Goal: Transaction & Acquisition: Purchase product/service

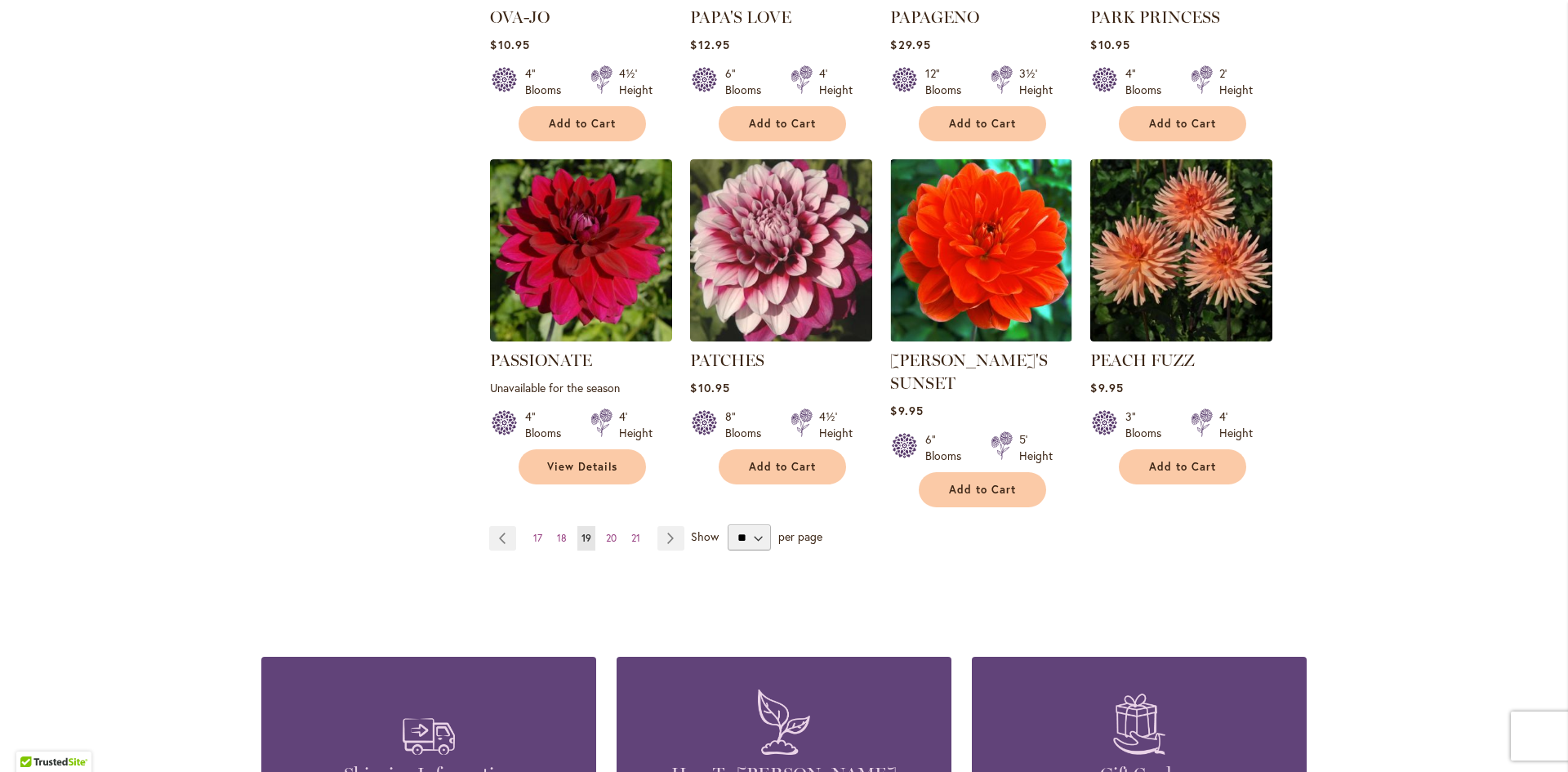
scroll to position [1307, 0]
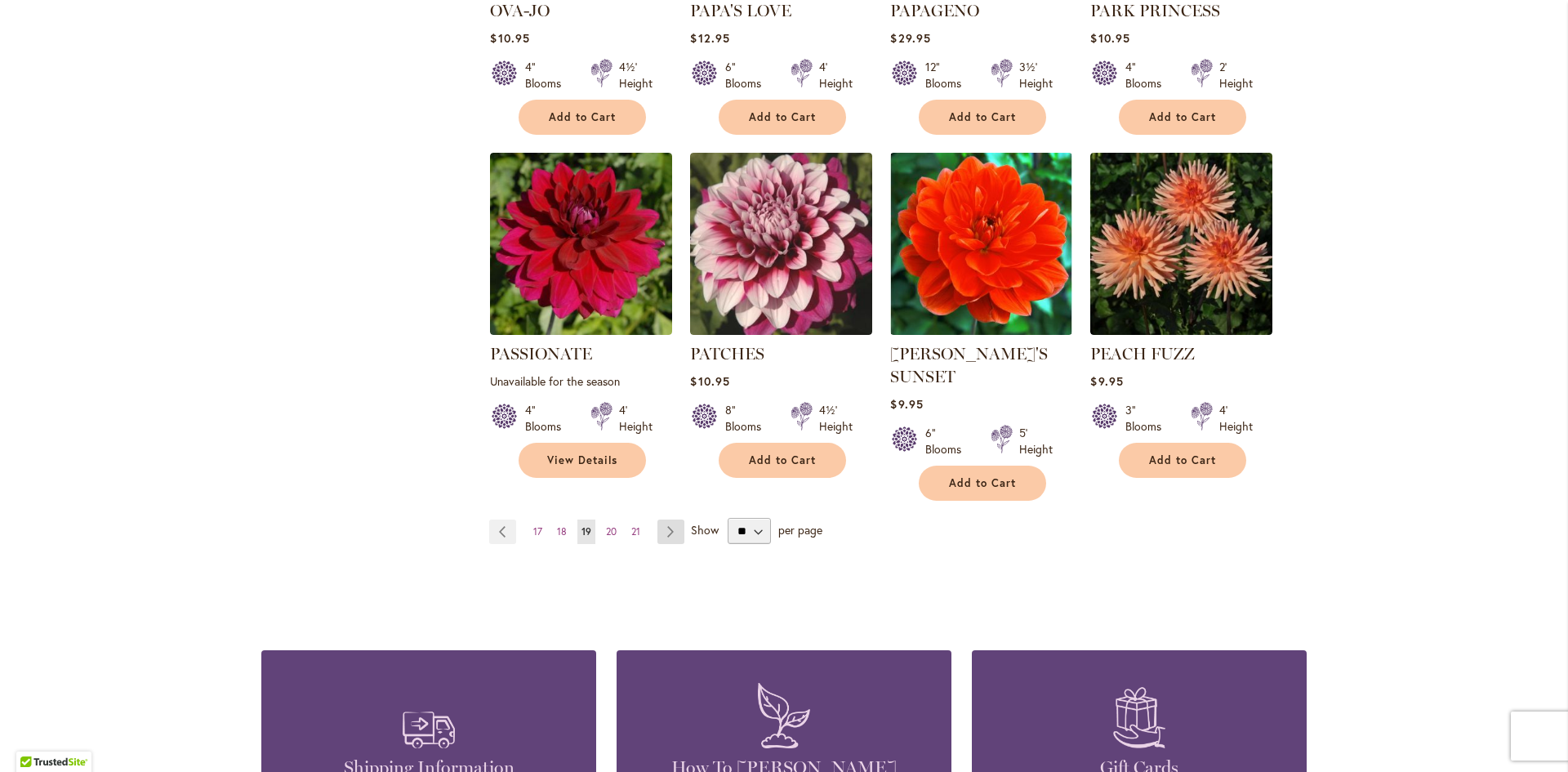
click at [665, 520] on link "Page Next" at bounding box center [671, 532] width 27 height 25
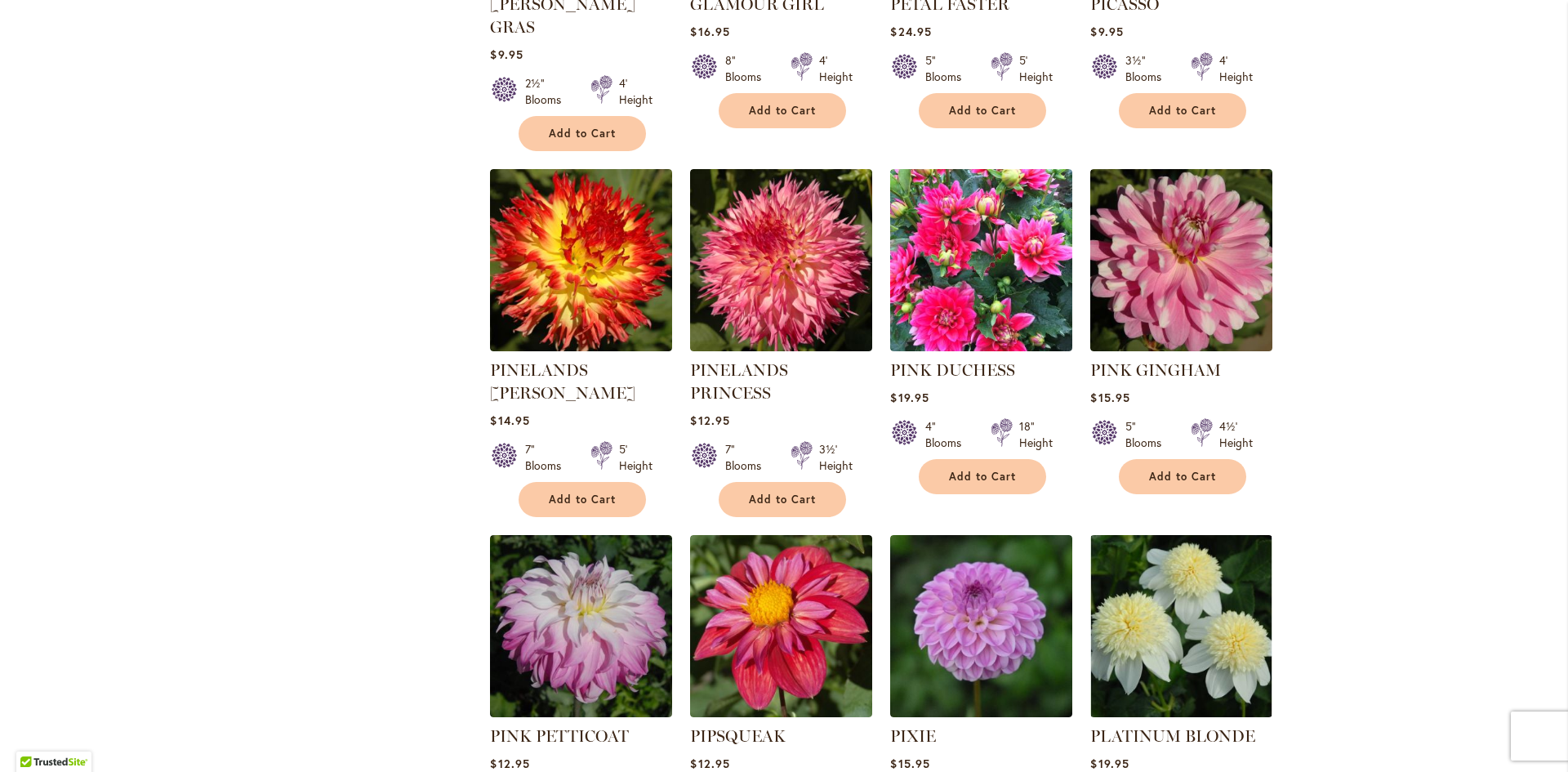
scroll to position [1226, 0]
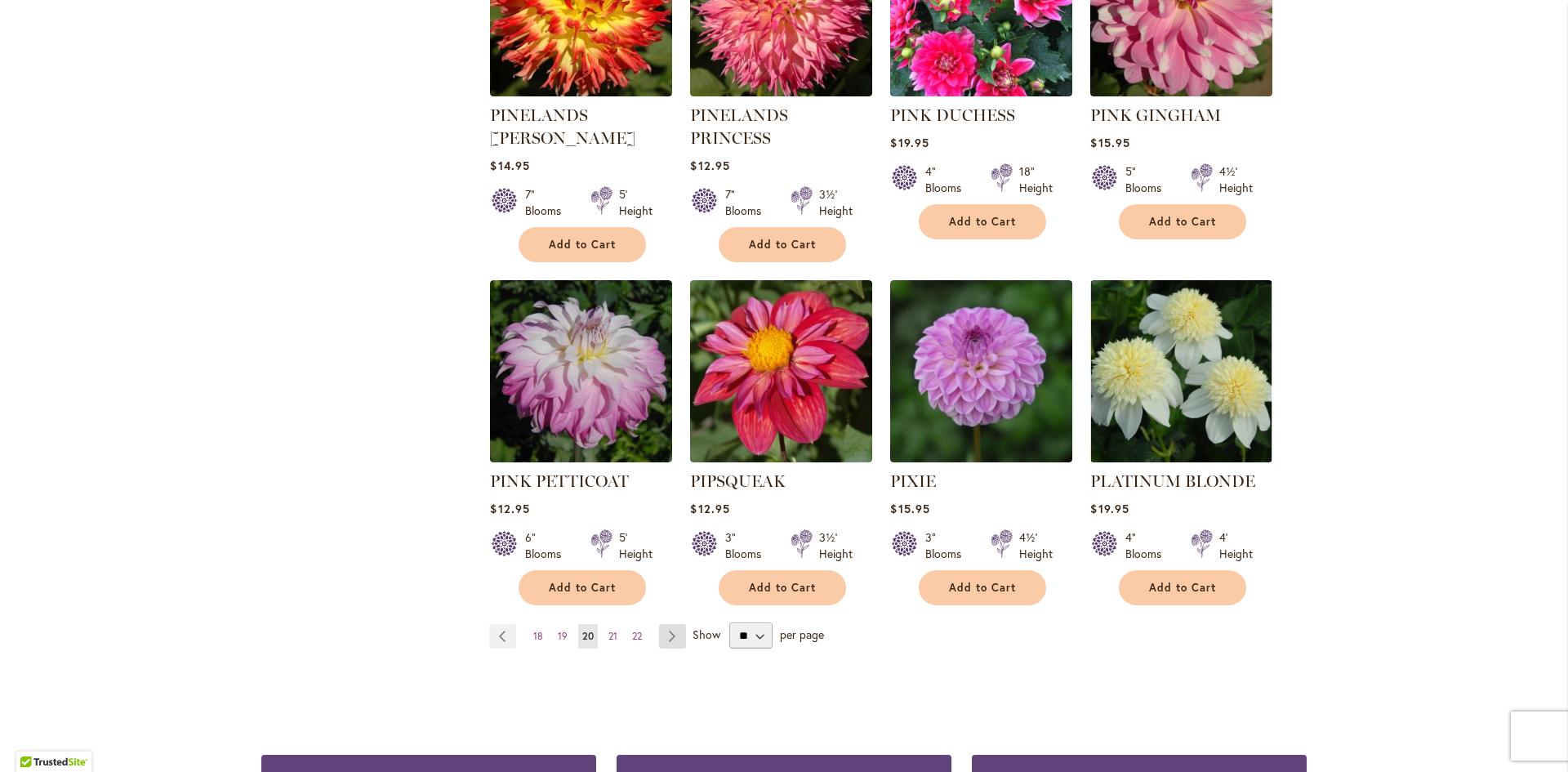
click at [659, 624] on link "Page Next" at bounding box center [672, 636] width 27 height 25
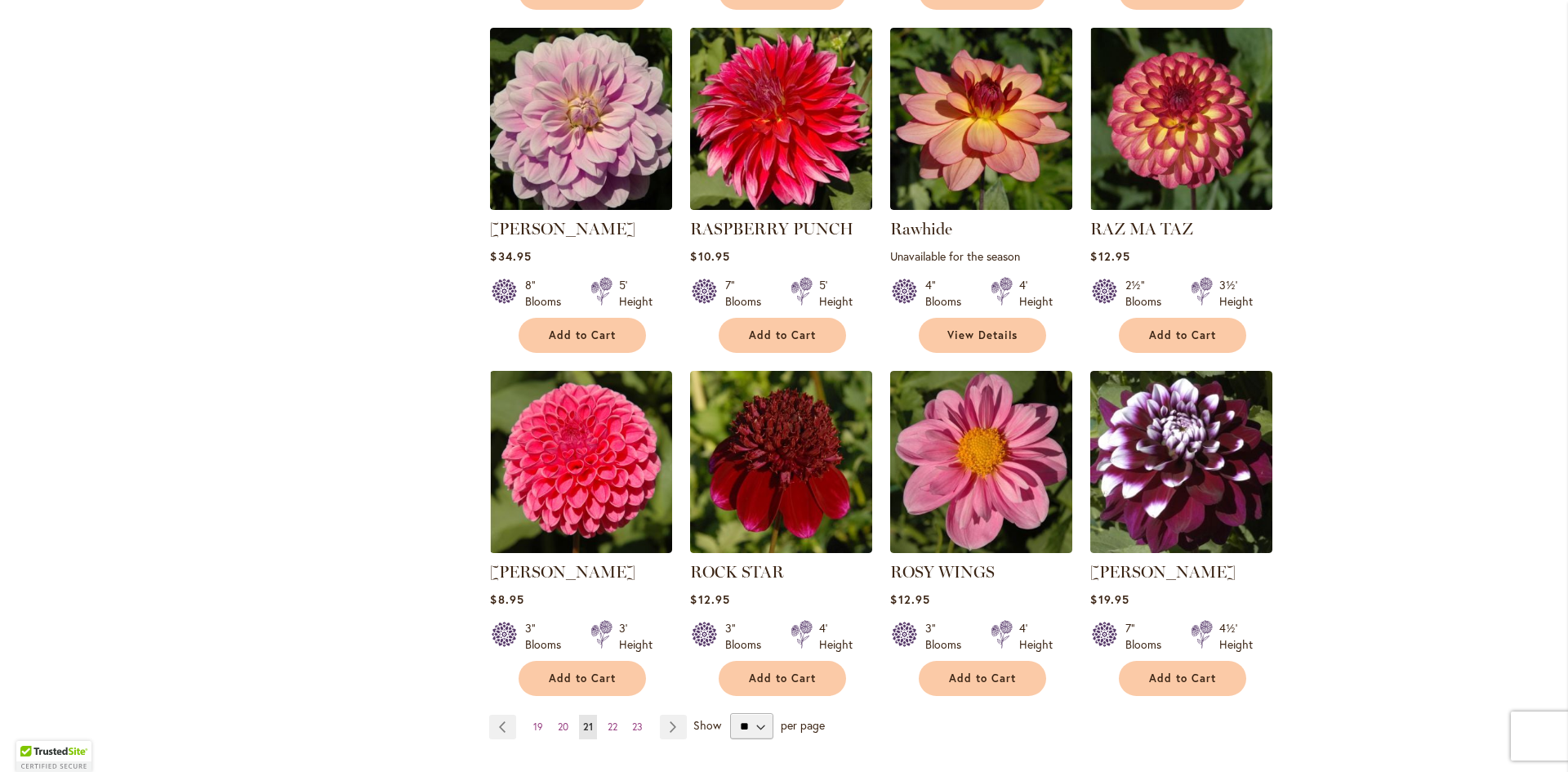
scroll to position [1144, 0]
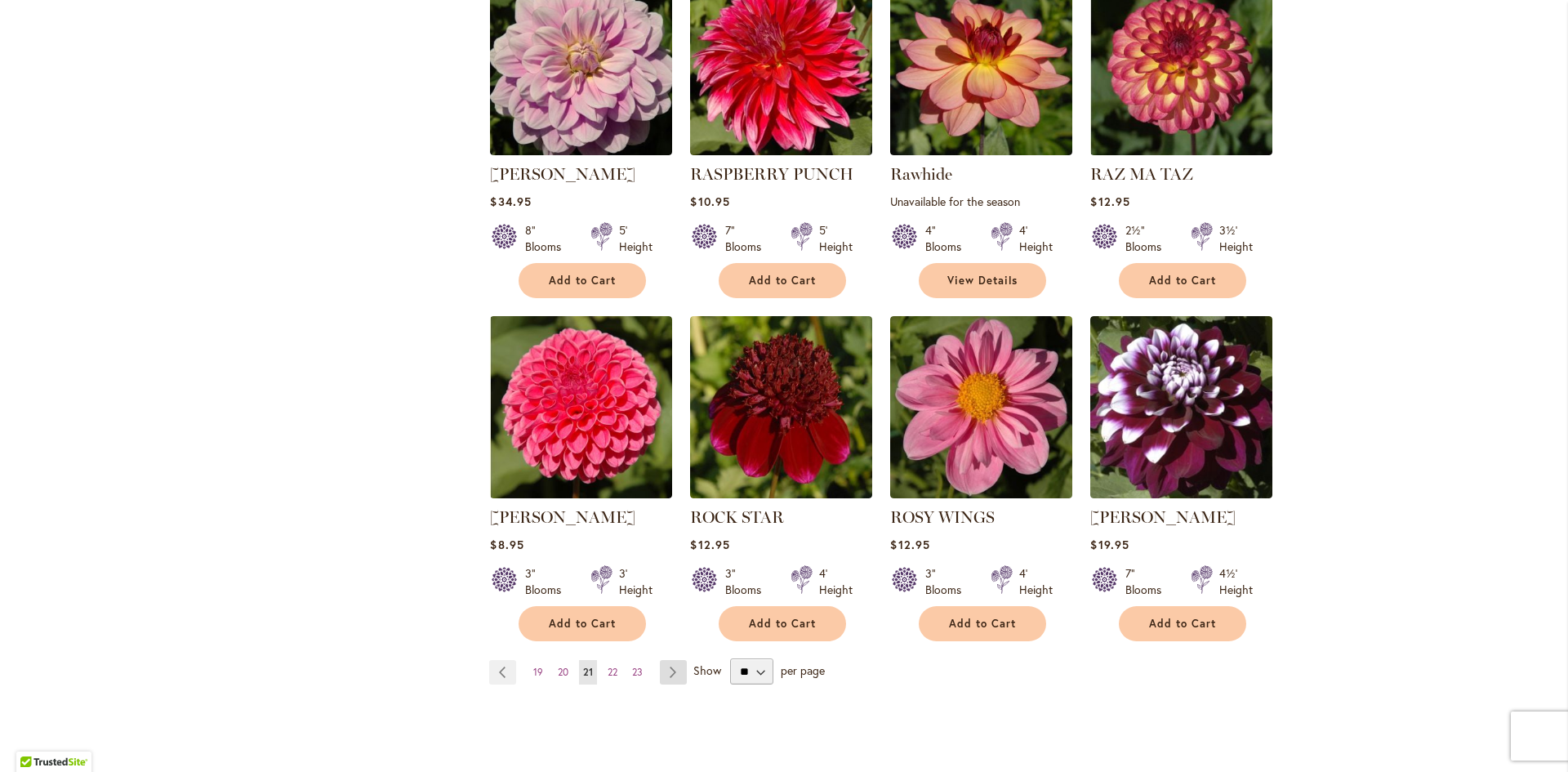
click at [667, 671] on link "Page Next" at bounding box center [673, 672] width 27 height 25
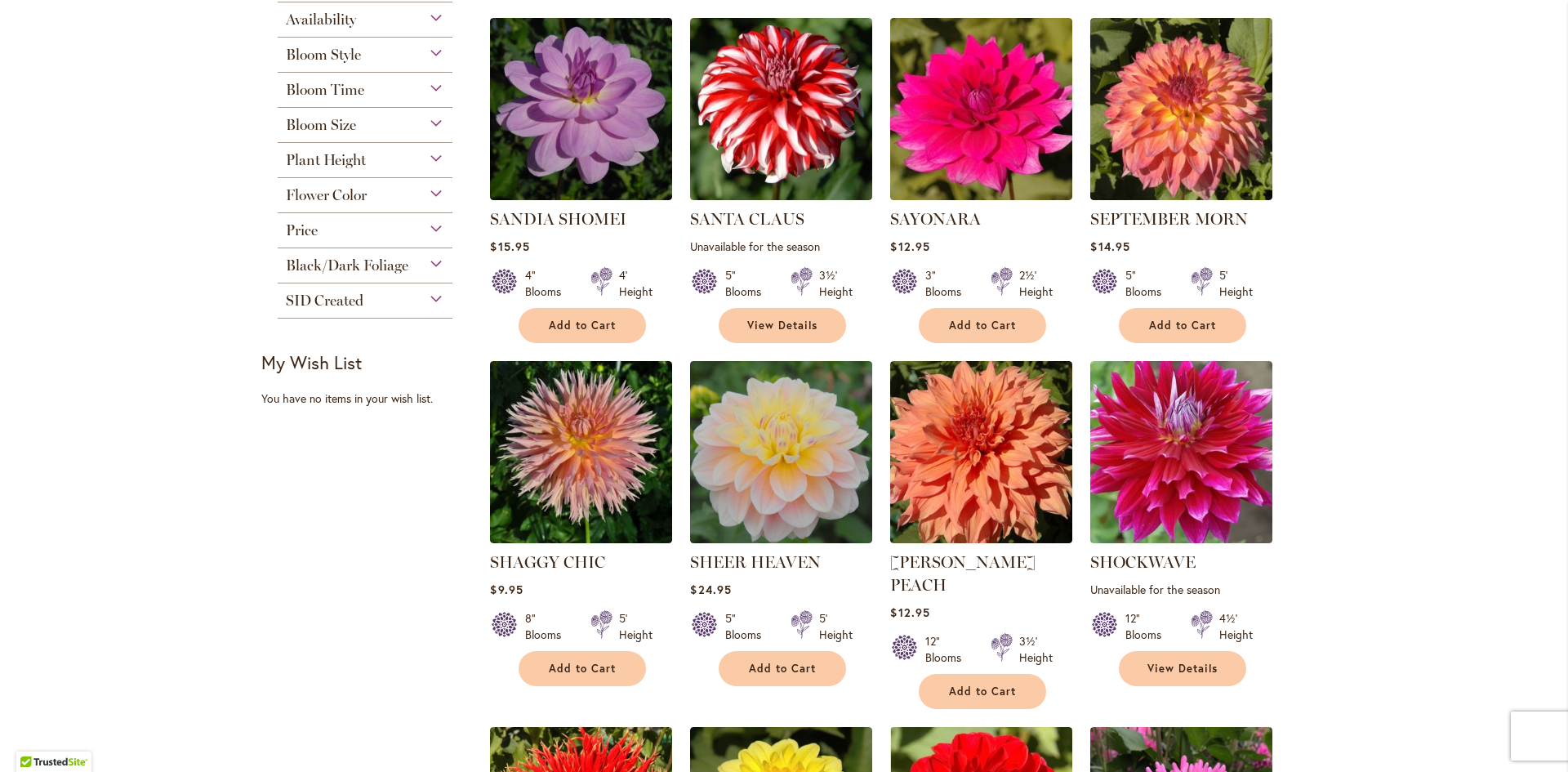
scroll to position [409, 0]
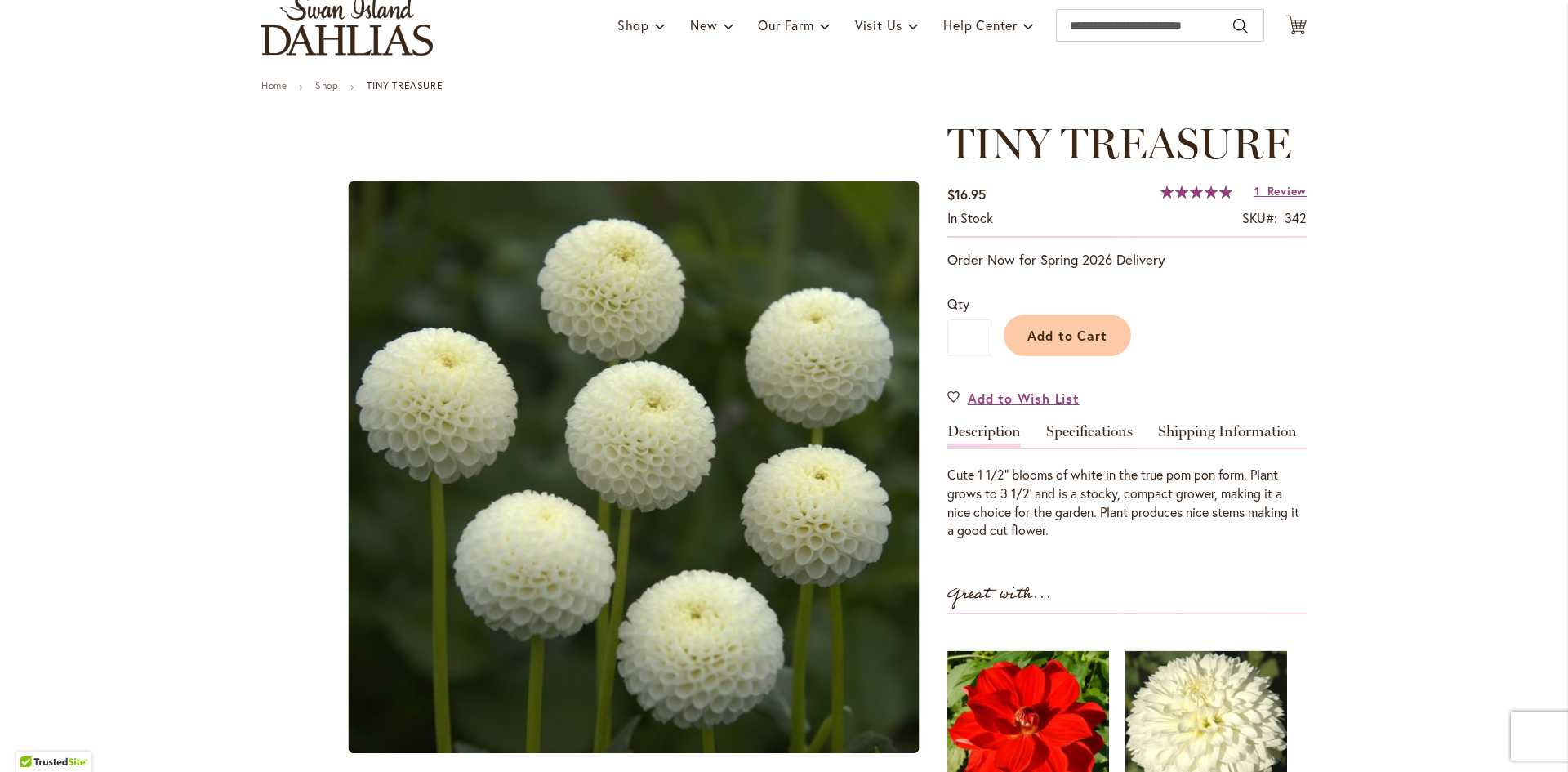
scroll to position [245, 0]
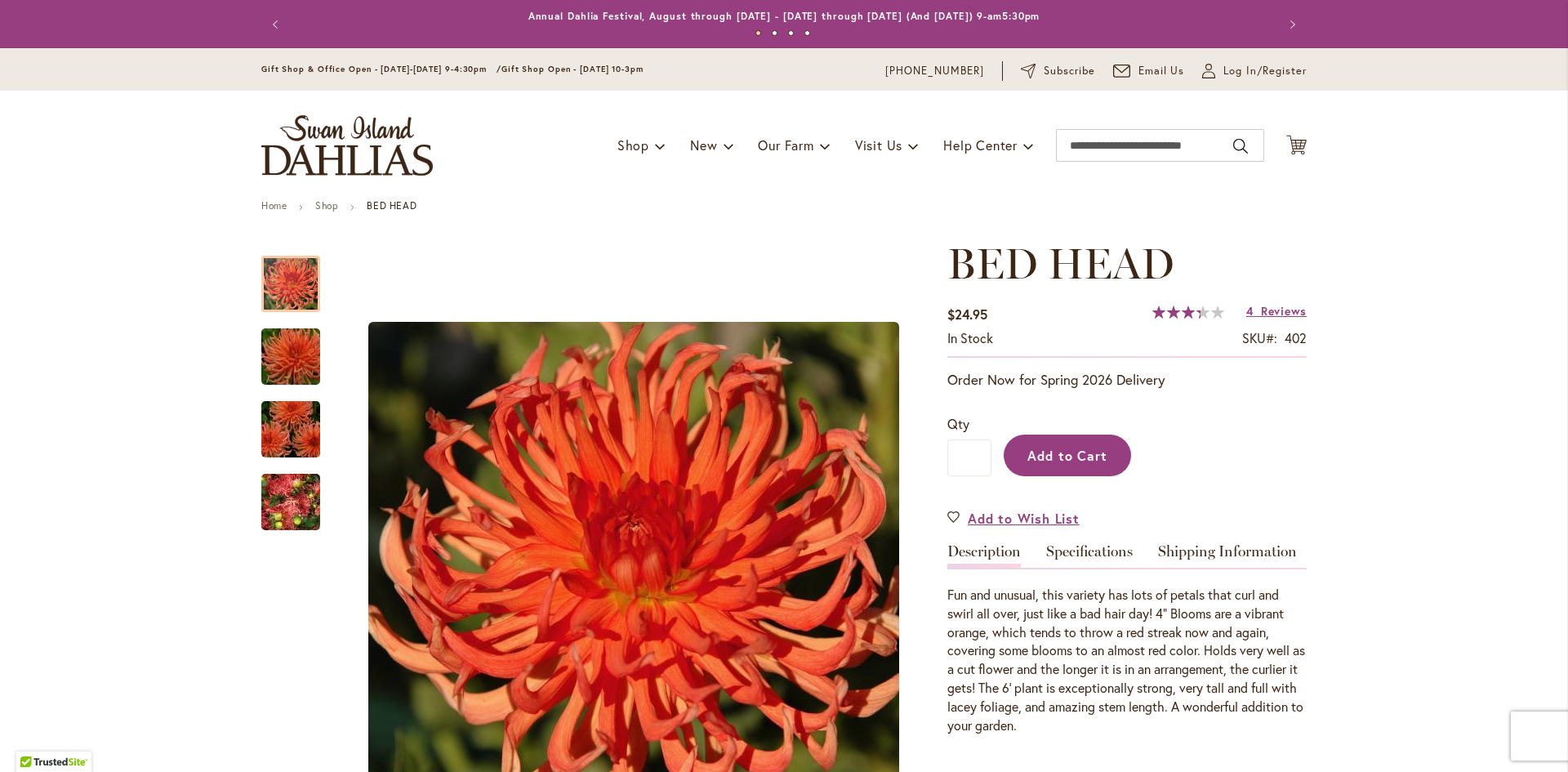
click at [1051, 455] on span "Add to Cart" at bounding box center [1067, 455] width 81 height 17
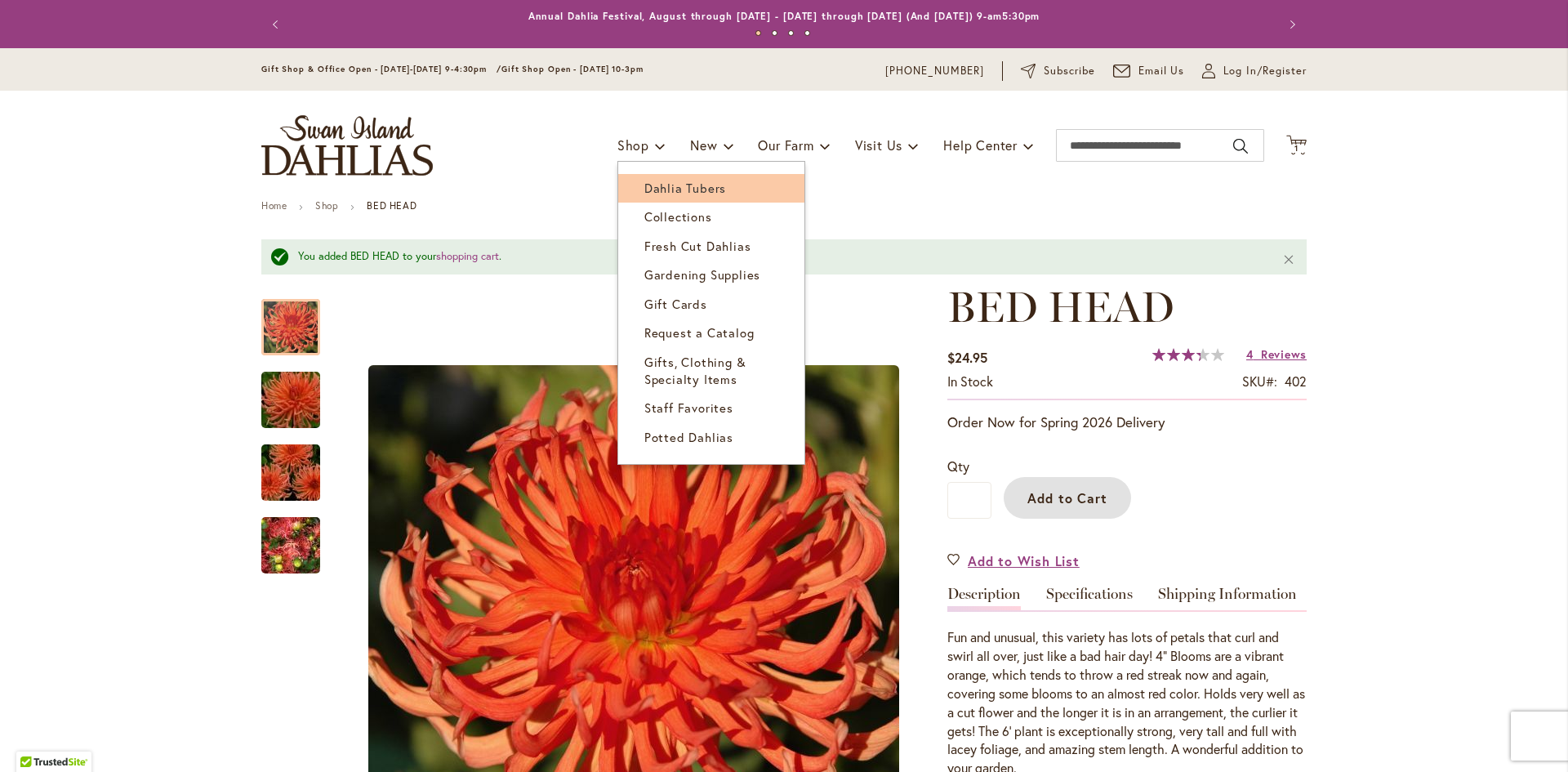
click at [665, 190] on span "Dahlia Tubers" at bounding box center [685, 188] width 81 height 16
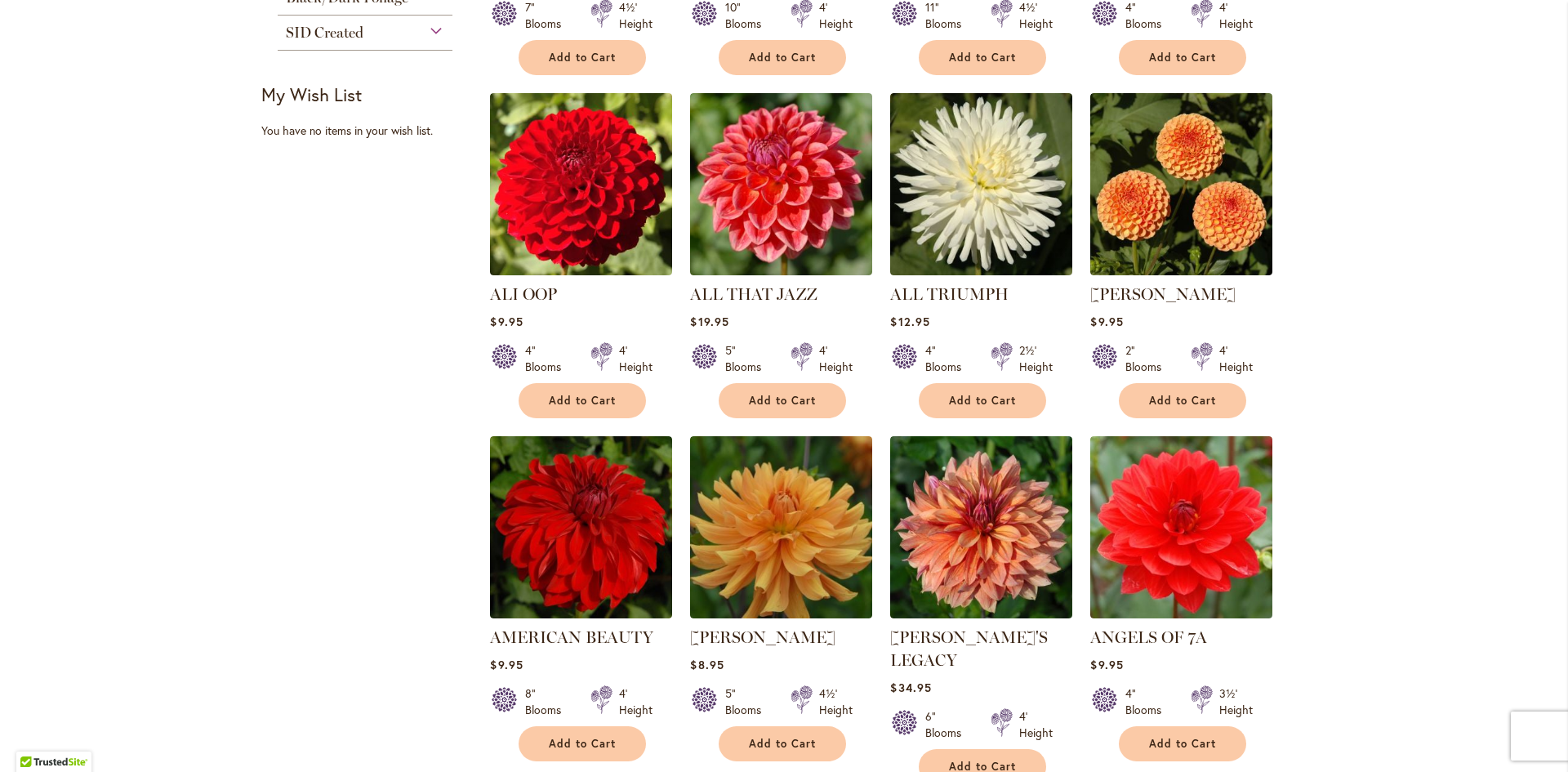
scroll to position [735, 0]
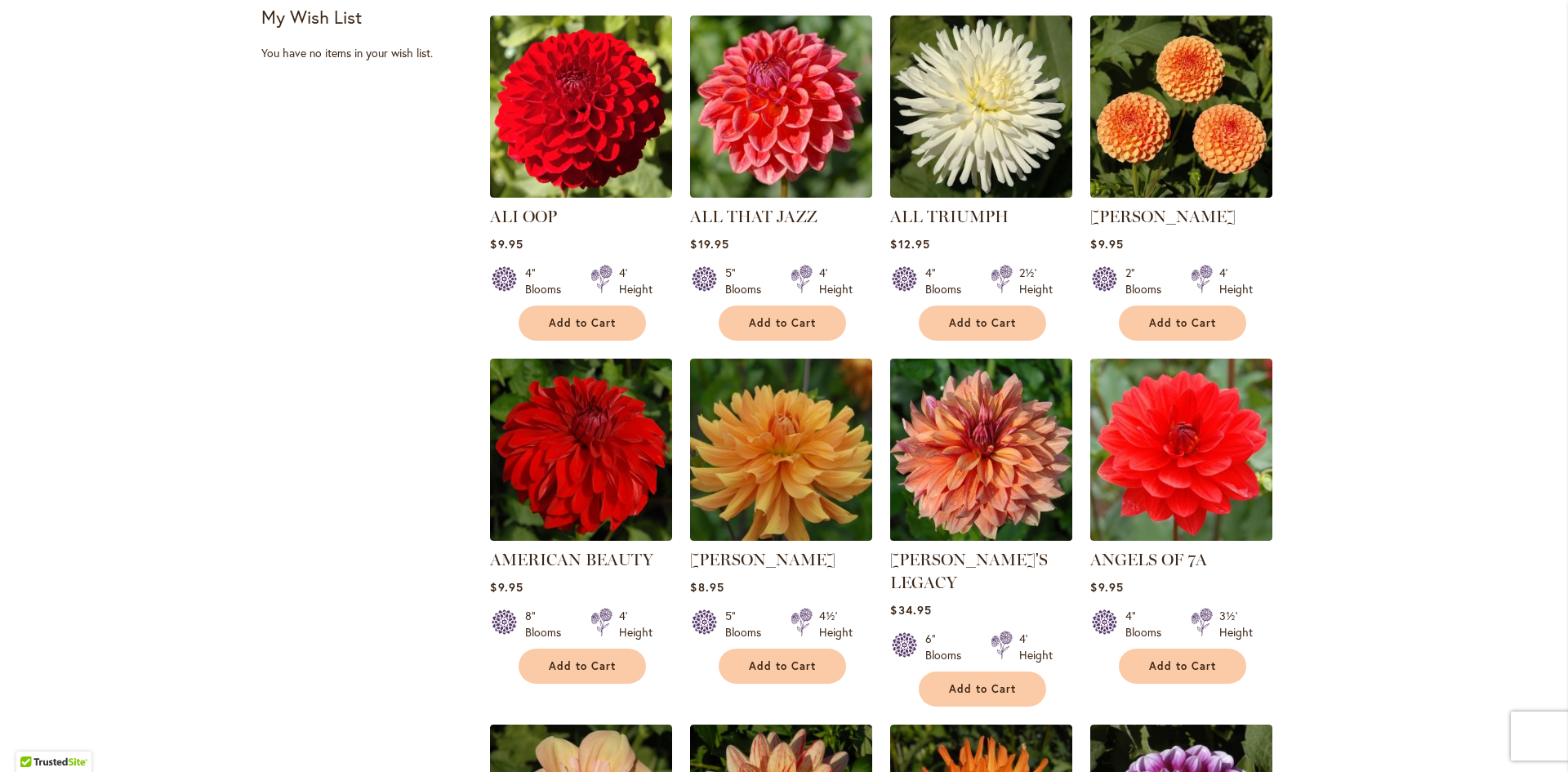
click at [961, 448] on img at bounding box center [981, 449] width 191 height 191
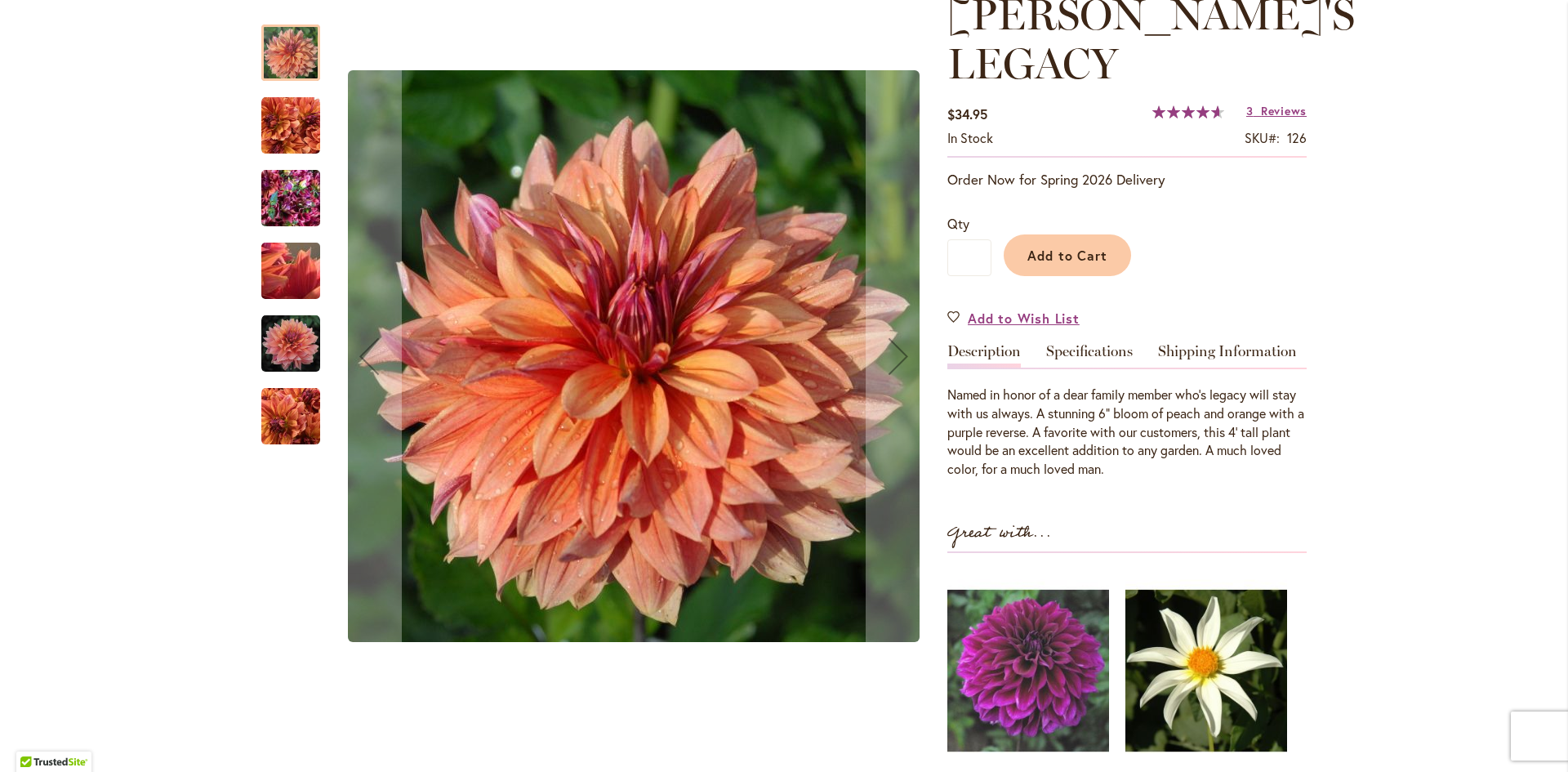
scroll to position [327, 0]
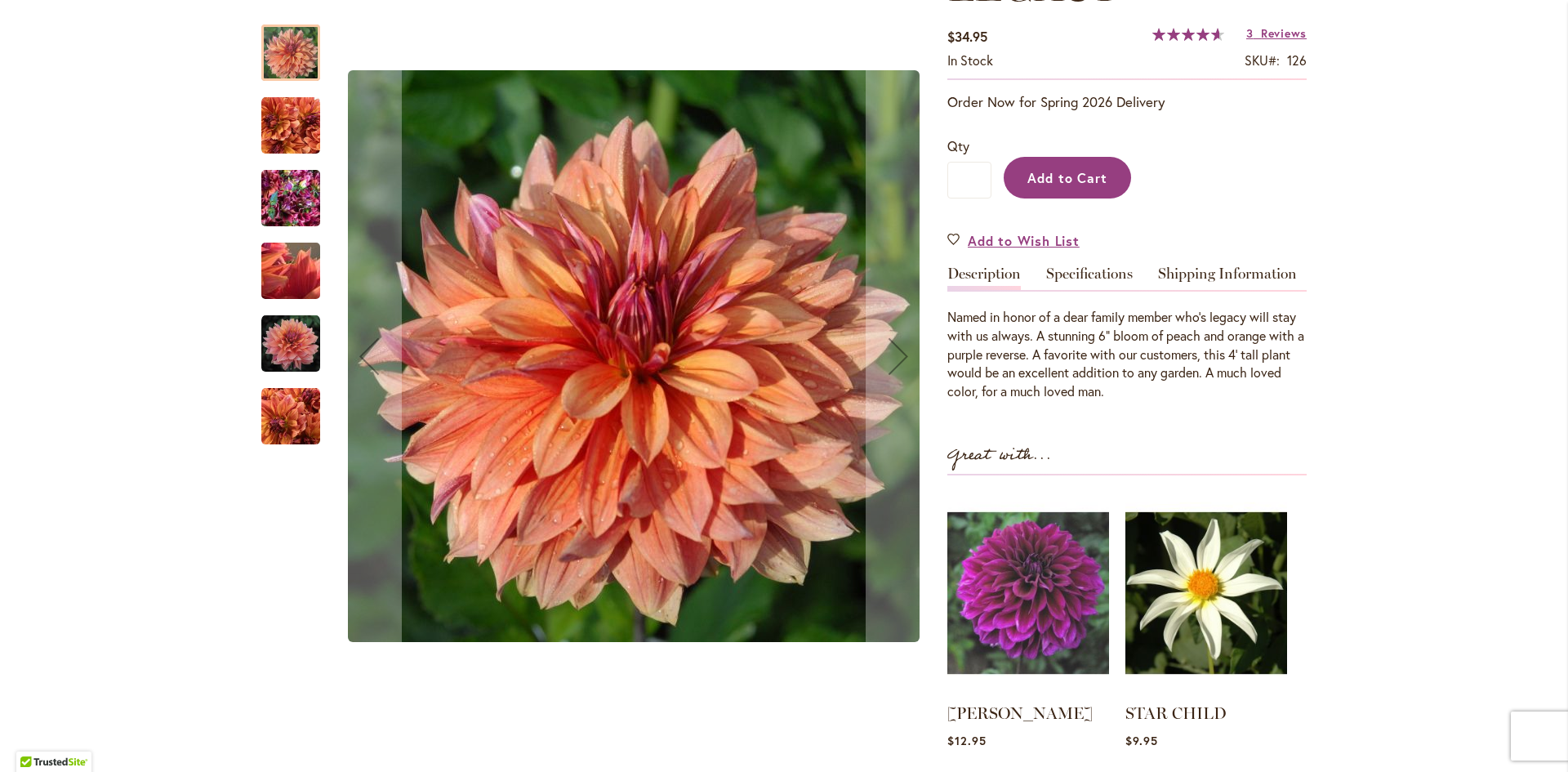
click at [1084, 169] on span "Add to Cart" at bounding box center [1067, 178] width 81 height 17
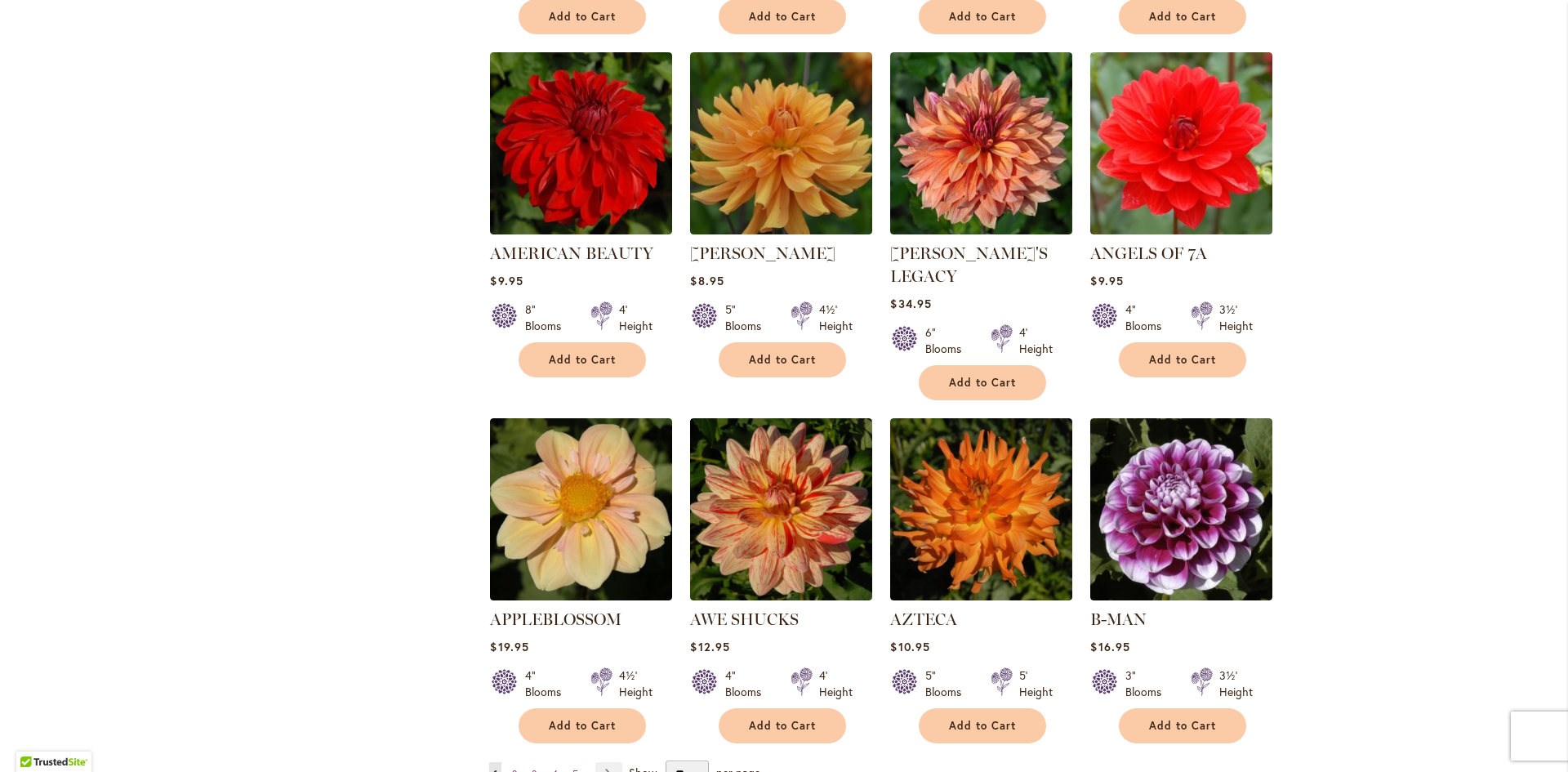
scroll to position [1062, 0]
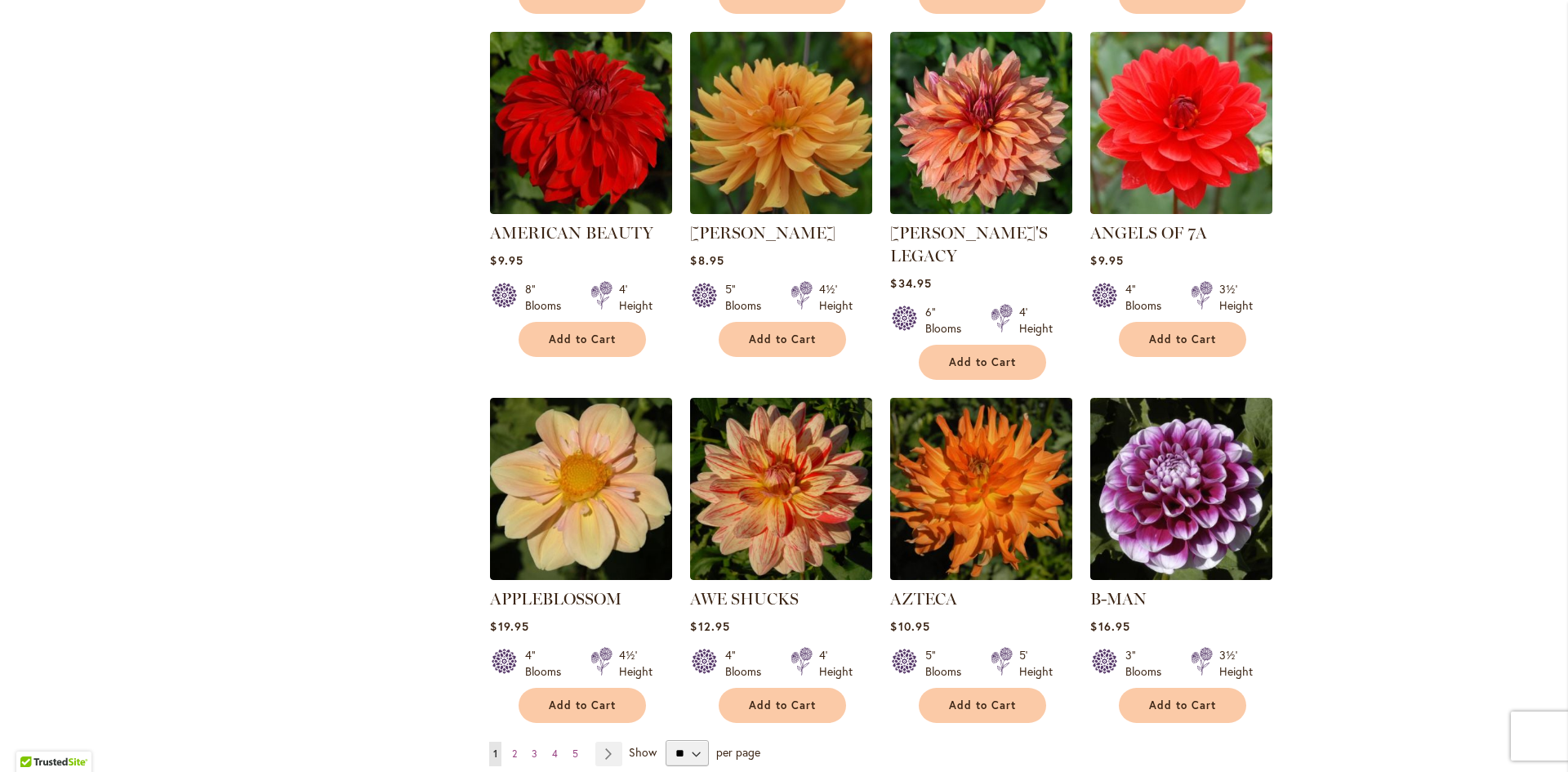
click at [974, 459] on img at bounding box center [981, 489] width 191 height 191
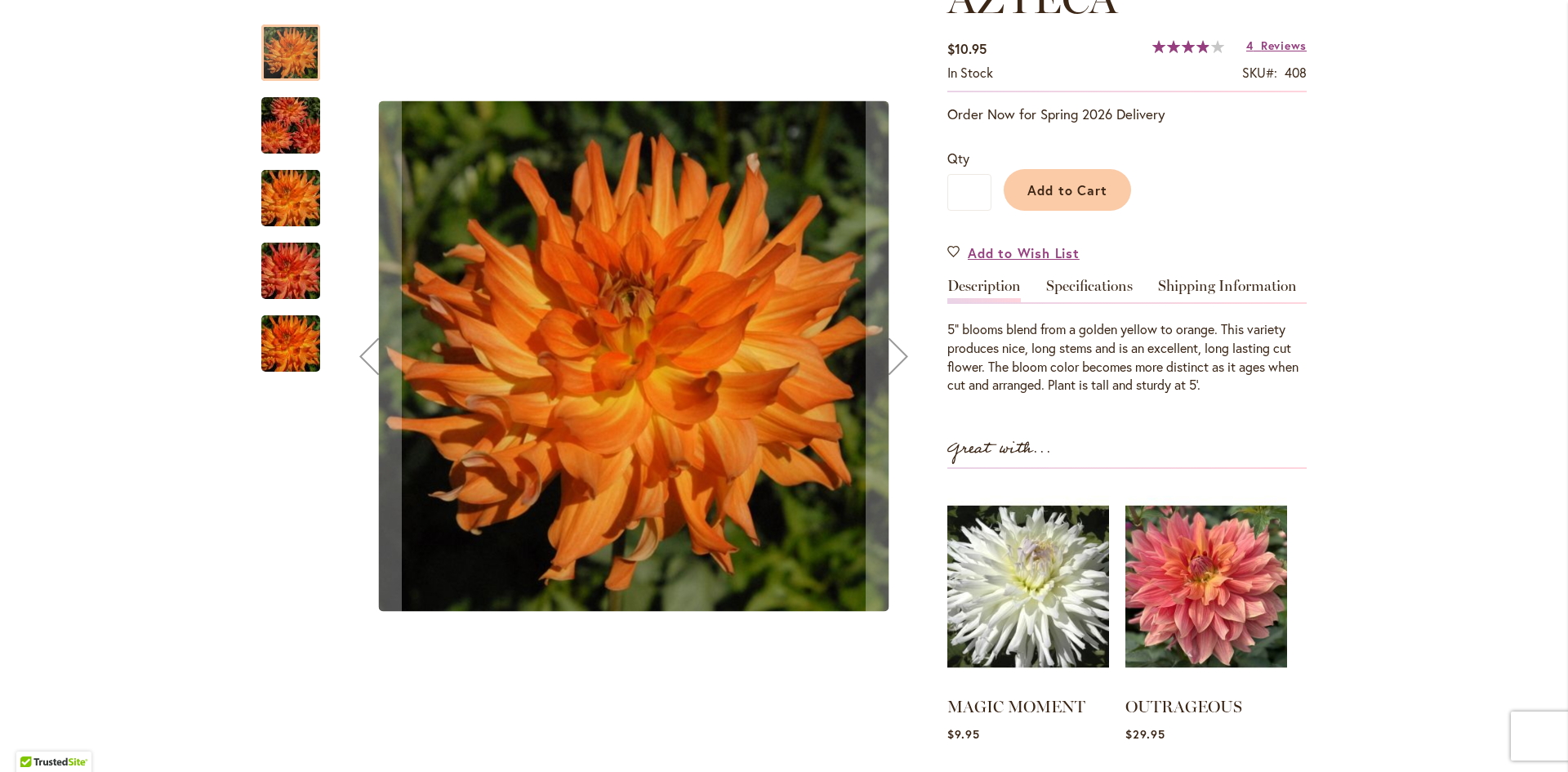
scroll to position [327, 0]
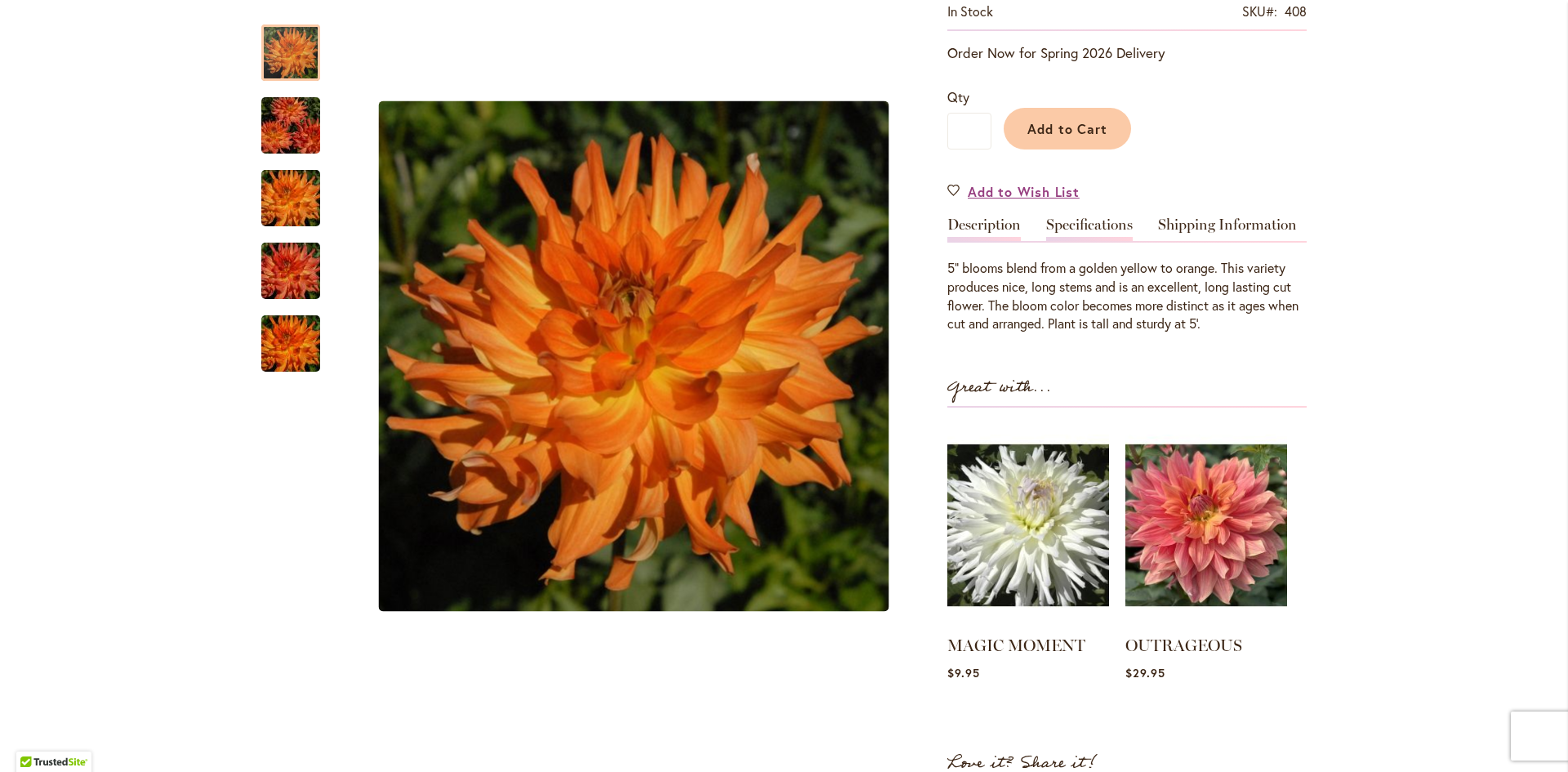
click at [1070, 219] on link "Specifications" at bounding box center [1089, 229] width 87 height 24
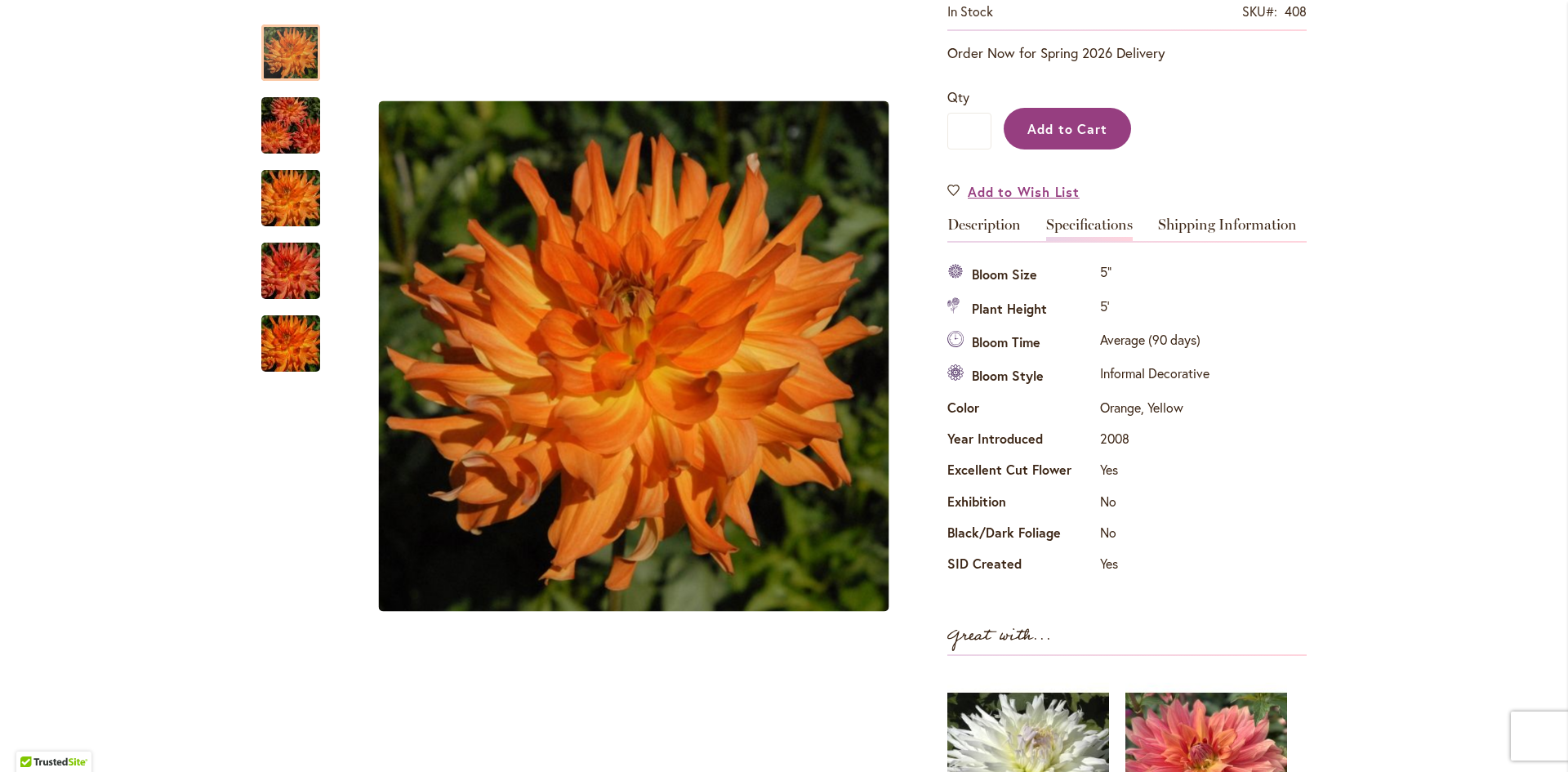
click at [1040, 127] on span "Add to Cart" at bounding box center [1067, 128] width 81 height 17
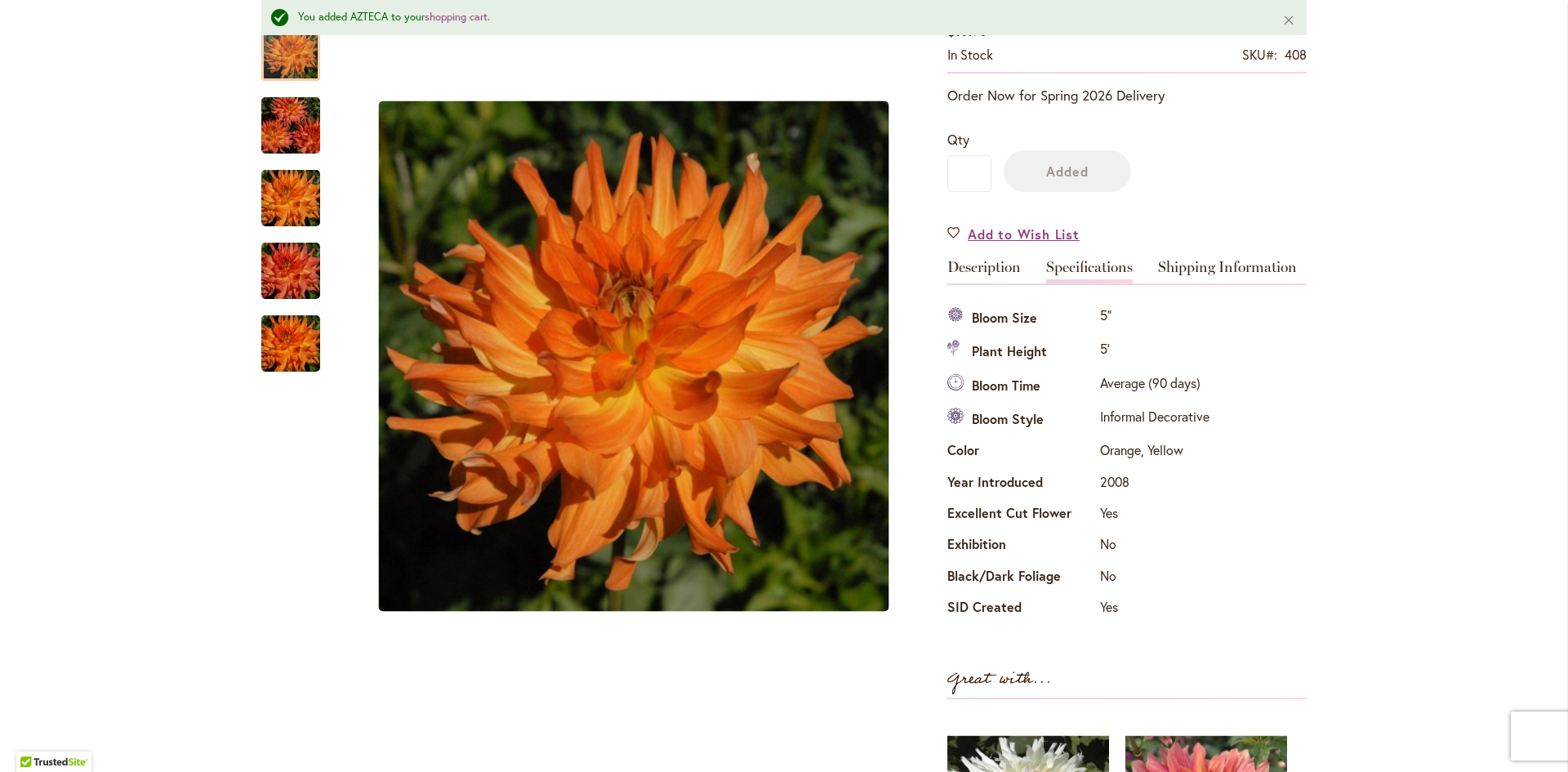
scroll to position [370, 0]
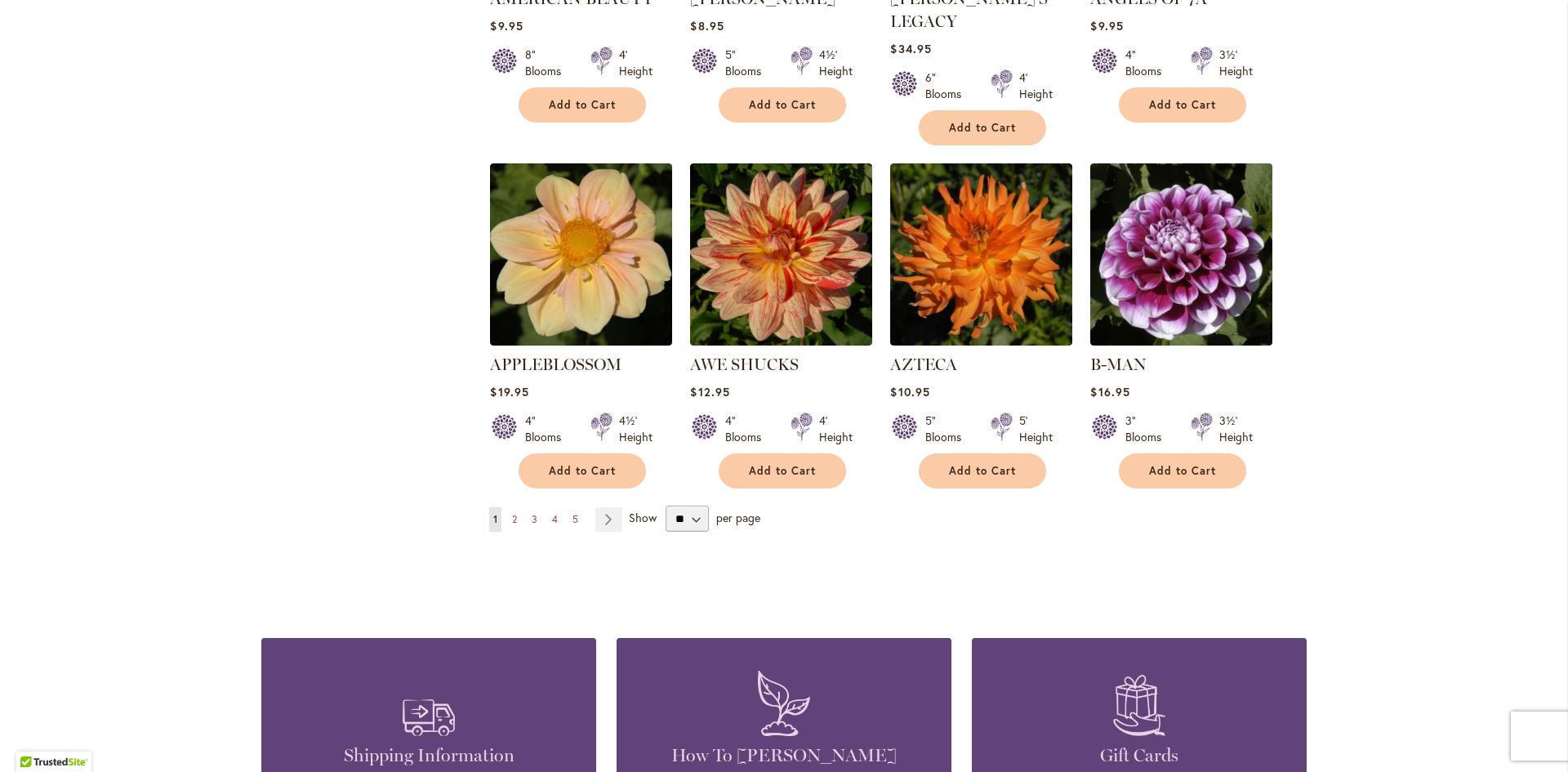
scroll to position [1307, 0]
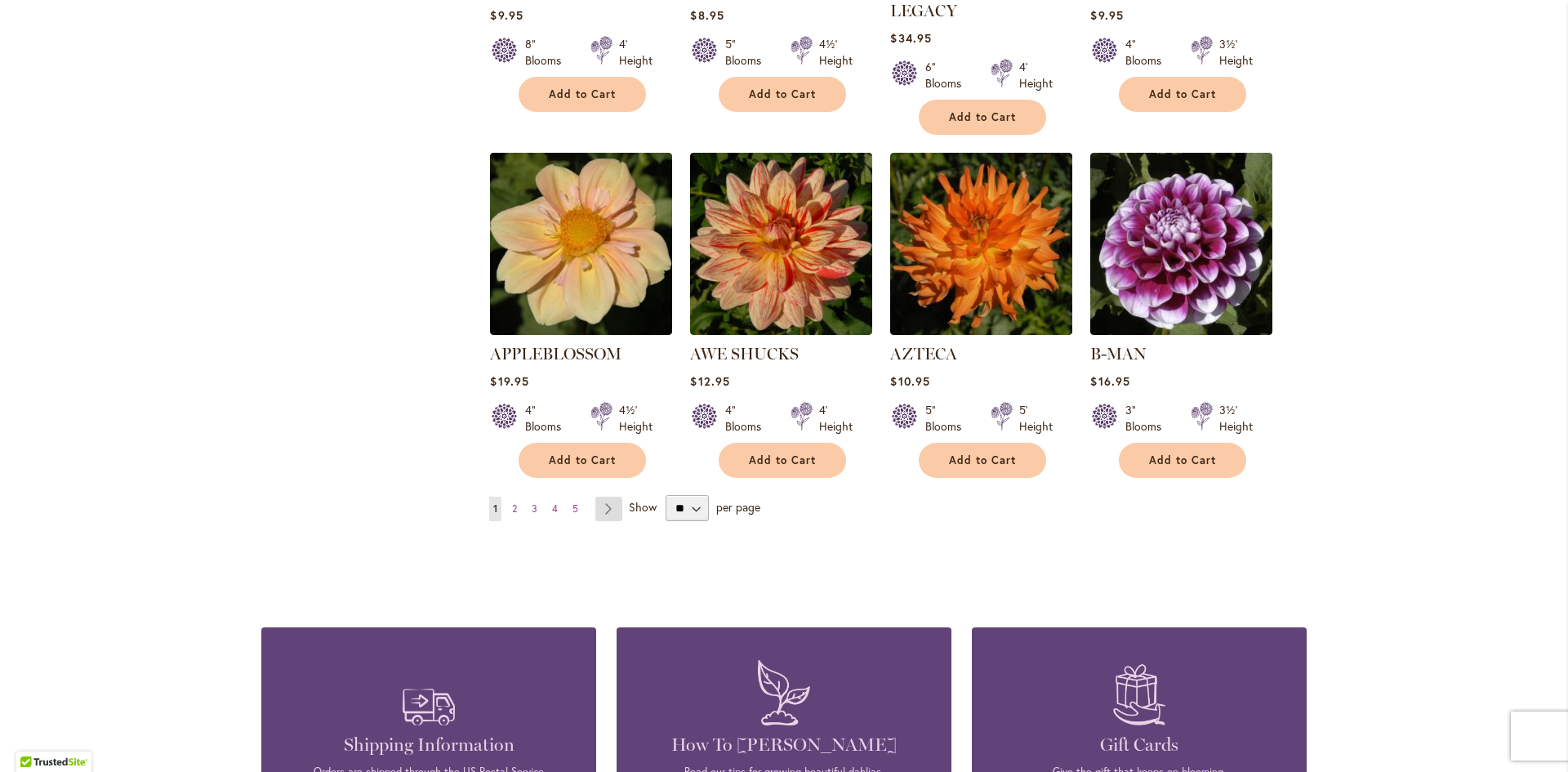
click at [599, 497] on link "Page Next" at bounding box center [609, 509] width 27 height 25
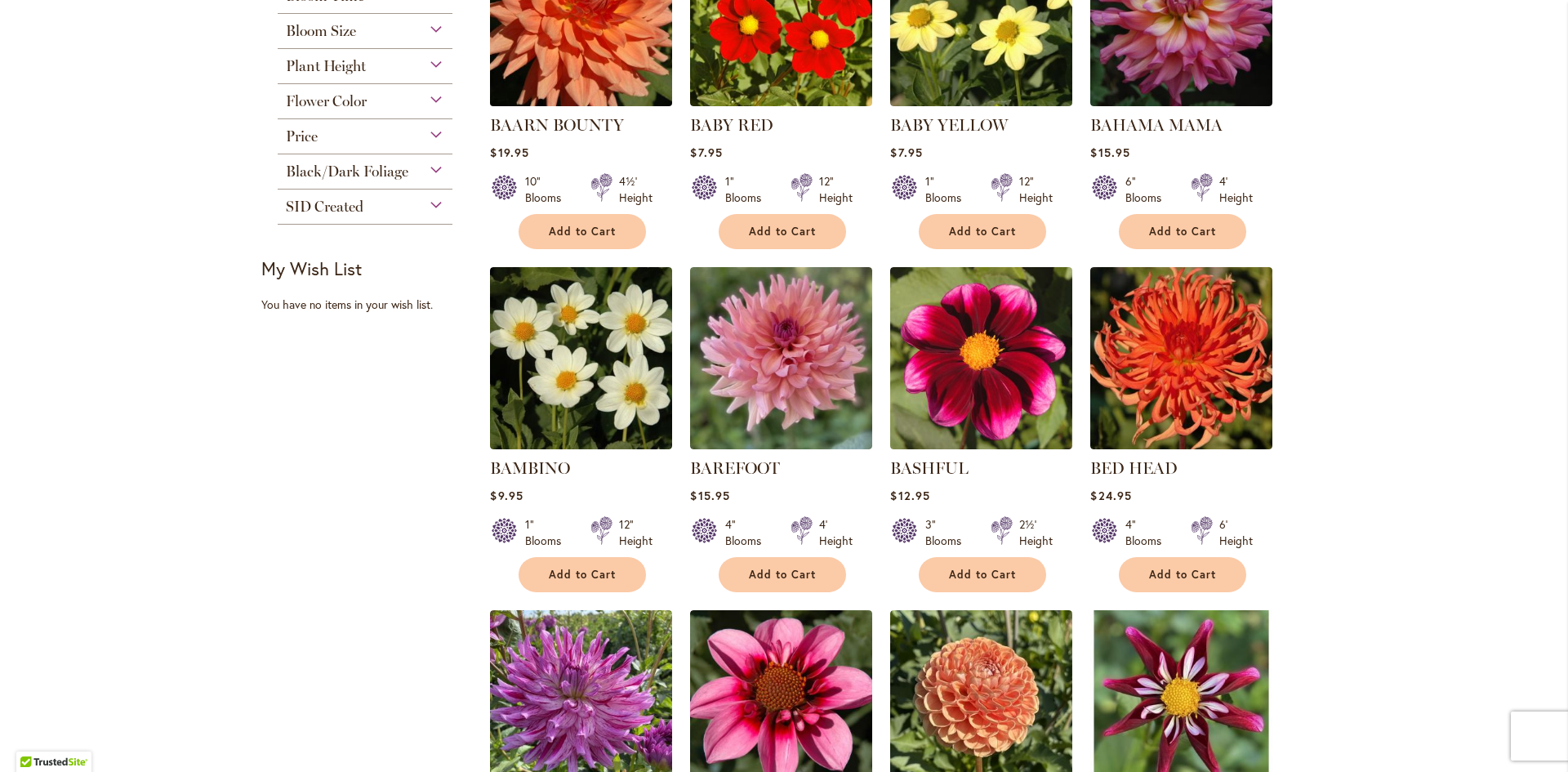
scroll to position [490, 0]
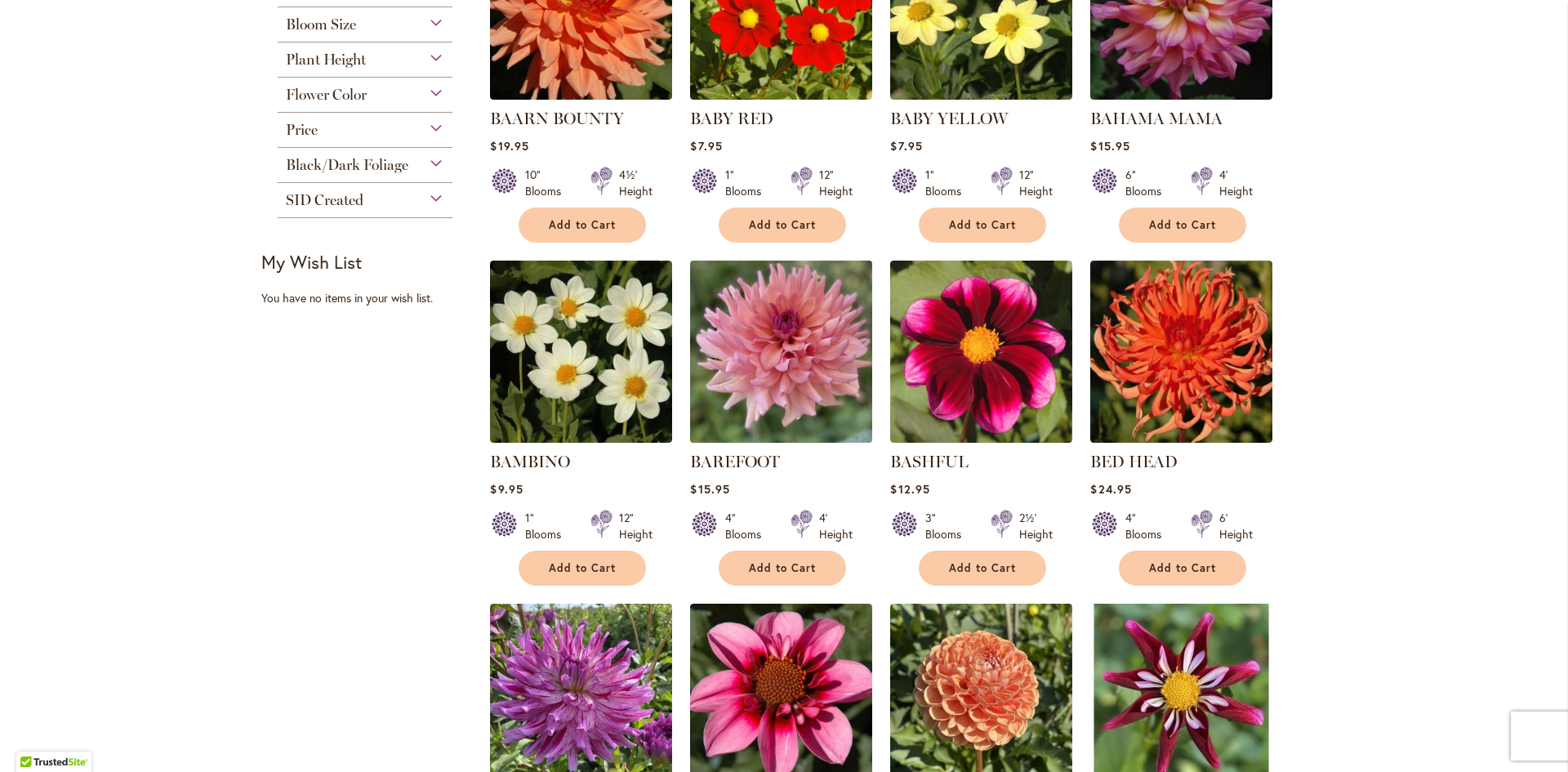
click at [762, 350] on img at bounding box center [781, 352] width 191 height 191
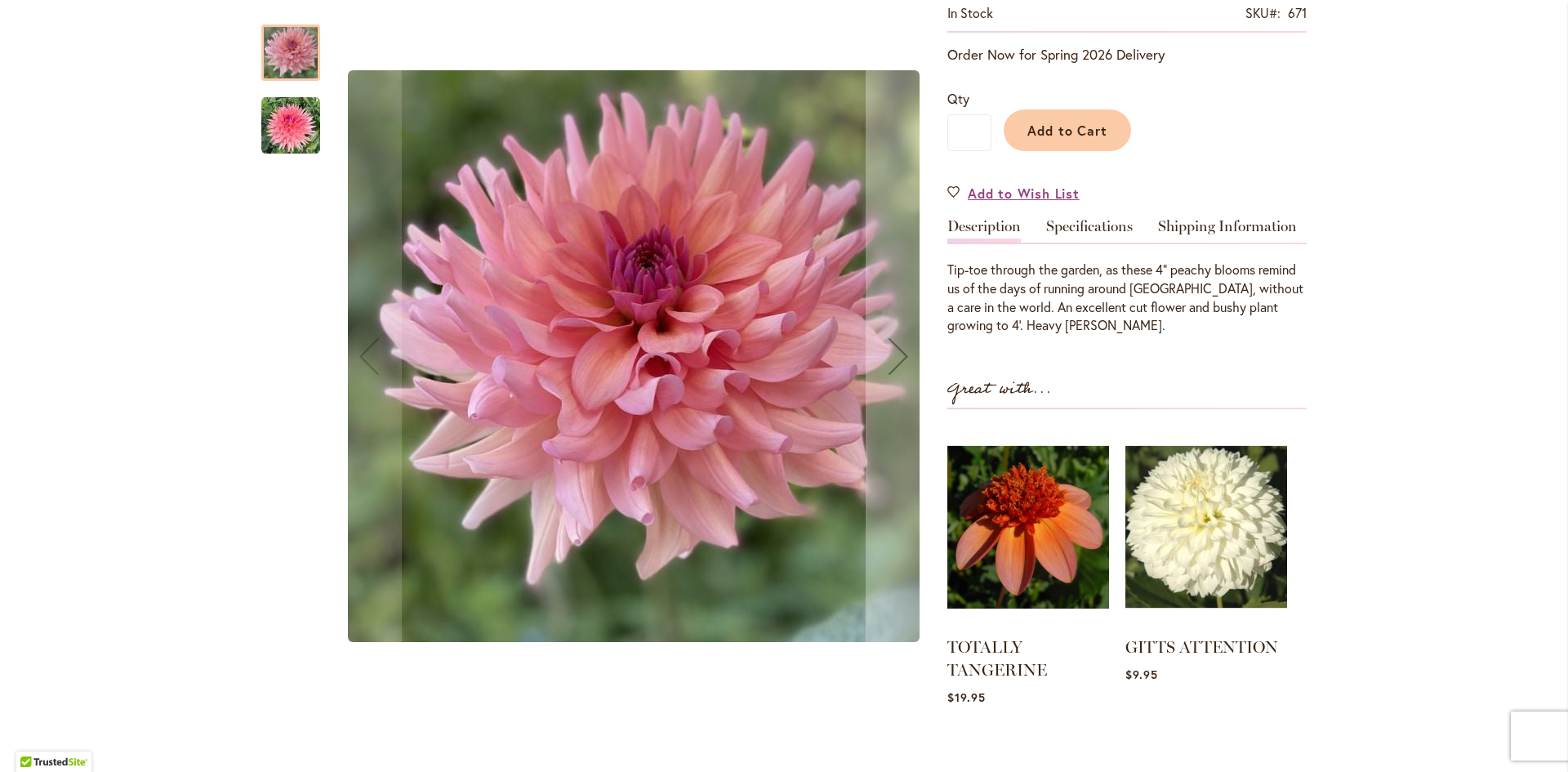
scroll to position [327, 0]
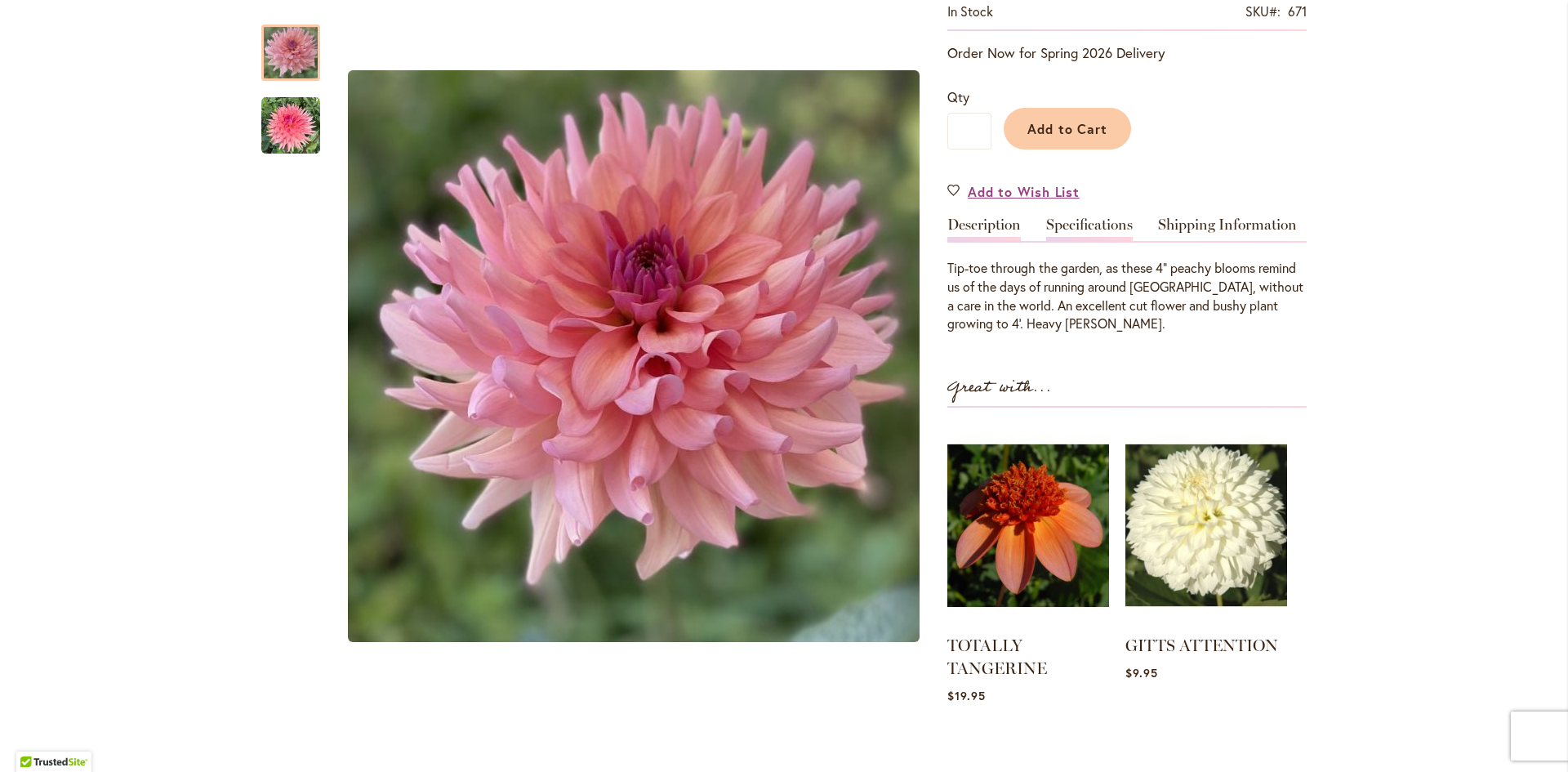
click at [1062, 222] on link "Specifications" at bounding box center [1089, 229] width 87 height 24
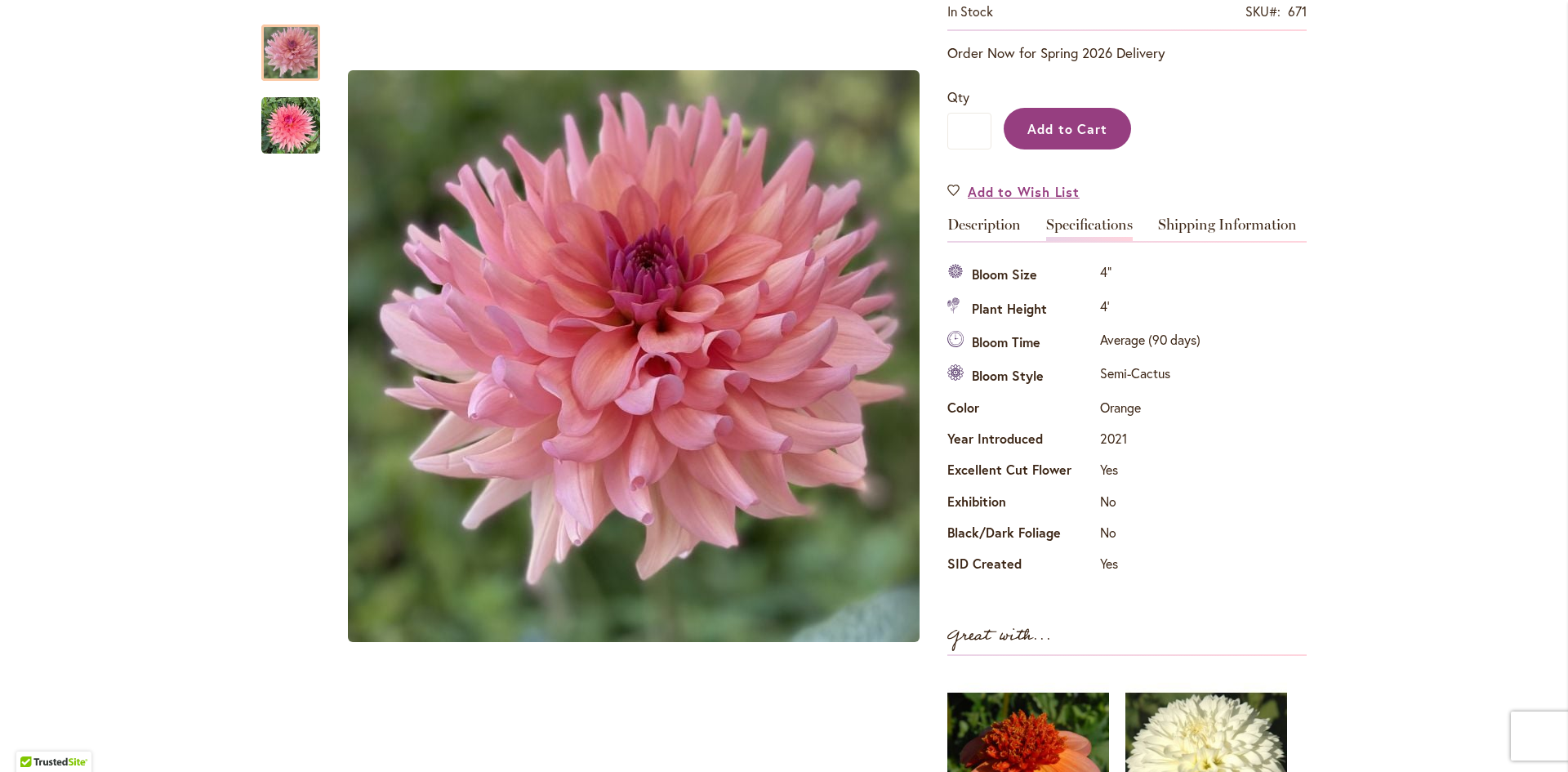
click at [1032, 118] on button "Add to Cart" at bounding box center [1067, 128] width 127 height 42
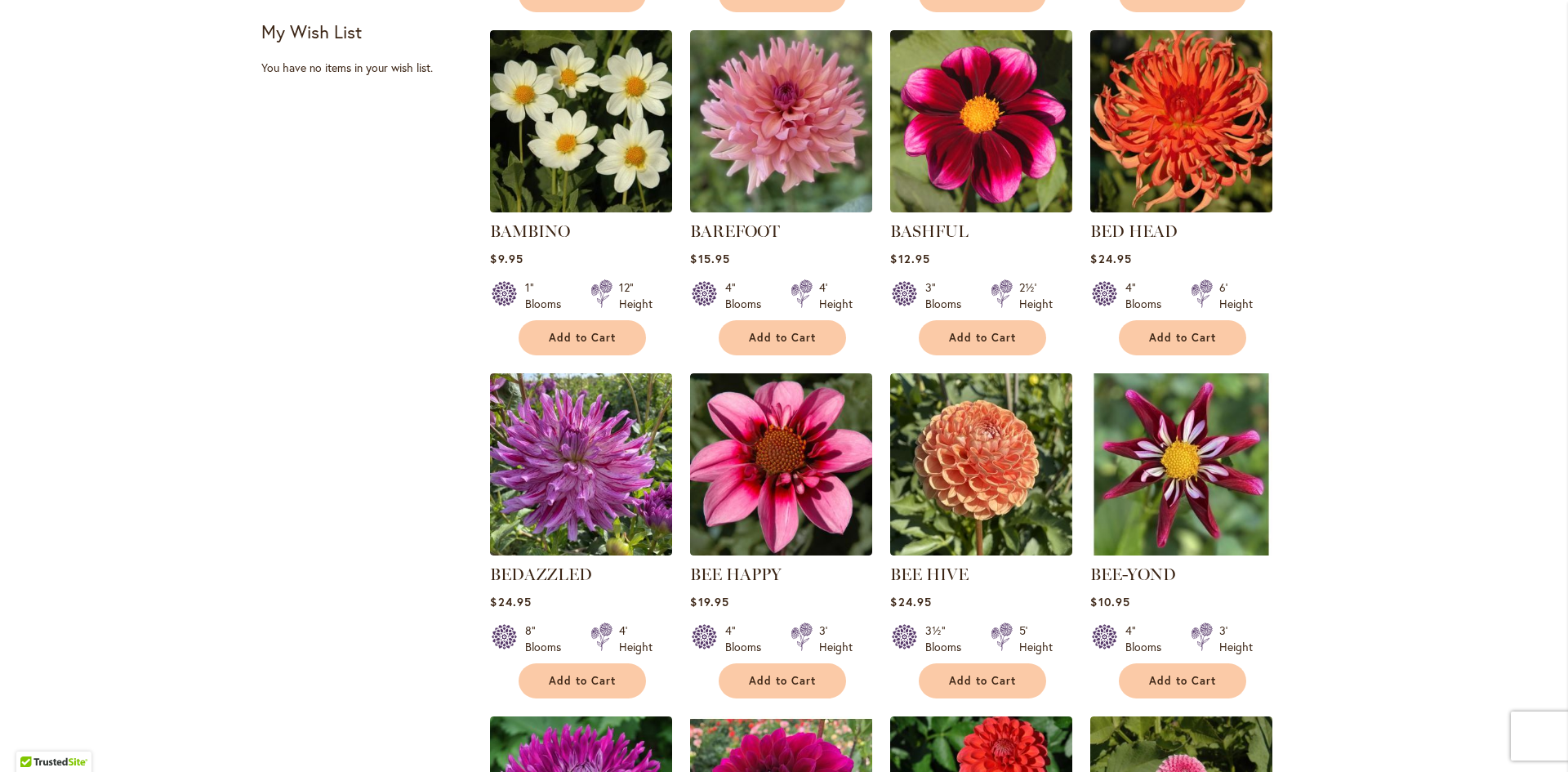
scroll to position [735, 0]
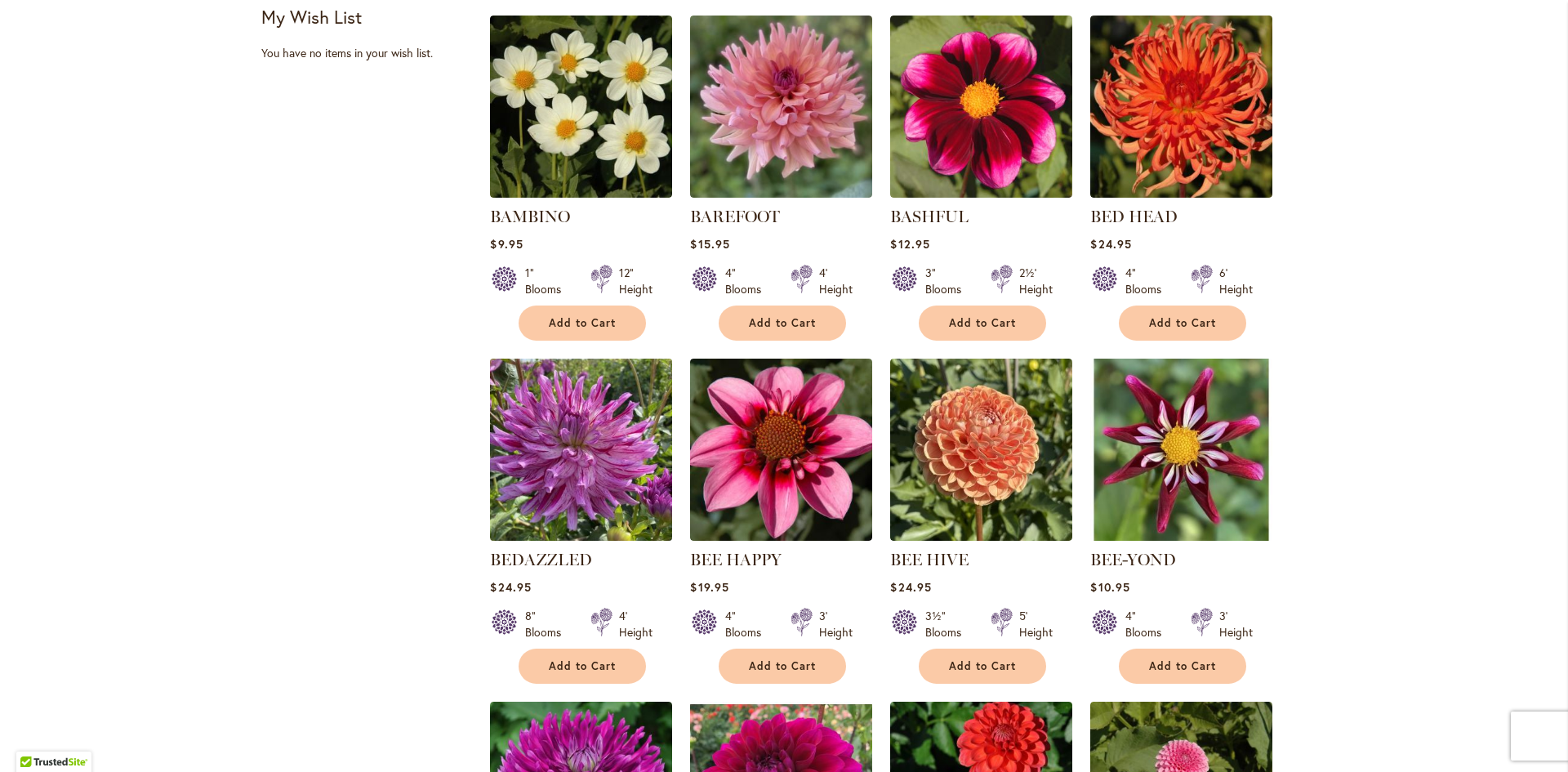
click at [562, 449] on img at bounding box center [581, 449] width 191 height 191
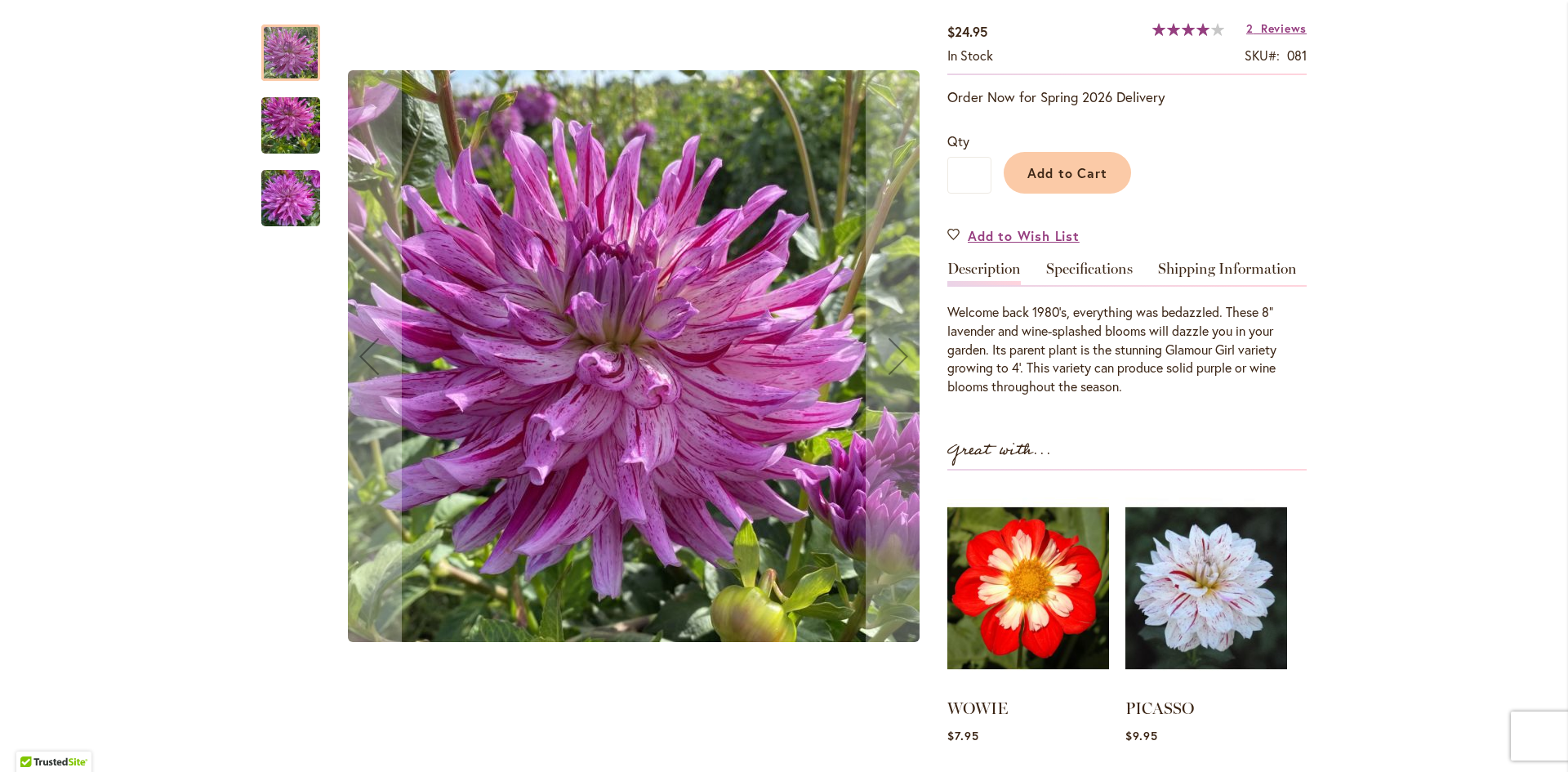
scroll to position [327, 0]
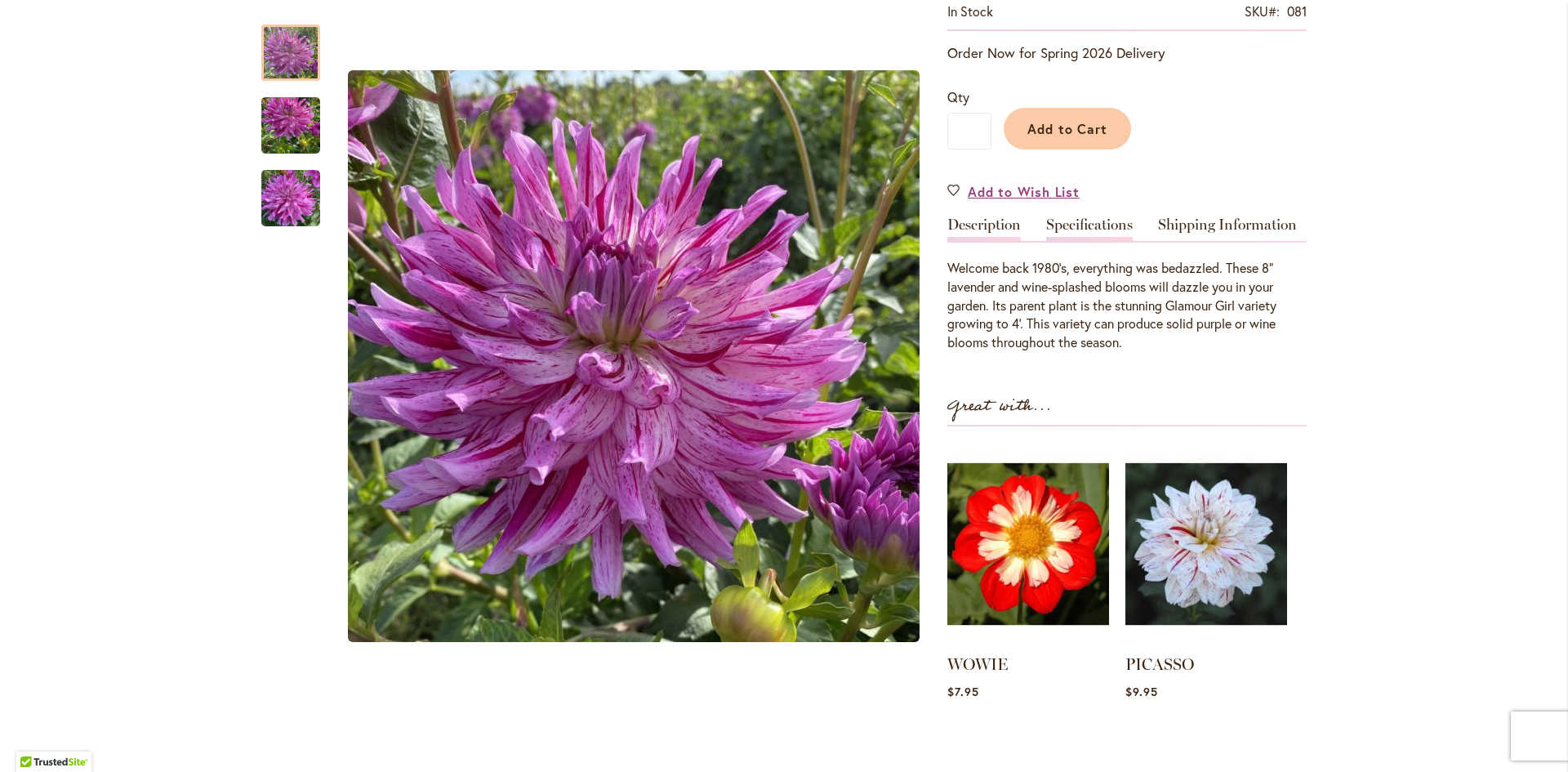
click at [1069, 221] on link "Specifications" at bounding box center [1089, 229] width 87 height 24
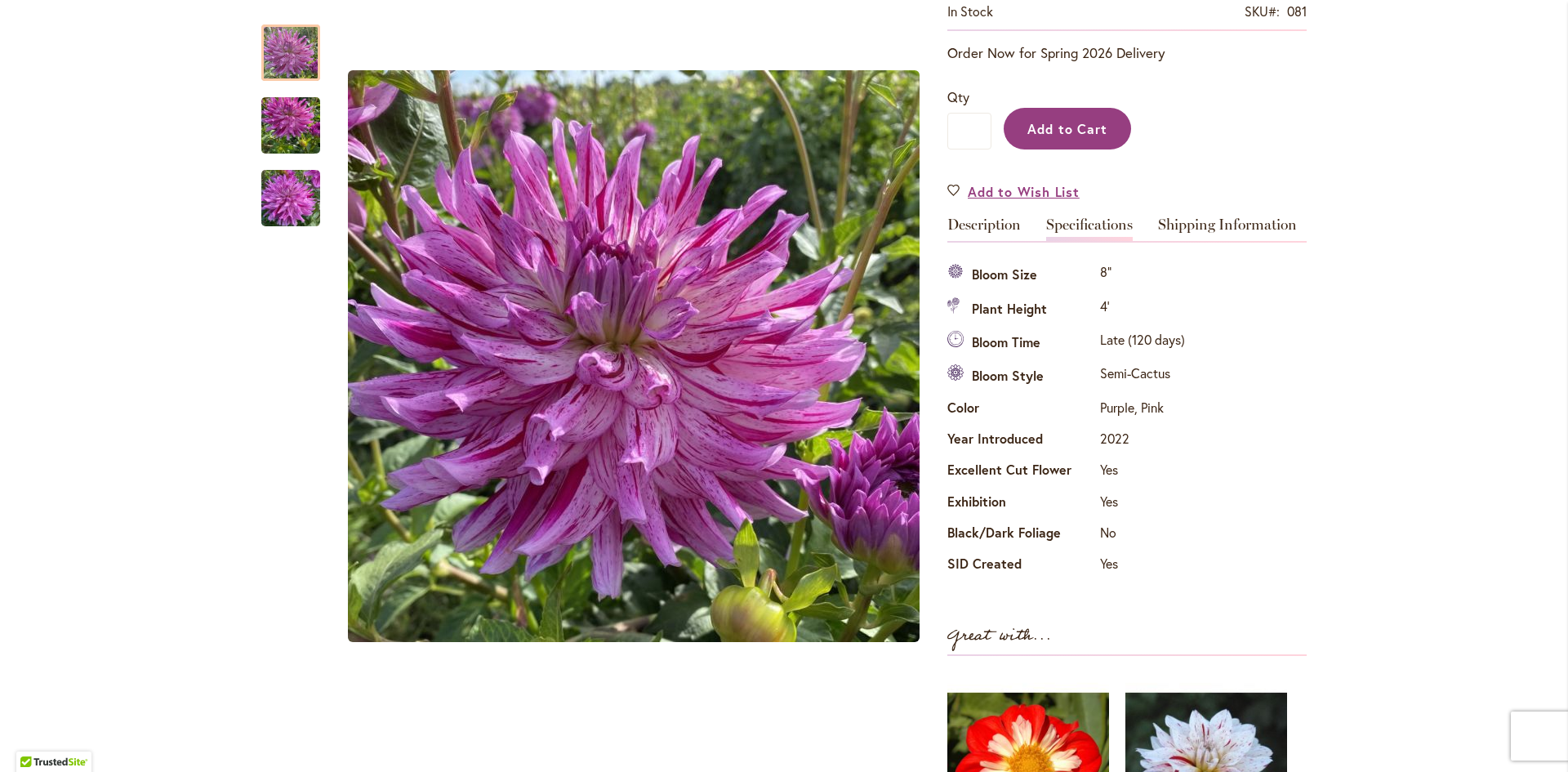
click at [1068, 123] on span "Add to Cart" at bounding box center [1067, 128] width 81 height 17
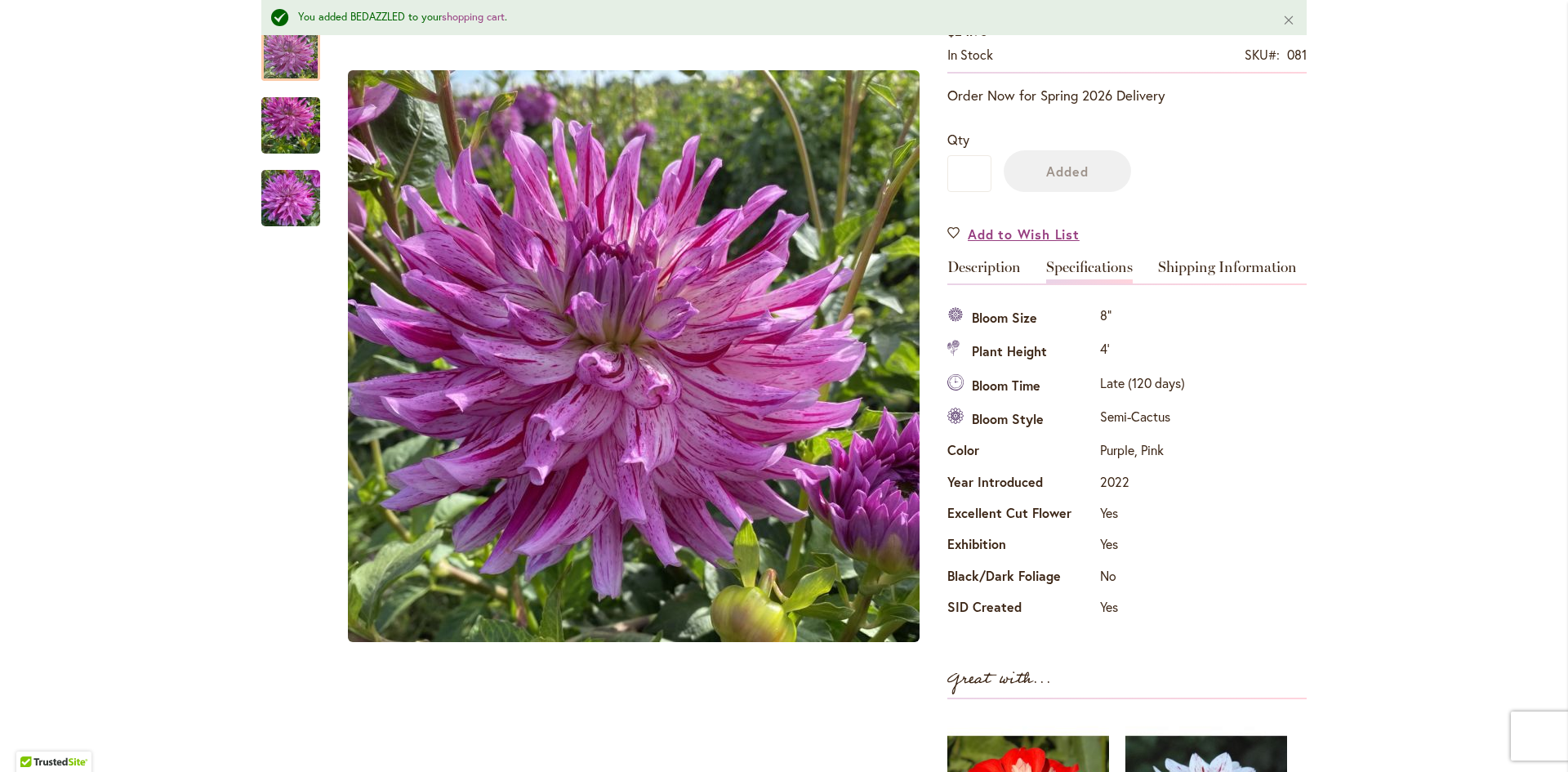
scroll to position [370, 0]
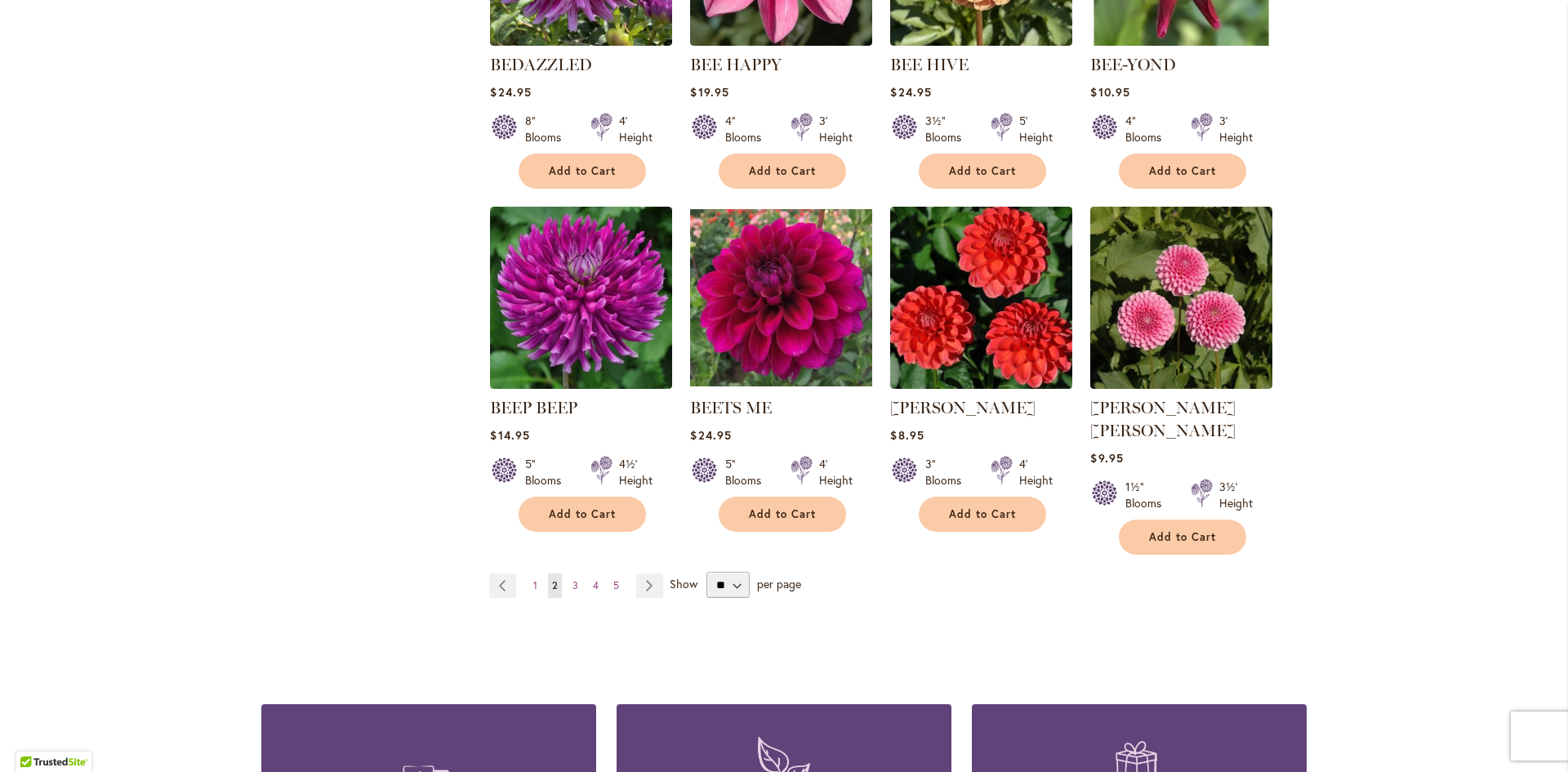
scroll to position [1307, 0]
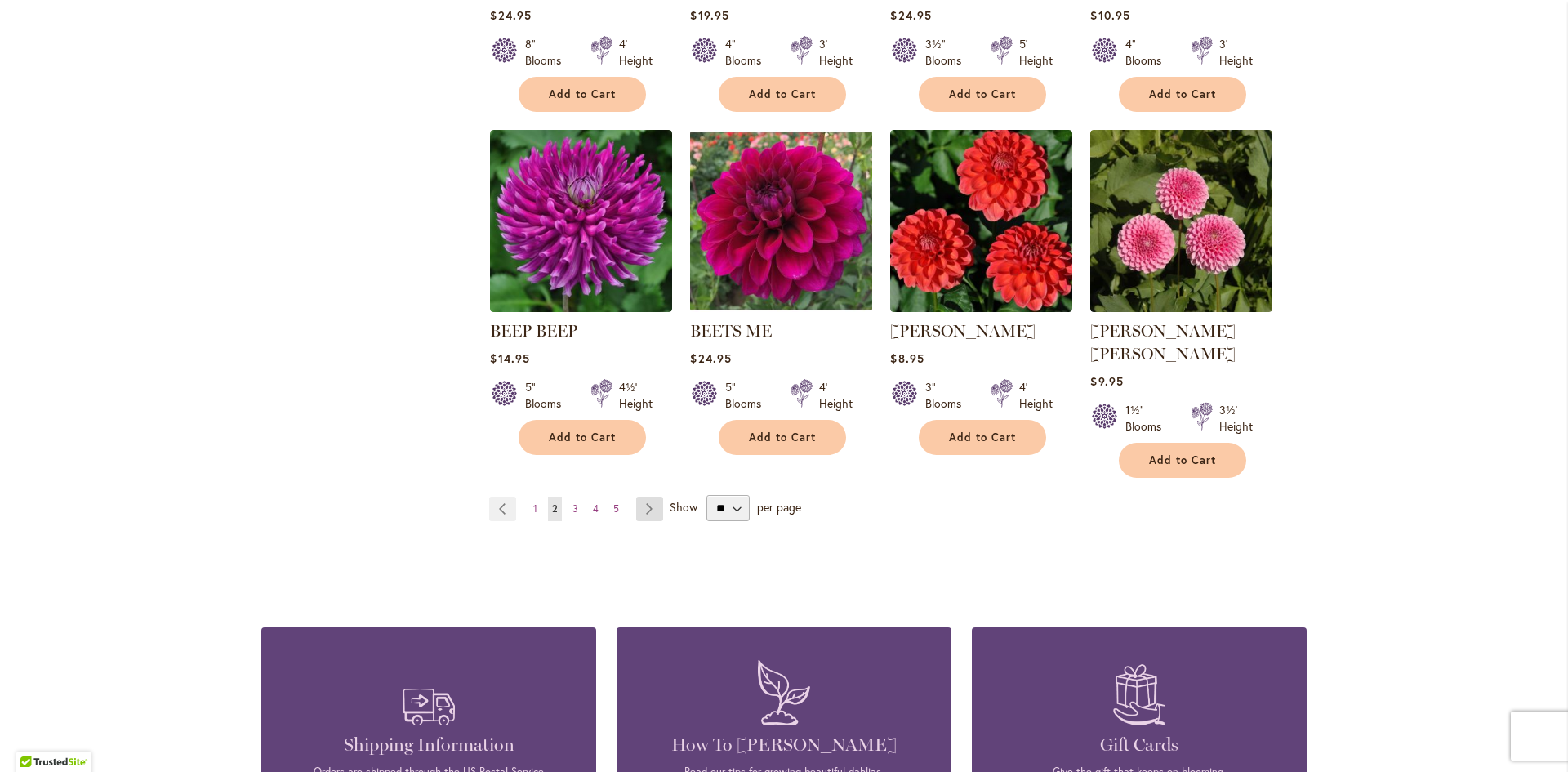
click at [641, 497] on link "Page Next" at bounding box center [649, 509] width 27 height 25
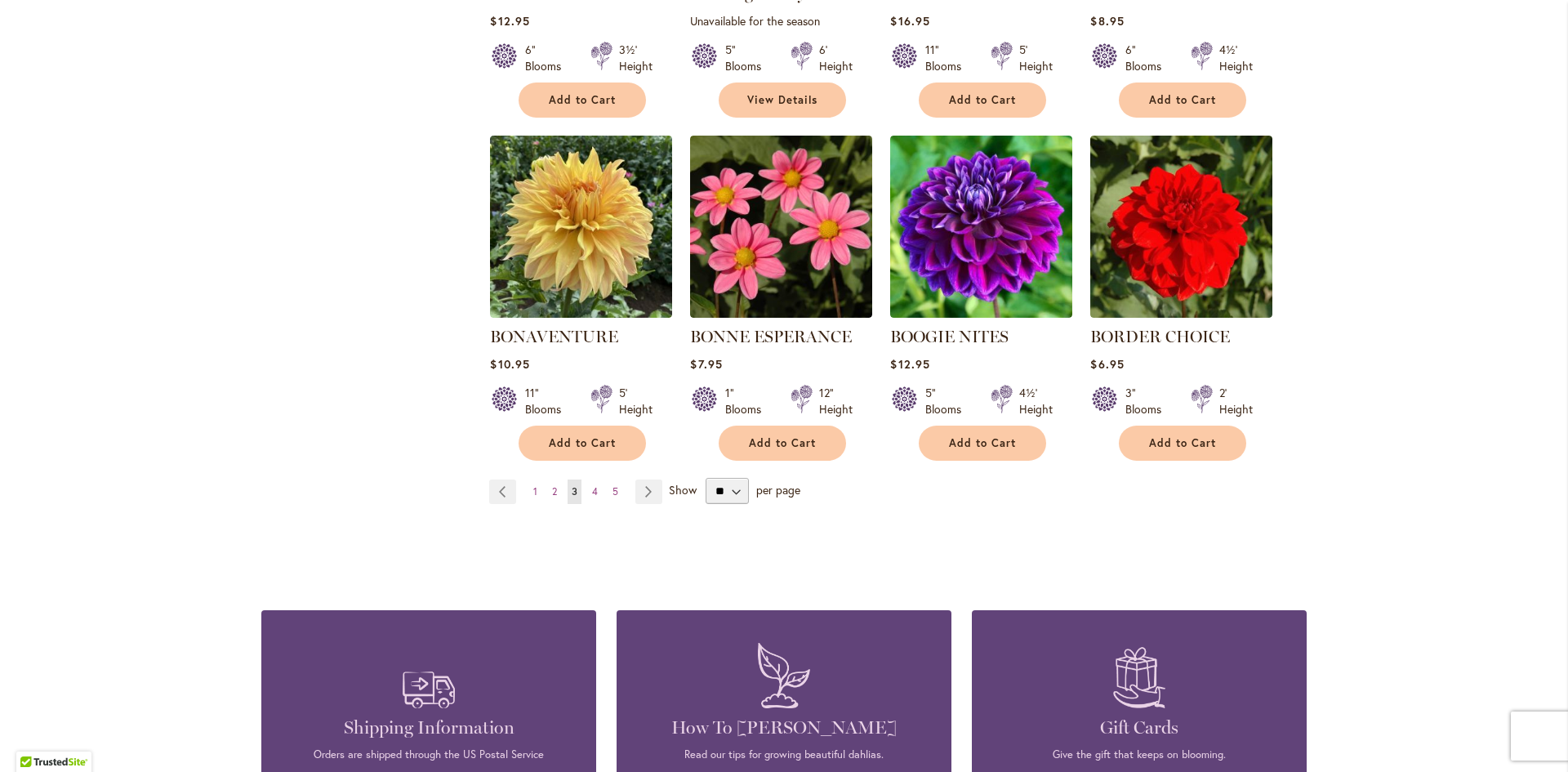
scroll to position [1307, 0]
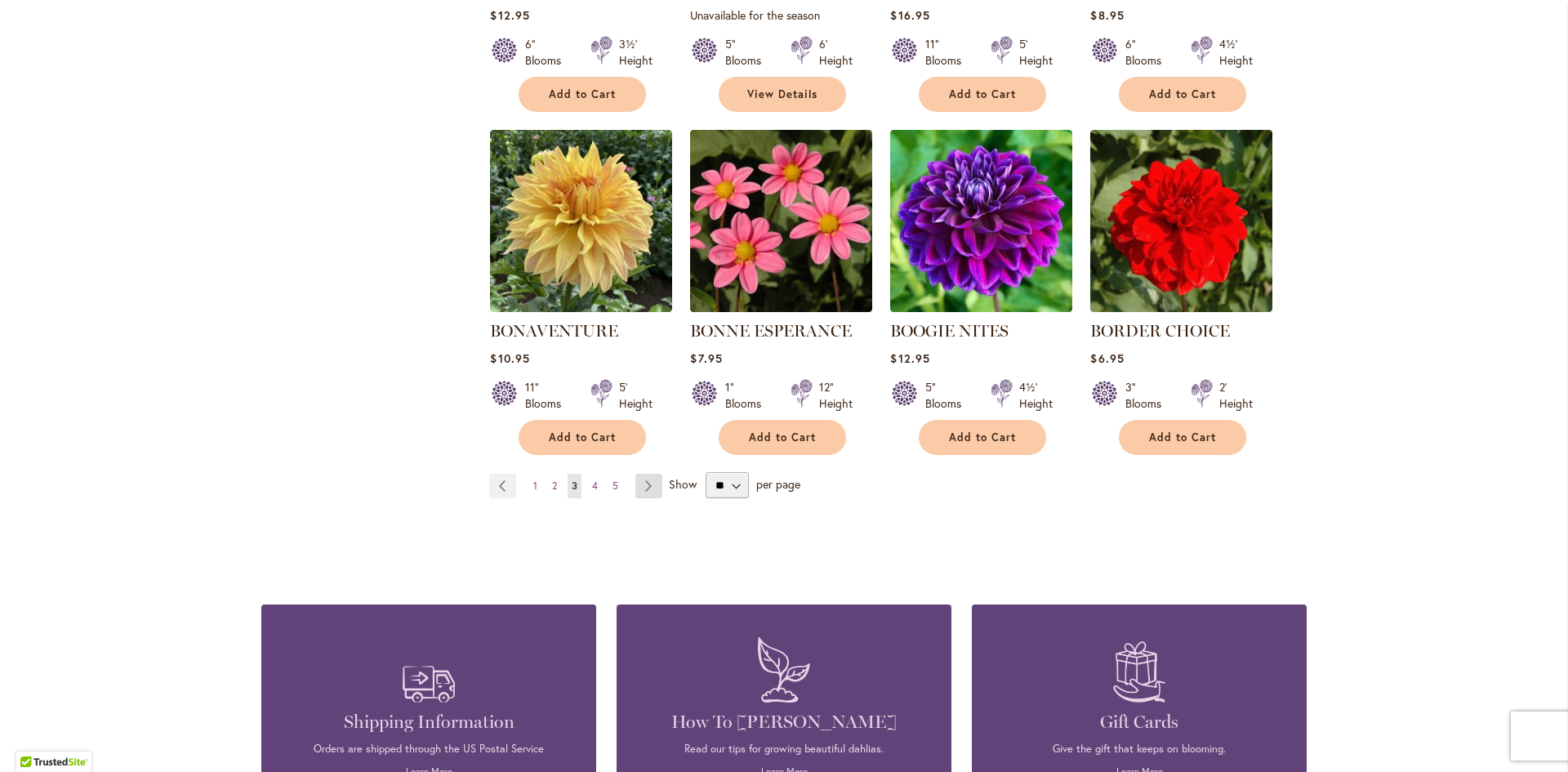
click at [643, 475] on link "Page Next" at bounding box center [649, 486] width 27 height 25
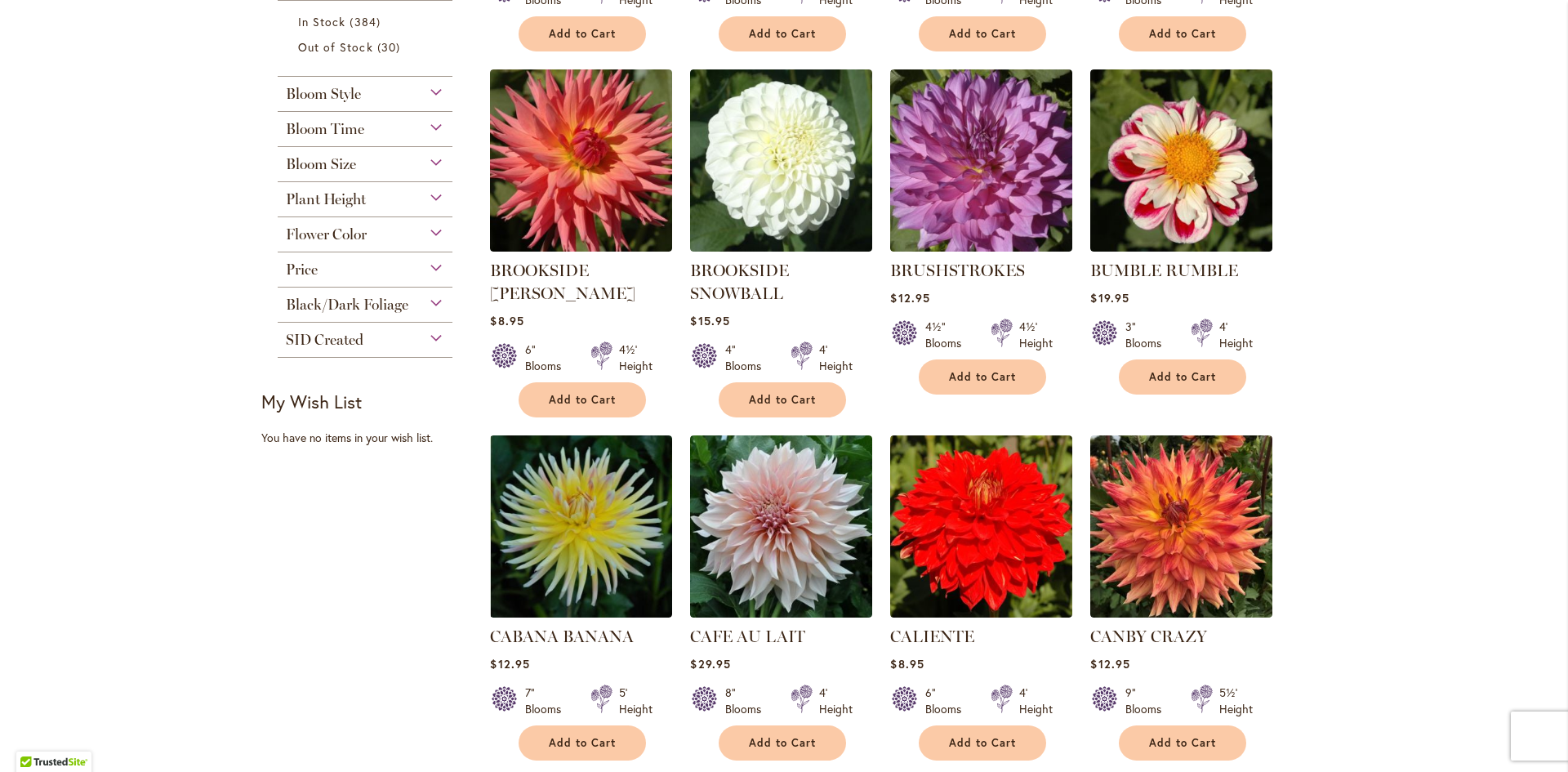
scroll to position [735, 0]
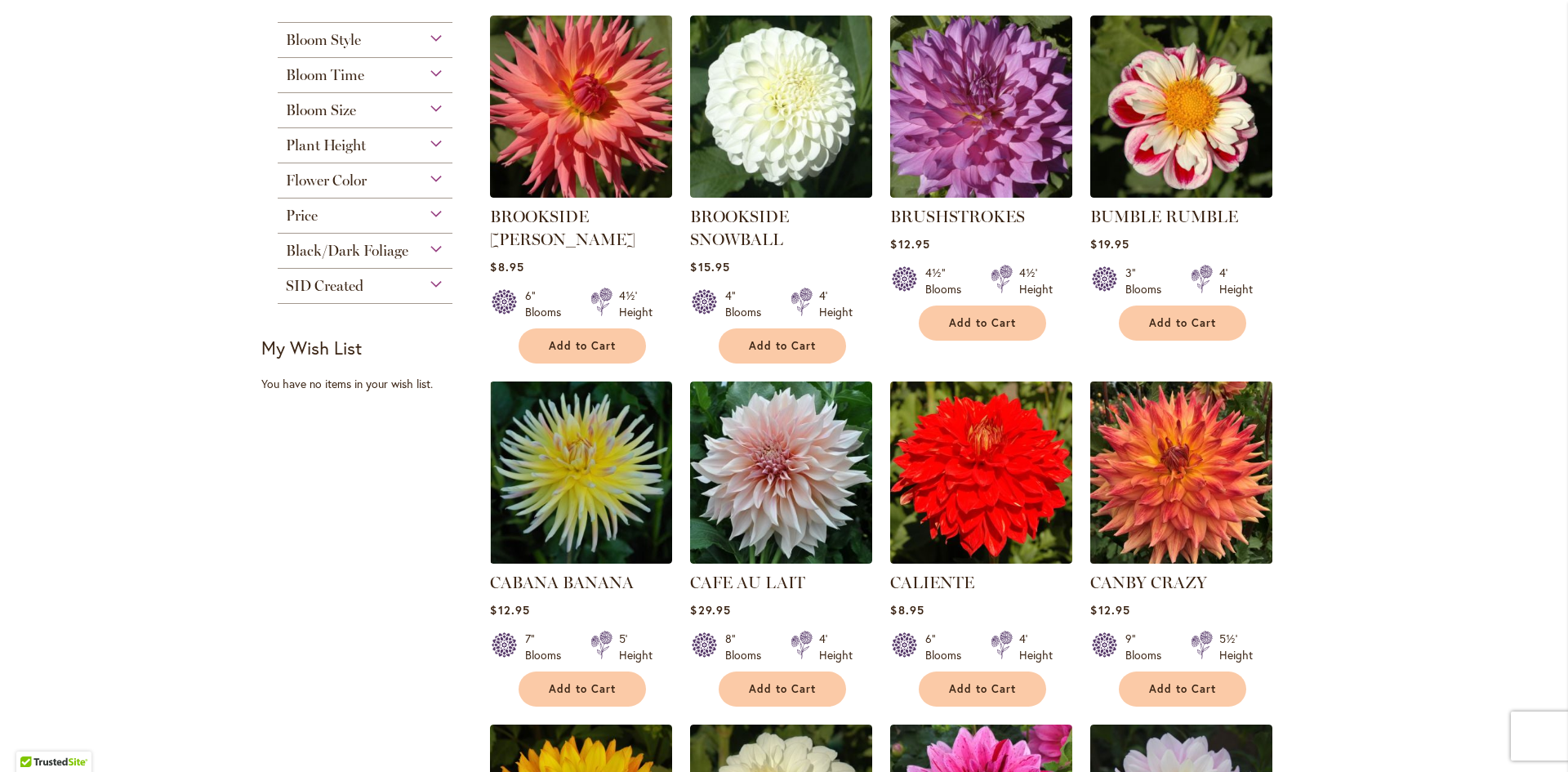
click at [1171, 459] on img at bounding box center [1181, 472] width 191 height 191
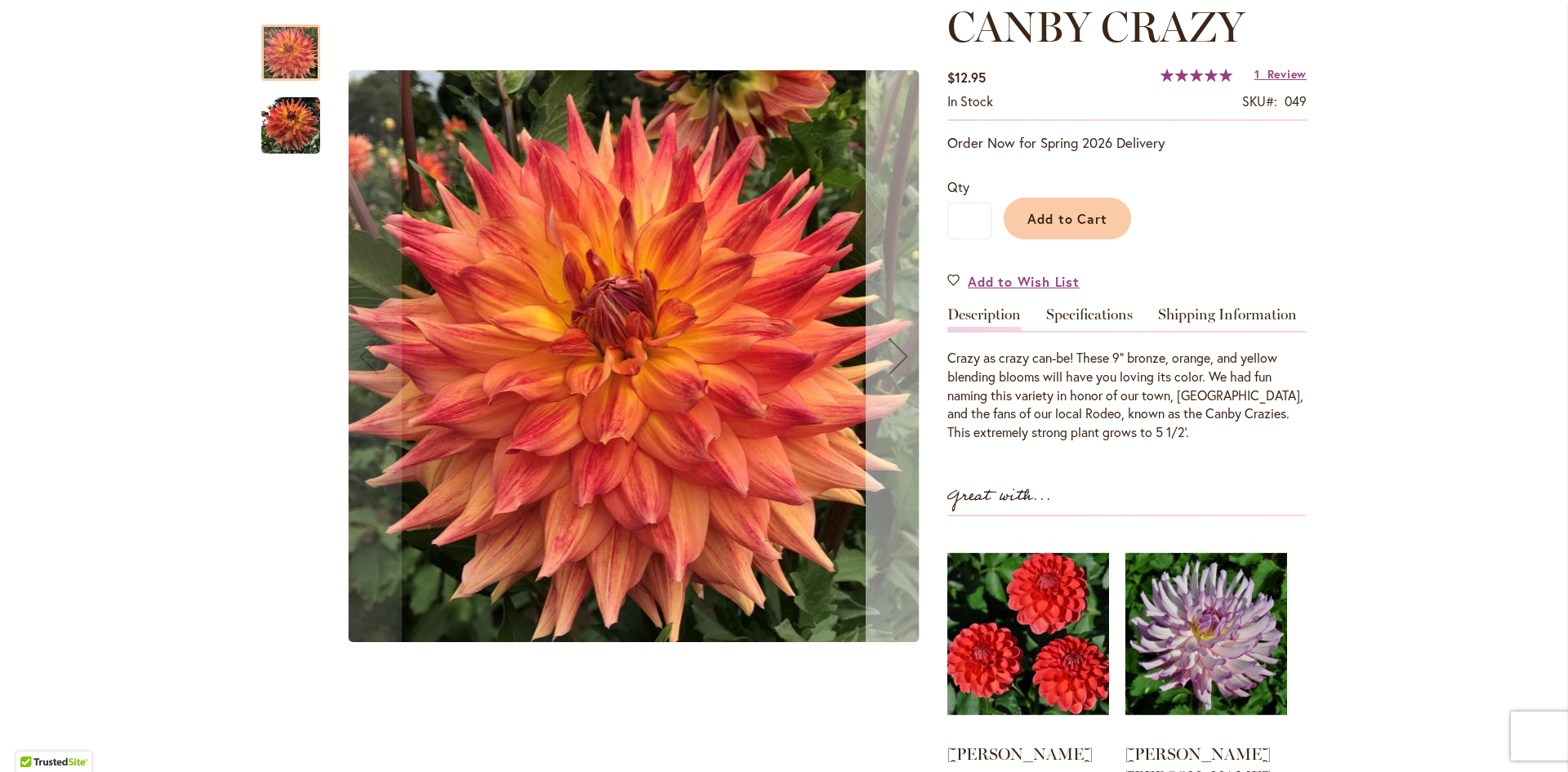
scroll to position [245, 0]
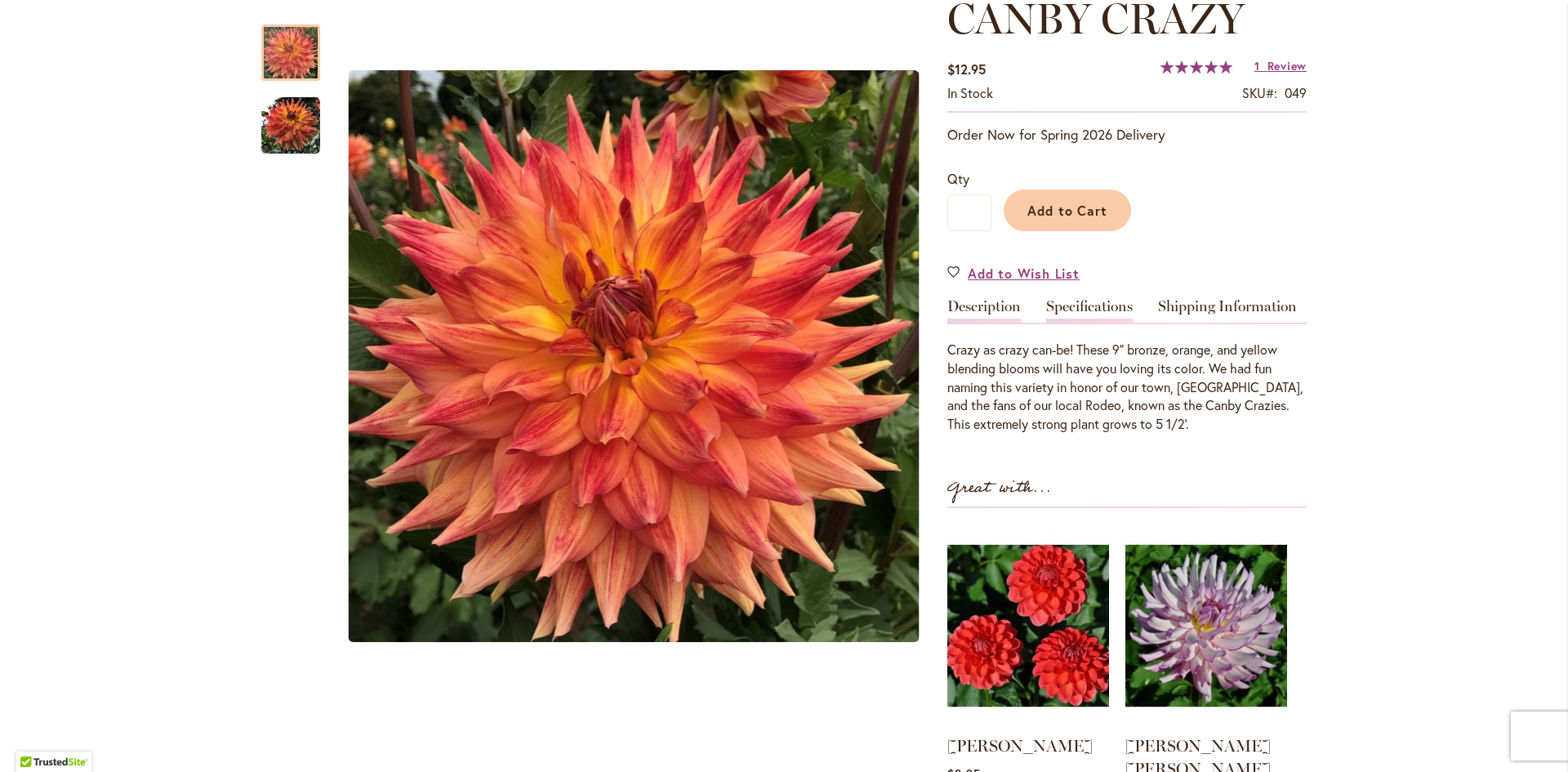
click at [1080, 303] on link "Specifications" at bounding box center [1089, 311] width 87 height 24
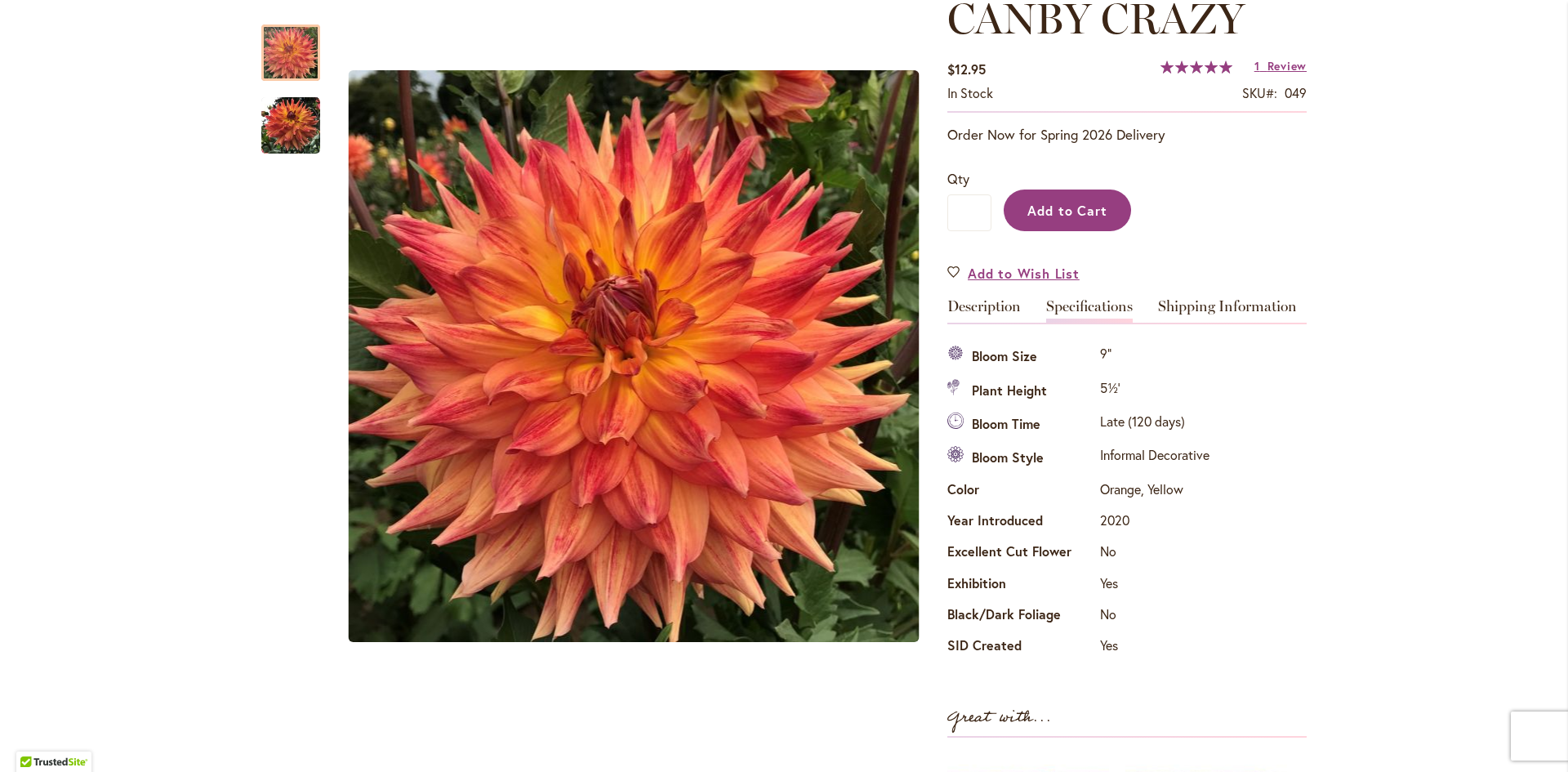
click at [1050, 209] on span "Add to Cart" at bounding box center [1067, 211] width 81 height 17
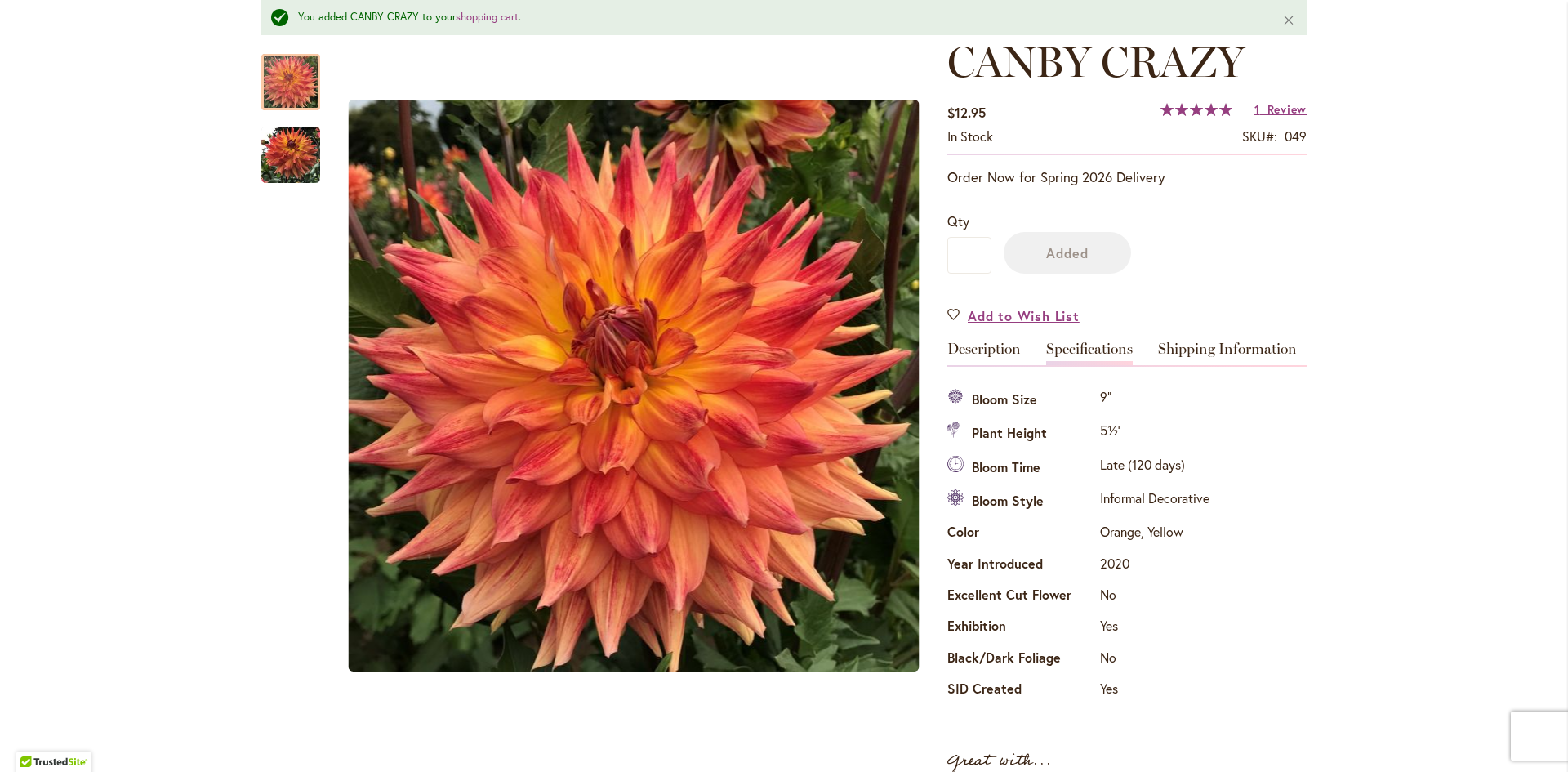
scroll to position [289, 0]
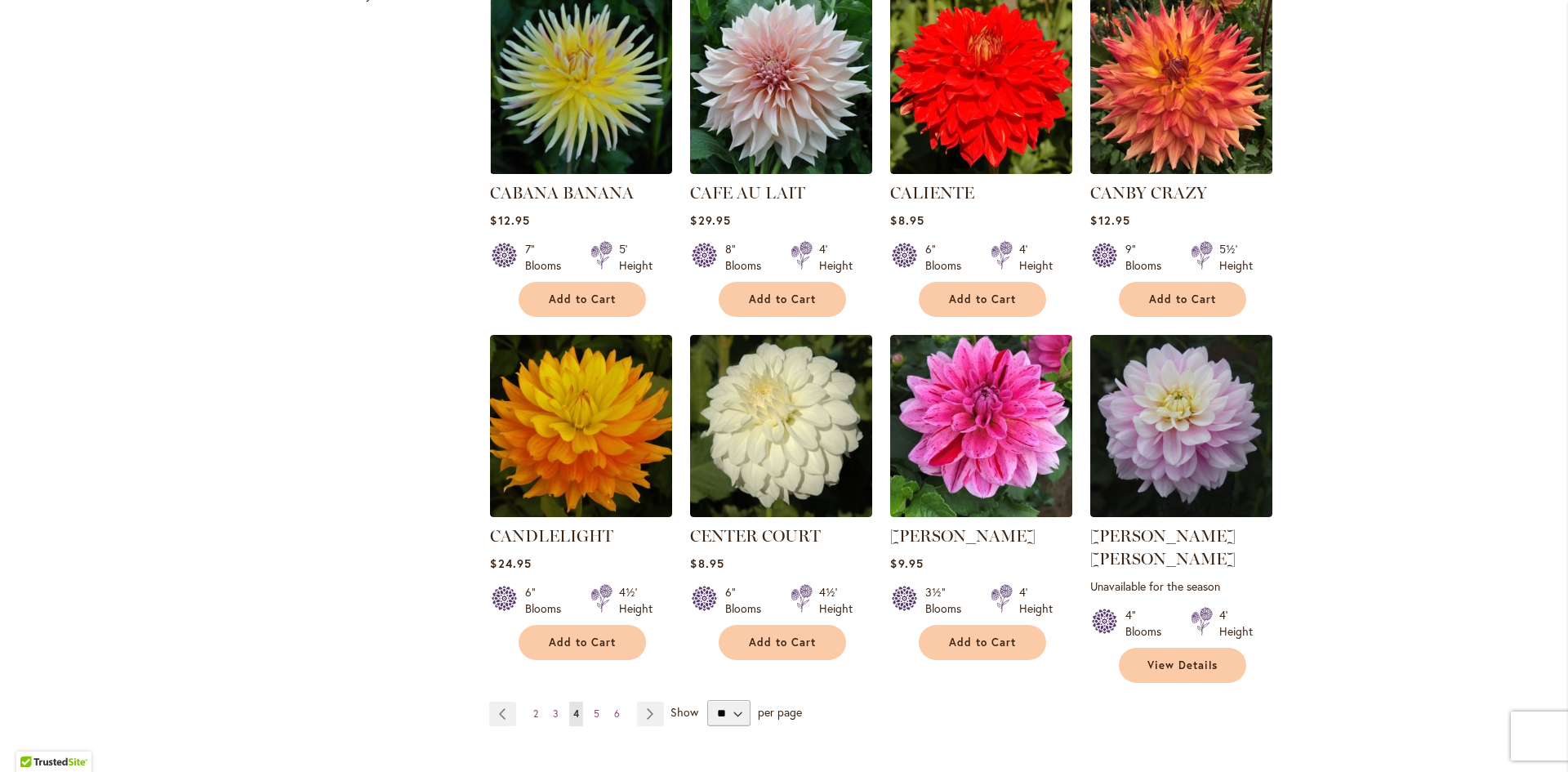
scroll to position [1144, 0]
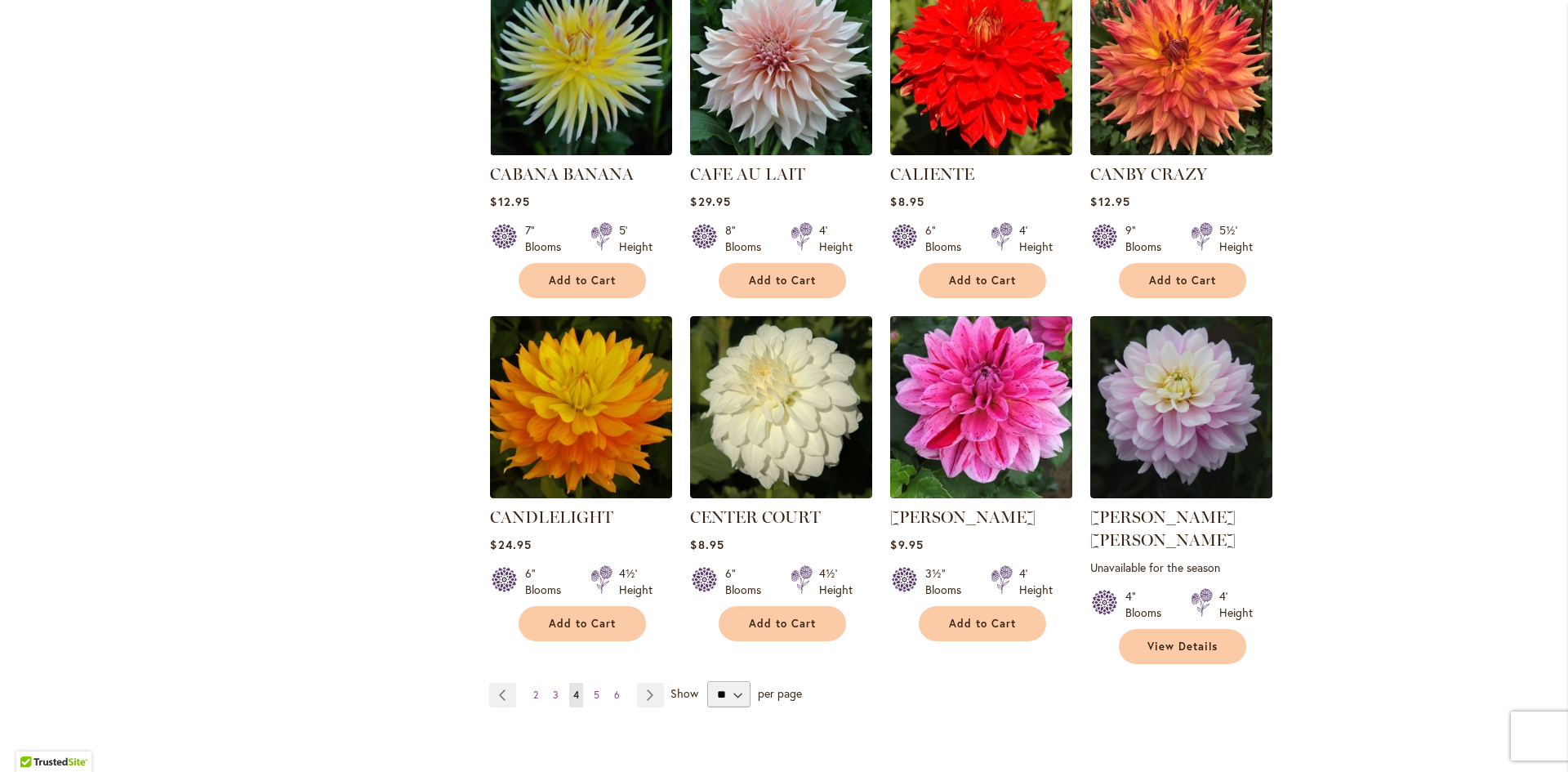
click at [961, 448] on img at bounding box center [981, 407] width 191 height 191
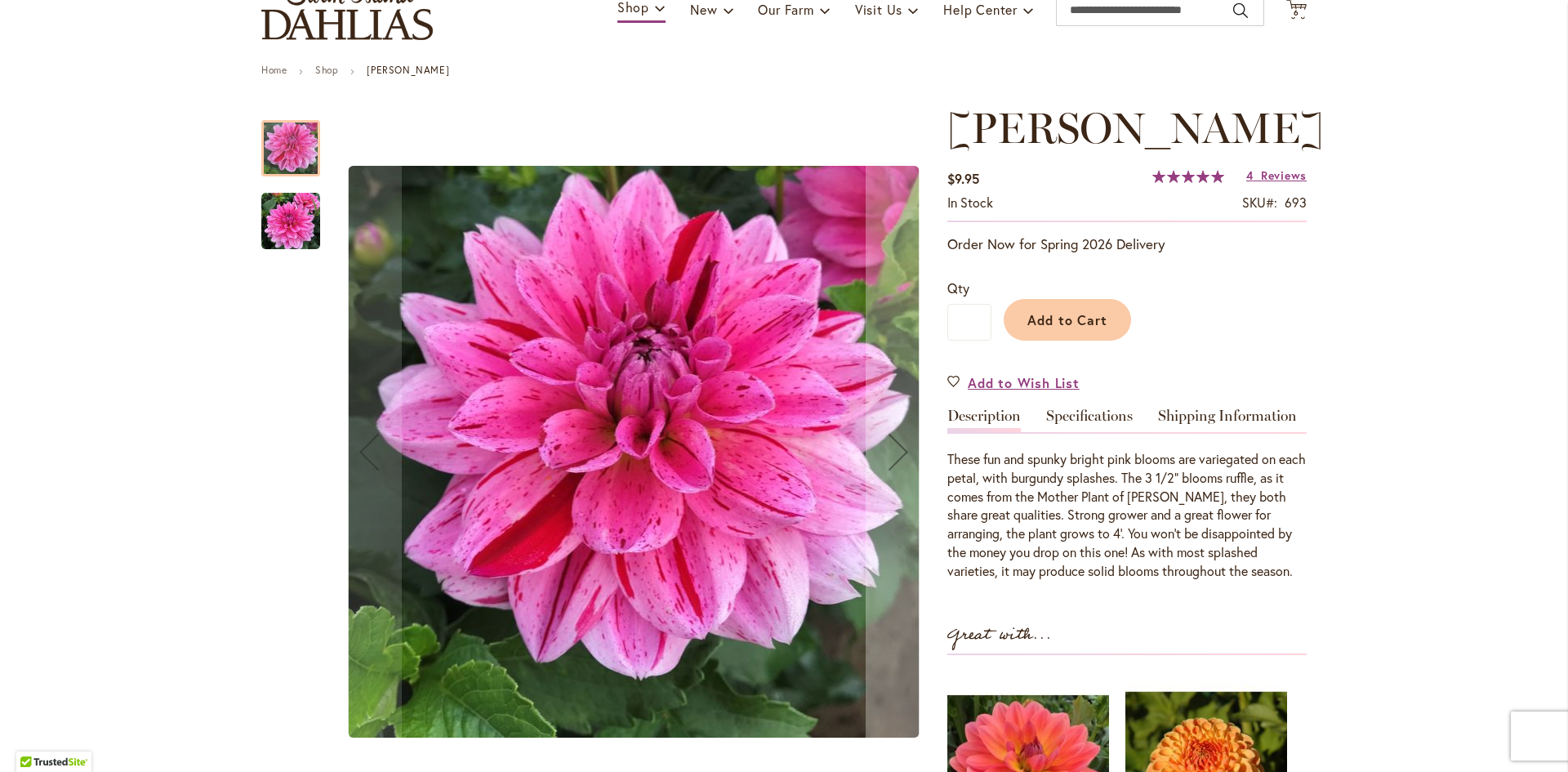
scroll to position [245, 0]
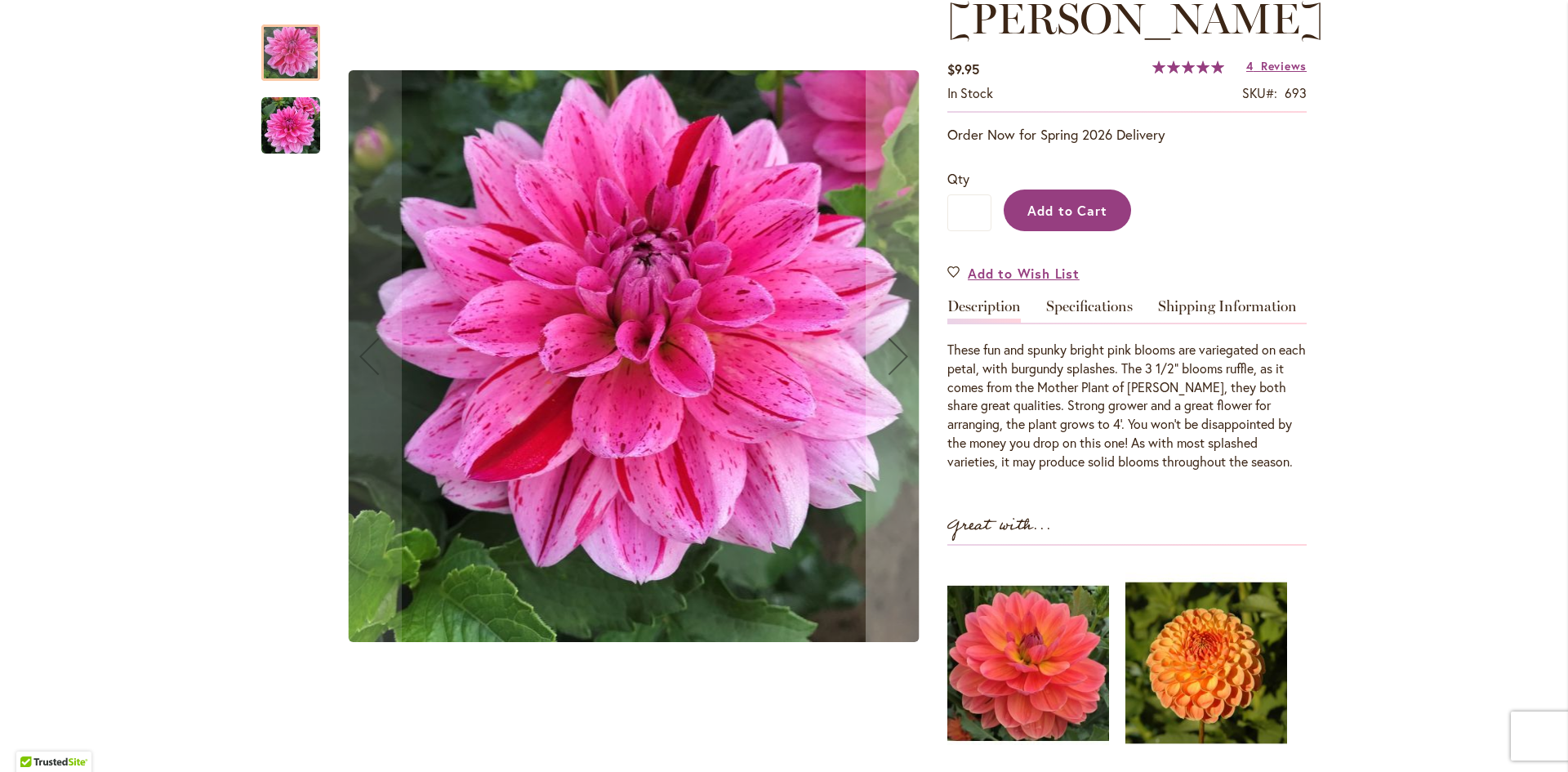
click at [1060, 206] on span "Add to Cart" at bounding box center [1067, 211] width 81 height 17
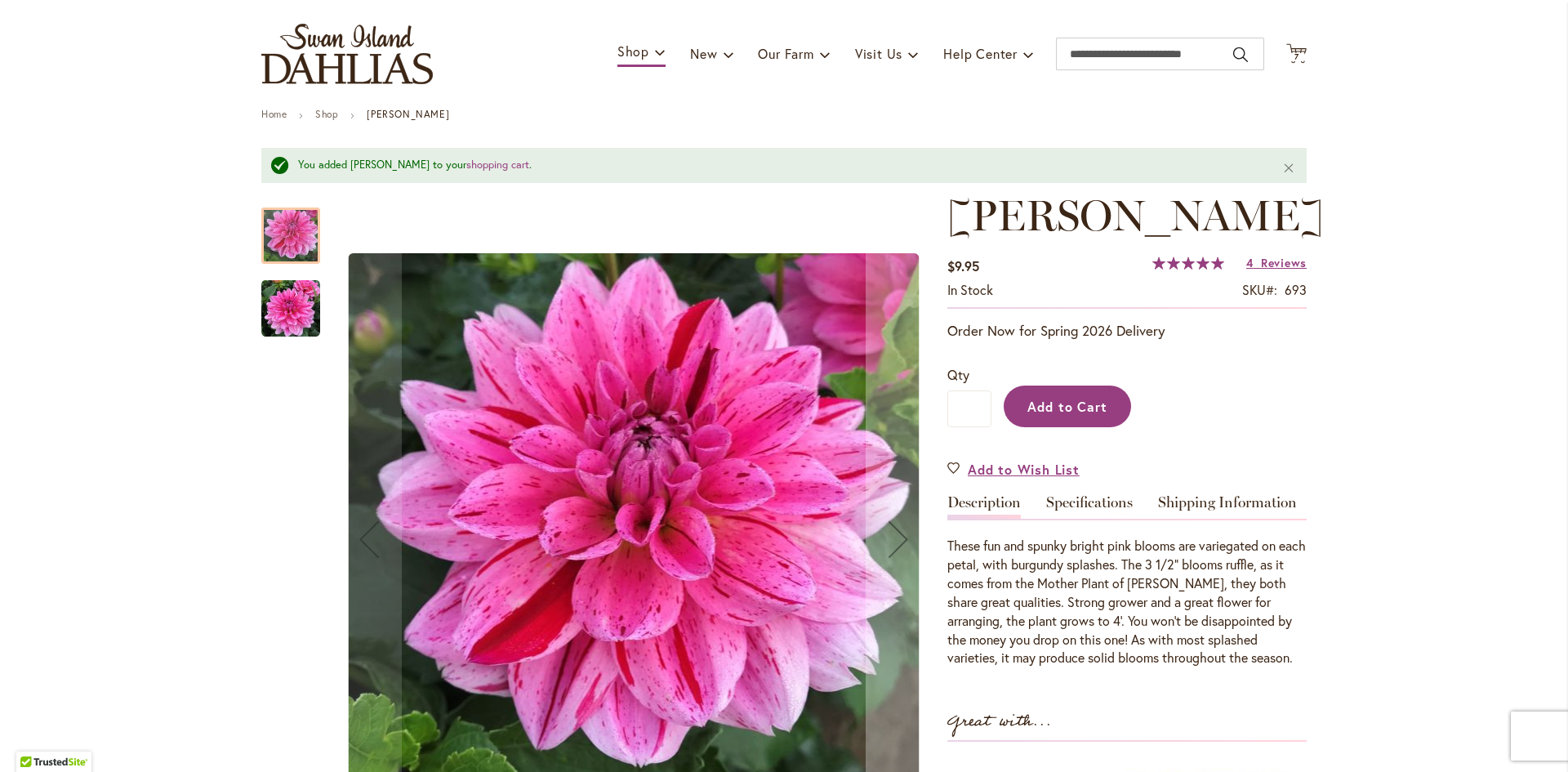
scroll to position [0, 0]
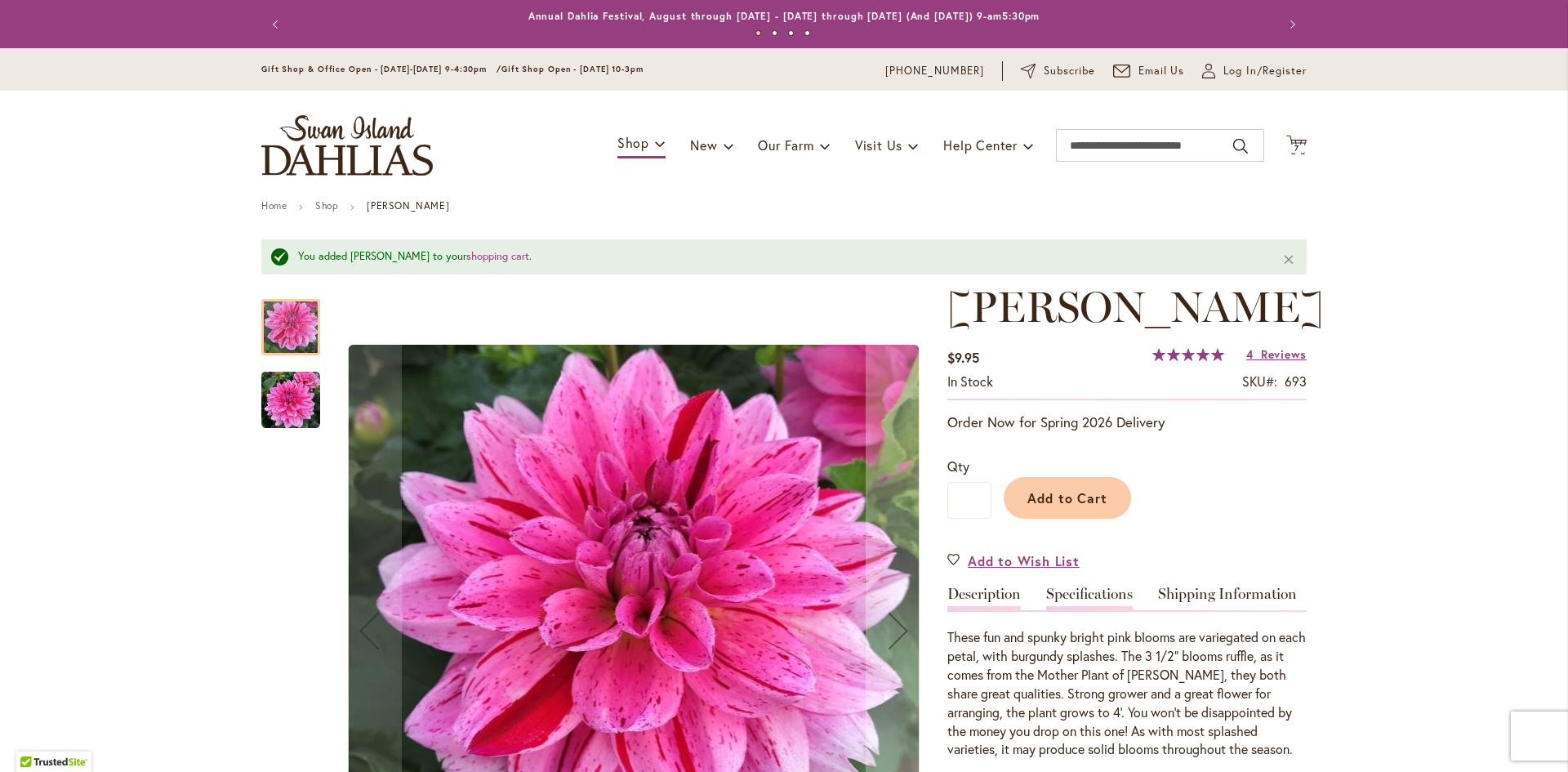
click at [1083, 594] on link "Specifications" at bounding box center [1089, 599] width 87 height 24
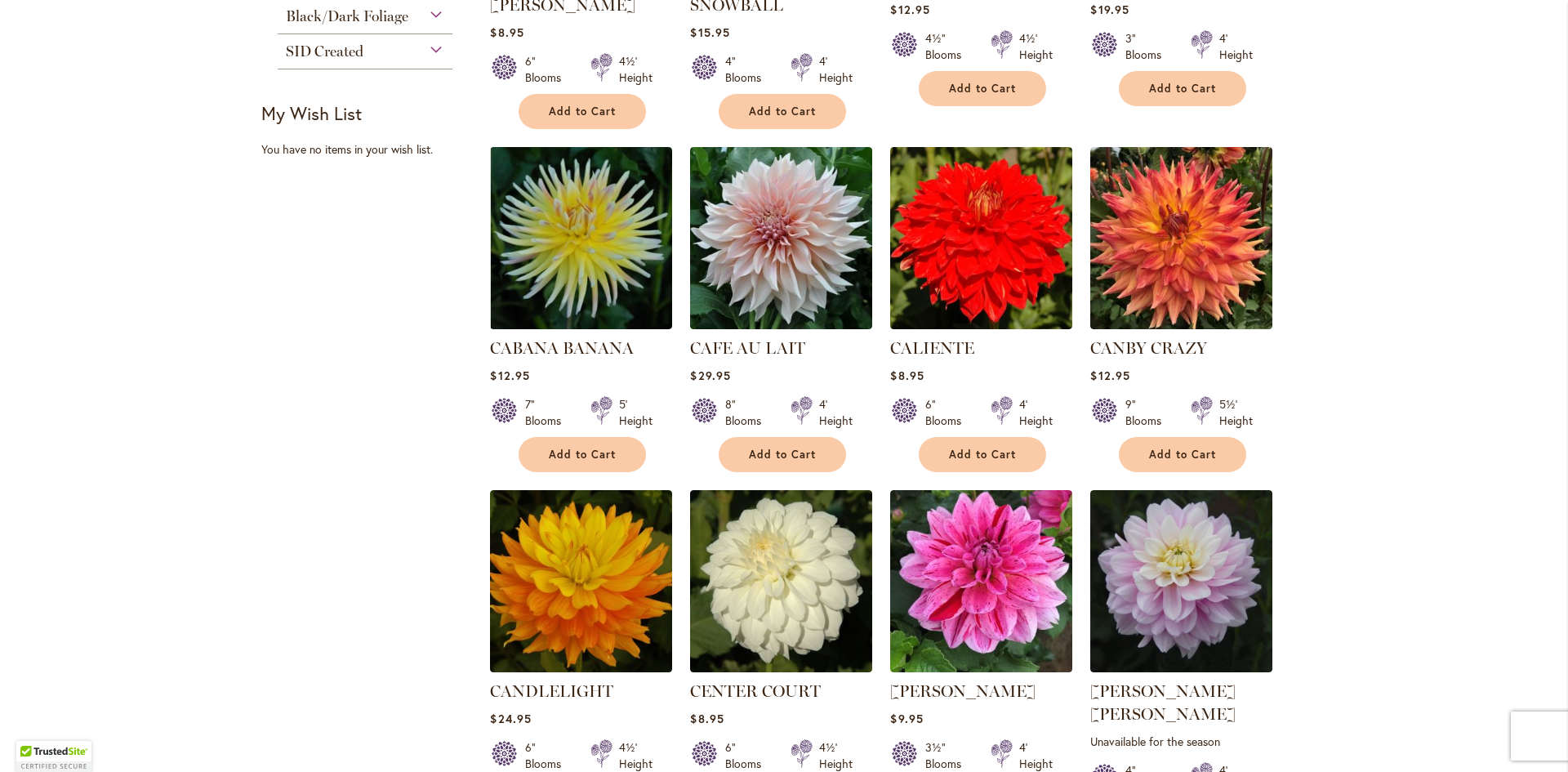
scroll to position [980, 0]
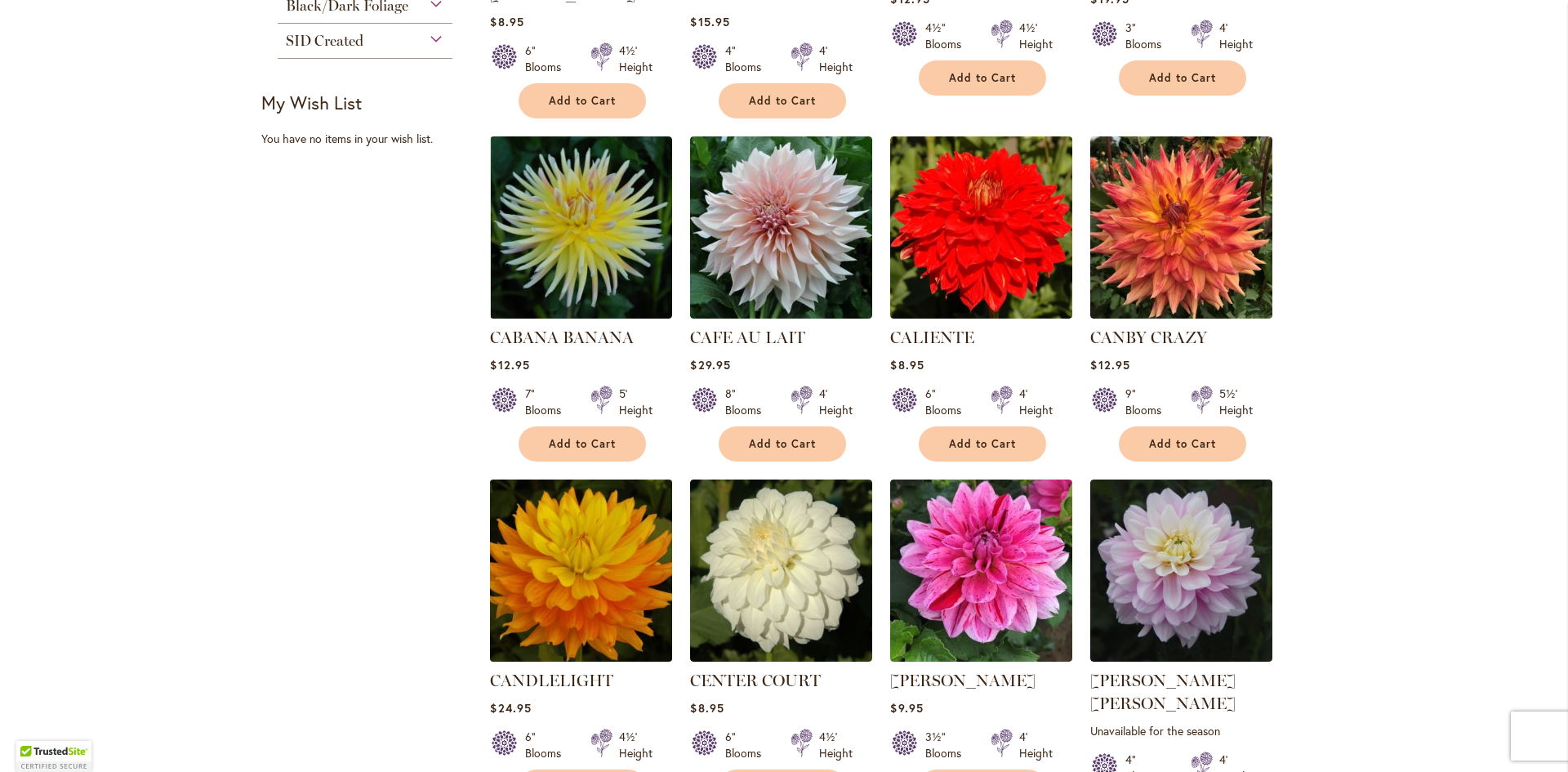
click at [563, 566] on img at bounding box center [581, 571] width 191 height 191
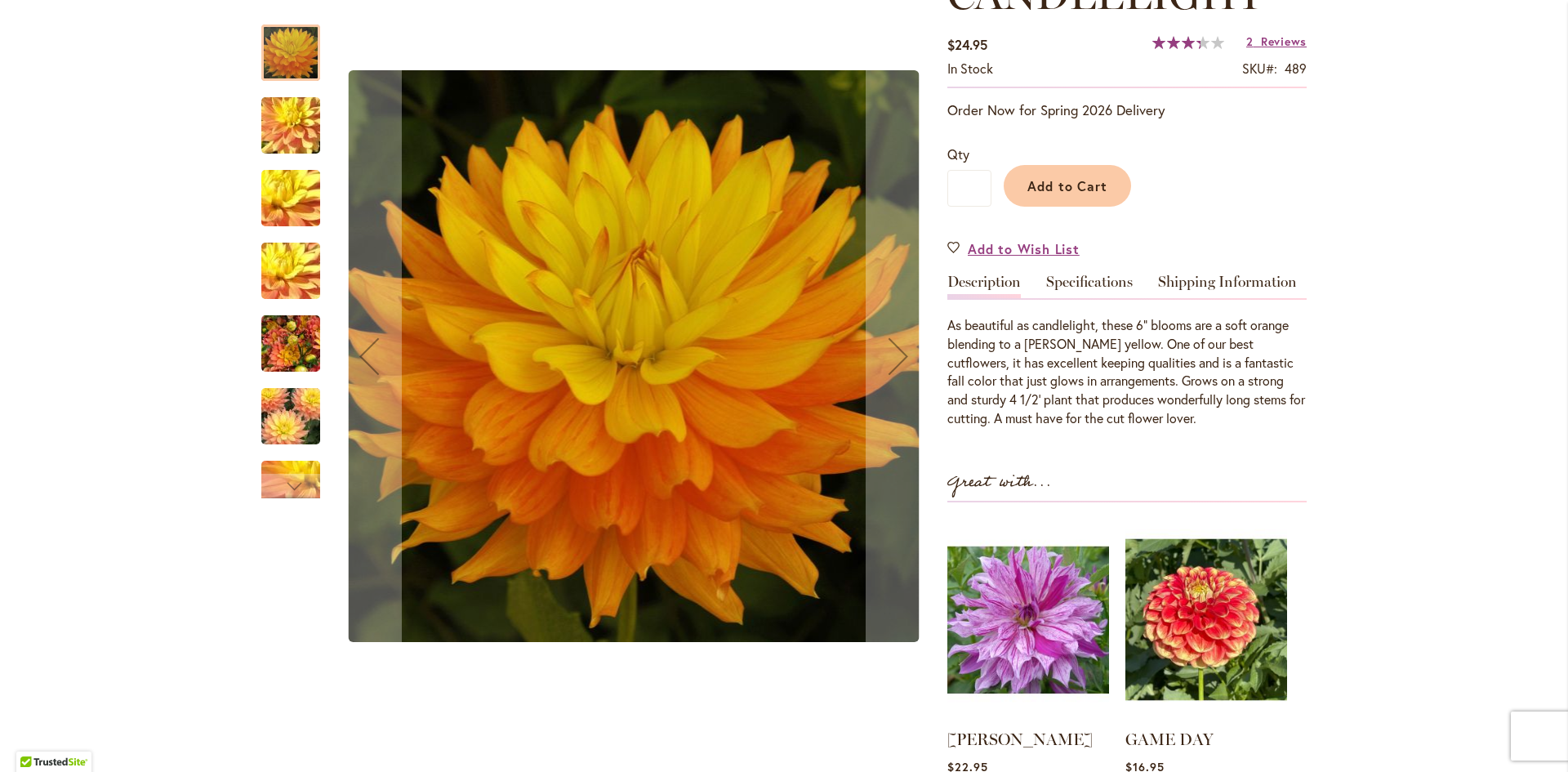
scroll to position [327, 0]
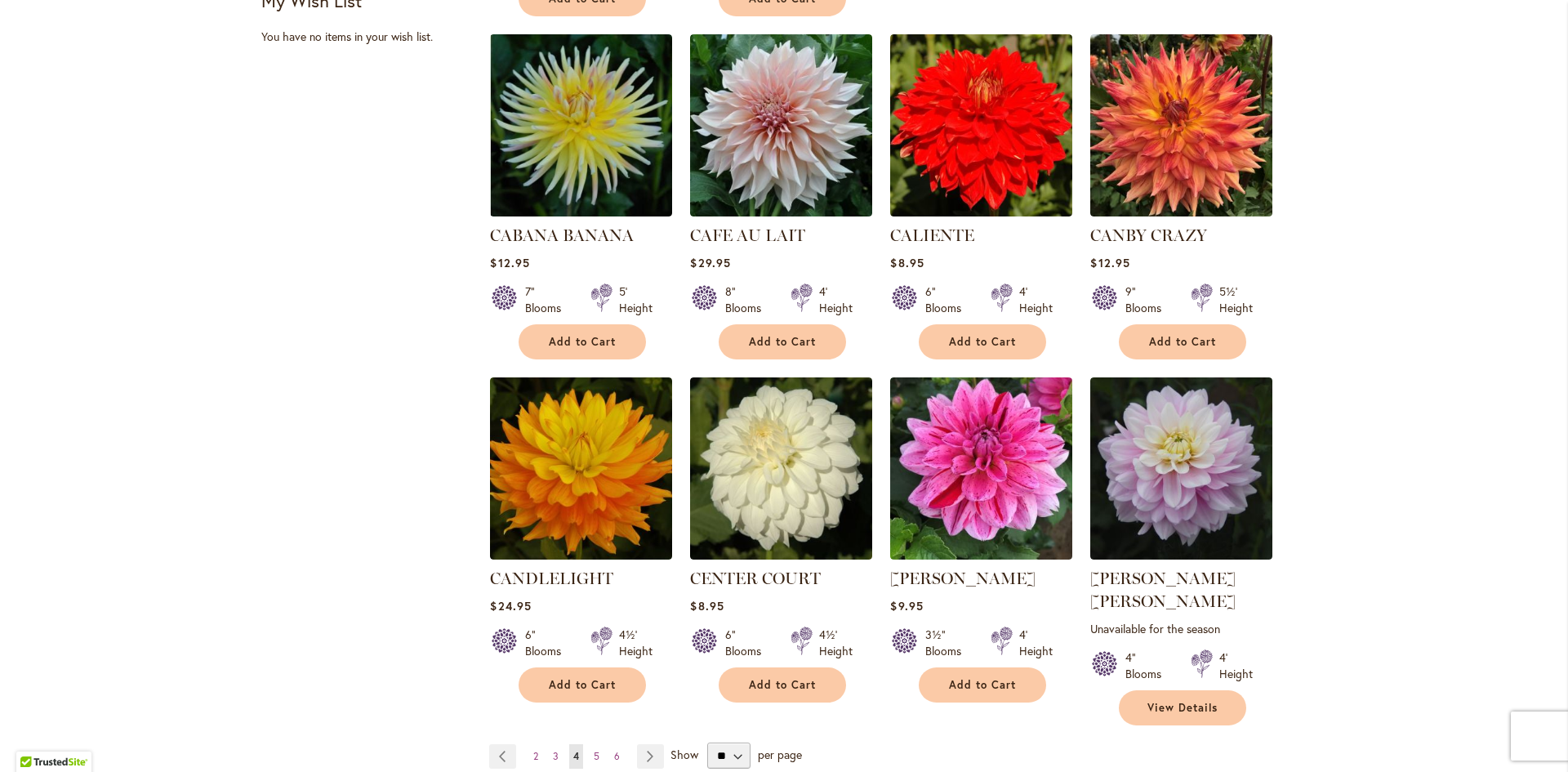
scroll to position [1307, 0]
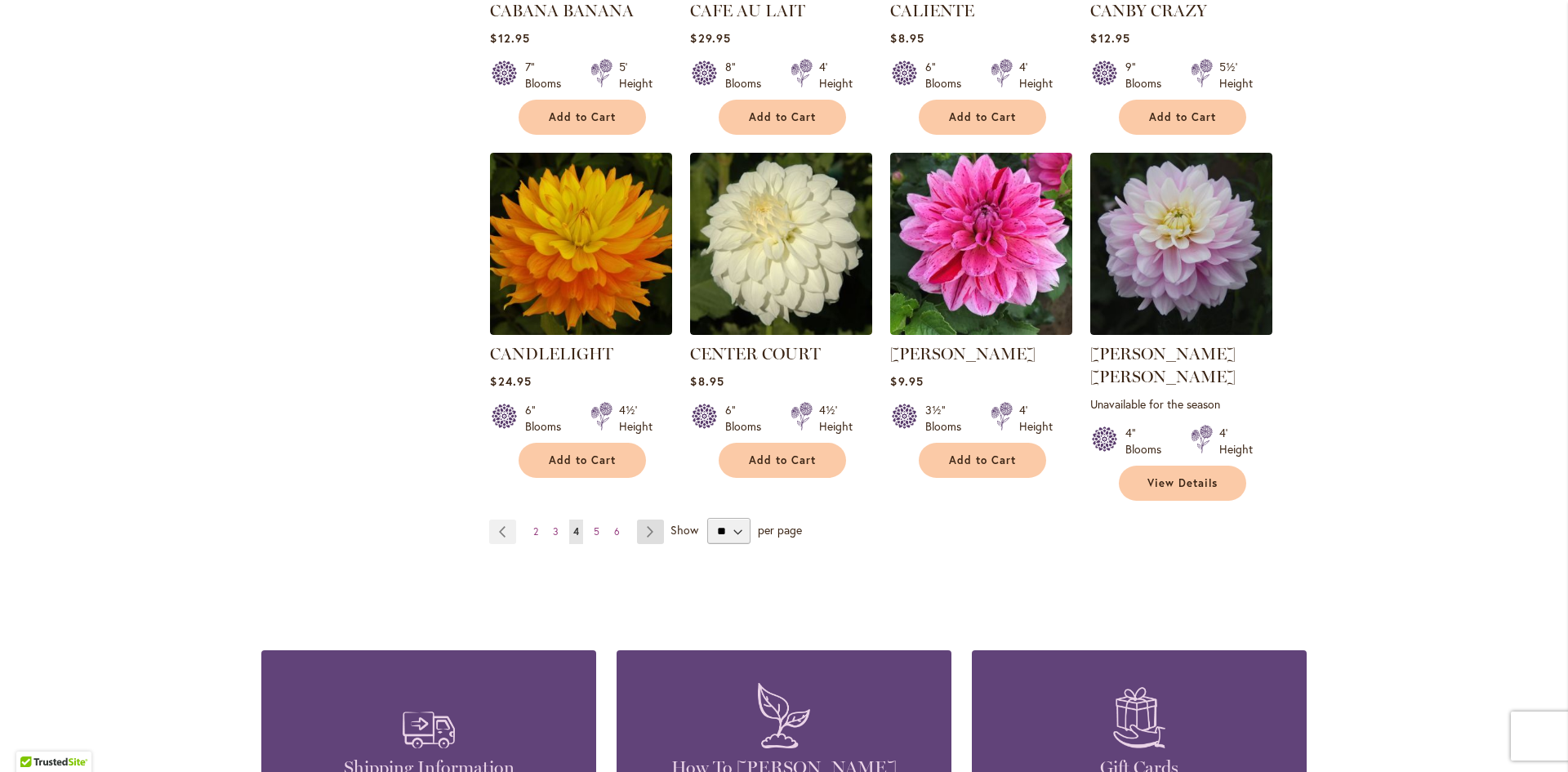
click at [644, 520] on link "Page Next" at bounding box center [650, 532] width 27 height 25
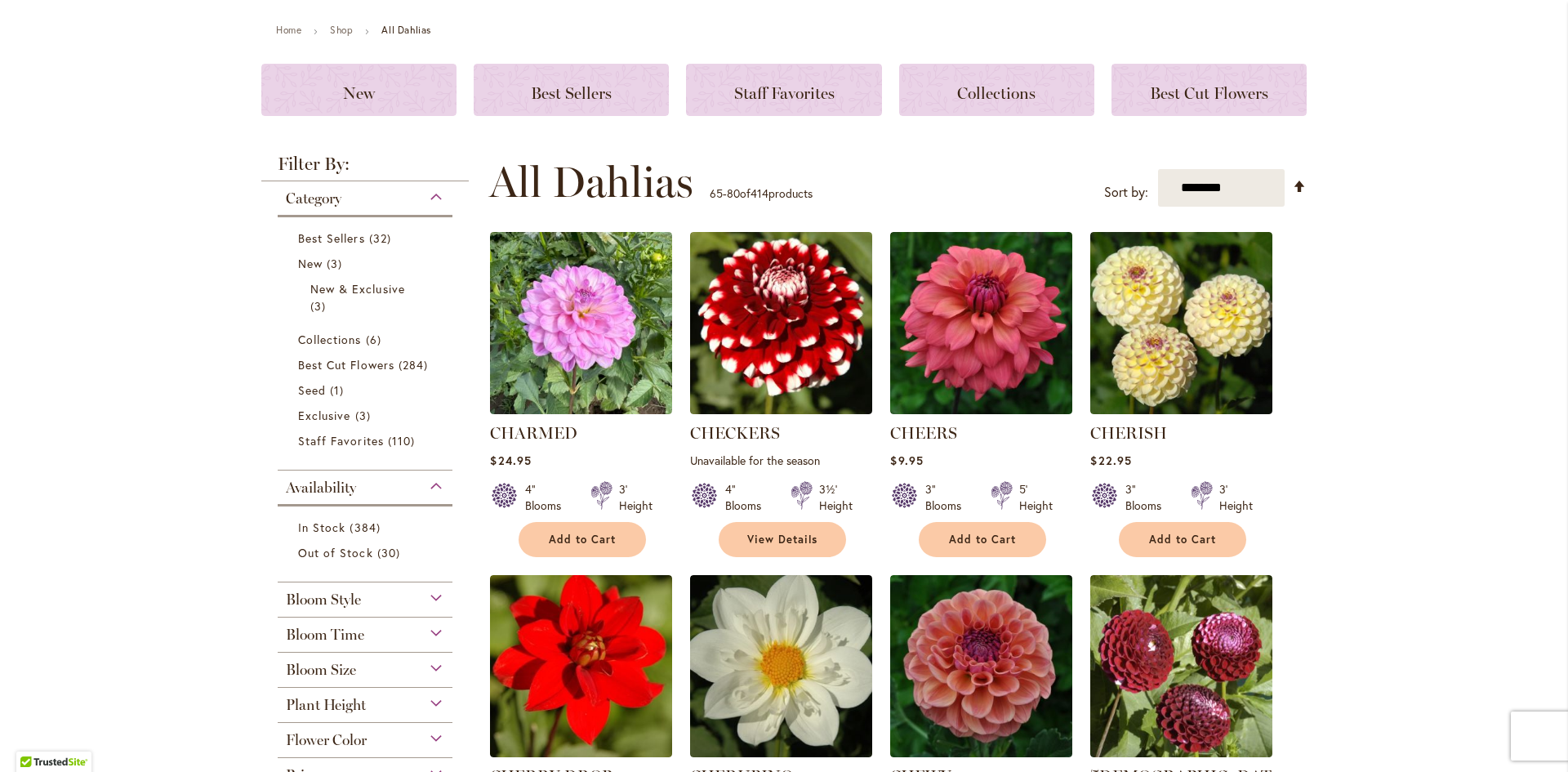
scroll to position [409, 0]
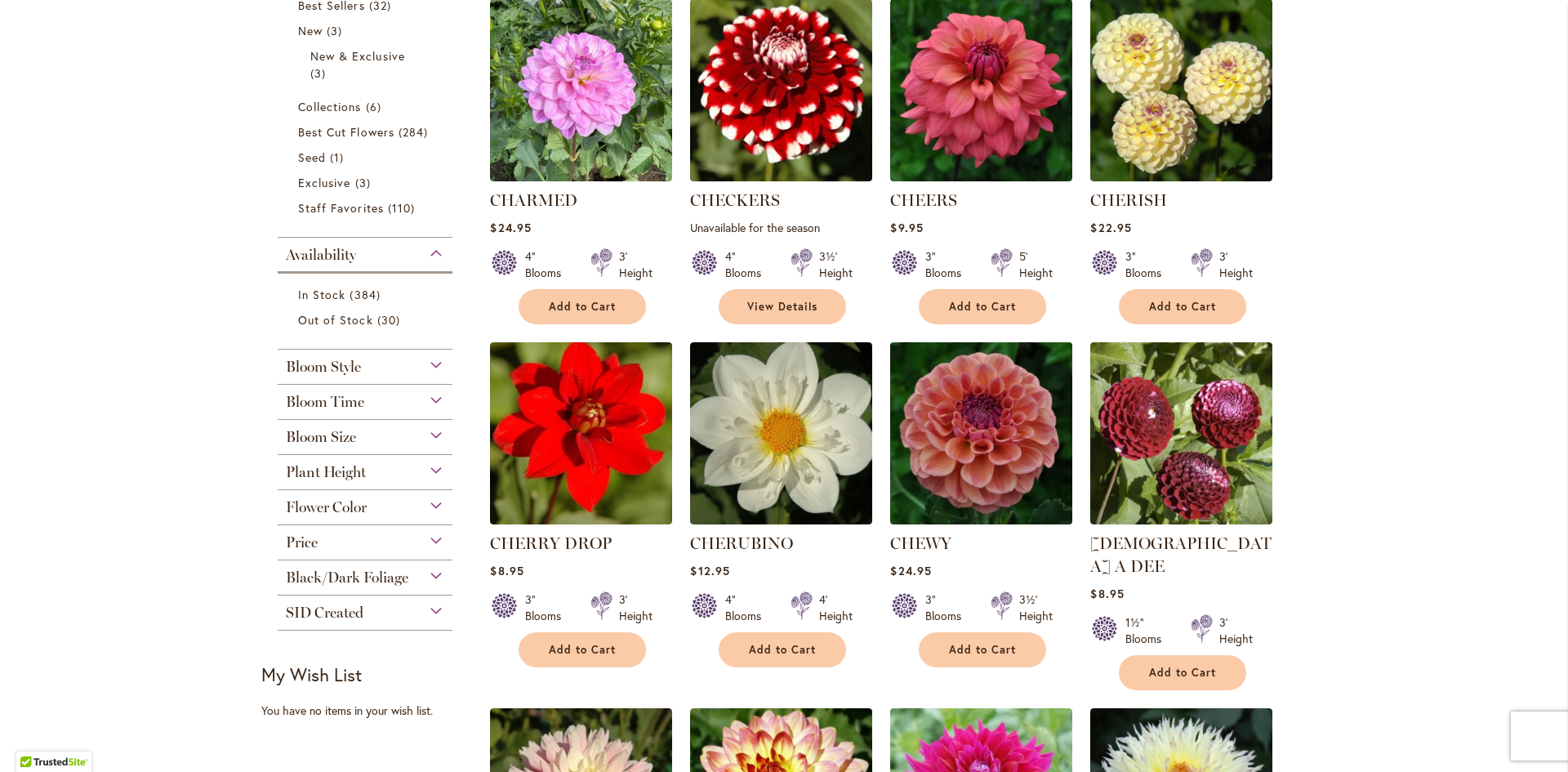
click at [954, 450] on img at bounding box center [981, 433] width 191 height 191
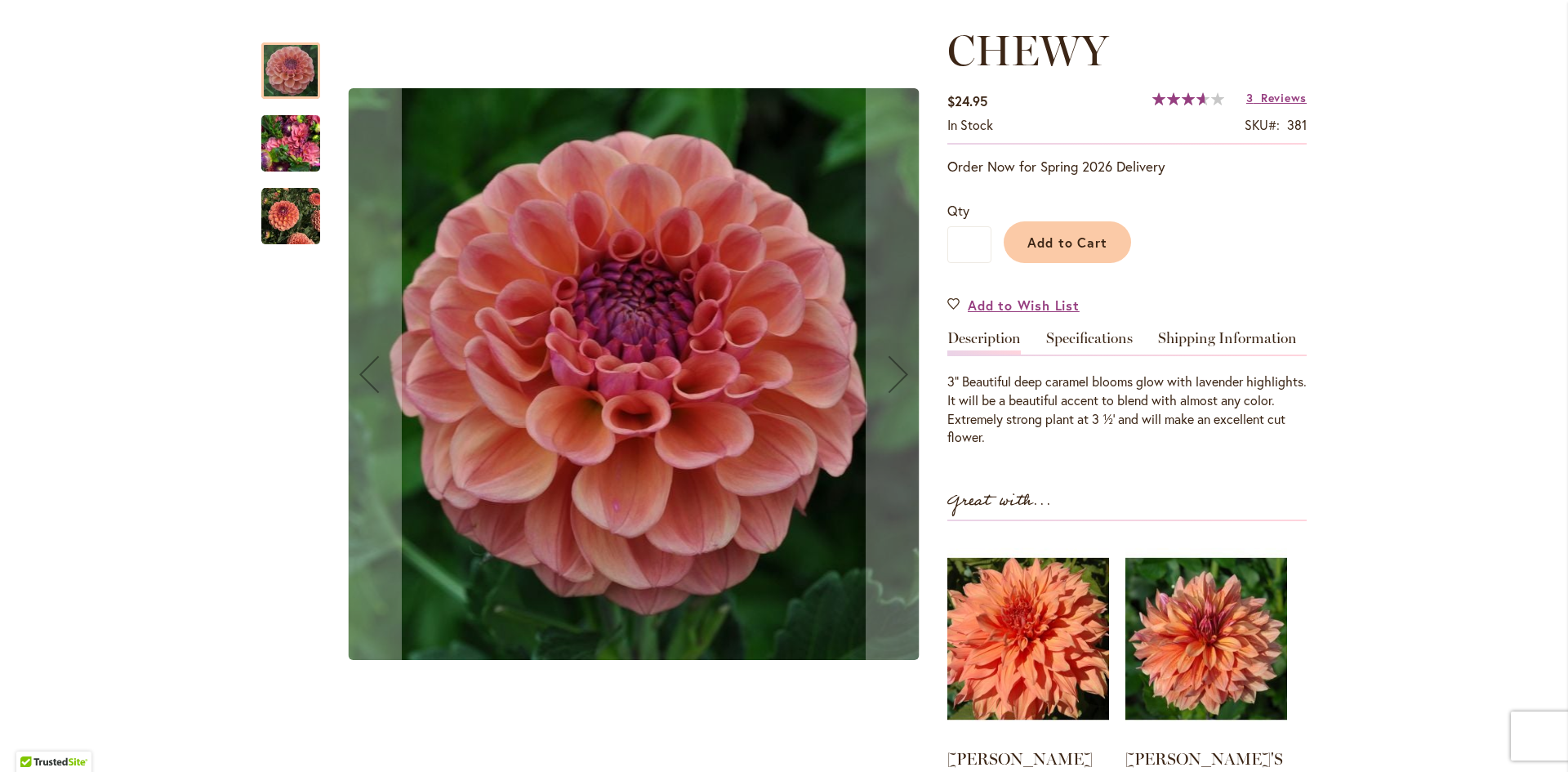
scroll to position [327, 0]
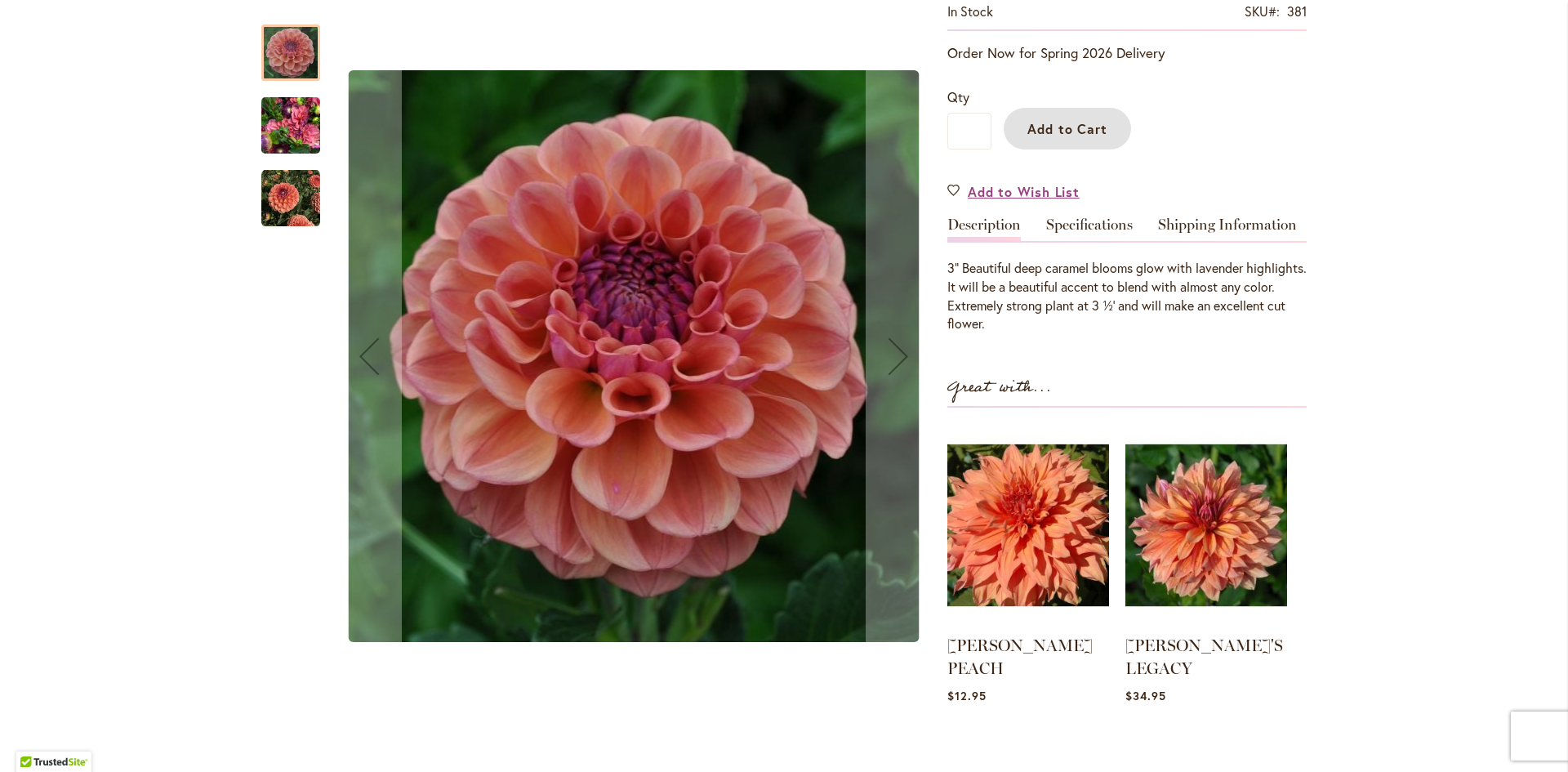
click at [1054, 123] on span "Add to Cart" at bounding box center [1067, 128] width 81 height 17
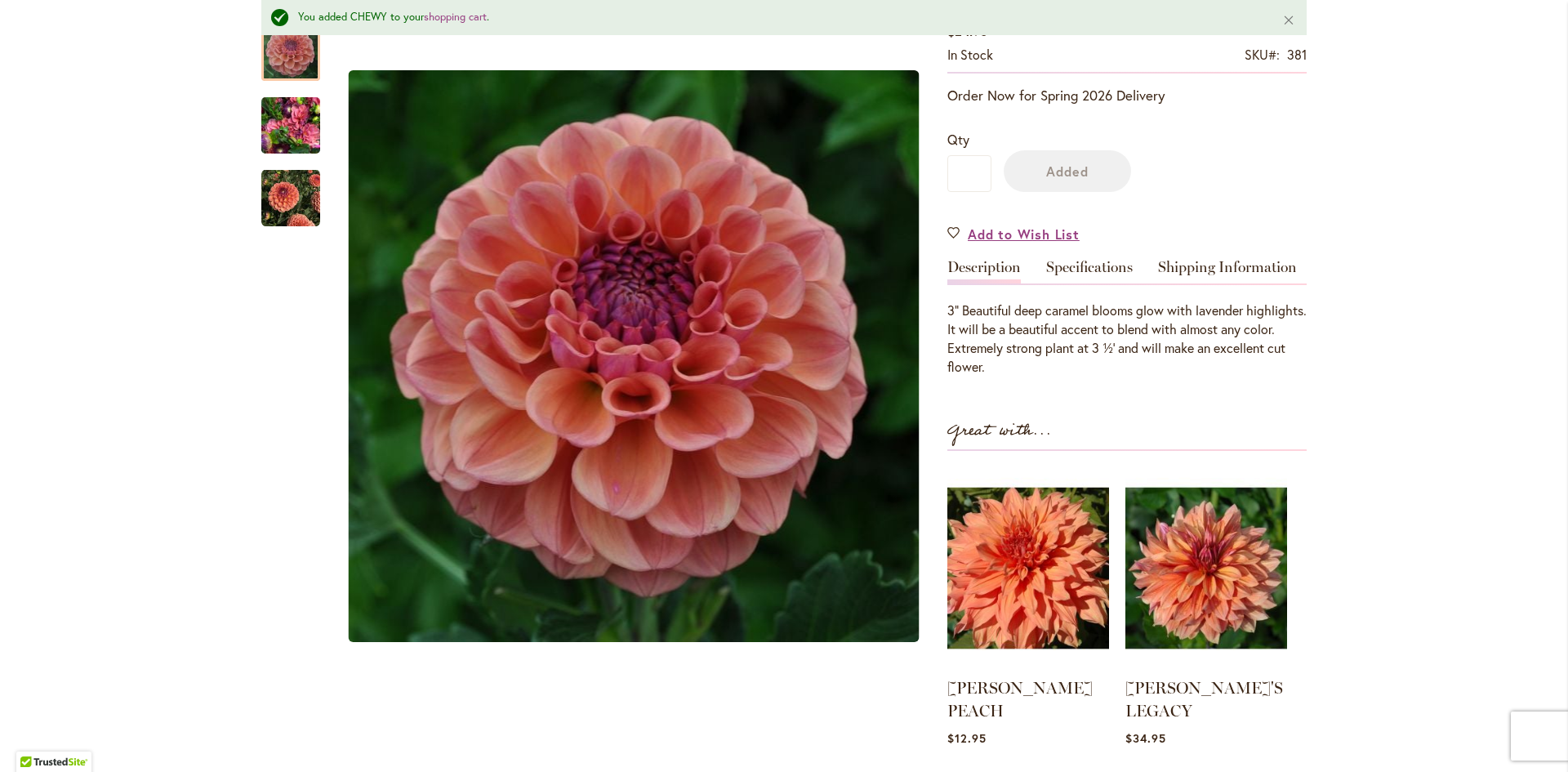
scroll to position [370, 0]
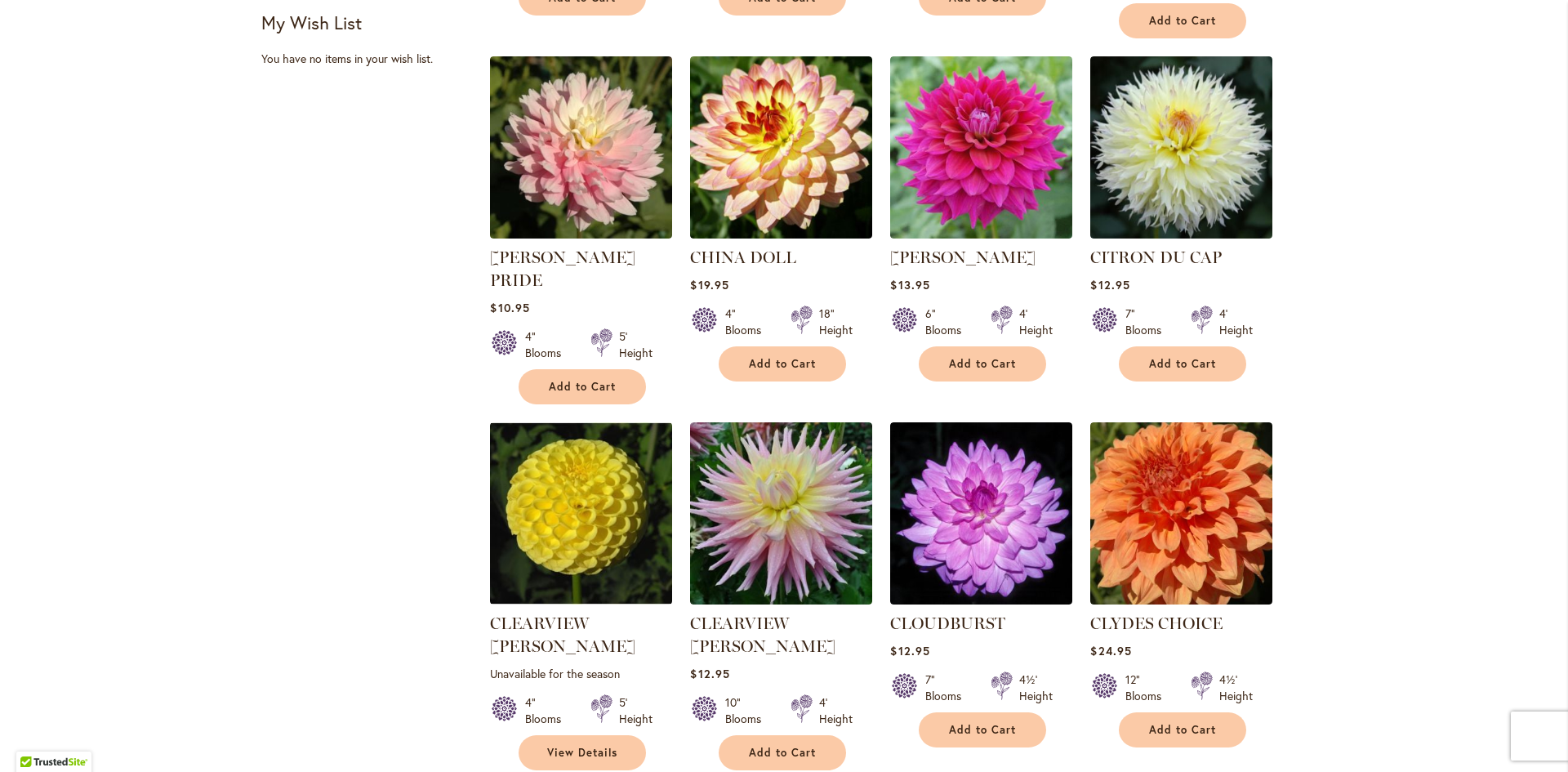
scroll to position [1062, 0]
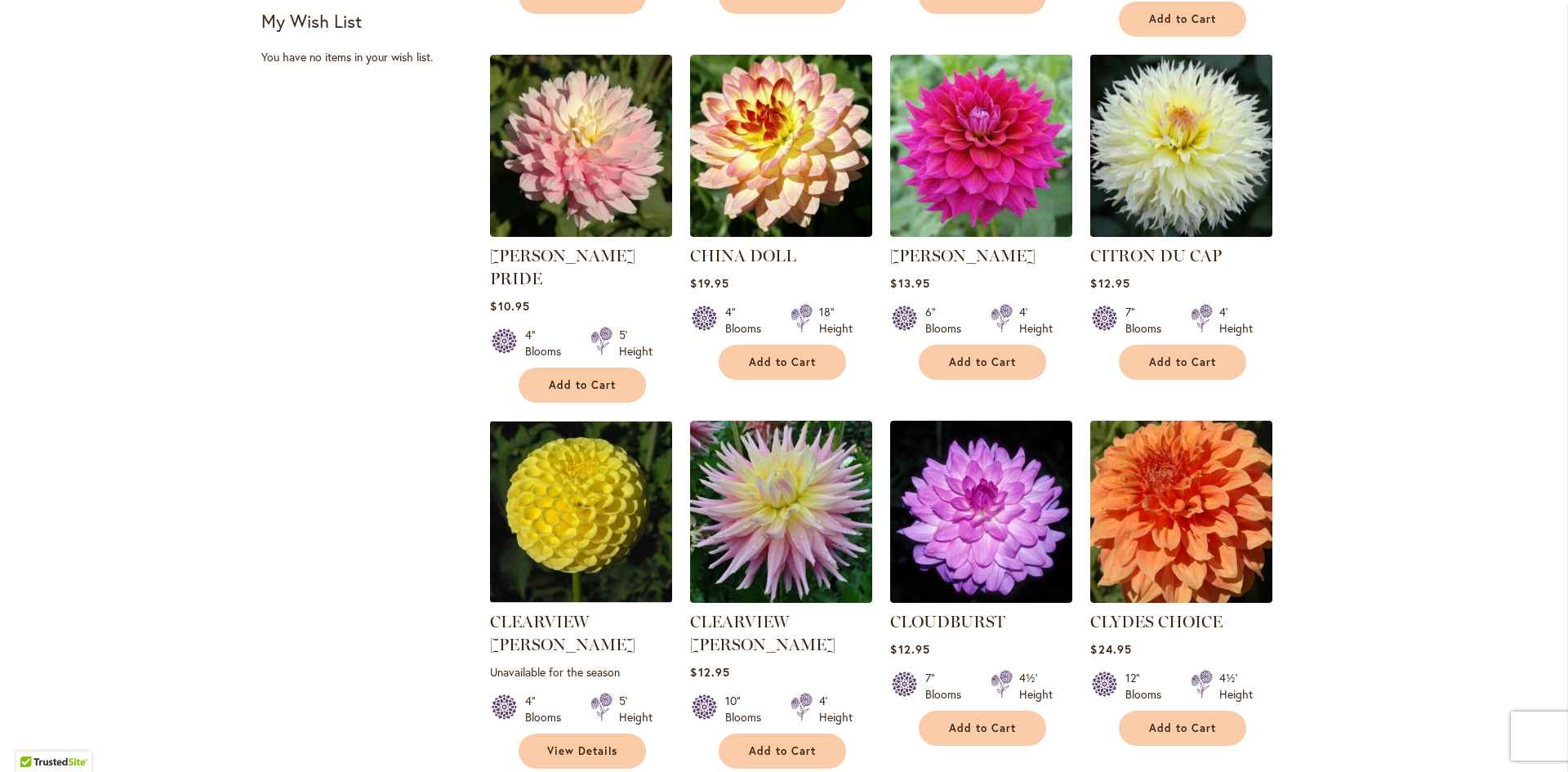
click at [1172, 144] on img at bounding box center [1181, 146] width 191 height 191
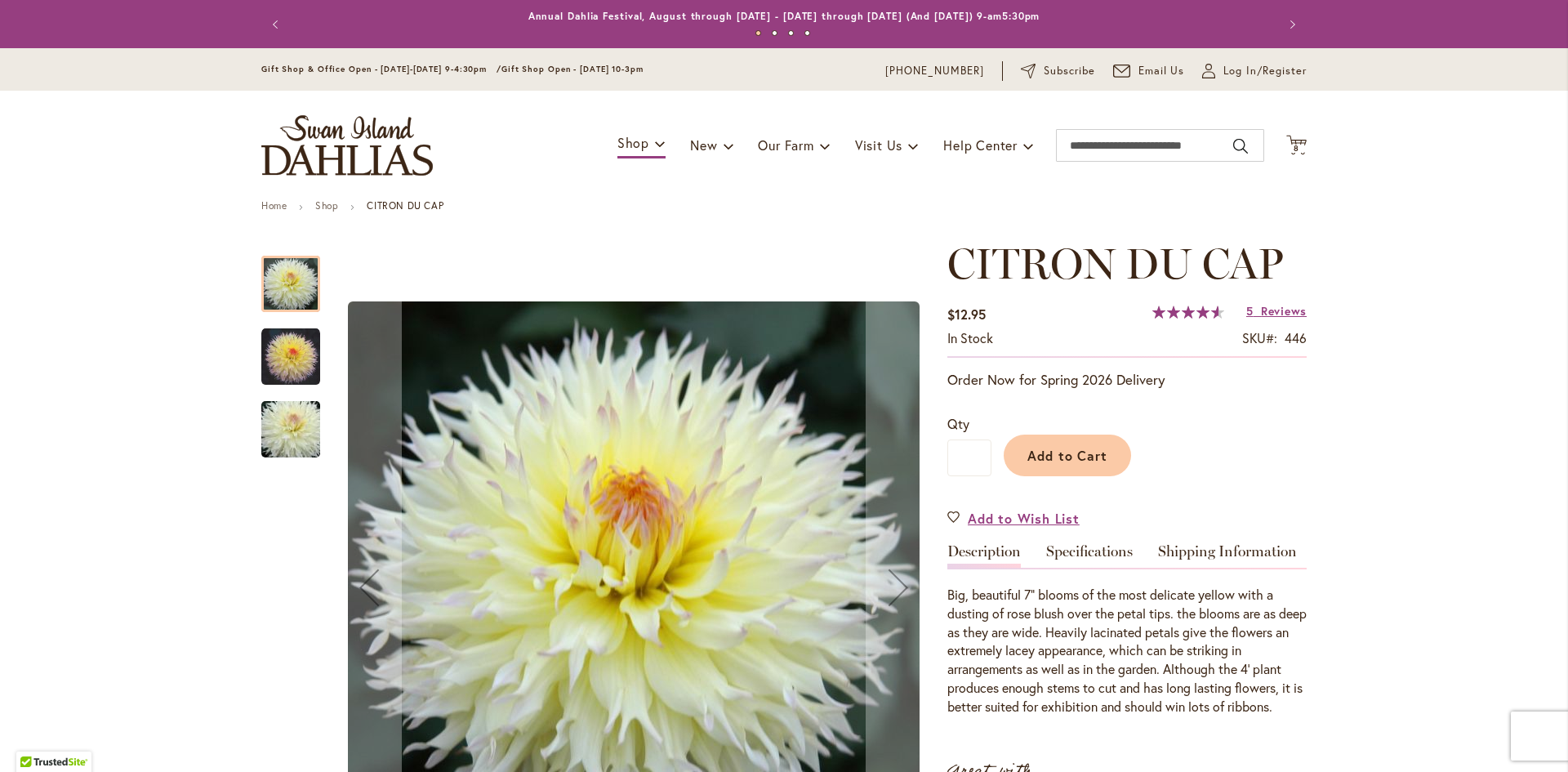
scroll to position [245, 0]
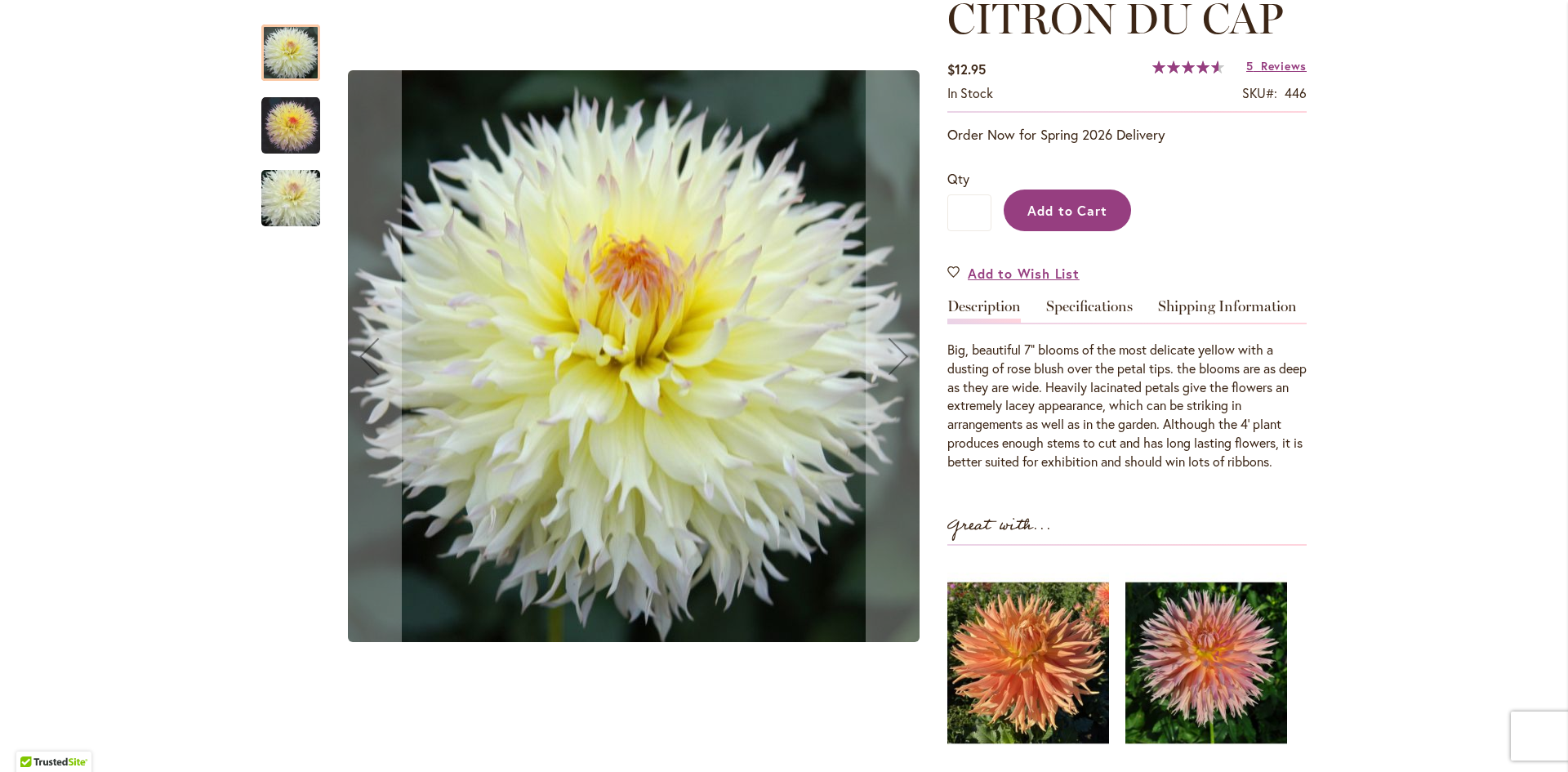
click at [1048, 202] on span "Add to Cart" at bounding box center [1067, 211] width 81 height 17
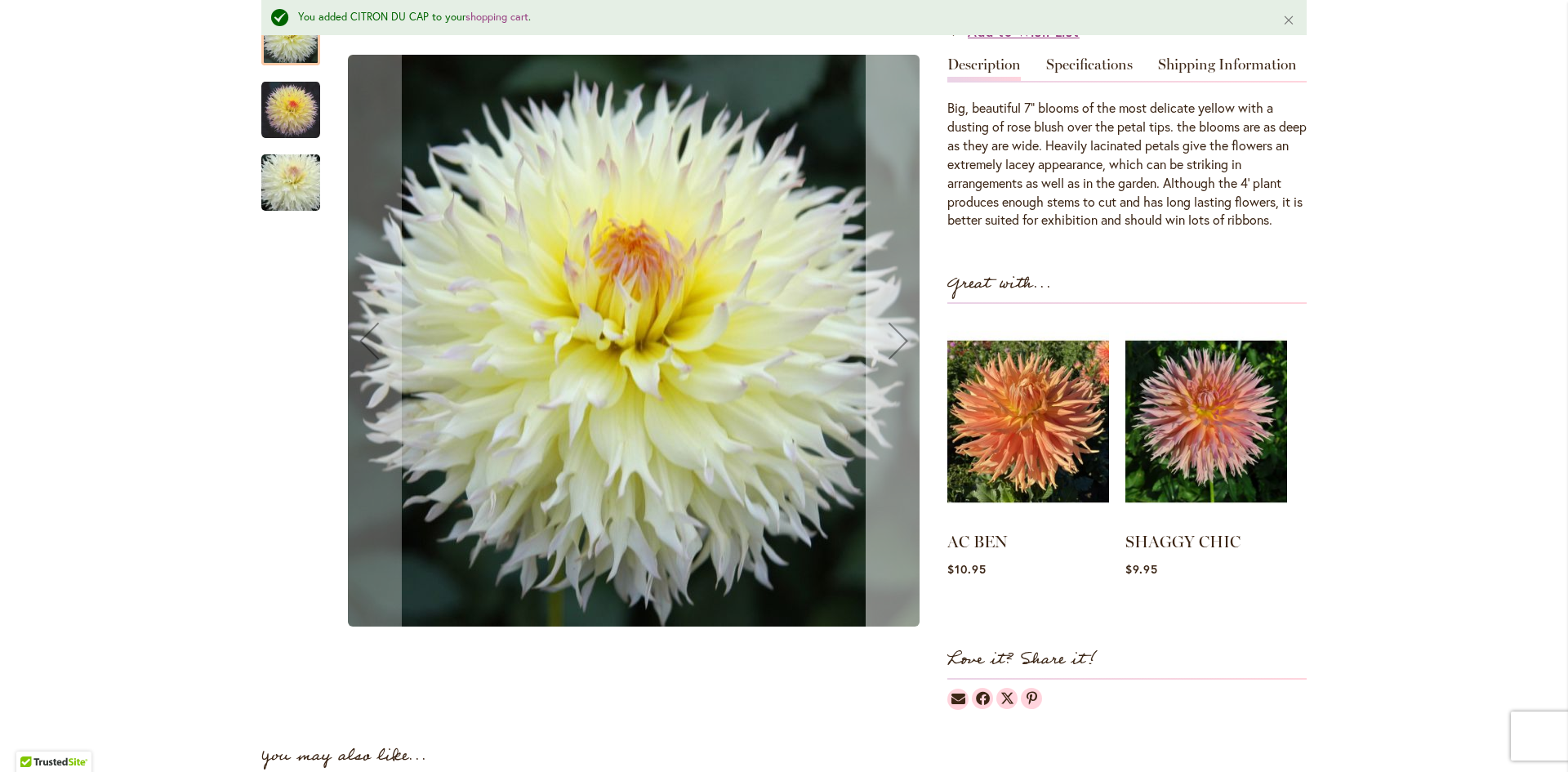
scroll to position [615, 0]
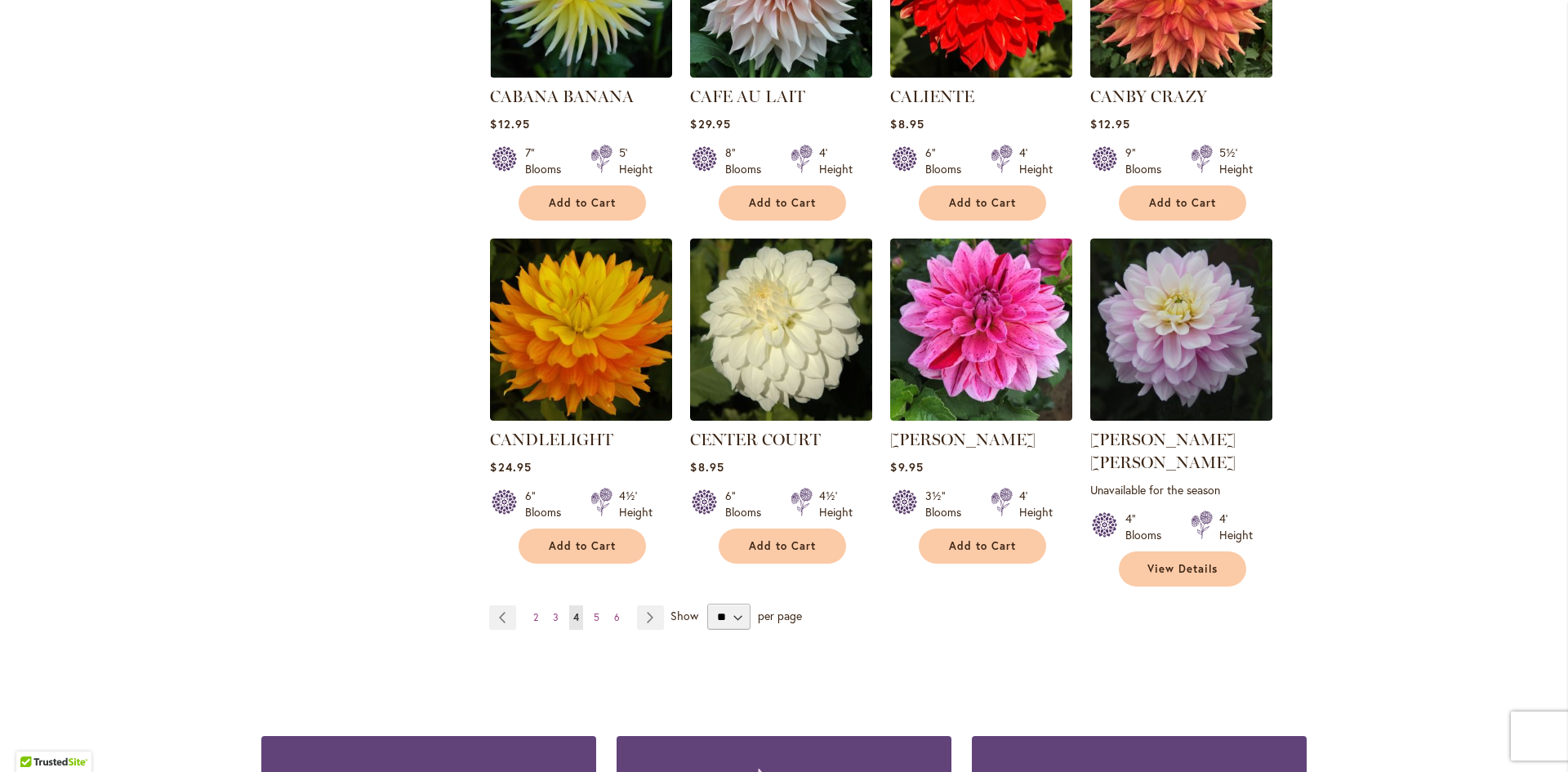
scroll to position [1144, 0]
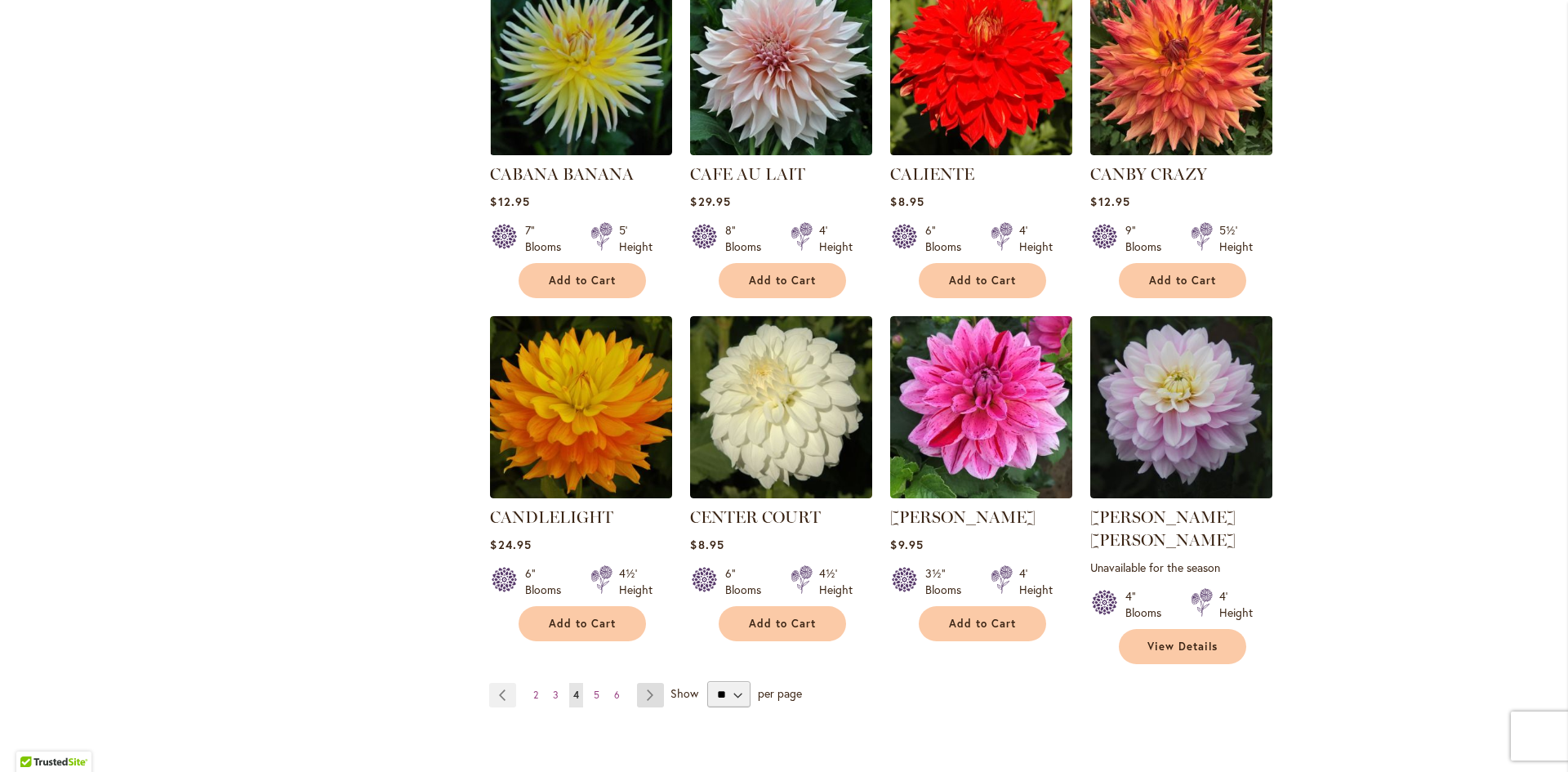
click at [643, 683] on link "Page Next" at bounding box center [650, 695] width 27 height 25
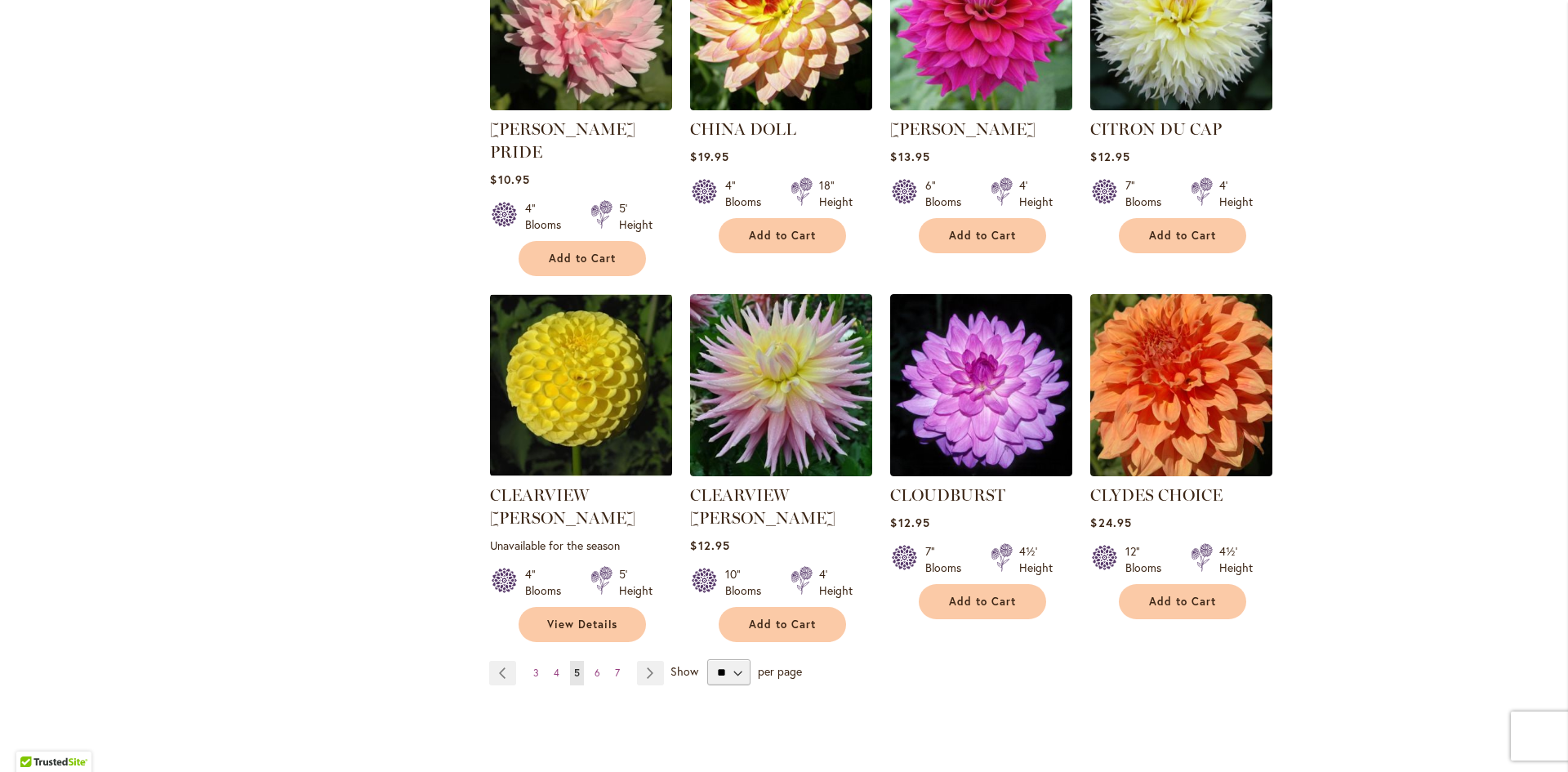
scroll to position [1226, 0]
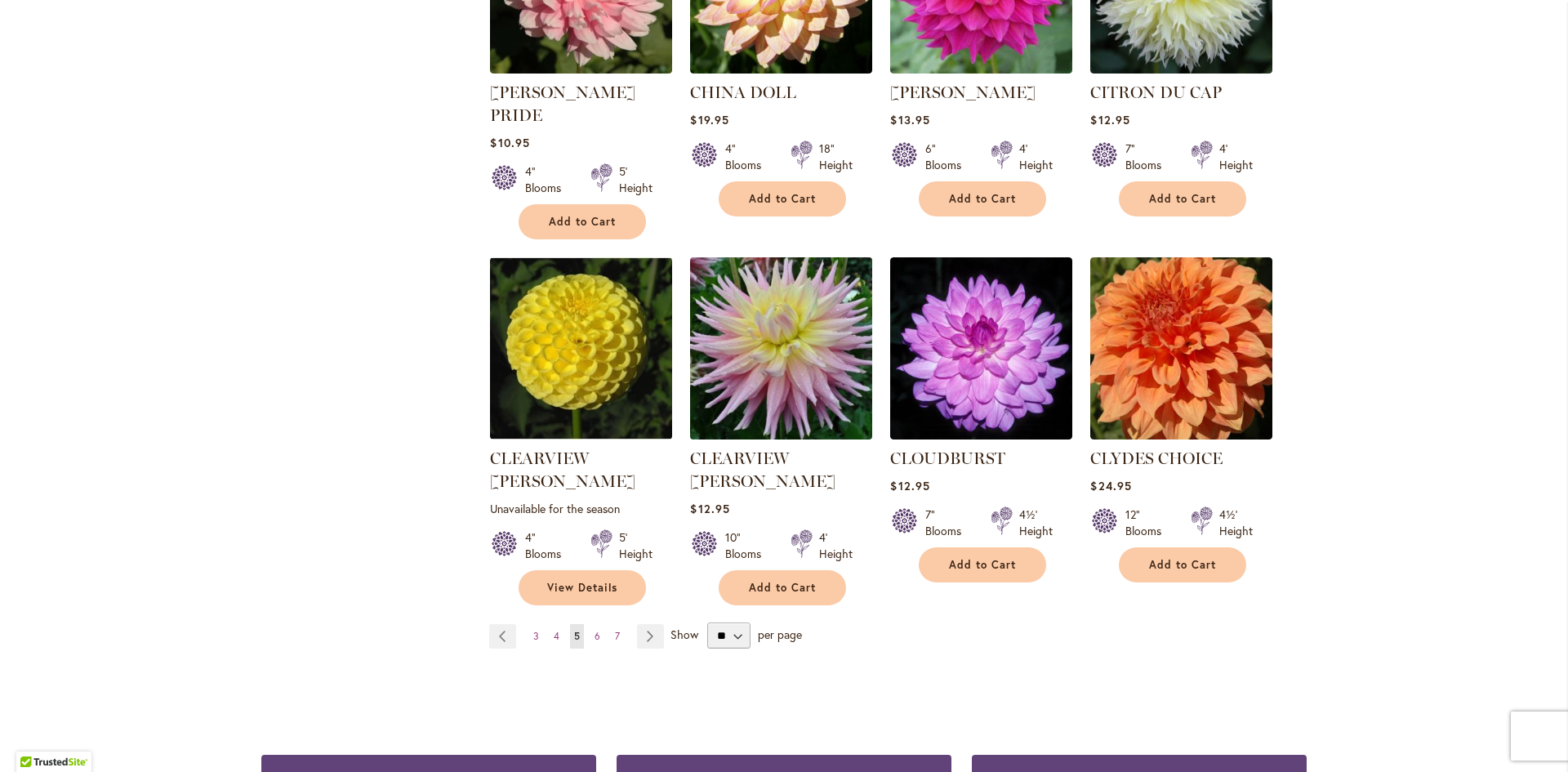
click at [760, 325] on img at bounding box center [781, 348] width 191 height 191
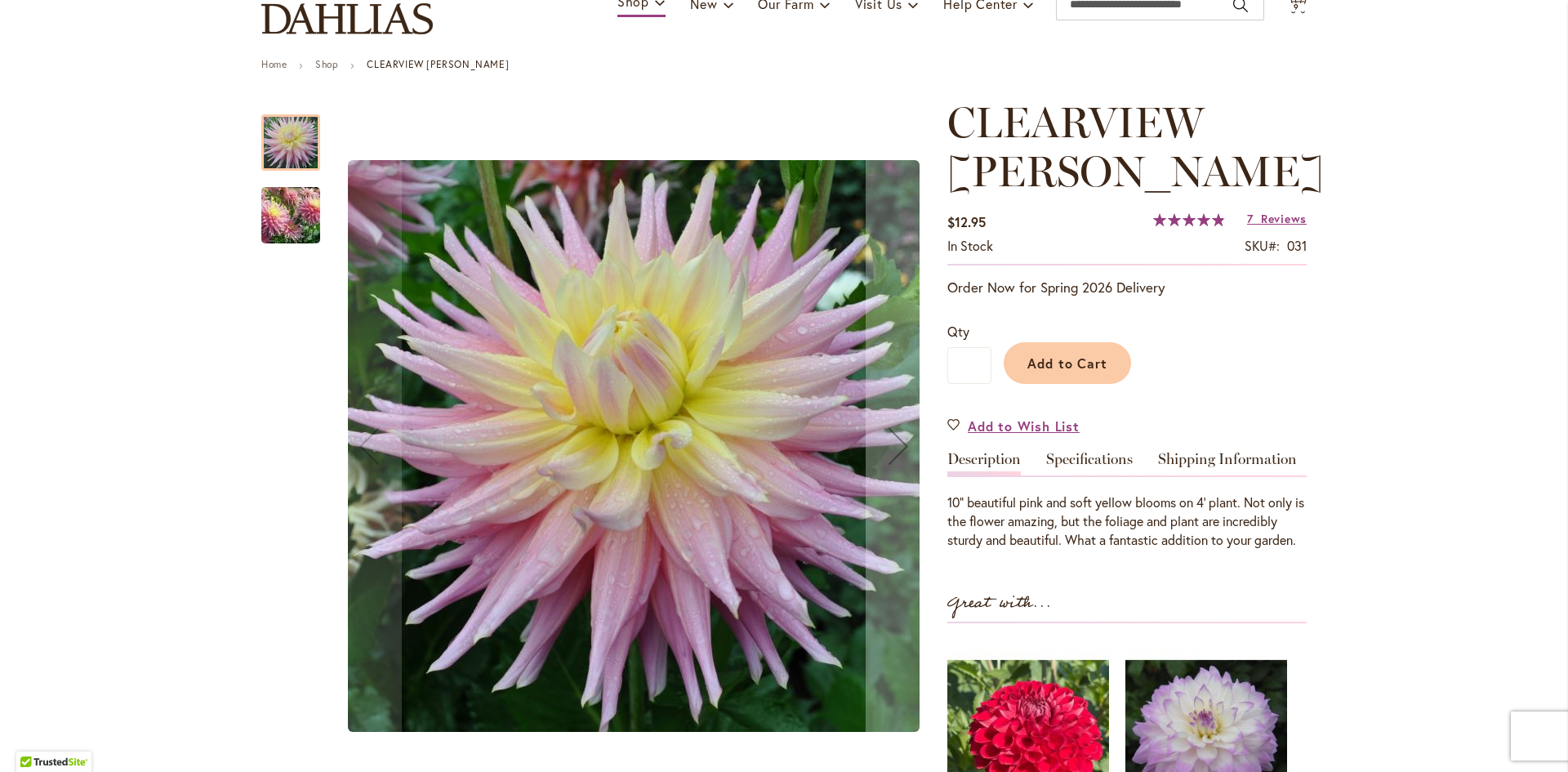
scroll to position [82, 0]
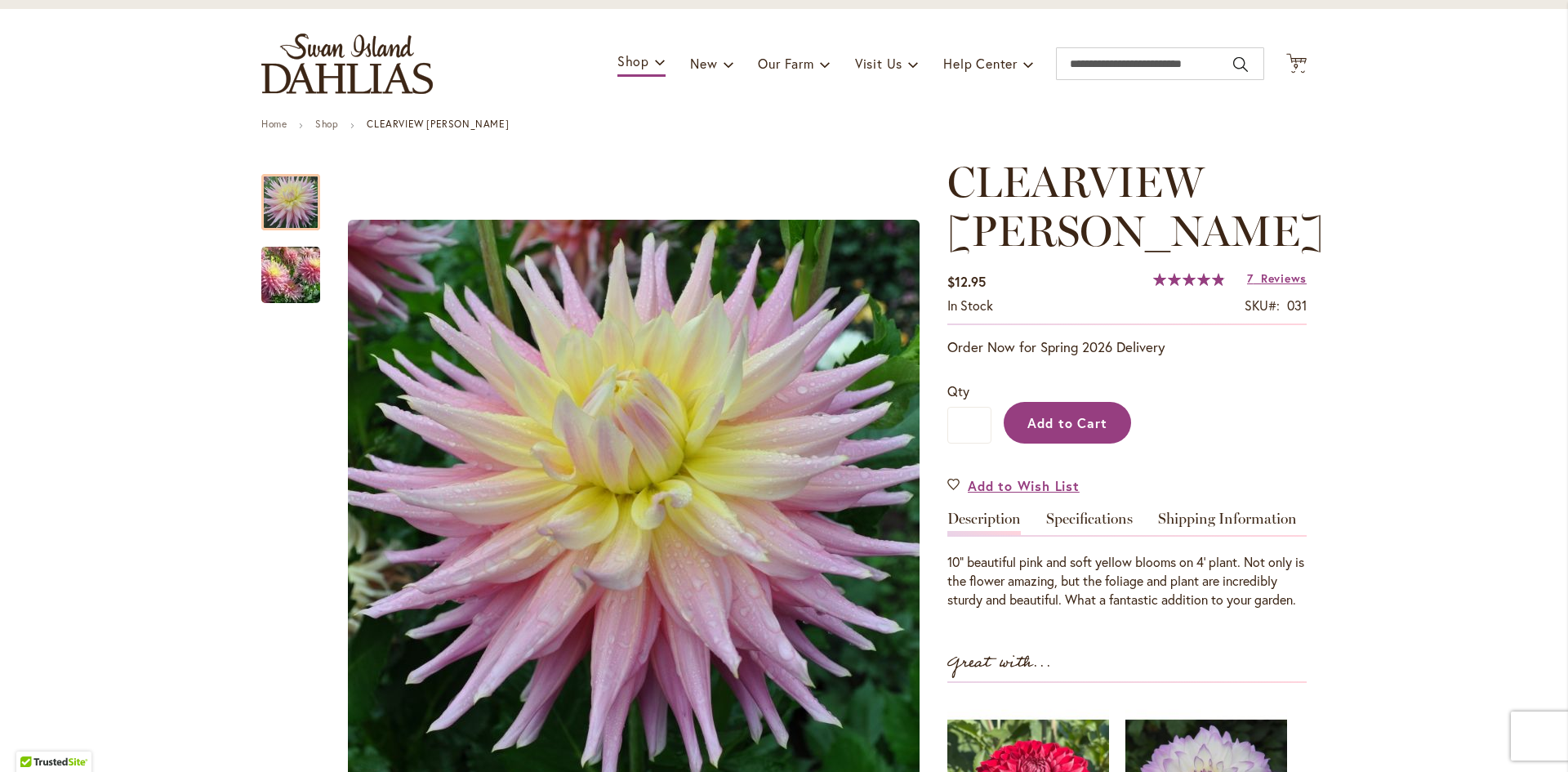
click at [1049, 424] on span "Add to Cart" at bounding box center [1067, 423] width 81 height 17
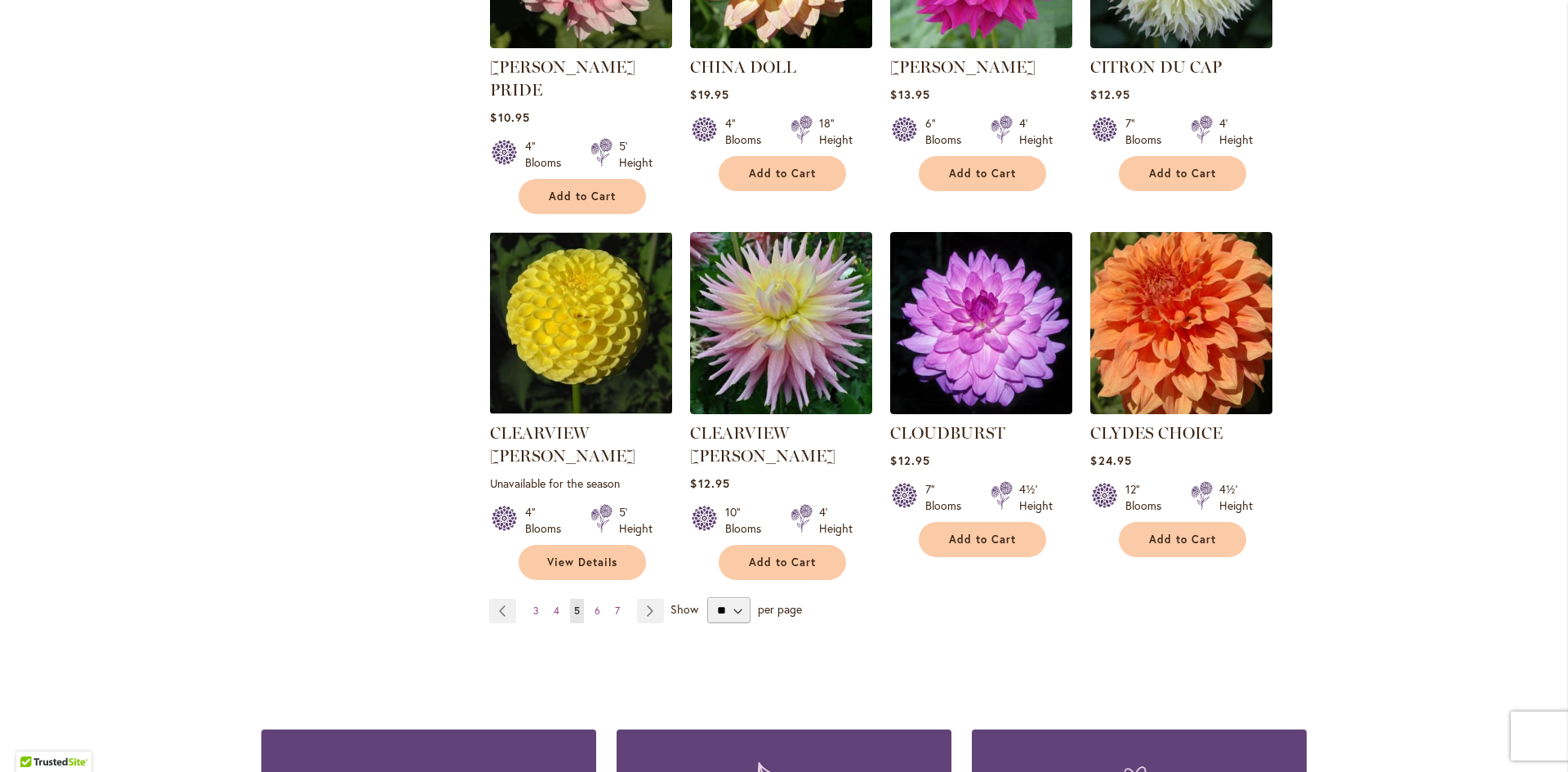
scroll to position [1307, 0]
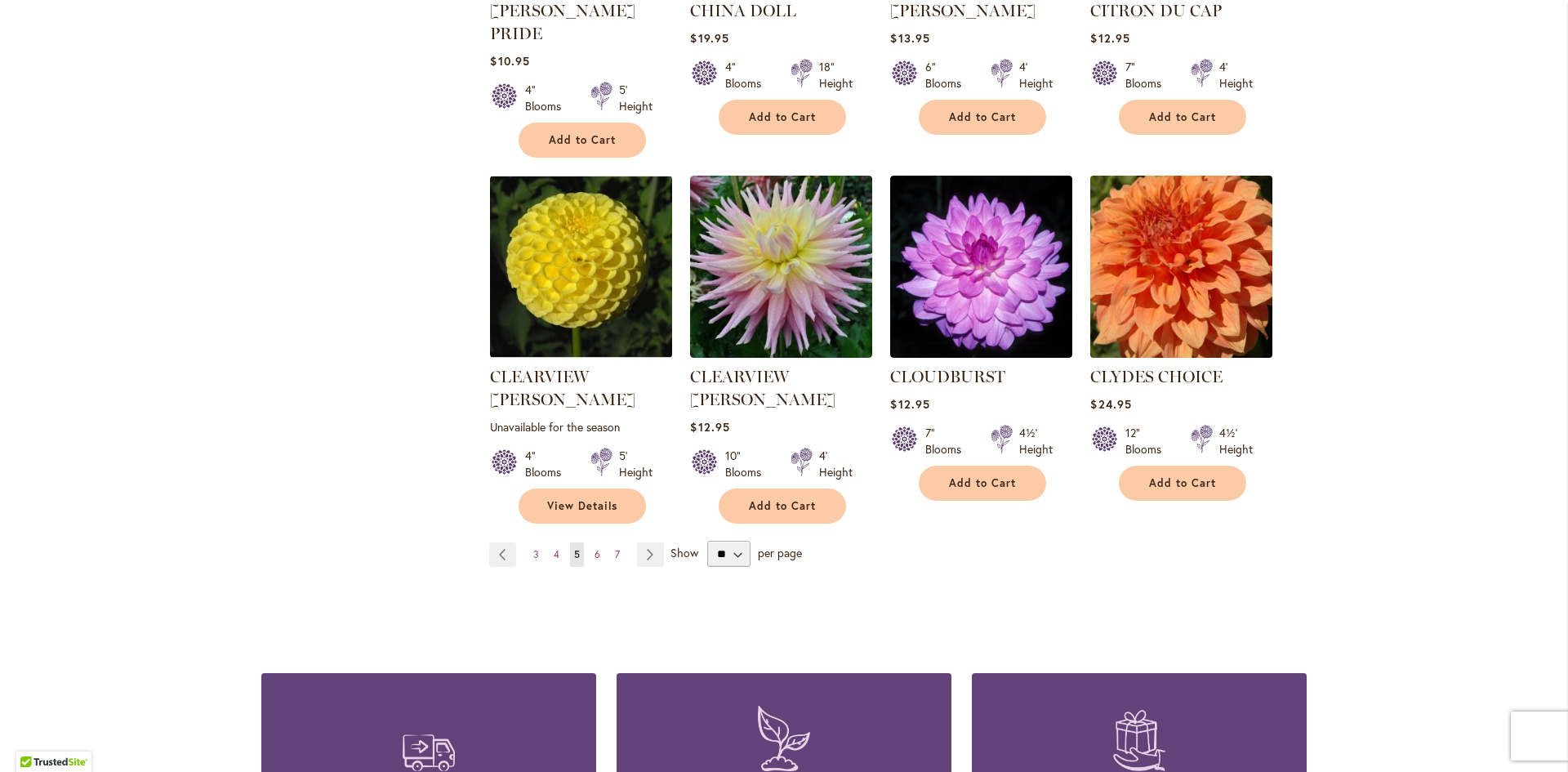
click at [1168, 223] on img at bounding box center [1181, 267] width 191 height 191
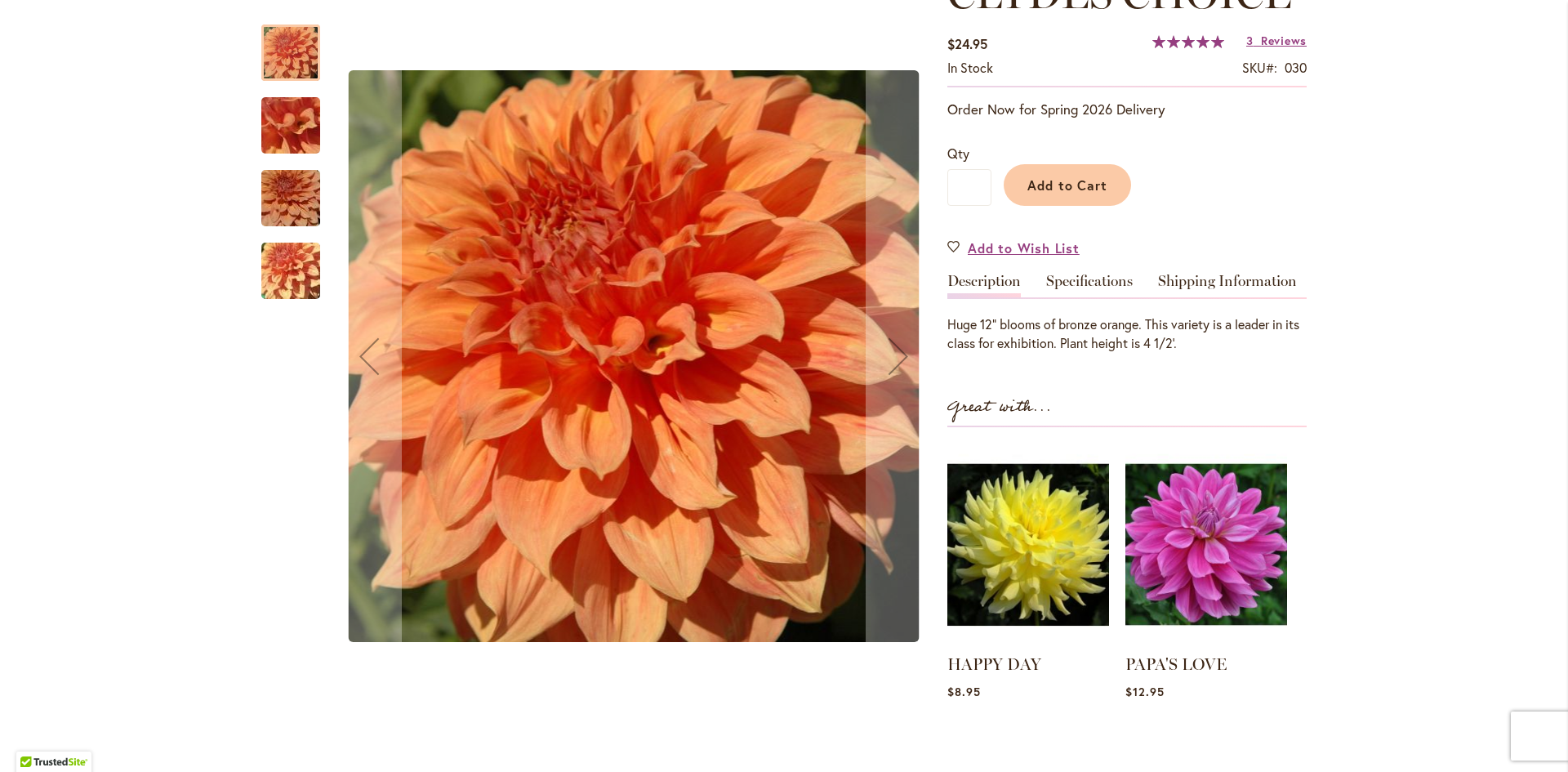
scroll to position [327, 0]
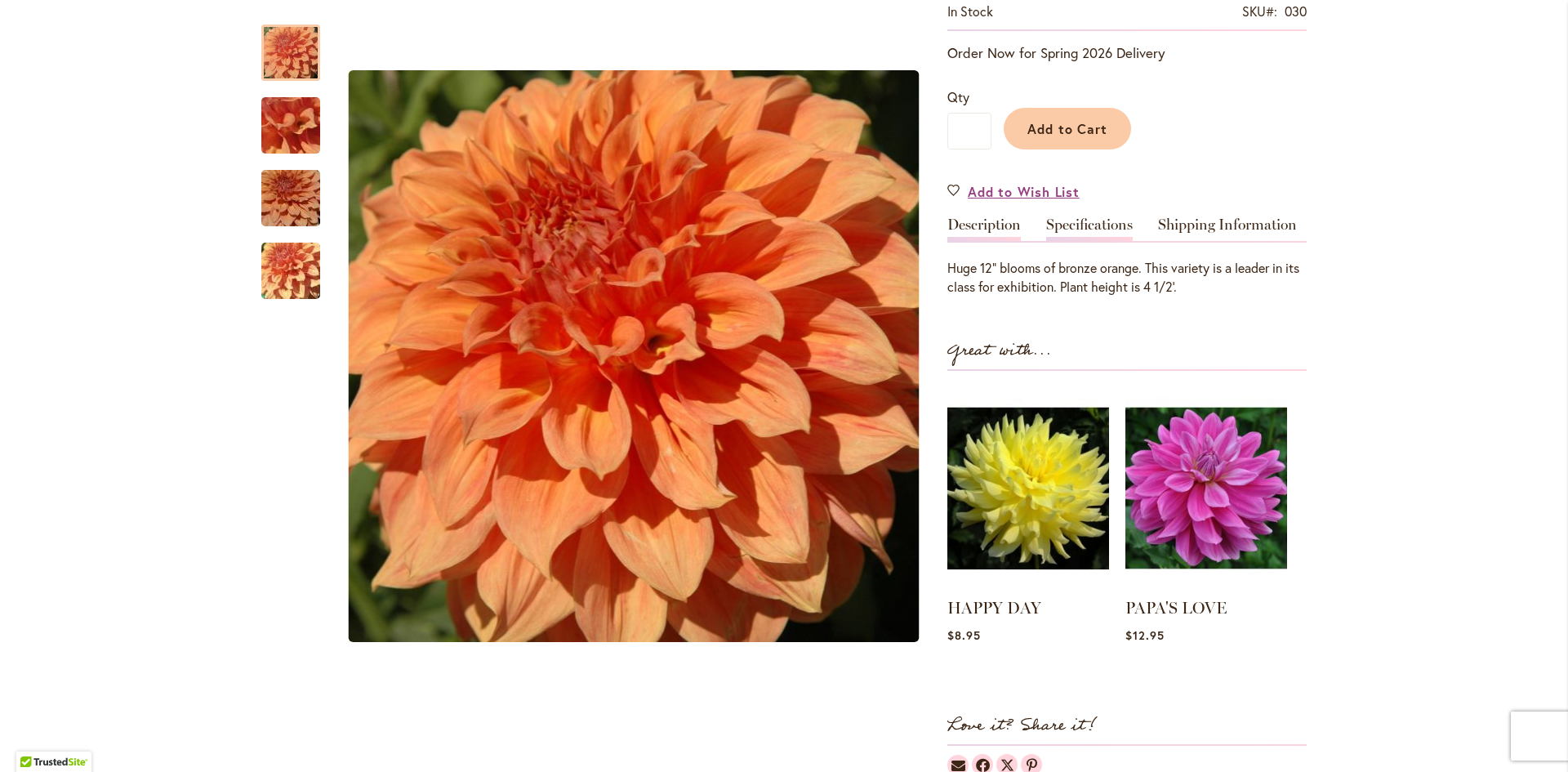
click at [1070, 221] on link "Specifications" at bounding box center [1089, 229] width 87 height 24
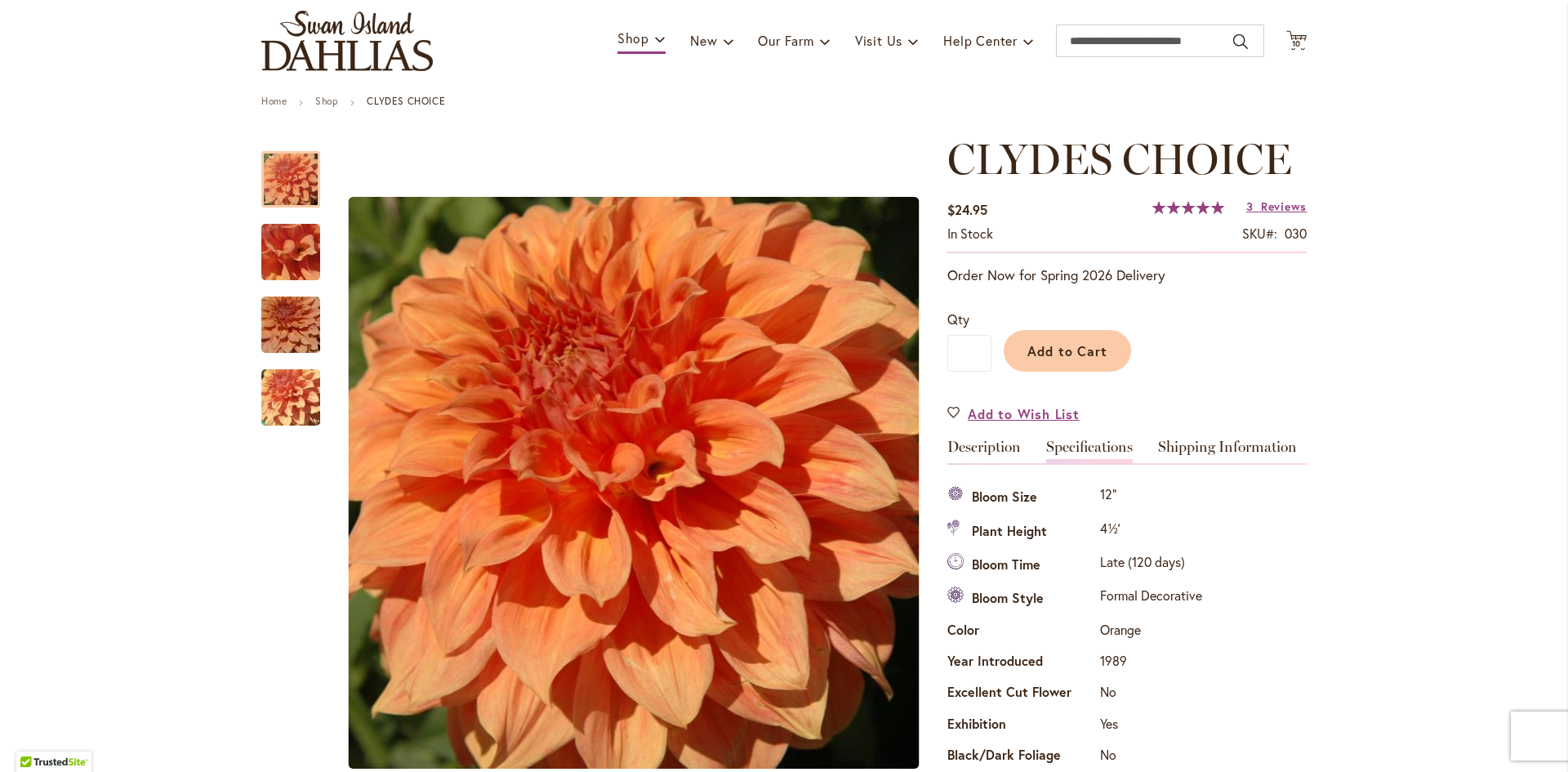
scroll to position [0, 0]
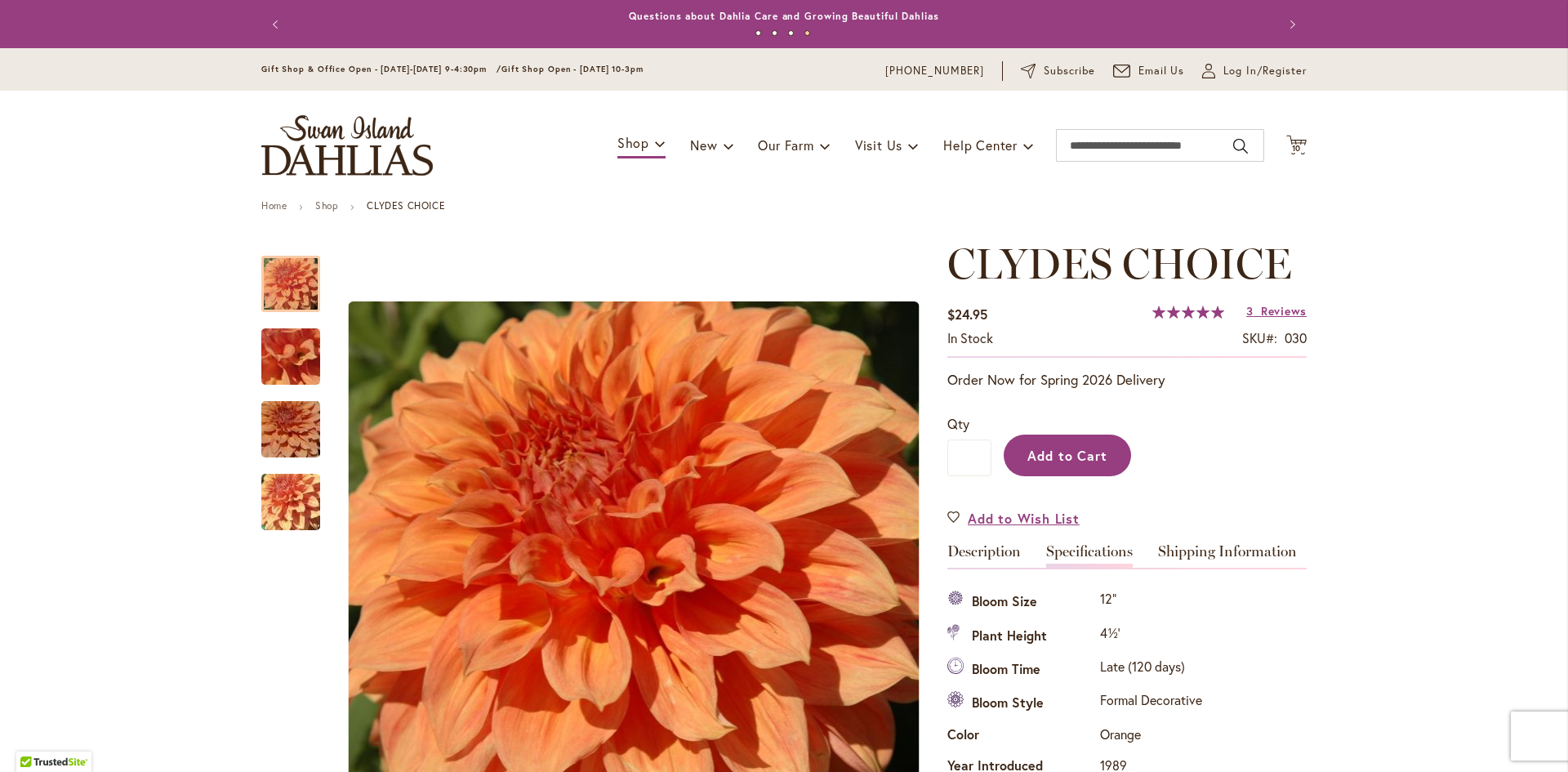
click at [1049, 448] on span "Add to Cart" at bounding box center [1067, 455] width 81 height 17
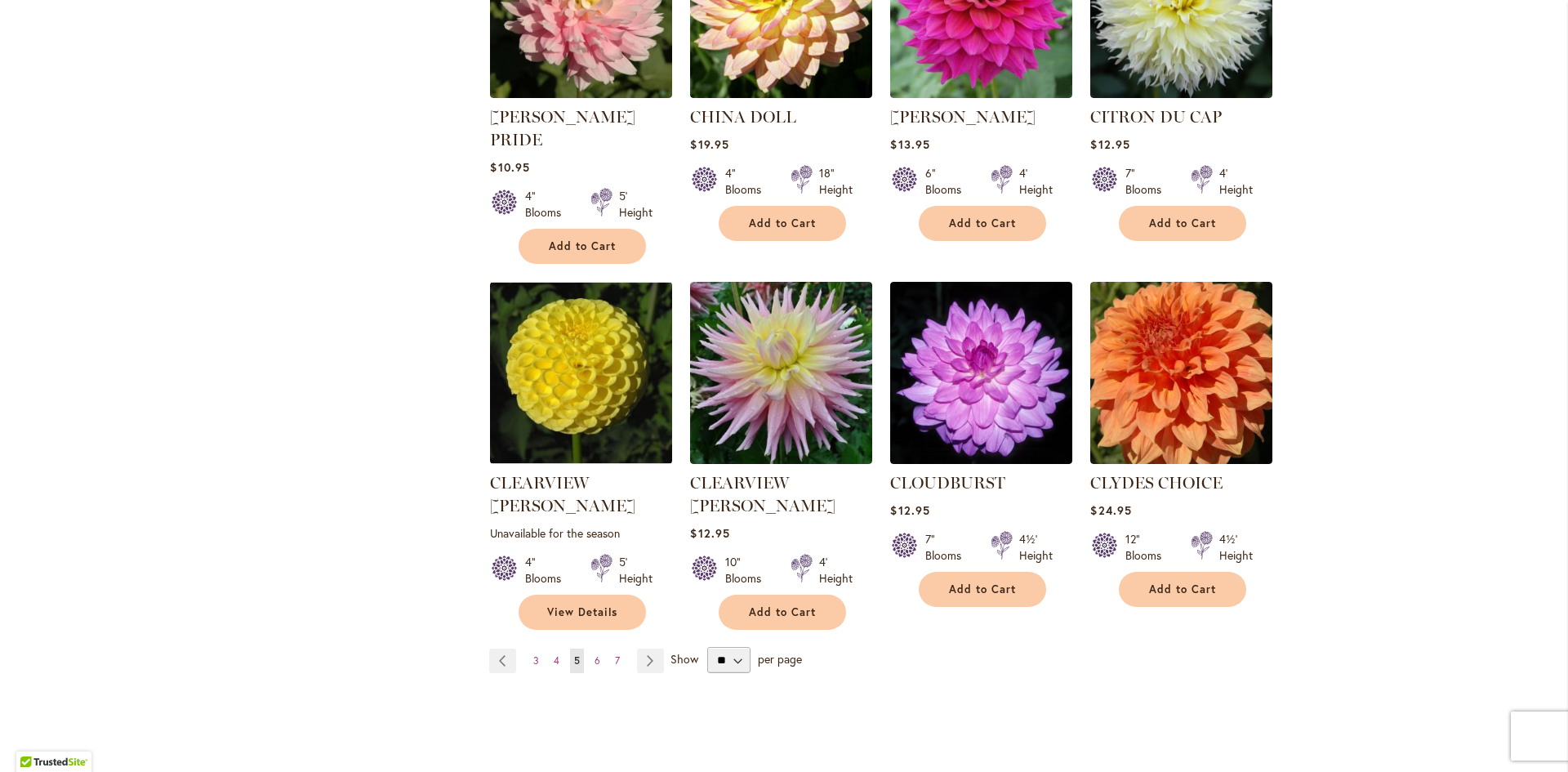
scroll to position [1552, 0]
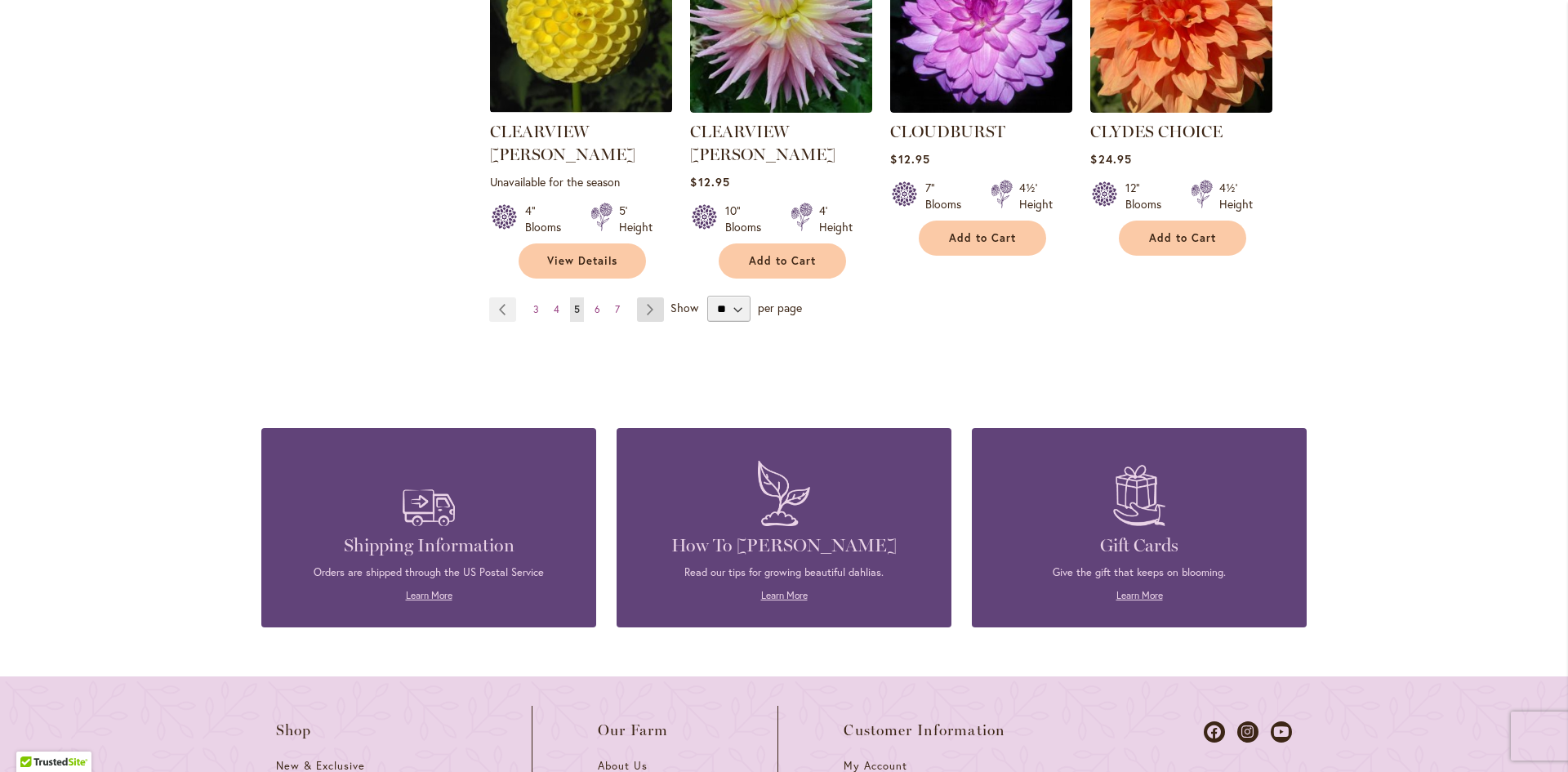
click at [644, 297] on link "Page Next" at bounding box center [650, 309] width 27 height 25
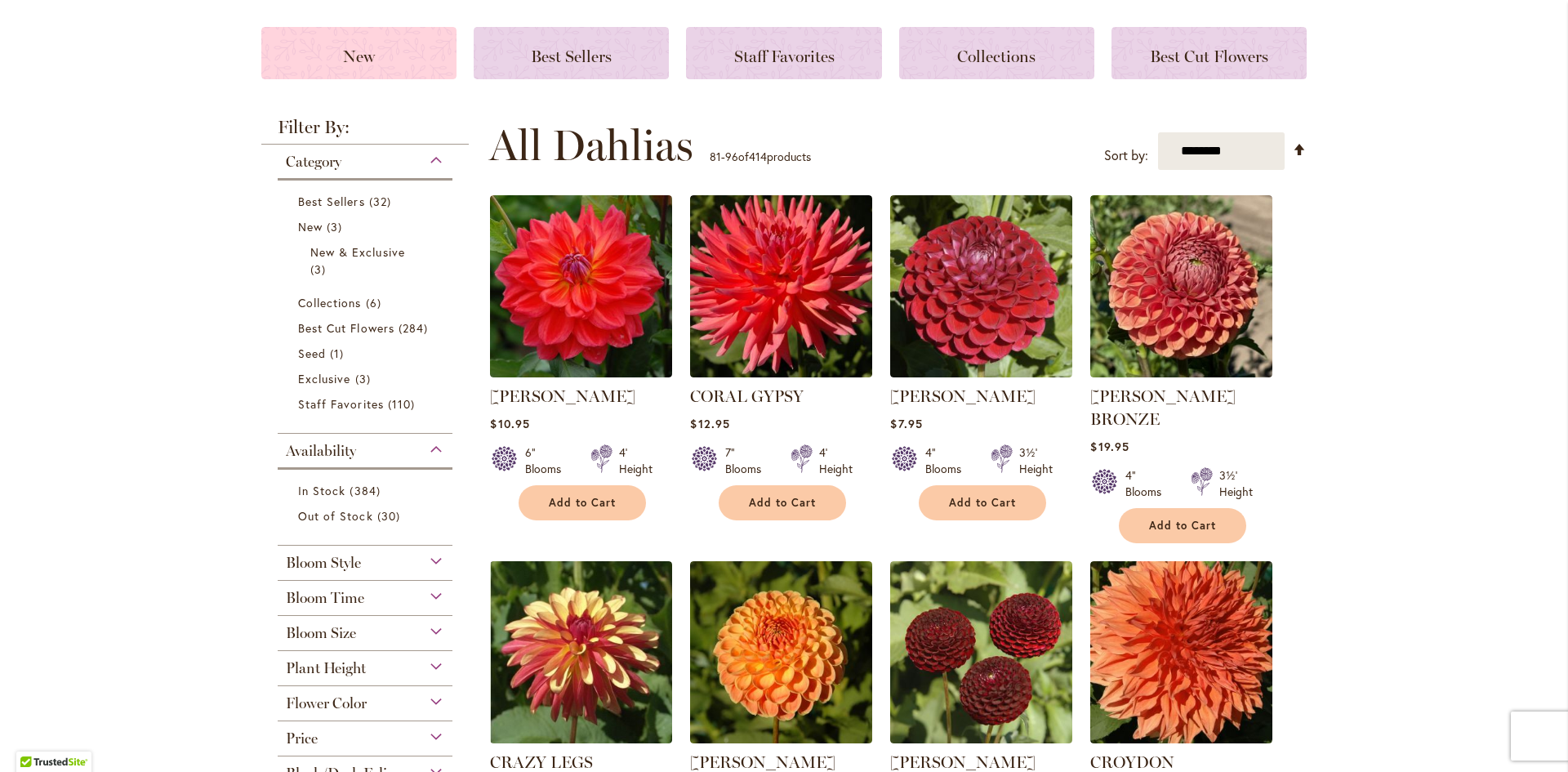
scroll to position [245, 0]
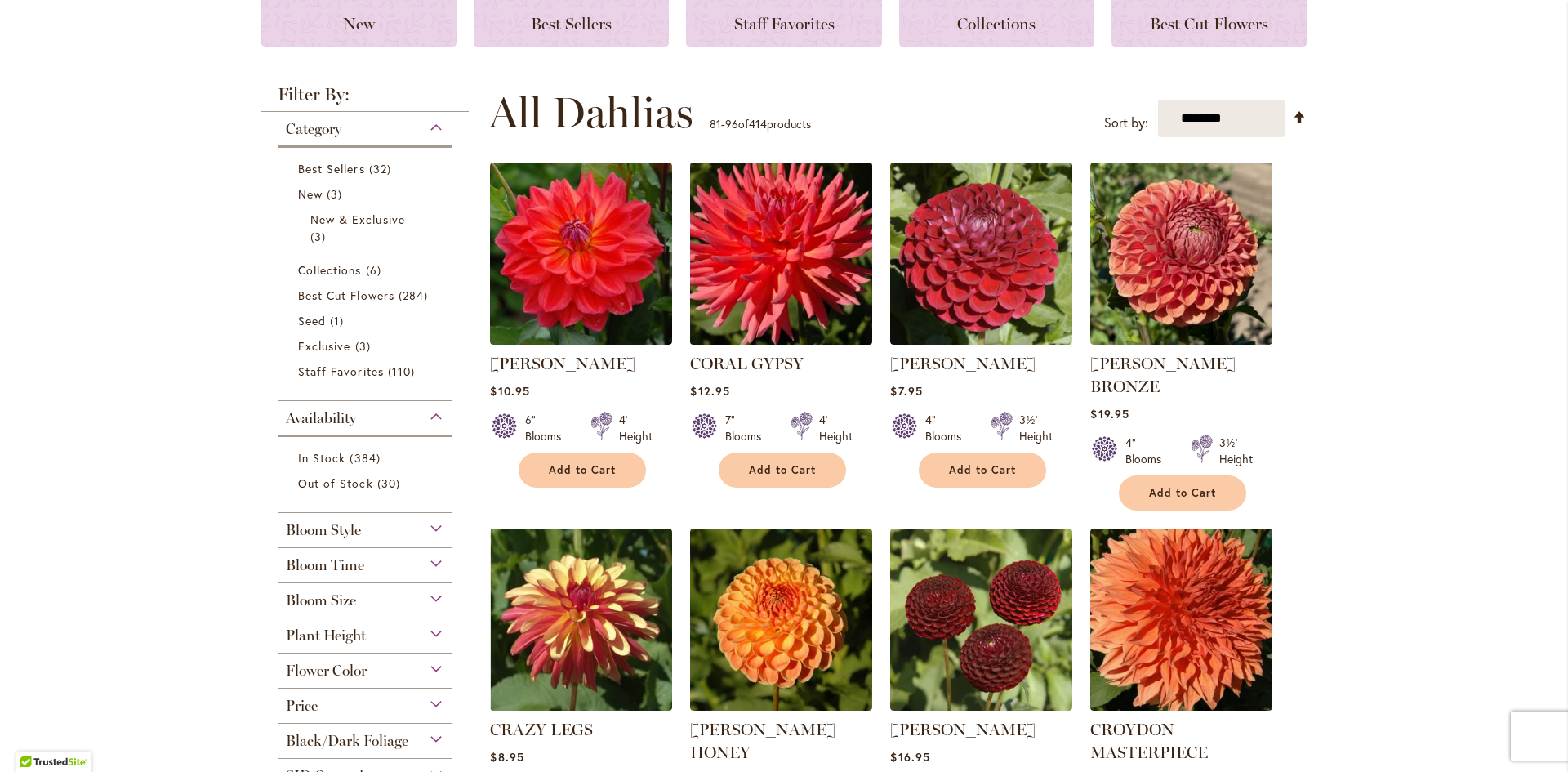
click at [756, 264] on img at bounding box center [781, 254] width 191 height 191
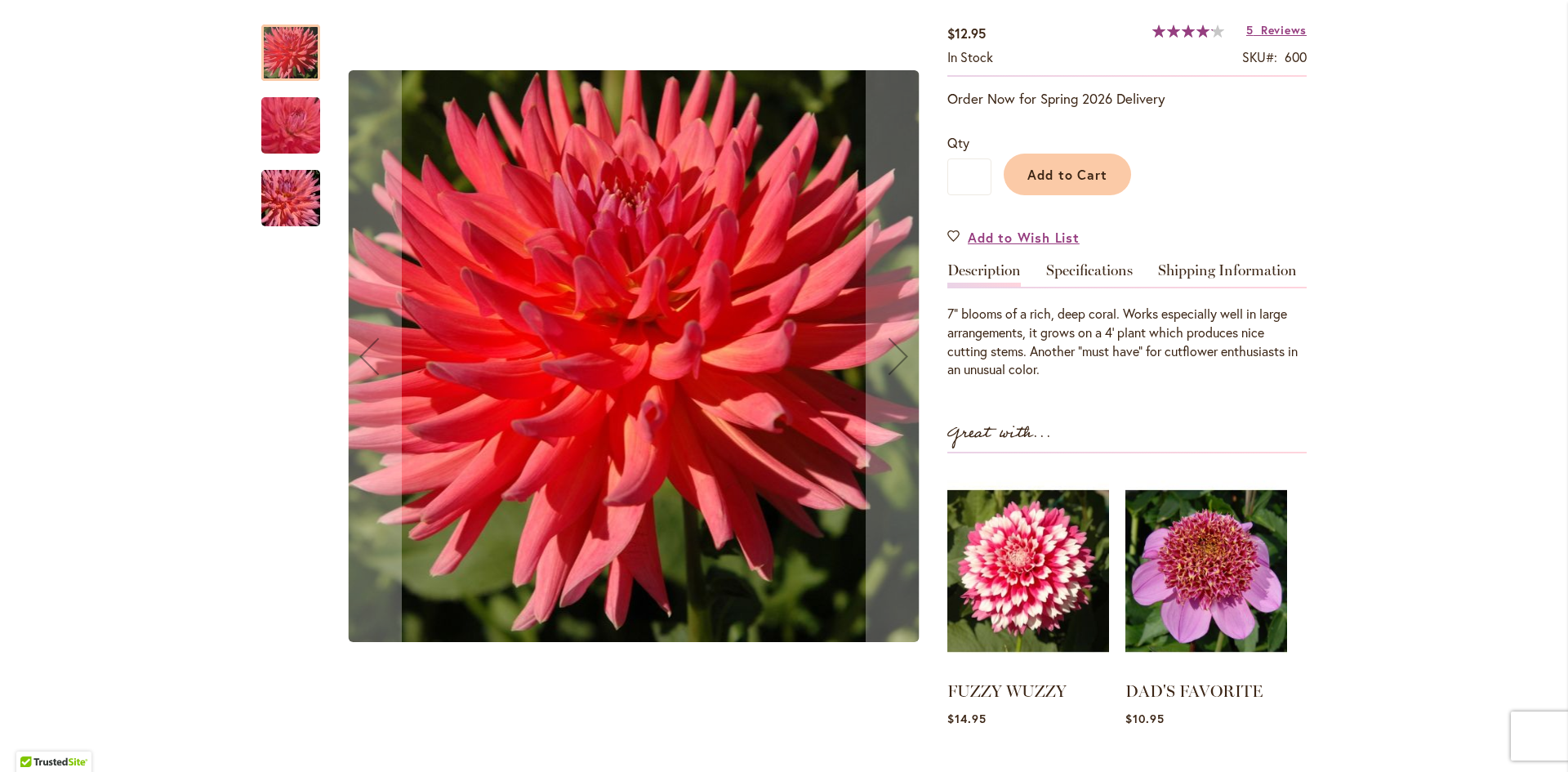
scroll to position [327, 0]
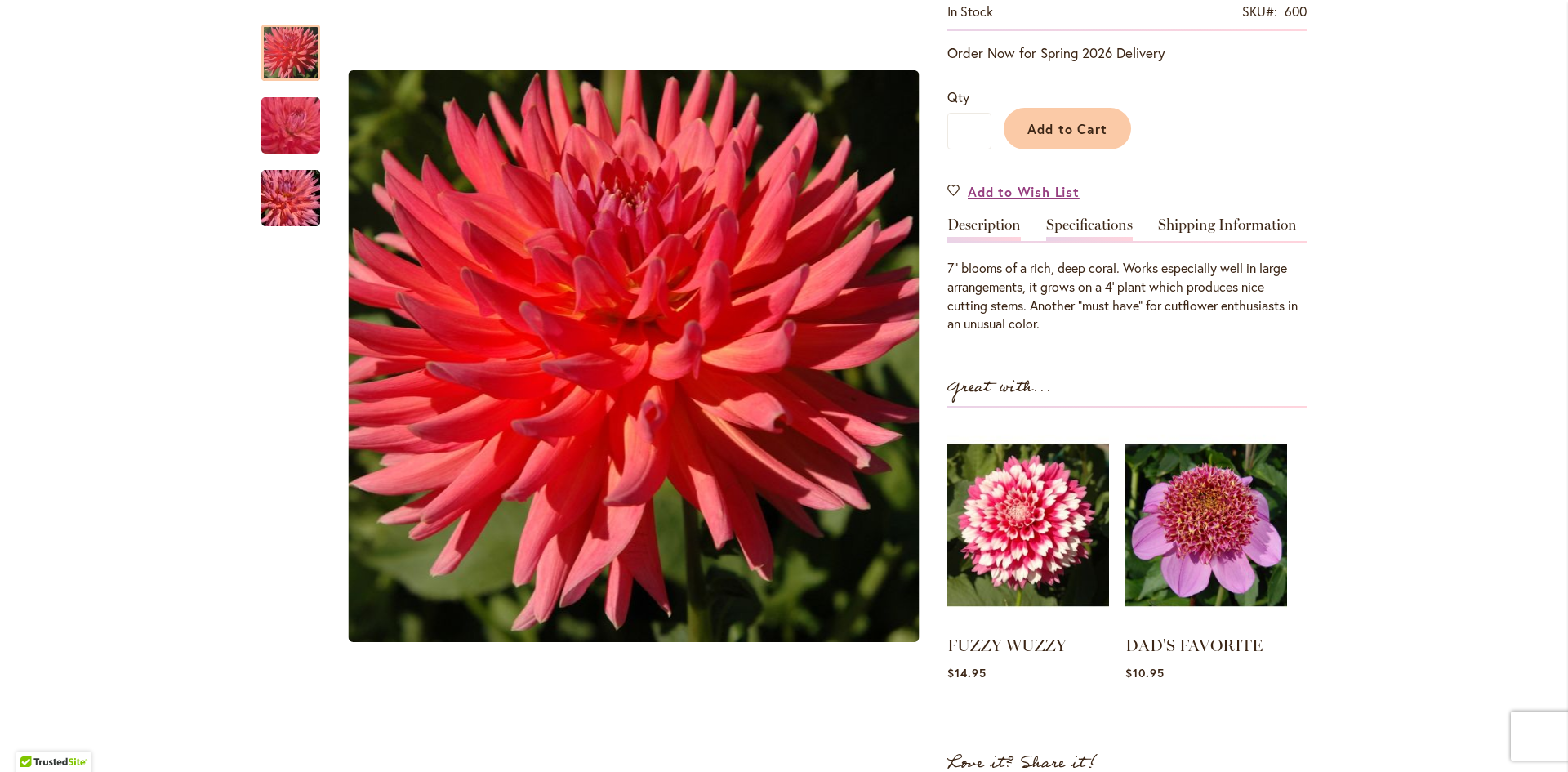
click at [1065, 220] on link "Specifications" at bounding box center [1089, 229] width 87 height 24
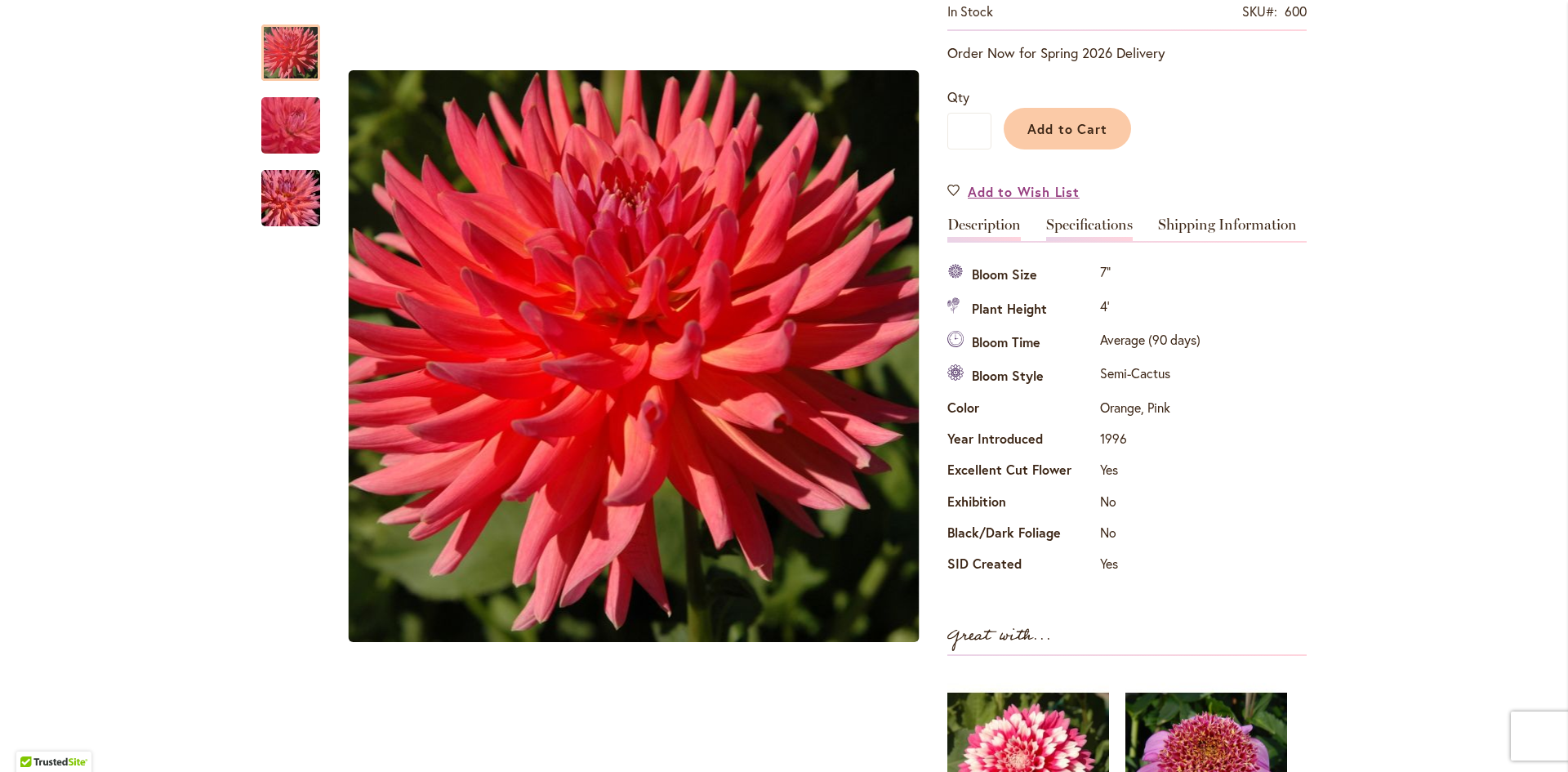
click at [969, 223] on link "Description" at bounding box center [984, 229] width 74 height 24
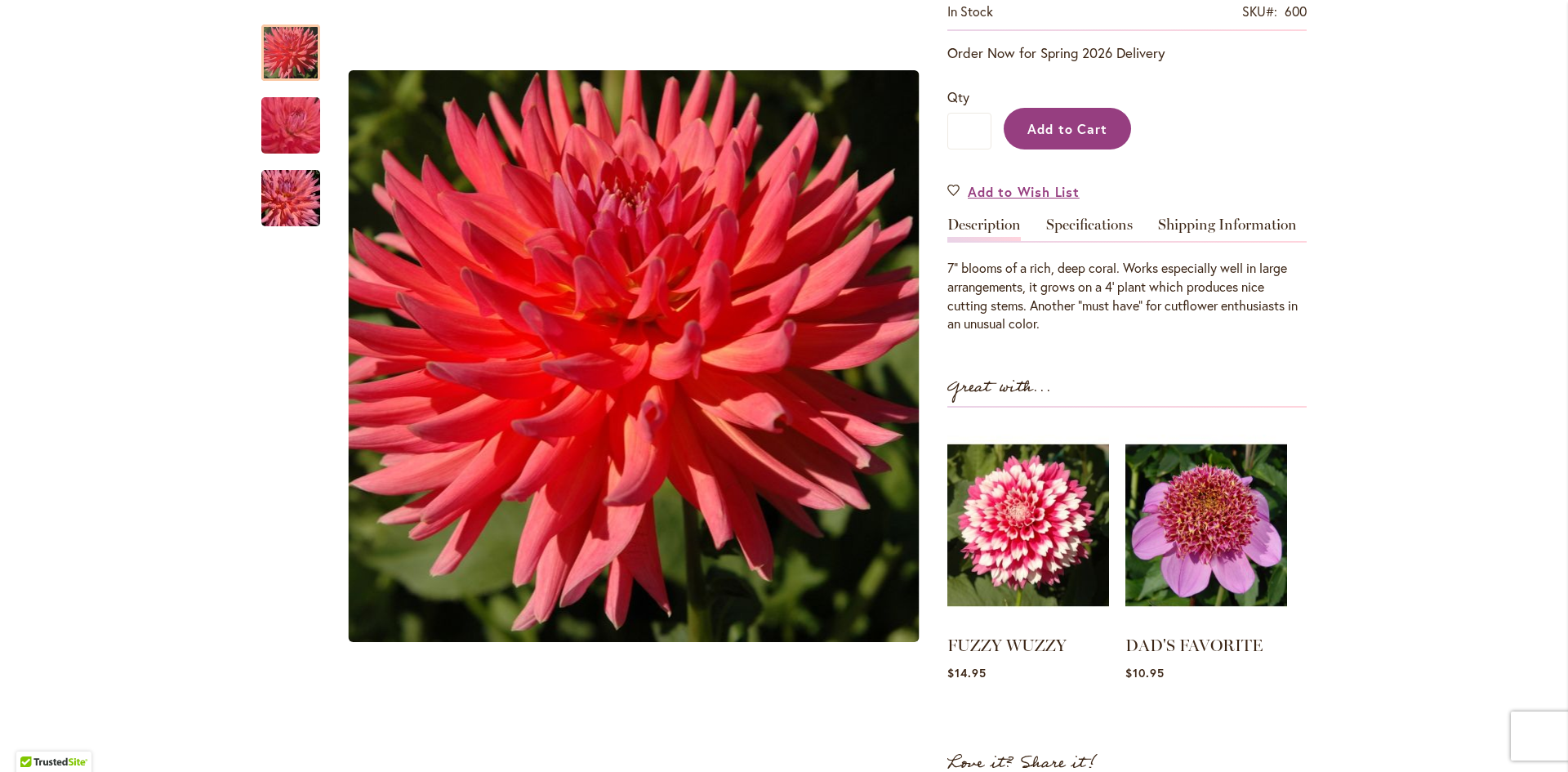
click at [1039, 128] on span "Add to Cart" at bounding box center [1067, 128] width 81 height 17
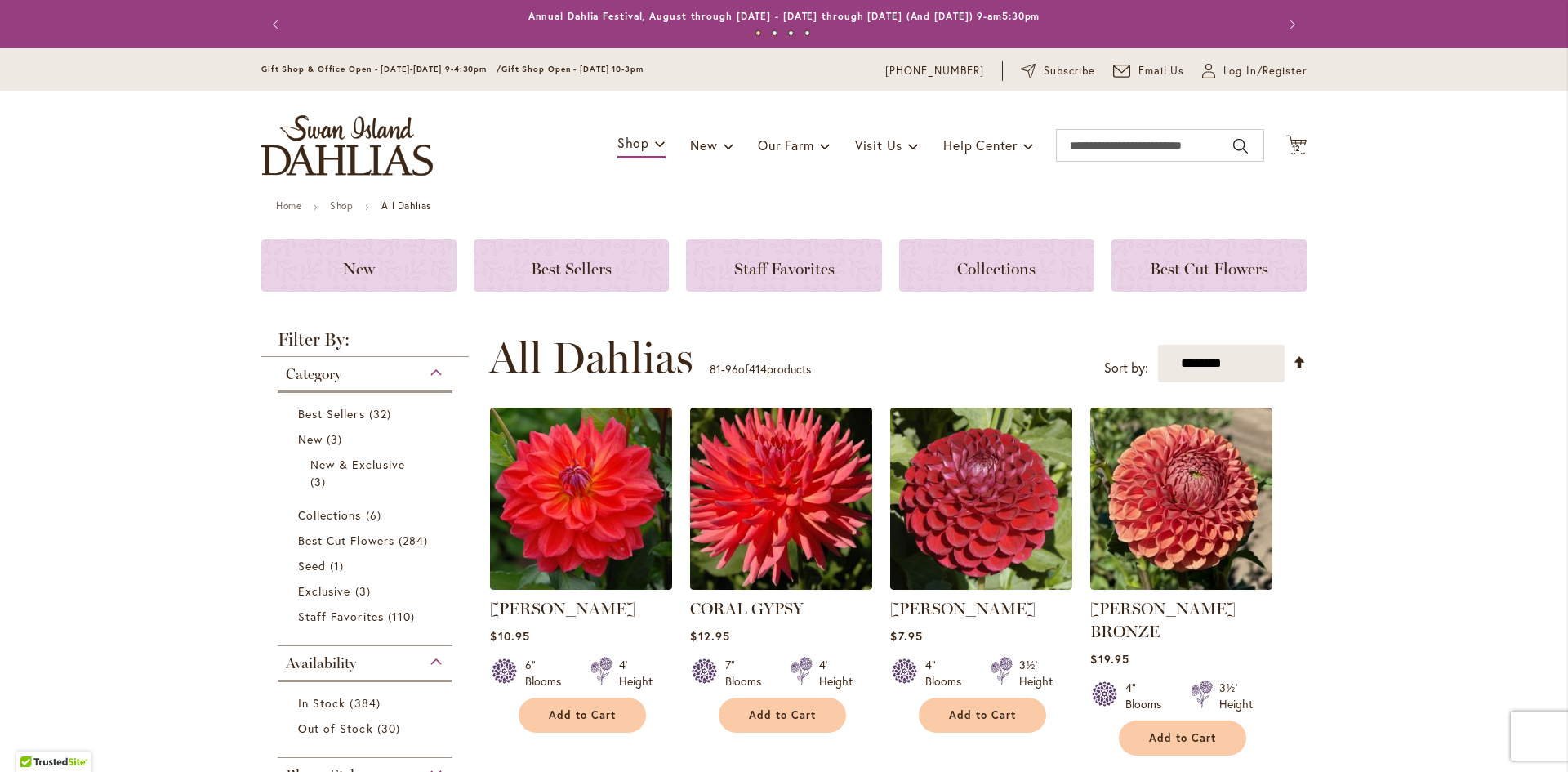
scroll to position [409, 0]
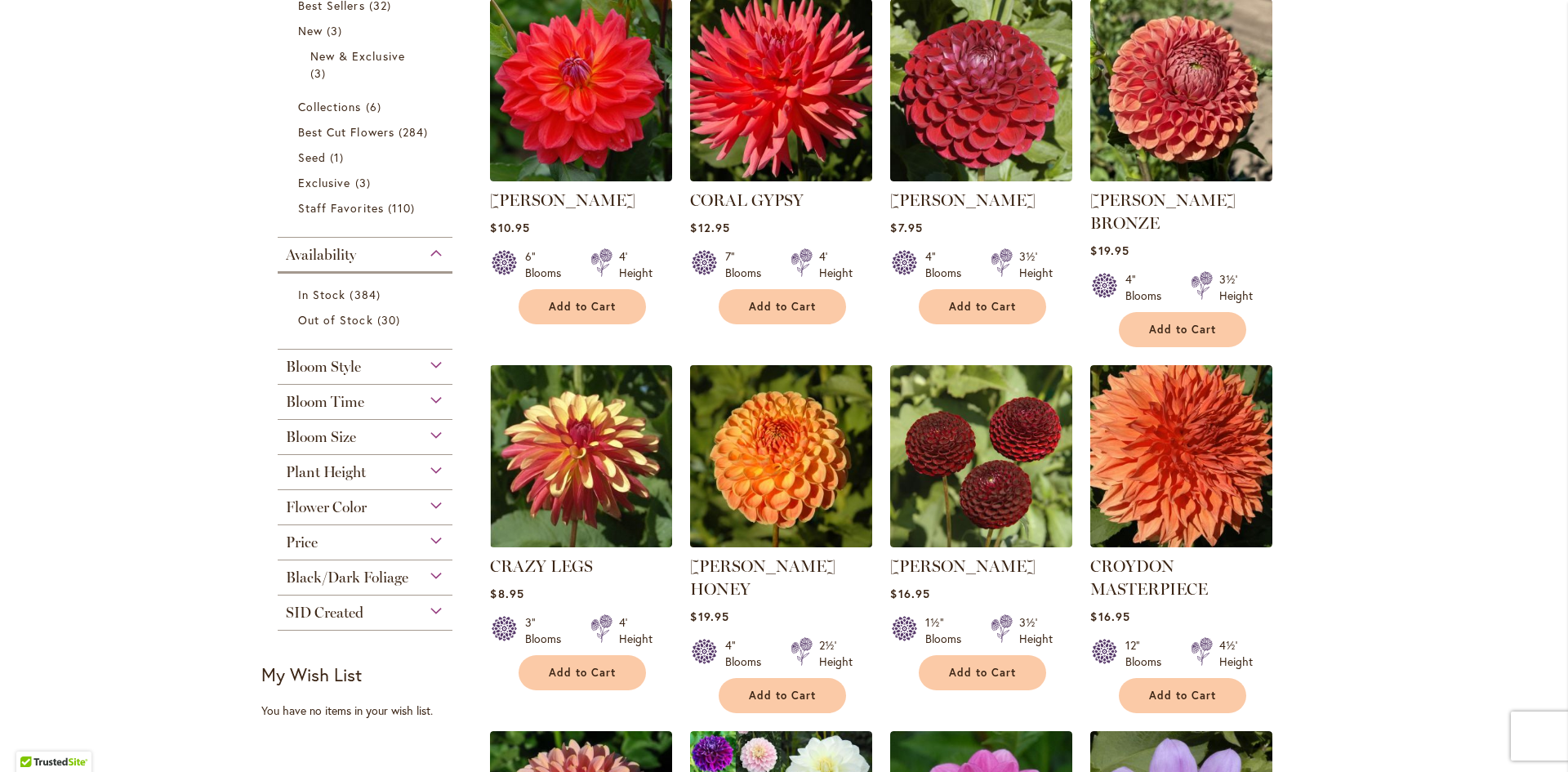
click at [769, 431] on img at bounding box center [781, 456] width 191 height 191
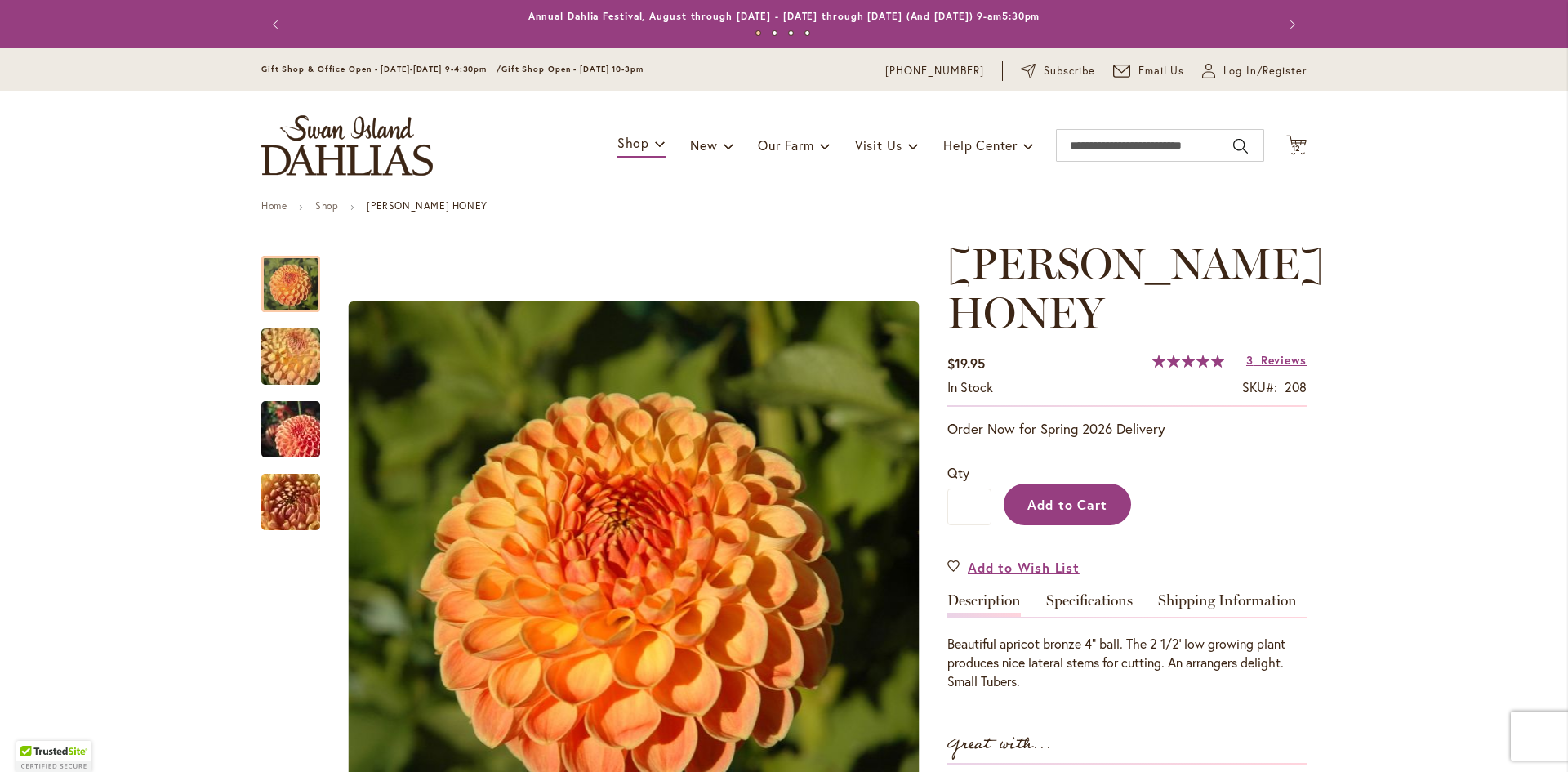
click at [1047, 505] on span "Add to Cart" at bounding box center [1067, 504] width 81 height 17
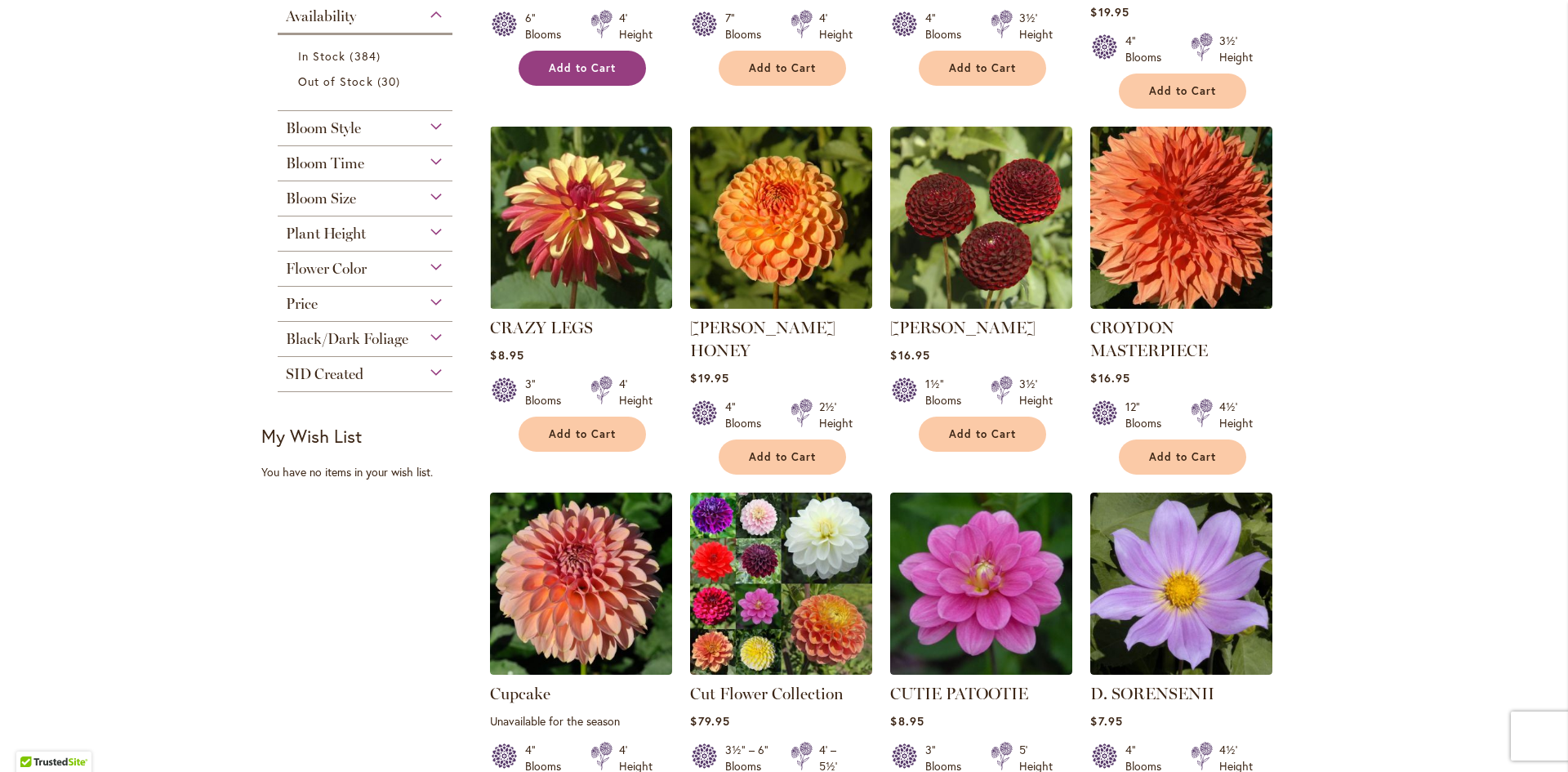
scroll to position [654, 0]
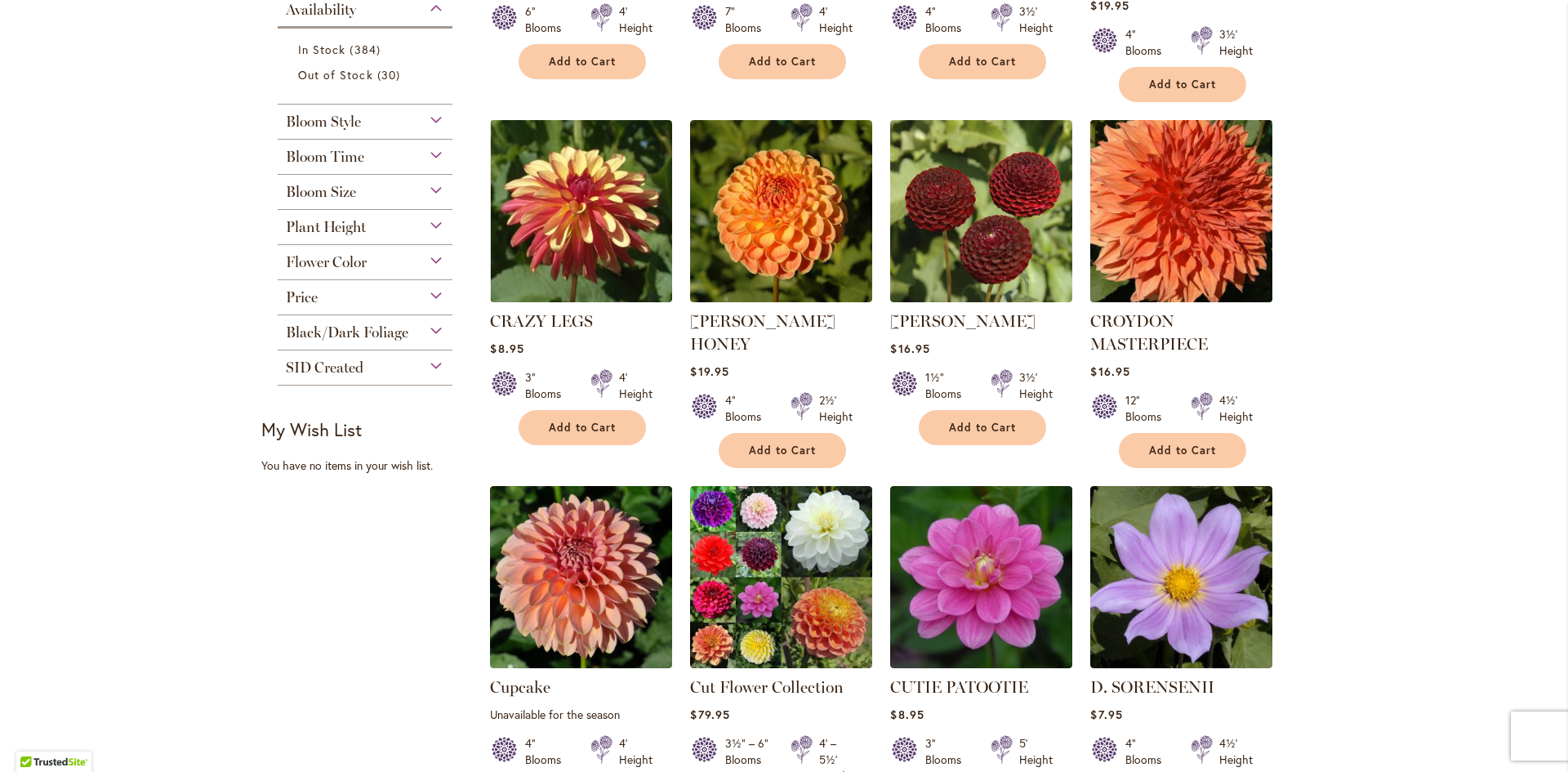
click at [1169, 184] on img at bounding box center [1181, 211] width 191 height 191
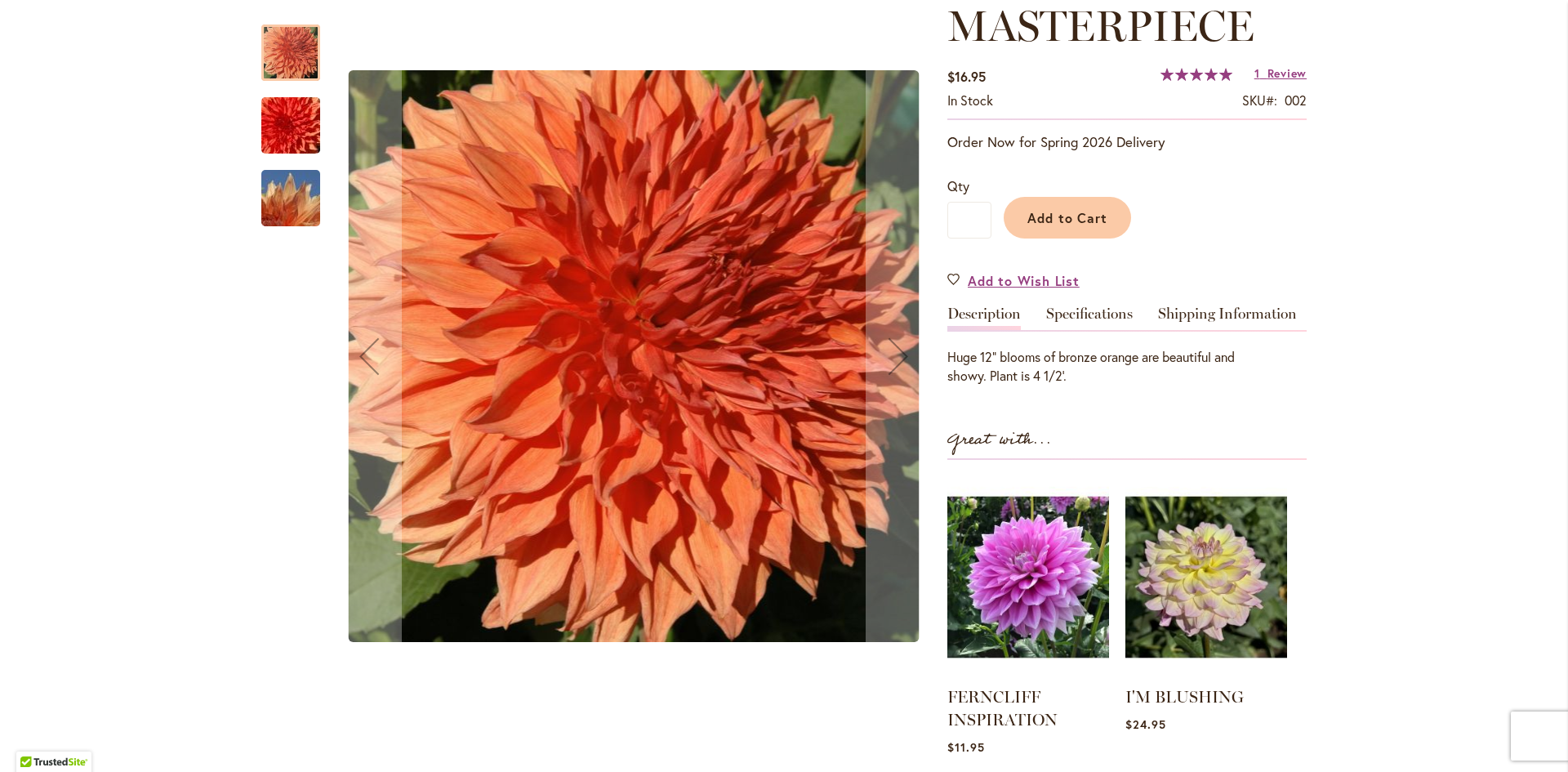
scroll to position [327, 0]
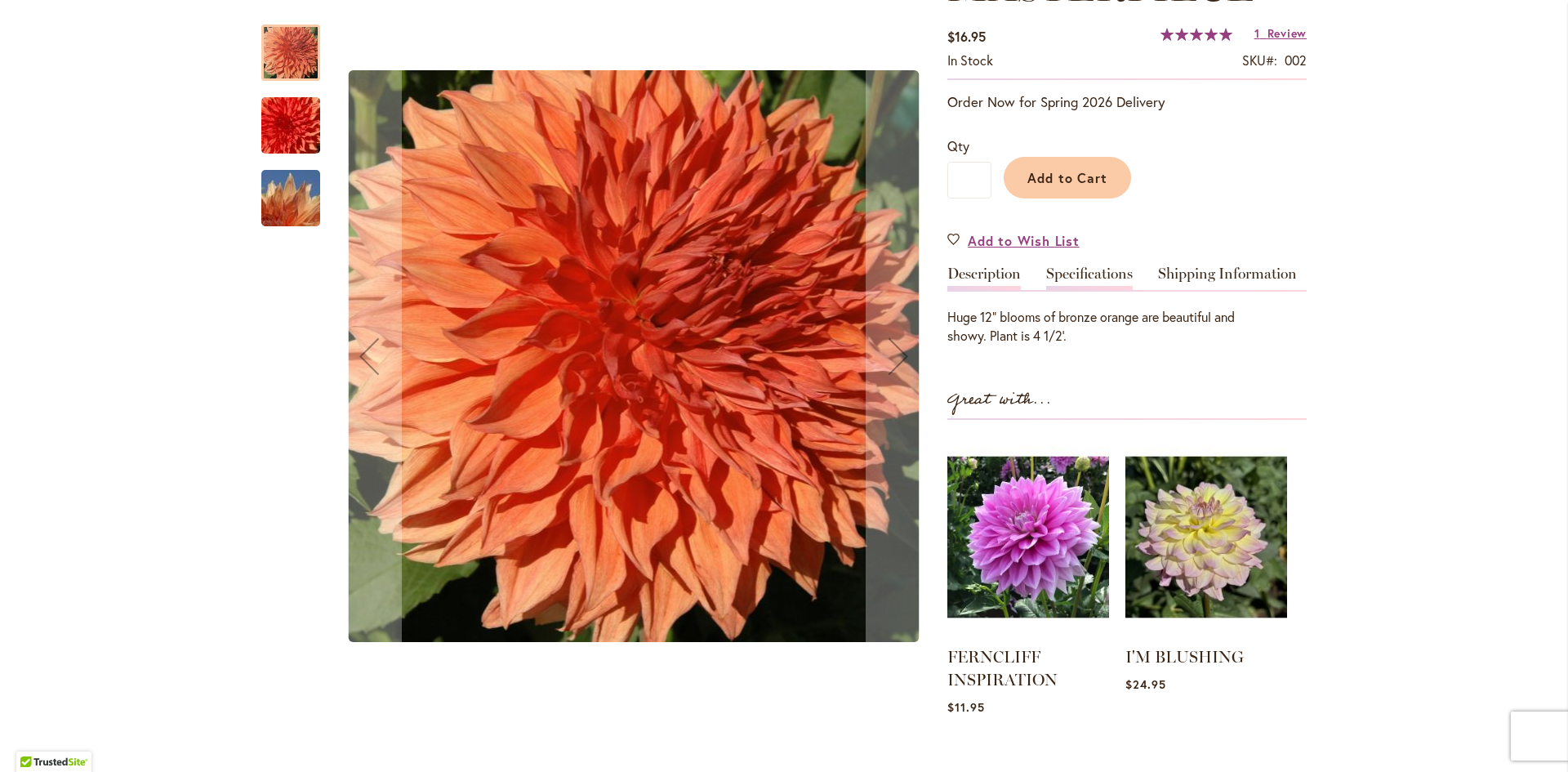
click at [1075, 275] on link "Specifications" at bounding box center [1089, 279] width 87 height 24
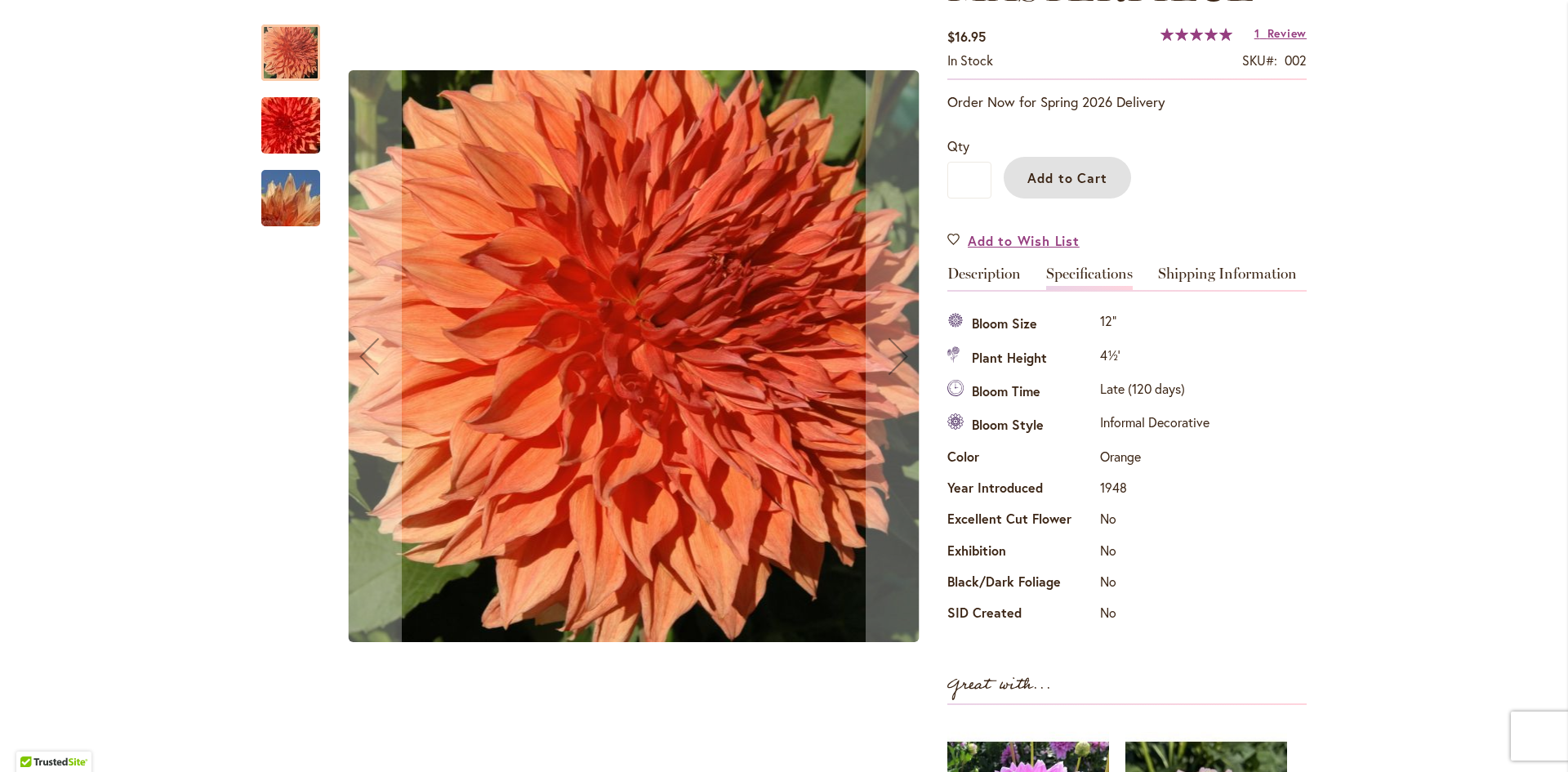
click at [1053, 177] on span "Add to Cart" at bounding box center [1067, 178] width 81 height 17
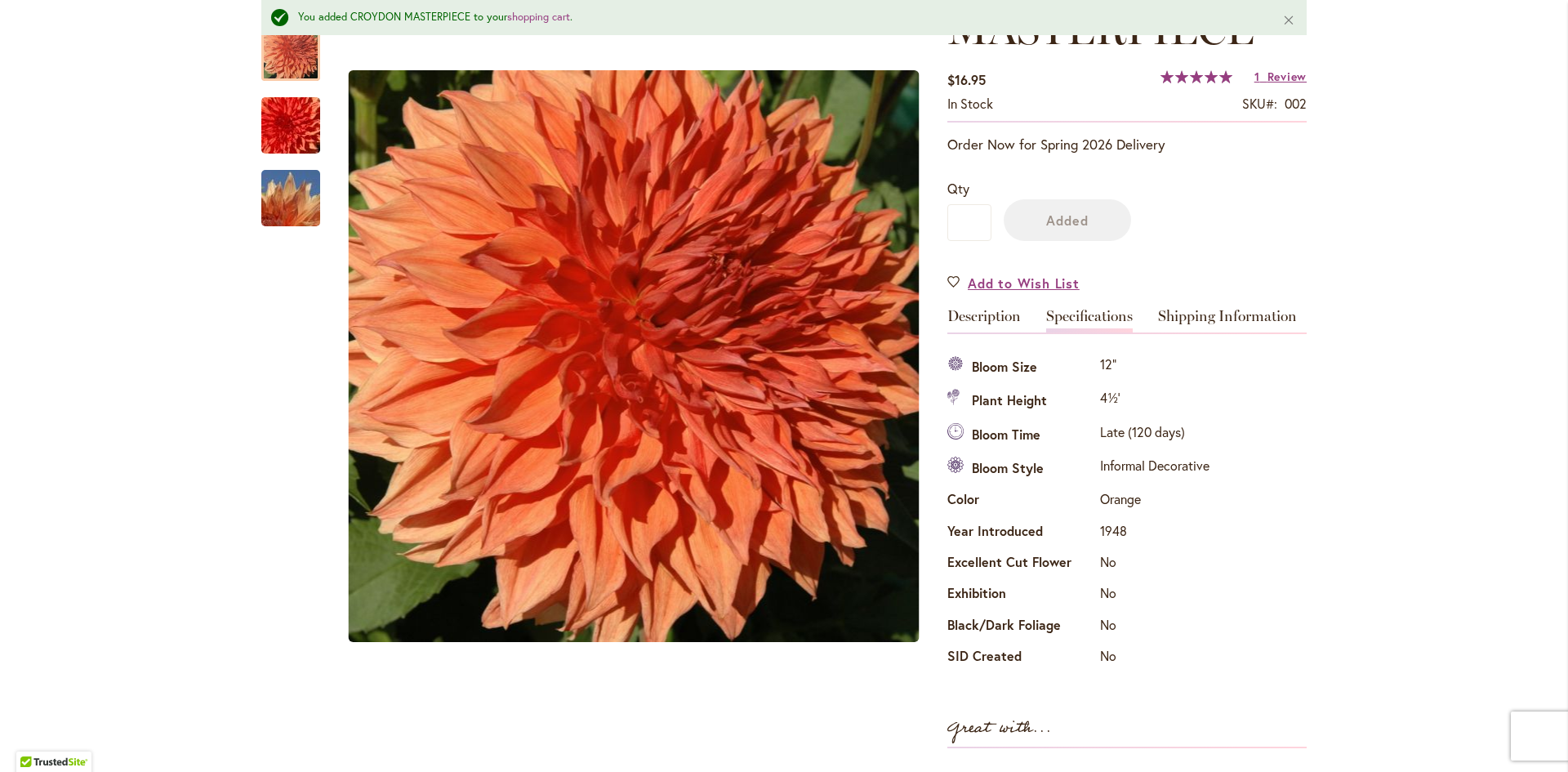
scroll to position [370, 0]
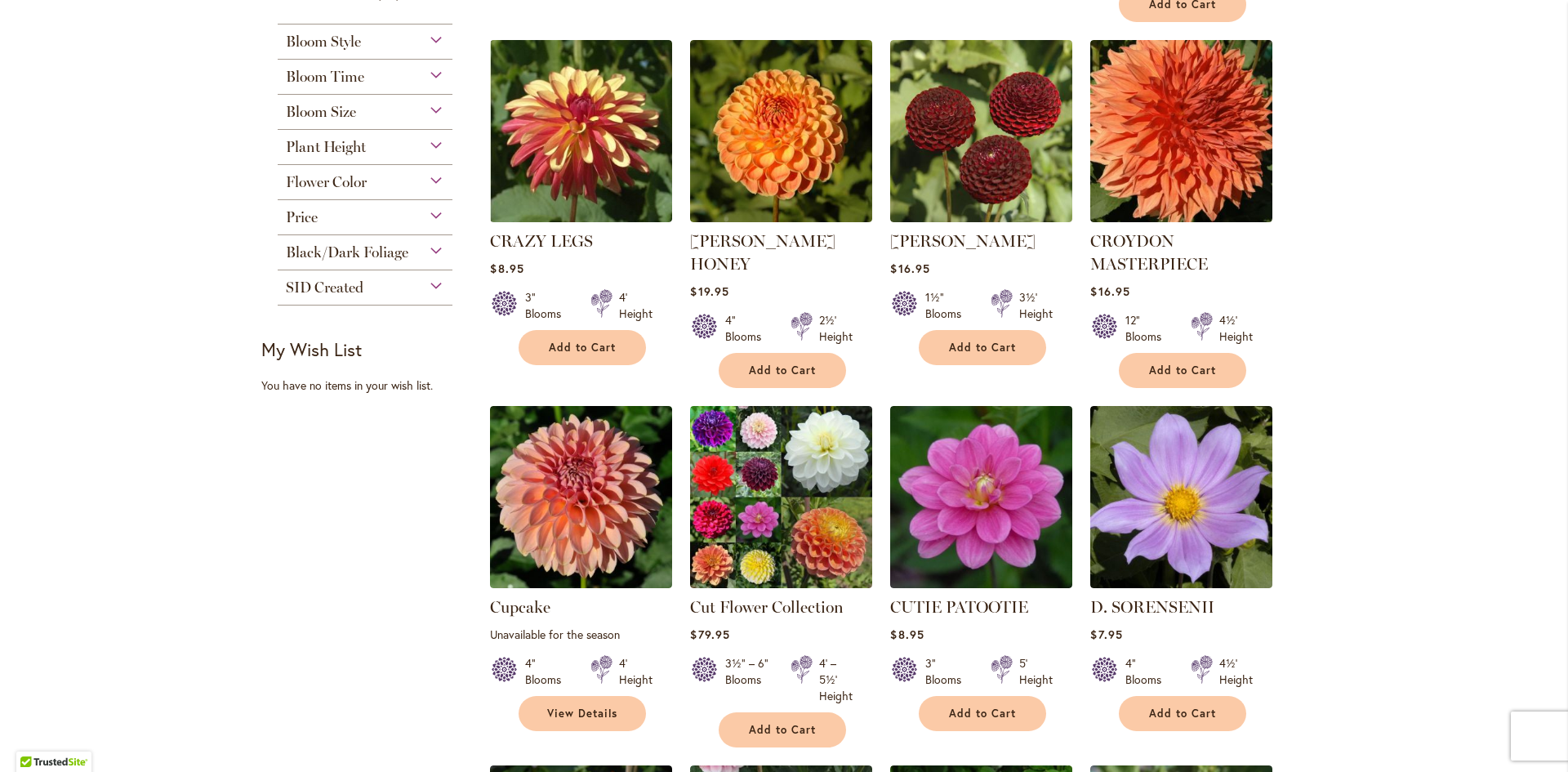
scroll to position [735, 0]
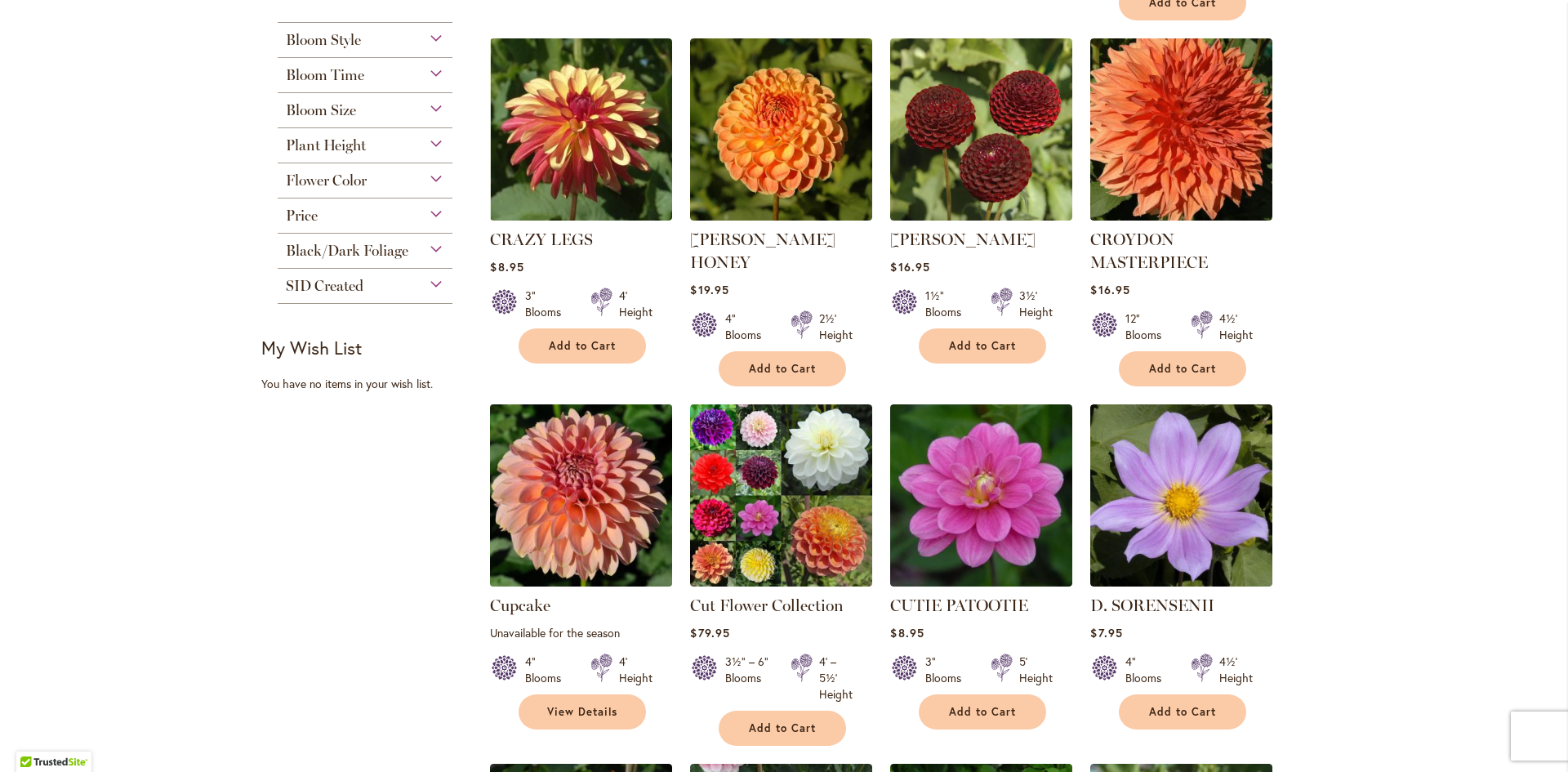
click at [561, 473] on img at bounding box center [581, 495] width 191 height 191
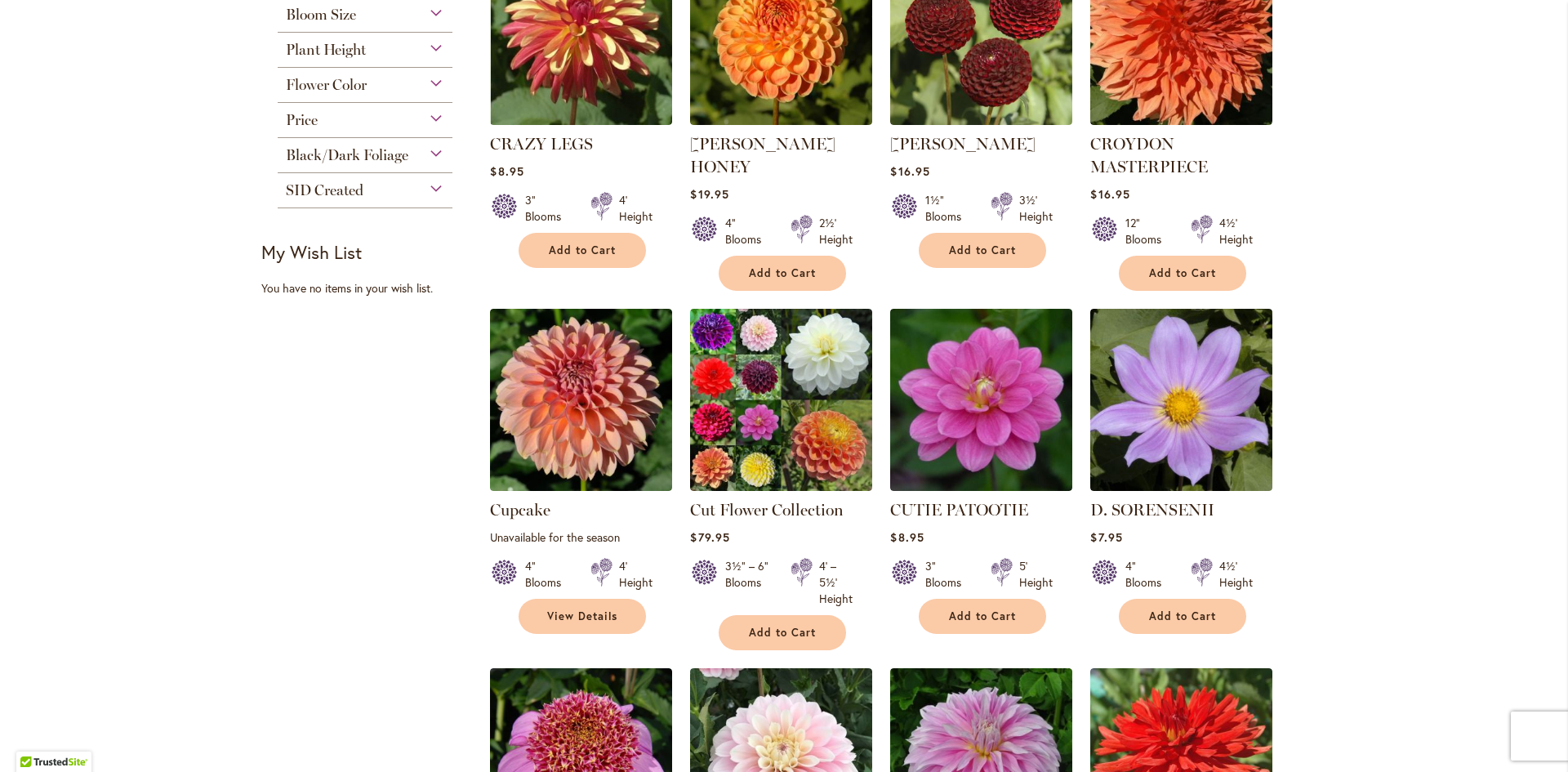
scroll to position [899, 0]
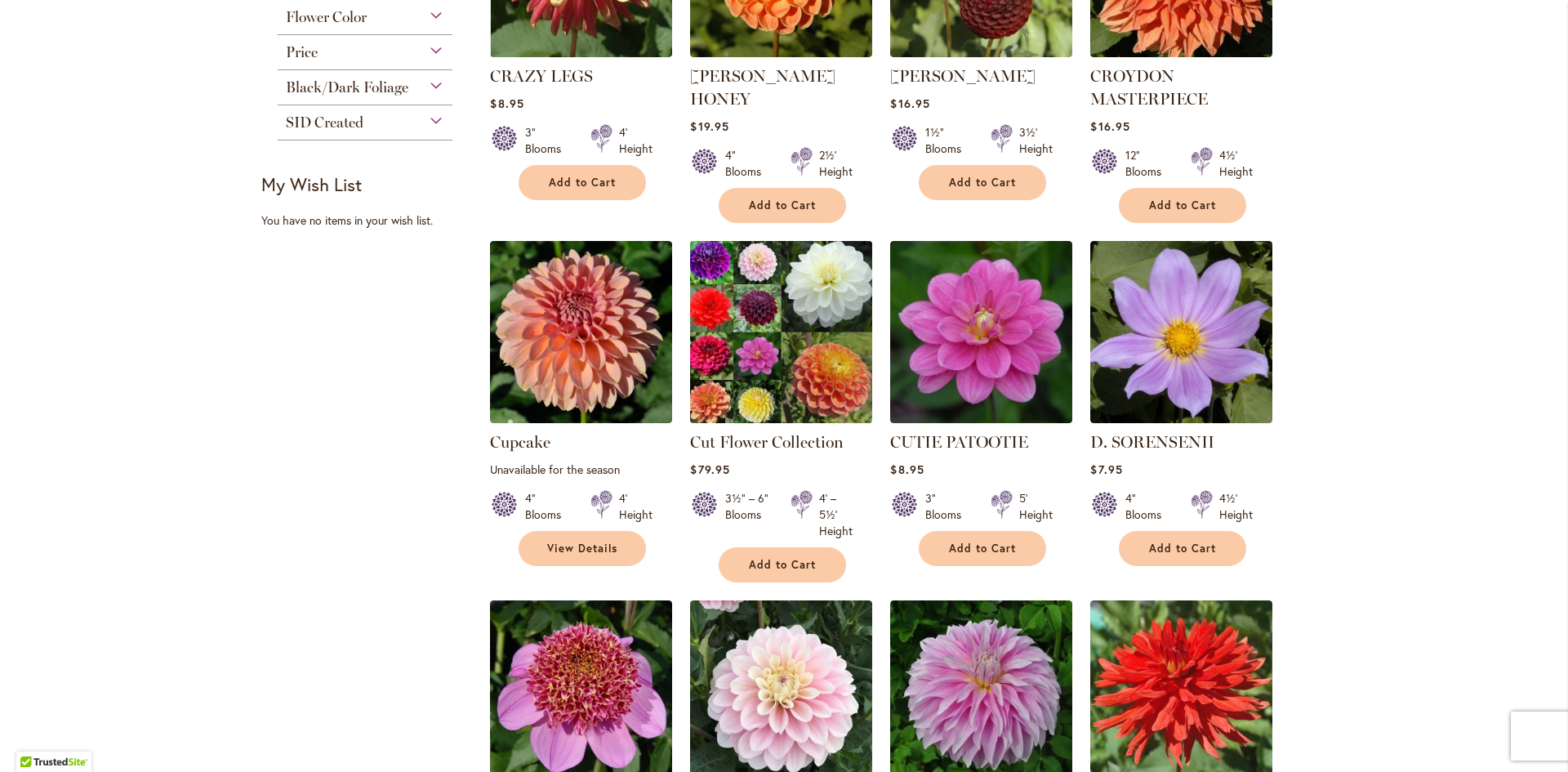
click at [787, 362] on img at bounding box center [781, 332] width 191 height 191
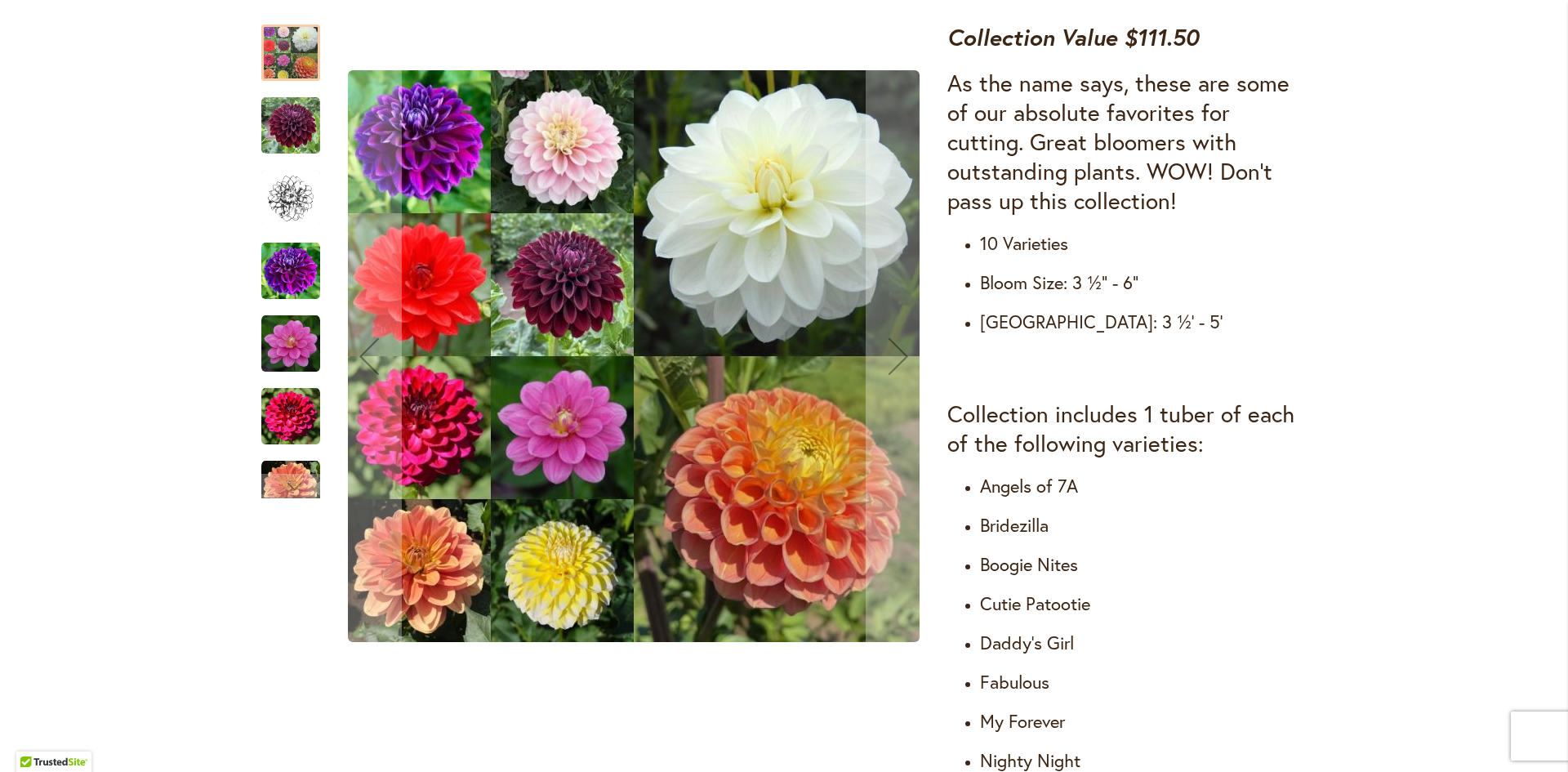
scroll to position [572, 0]
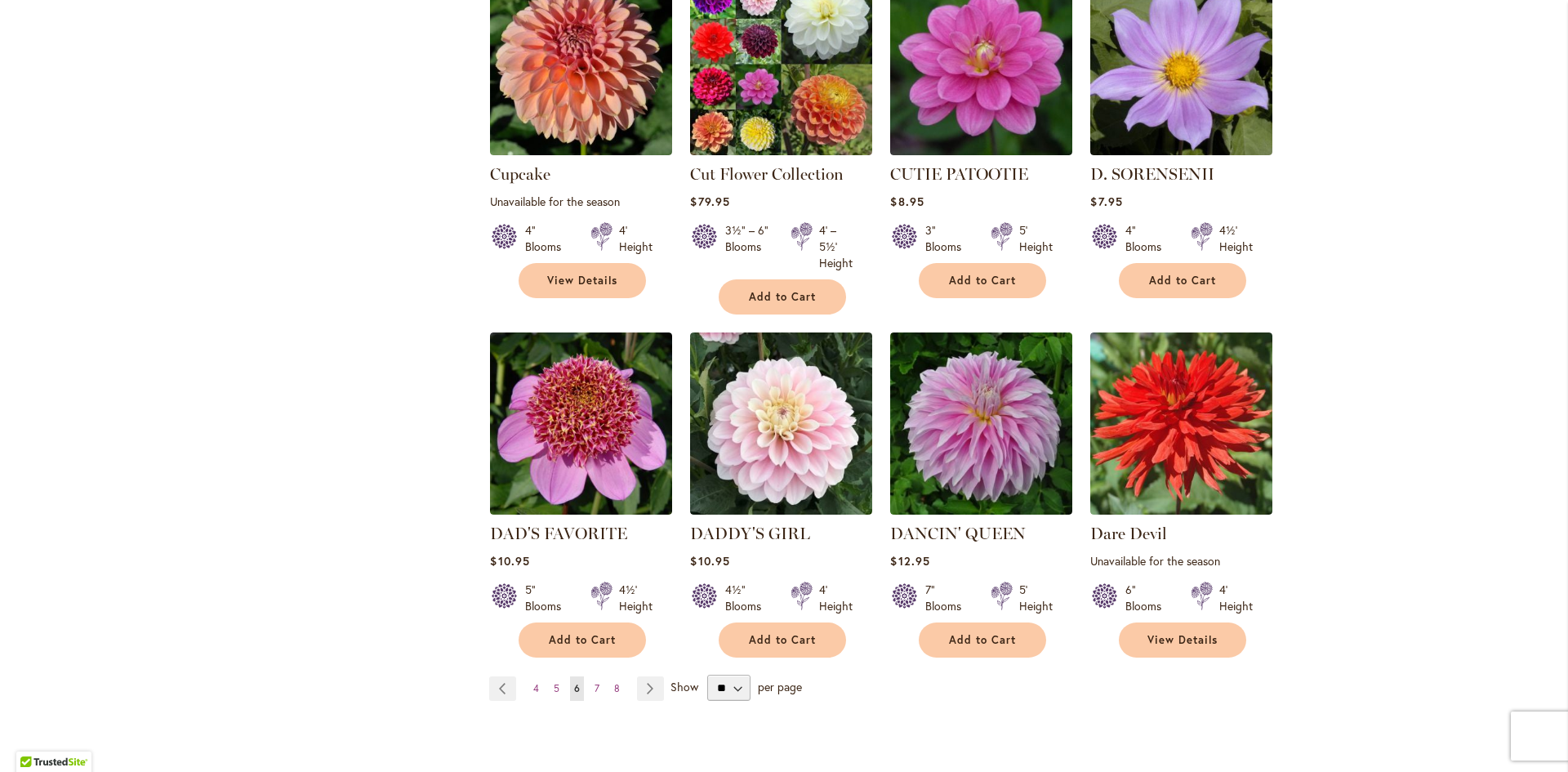
scroll to position [1226, 0]
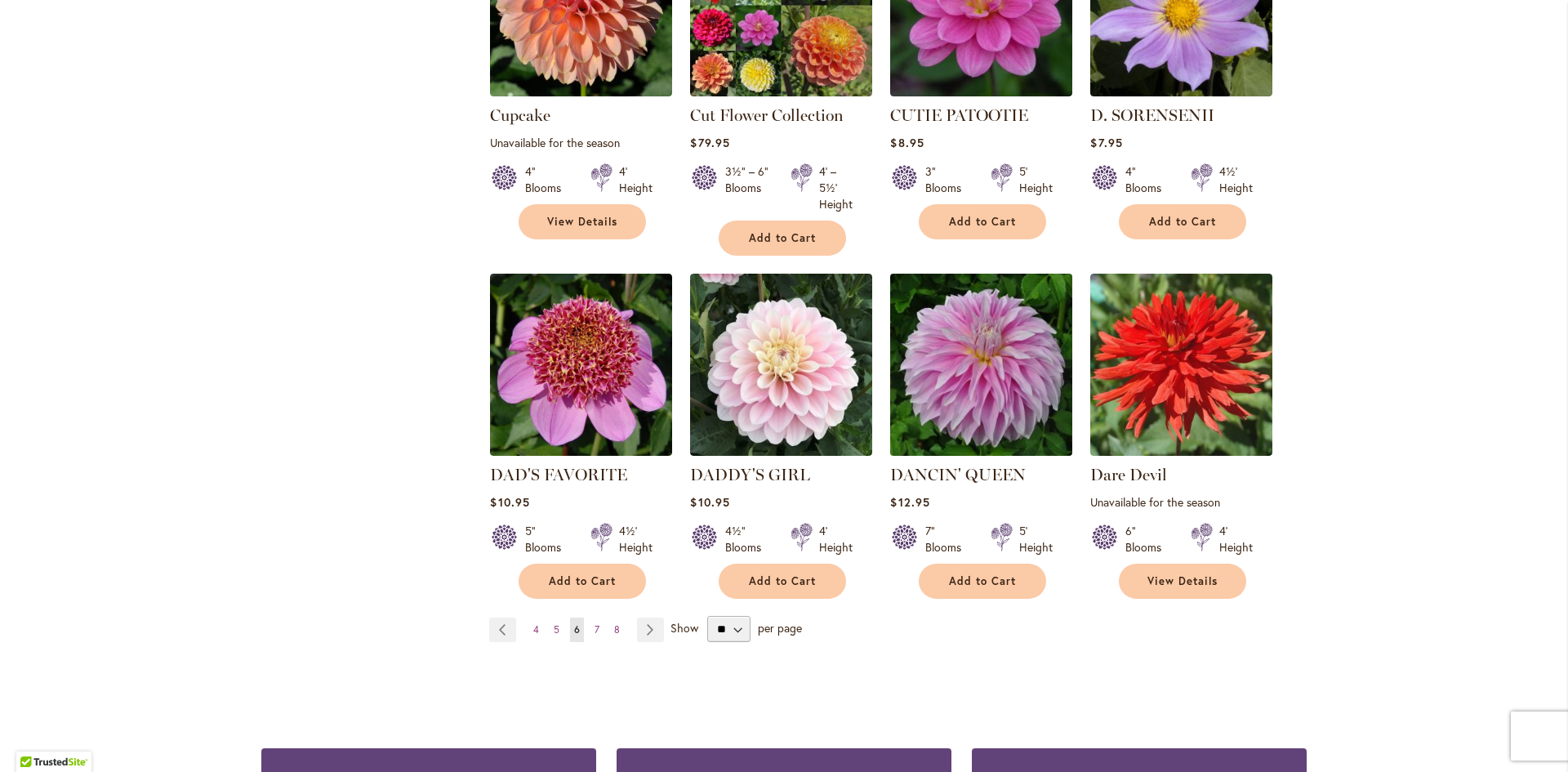
click at [989, 361] on img at bounding box center [981, 364] width 191 height 191
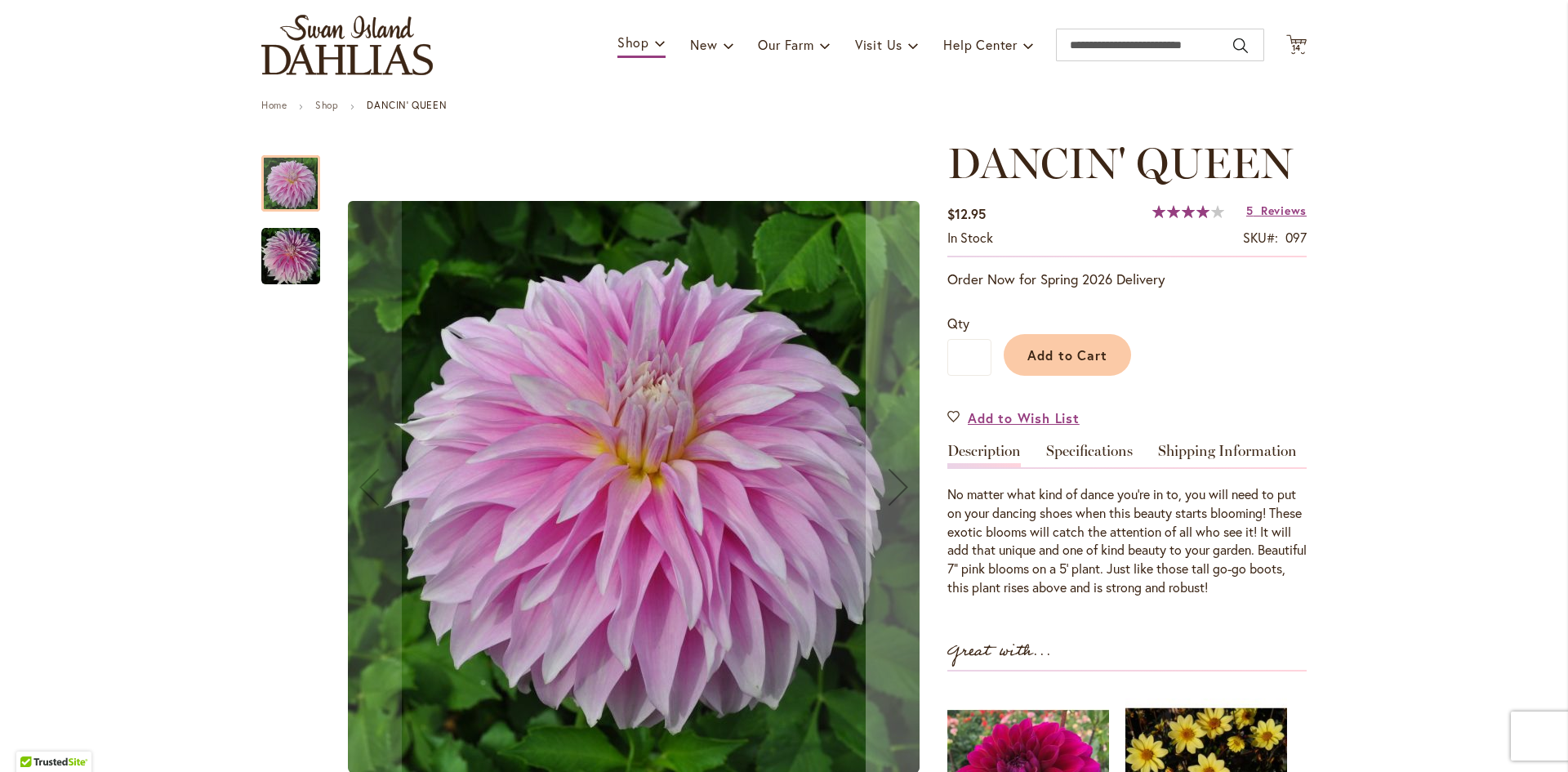
scroll to position [82, 0]
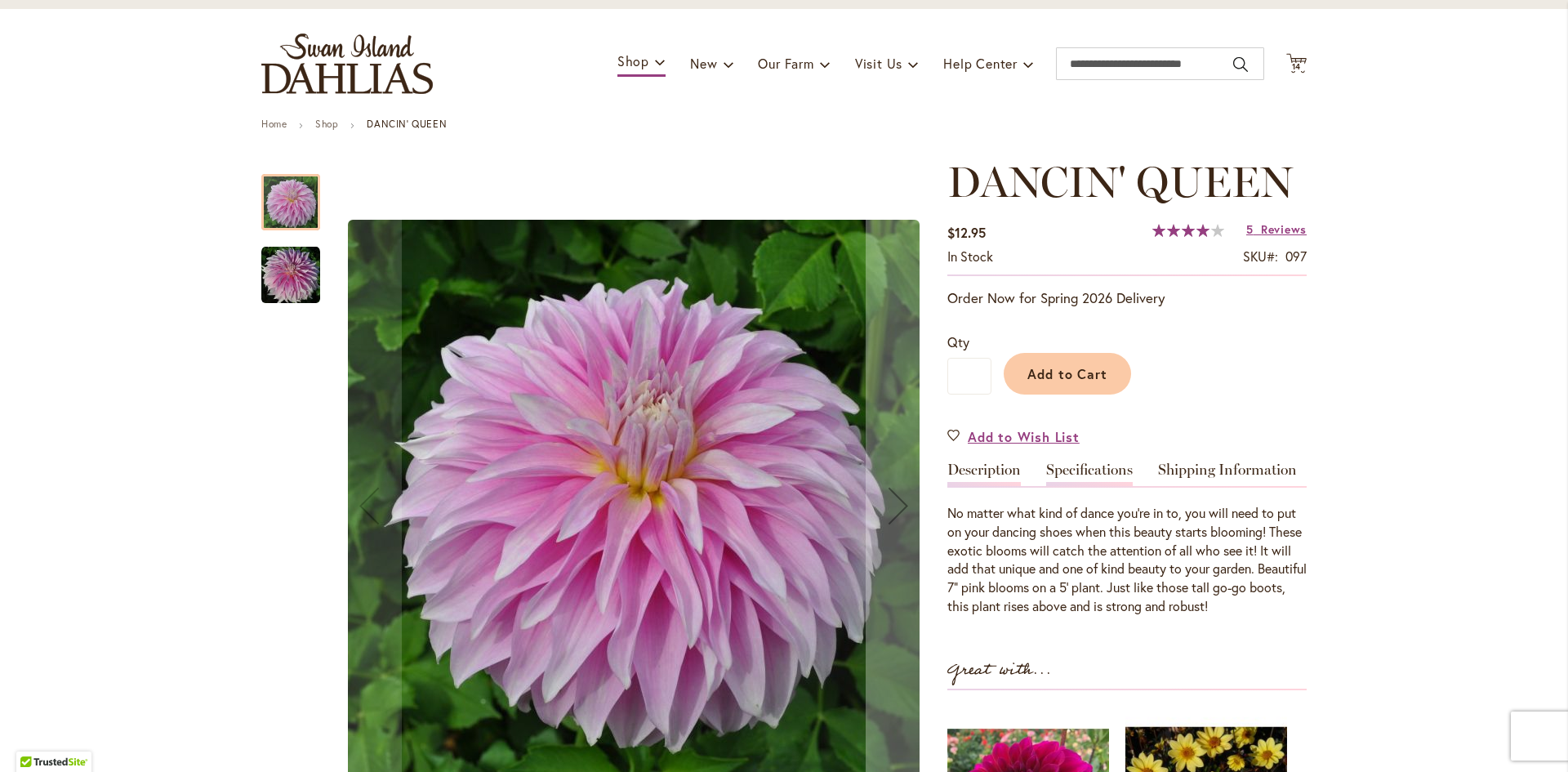
click at [1071, 462] on link "Specifications" at bounding box center [1089, 474] width 87 height 24
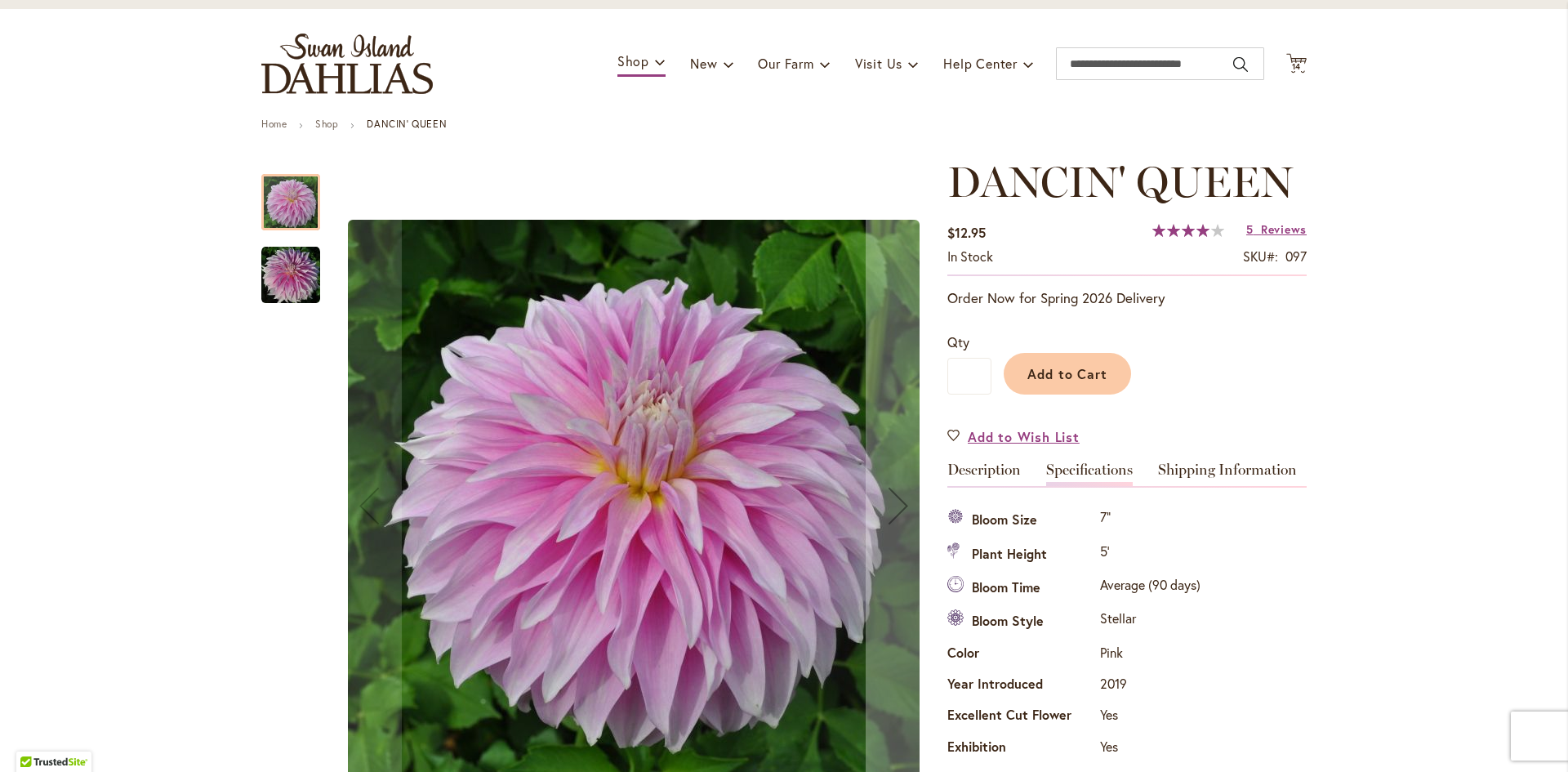
scroll to position [544, 0]
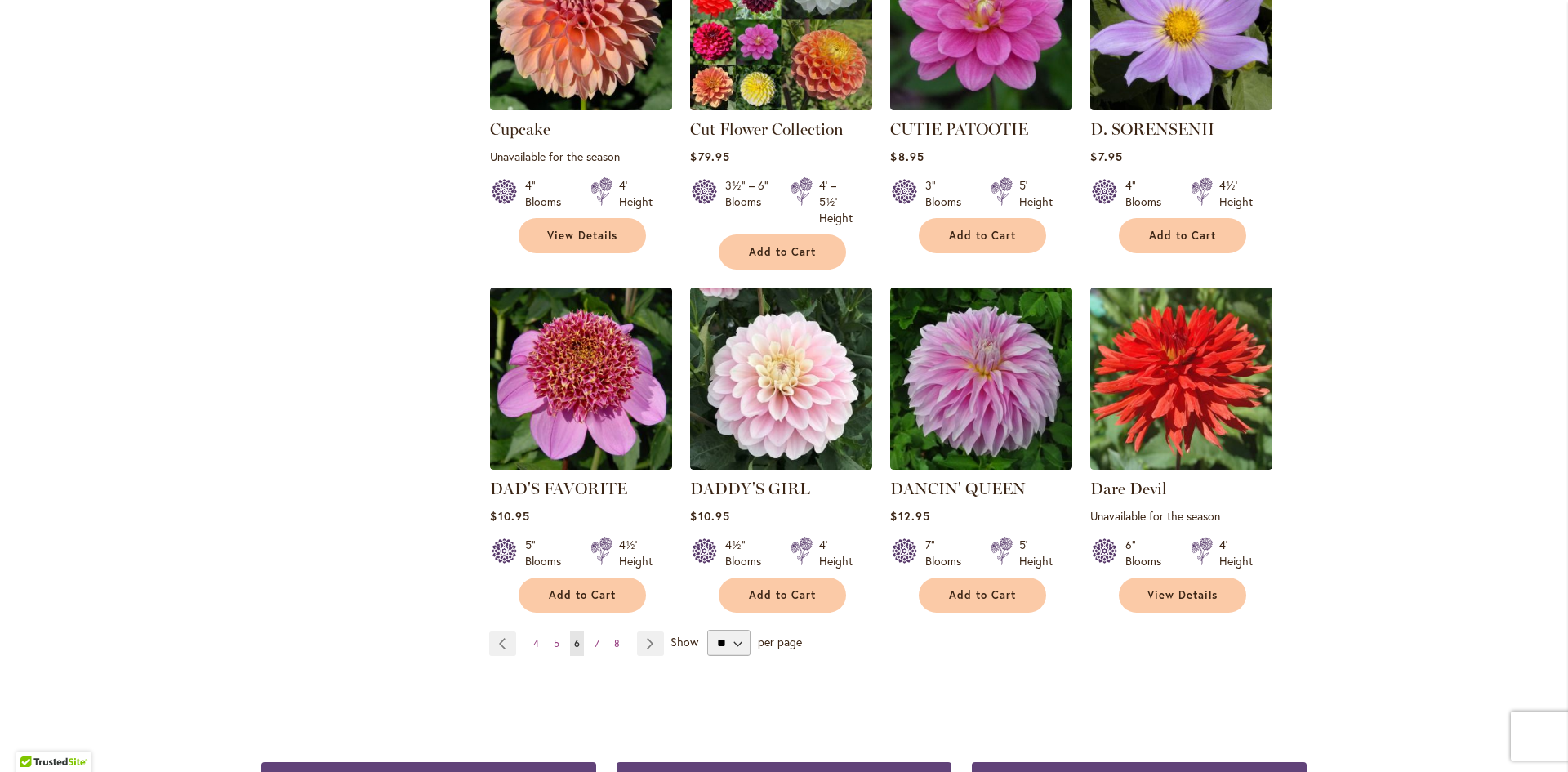
scroll to position [1226, 0]
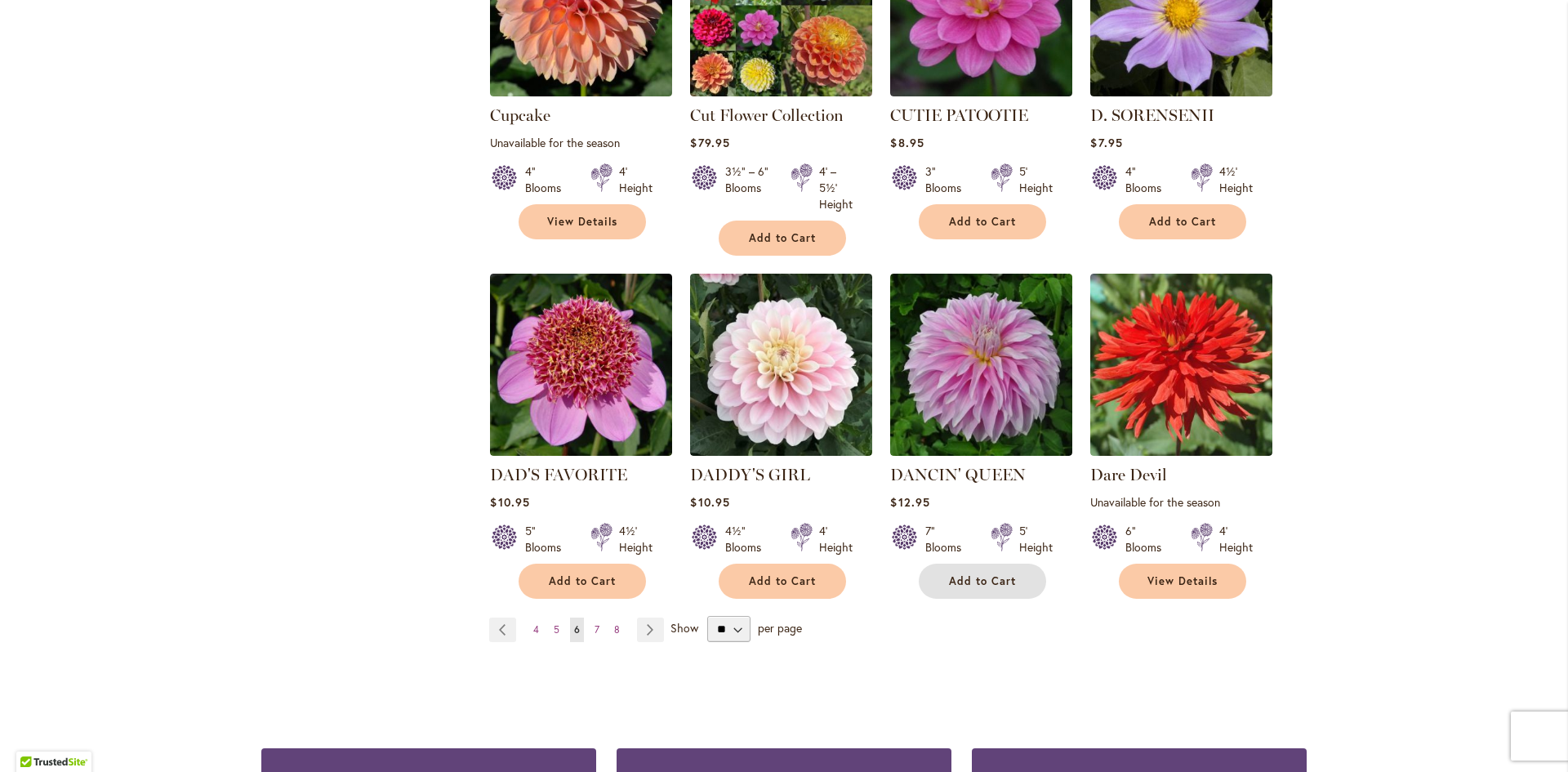
click at [968, 574] on span "Add to Cart" at bounding box center [982, 581] width 67 height 14
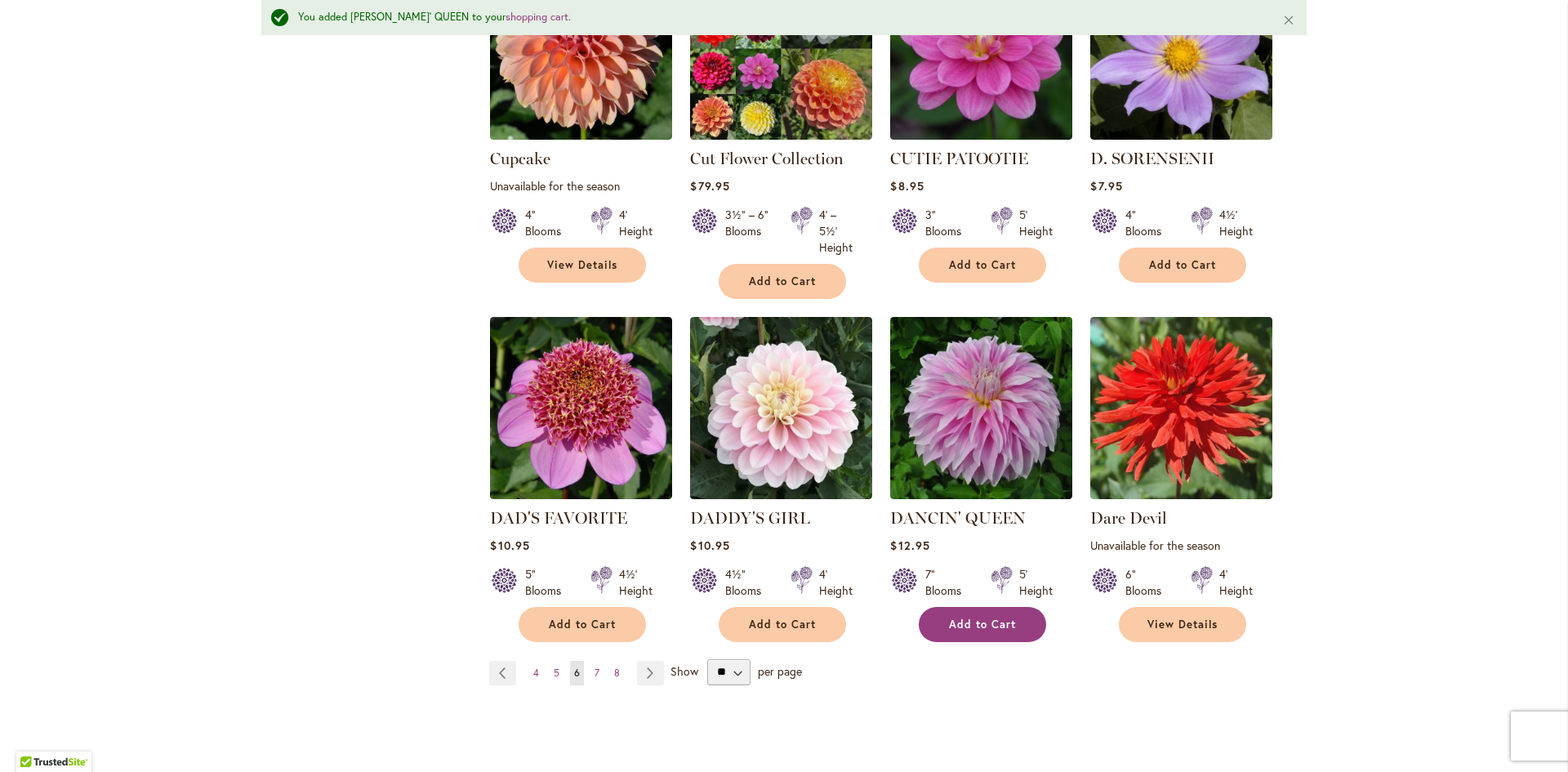
scroll to position [1269, 0]
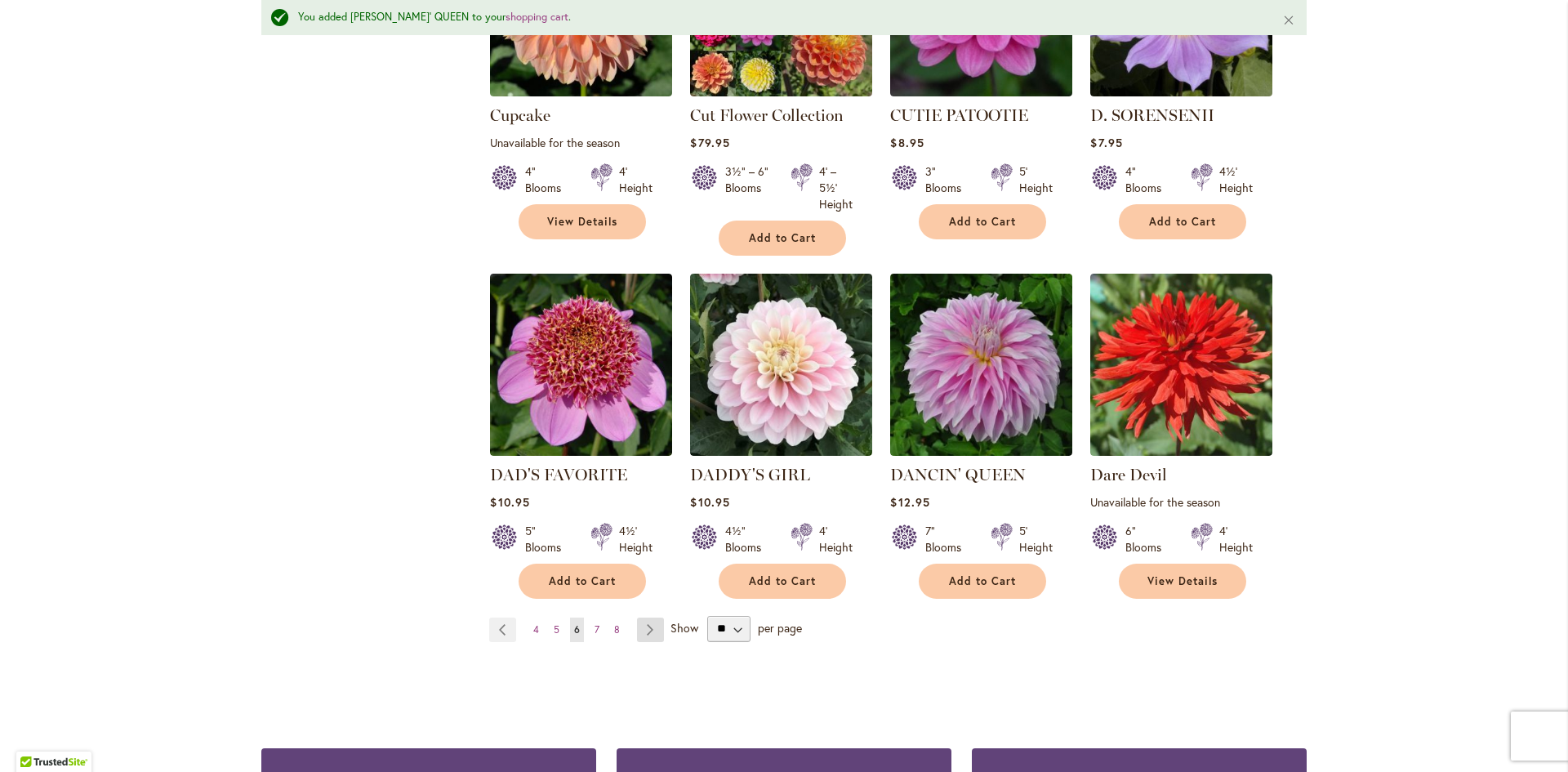
click at [643, 617] on link "Page Next" at bounding box center [650, 629] width 27 height 25
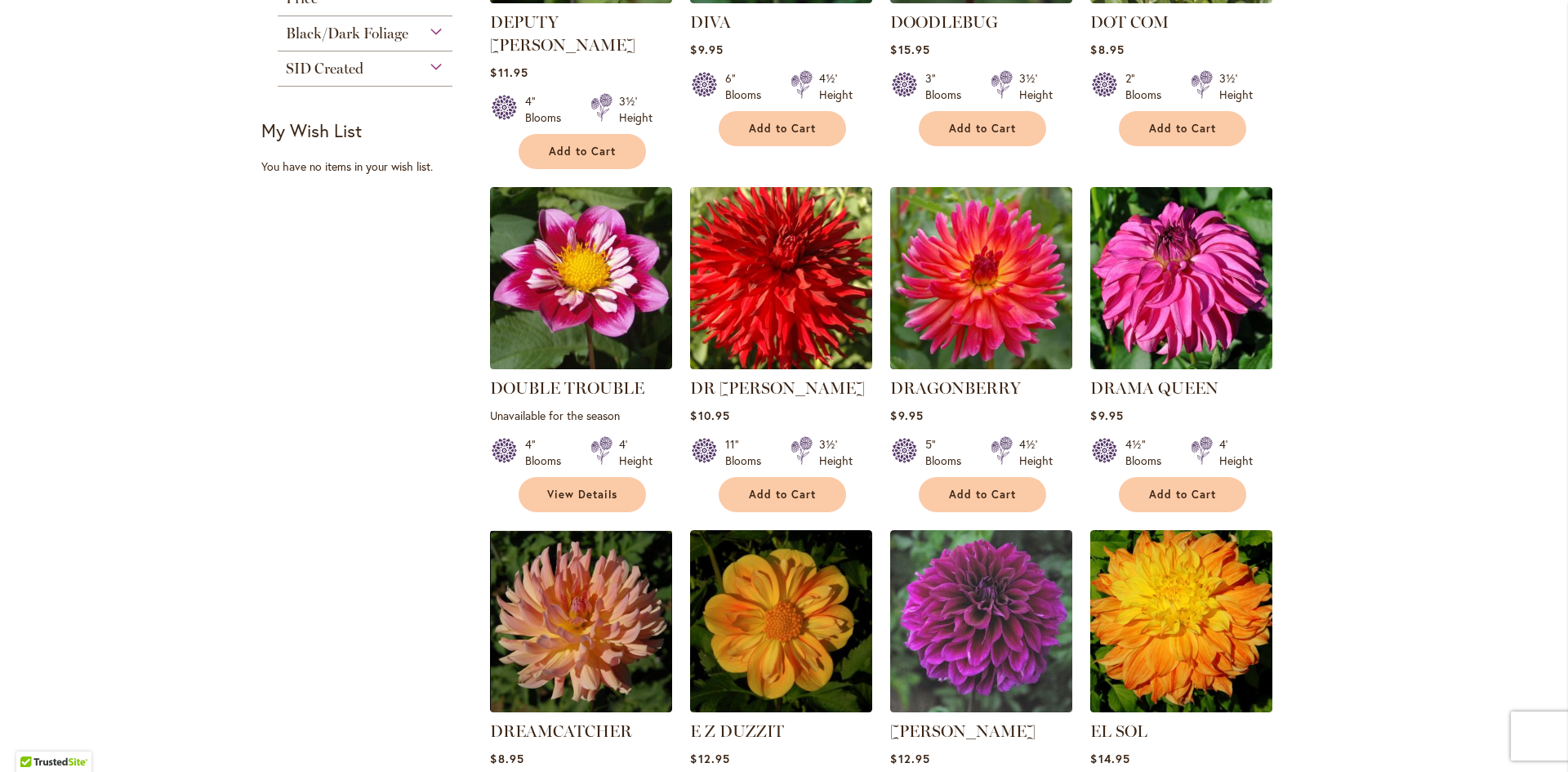
scroll to position [980, 0]
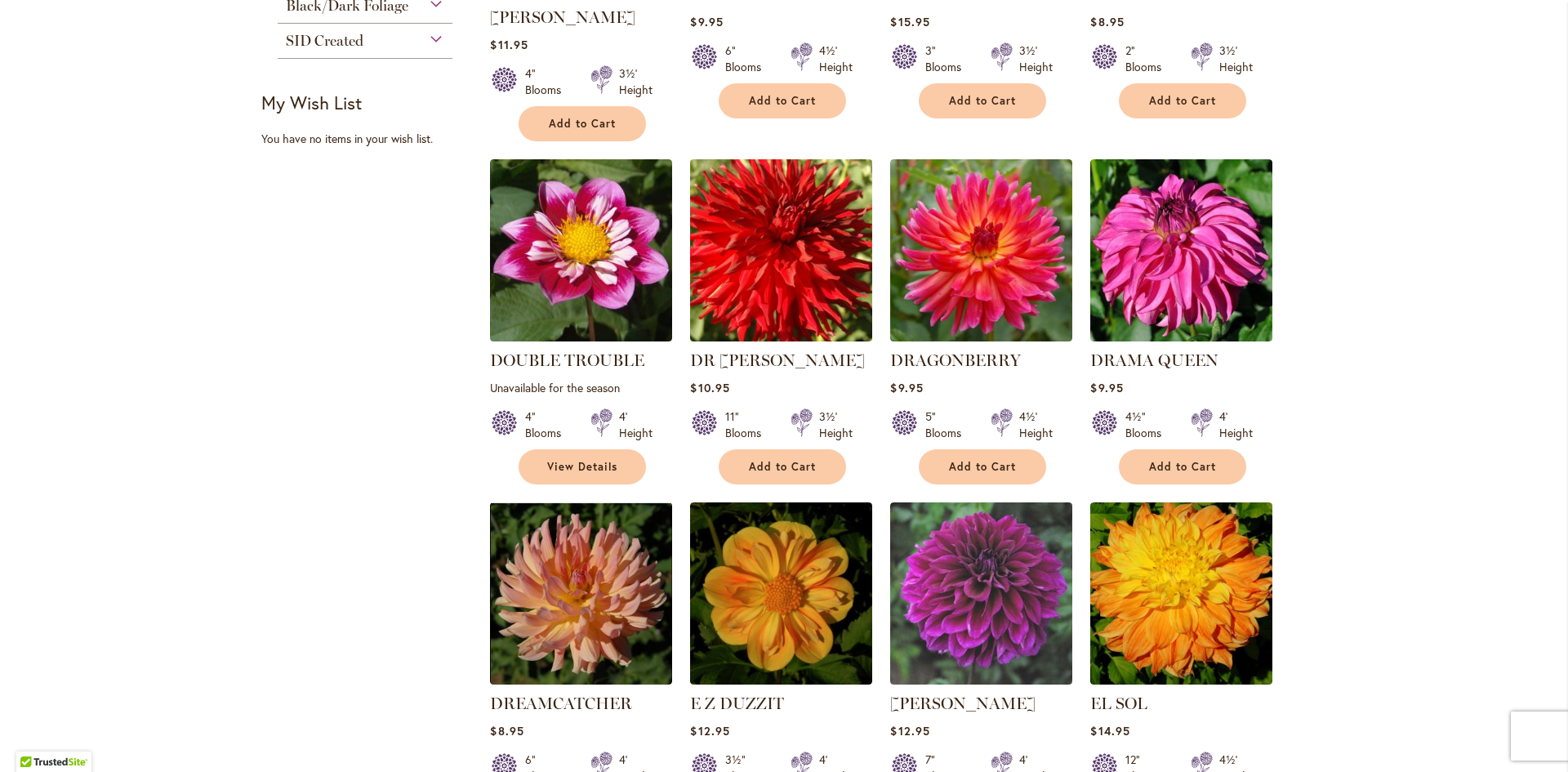
click at [756, 223] on img at bounding box center [781, 251] width 191 height 191
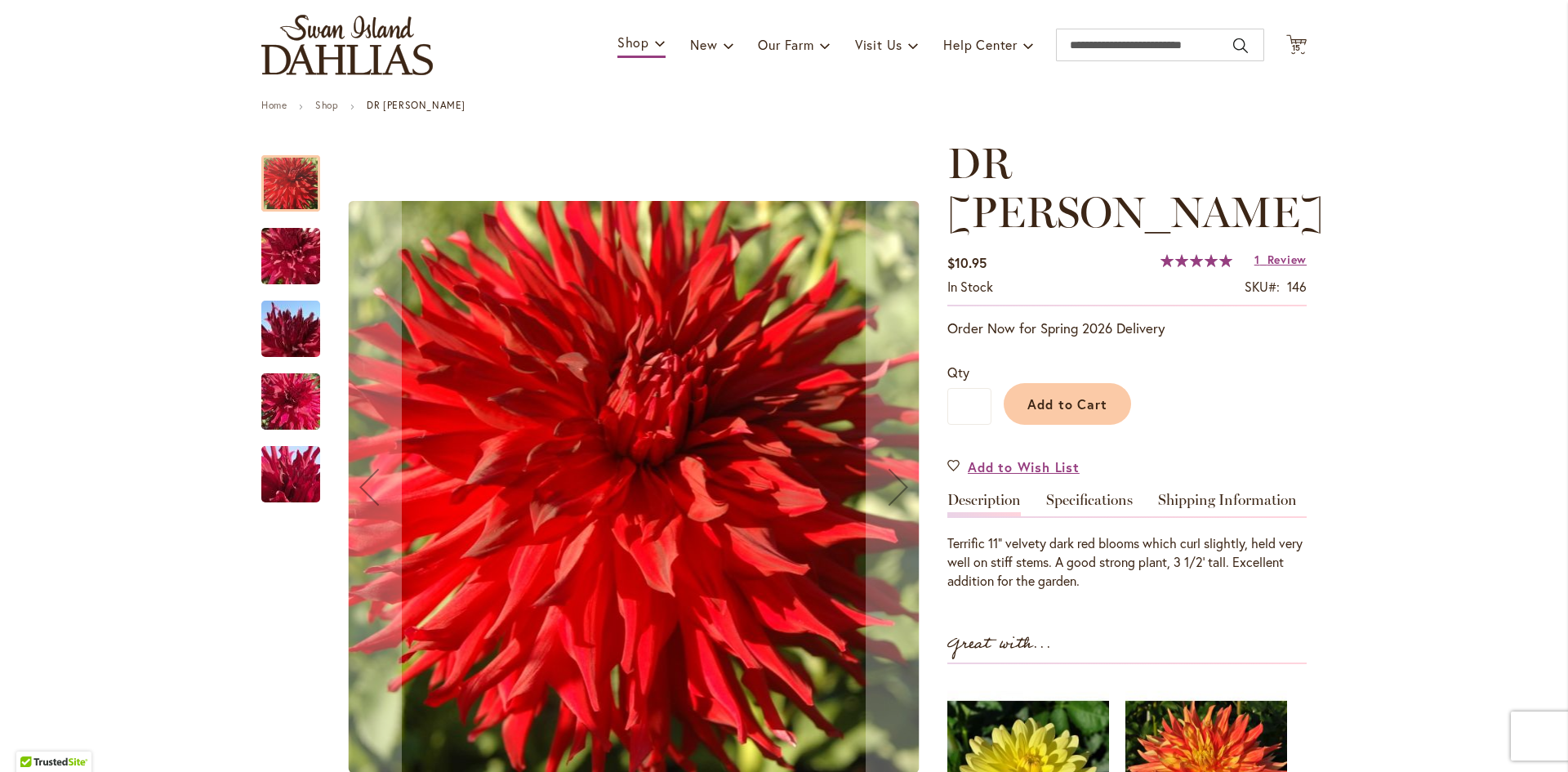
scroll to position [245, 0]
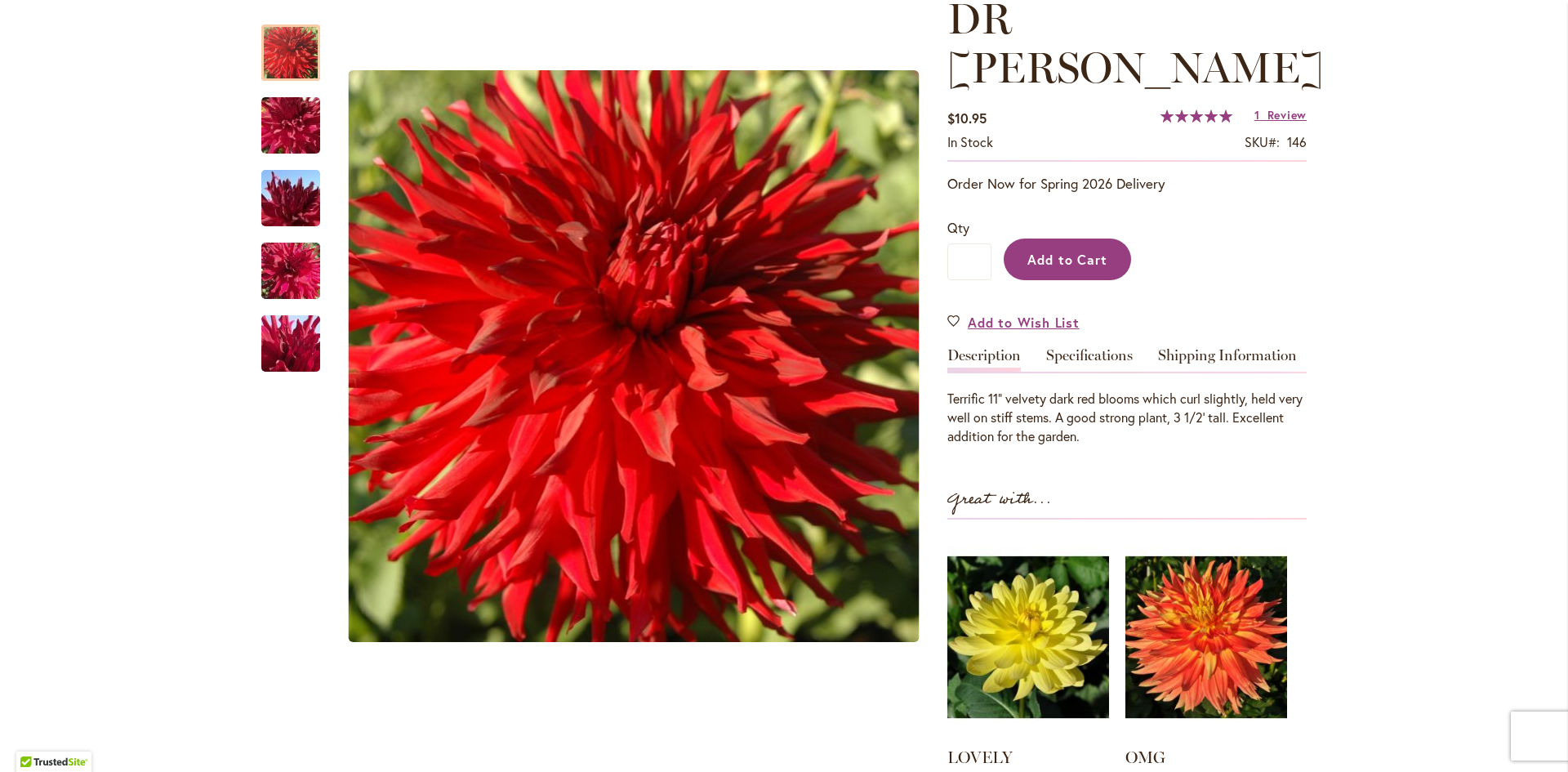
click at [1048, 251] on span "Add to Cart" at bounding box center [1067, 259] width 81 height 17
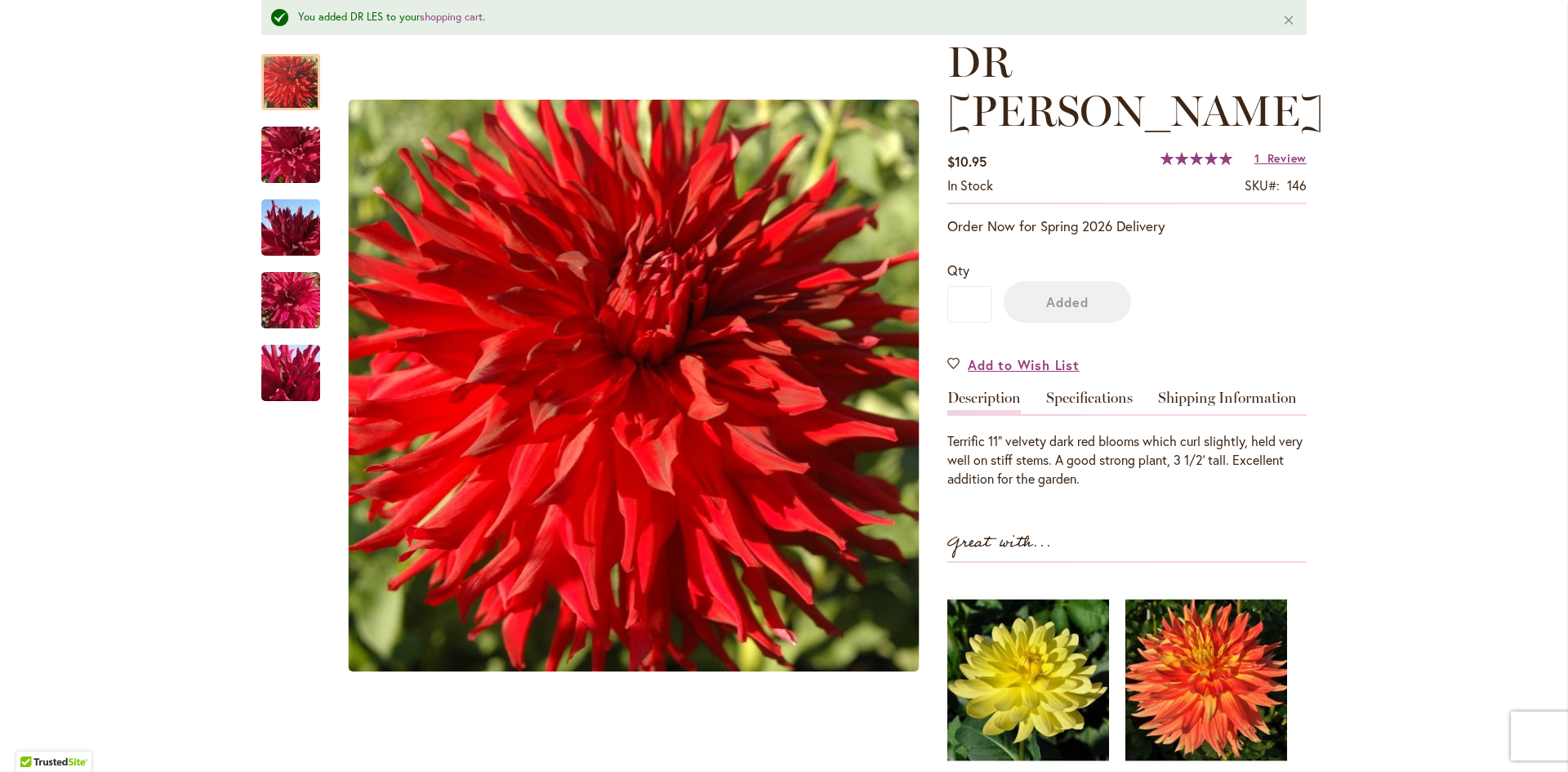
scroll to position [289, 0]
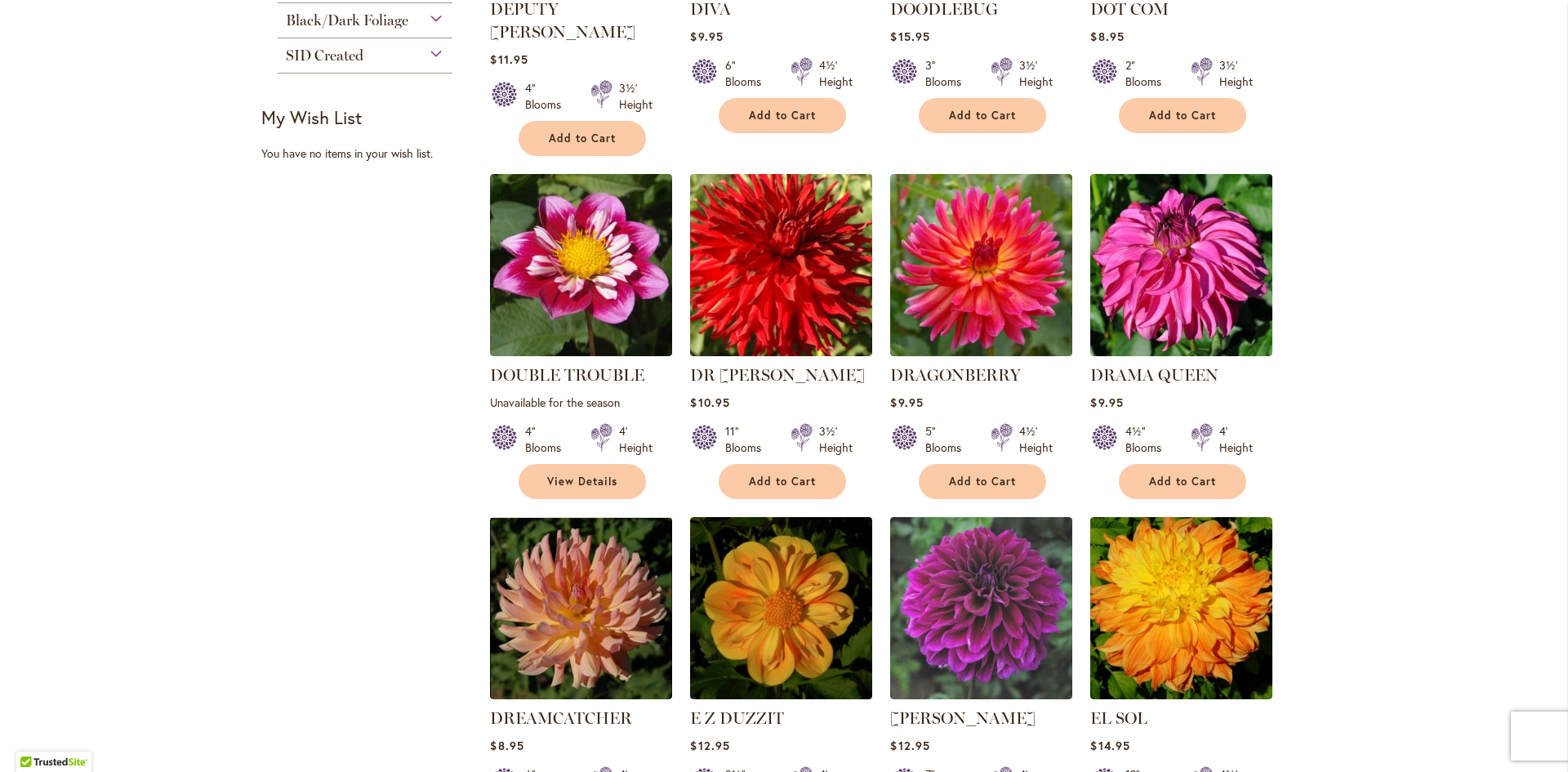
scroll to position [1226, 0]
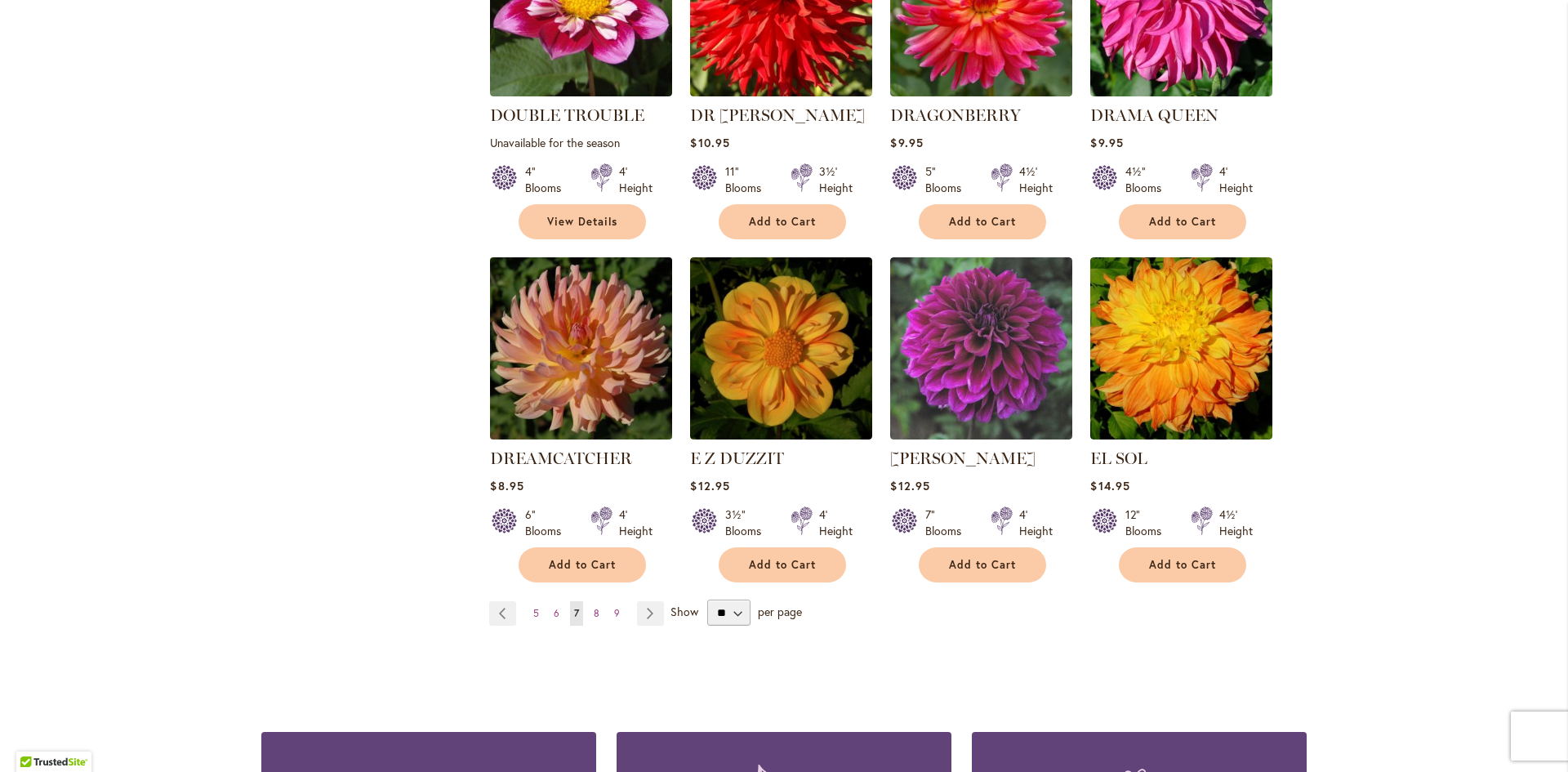
click at [571, 338] on img at bounding box center [581, 348] width 191 height 191
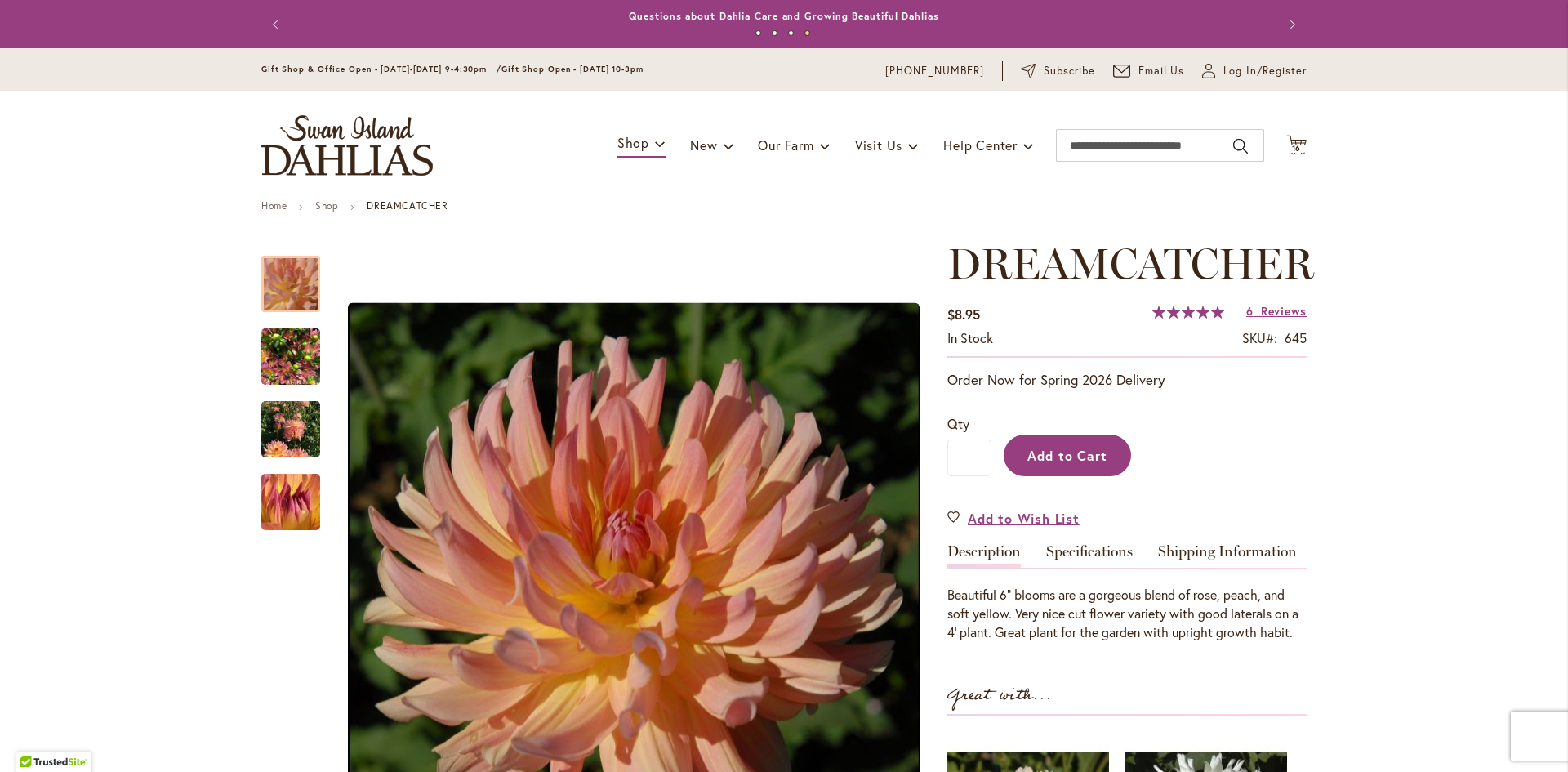
click at [1080, 453] on span "Add to Cart" at bounding box center [1067, 455] width 81 height 17
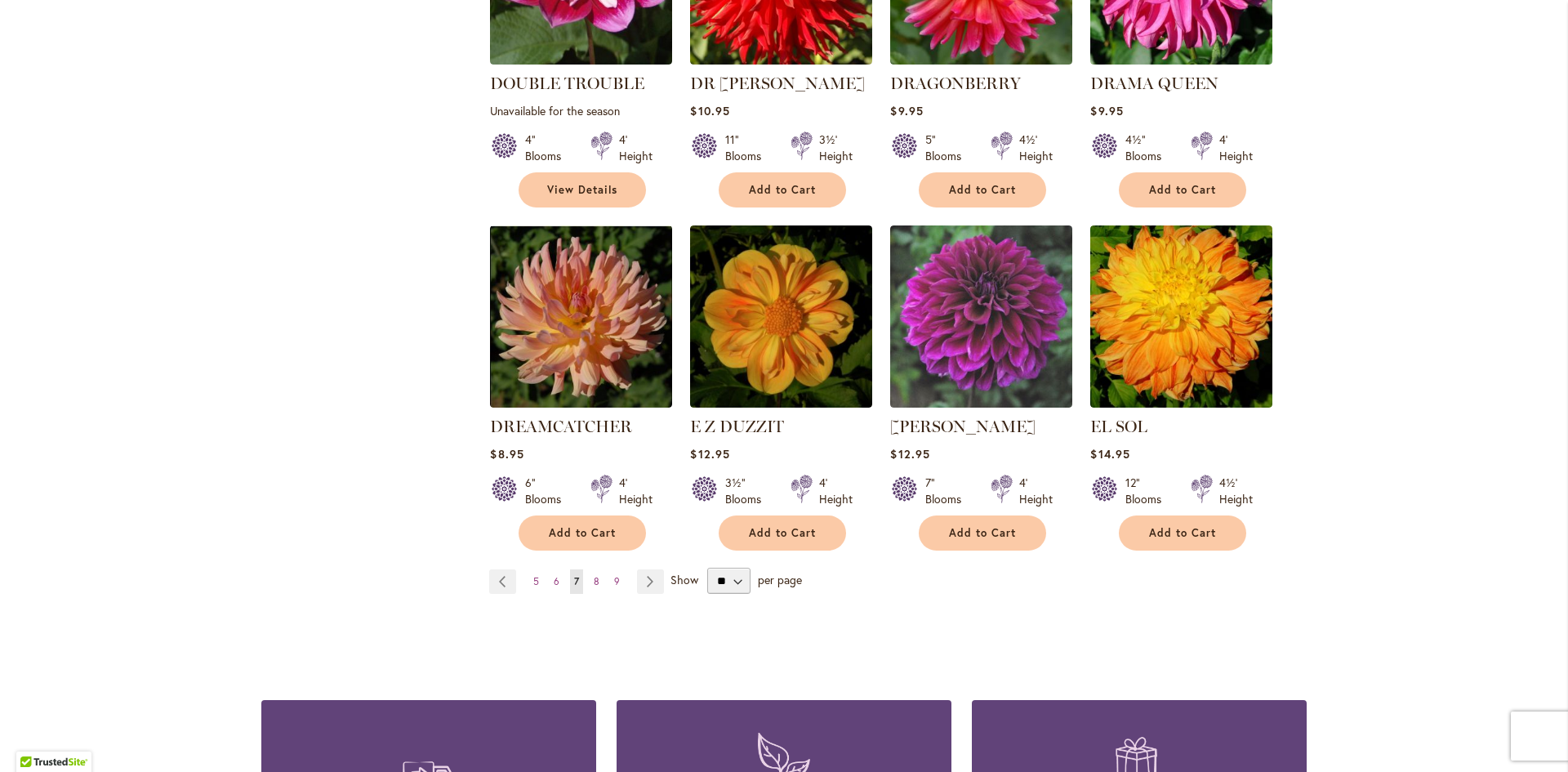
scroll to position [1389, 0]
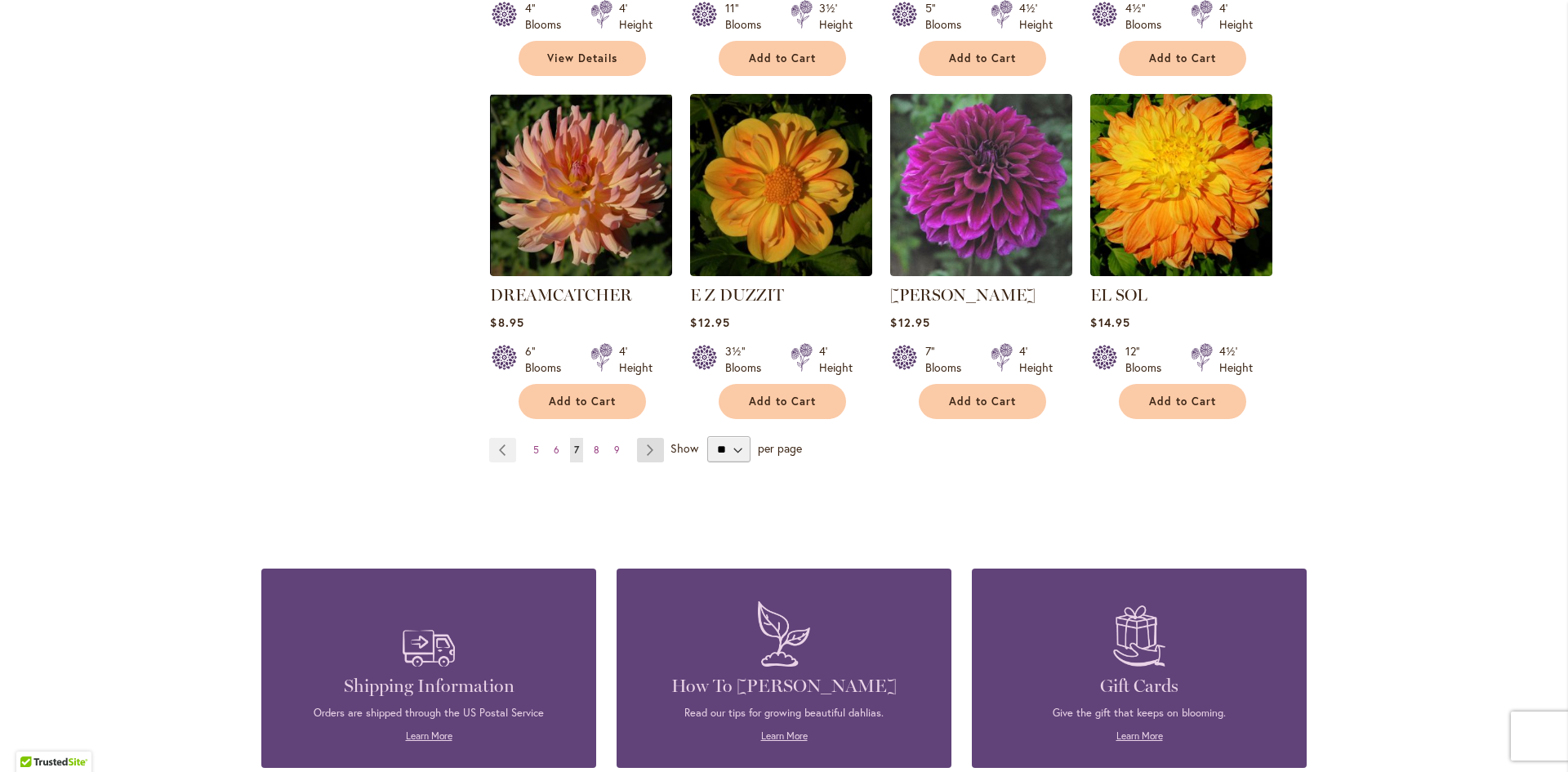
click at [642, 438] on link "Page Next" at bounding box center [650, 450] width 27 height 25
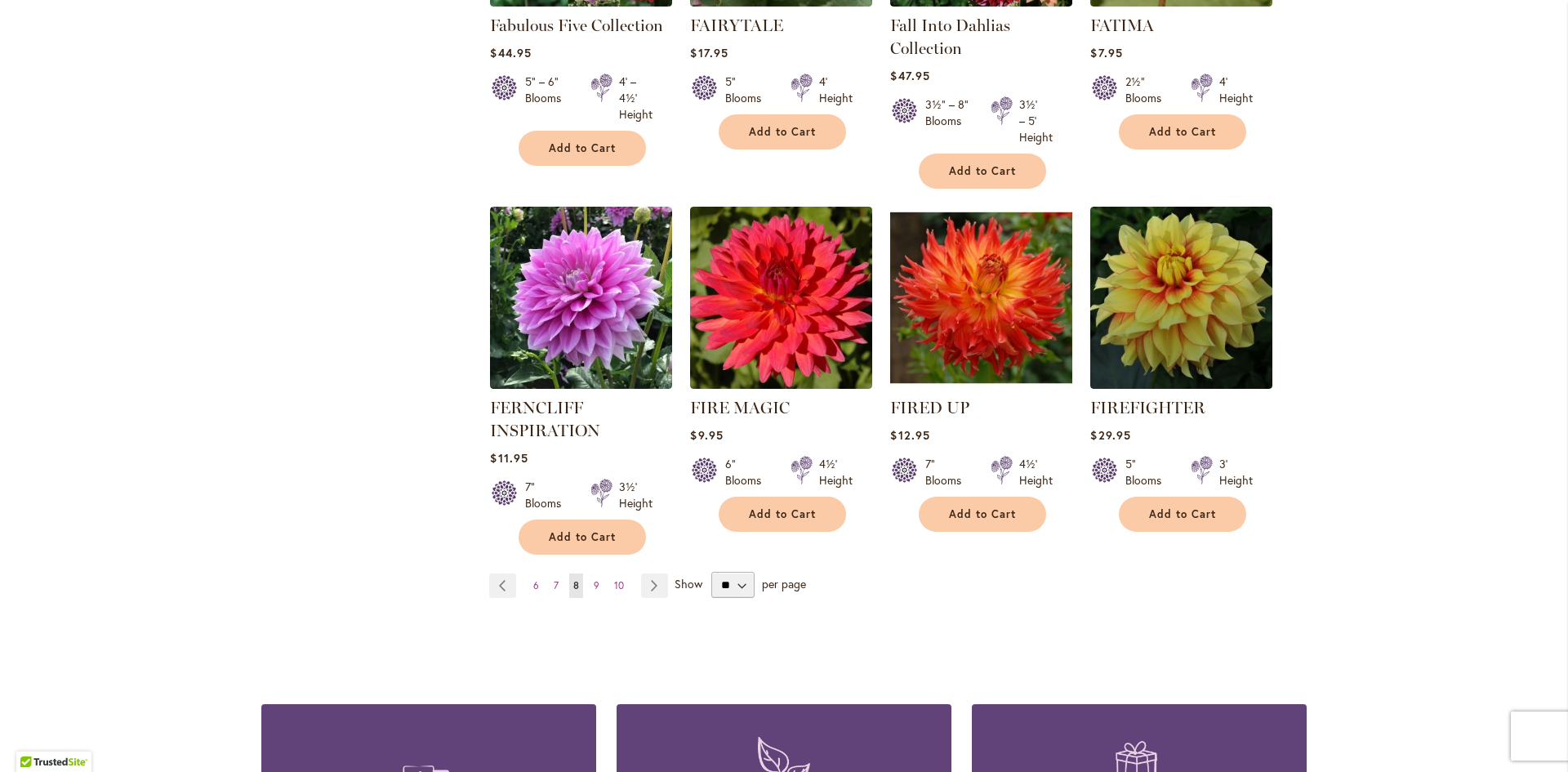
scroll to position [1307, 0]
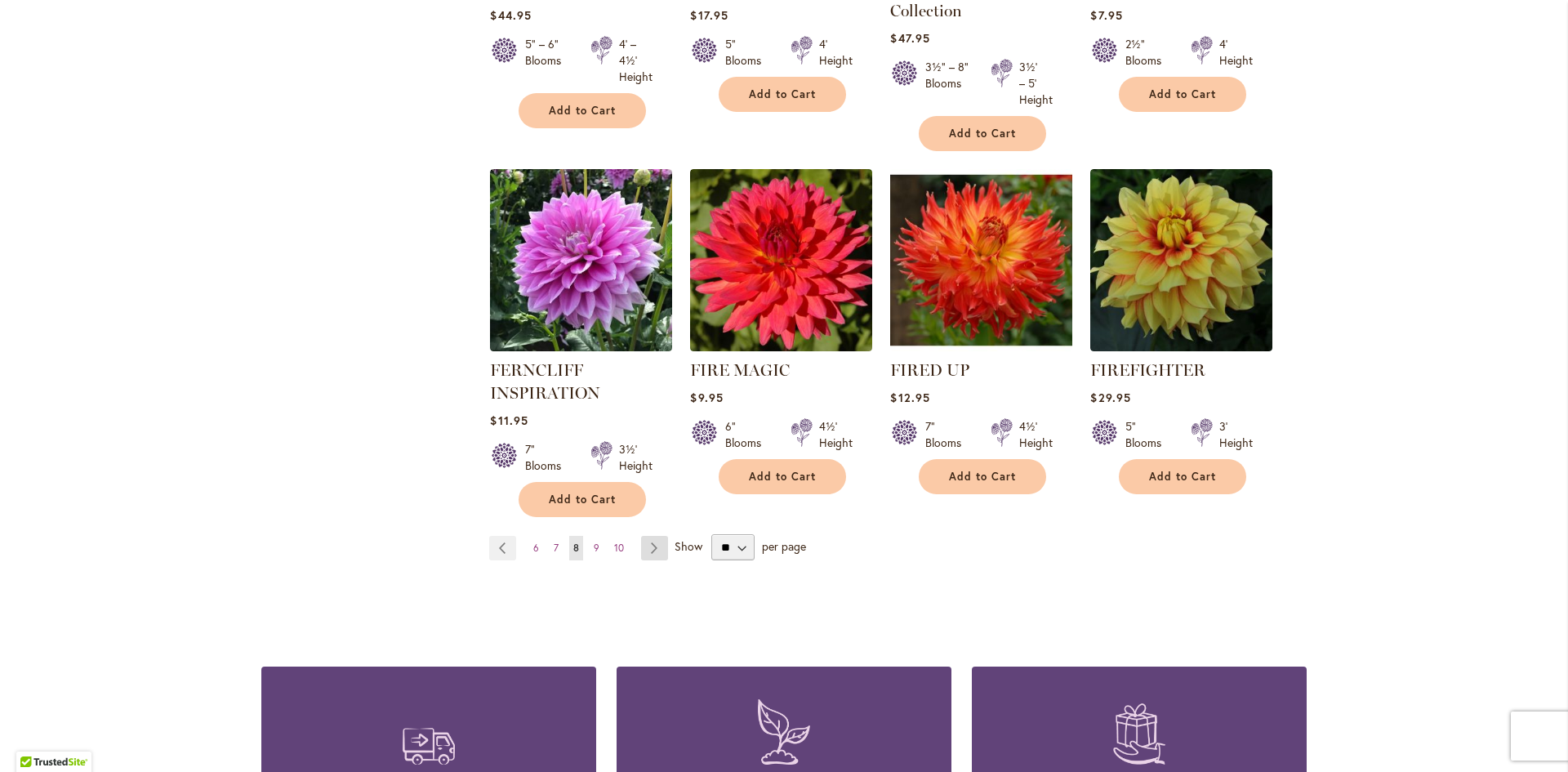
click at [648, 544] on link "Page Next" at bounding box center [655, 548] width 27 height 25
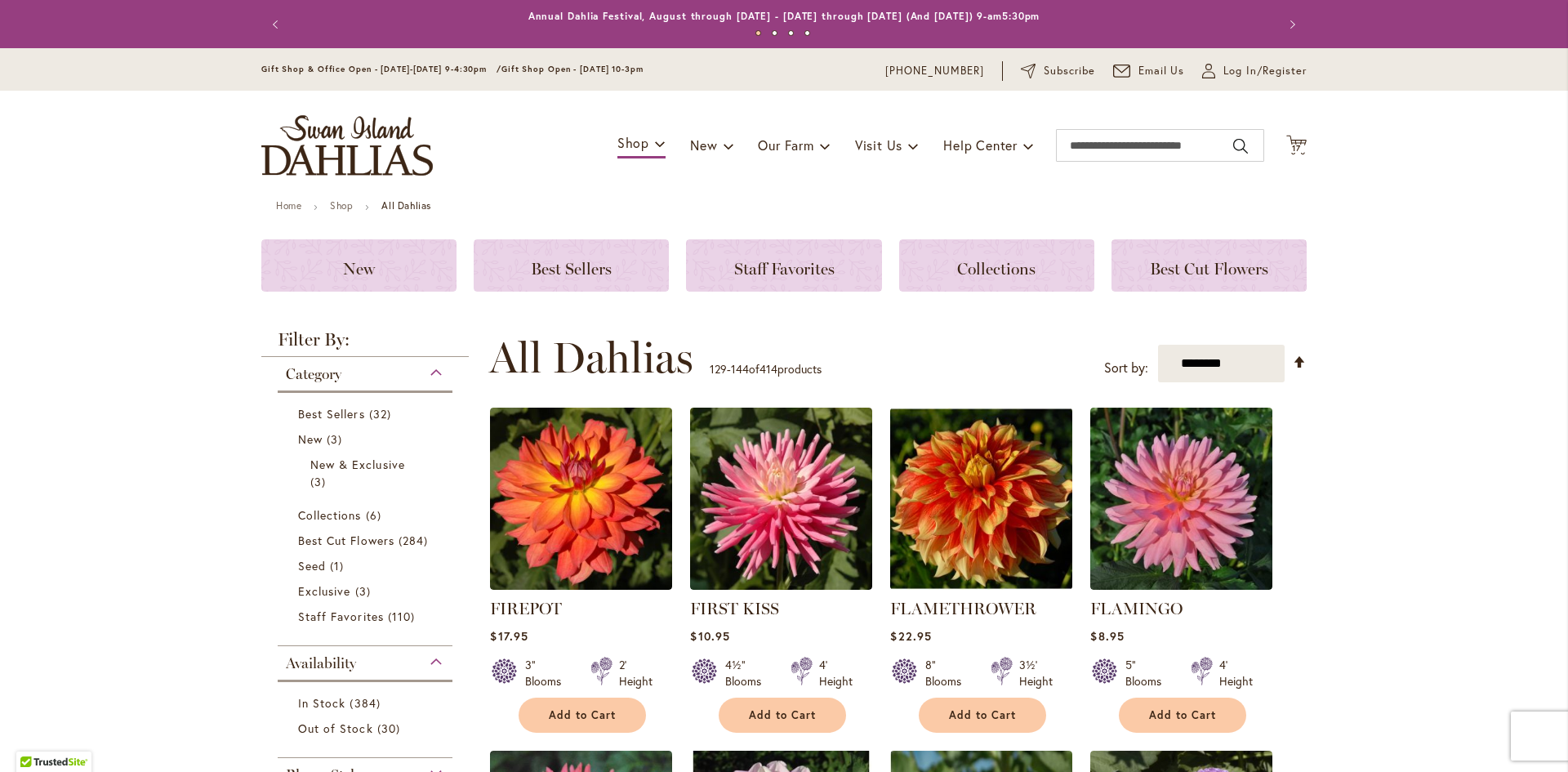
scroll to position [327, 0]
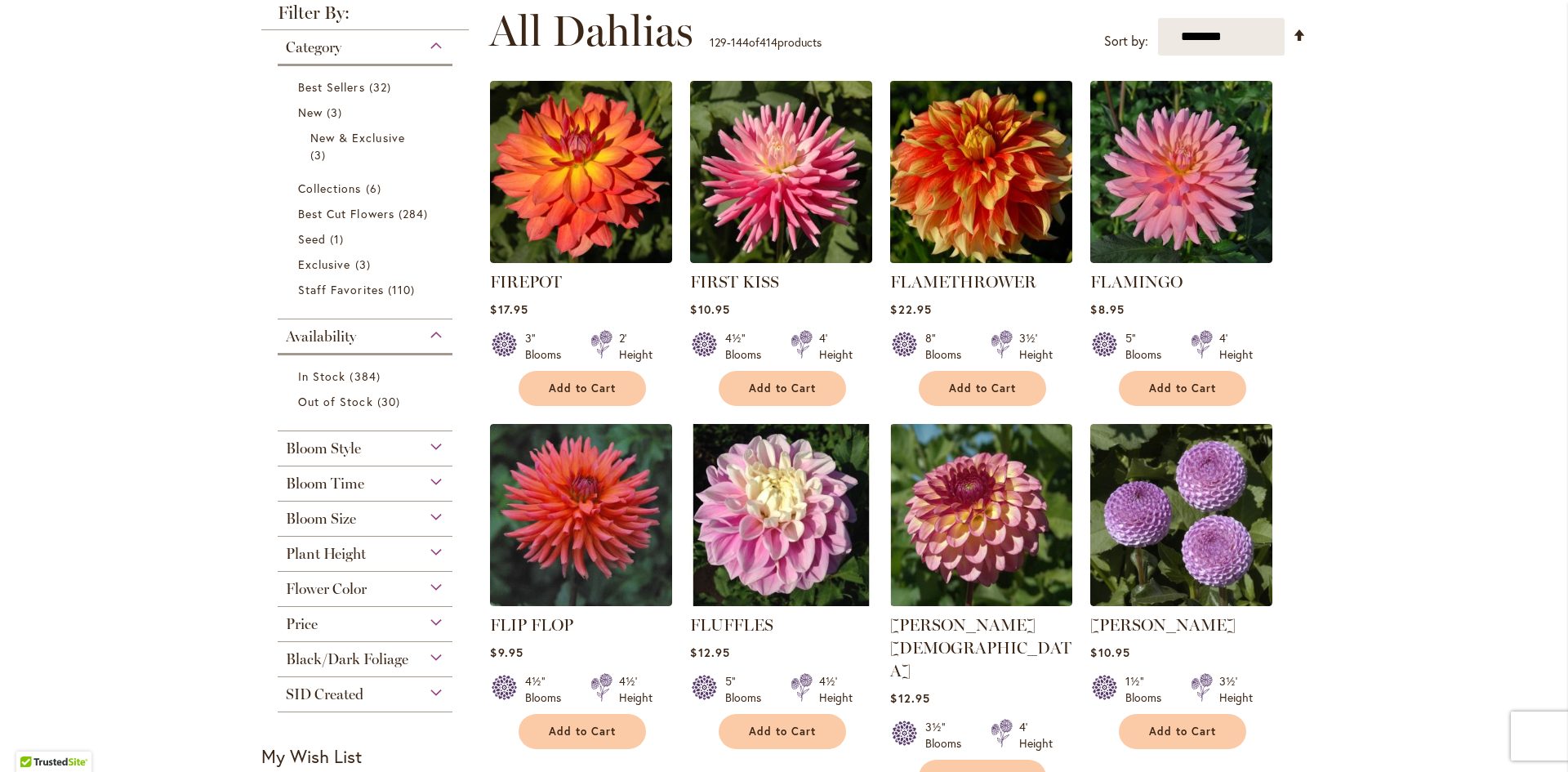
click at [956, 188] on img at bounding box center [981, 172] width 191 height 191
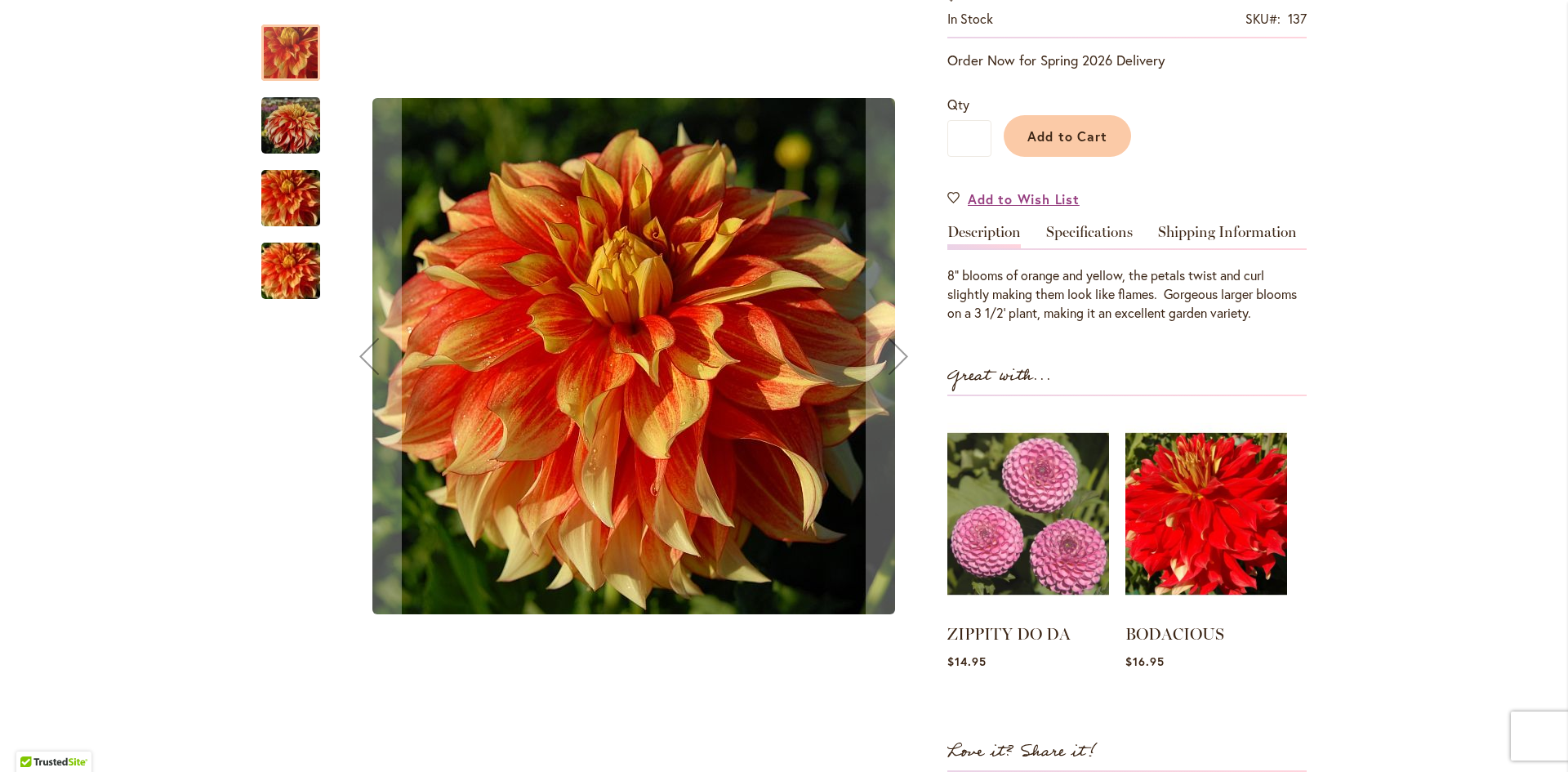
scroll to position [327, 0]
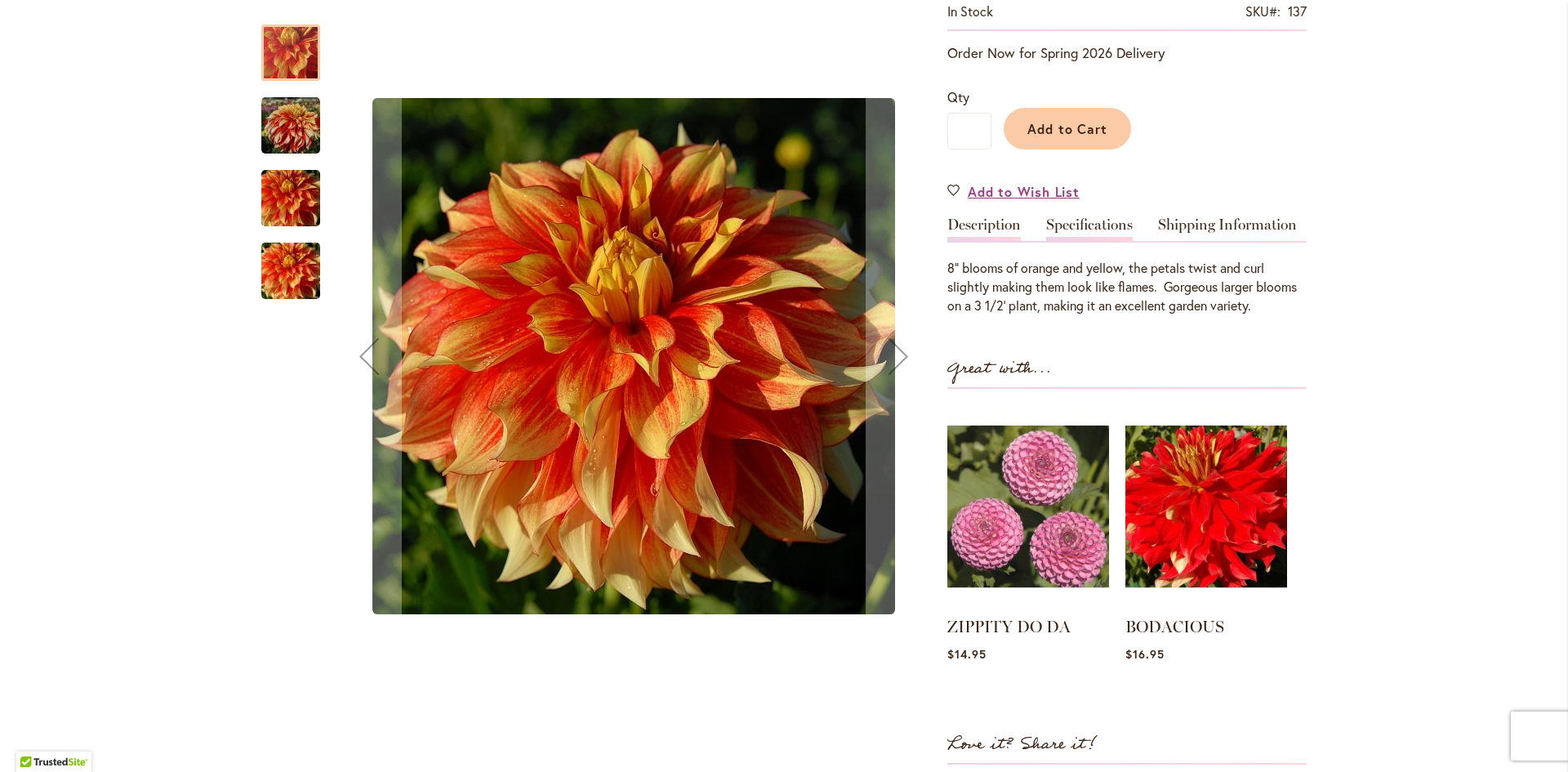
click at [1086, 218] on link "Specifications" at bounding box center [1089, 229] width 87 height 24
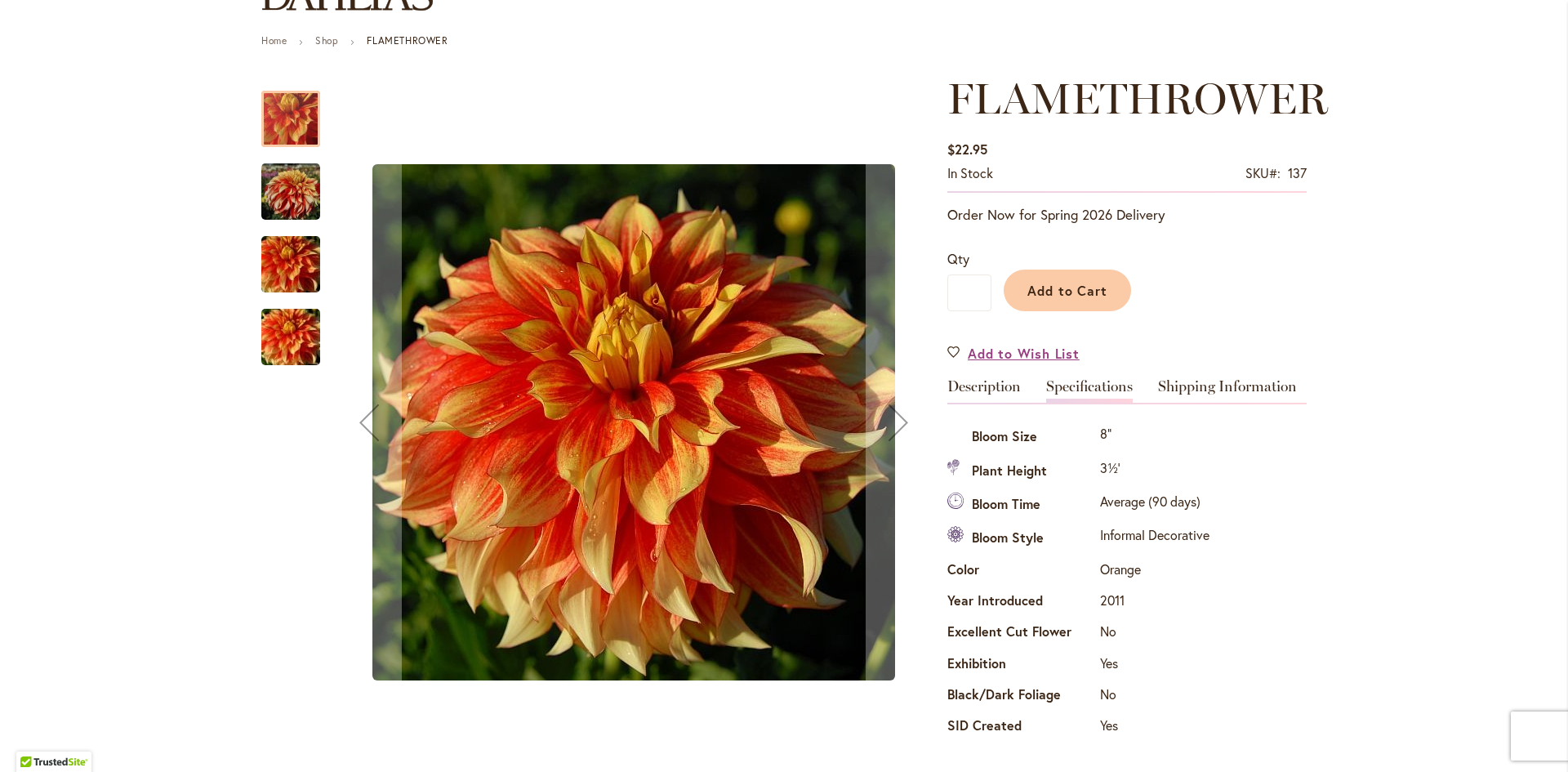
scroll to position [163, 0]
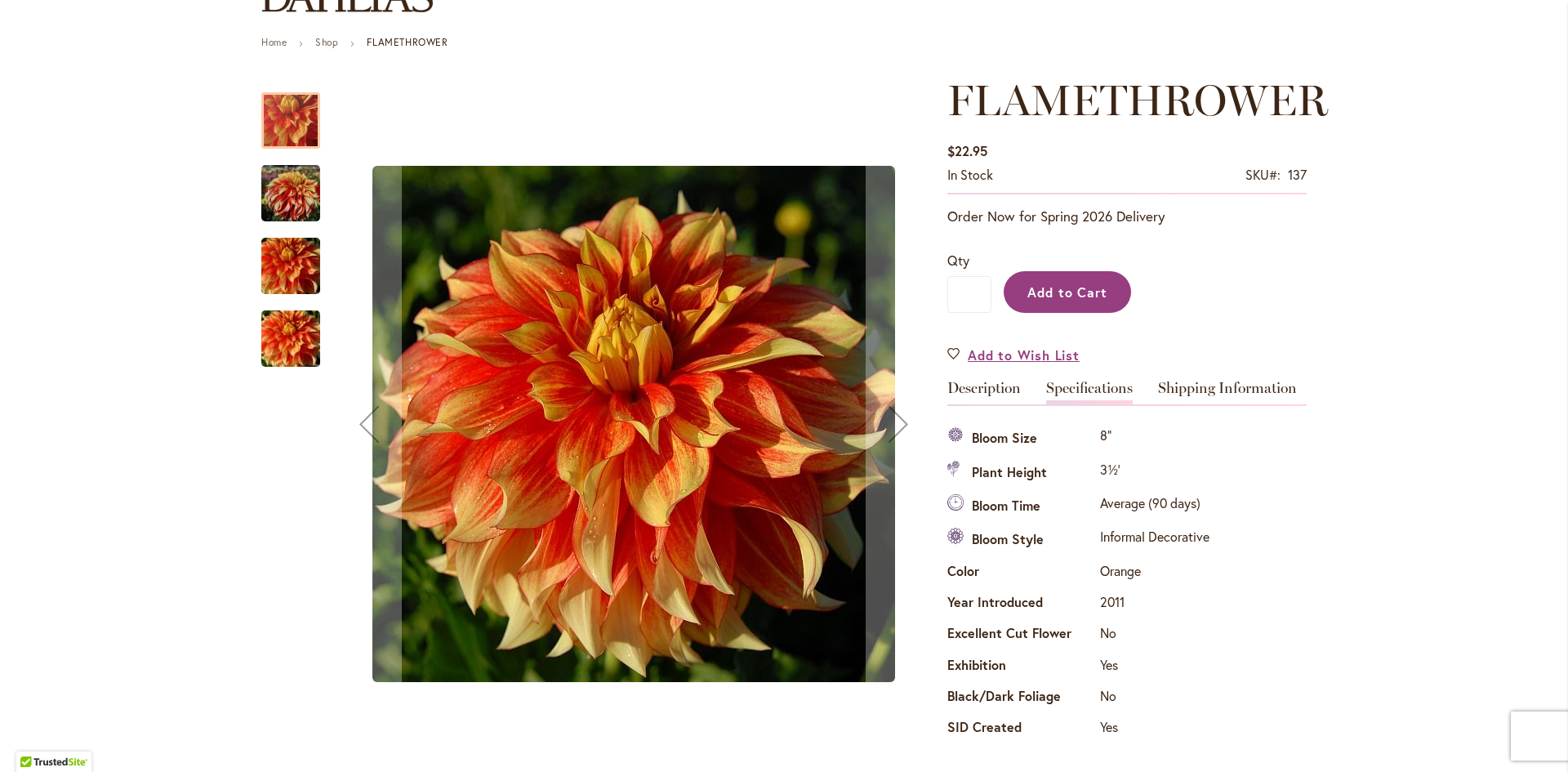
click at [1064, 290] on span "Add to Cart" at bounding box center [1067, 292] width 81 height 17
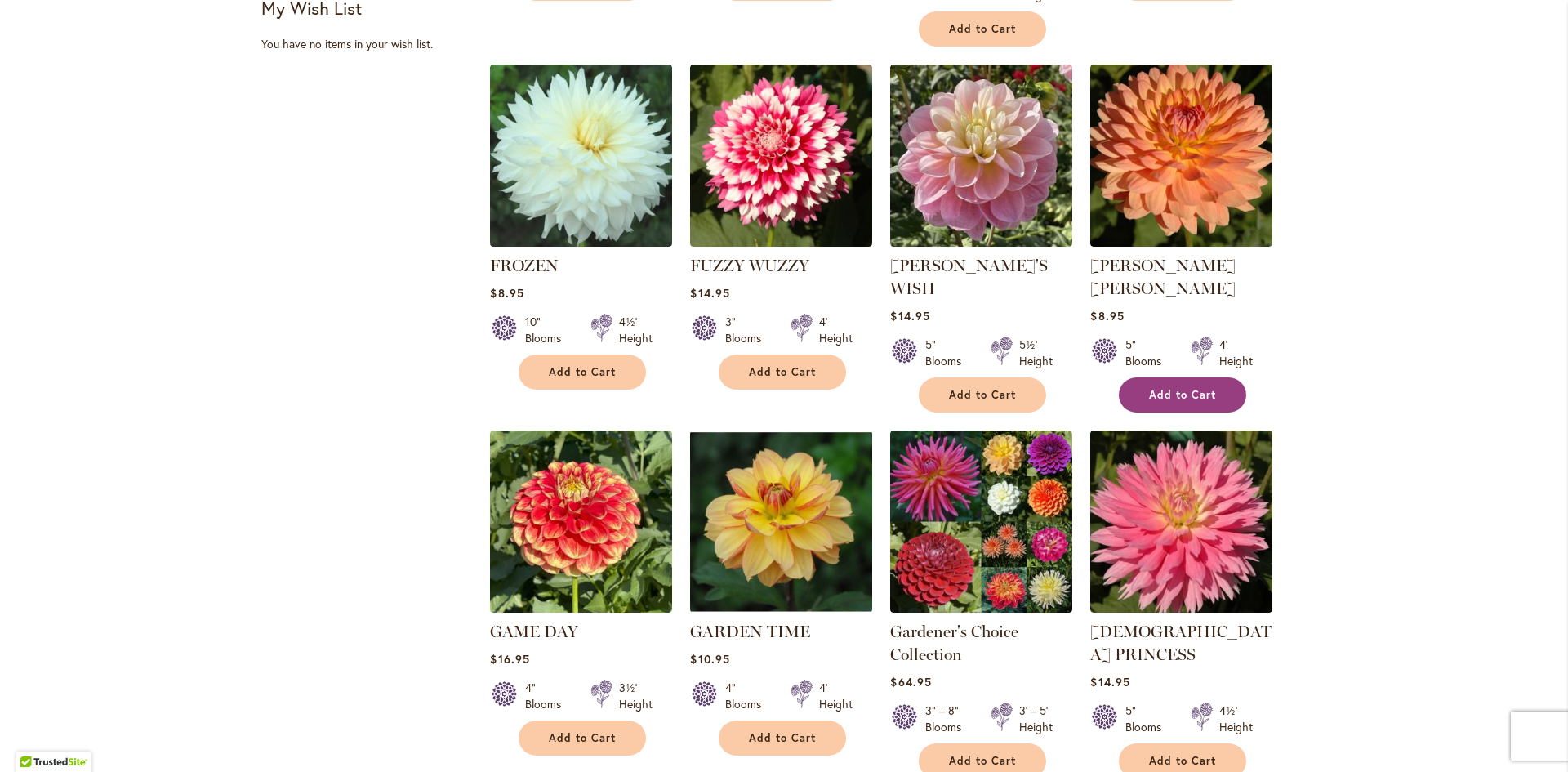
scroll to position [1144, 0]
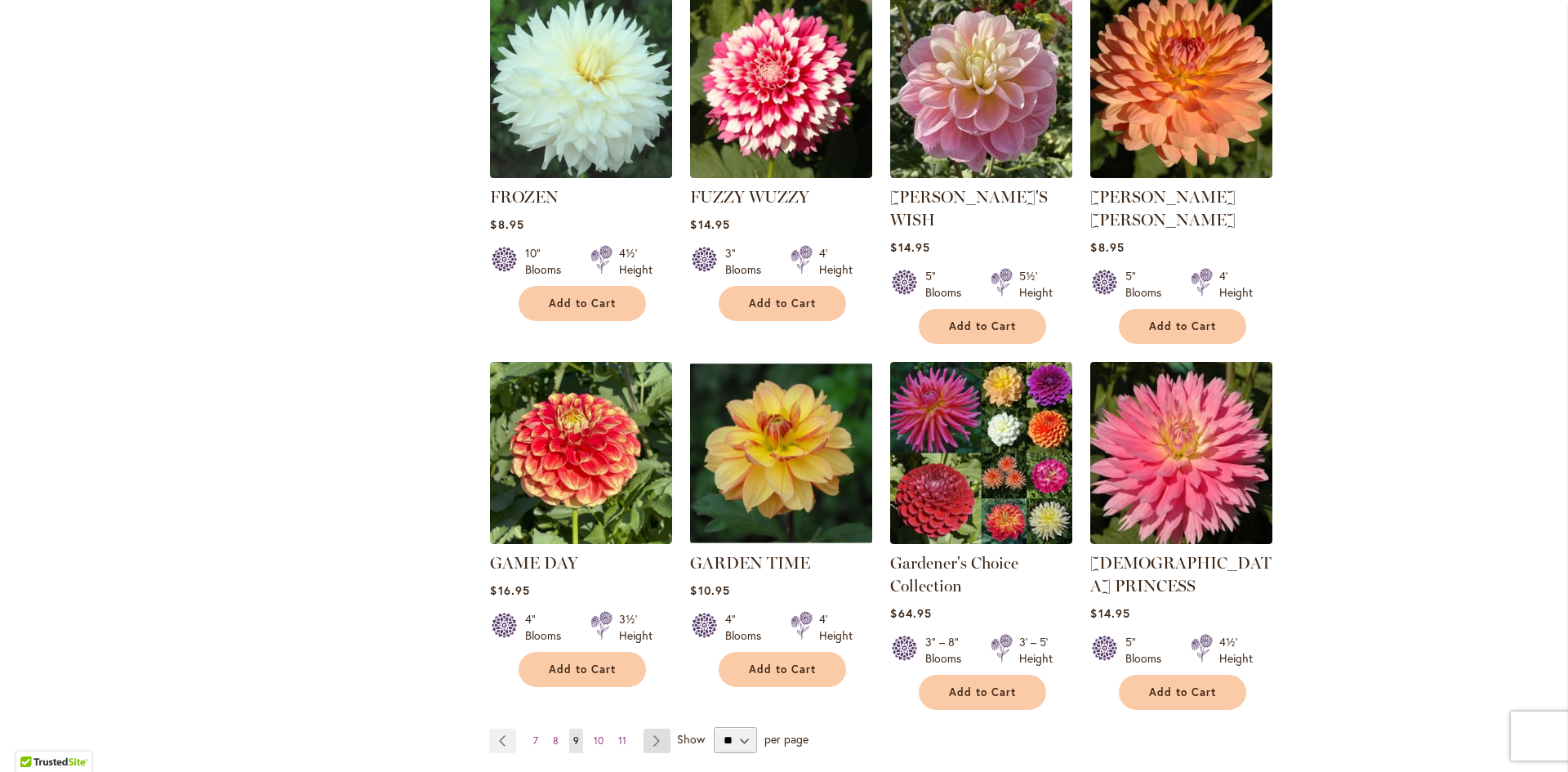
click at [643, 729] on link "Page Next" at bounding box center [657, 741] width 27 height 25
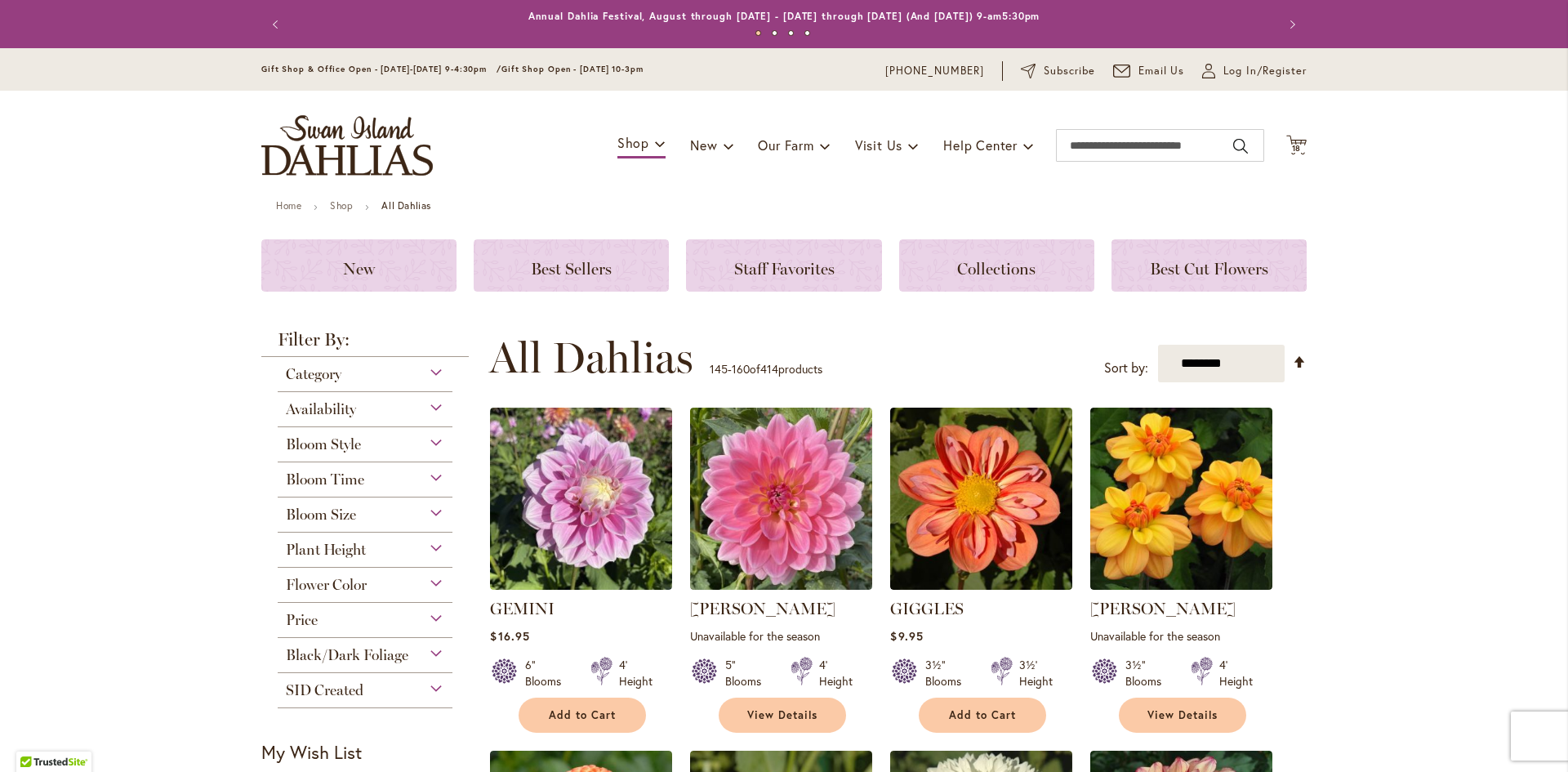
scroll to position [409, 0]
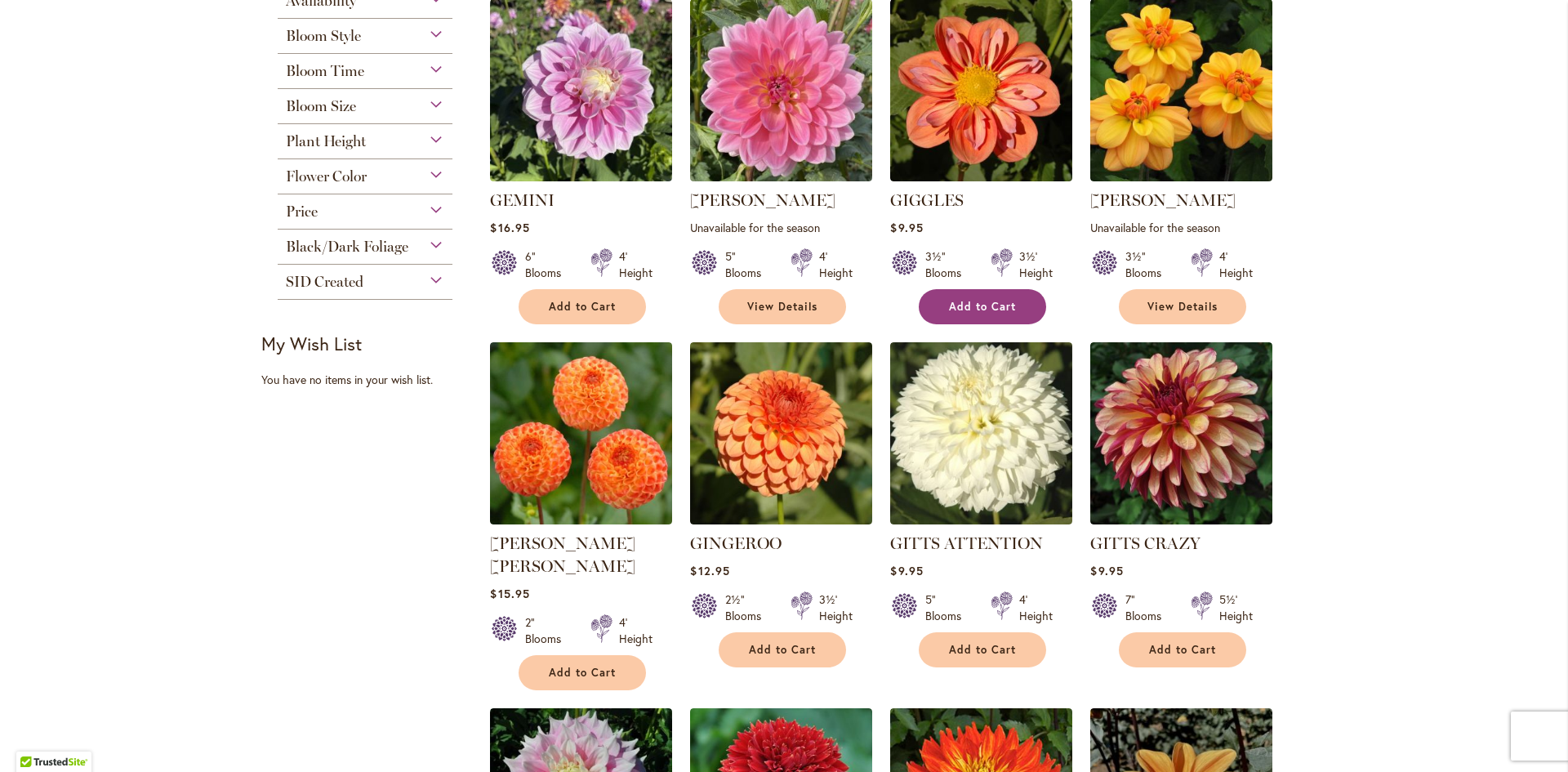
click at [970, 304] on span "Add to Cart" at bounding box center [982, 307] width 67 height 14
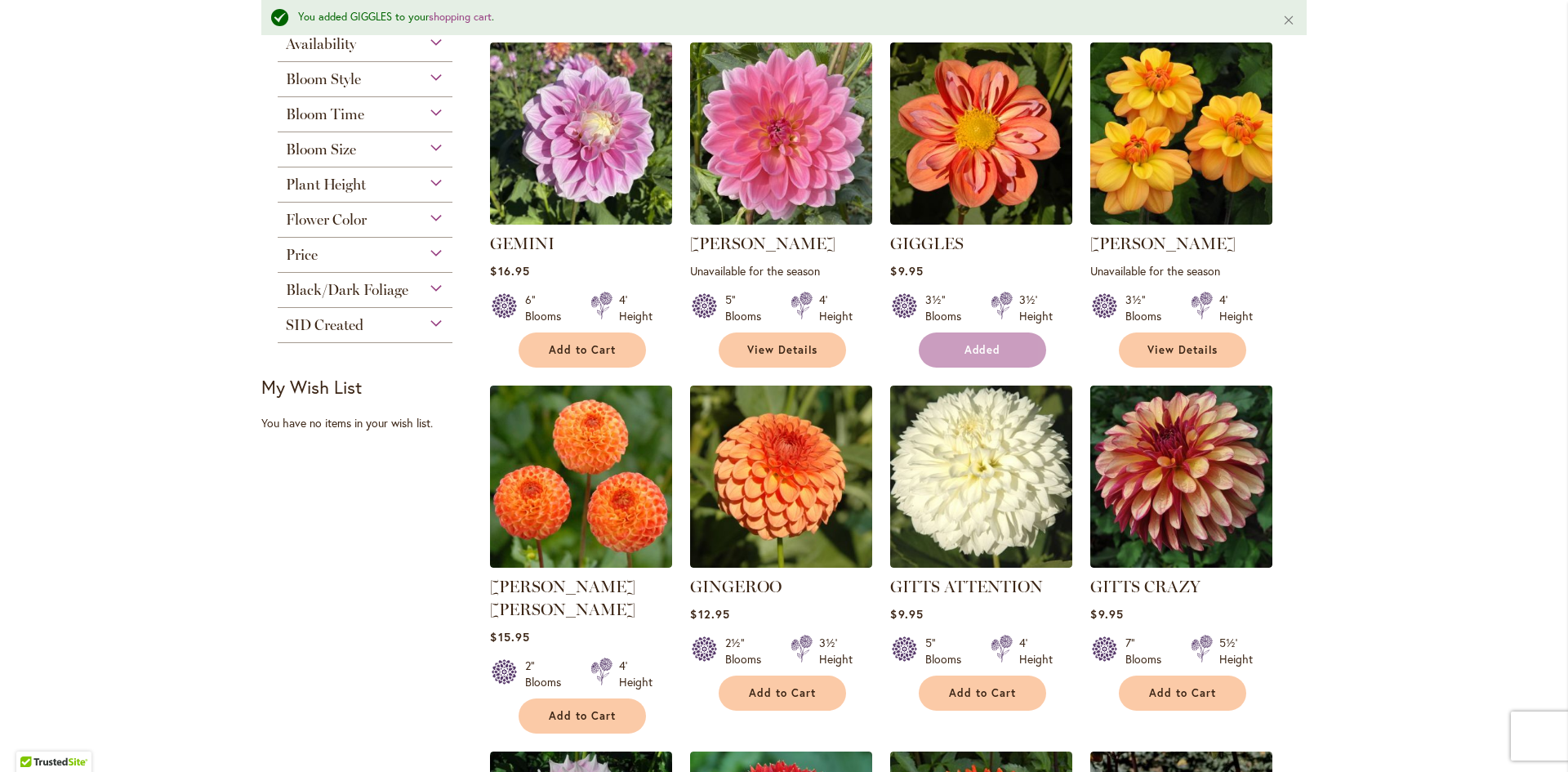
scroll to position [452, 0]
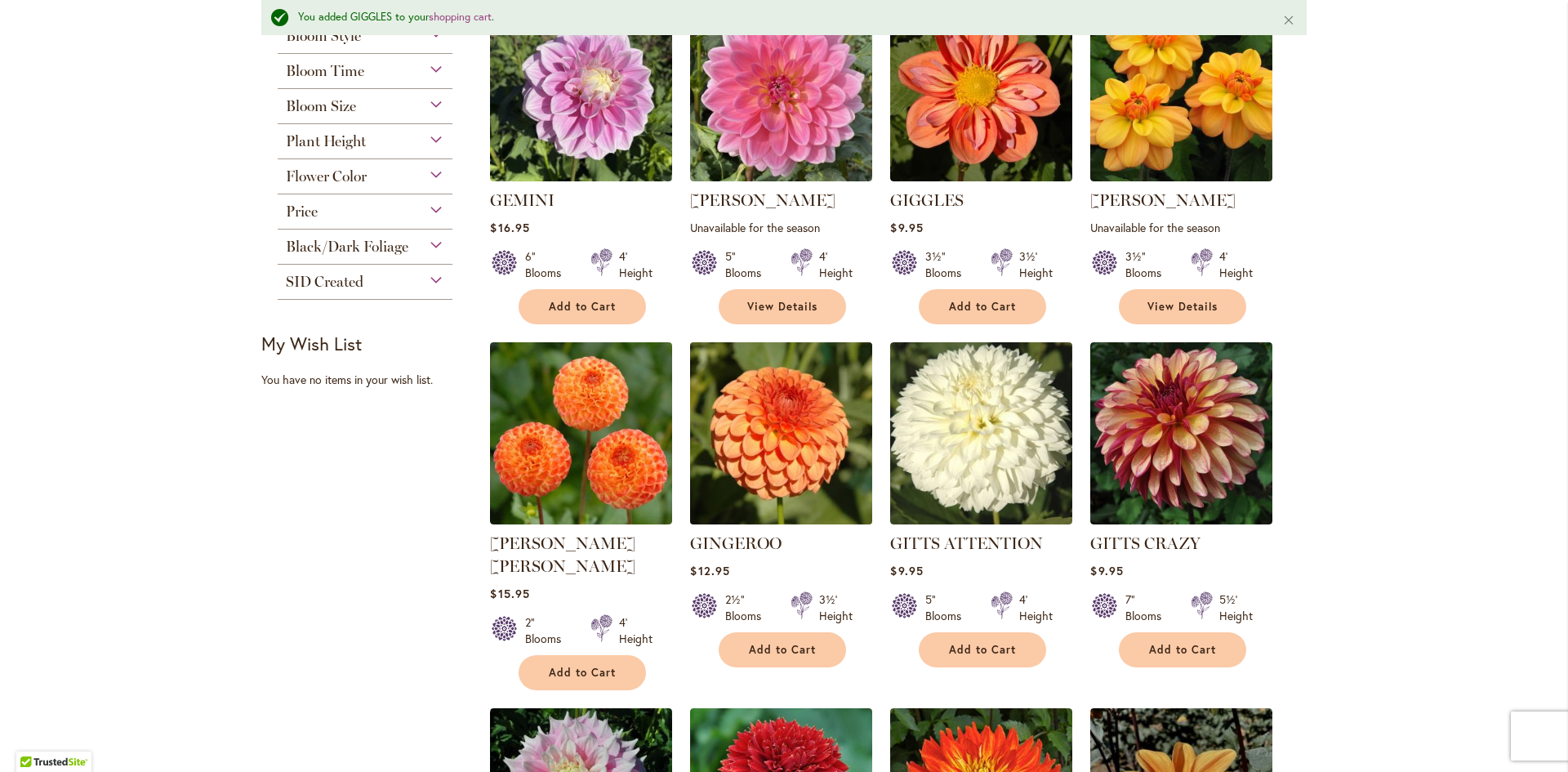
click at [786, 446] on img at bounding box center [781, 432] width 191 height 191
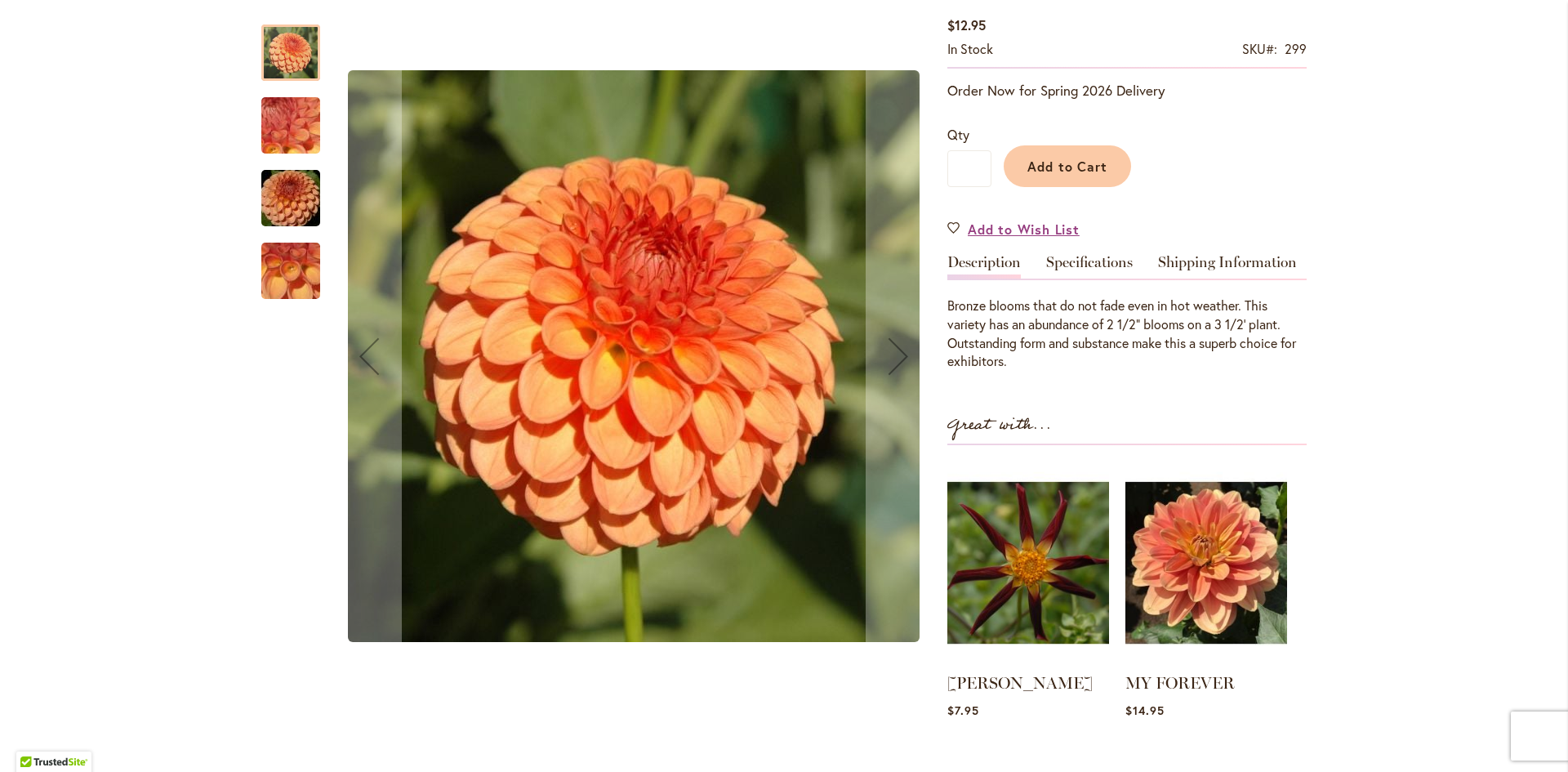
scroll to position [327, 0]
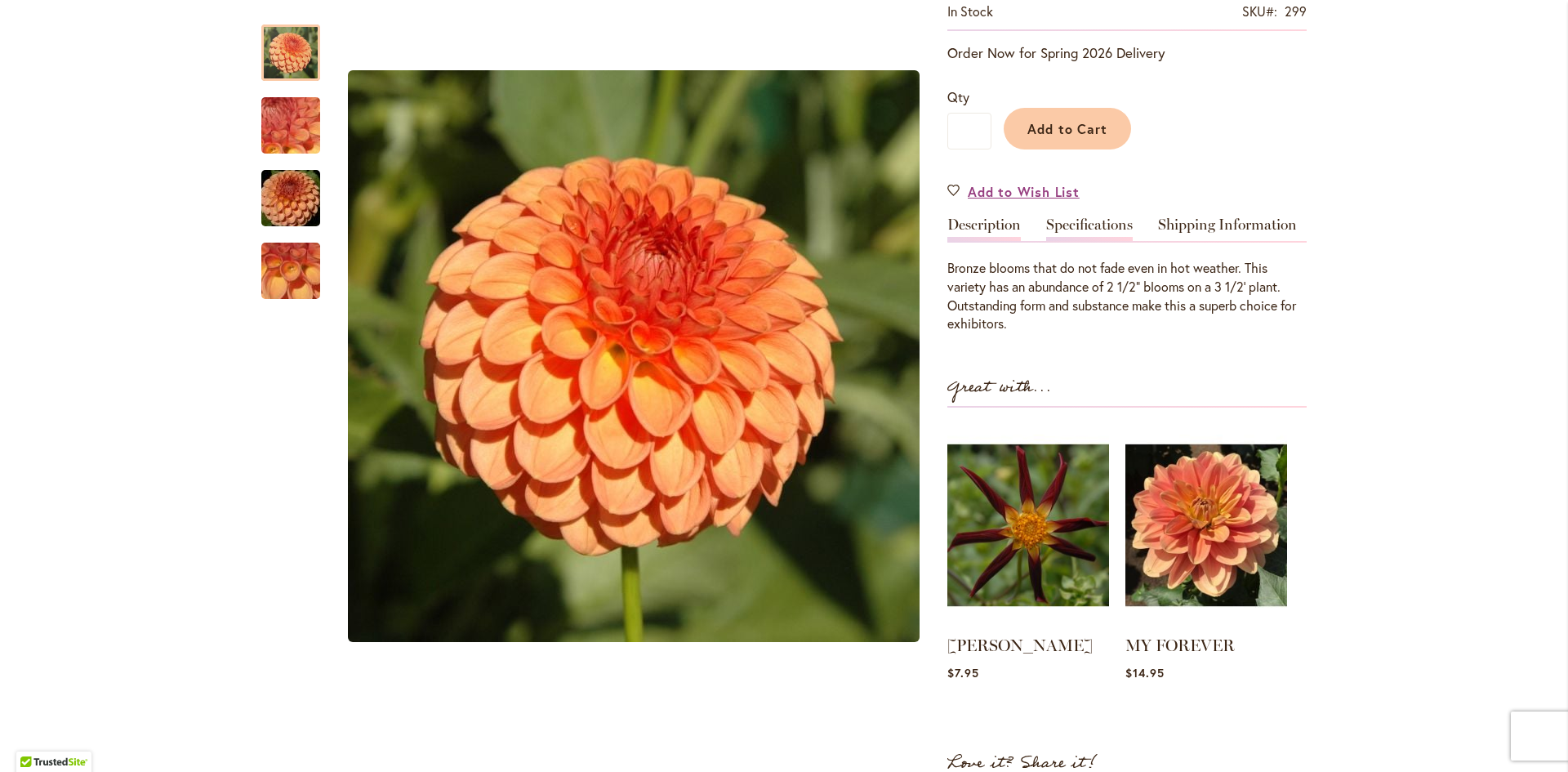
click at [1088, 224] on link "Specifications" at bounding box center [1089, 229] width 87 height 24
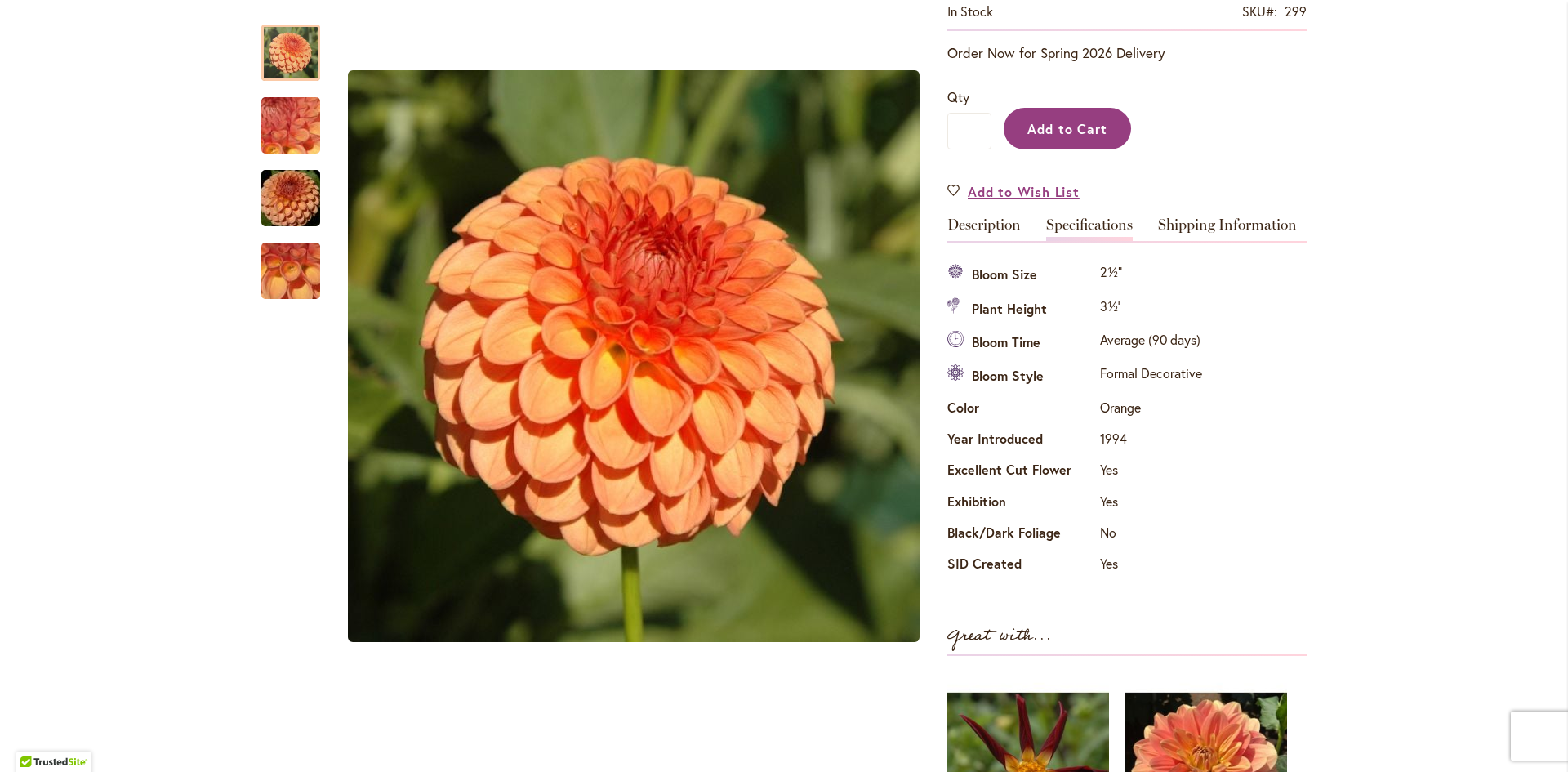
click at [1048, 127] on span "Add to Cart" at bounding box center [1067, 128] width 81 height 17
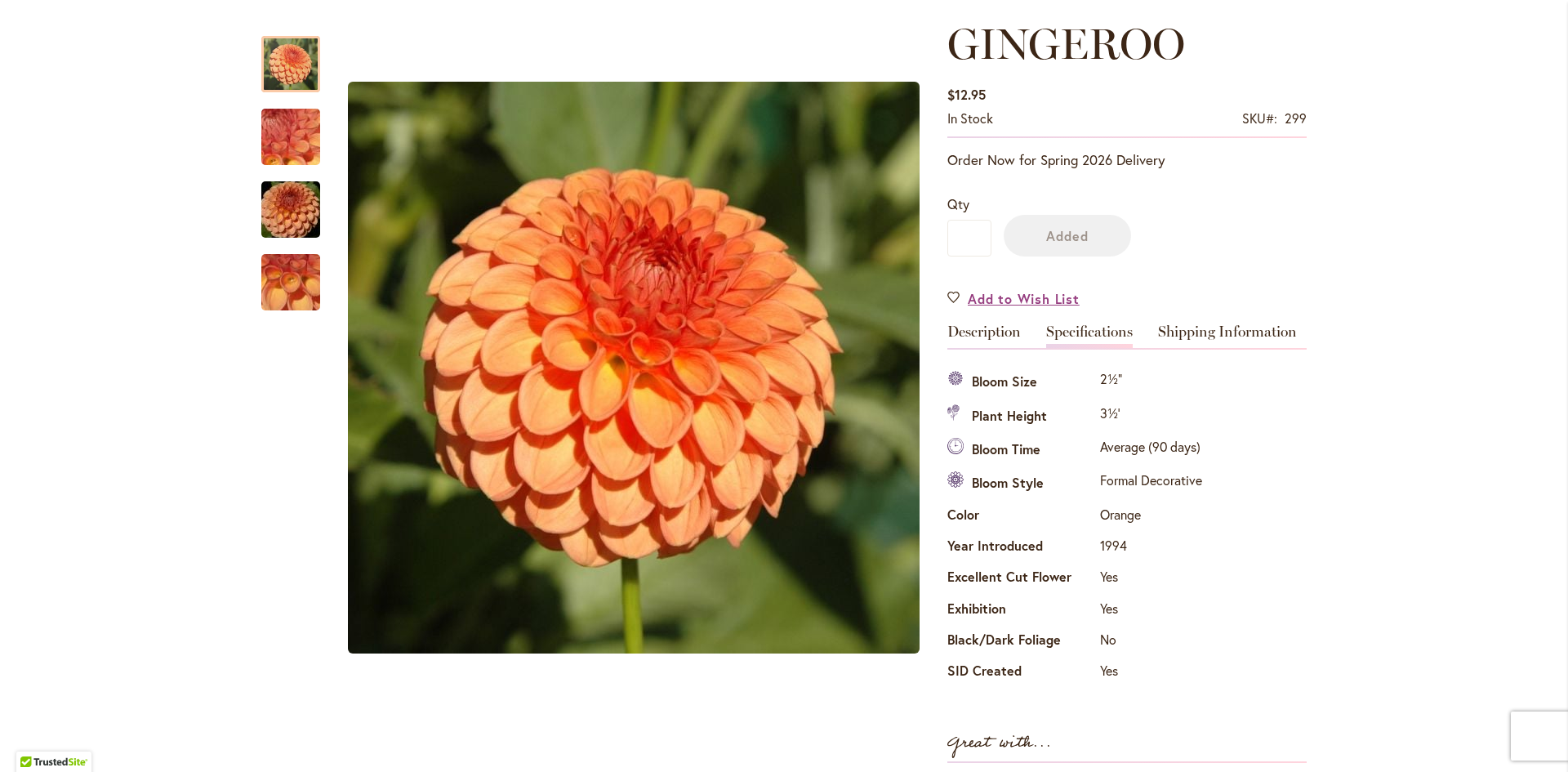
scroll to position [0, 0]
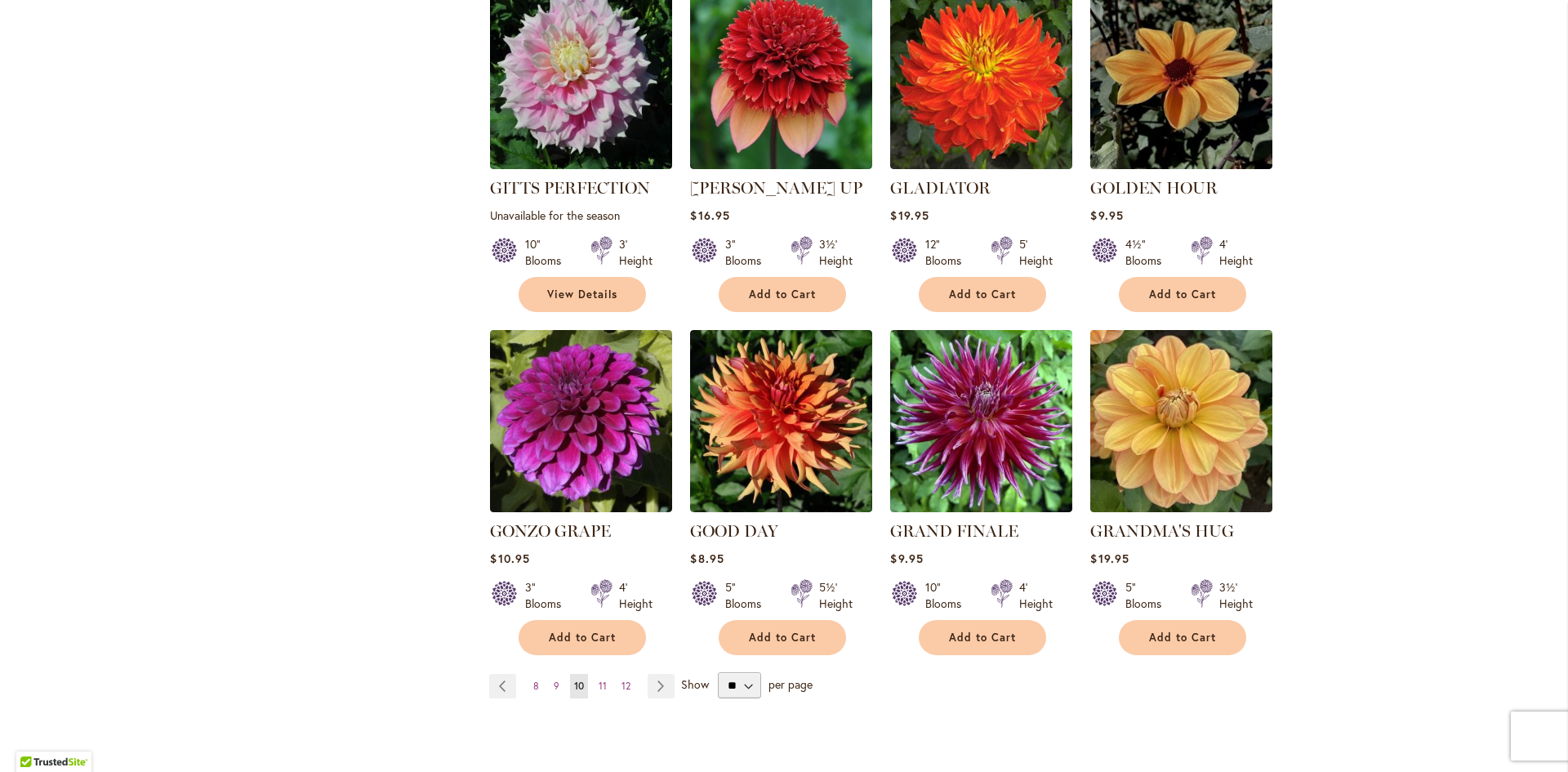
scroll to position [1307, 0]
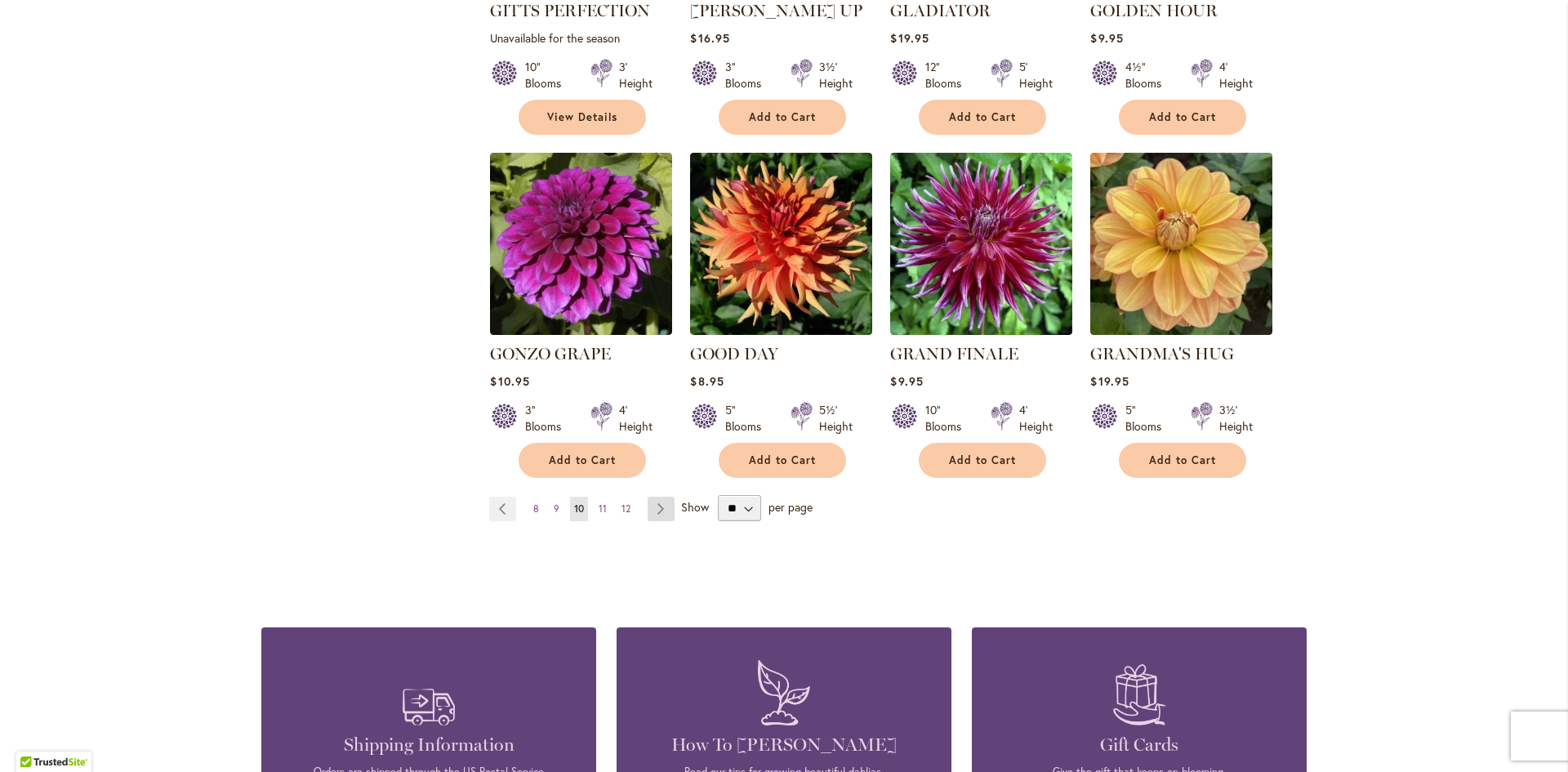
click at [654, 497] on link "Page Next" at bounding box center [661, 509] width 27 height 25
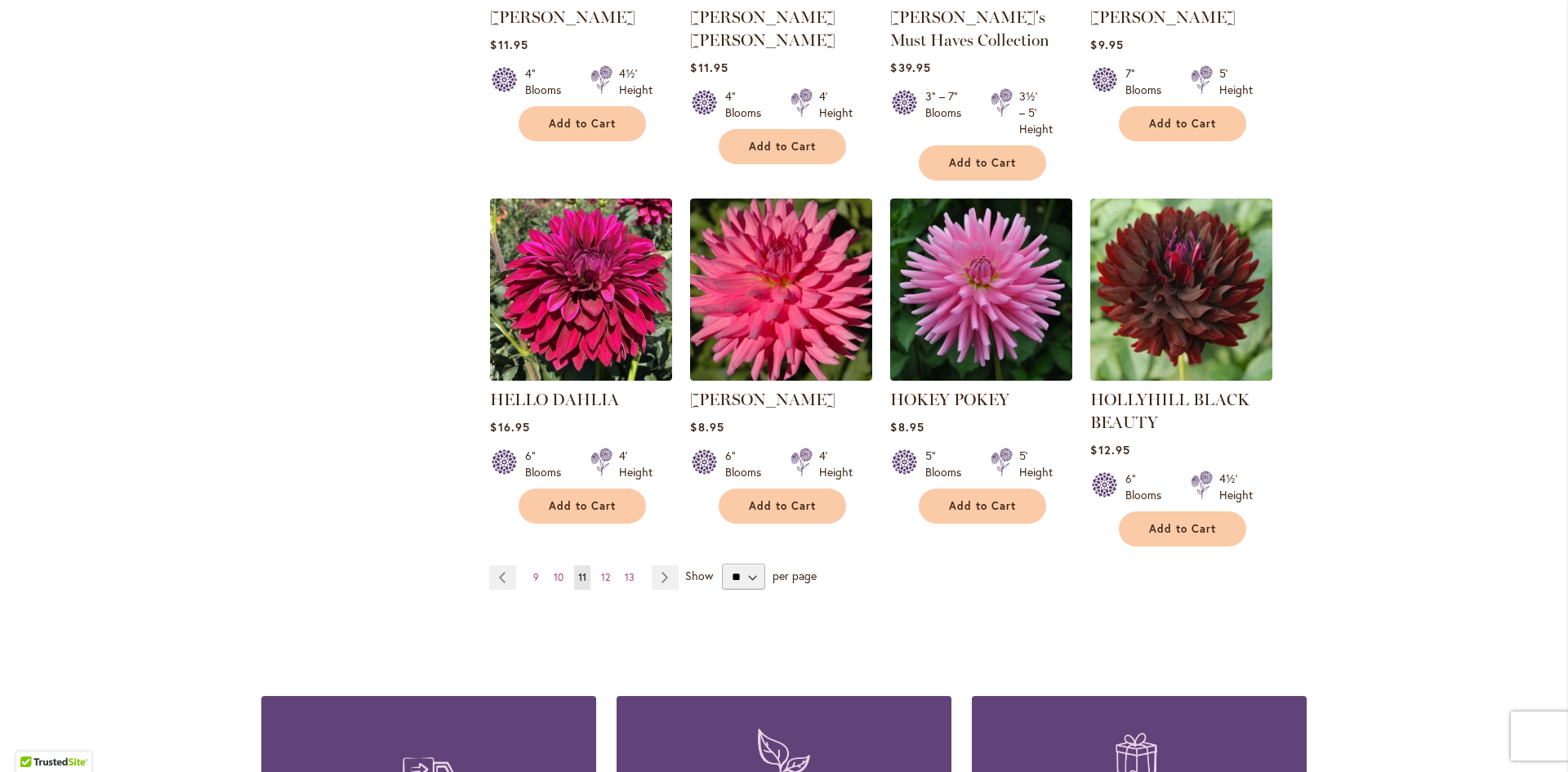
scroll to position [1307, 0]
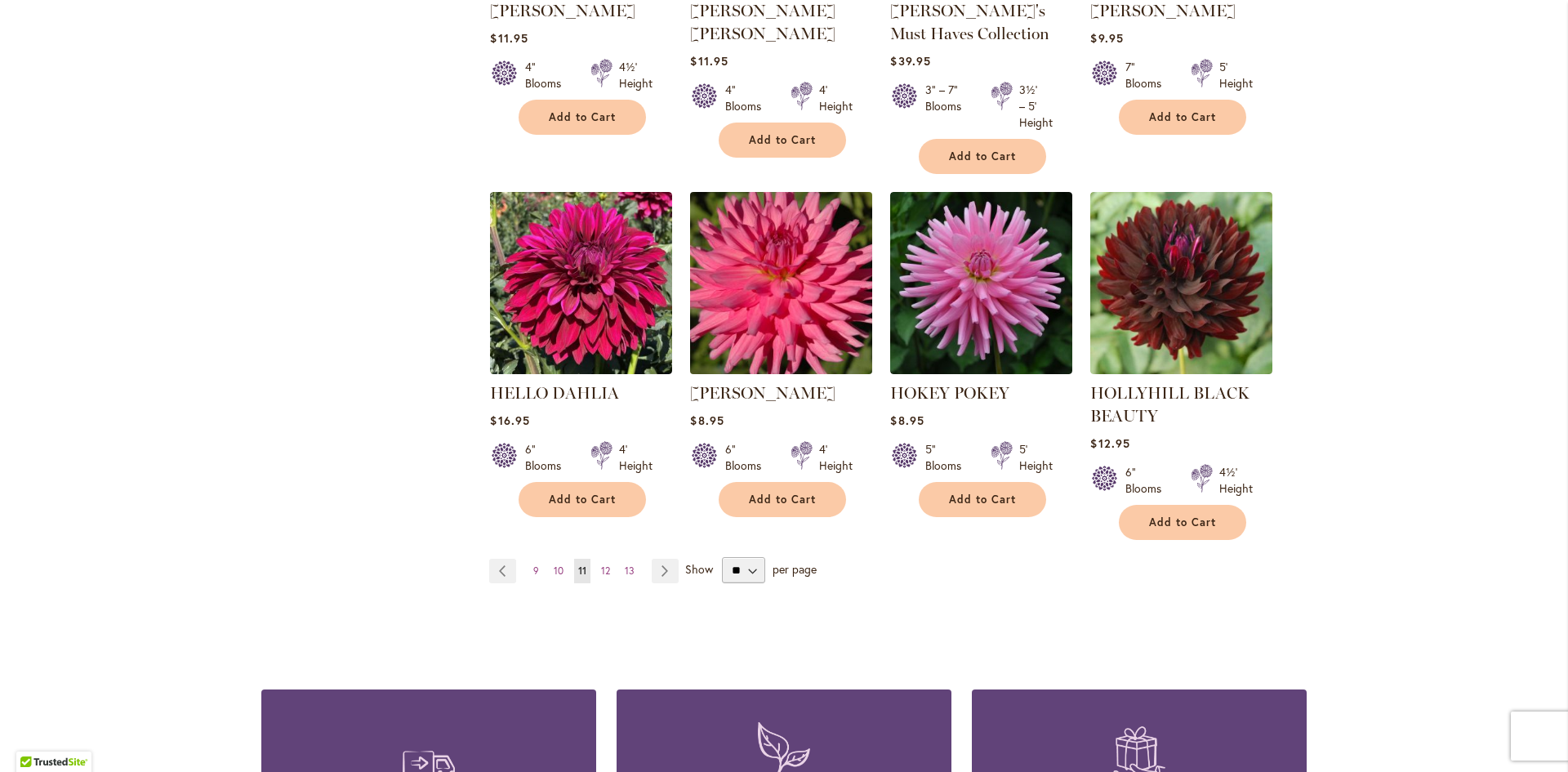
click at [777, 297] on img at bounding box center [781, 283] width 191 height 191
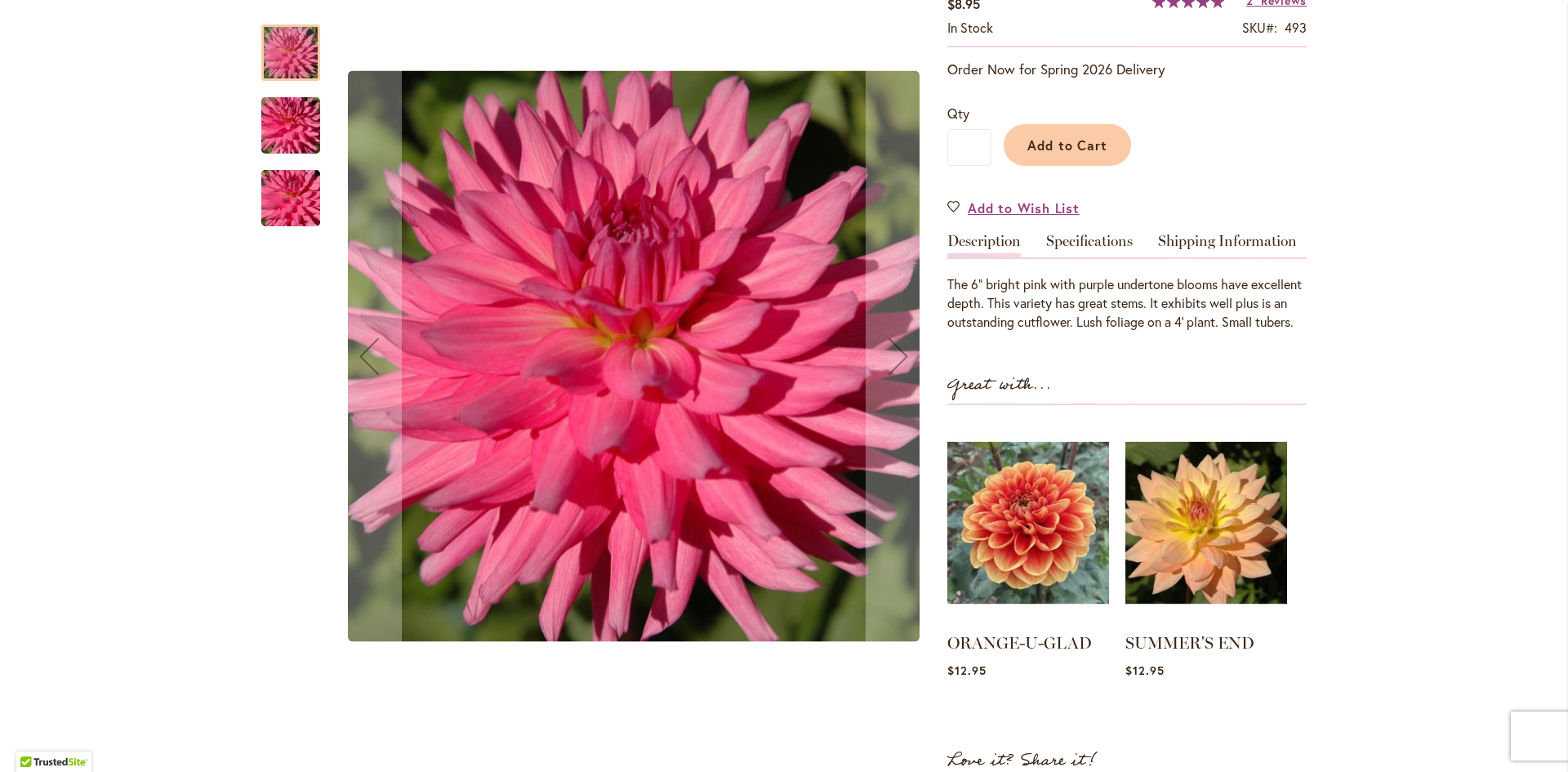
scroll to position [327, 0]
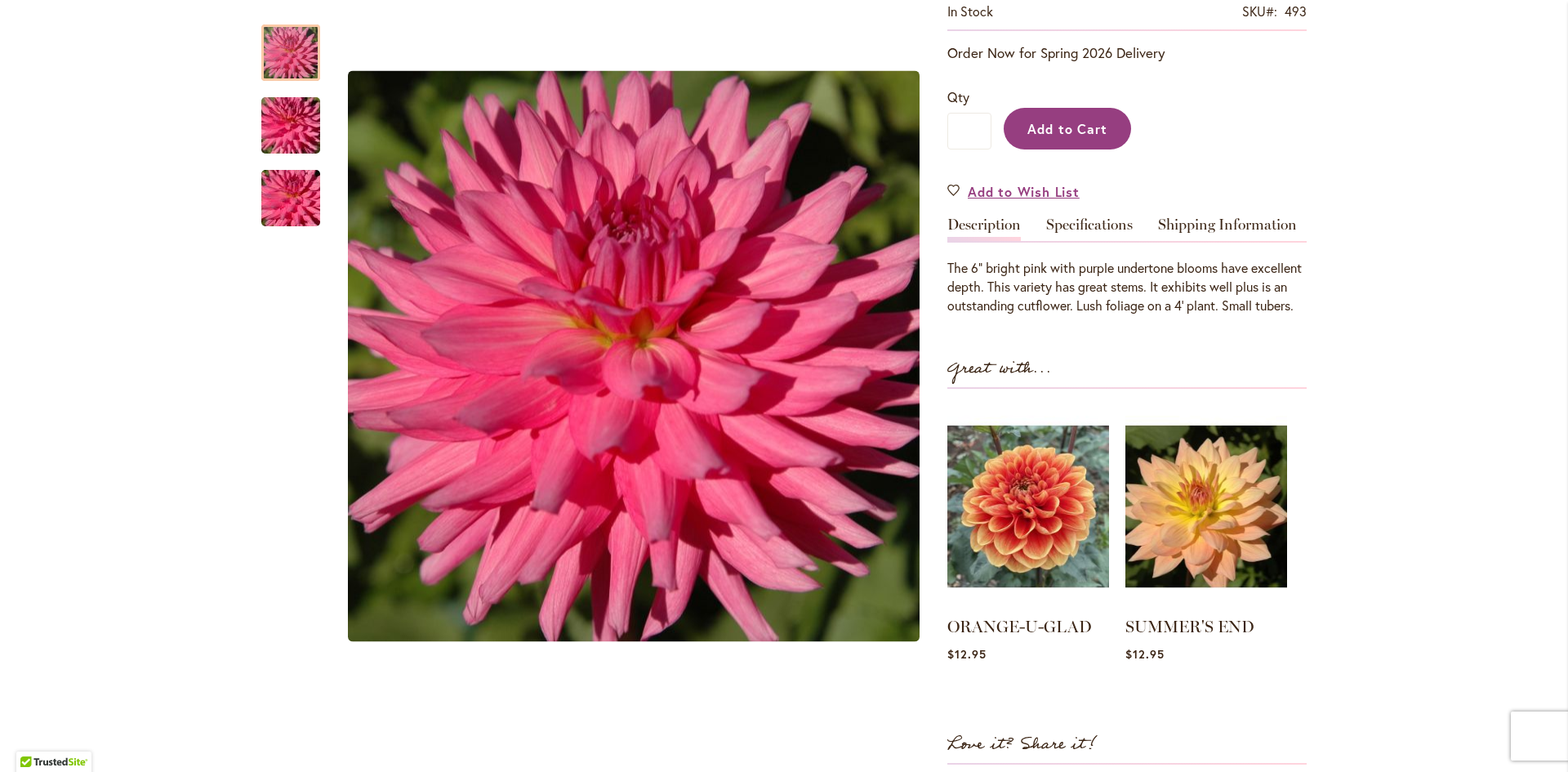
click at [1053, 138] on span "Add to Cart" at bounding box center [1067, 128] width 81 height 17
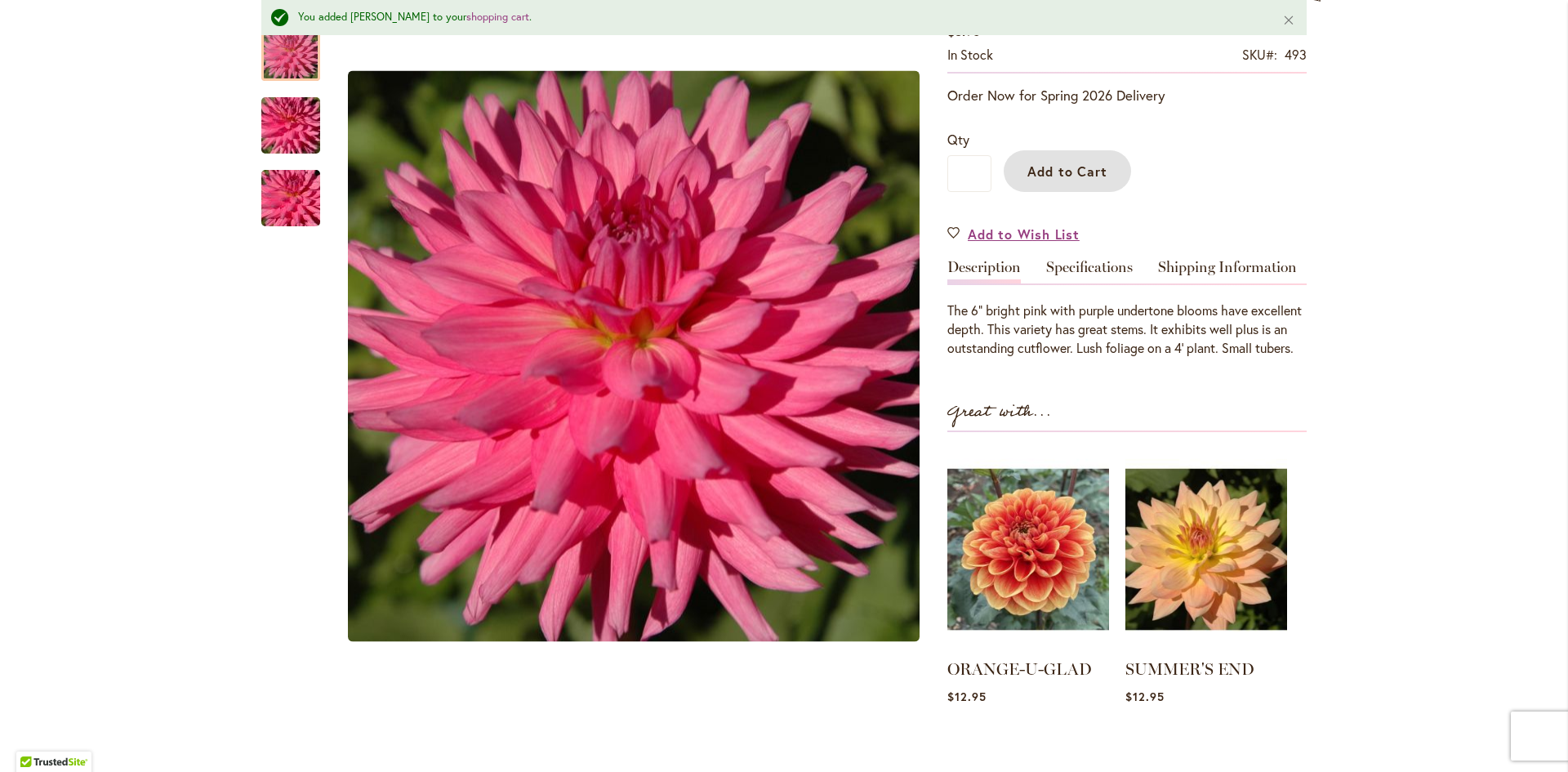
scroll to position [370, 0]
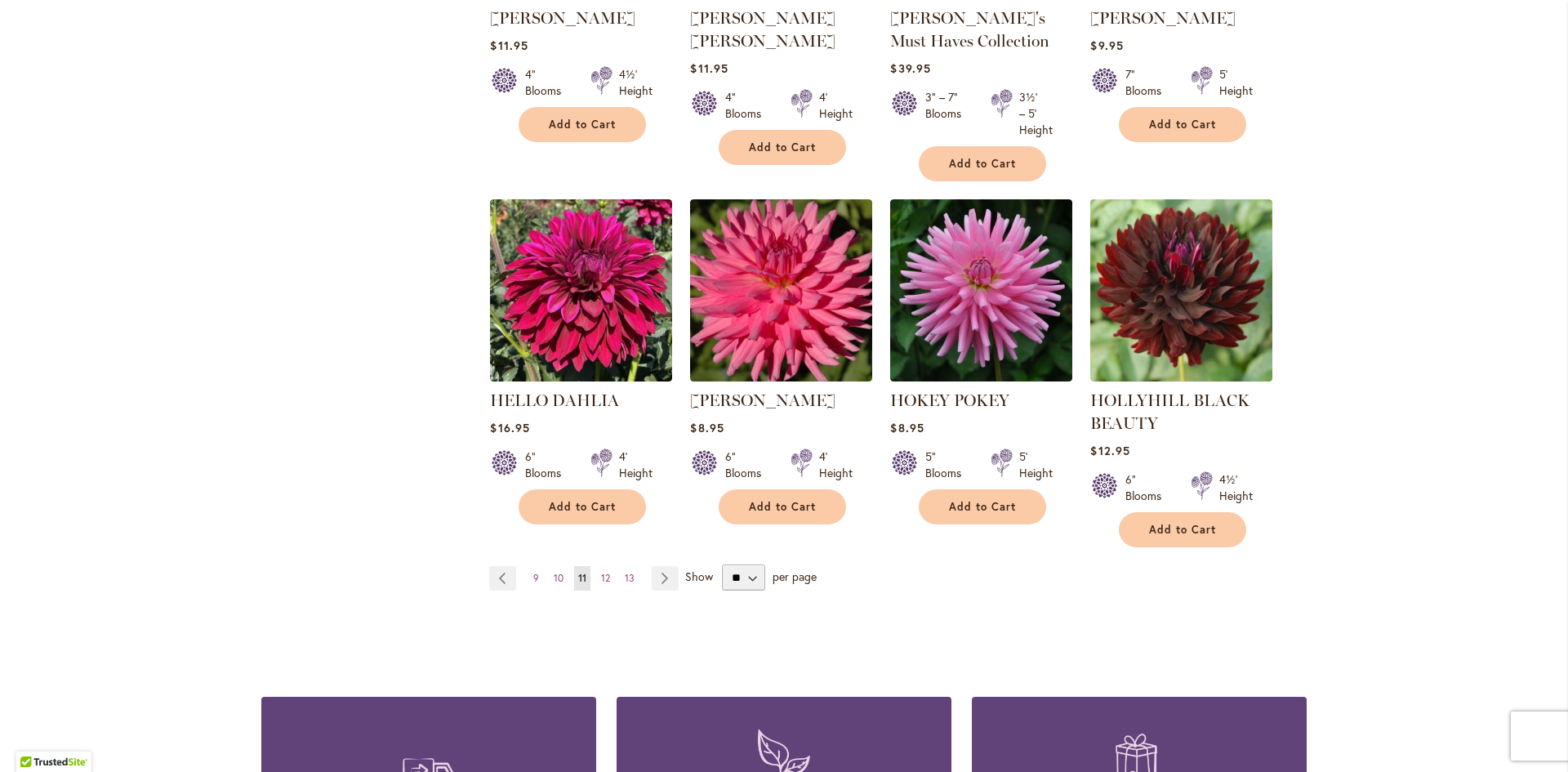
scroll to position [1307, 0]
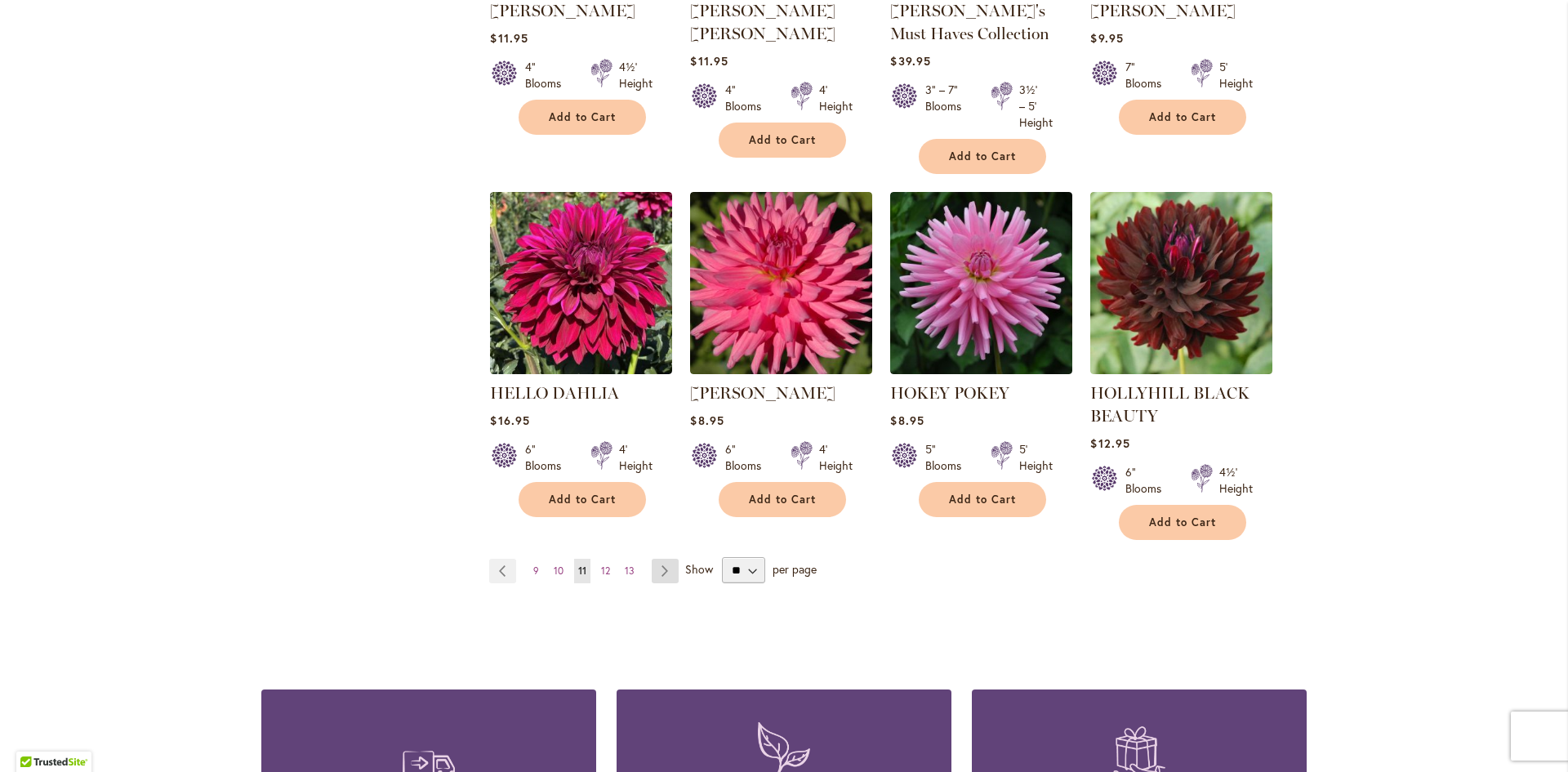
click at [659, 561] on link "Page Next" at bounding box center [666, 571] width 27 height 25
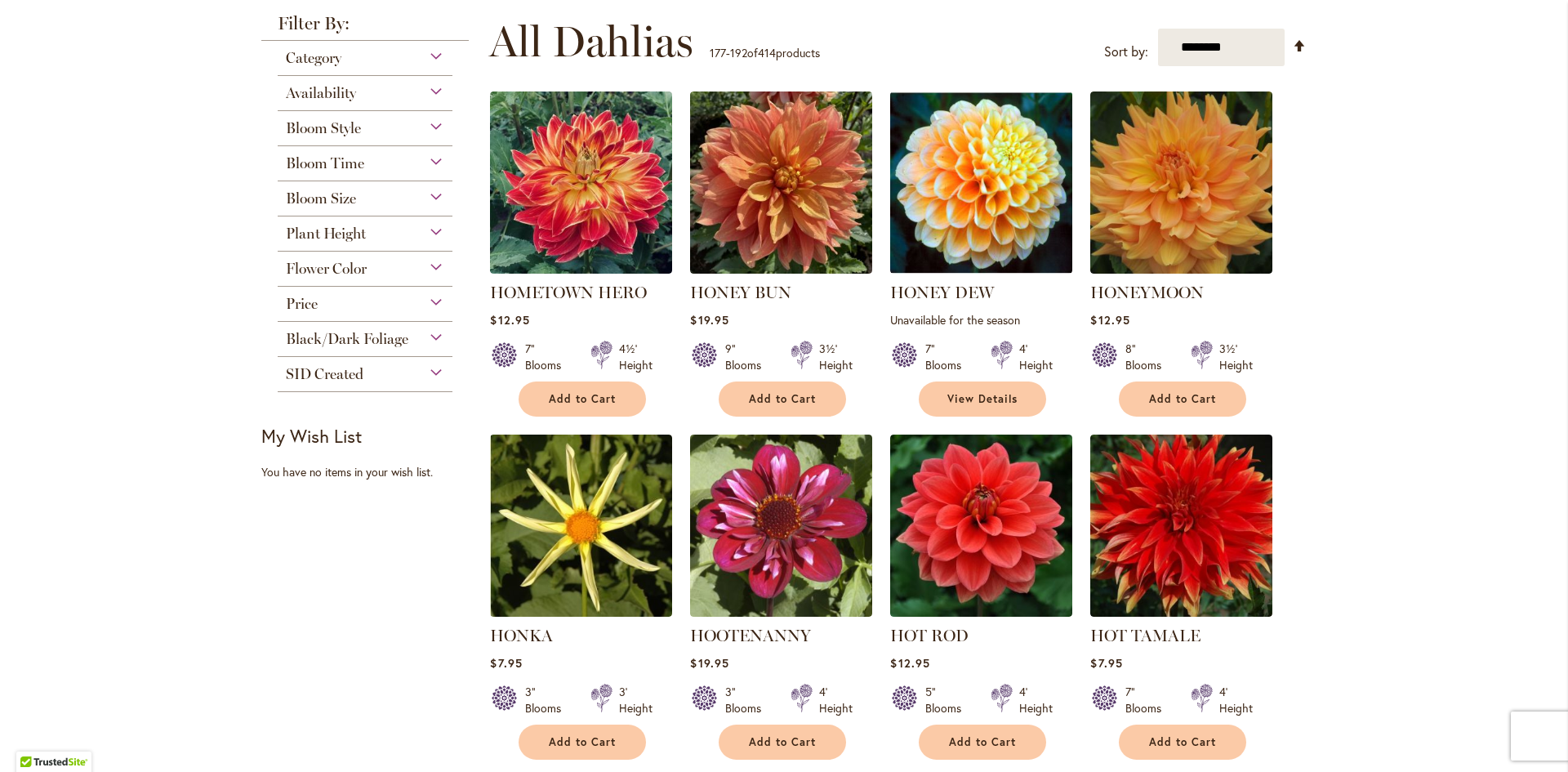
scroll to position [327, 0]
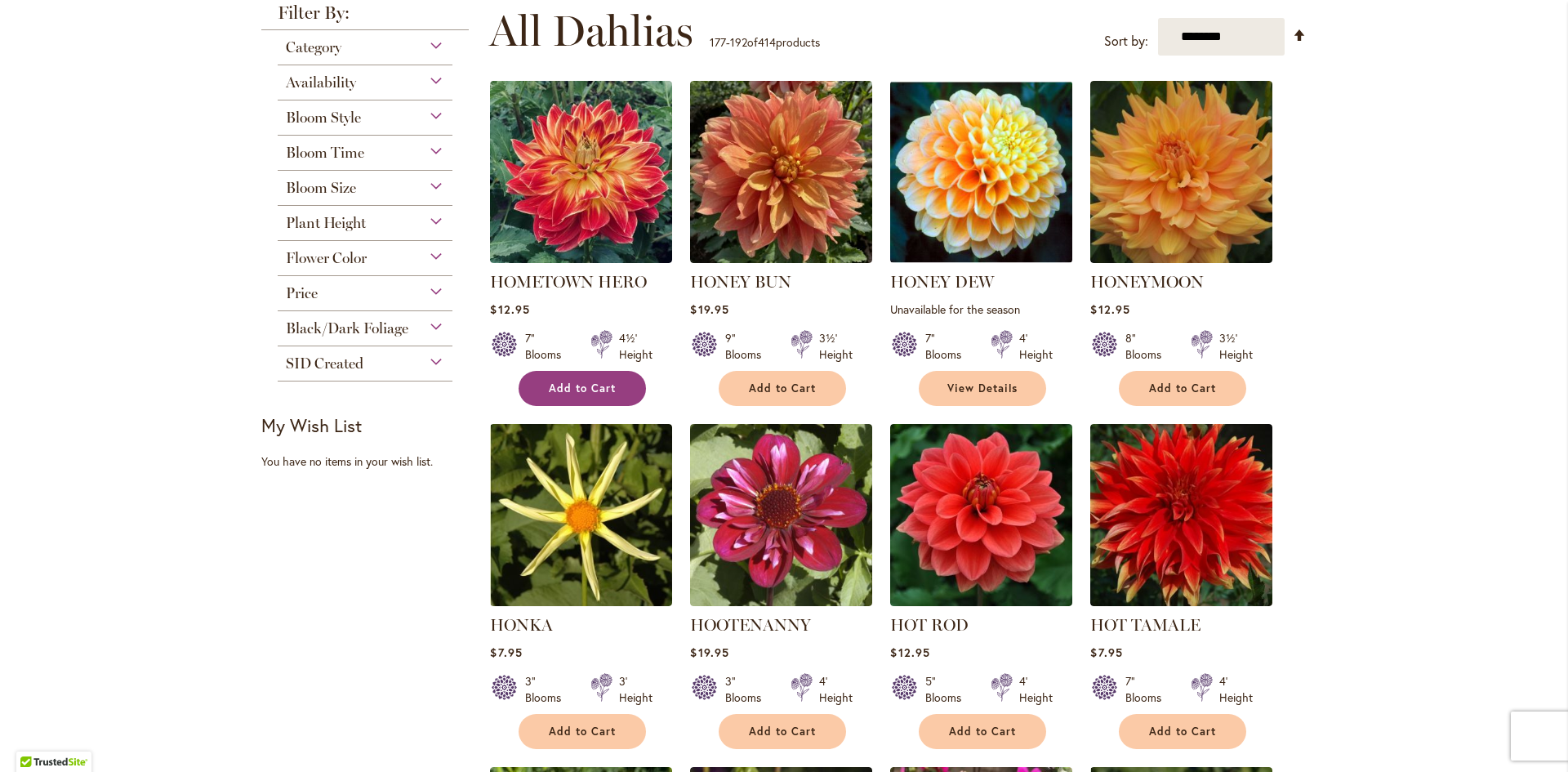
click at [571, 390] on span "Add to Cart" at bounding box center [582, 388] width 67 height 14
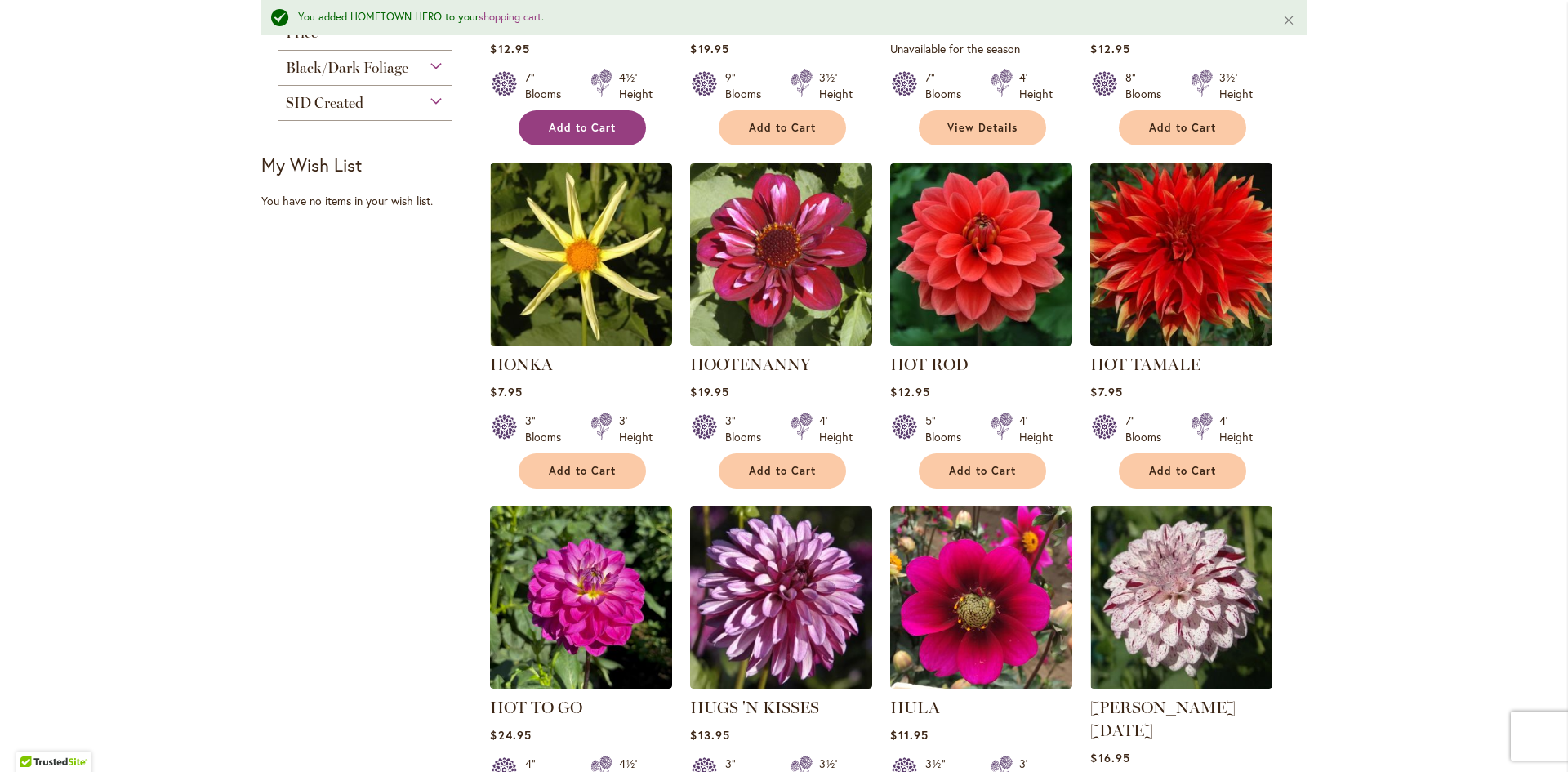
scroll to position [697, 0]
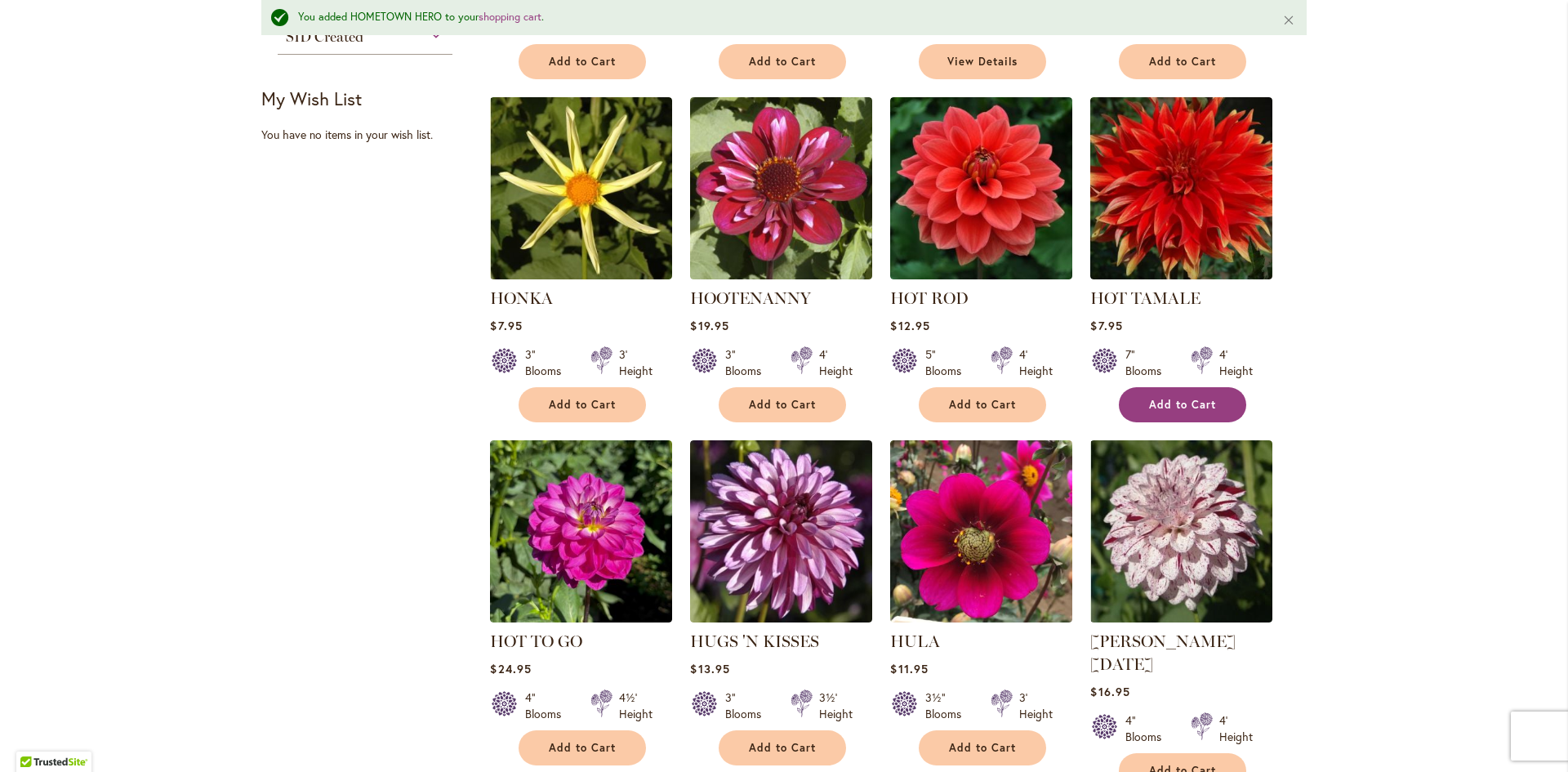
click at [1158, 401] on span "Add to Cart" at bounding box center [1182, 404] width 67 height 14
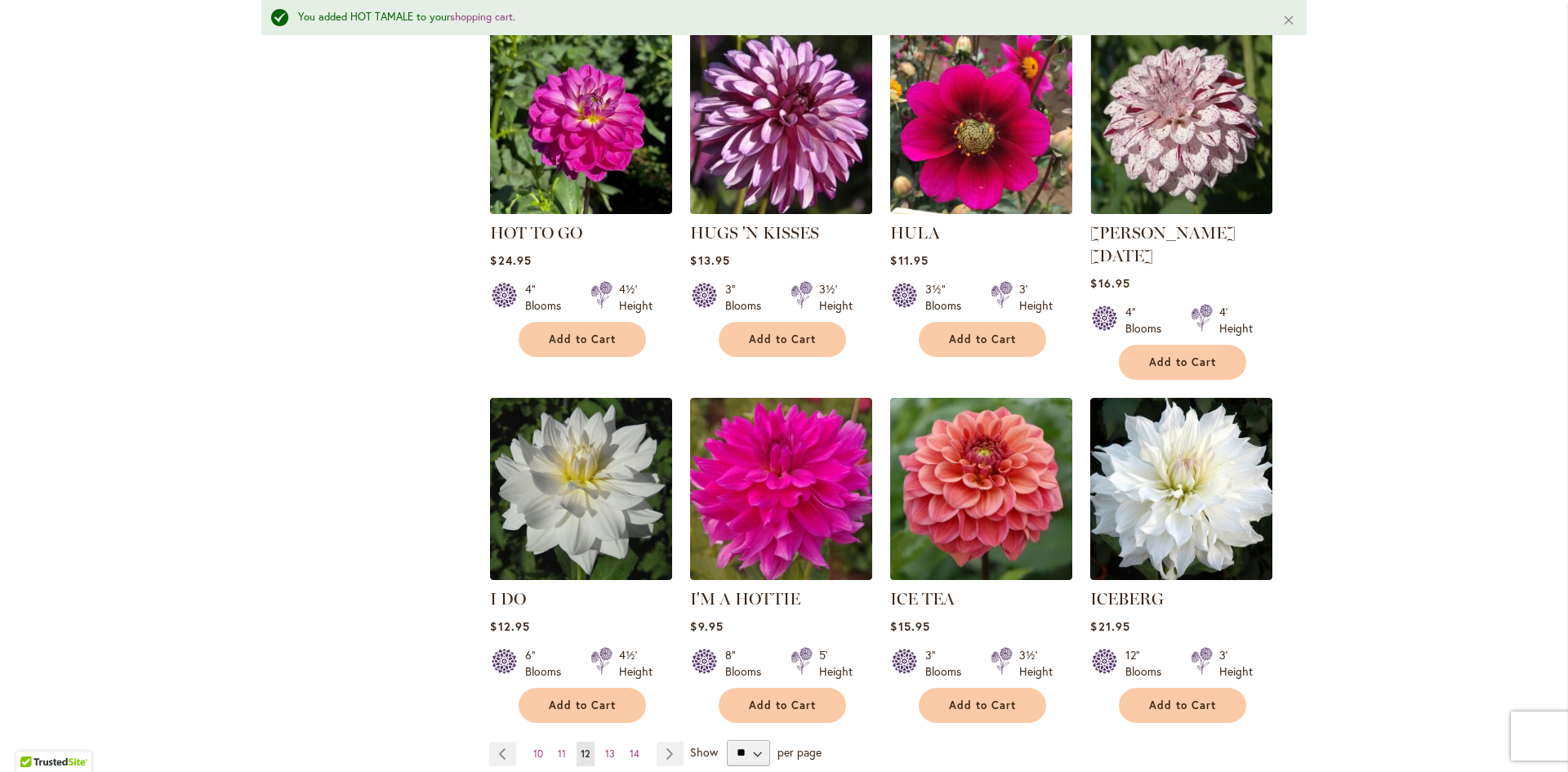
click at [757, 134] on img at bounding box center [781, 122] width 191 height 191
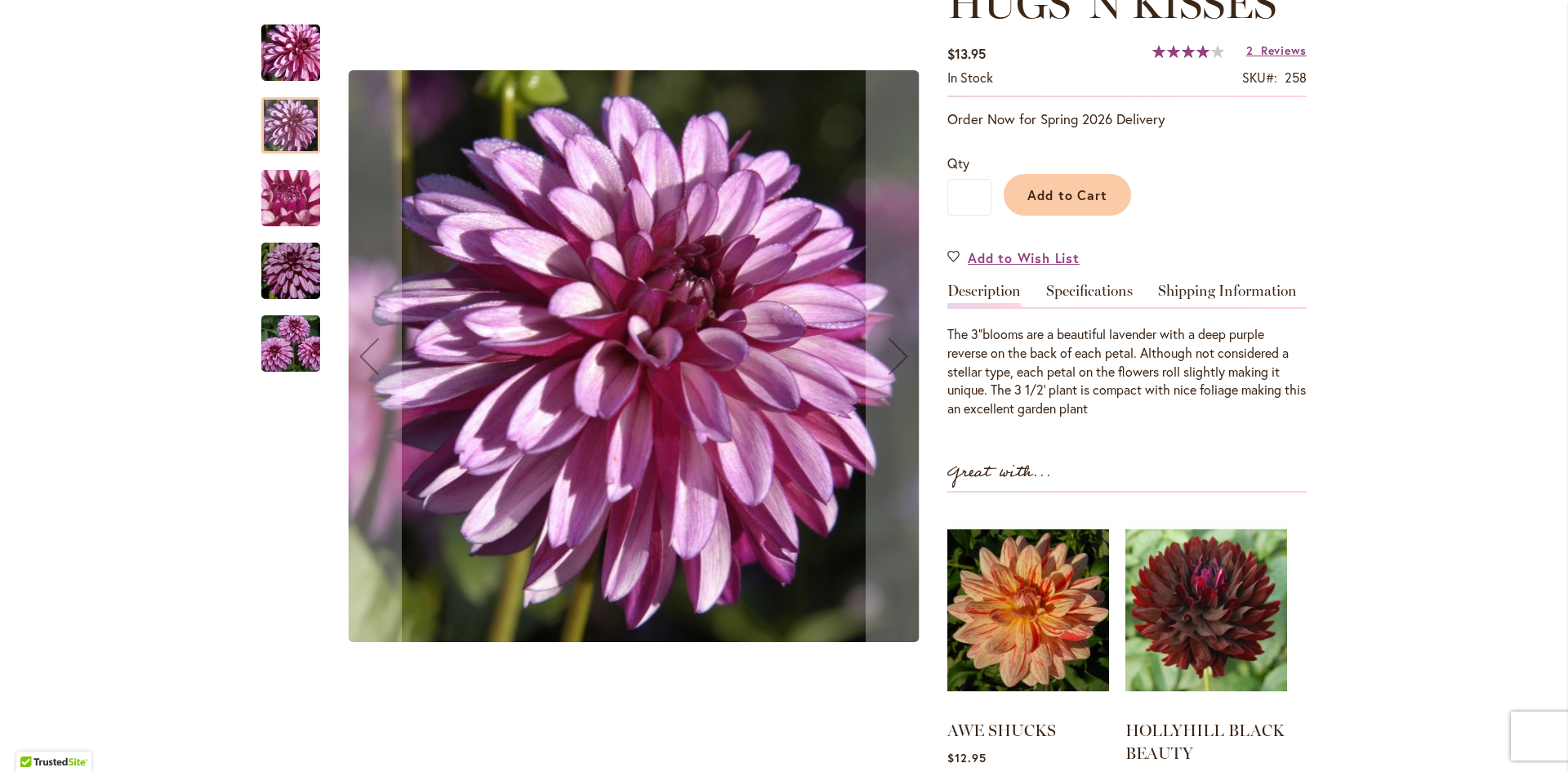
scroll to position [327, 0]
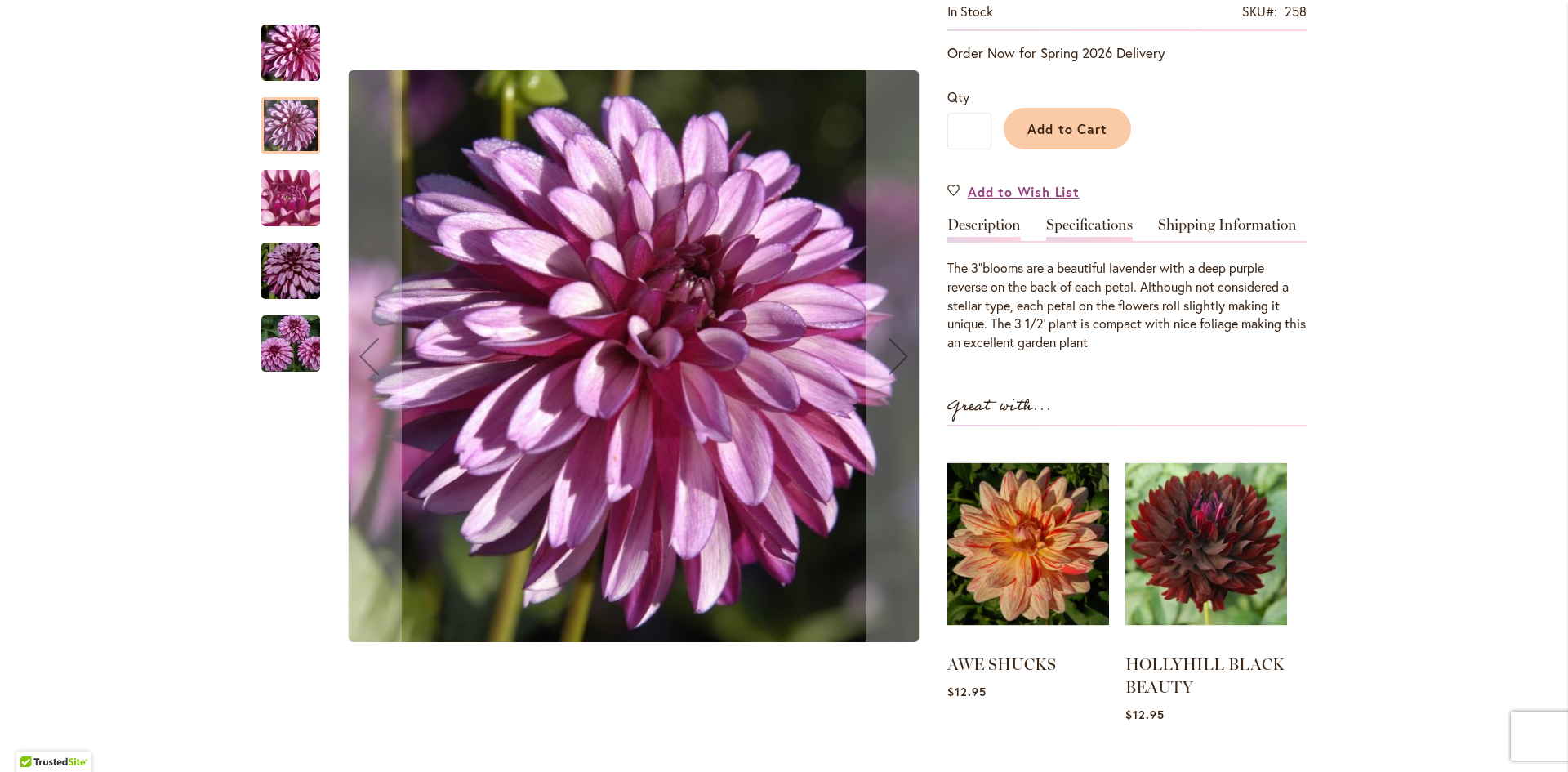
click at [1079, 225] on link "Specifications" at bounding box center [1089, 229] width 87 height 24
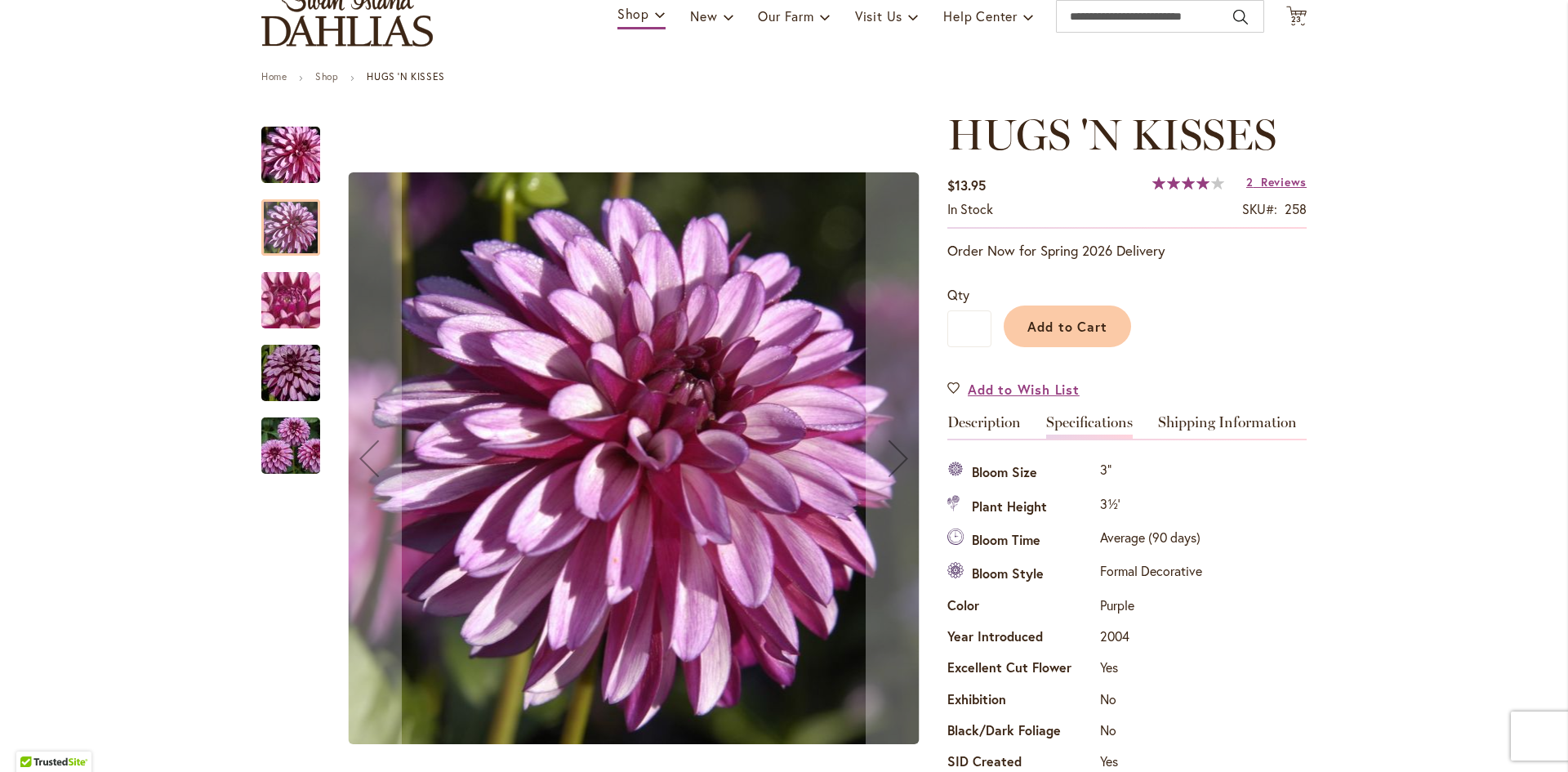
scroll to position [82, 0]
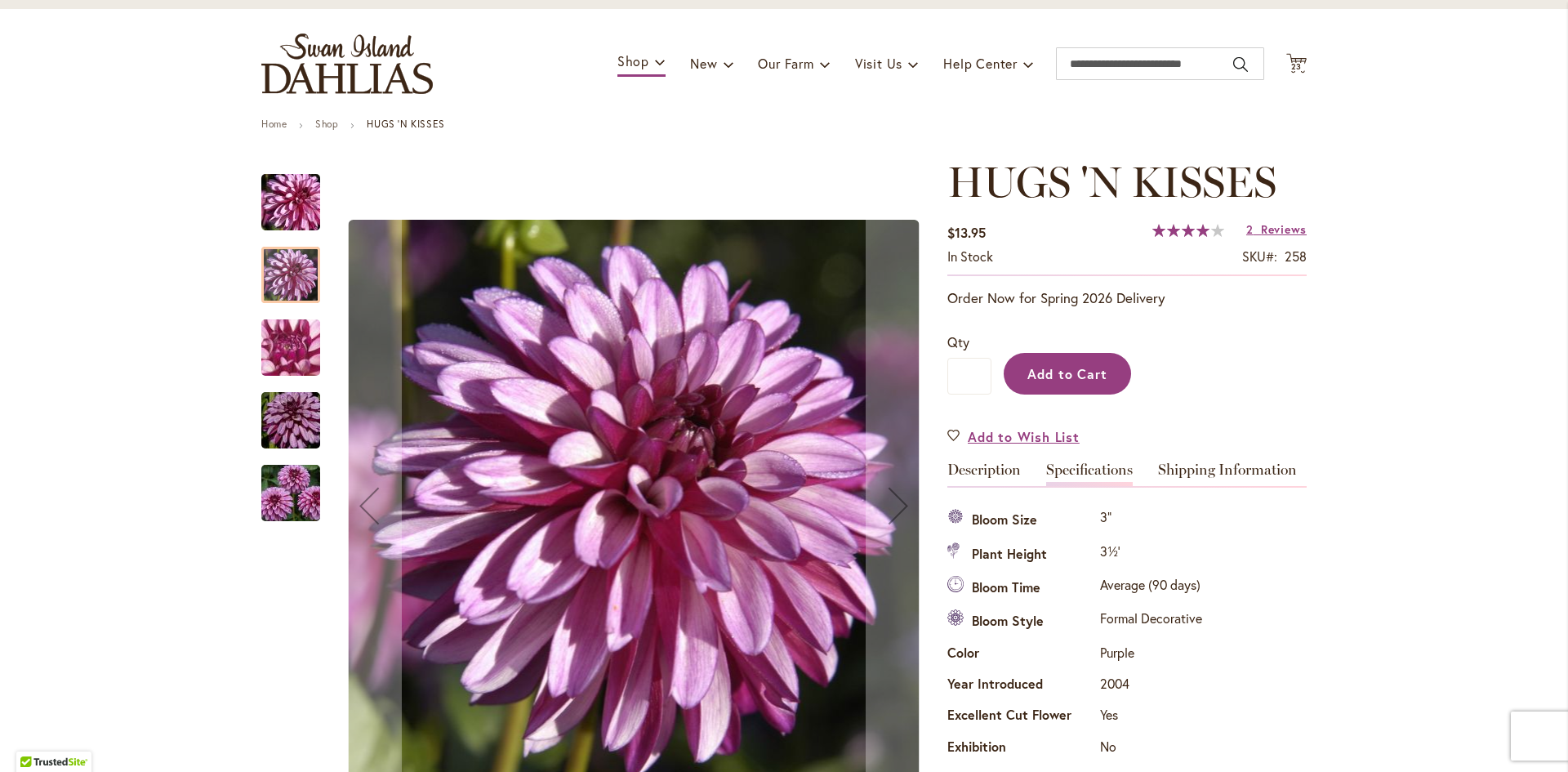
click at [1066, 368] on span "Add to Cart" at bounding box center [1067, 374] width 81 height 17
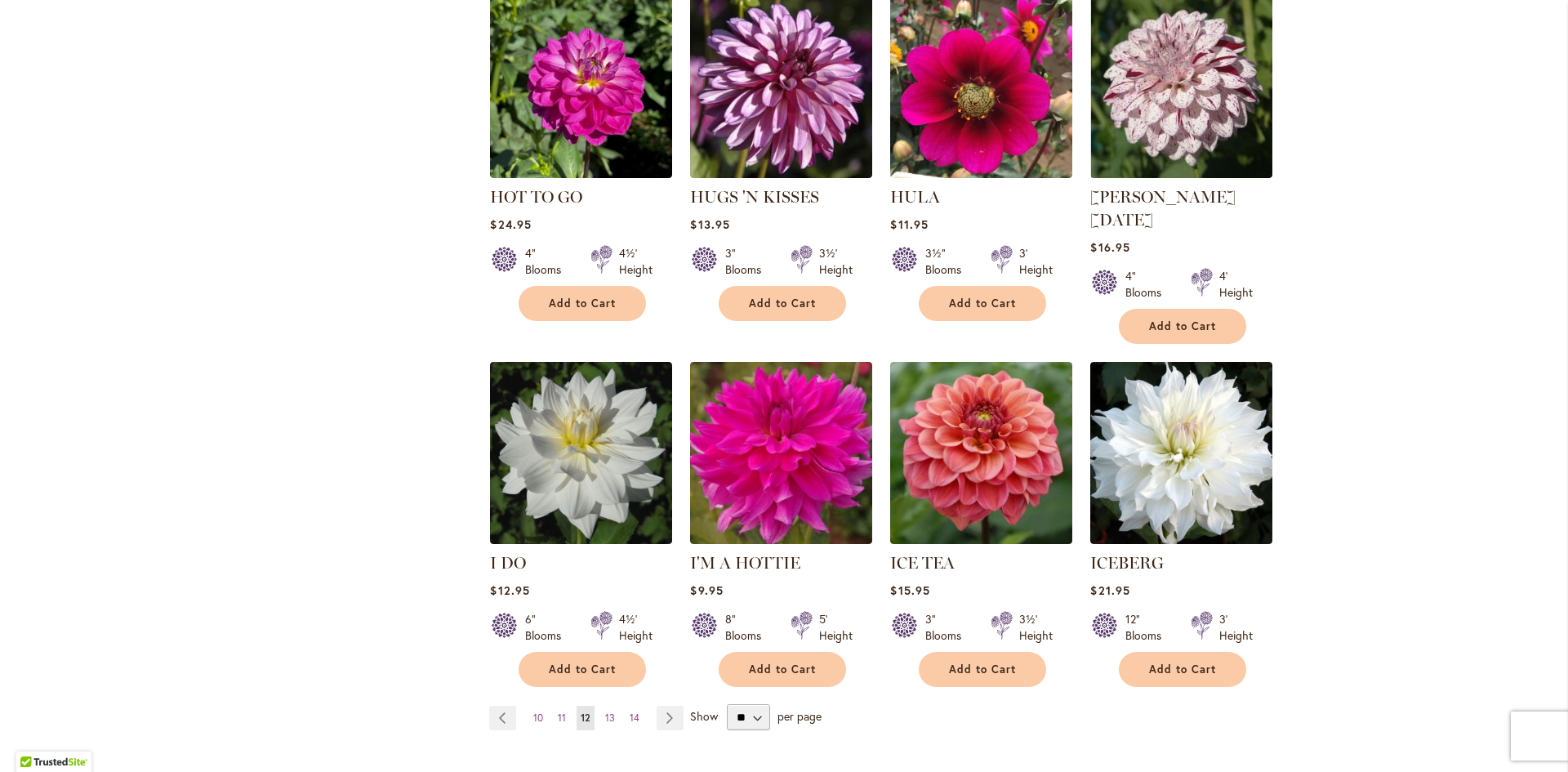
scroll to position [1144, 0]
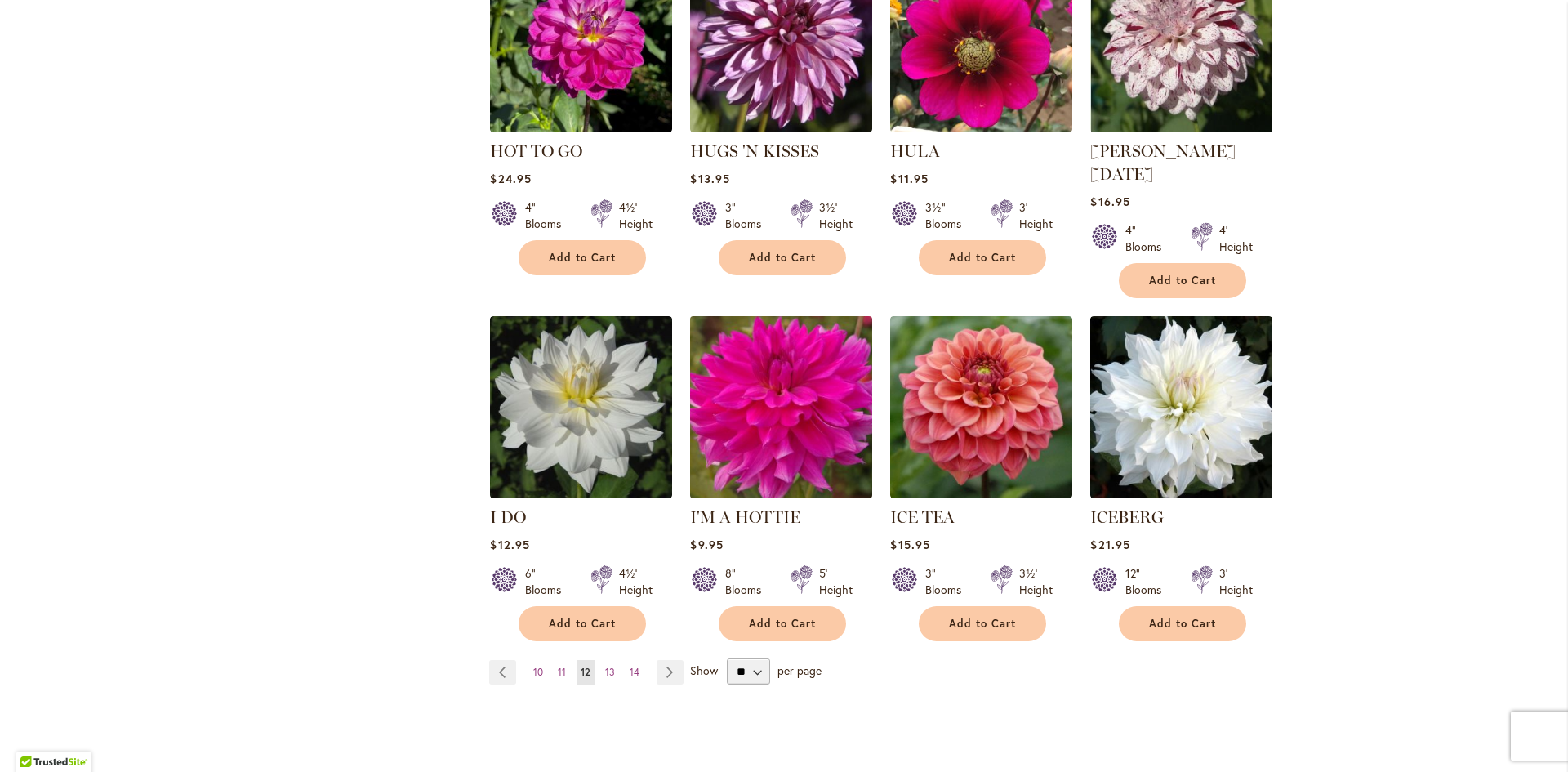
click at [763, 382] on img at bounding box center [781, 407] width 191 height 191
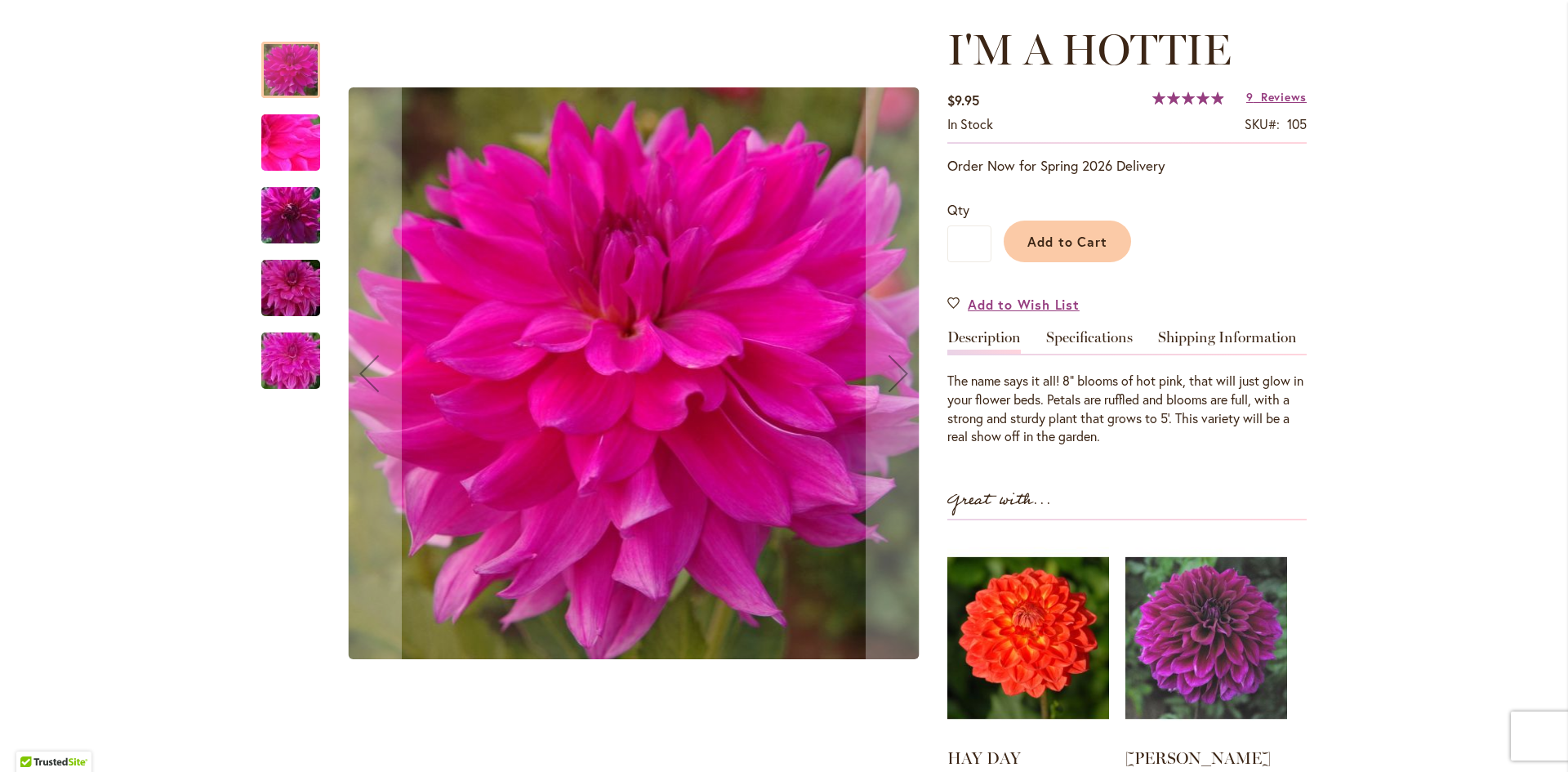
scroll to position [245, 0]
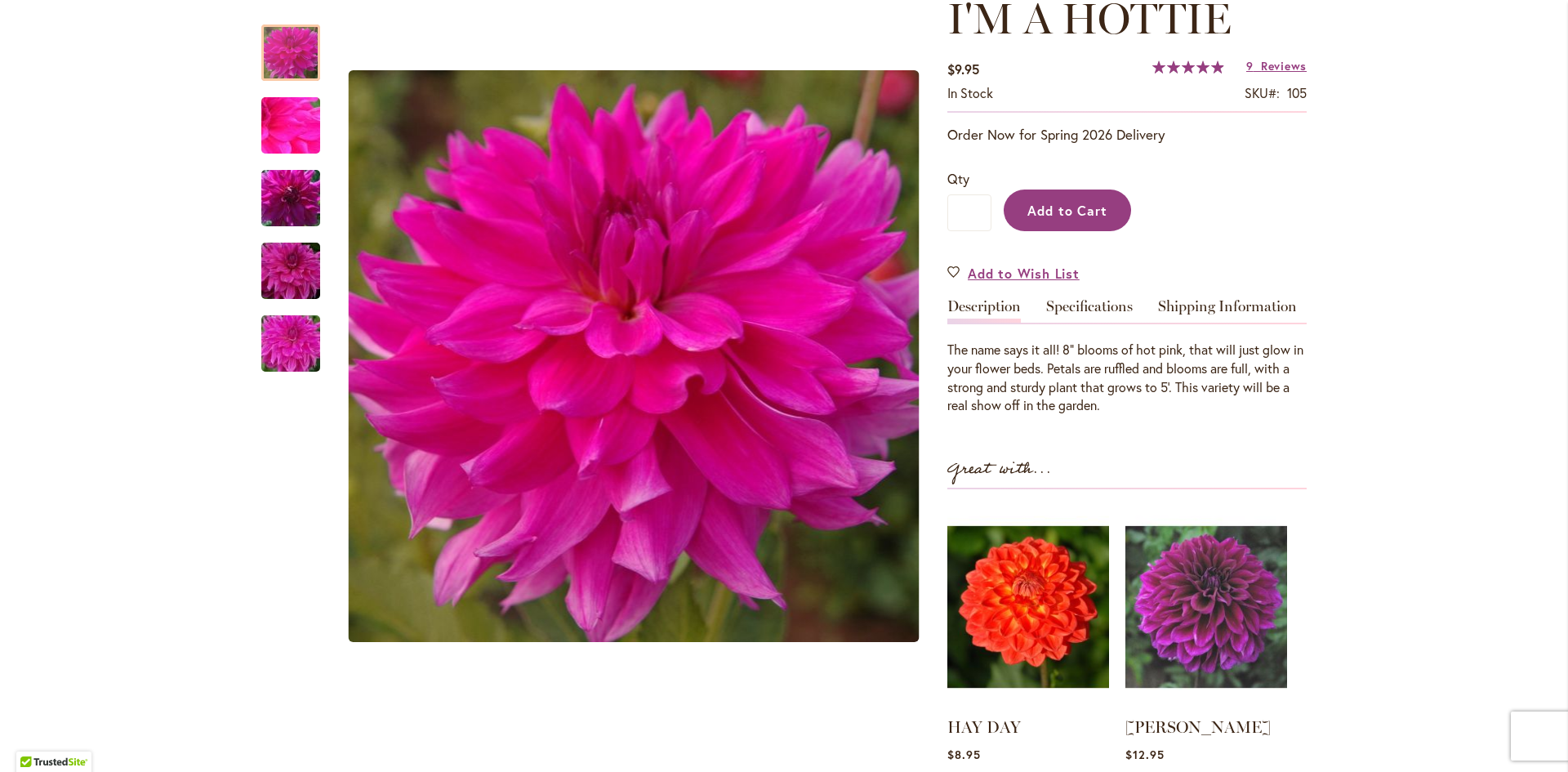
click at [1053, 204] on span "Add to Cart" at bounding box center [1067, 211] width 81 height 17
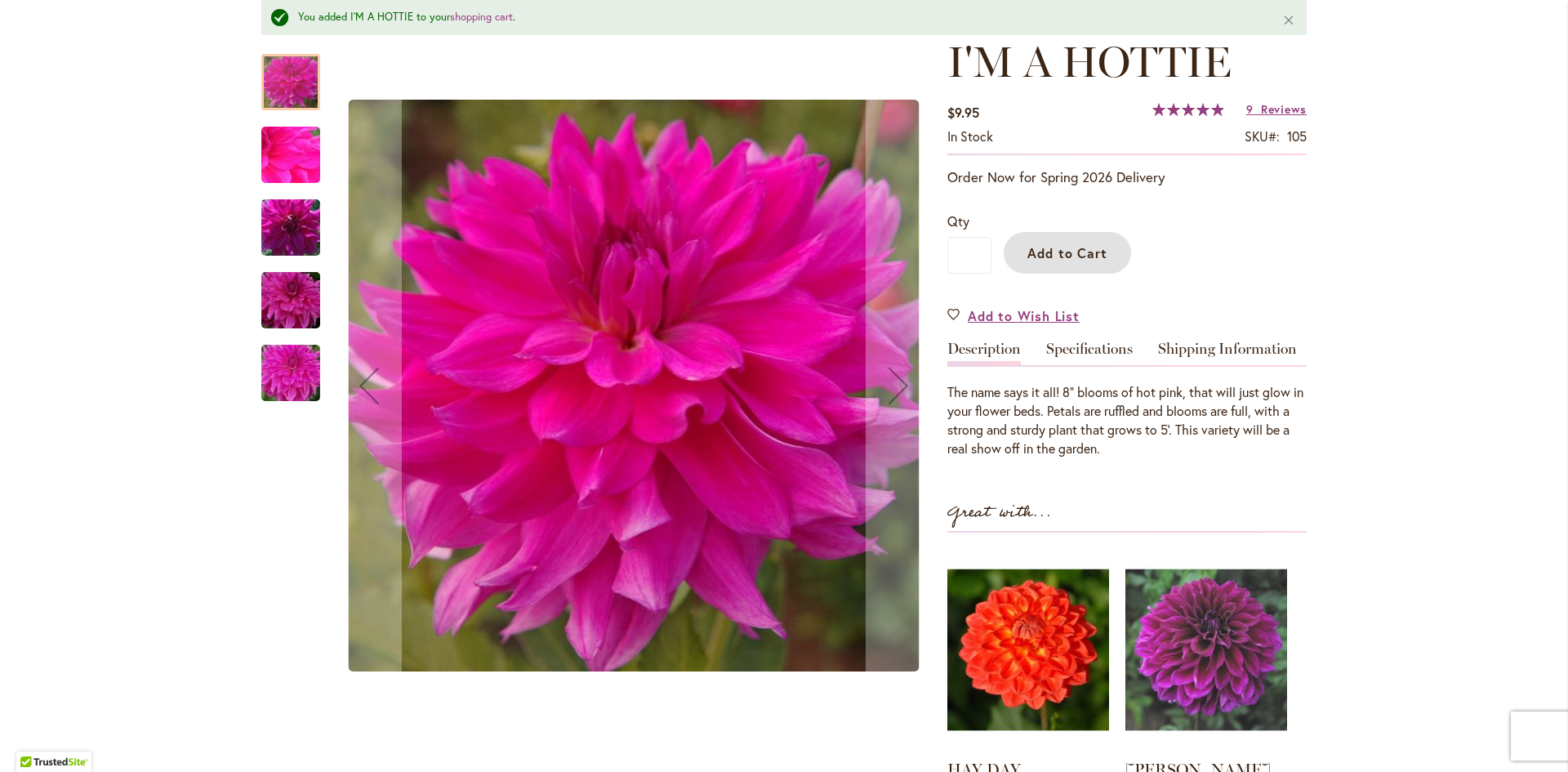
scroll to position [289, 0]
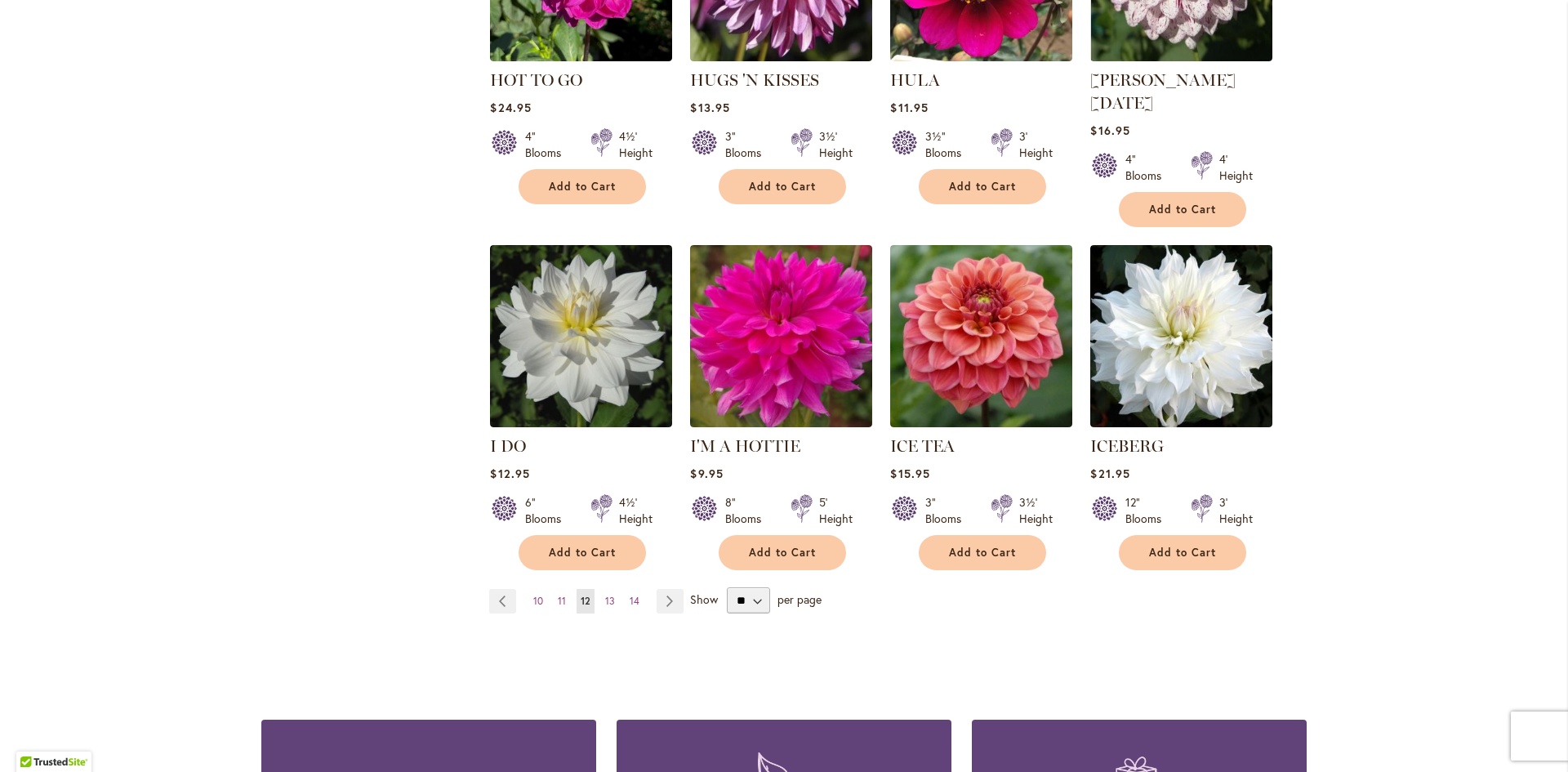
scroll to position [1144, 0]
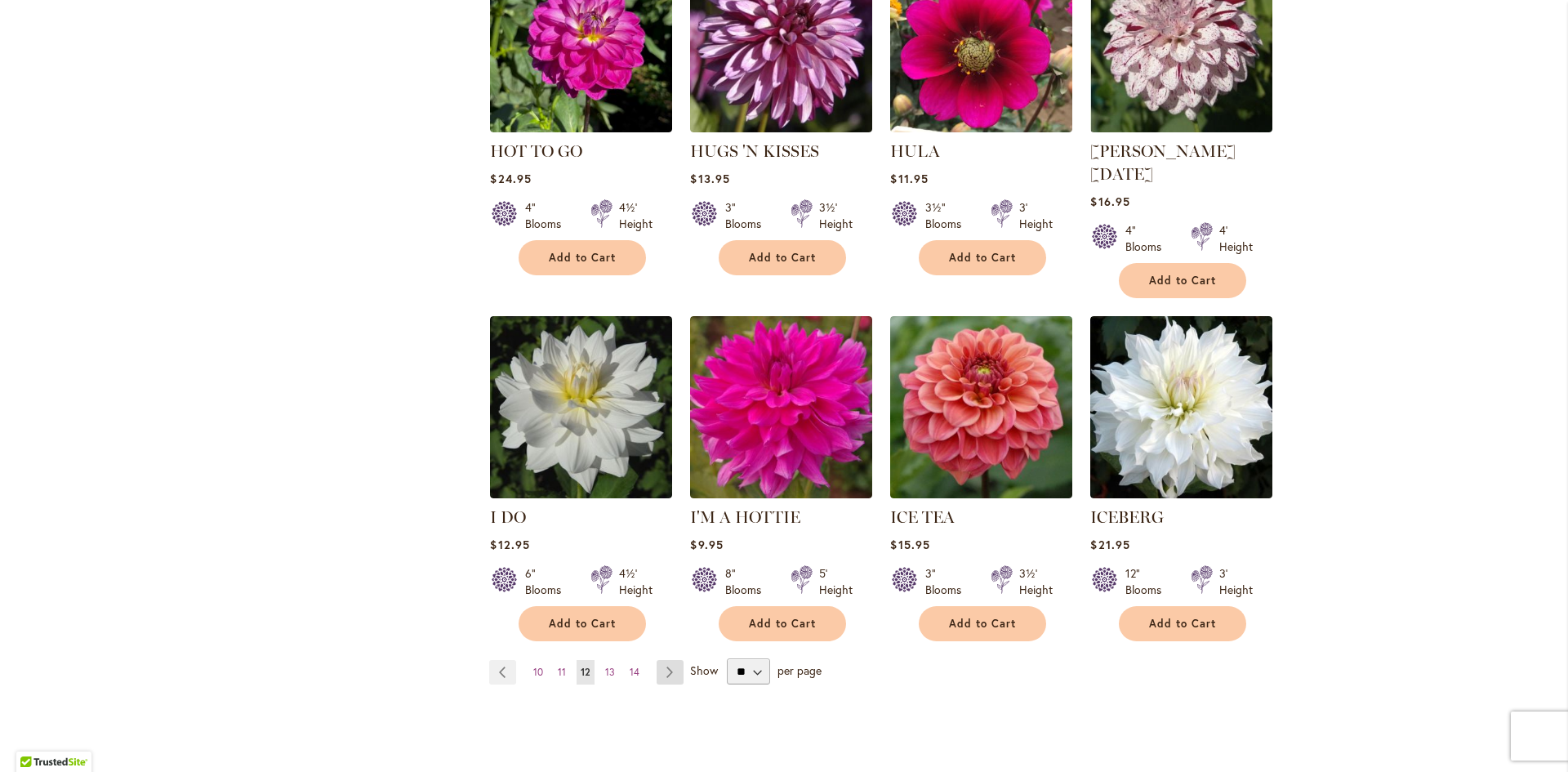
click at [663, 660] on link "Page Next" at bounding box center [670, 672] width 27 height 25
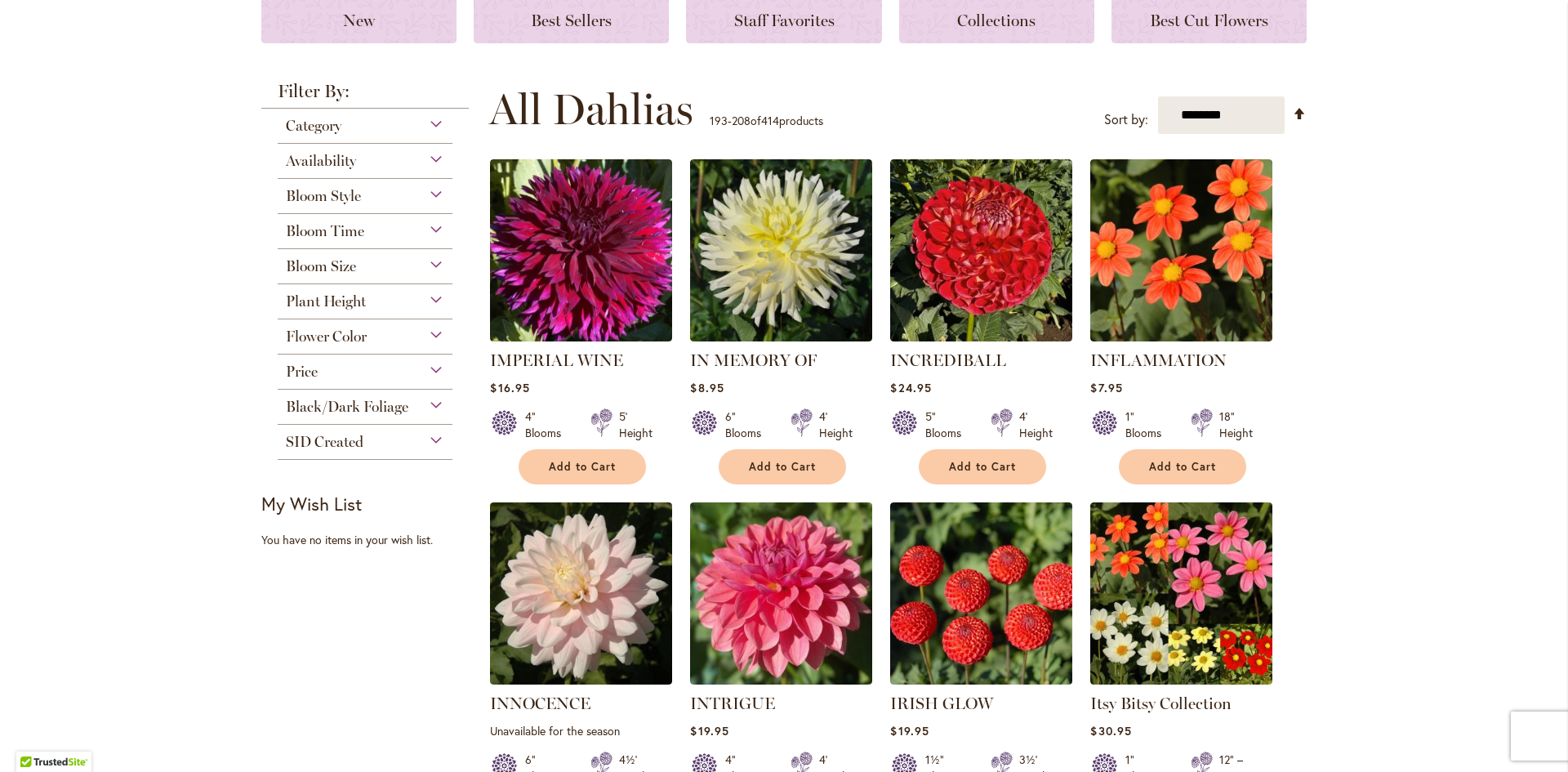
scroll to position [245, 0]
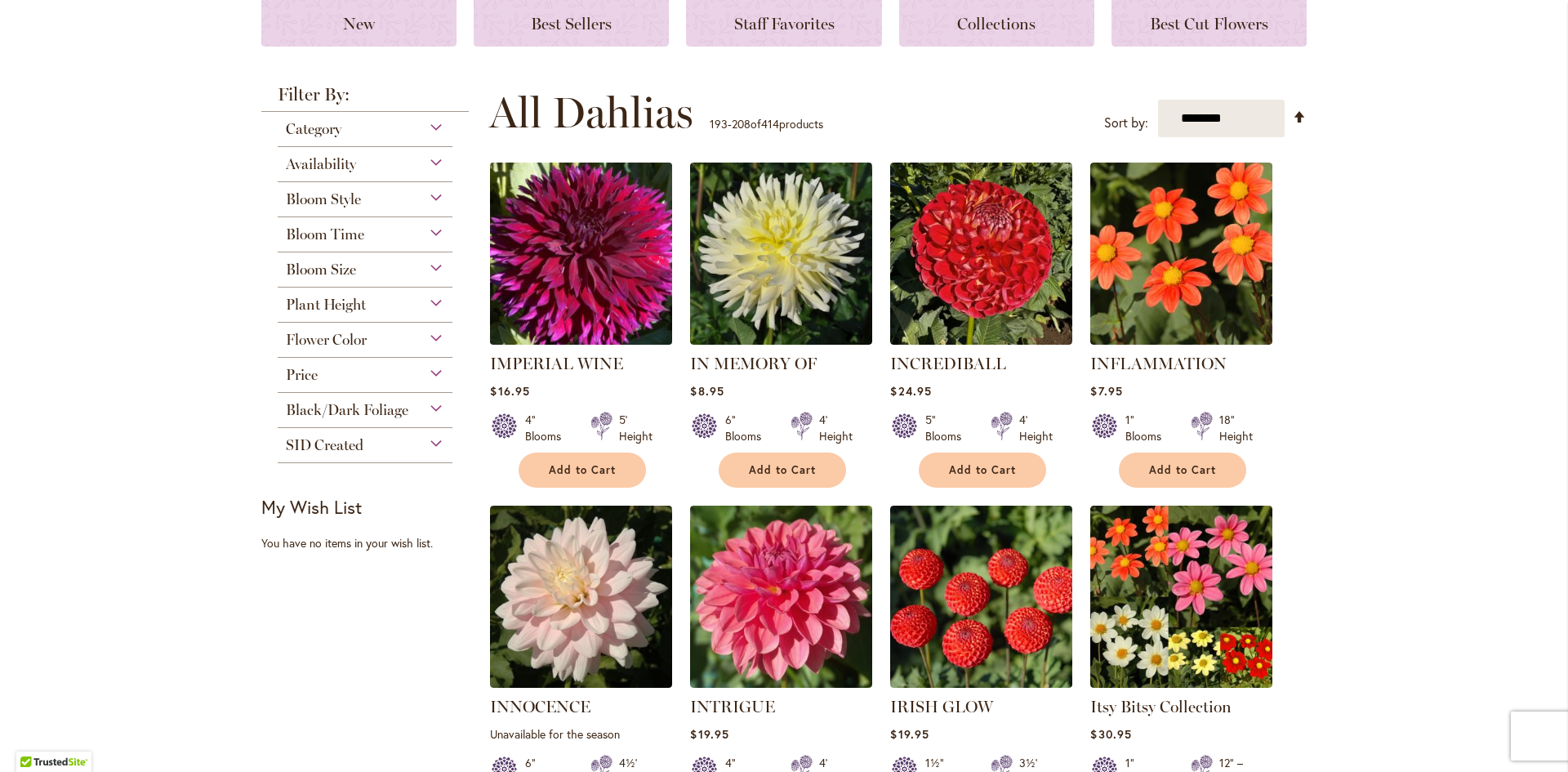
click at [570, 270] on img at bounding box center [581, 254] width 191 height 191
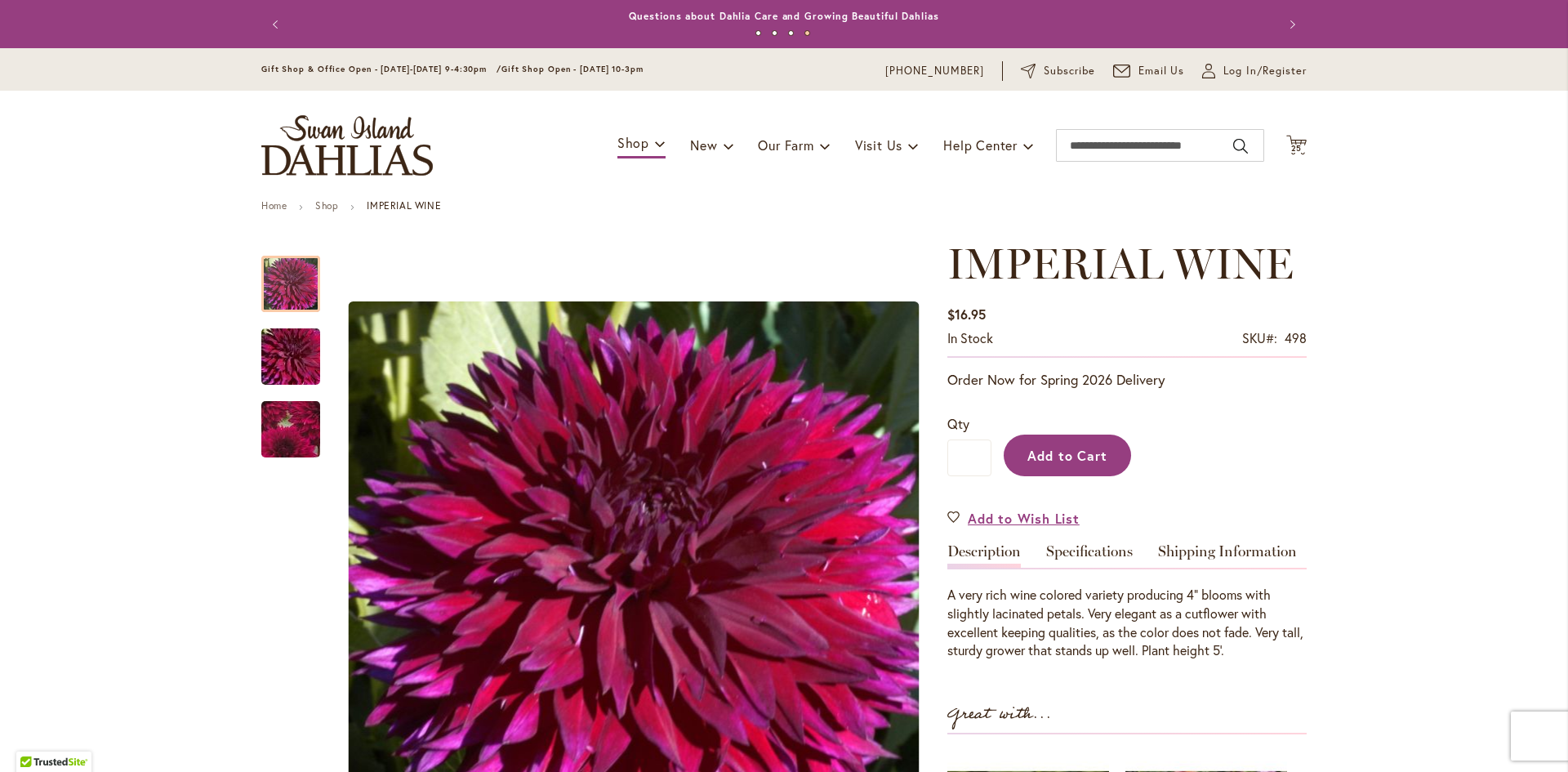
click at [1065, 447] on span "Add to Cart" at bounding box center [1067, 455] width 81 height 17
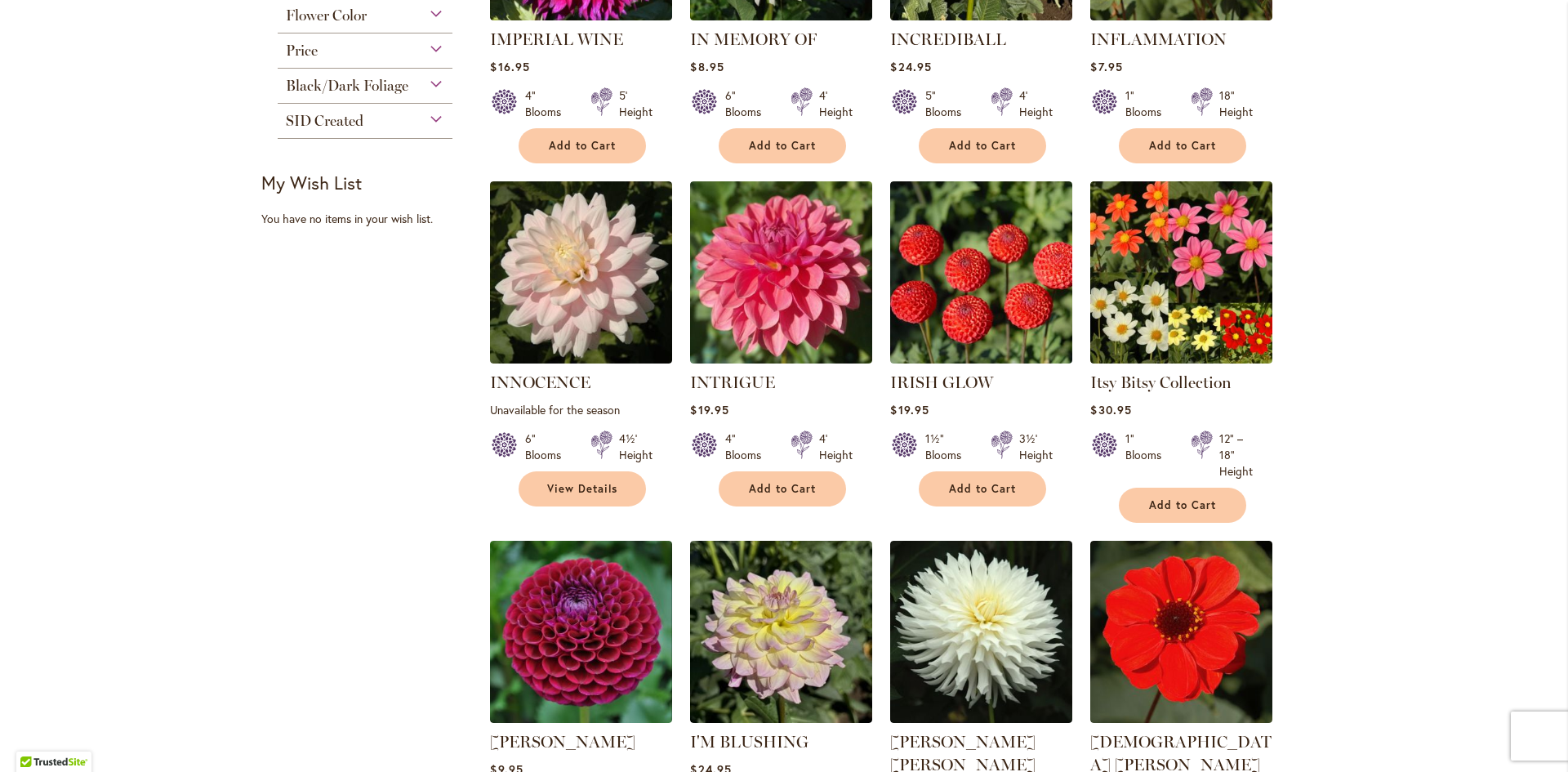
scroll to position [735, 0]
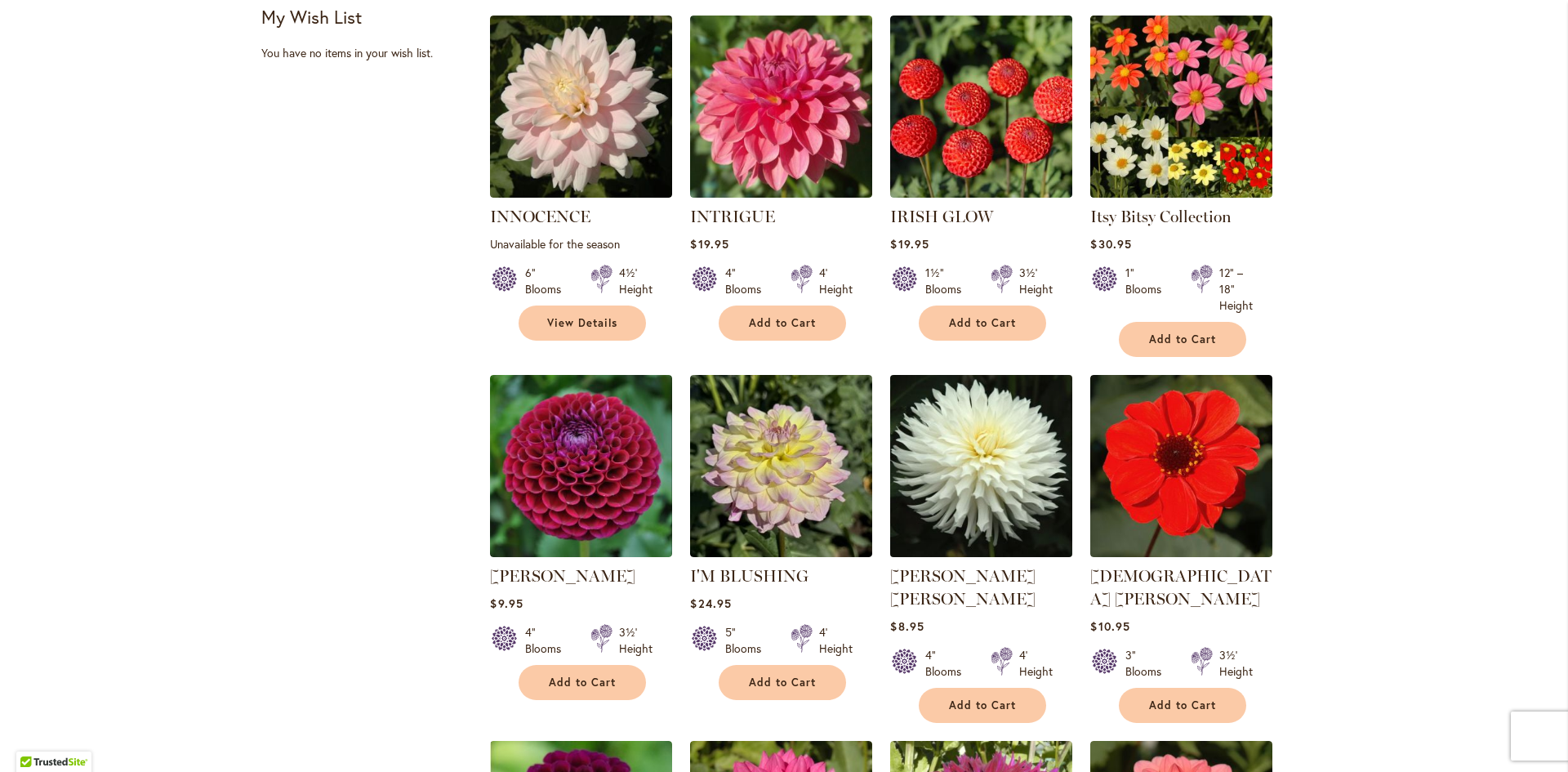
click at [942, 450] on img at bounding box center [981, 466] width 191 height 191
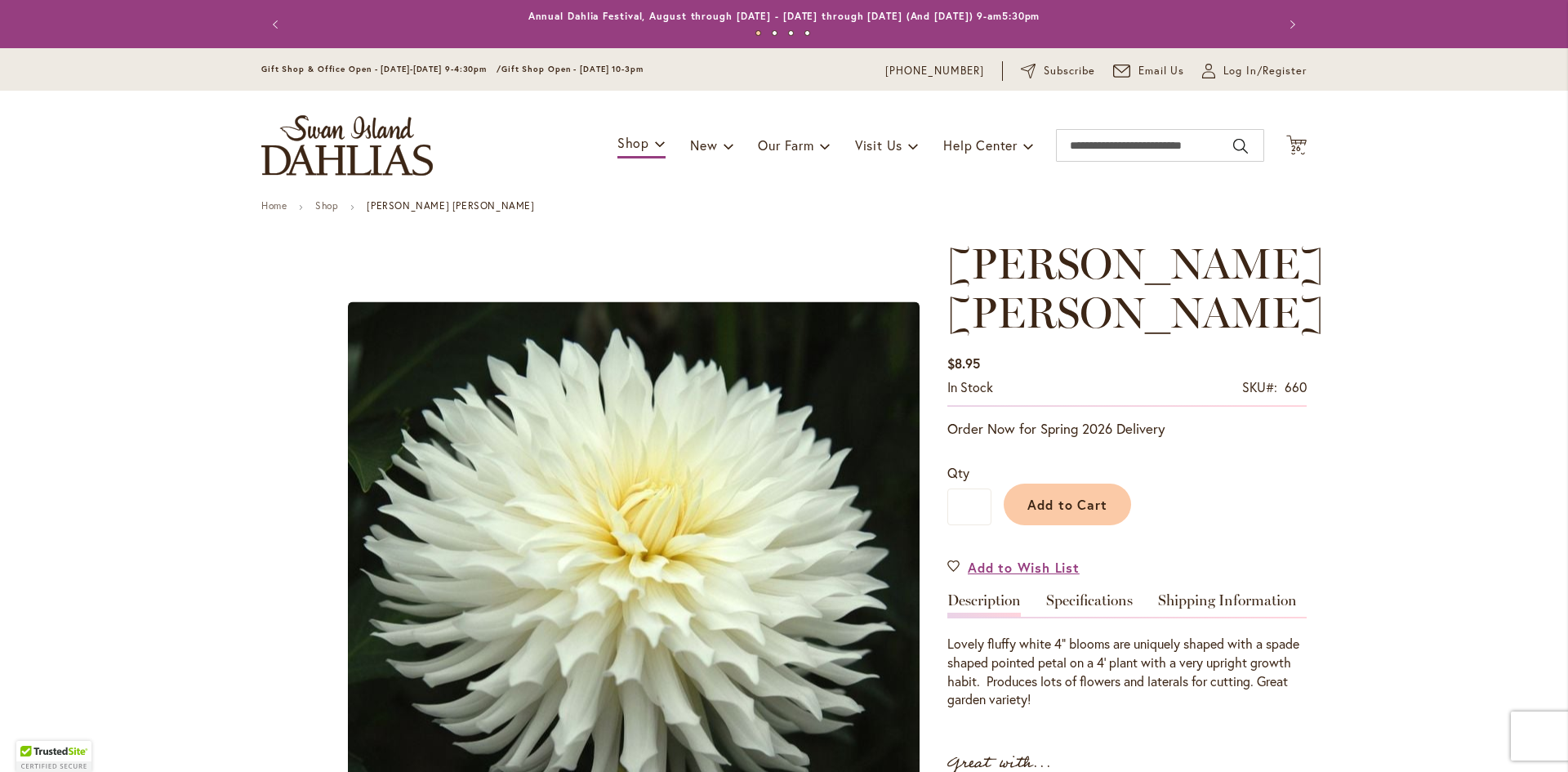
scroll to position [245, 0]
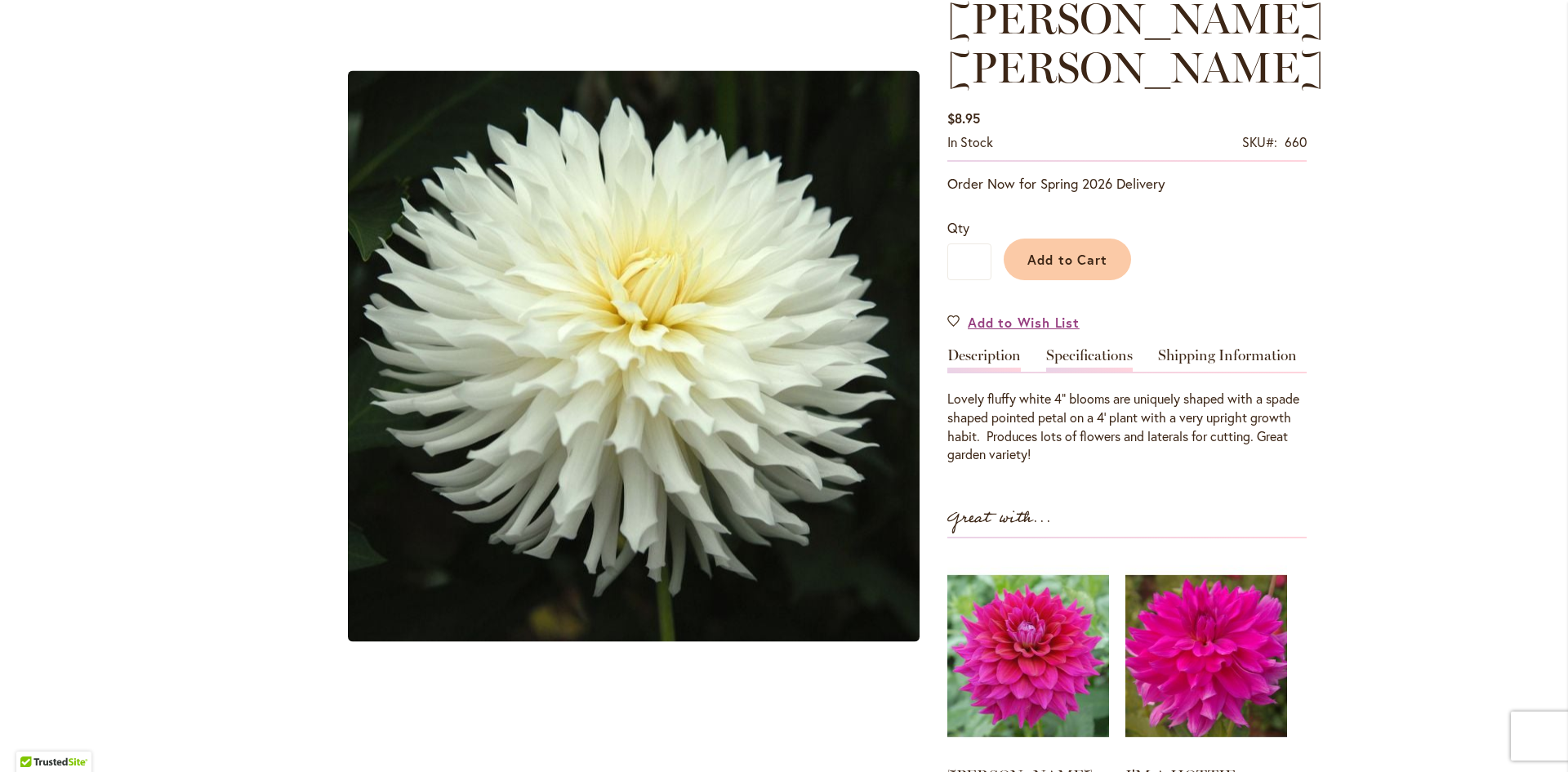
click at [1077, 348] on link "Specifications" at bounding box center [1089, 360] width 87 height 24
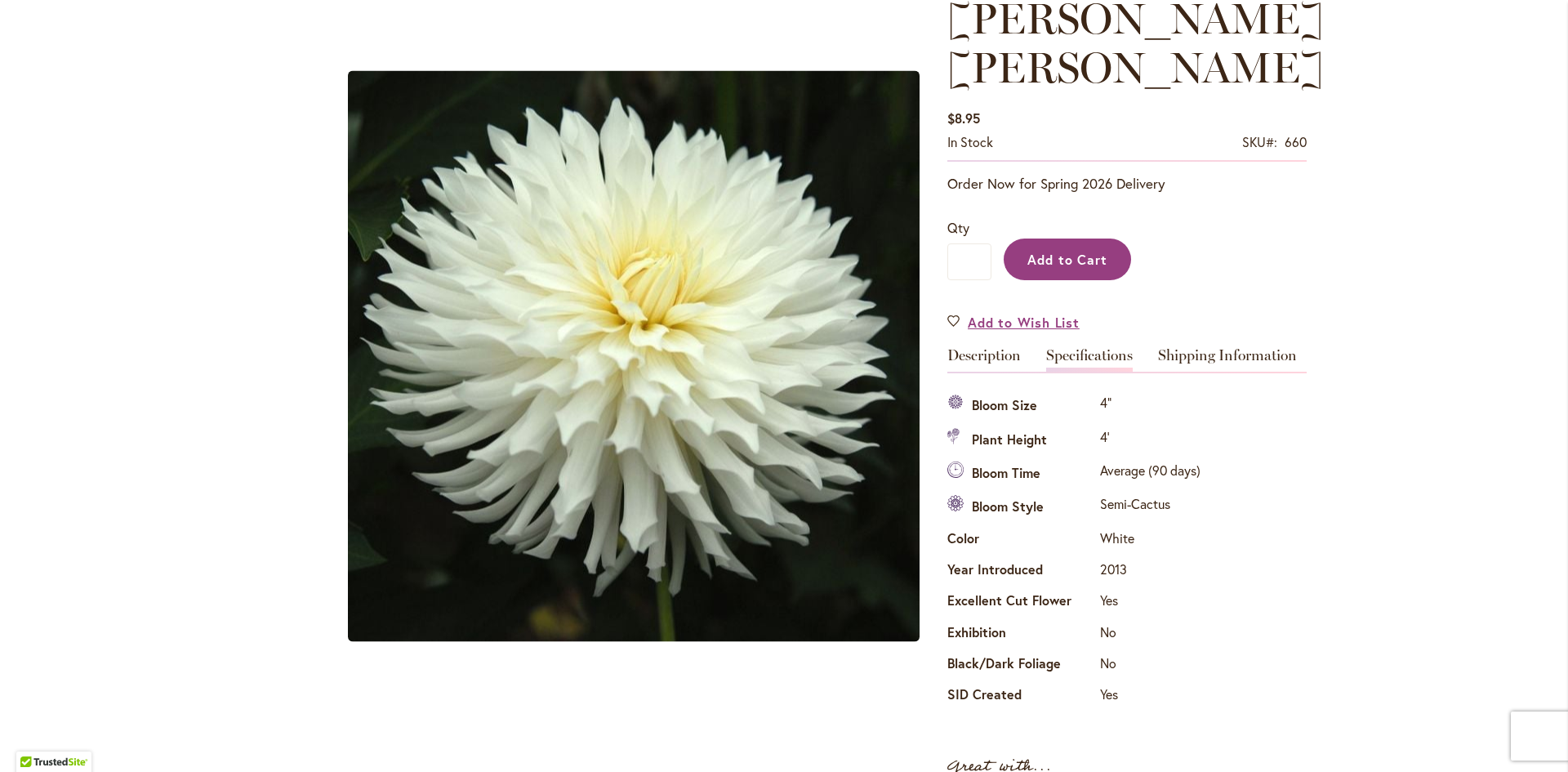
click at [1036, 251] on span "Add to Cart" at bounding box center [1067, 259] width 81 height 17
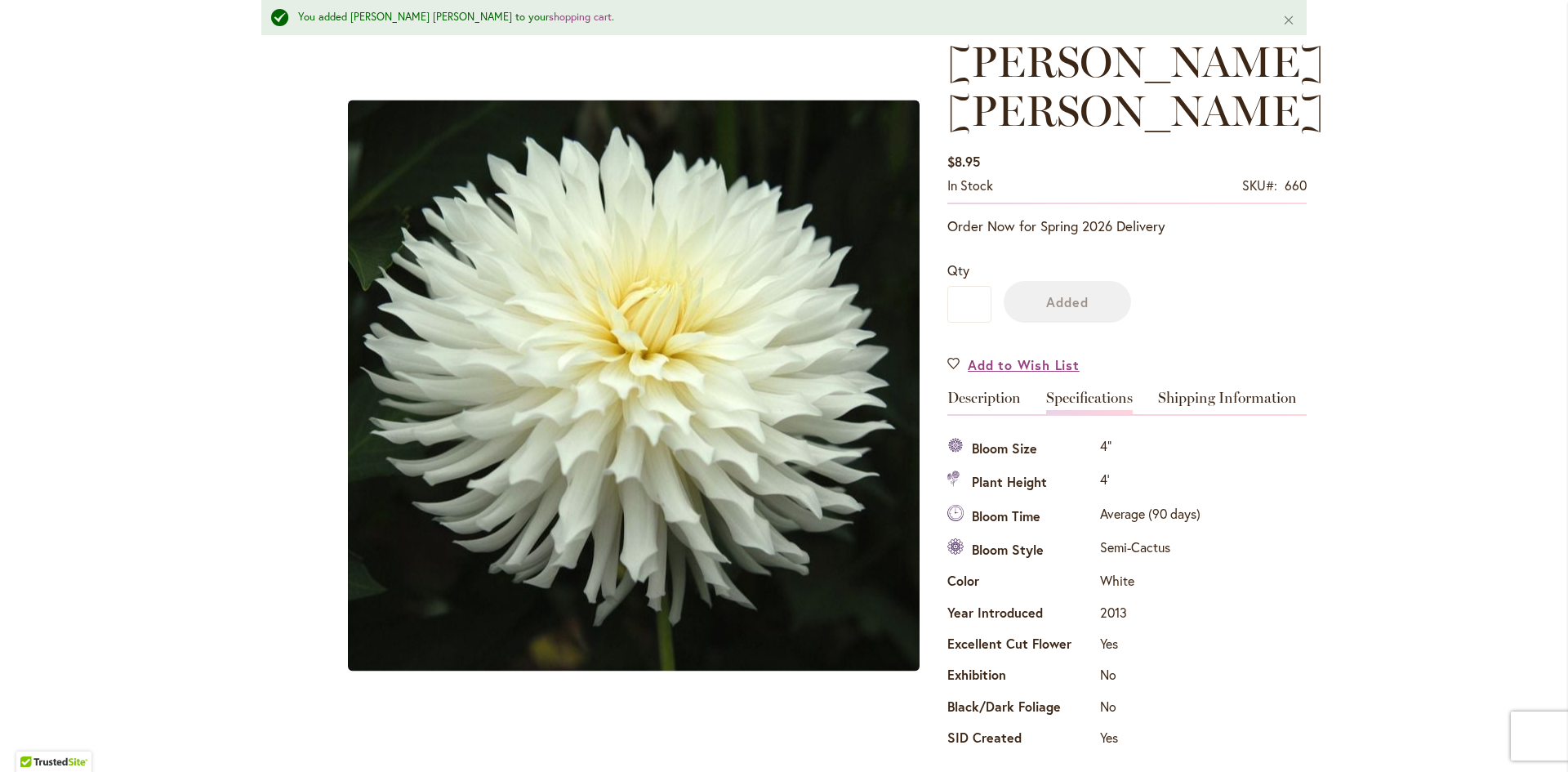
scroll to position [289, 0]
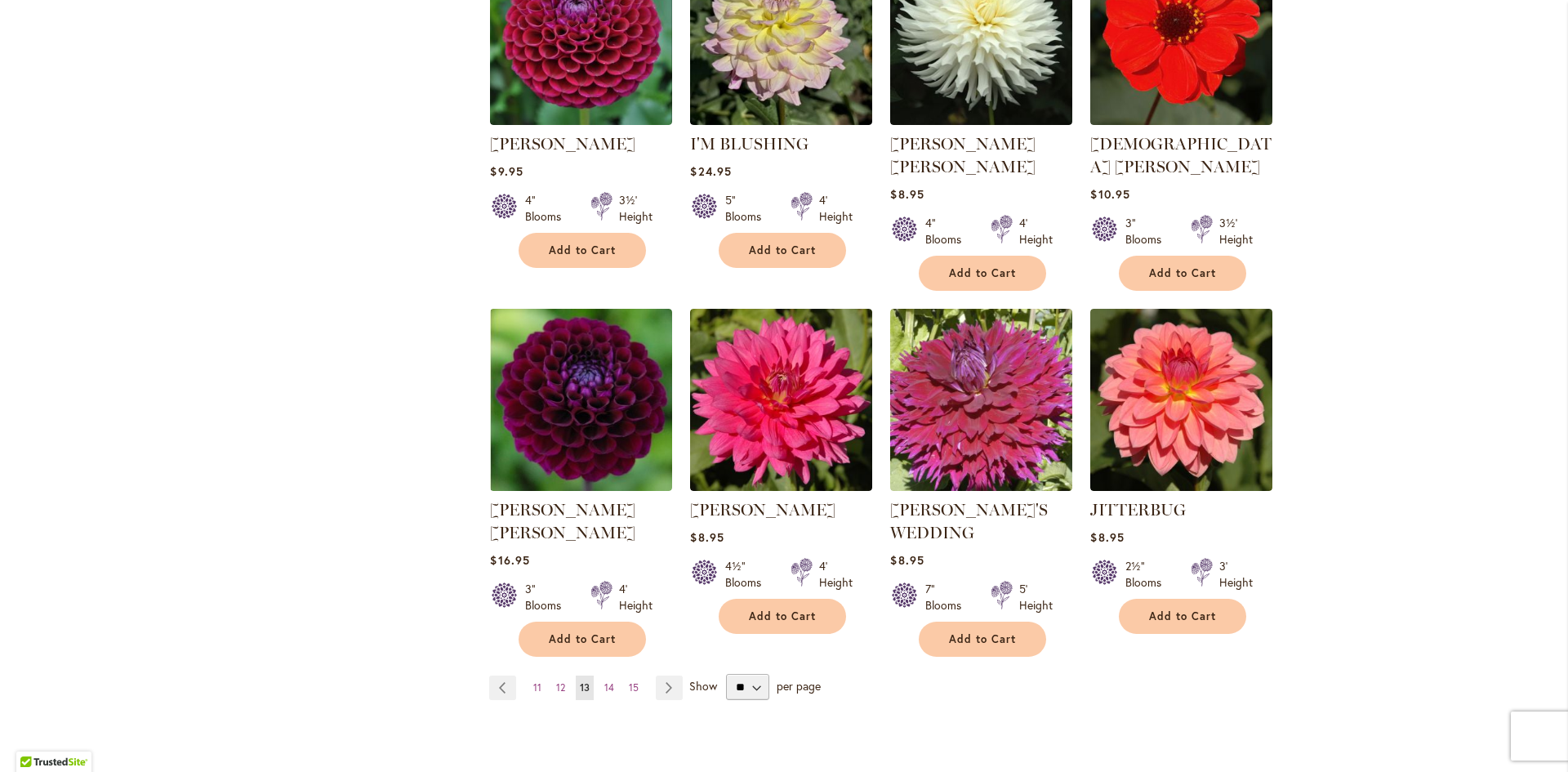
scroll to position [1226, 0]
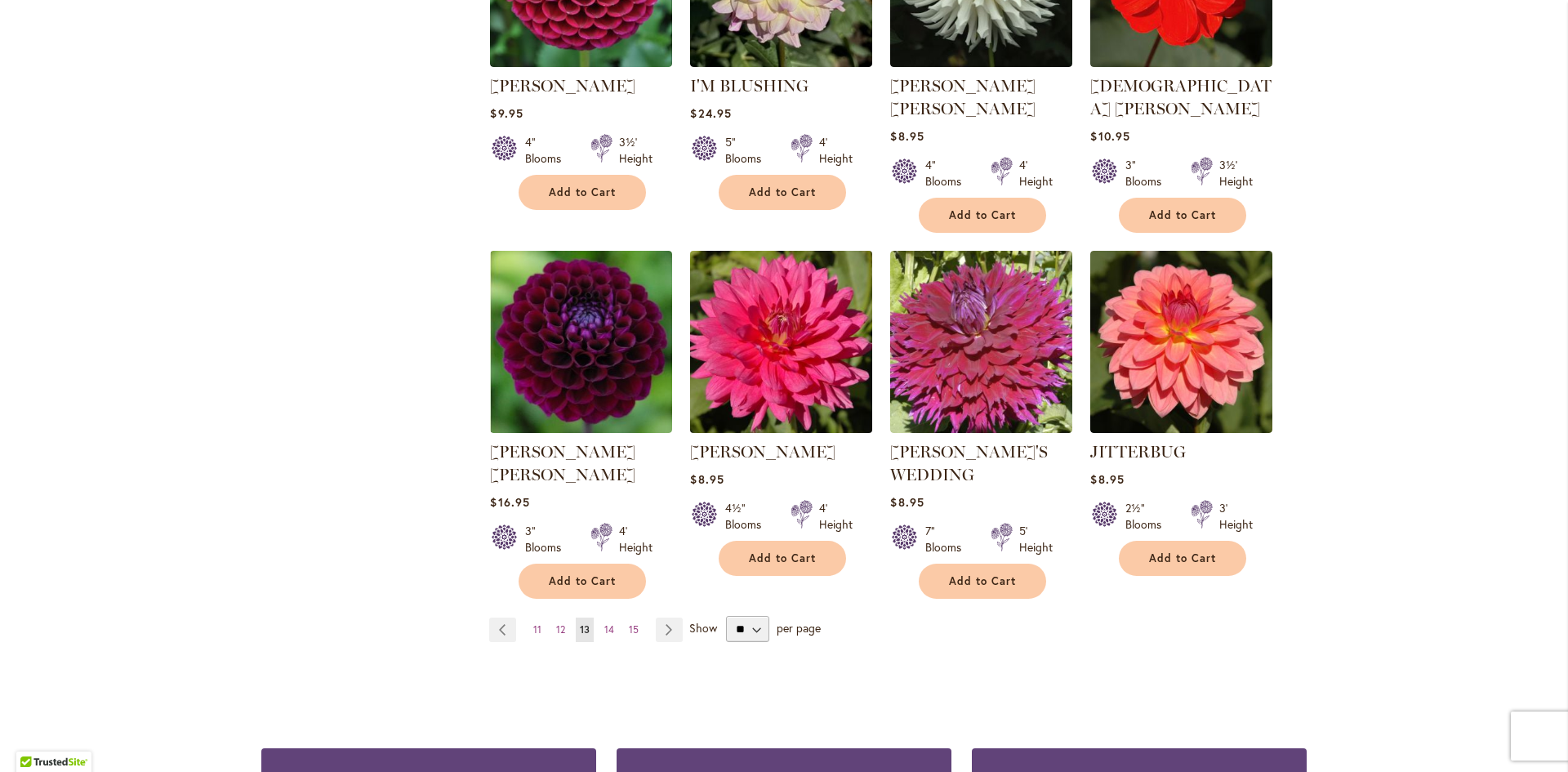
click at [773, 330] on img at bounding box center [781, 342] width 191 height 191
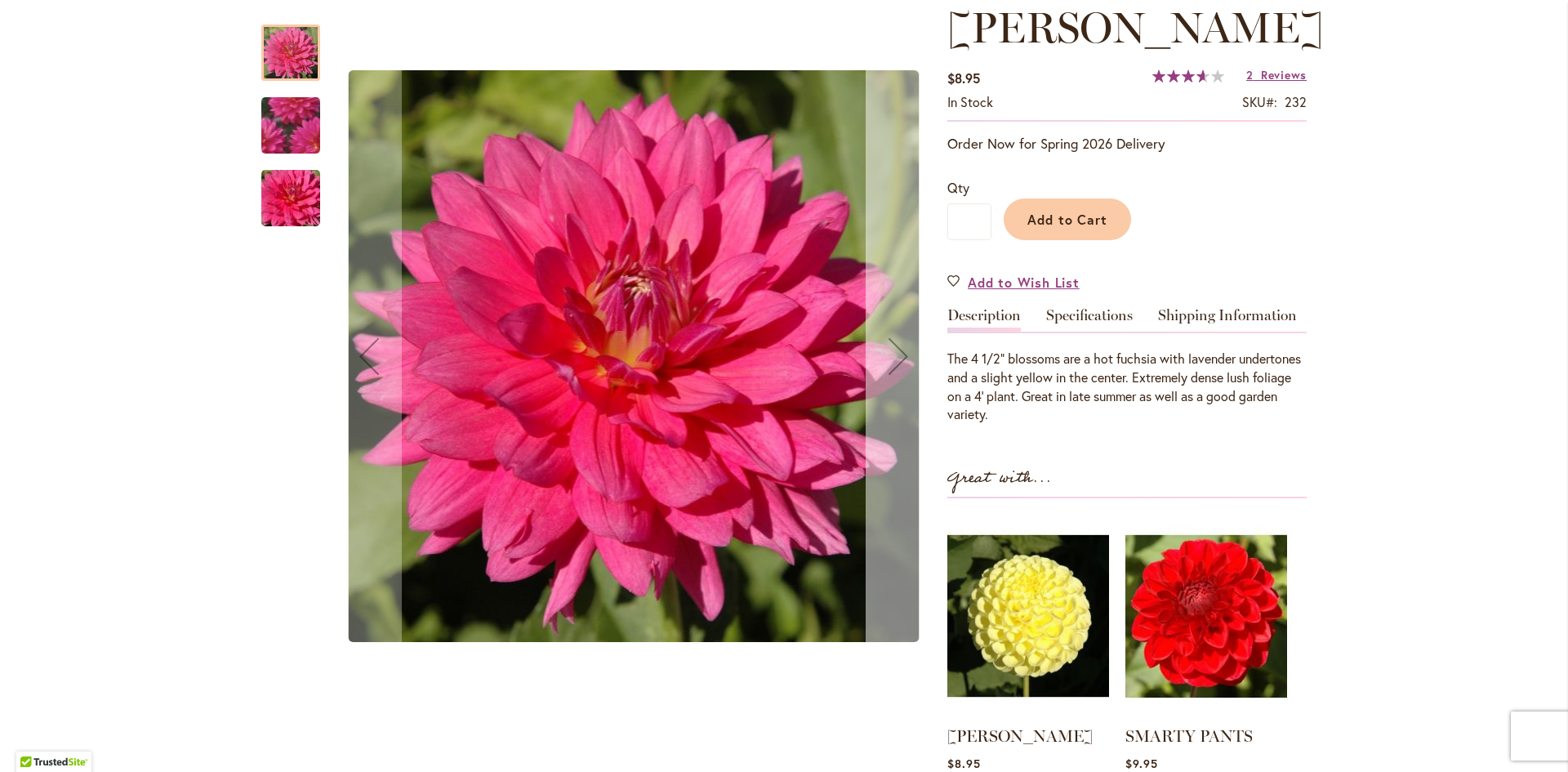
scroll to position [245, 0]
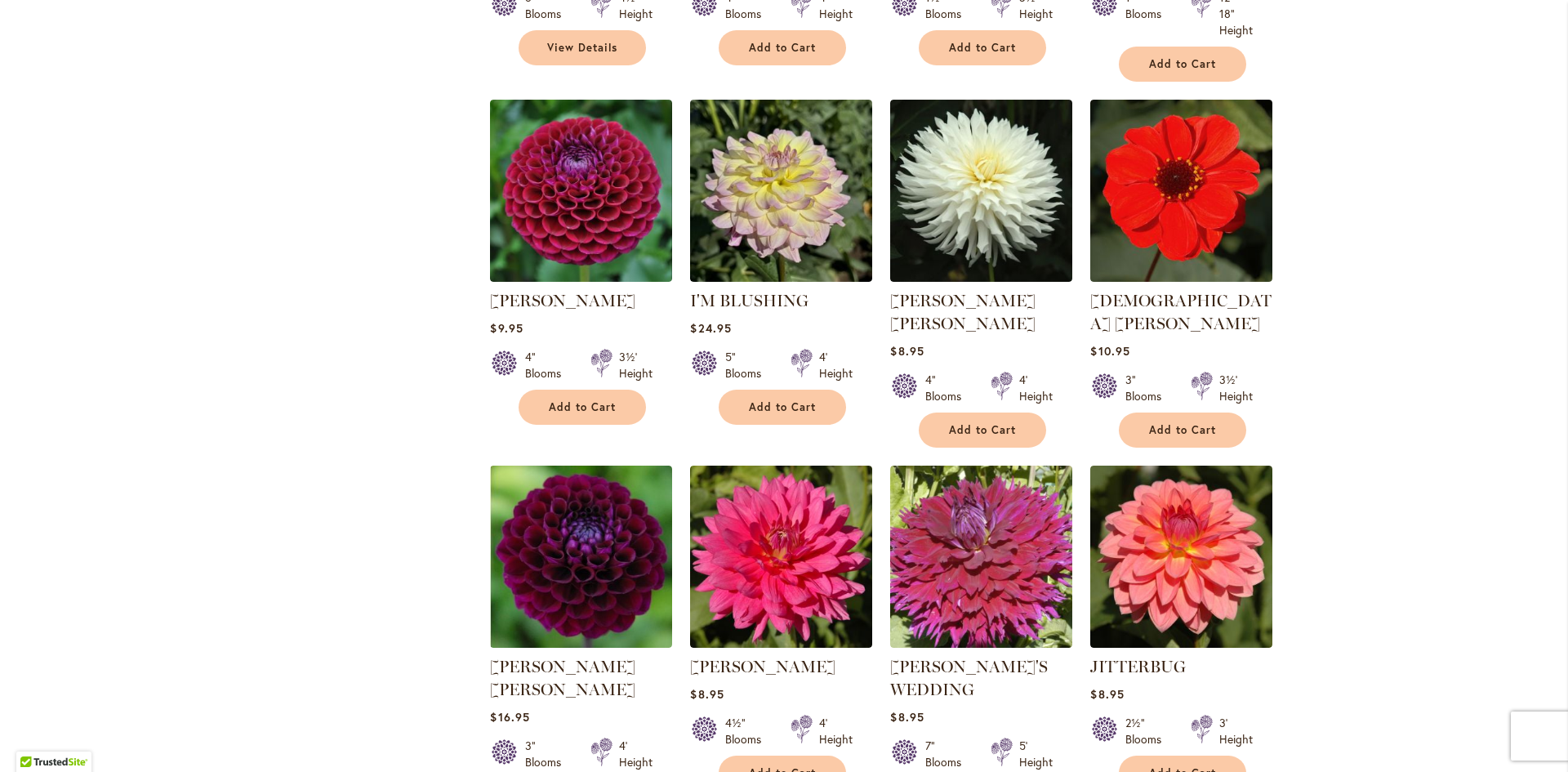
scroll to position [1062, 0]
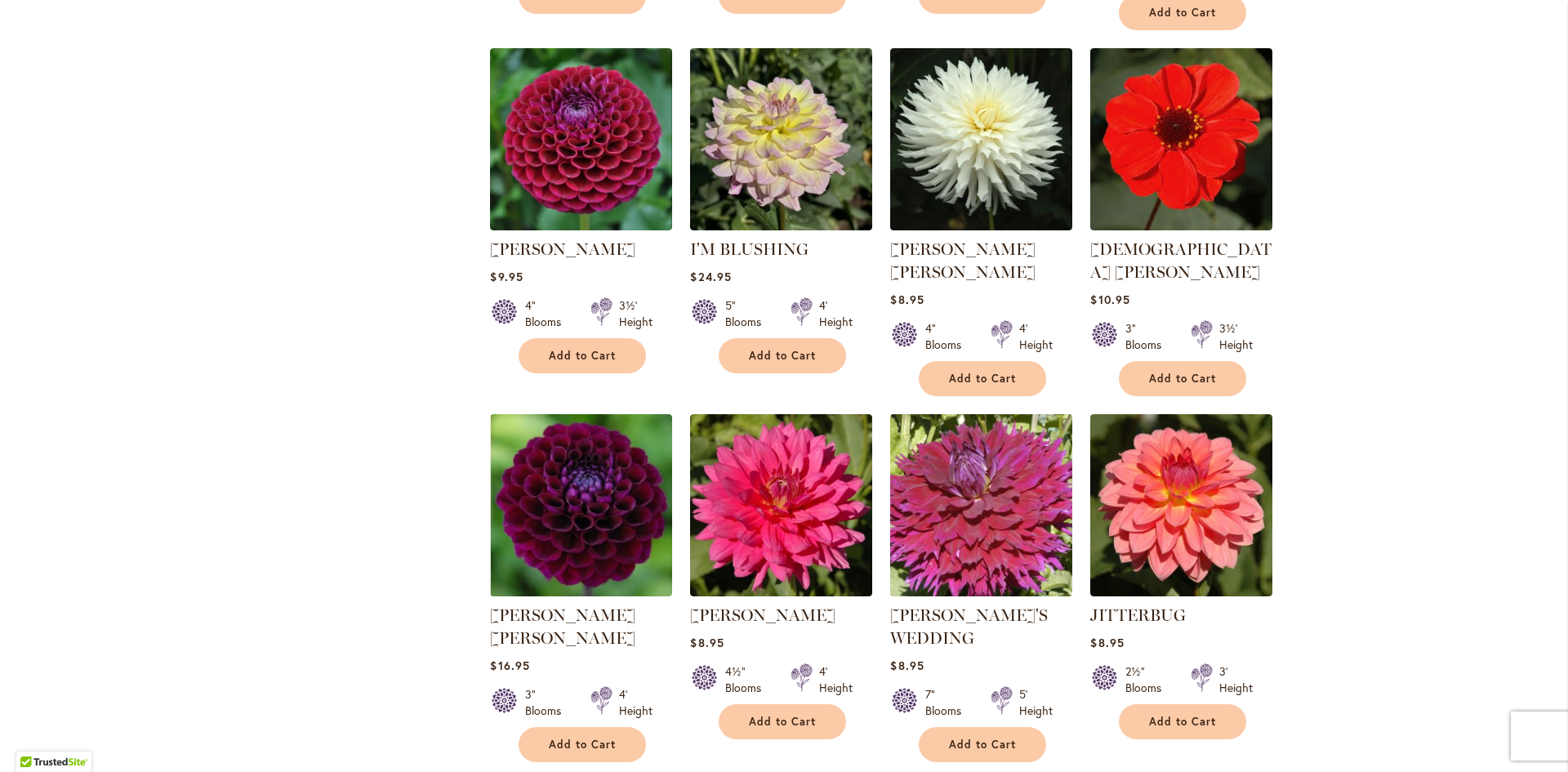
click at [972, 512] on img at bounding box center [981, 505] width 191 height 191
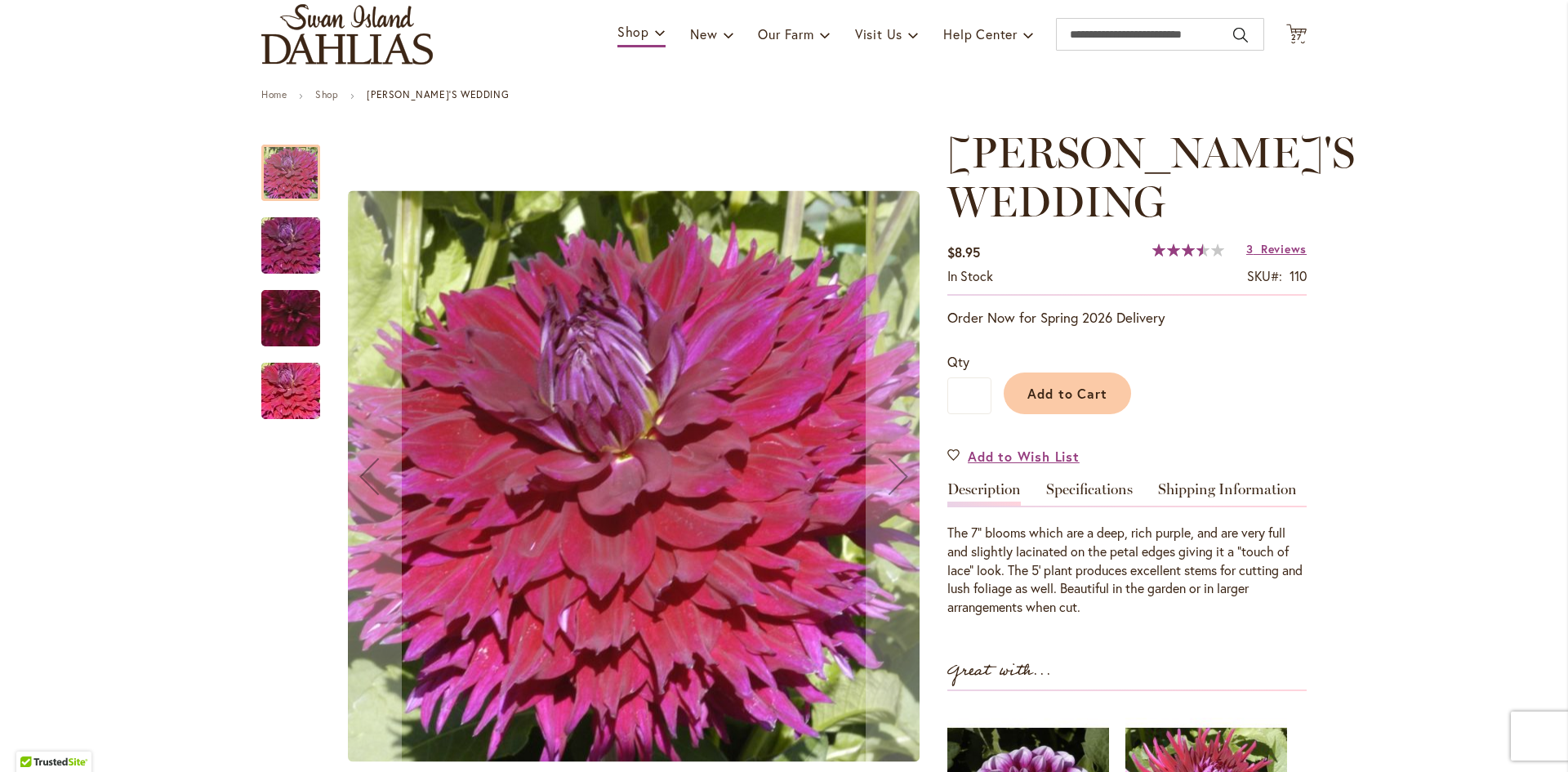
scroll to position [245, 0]
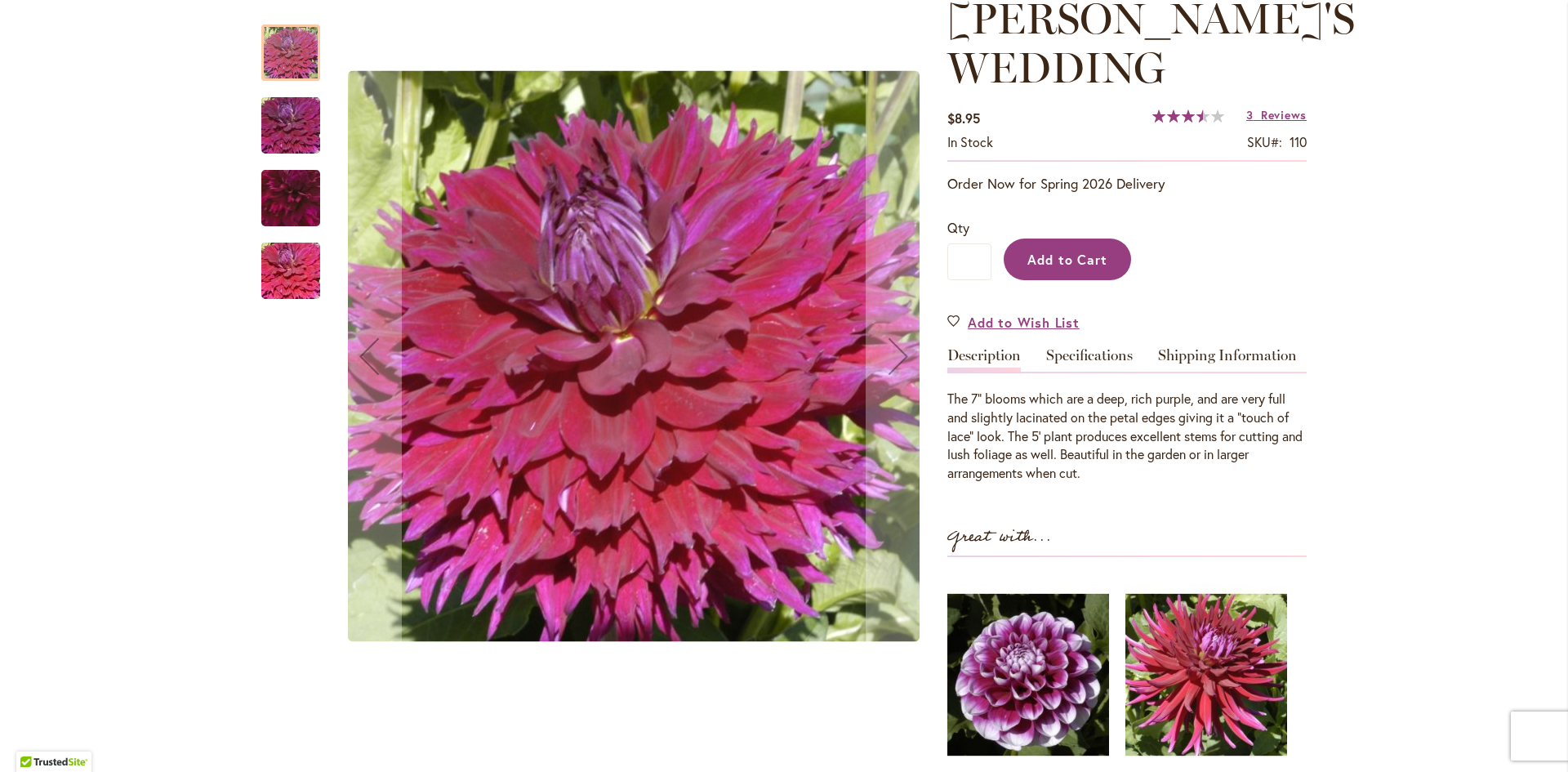
click at [1044, 258] on span "Add to Cart" at bounding box center [1067, 259] width 81 height 17
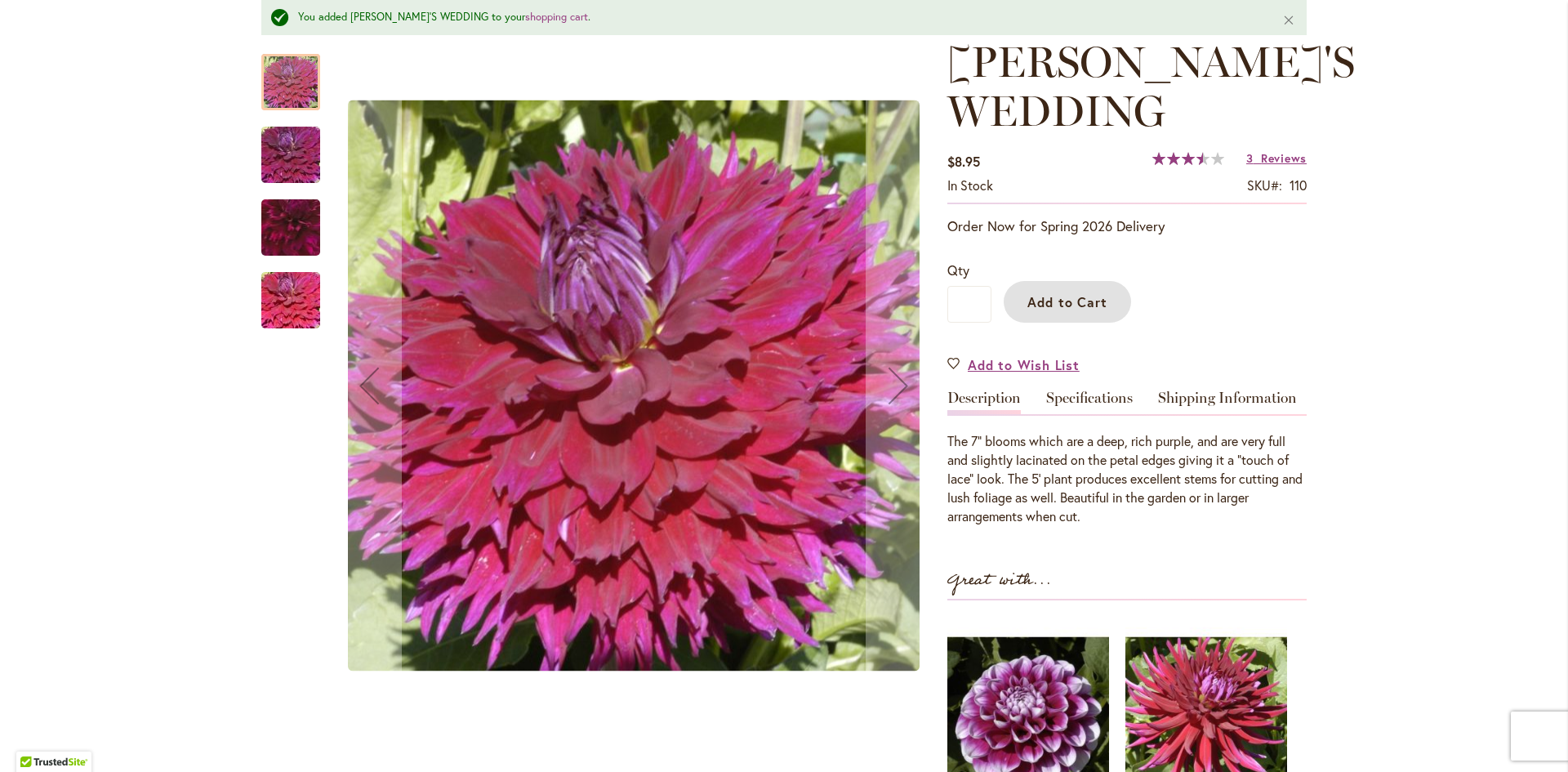
scroll to position [615, 0]
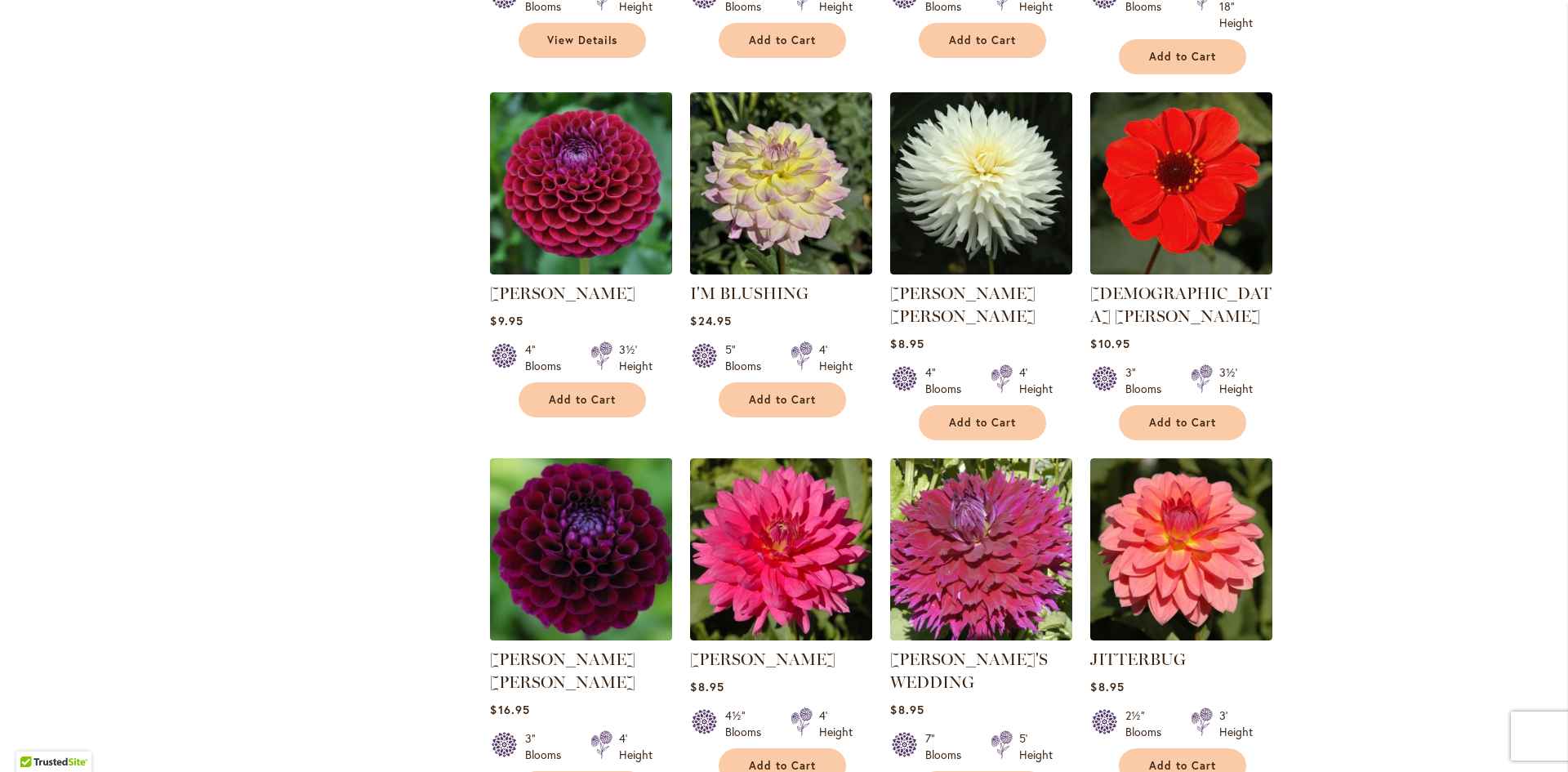
scroll to position [1307, 0]
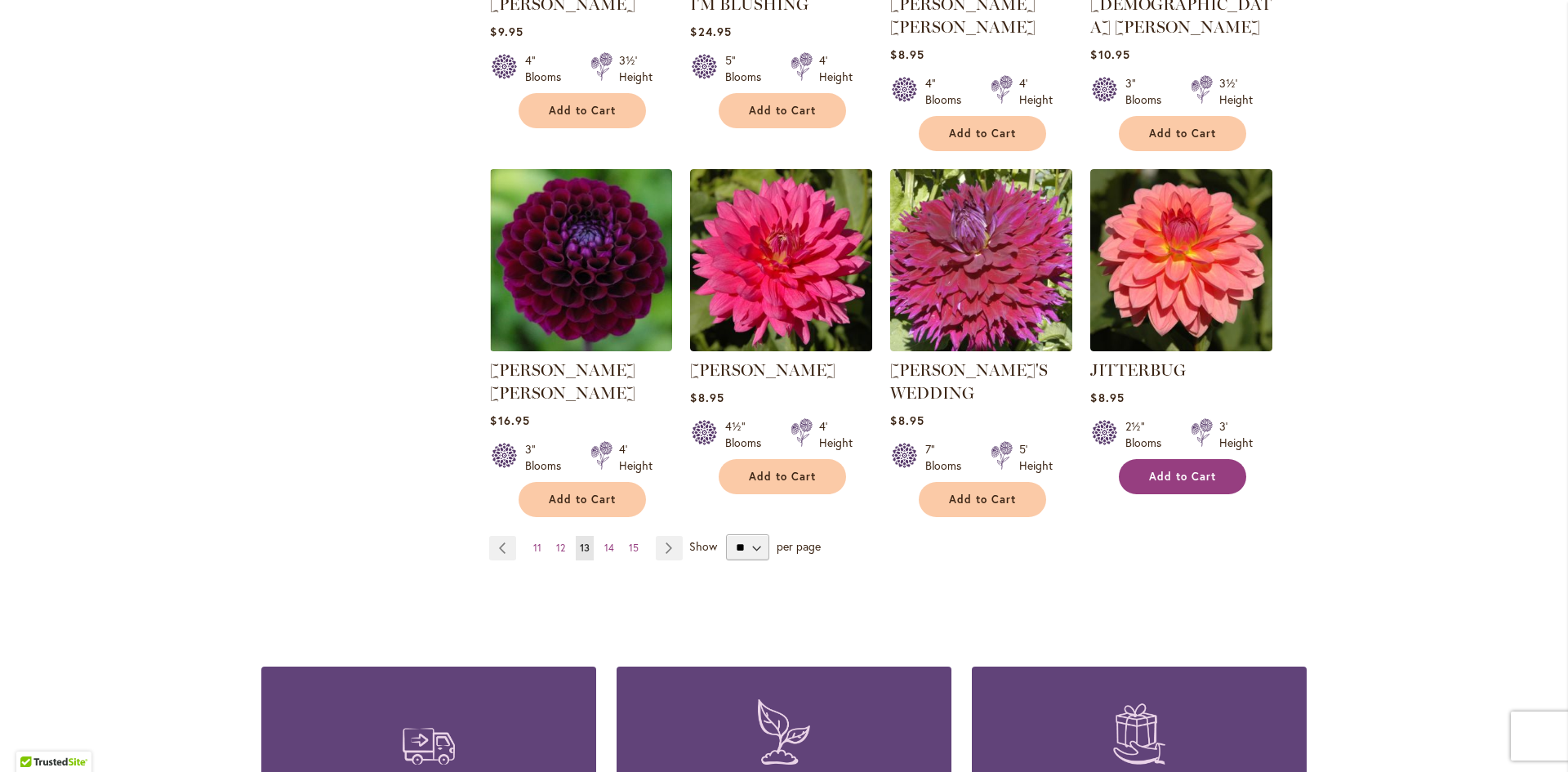
click at [1176, 470] on span "Add to Cart" at bounding box center [1182, 476] width 67 height 14
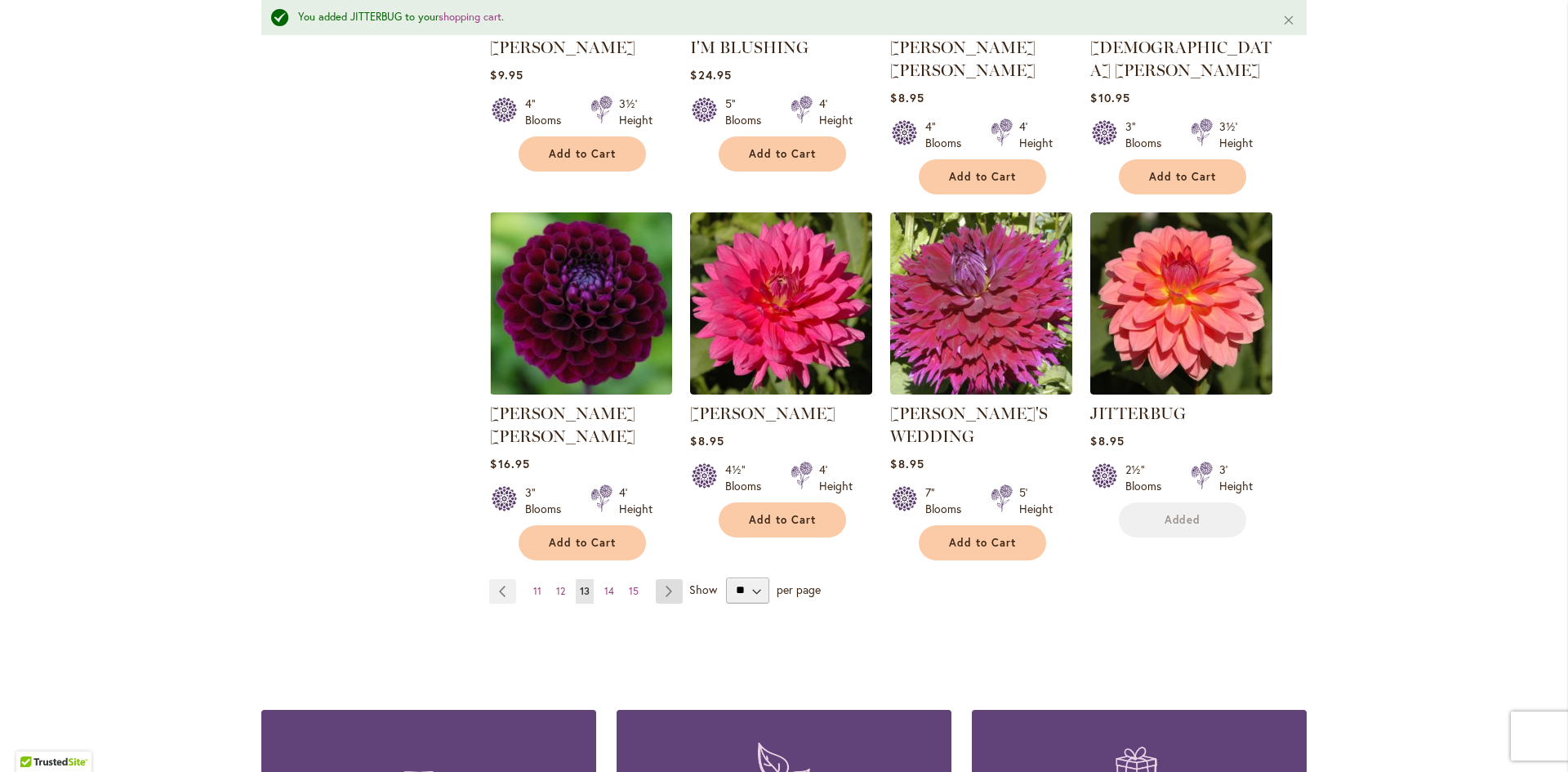
scroll to position [1350, 0]
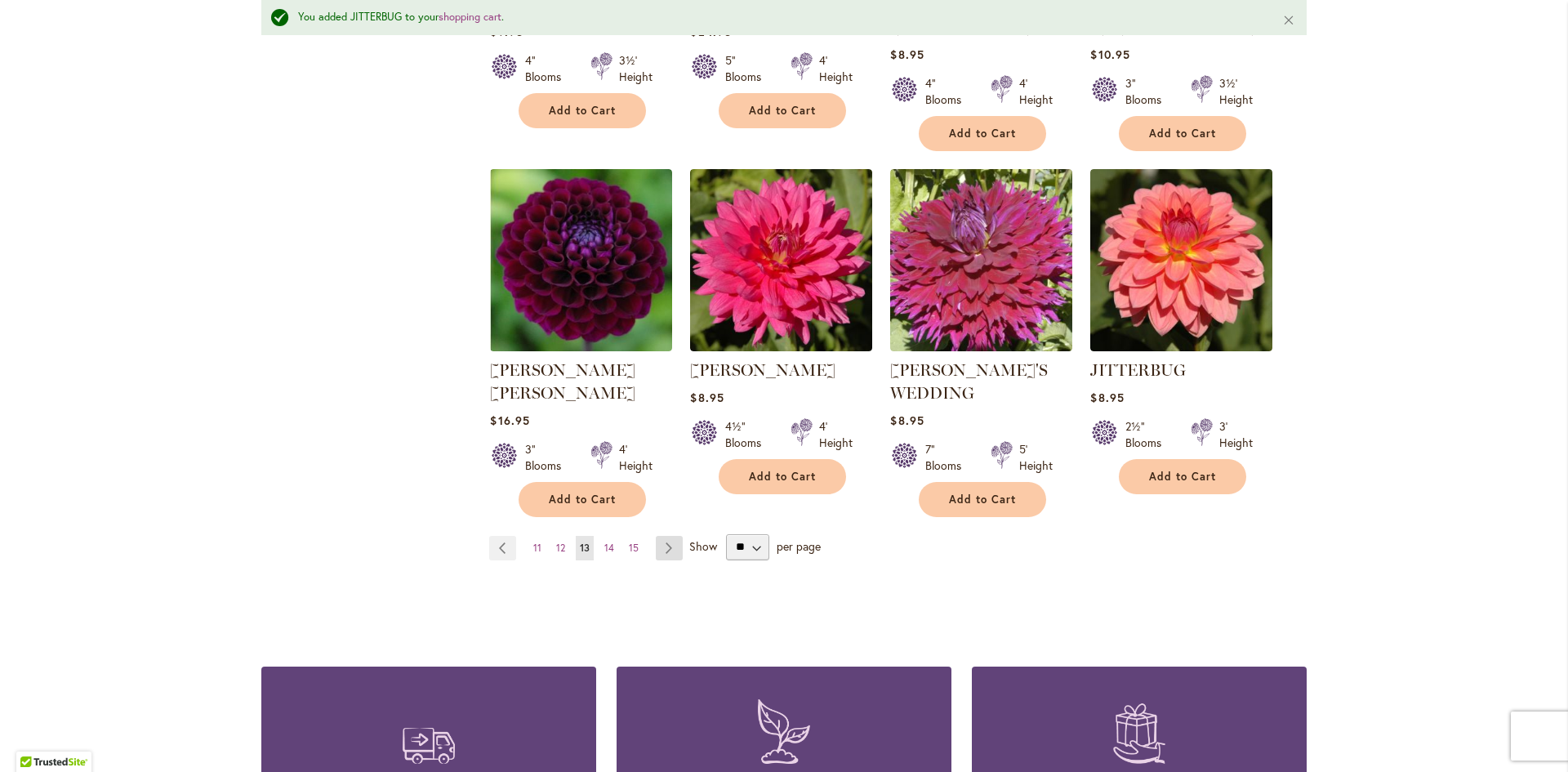
click at [661, 536] on link "Page Next" at bounding box center [669, 548] width 27 height 25
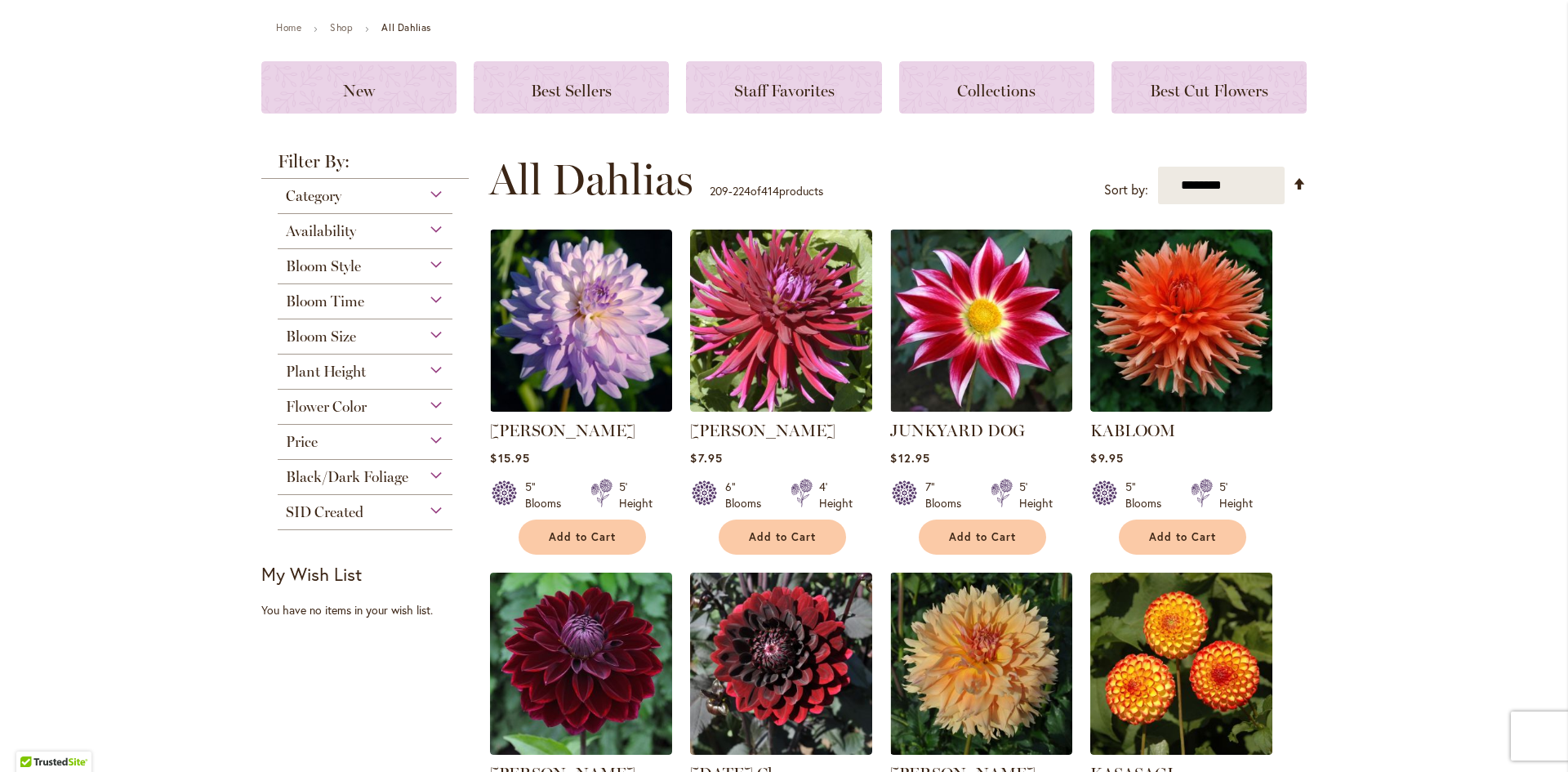
scroll to position [327, 0]
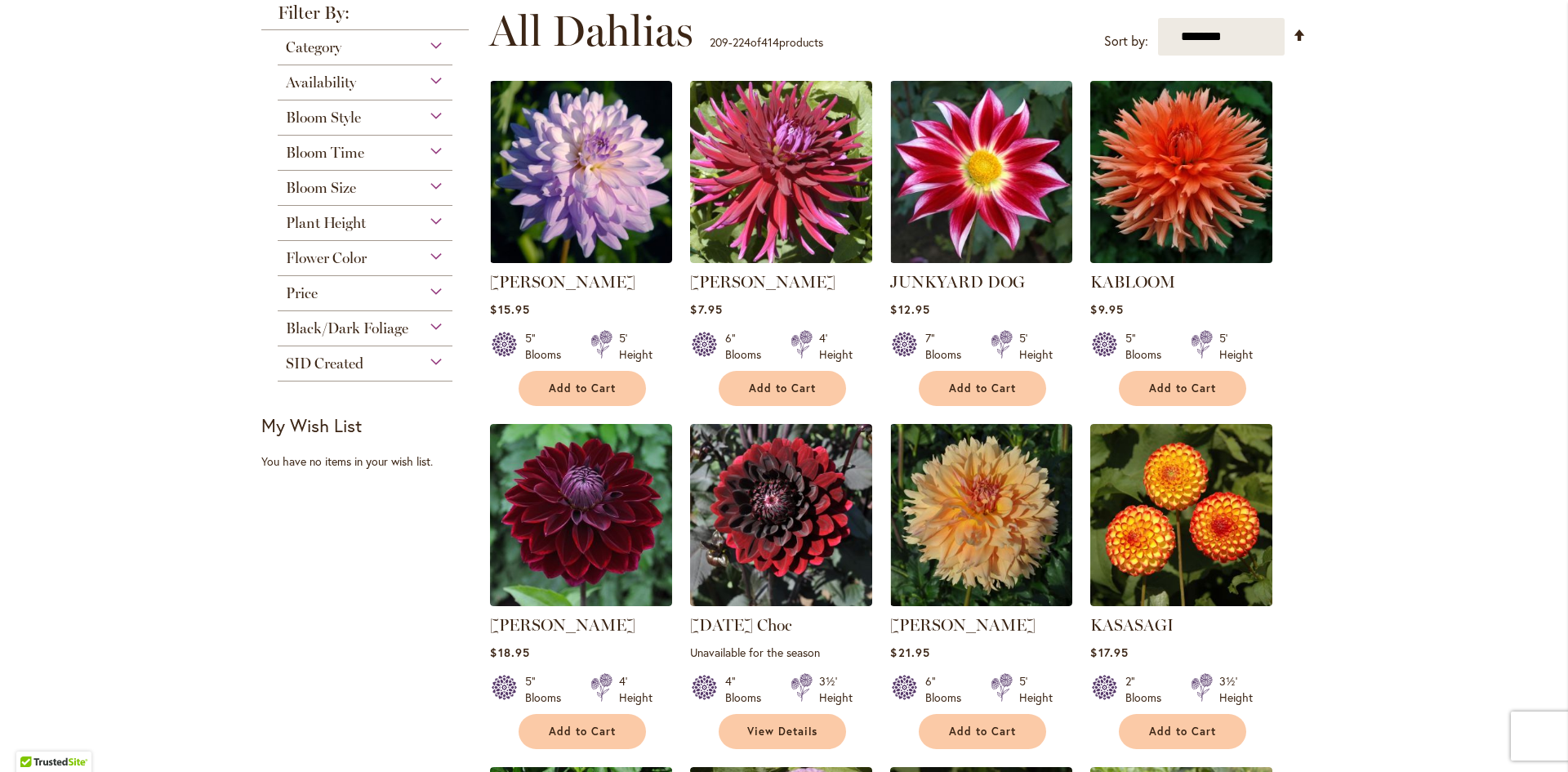
click at [1173, 141] on img at bounding box center [1181, 172] width 191 height 191
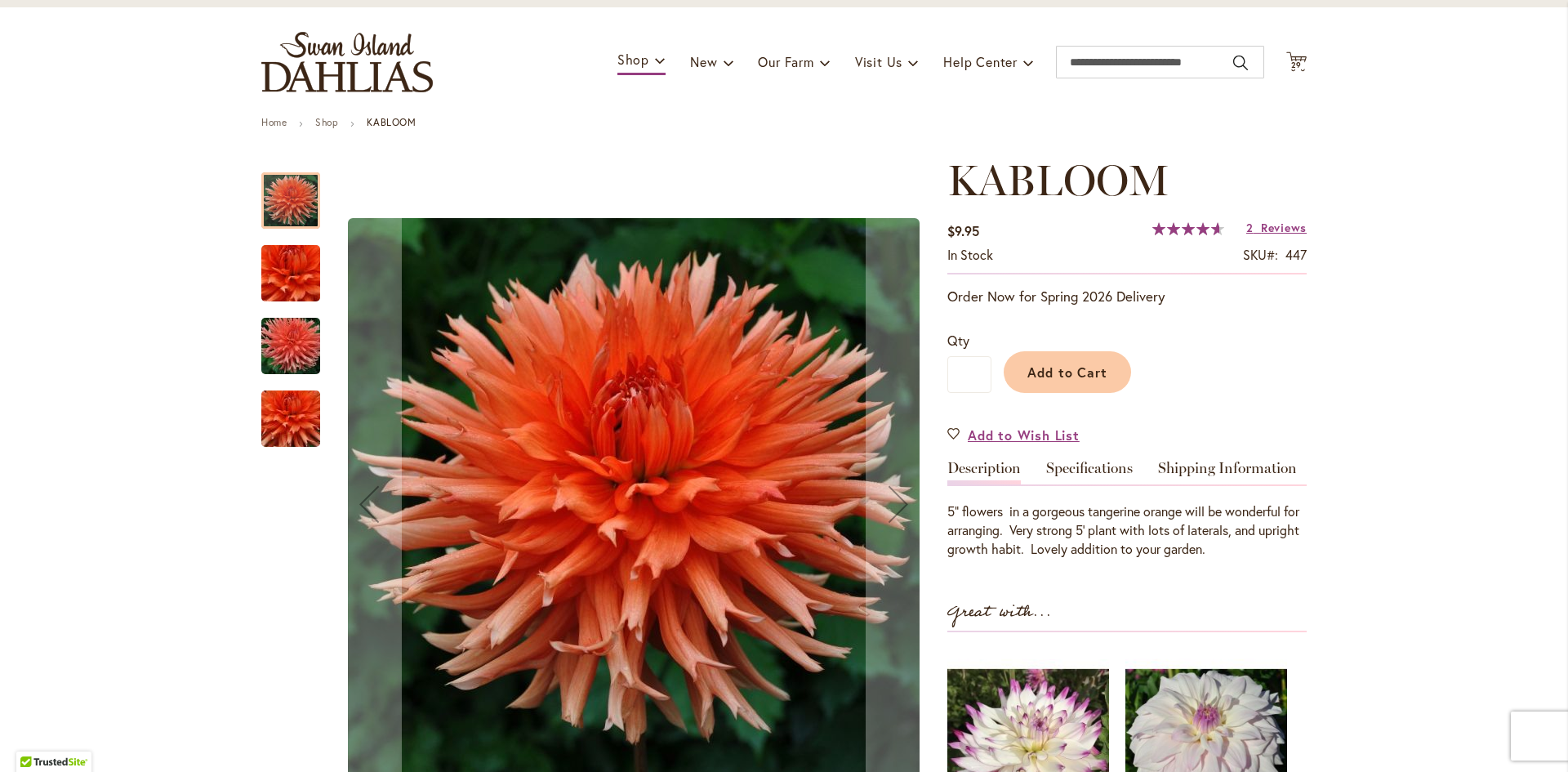
scroll to position [82, 0]
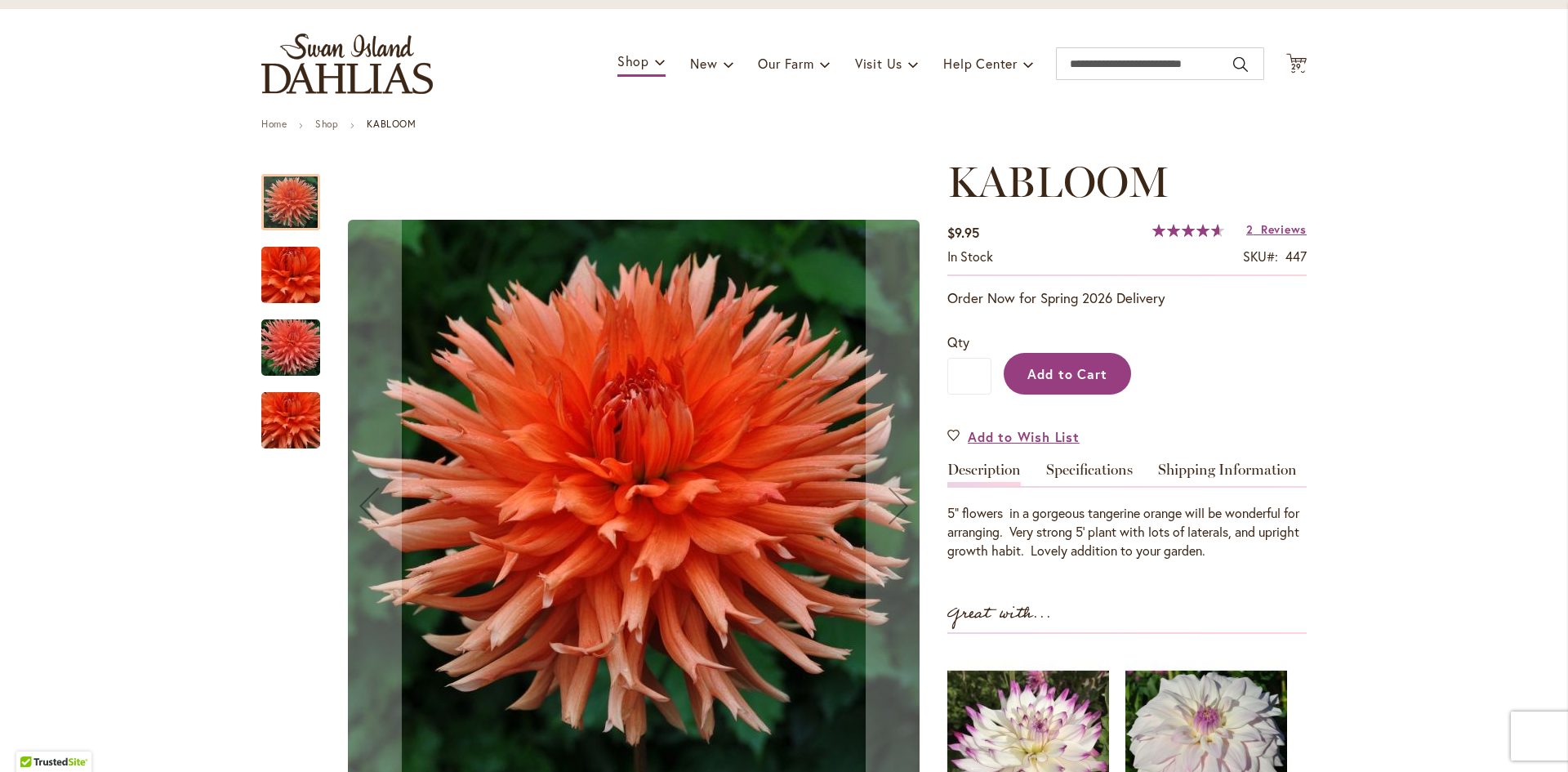
click at [1037, 372] on span "Add to Cart" at bounding box center [1067, 374] width 81 height 17
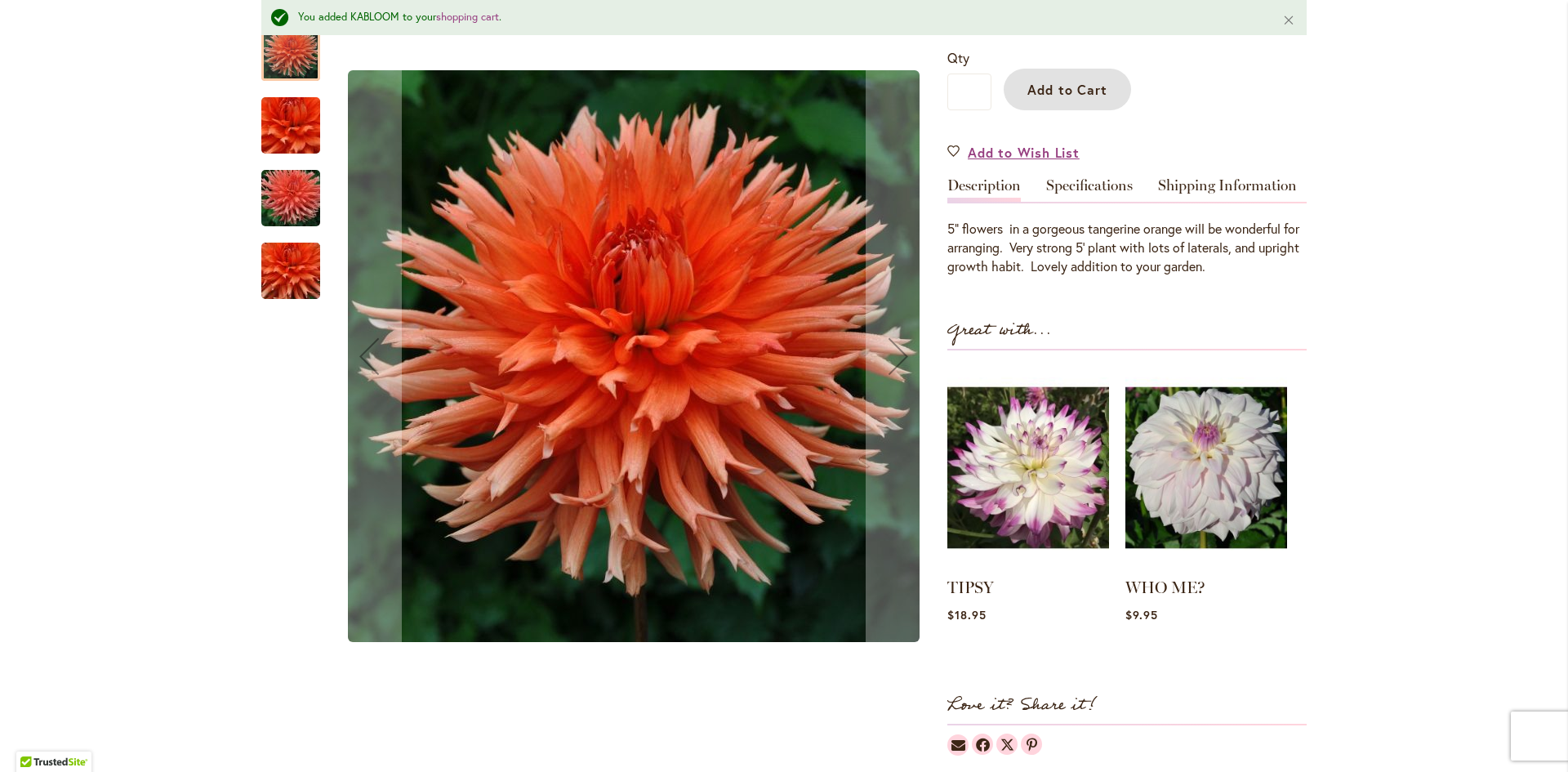
scroll to position [452, 0]
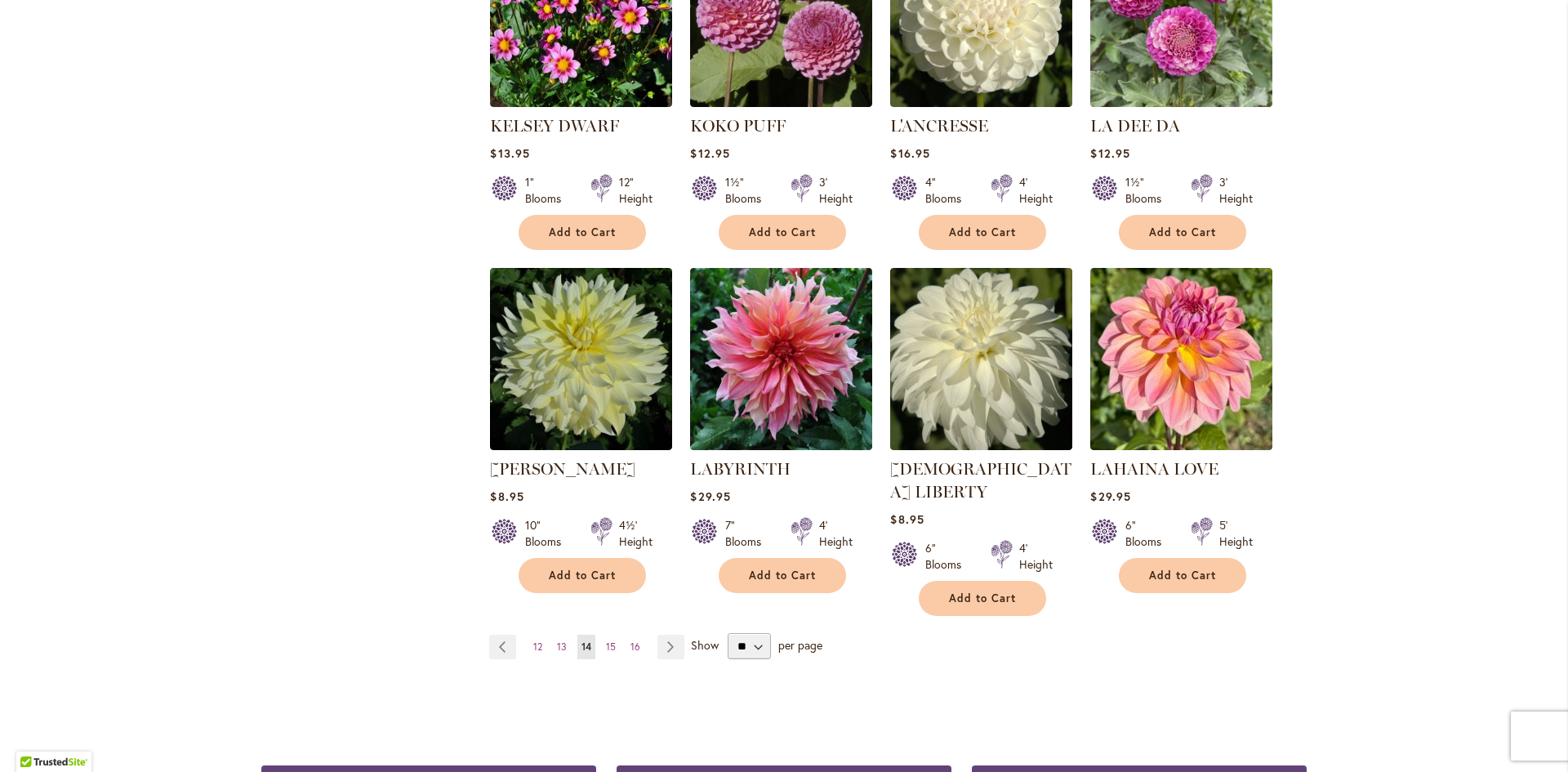
scroll to position [1226, 0]
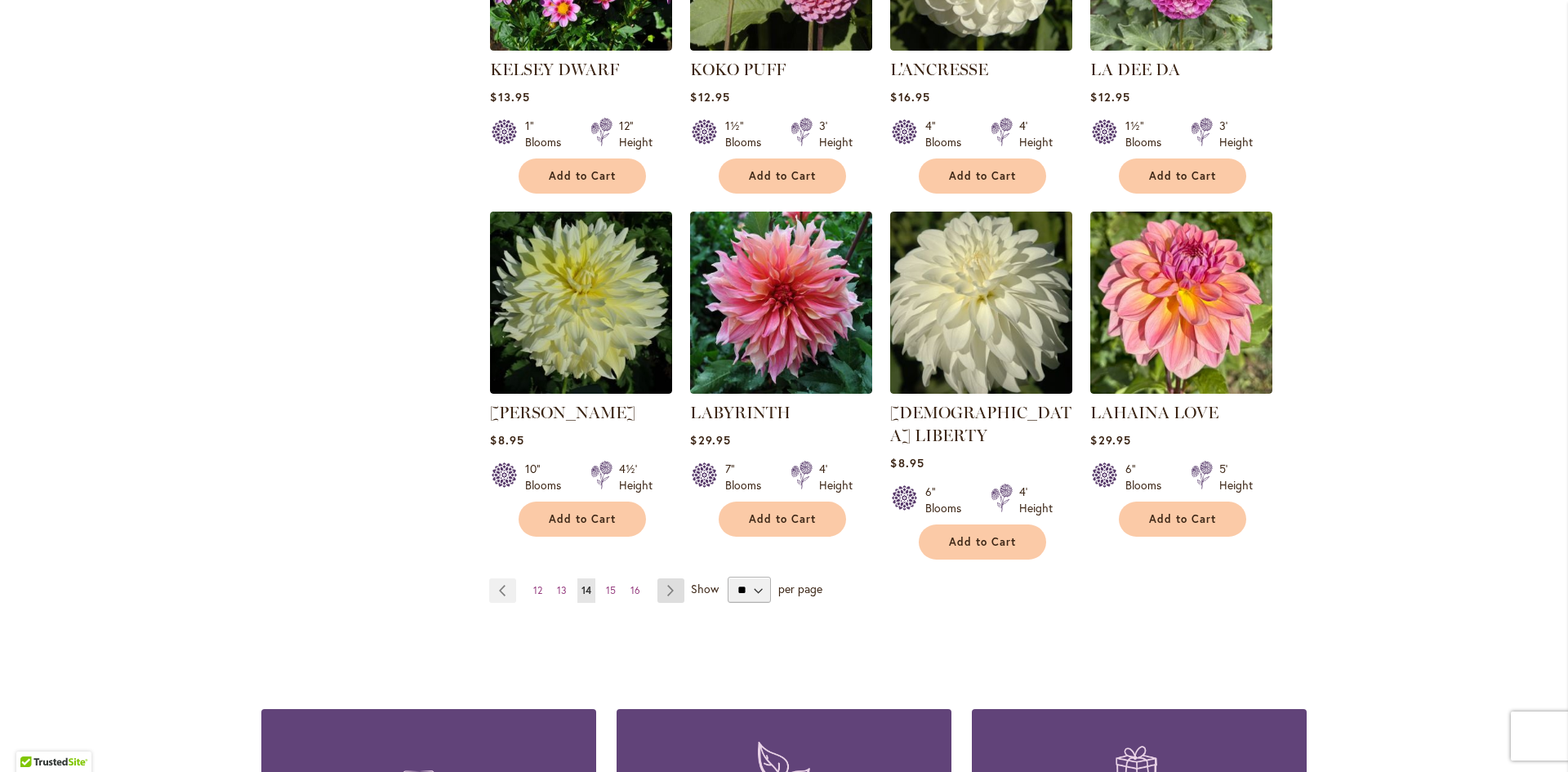
click at [660, 578] on link "Page Next" at bounding box center [671, 590] width 27 height 25
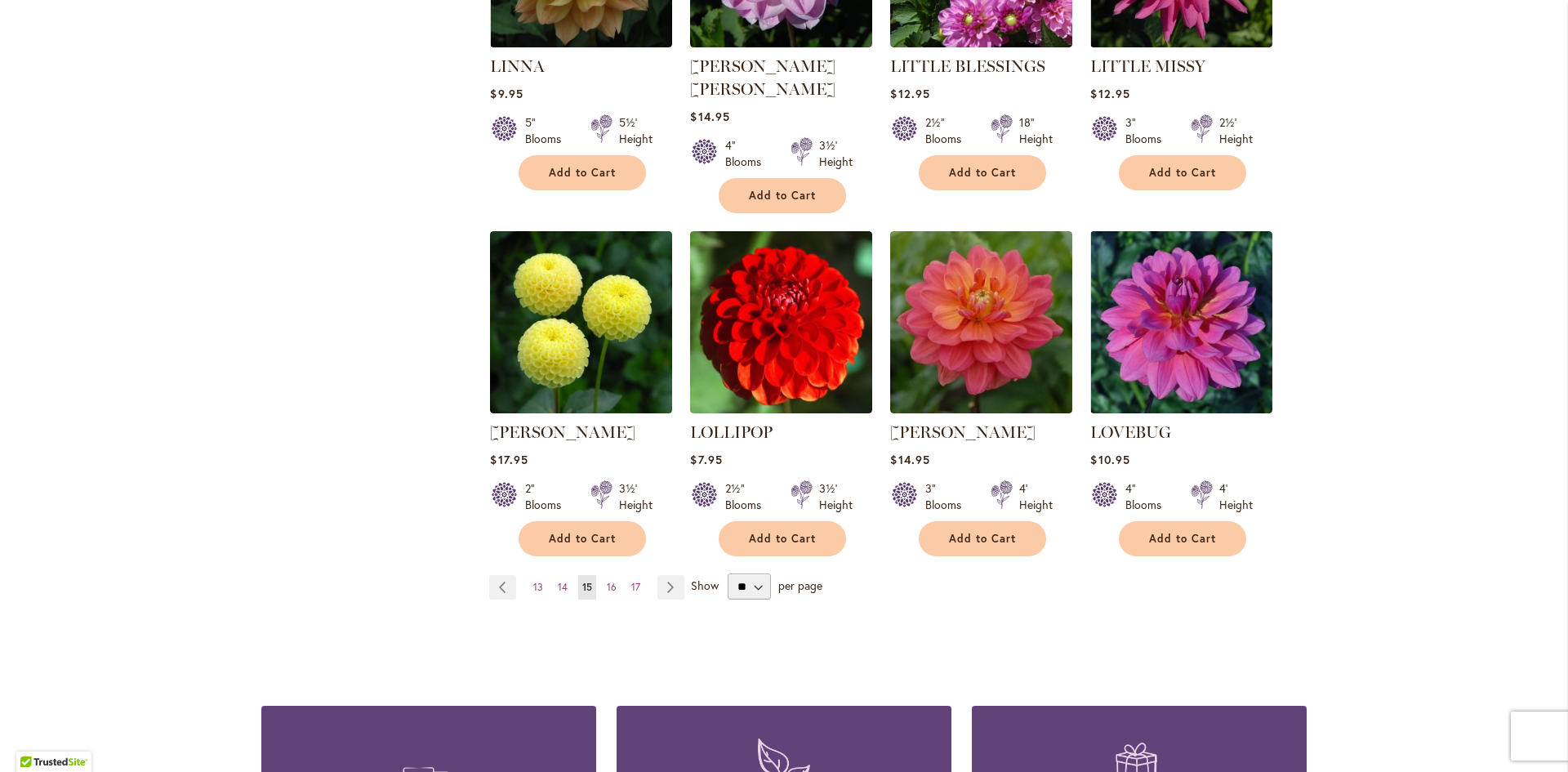
scroll to position [1307, 0]
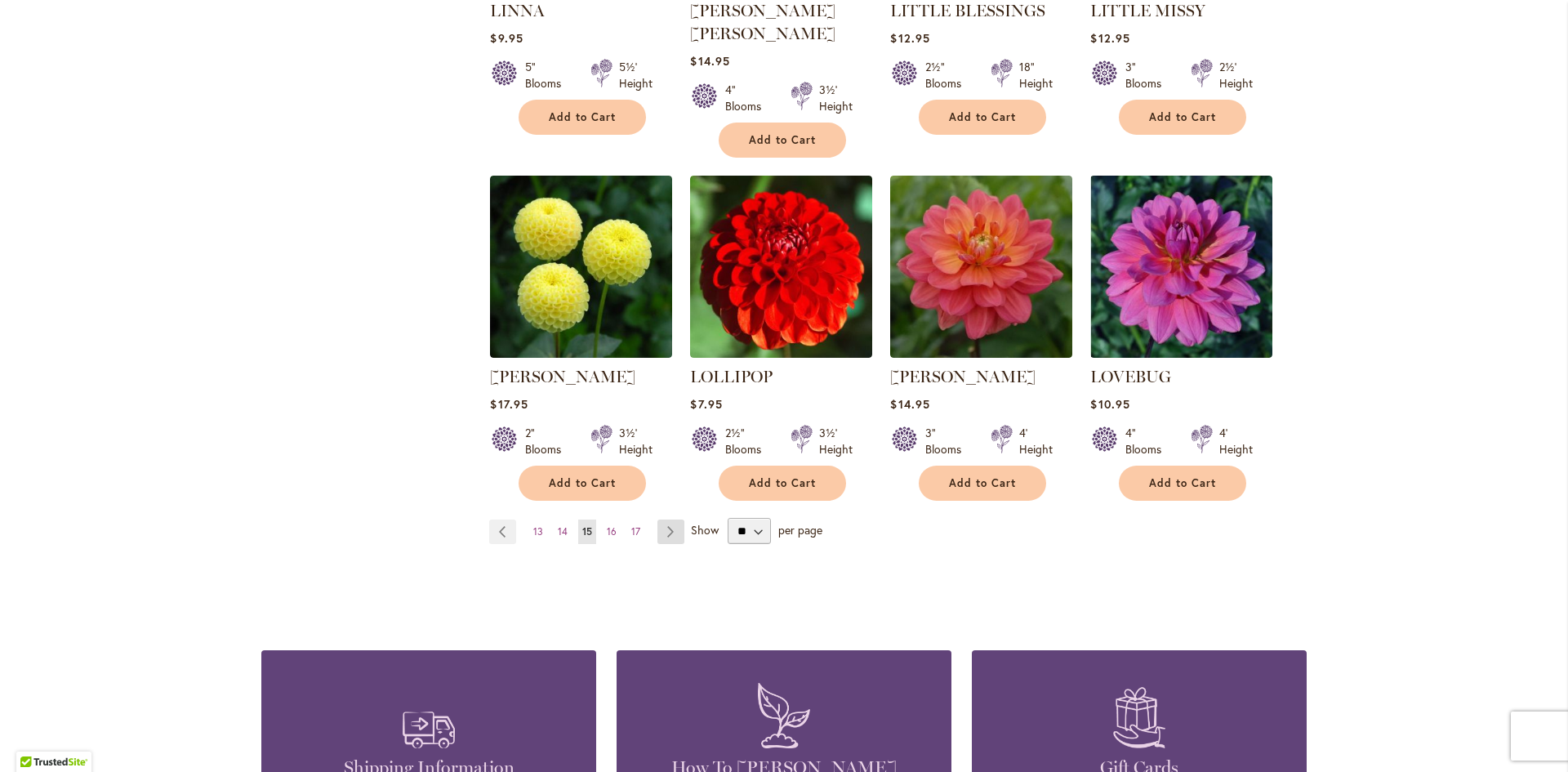
click at [662, 520] on link "Page Next" at bounding box center [671, 532] width 27 height 25
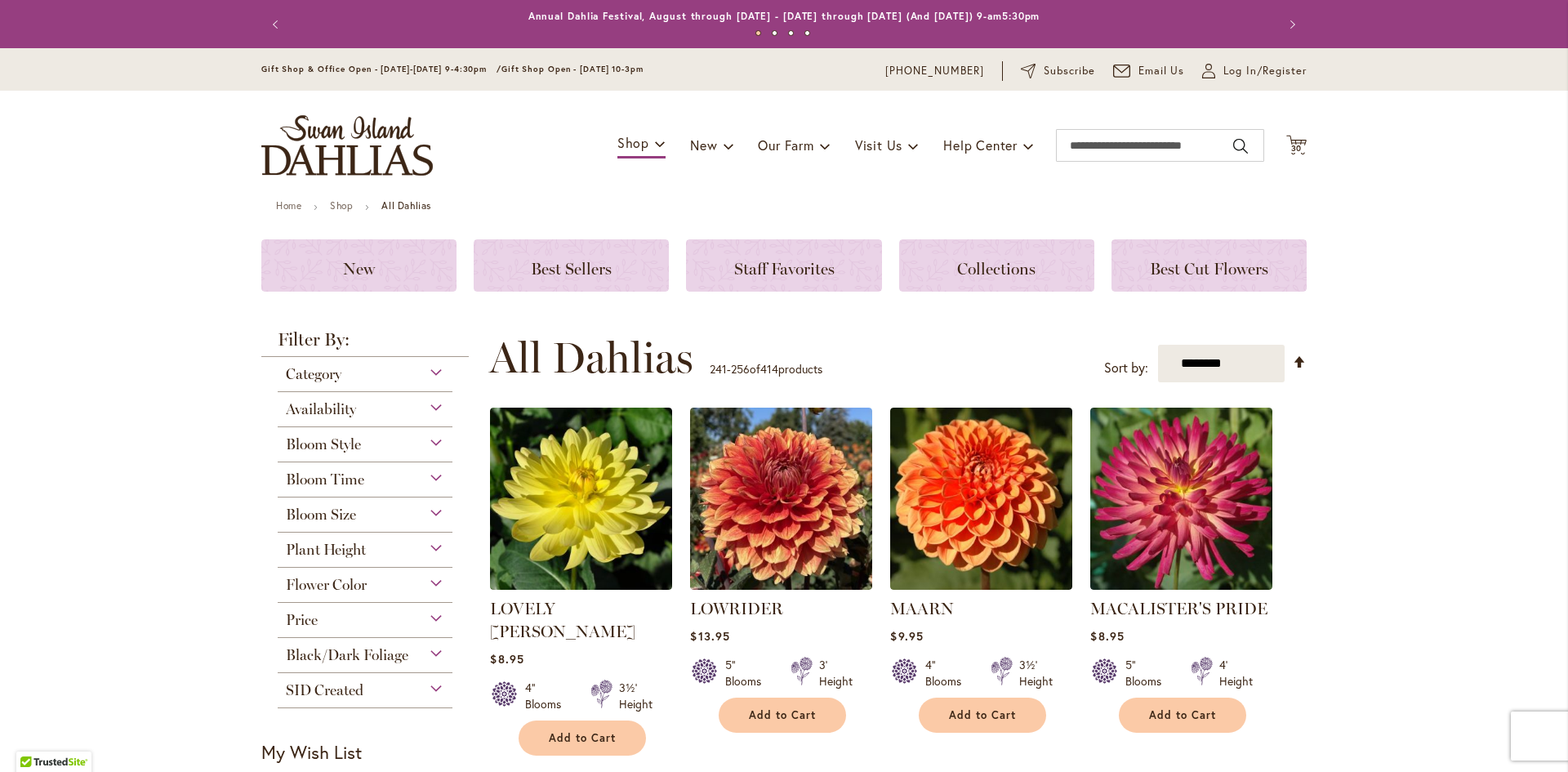
scroll to position [409, 0]
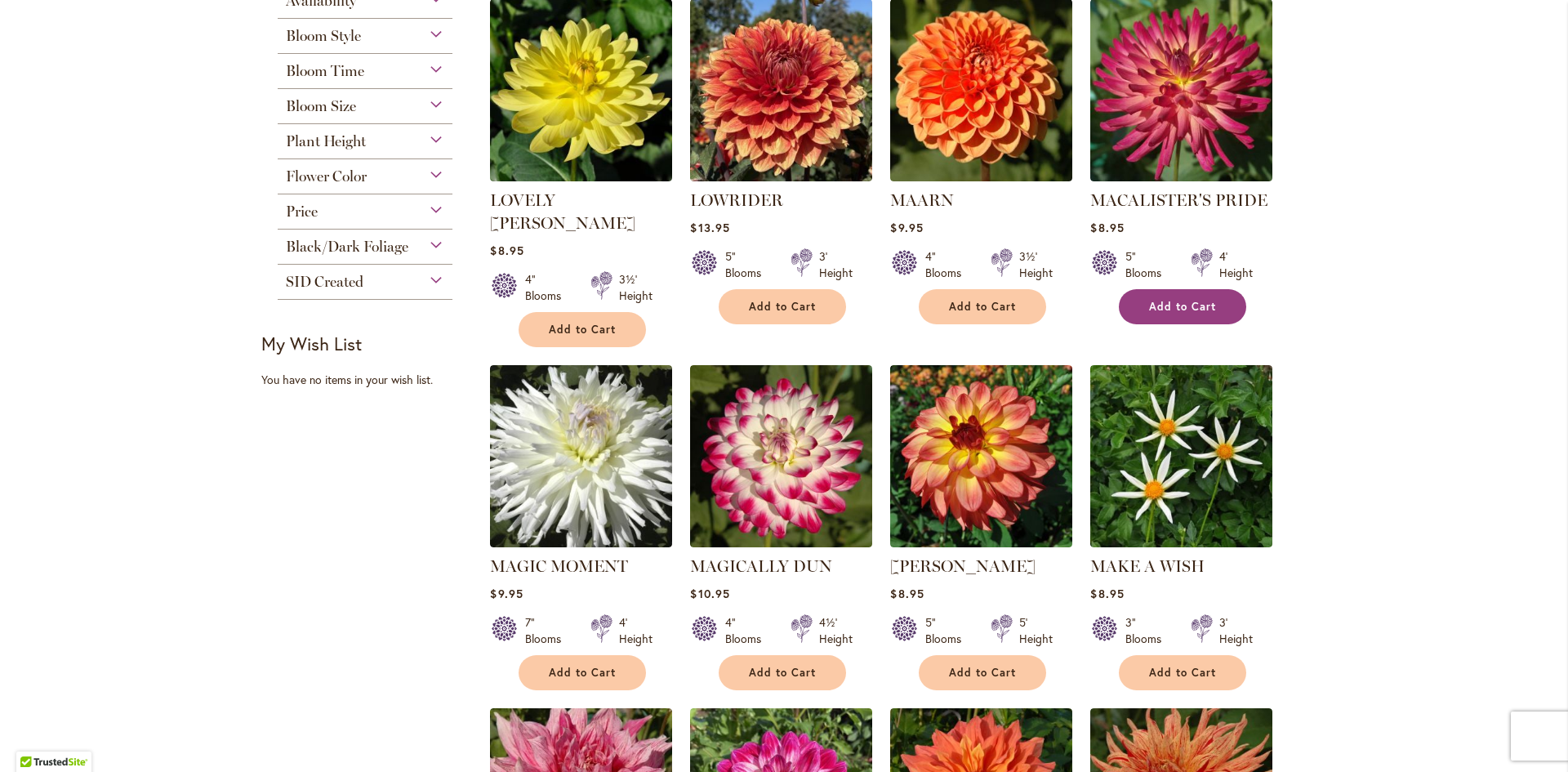
click at [1200, 309] on span "Add to Cart" at bounding box center [1182, 307] width 67 height 14
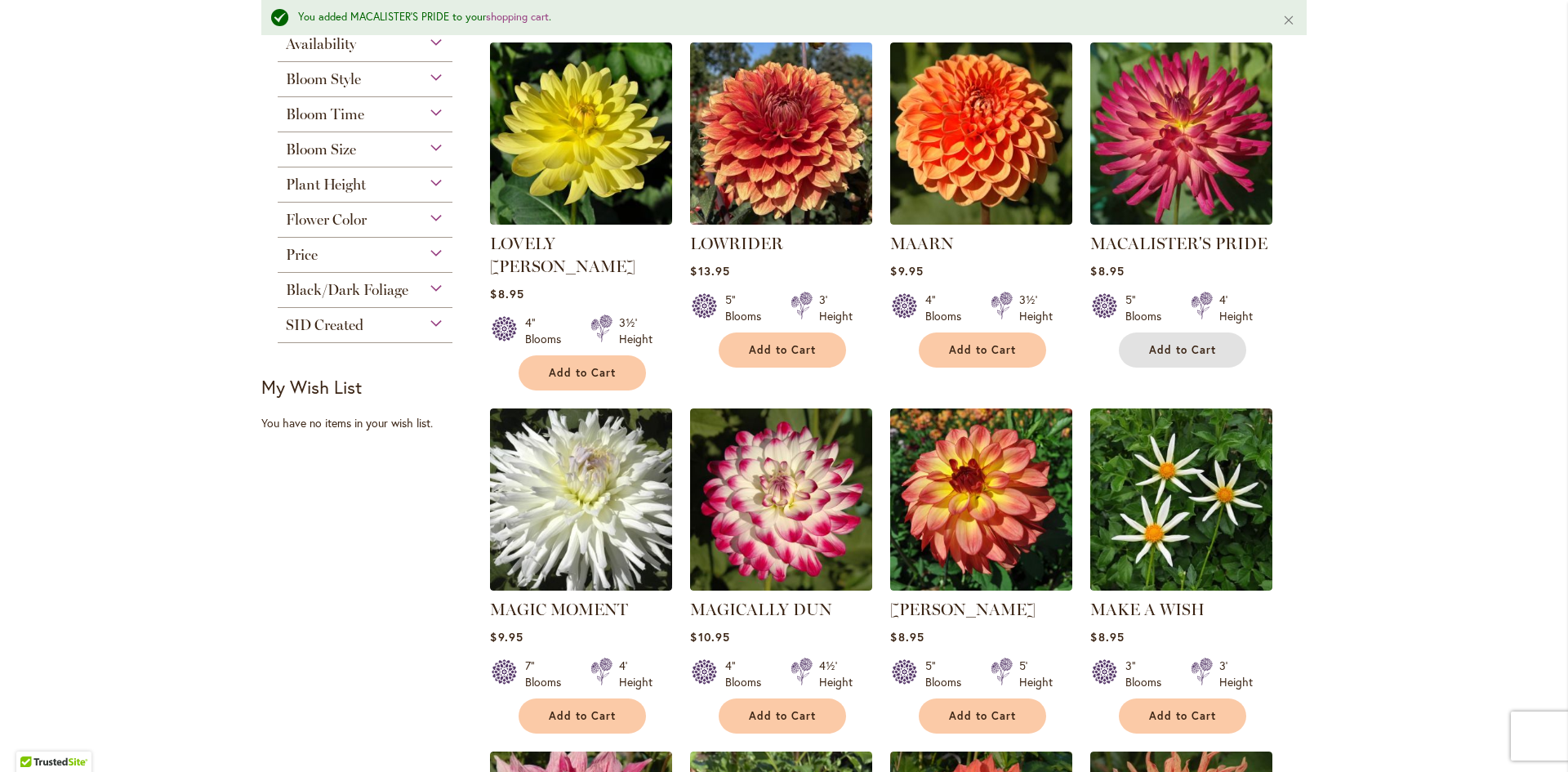
scroll to position [452, 0]
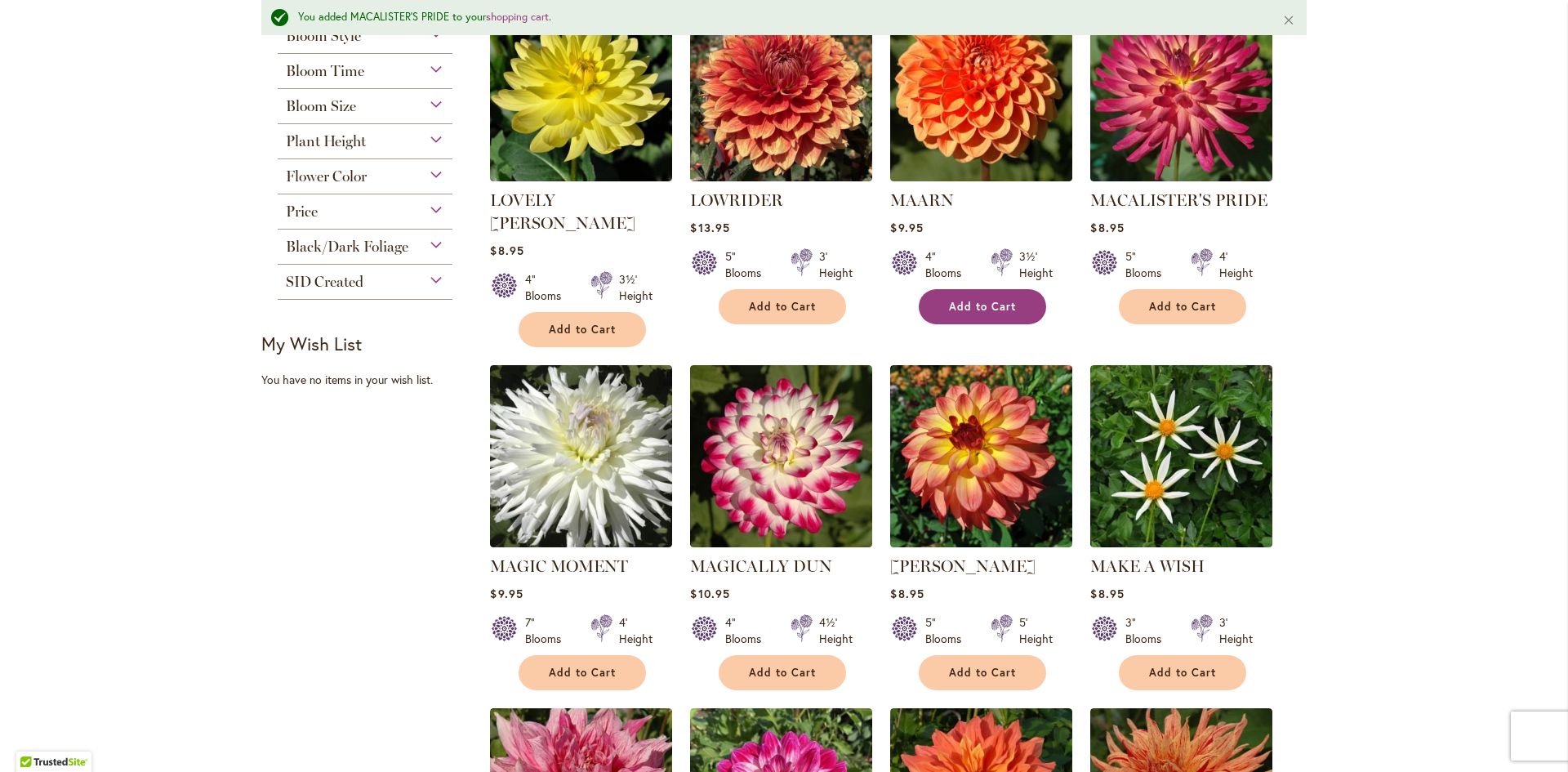
click at [967, 300] on span "Add to Cart" at bounding box center [982, 307] width 67 height 14
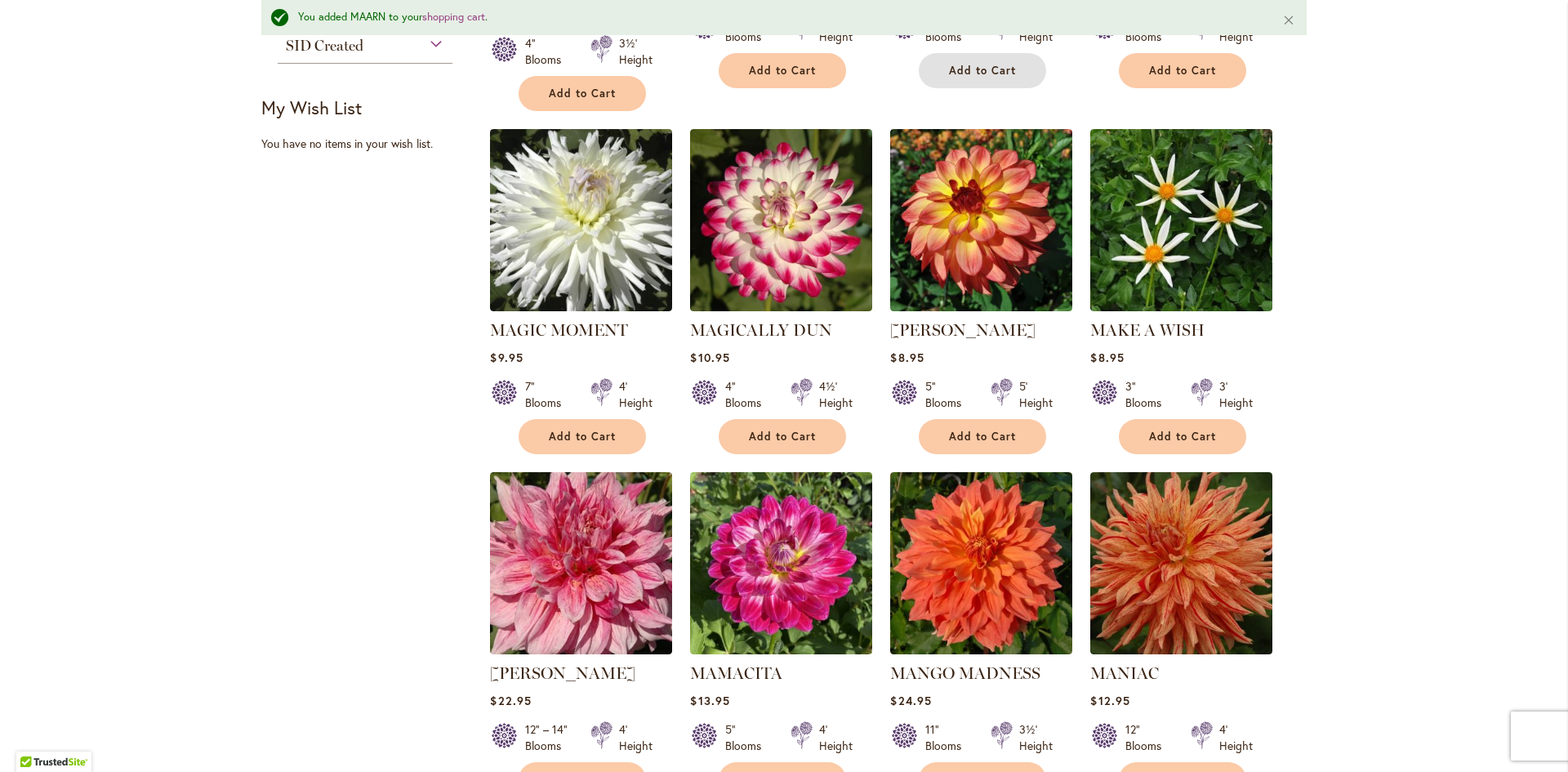
scroll to position [697, 0]
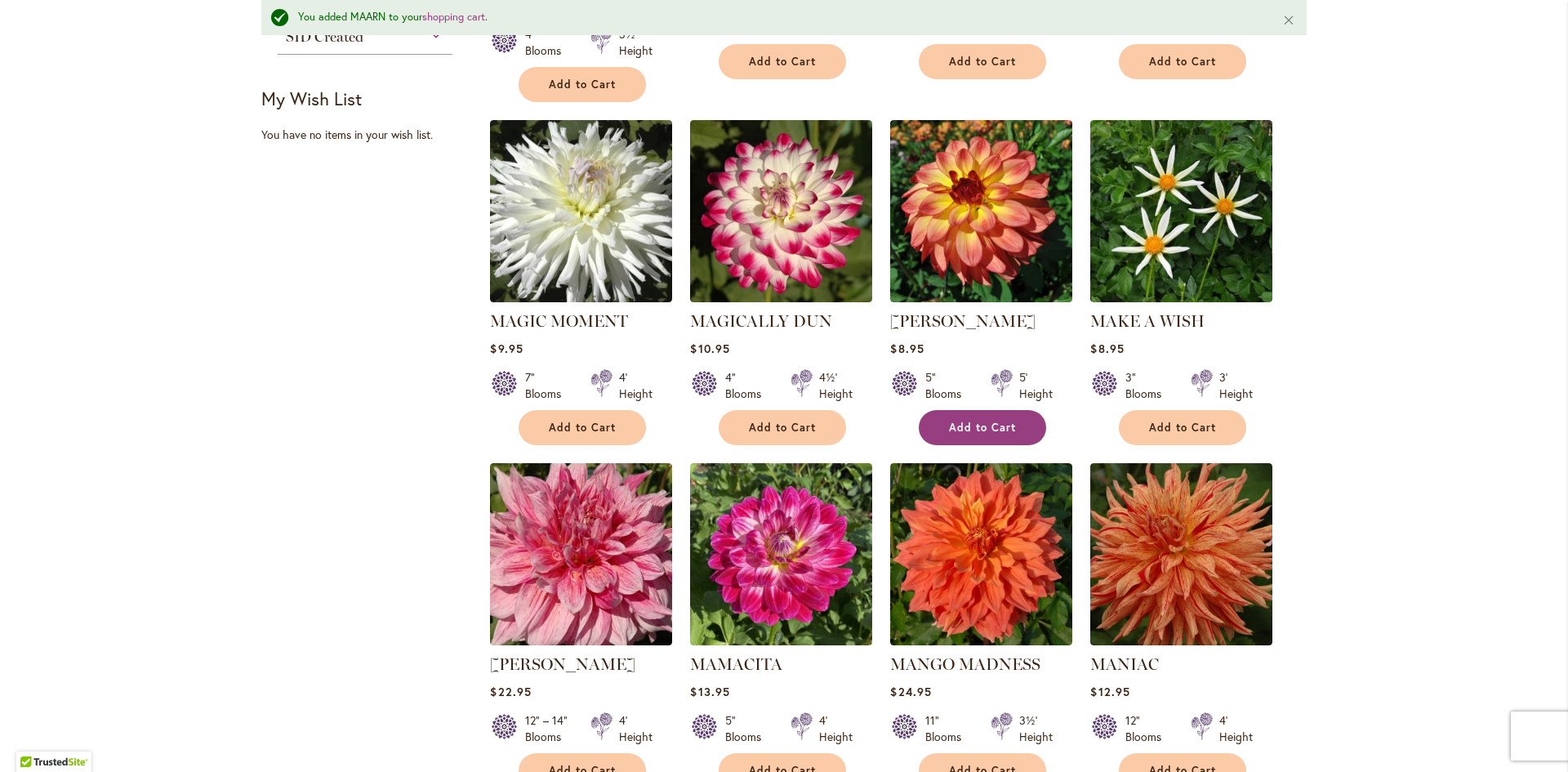
click at [973, 420] on span "Add to Cart" at bounding box center [982, 427] width 67 height 14
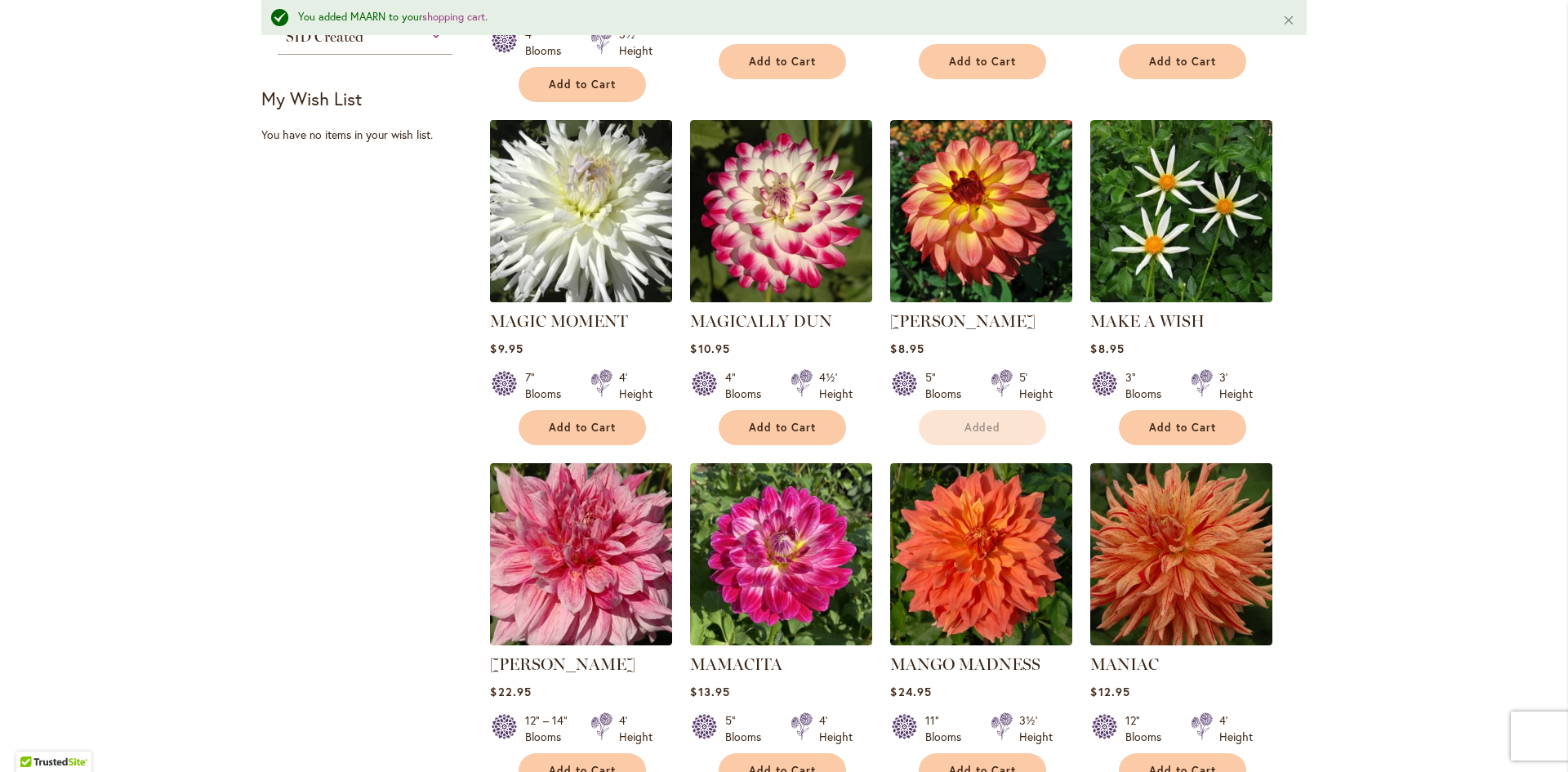
click at [611, 217] on img at bounding box center [581, 211] width 191 height 191
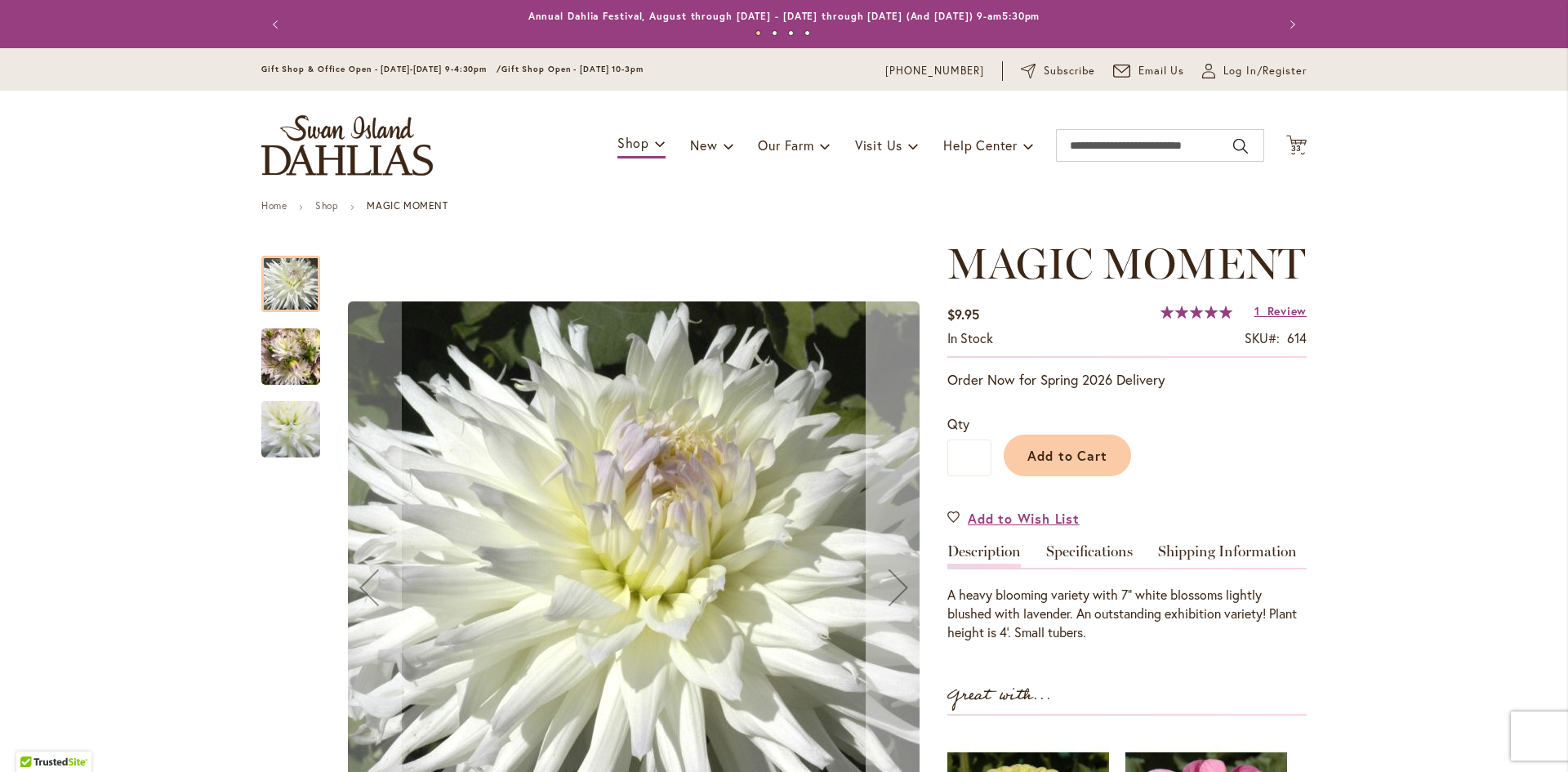
scroll to position [327, 0]
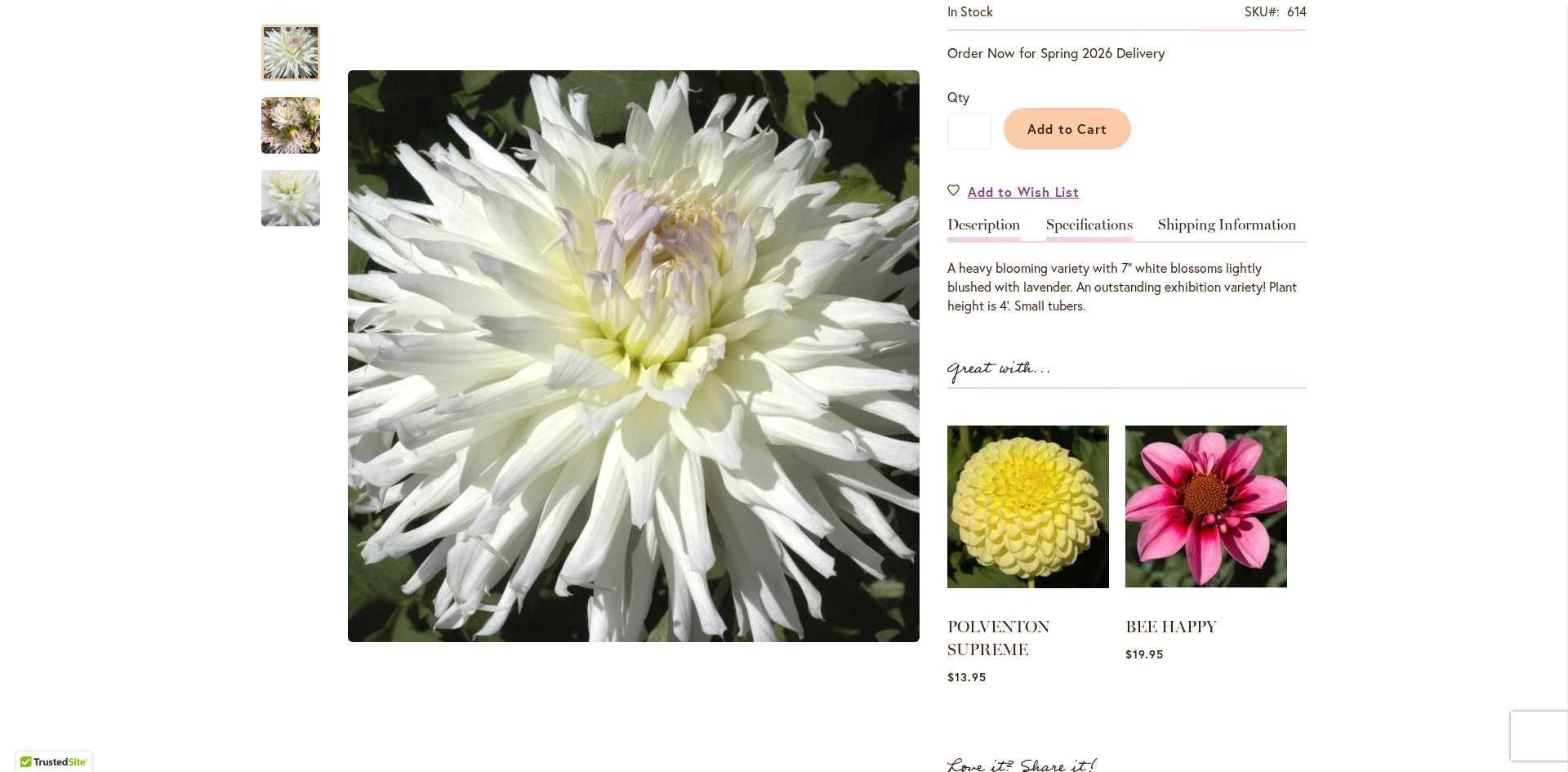
click at [1067, 223] on link "Specifications" at bounding box center [1089, 229] width 87 height 24
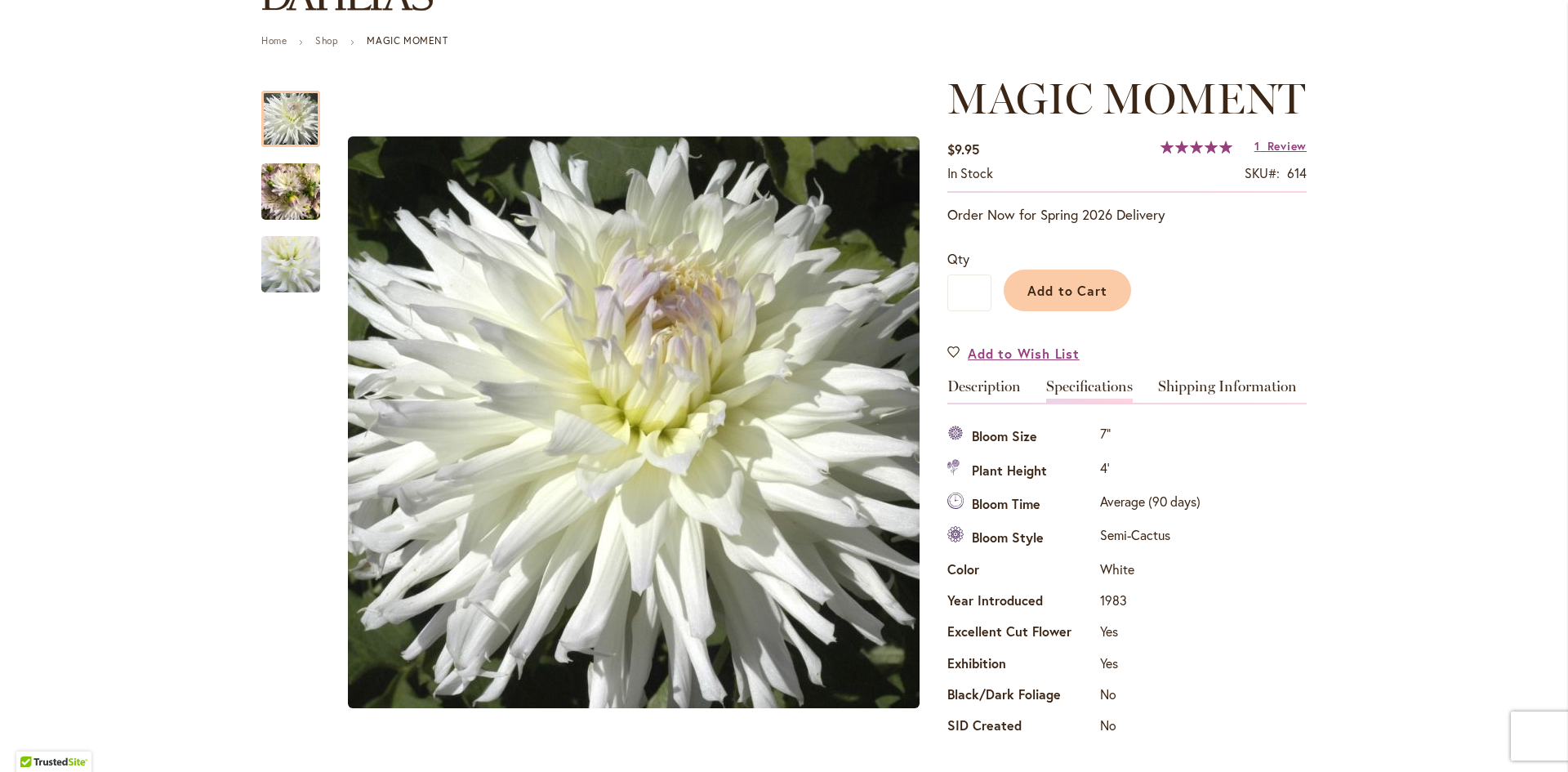
scroll to position [163, 0]
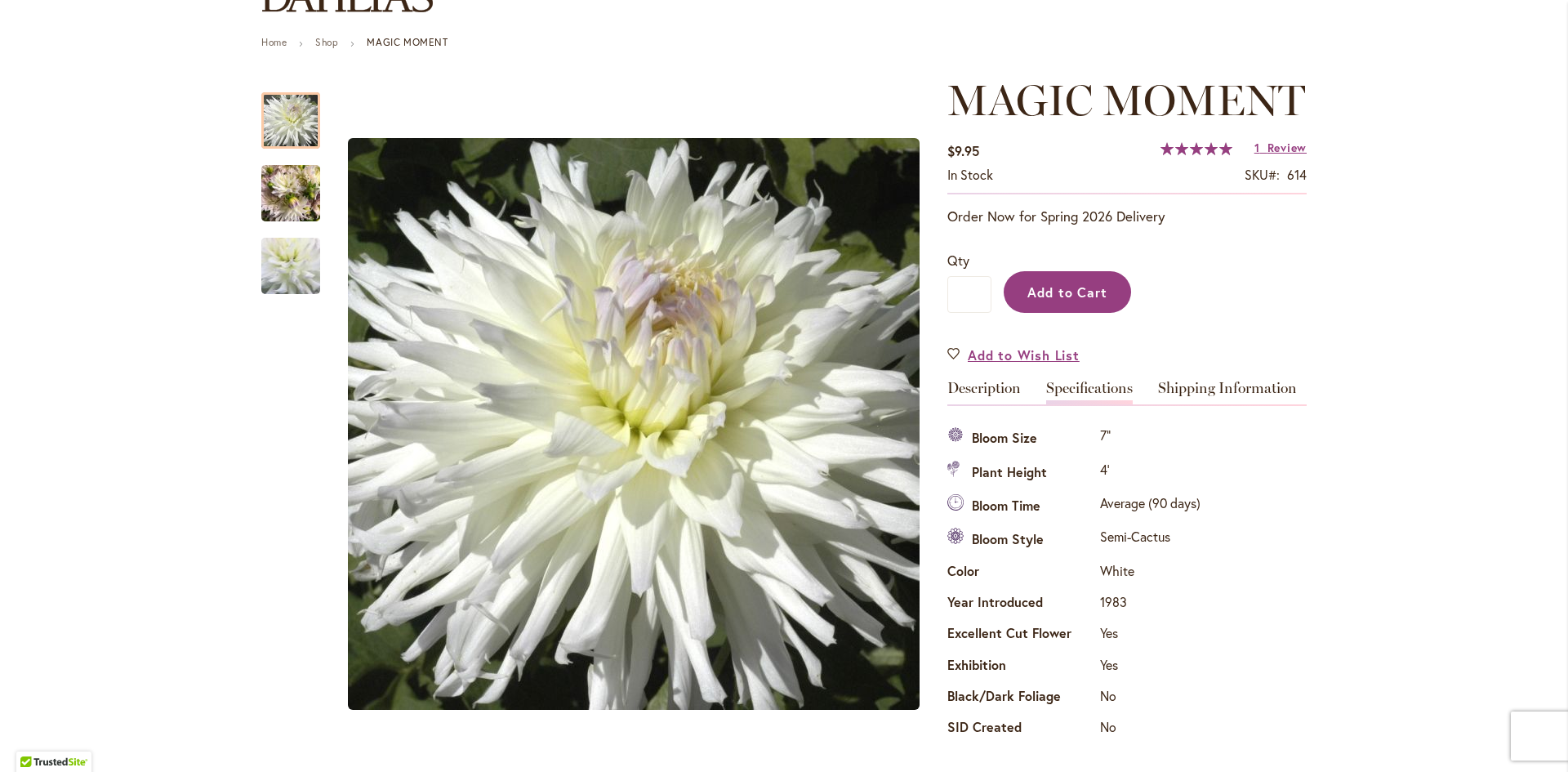
click at [1061, 290] on span "Add to Cart" at bounding box center [1067, 292] width 81 height 17
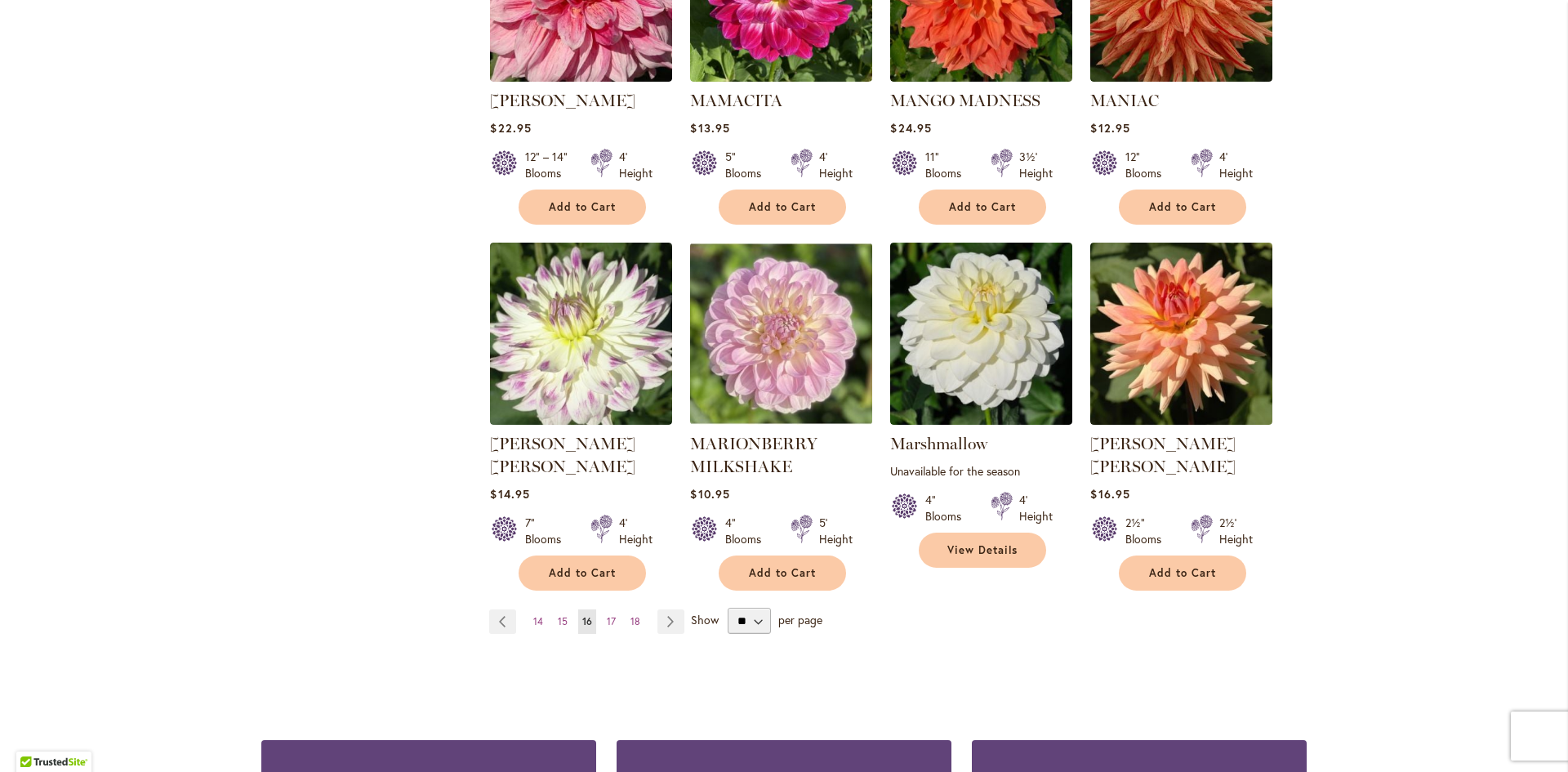
scroll to position [1307, 0]
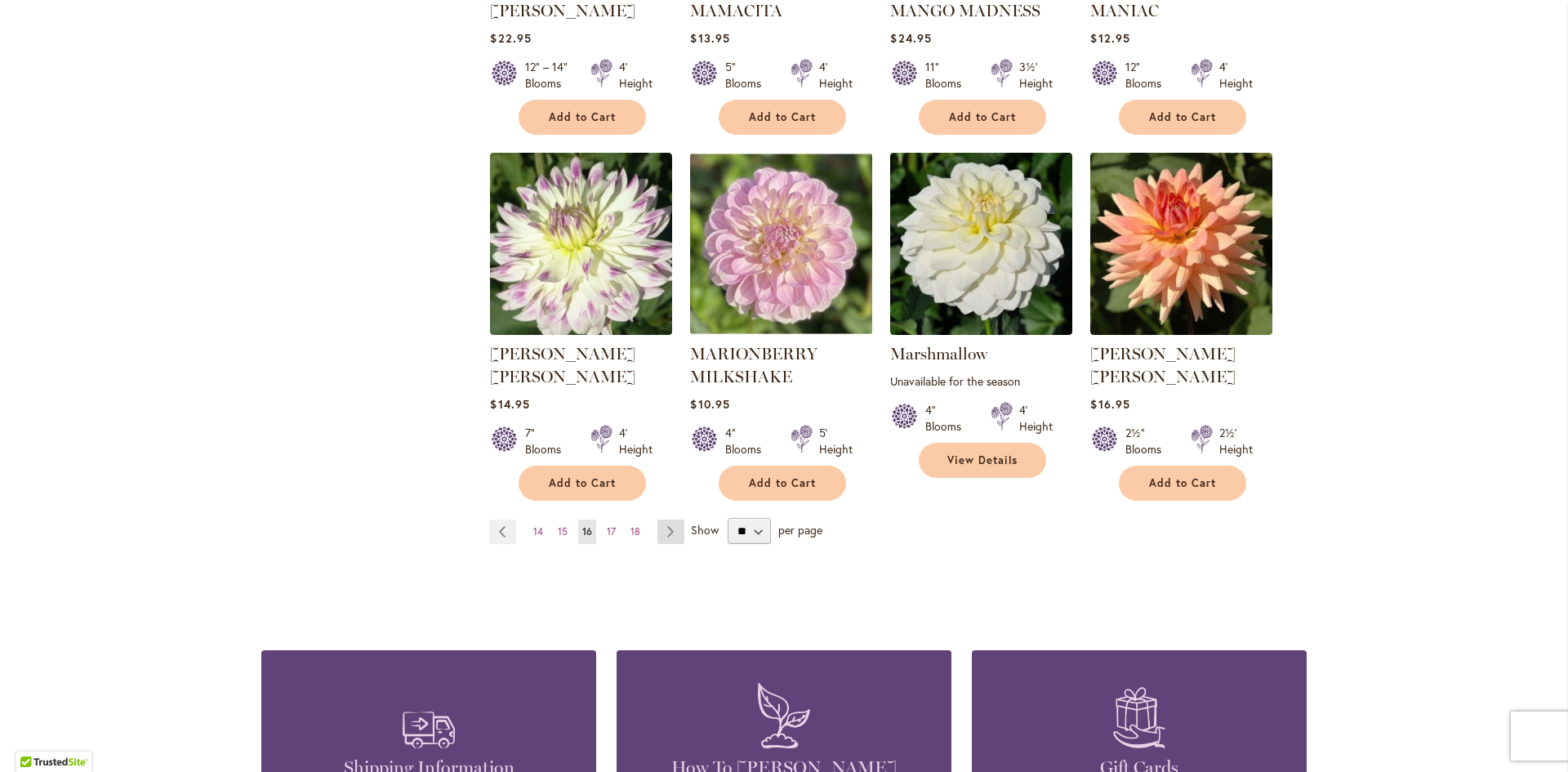
click at [657, 520] on link "Page Next" at bounding box center [671, 532] width 27 height 25
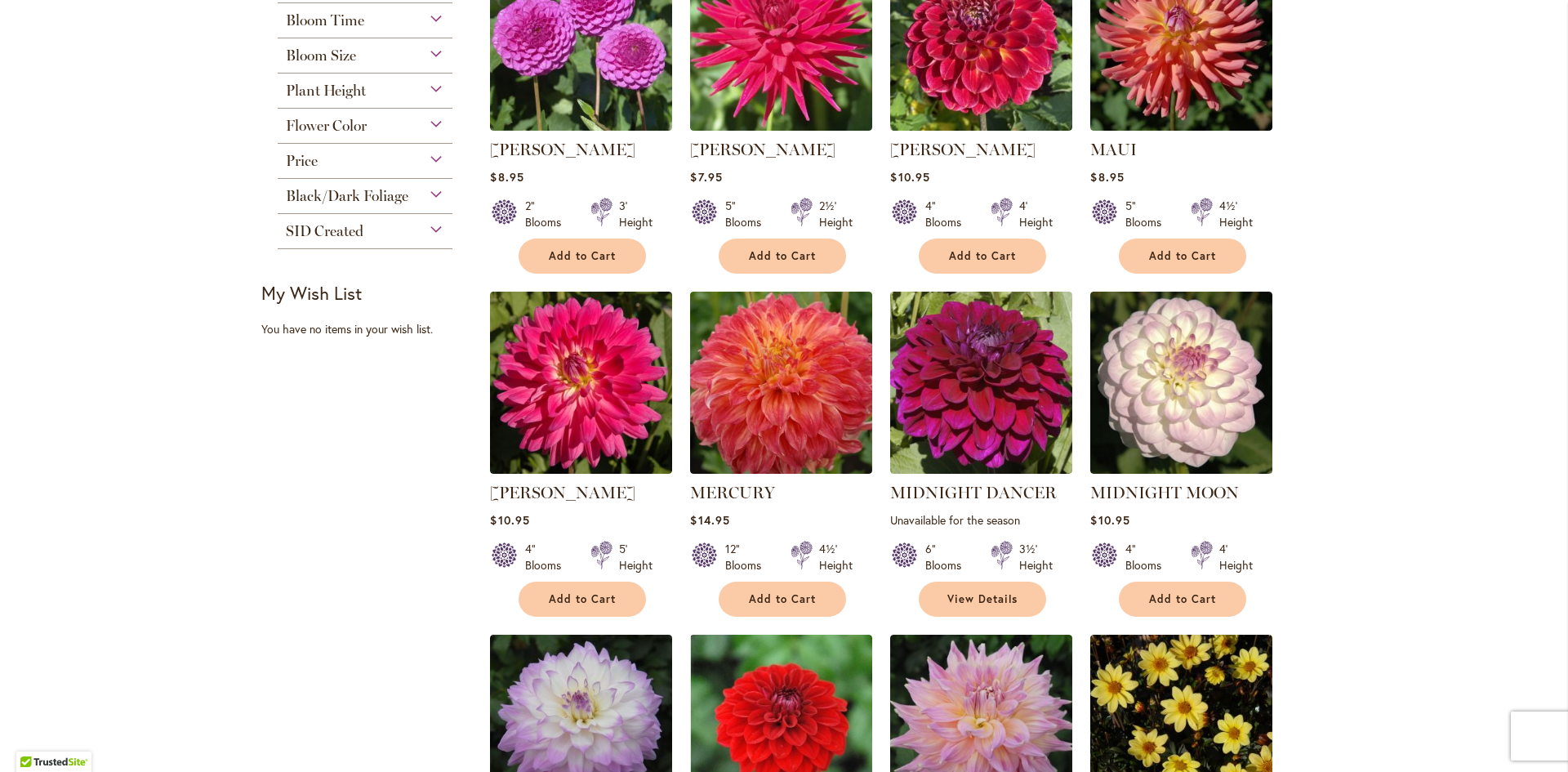
scroll to position [654, 0]
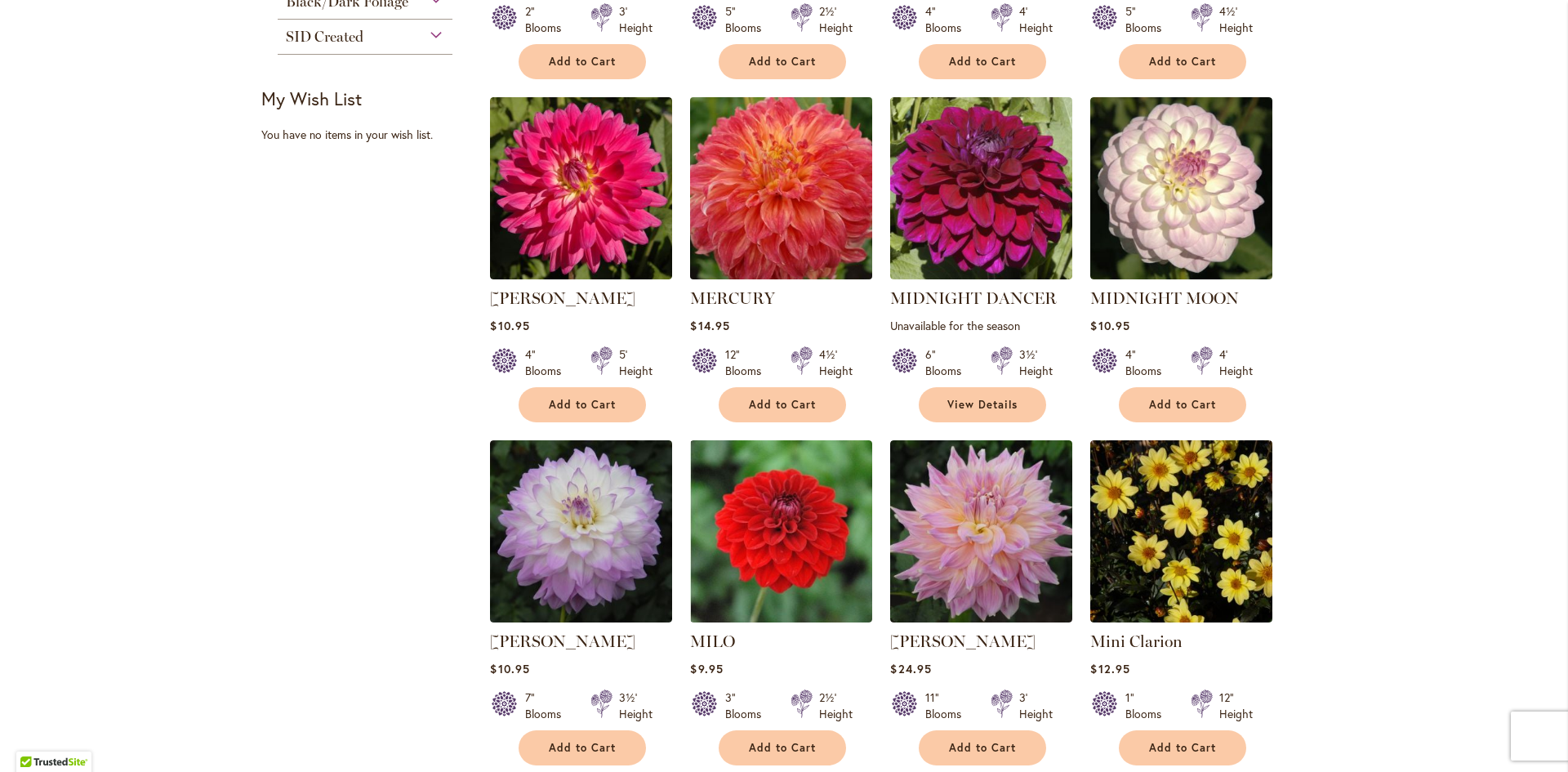
click at [800, 206] on img at bounding box center [781, 189] width 191 height 191
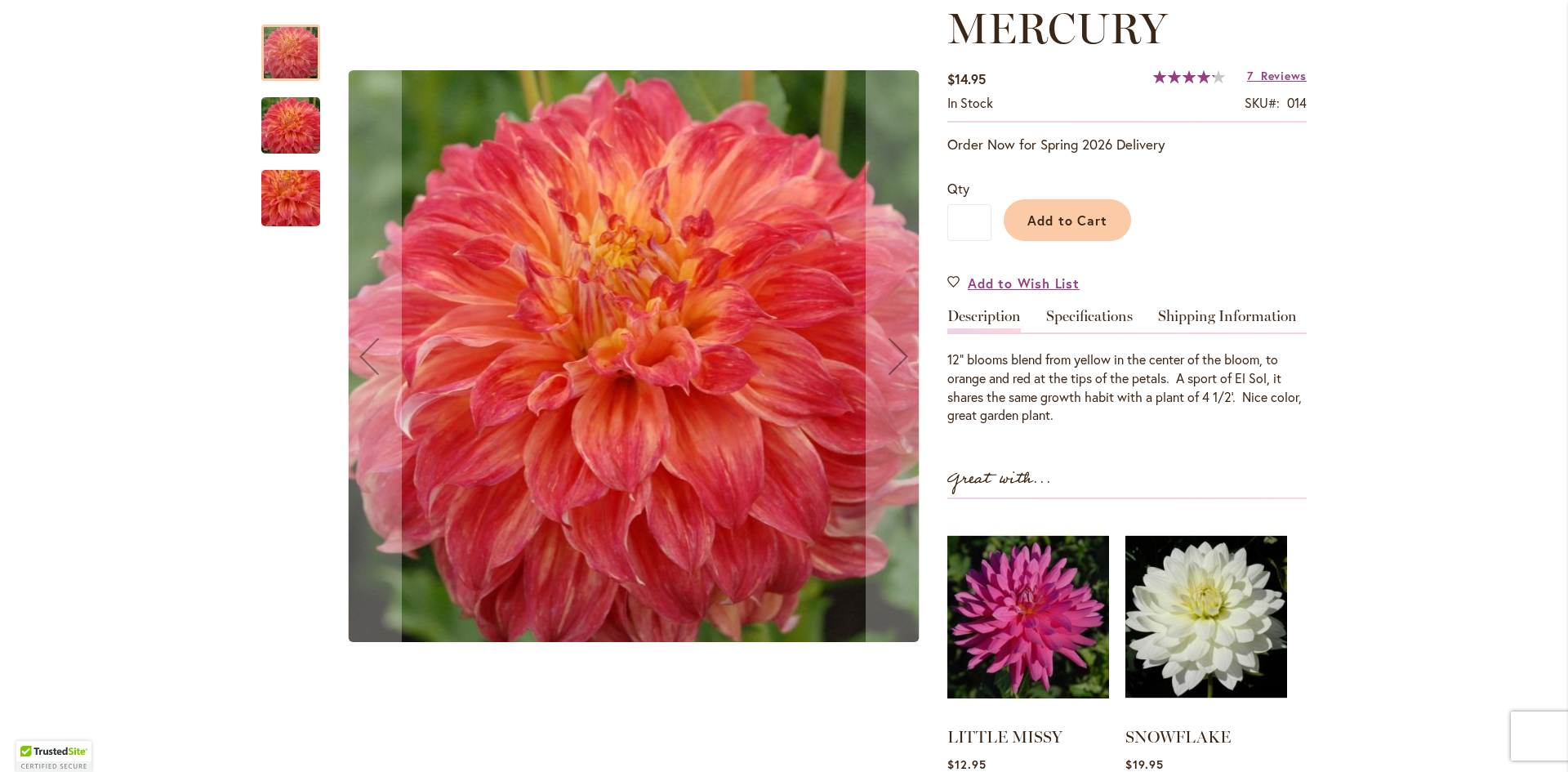
scroll to position [245, 0]
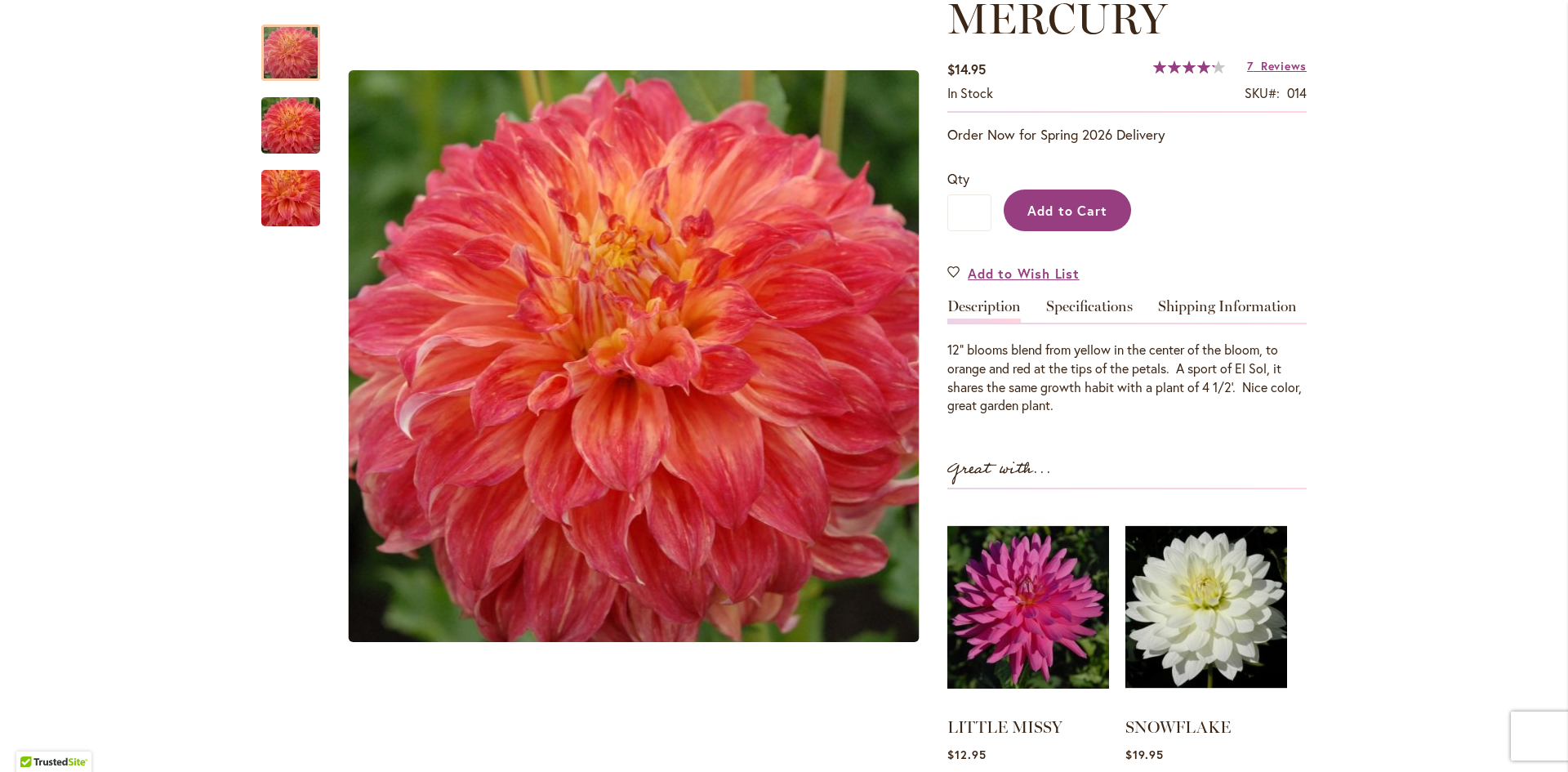
click at [1077, 207] on span "Add to Cart" at bounding box center [1067, 211] width 81 height 17
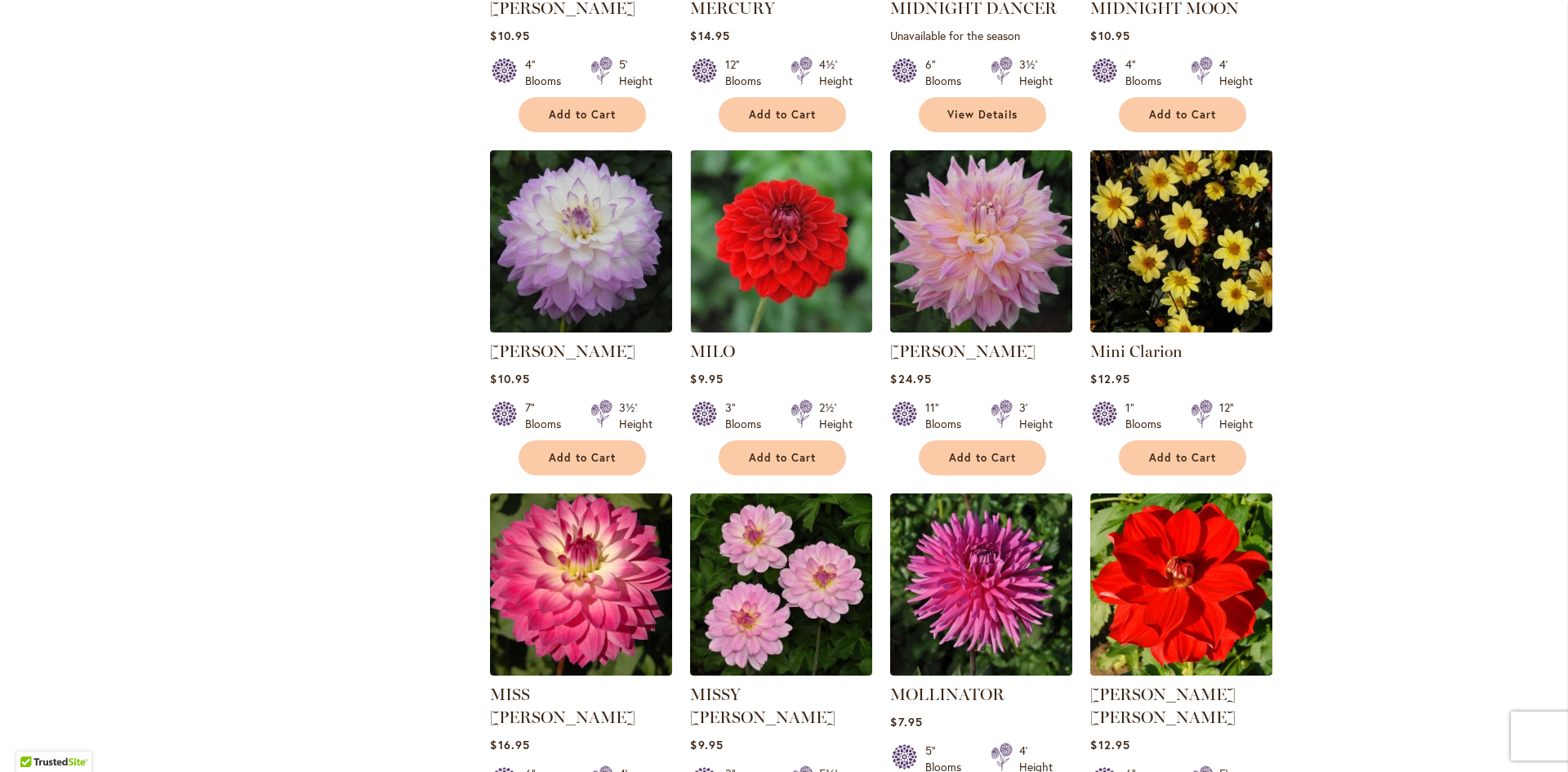
scroll to position [1062, 0]
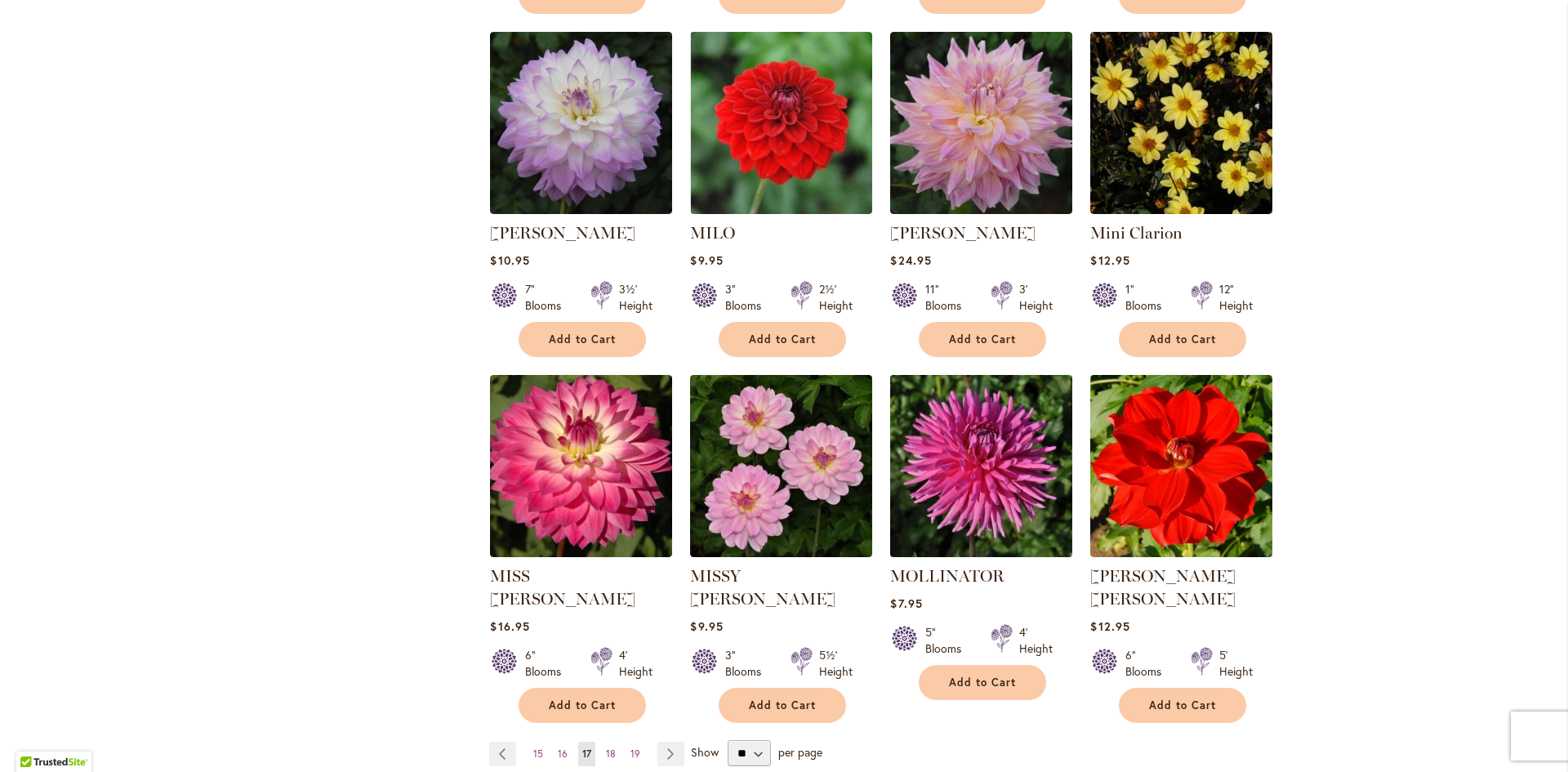
click at [995, 465] on img at bounding box center [981, 466] width 191 height 191
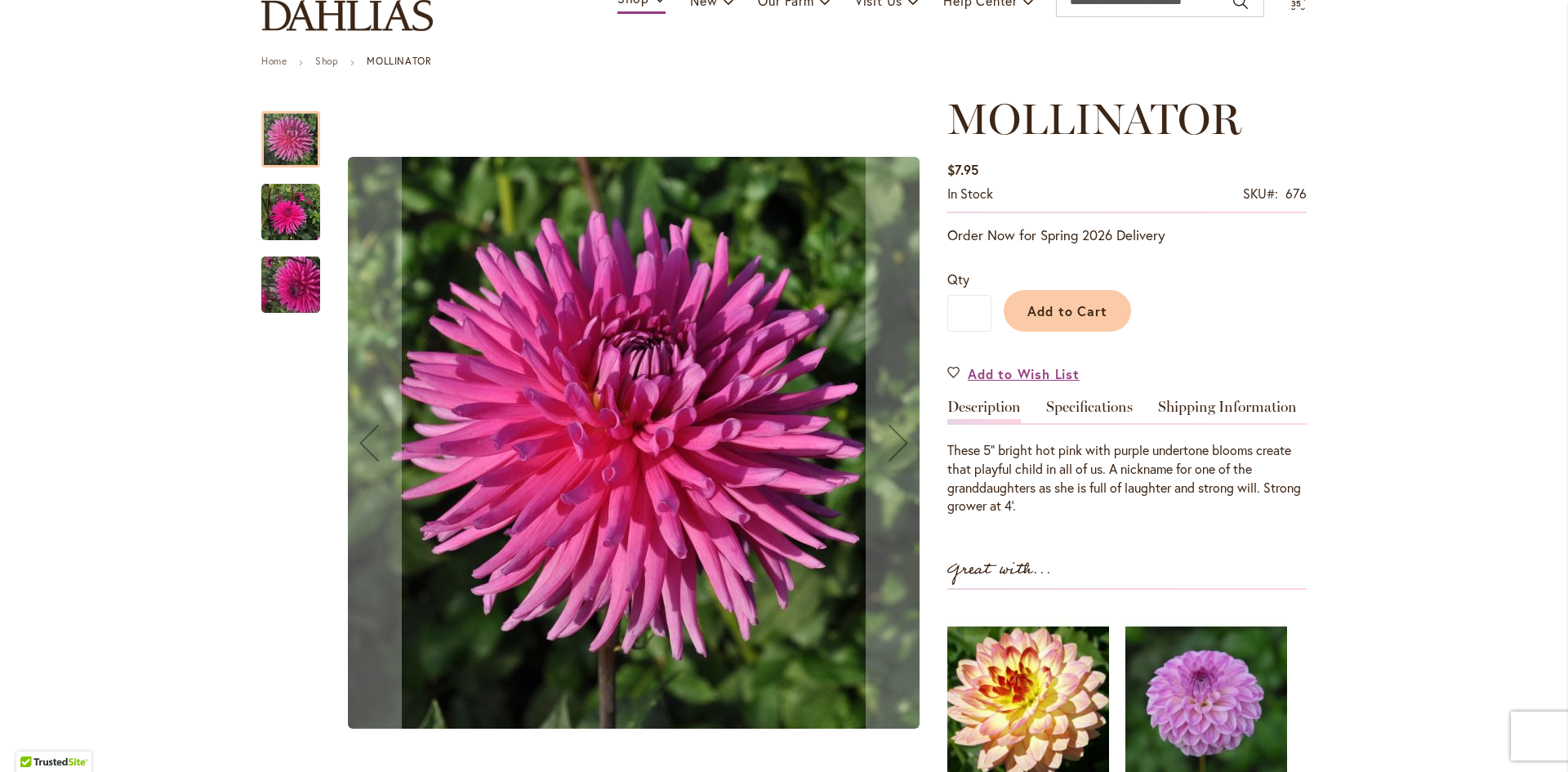
scroll to position [82, 0]
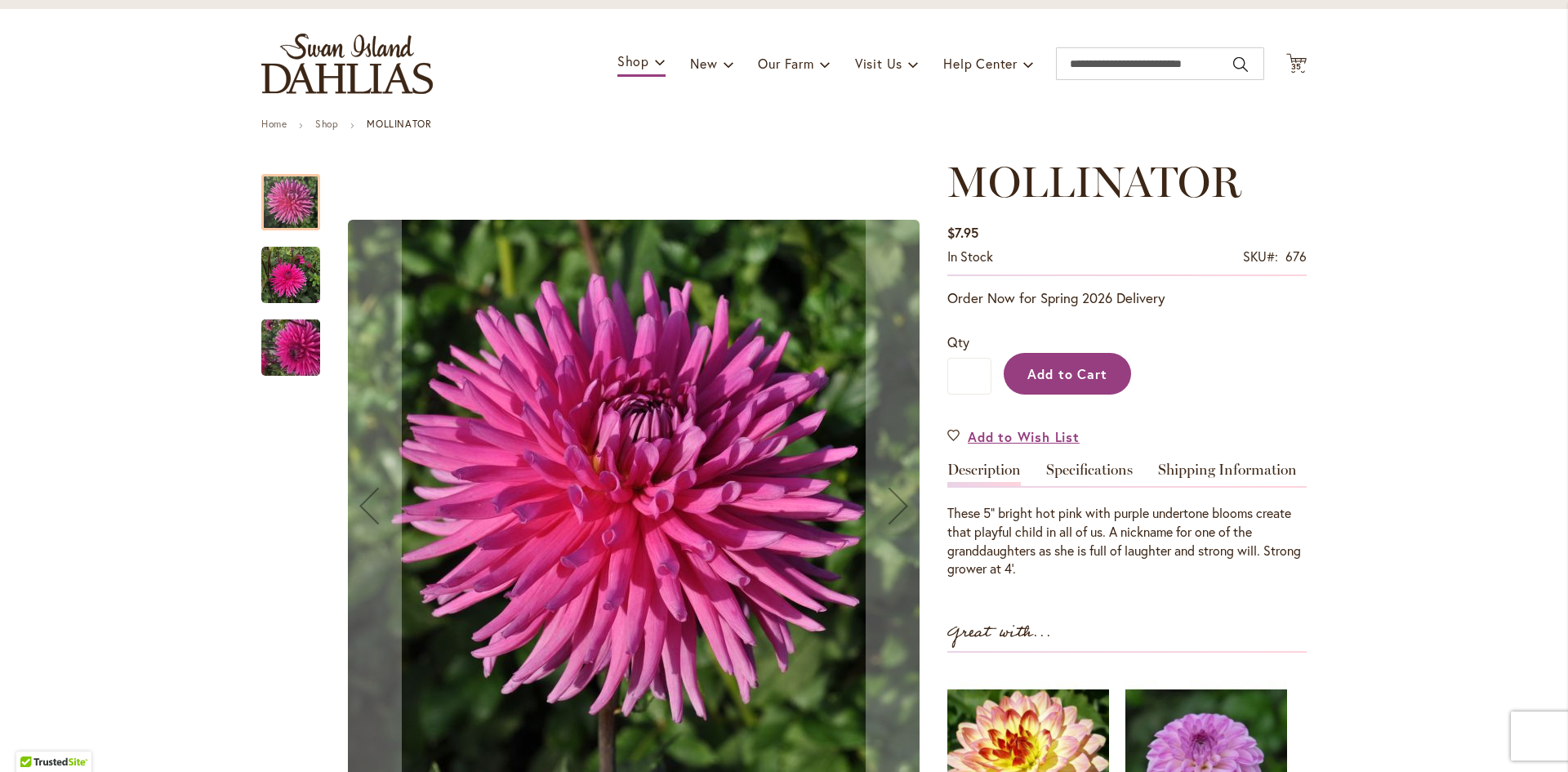
click at [1064, 372] on span "Add to Cart" at bounding box center [1067, 374] width 81 height 17
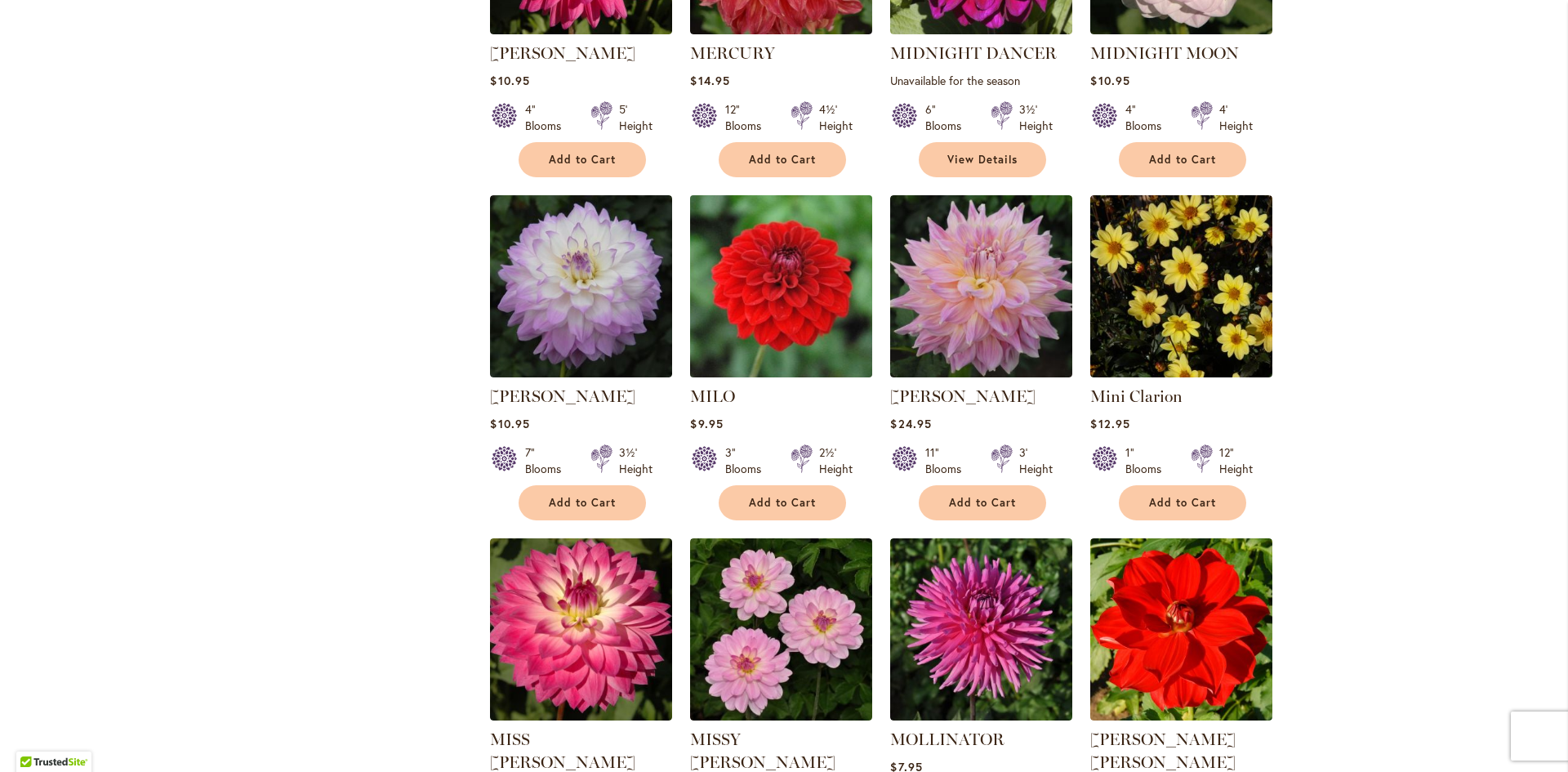
scroll to position [1307, 0]
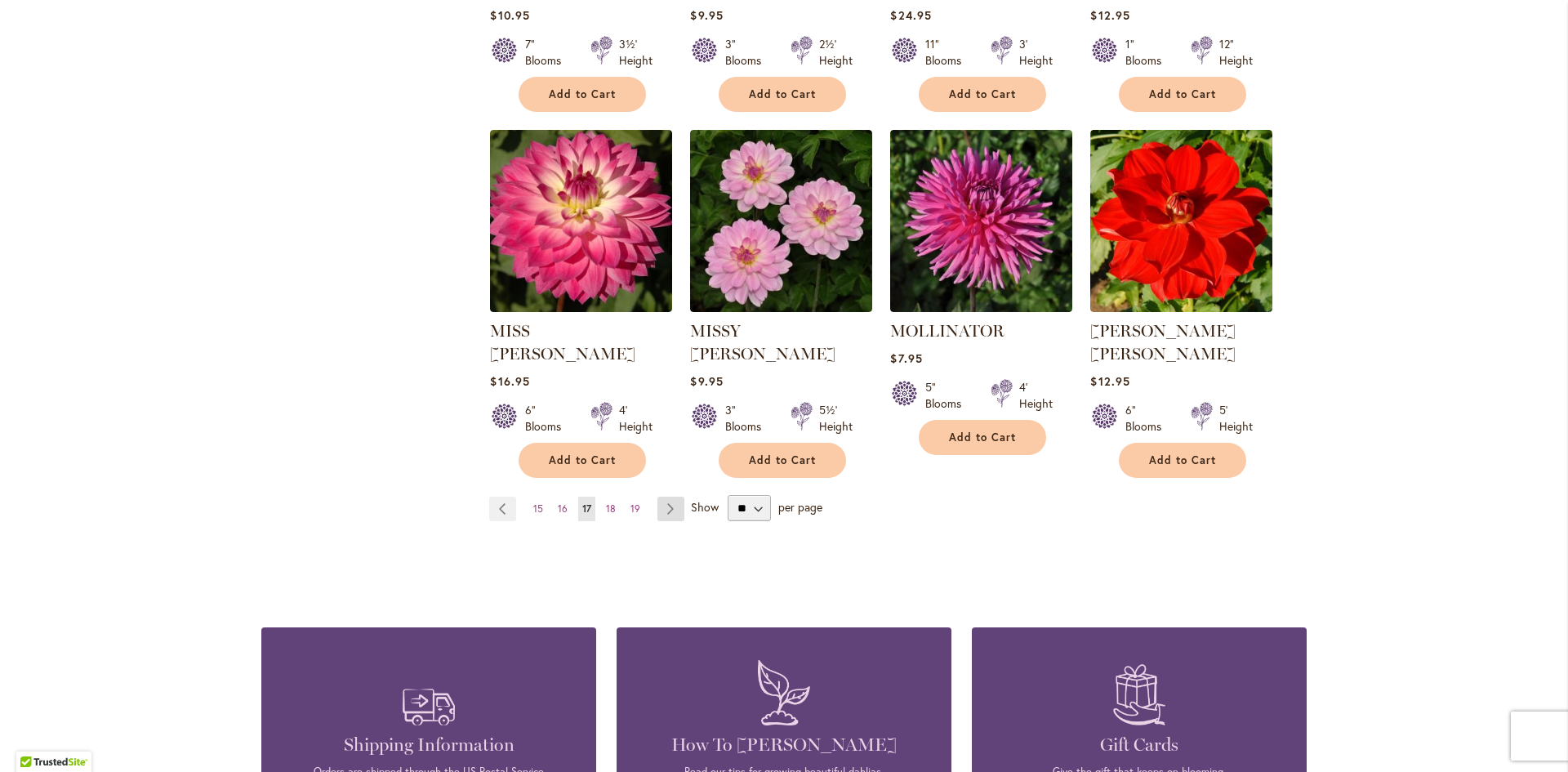
click at [660, 497] on link "Page Next" at bounding box center [671, 509] width 27 height 25
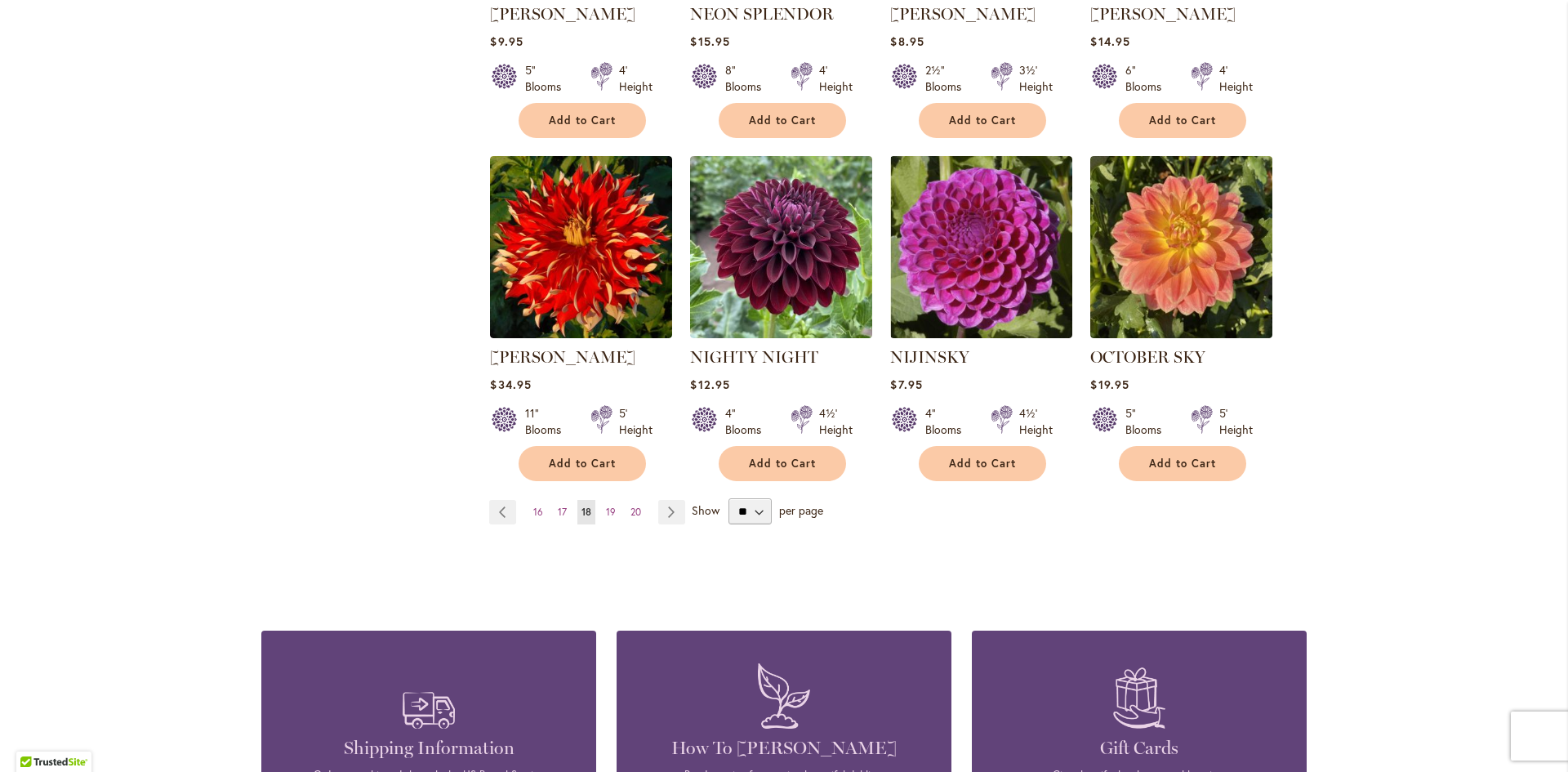
scroll to position [1307, 0]
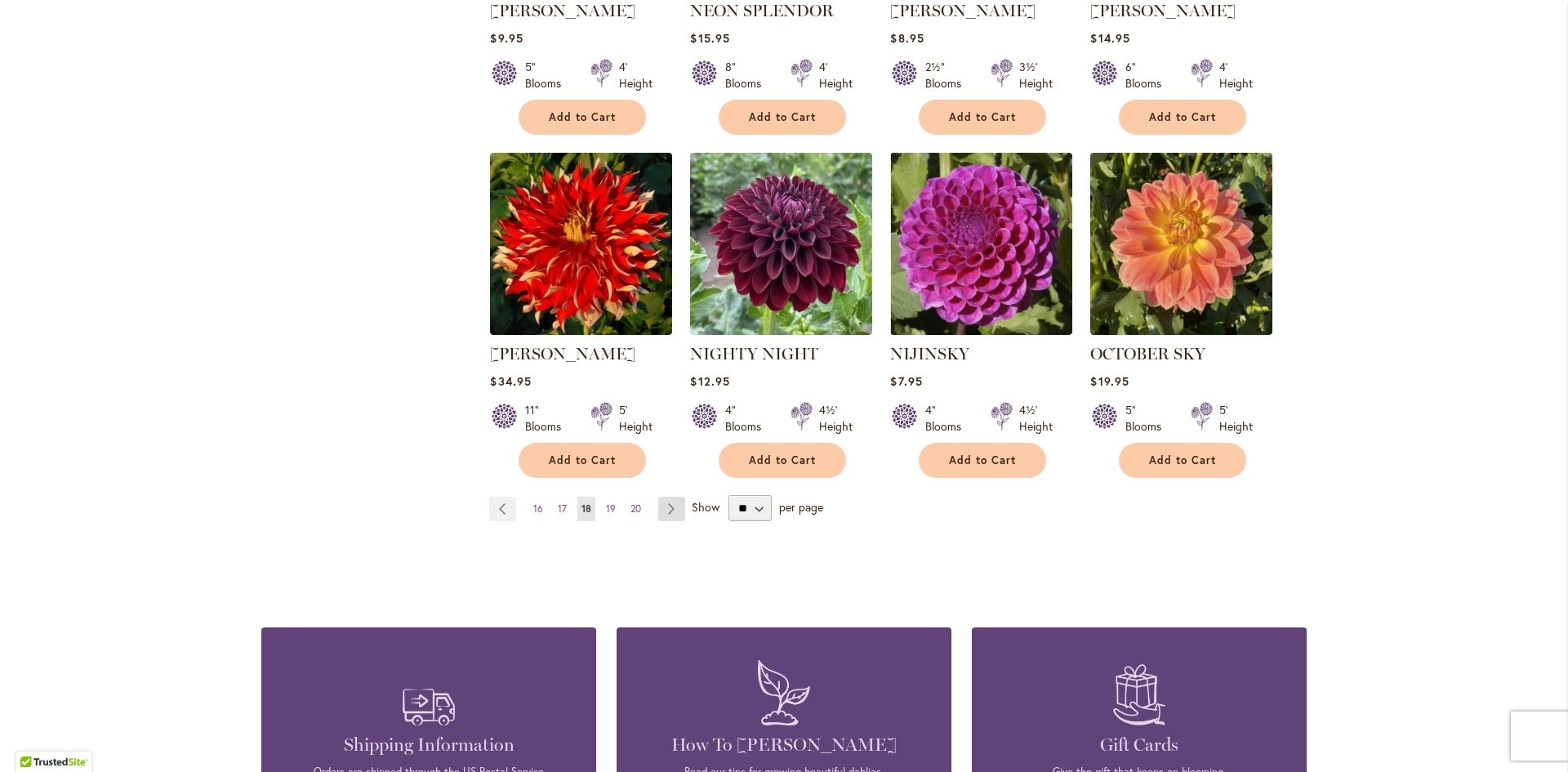
click at [660, 497] on link "Page Next" at bounding box center [672, 509] width 27 height 25
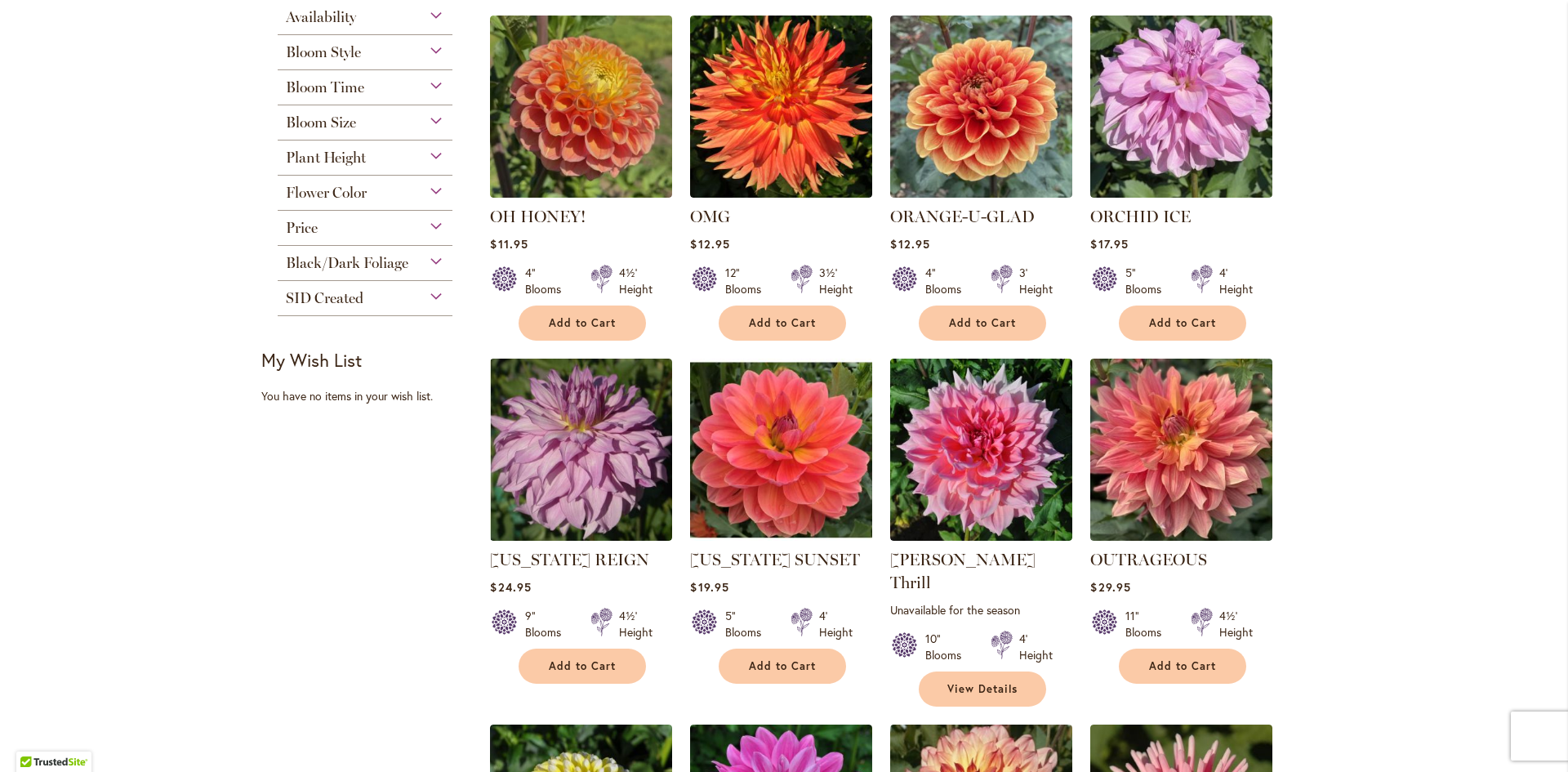
scroll to position [654, 0]
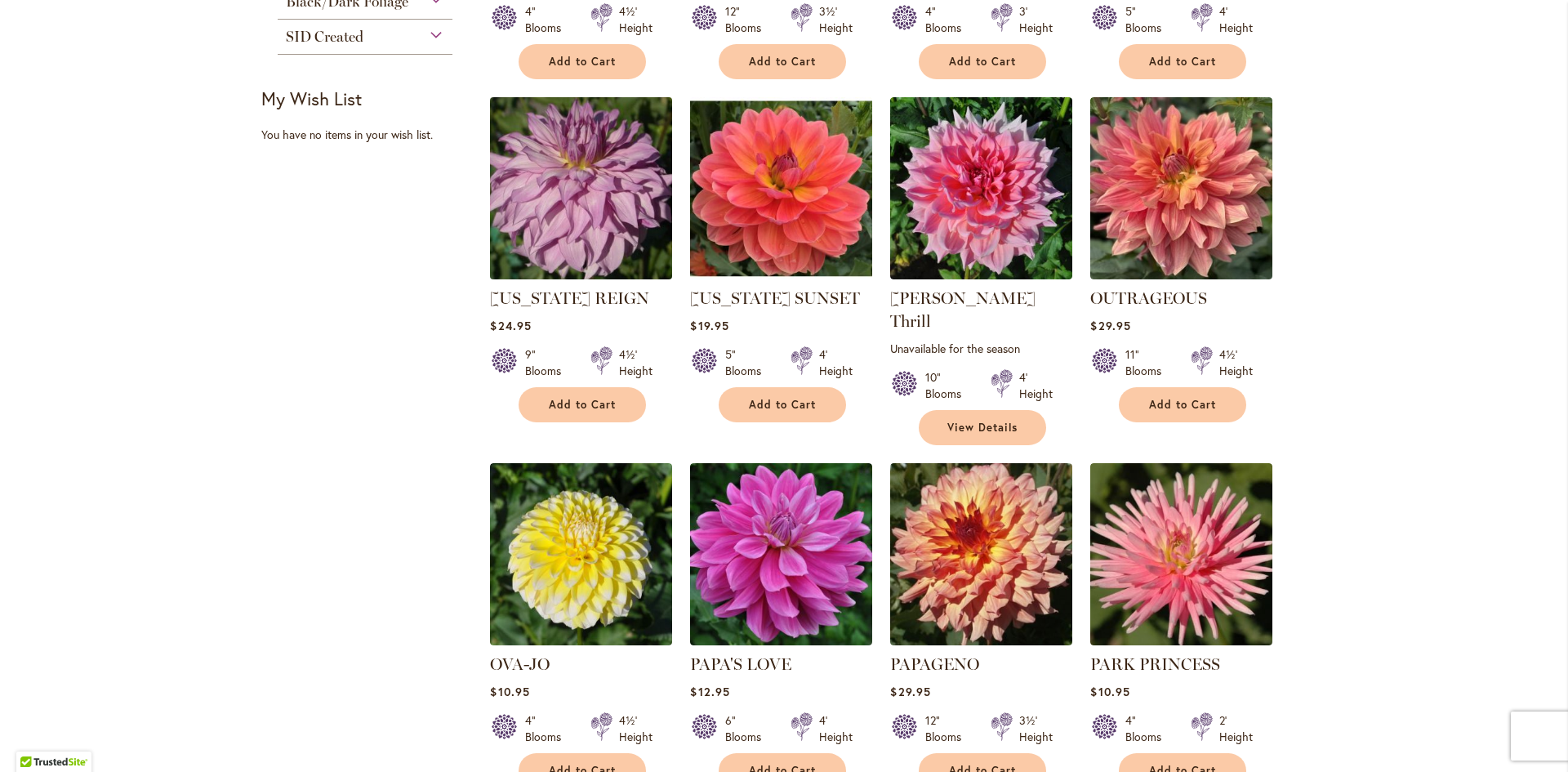
click at [547, 195] on img at bounding box center [581, 189] width 191 height 191
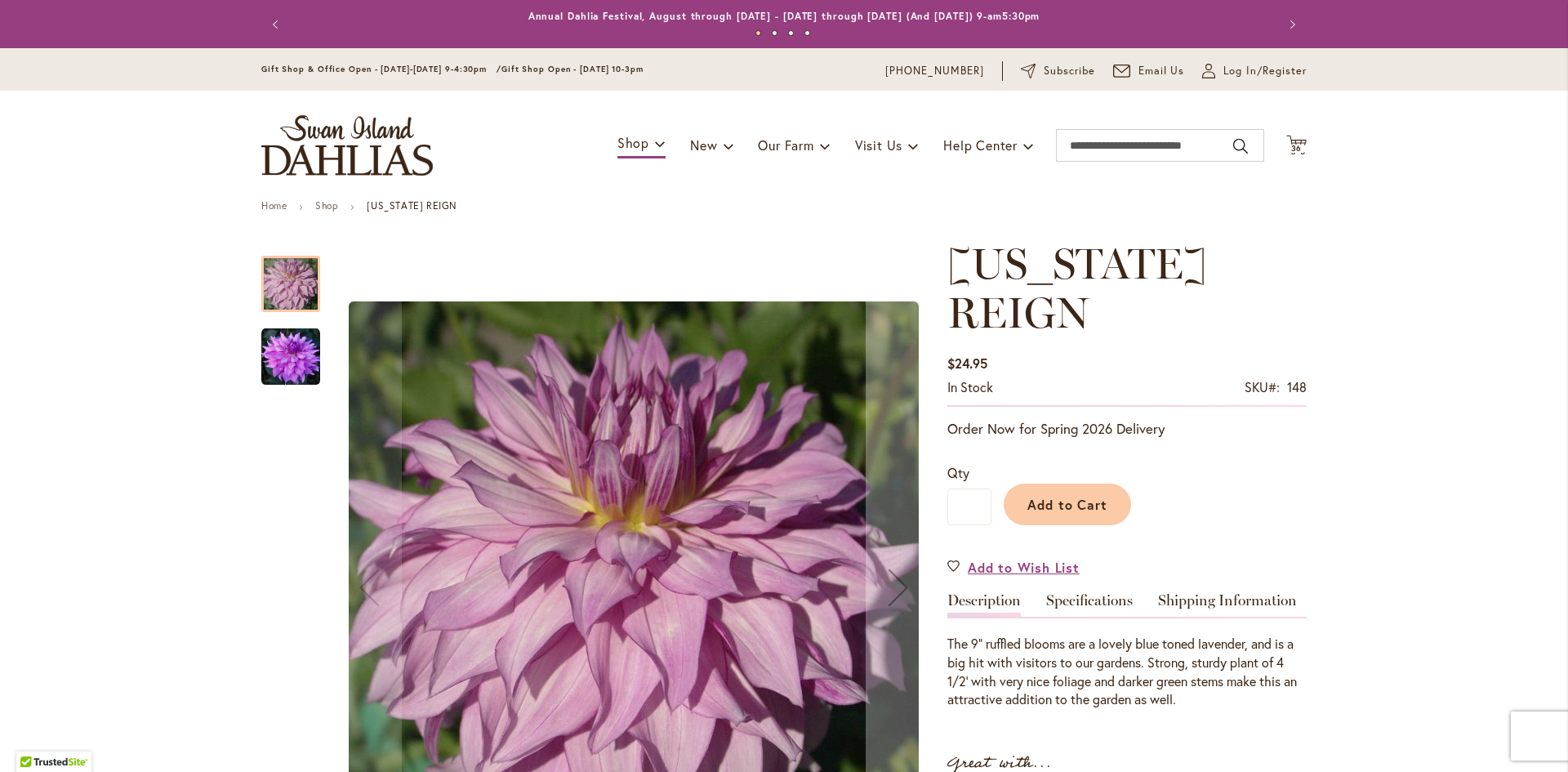
scroll to position [327, 0]
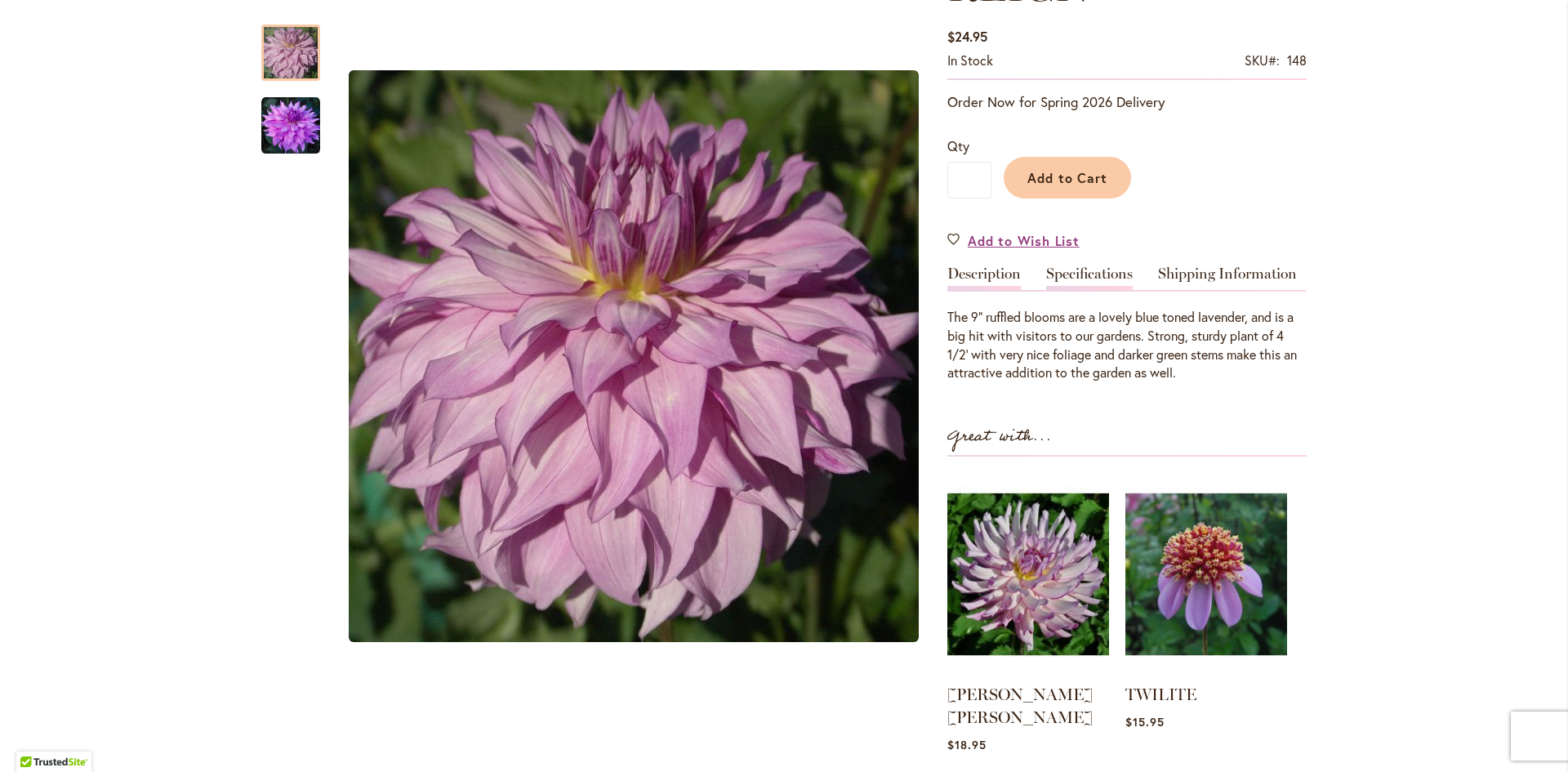
click at [1093, 267] on link "Specifications" at bounding box center [1089, 279] width 87 height 24
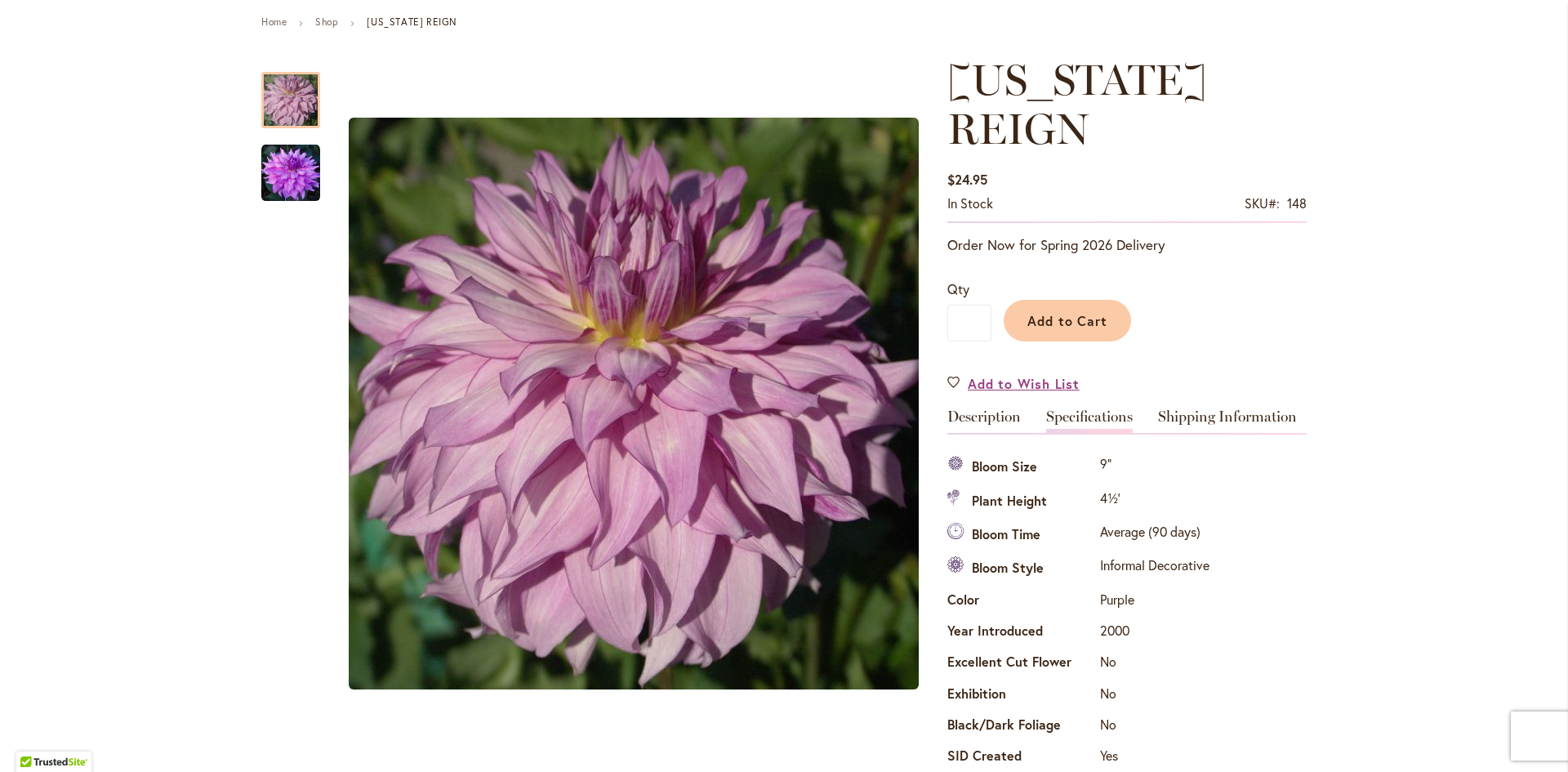
scroll to position [490, 0]
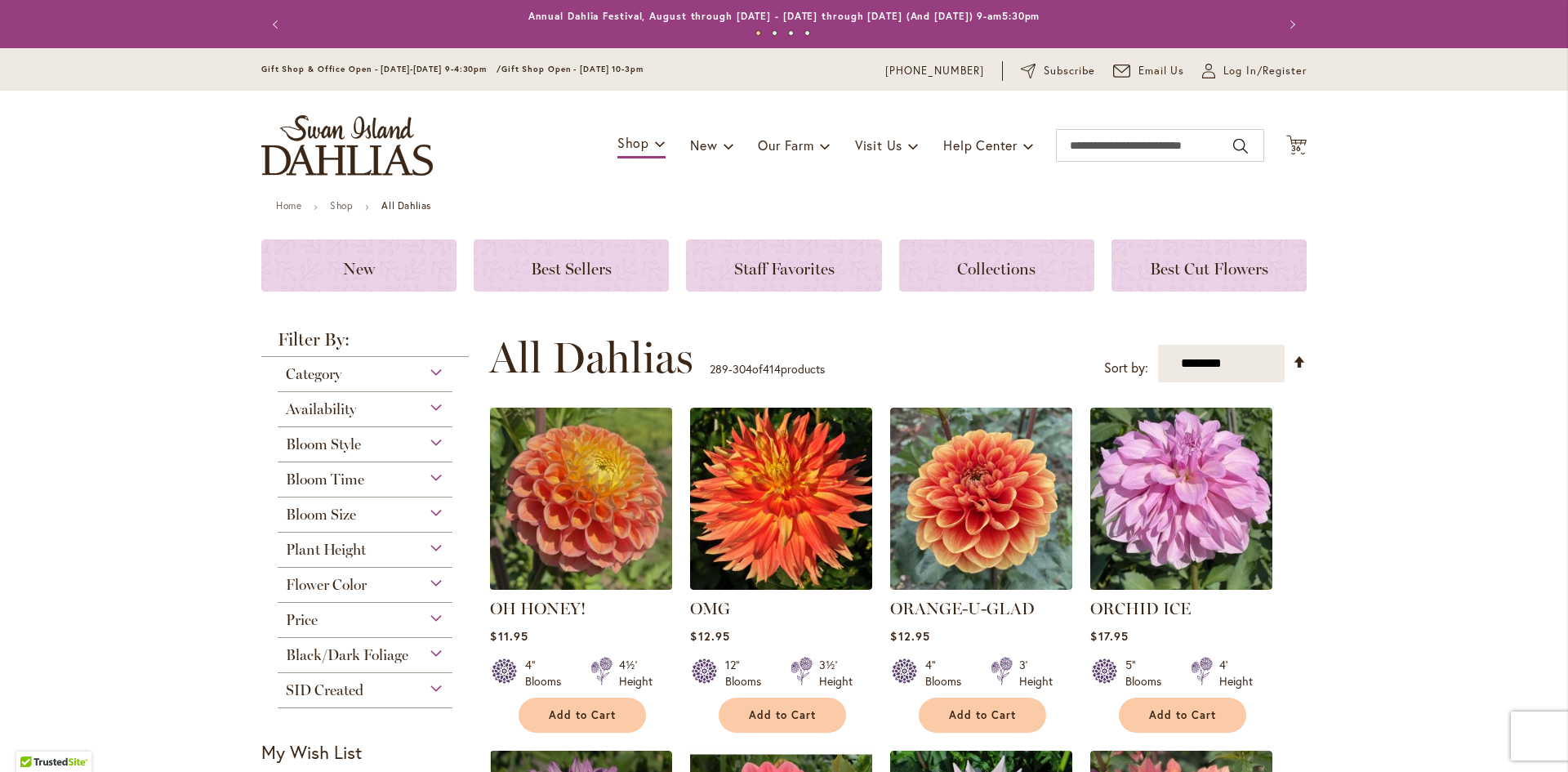
scroll to position [409, 0]
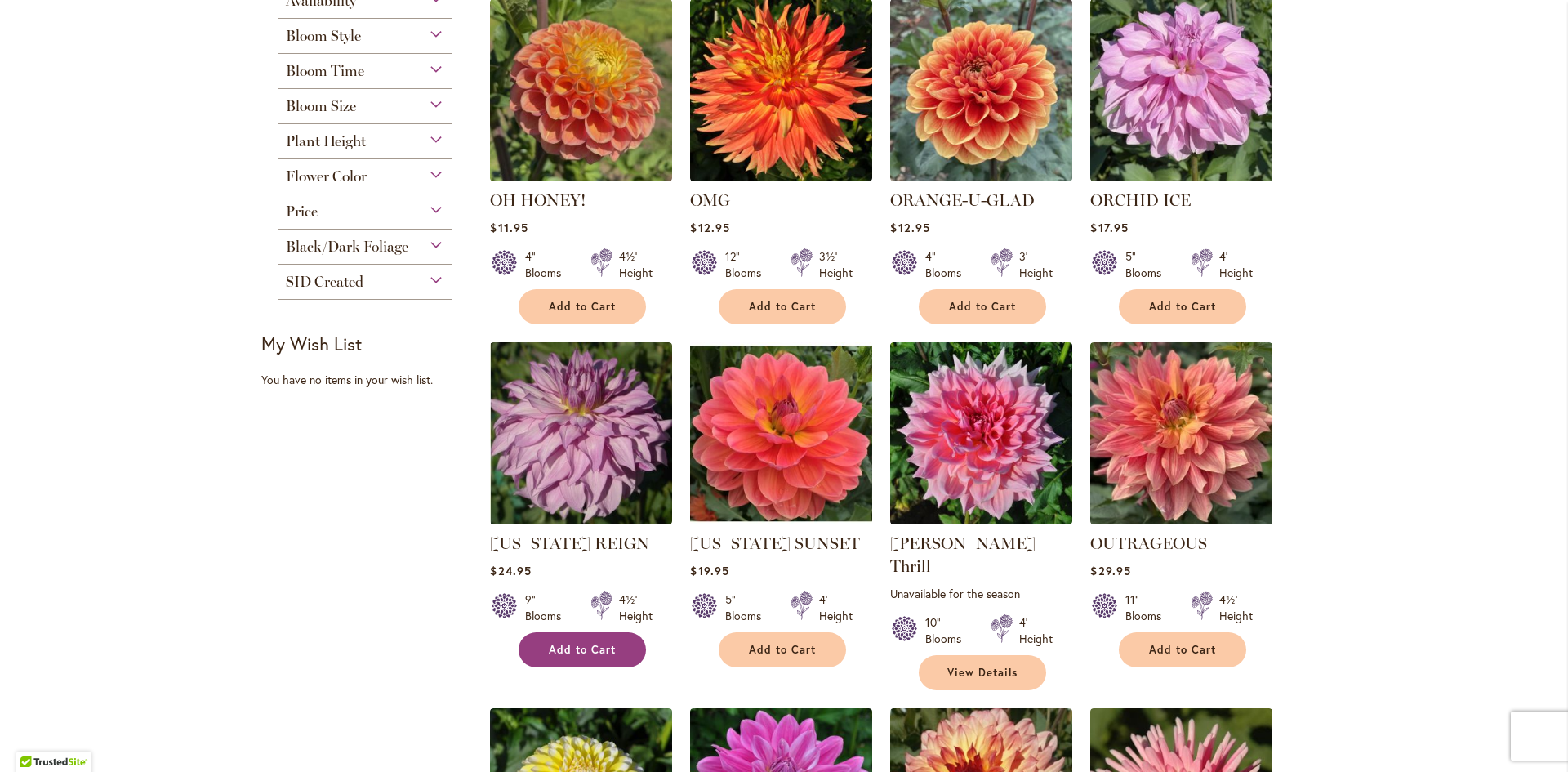
click at [574, 645] on span "Add to Cart" at bounding box center [582, 650] width 67 height 14
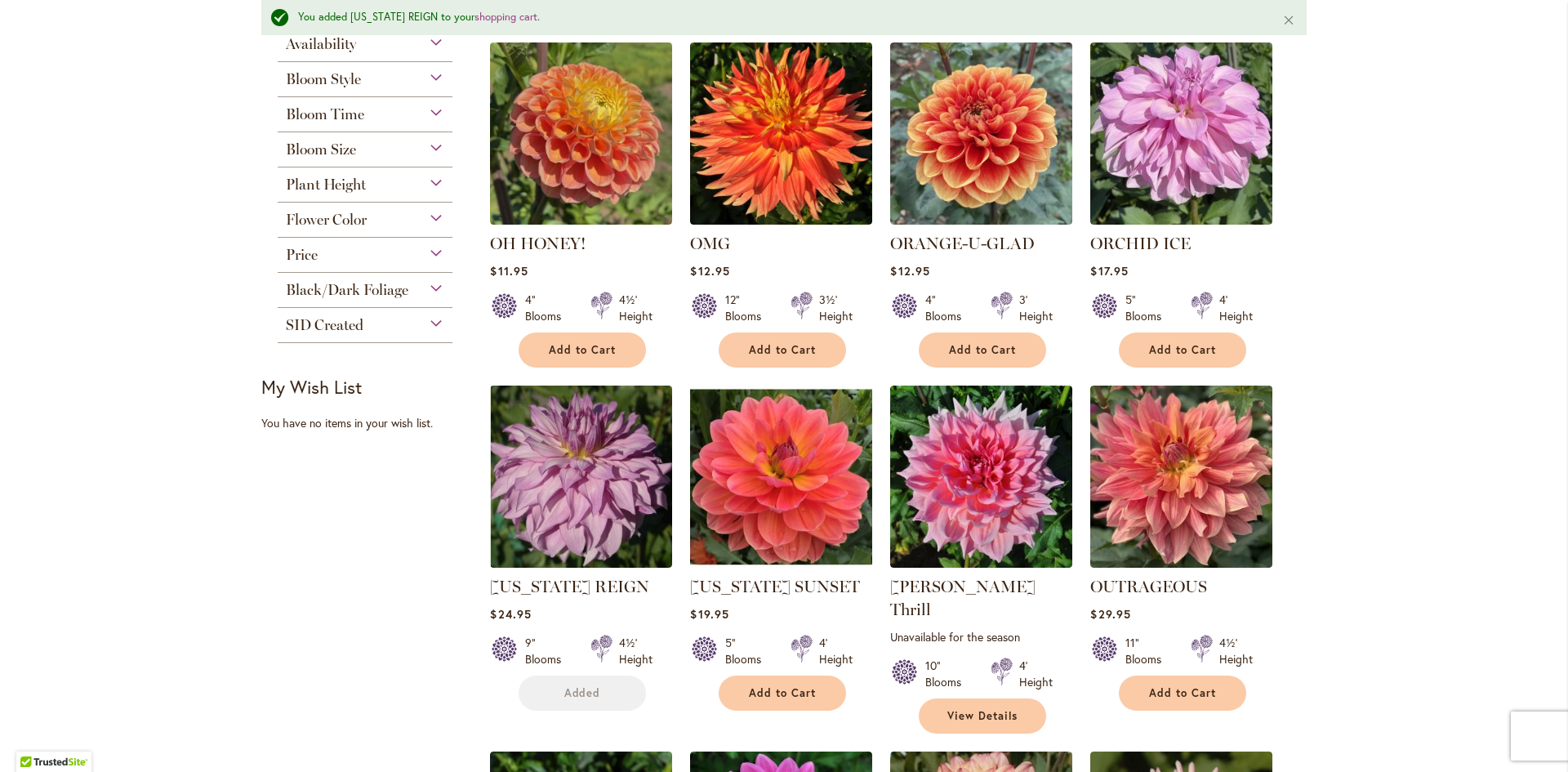
scroll to position [1269, 0]
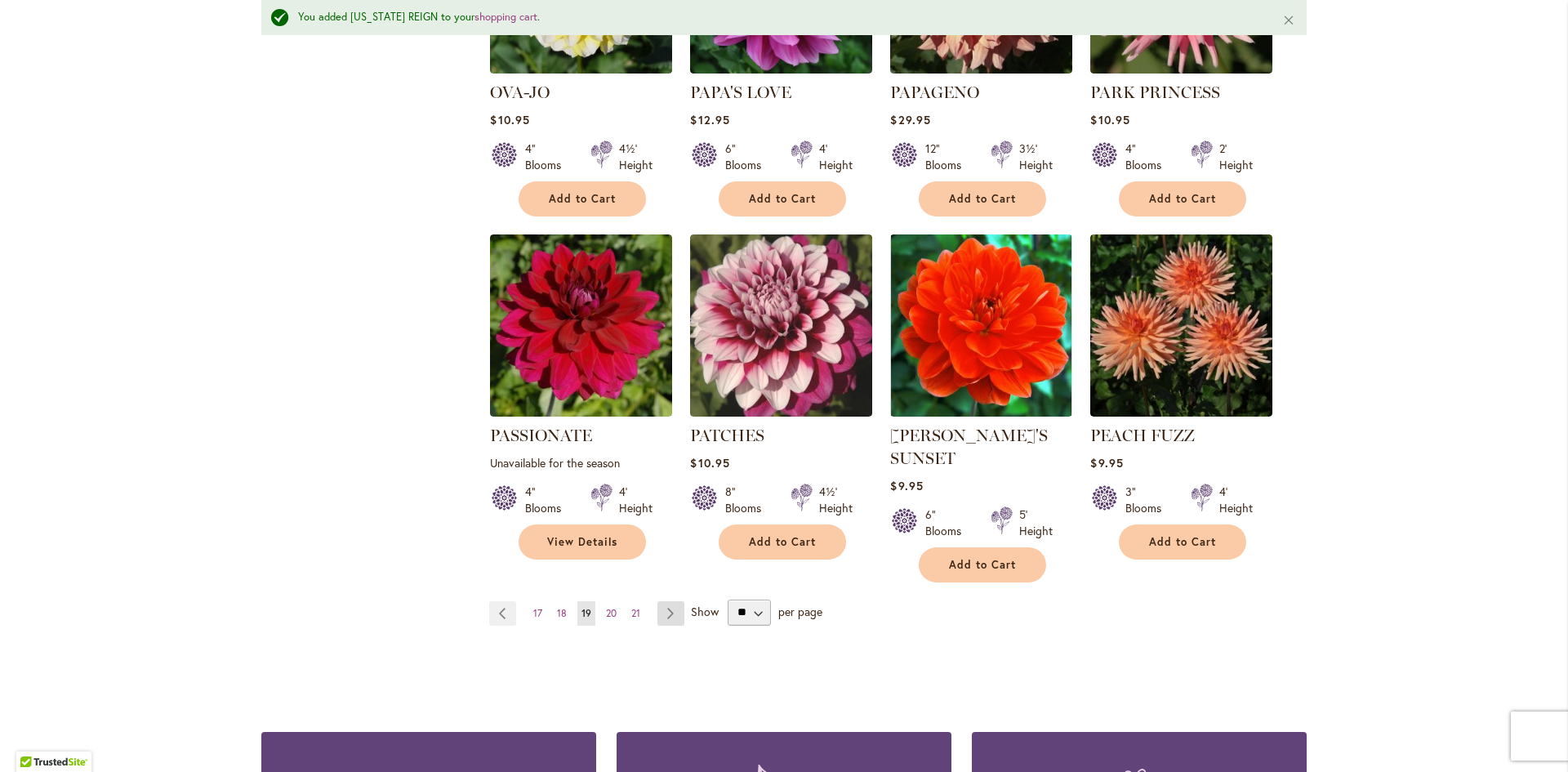
click at [661, 601] on link "Page Next" at bounding box center [671, 613] width 27 height 25
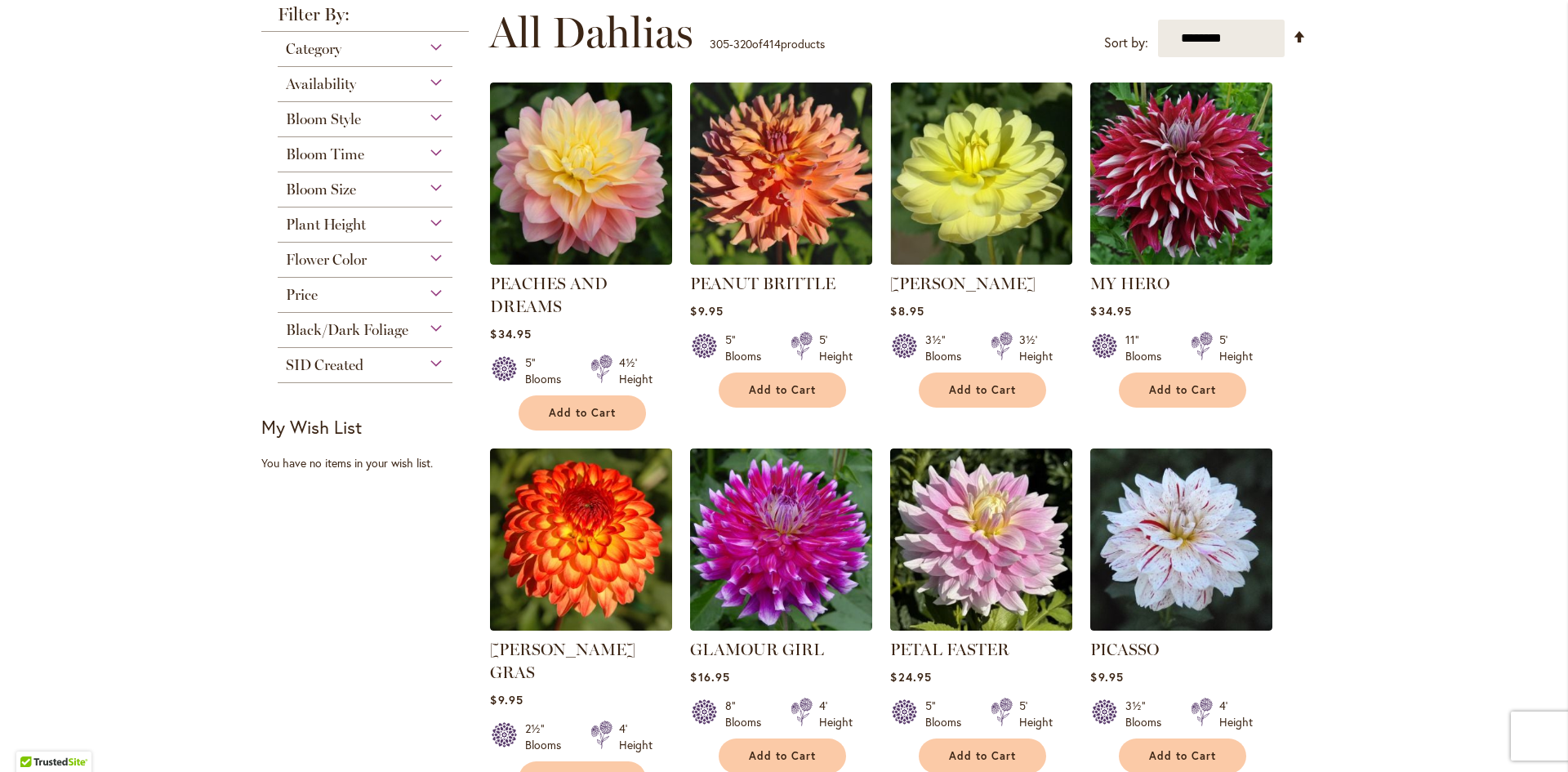
scroll to position [327, 0]
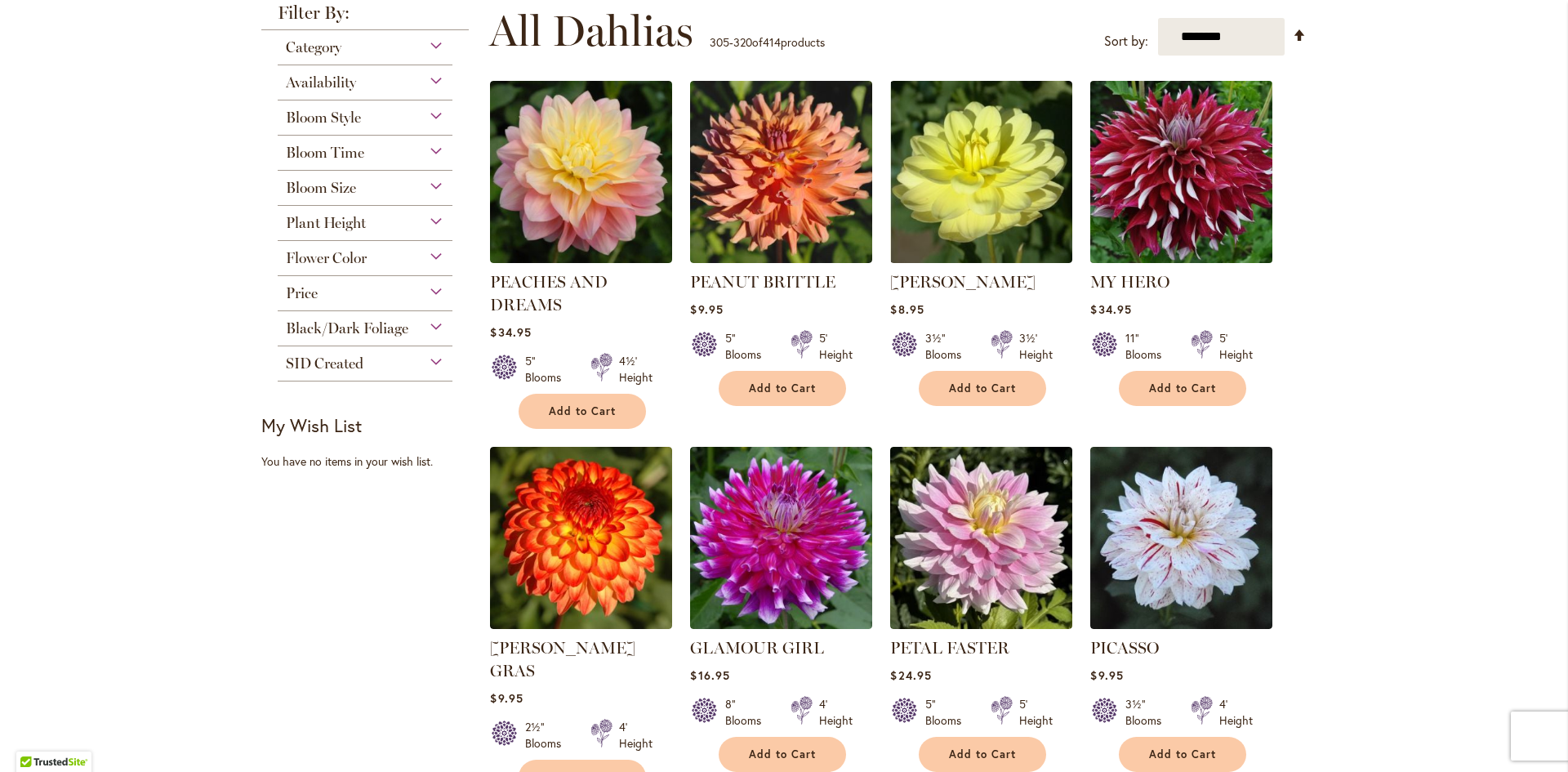
click at [1152, 180] on img at bounding box center [1181, 172] width 191 height 191
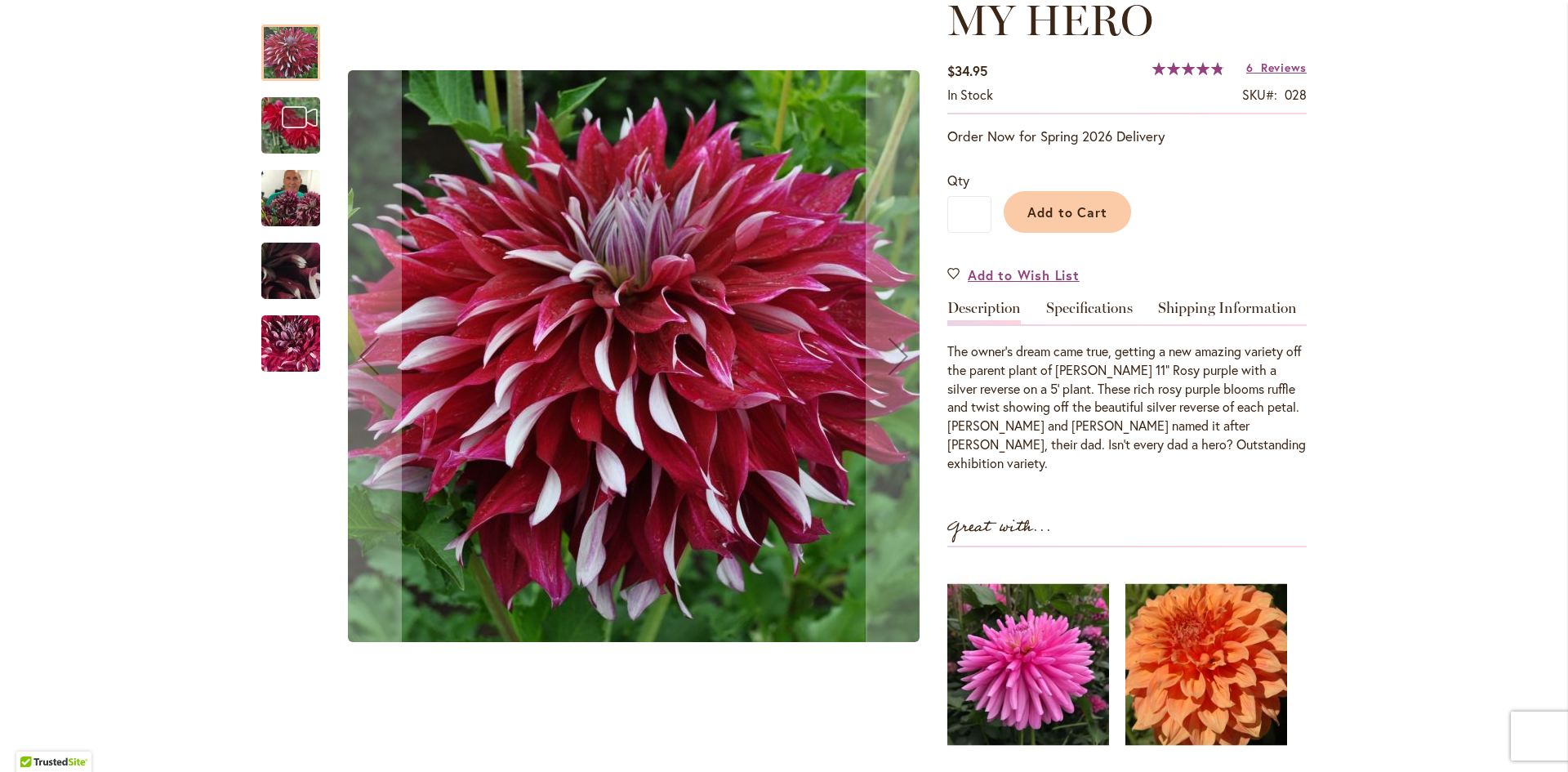
scroll to position [245, 0]
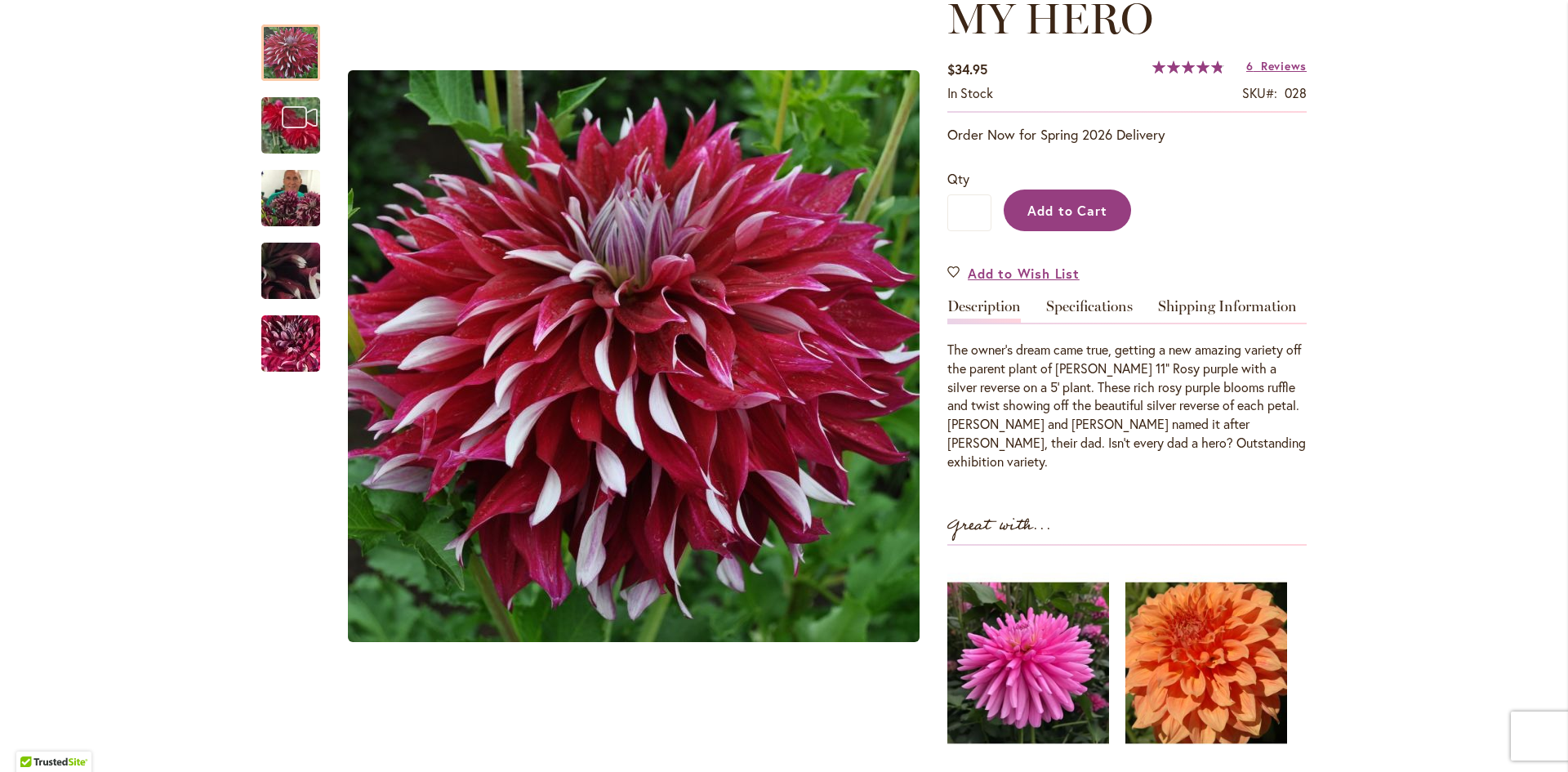
click at [1068, 202] on span "Add to Cart" at bounding box center [1067, 211] width 81 height 17
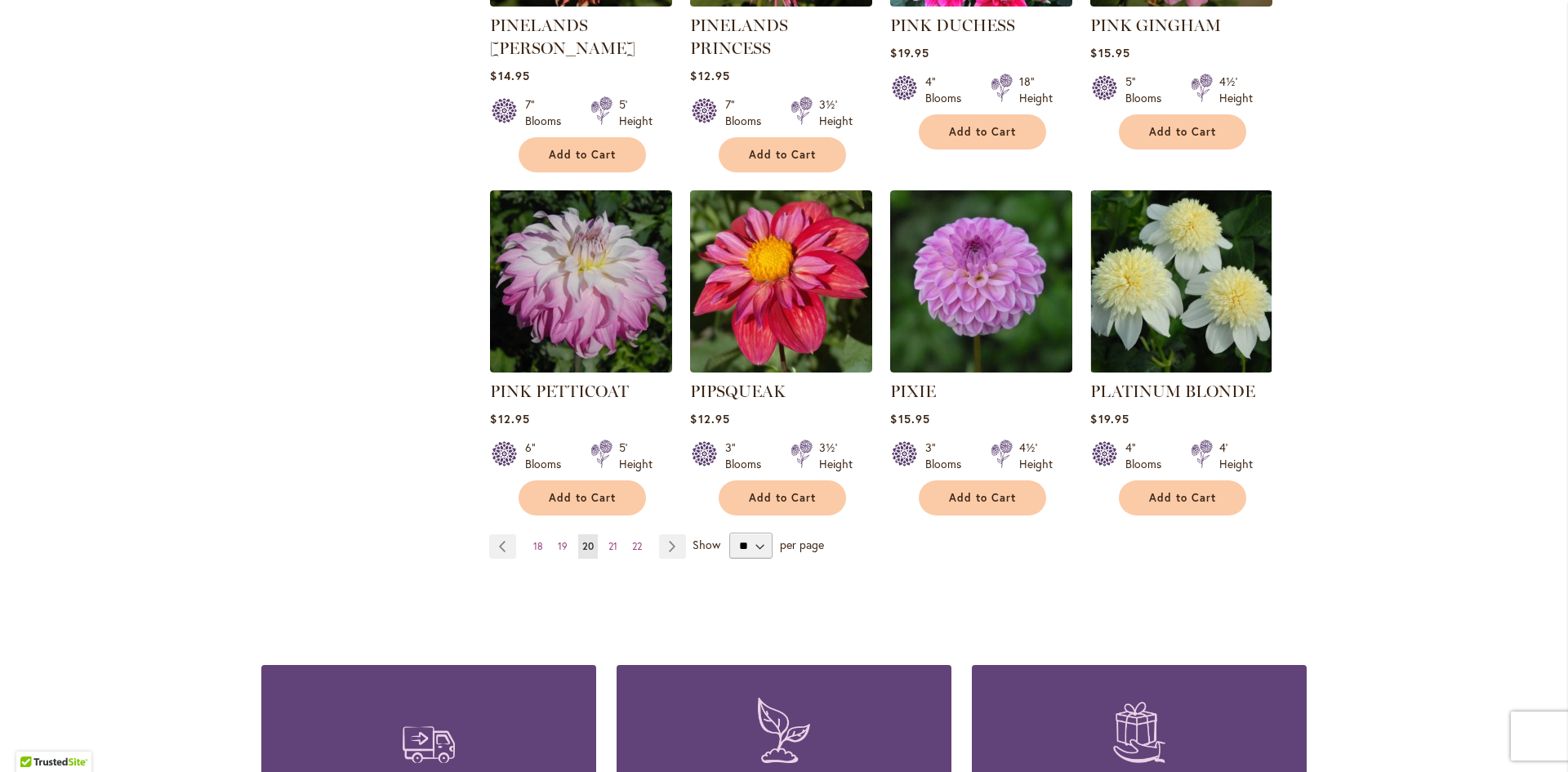
scroll to position [1389, 0]
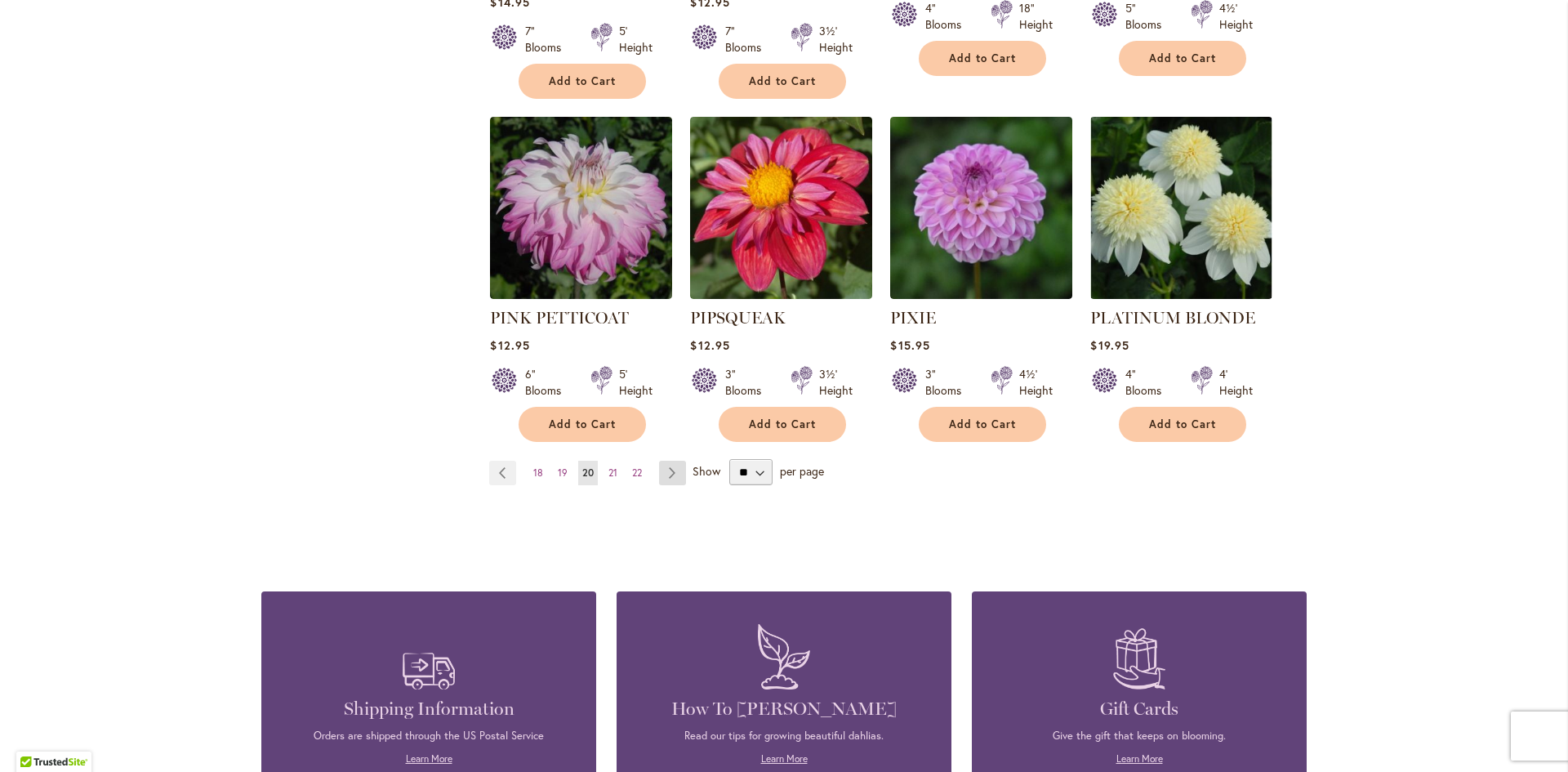
click at [670, 461] on link "Page Next" at bounding box center [672, 473] width 27 height 25
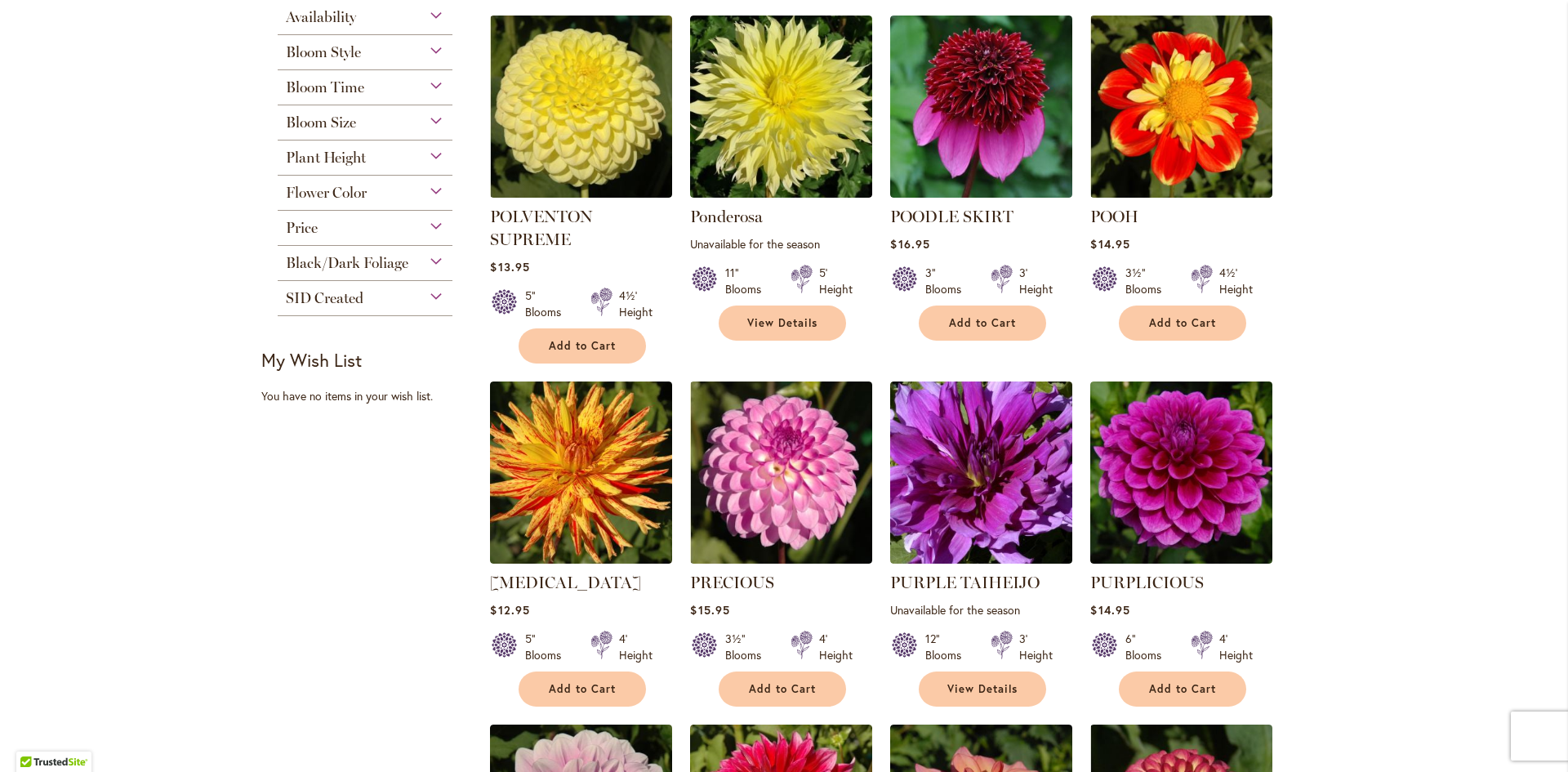
scroll to position [654, 0]
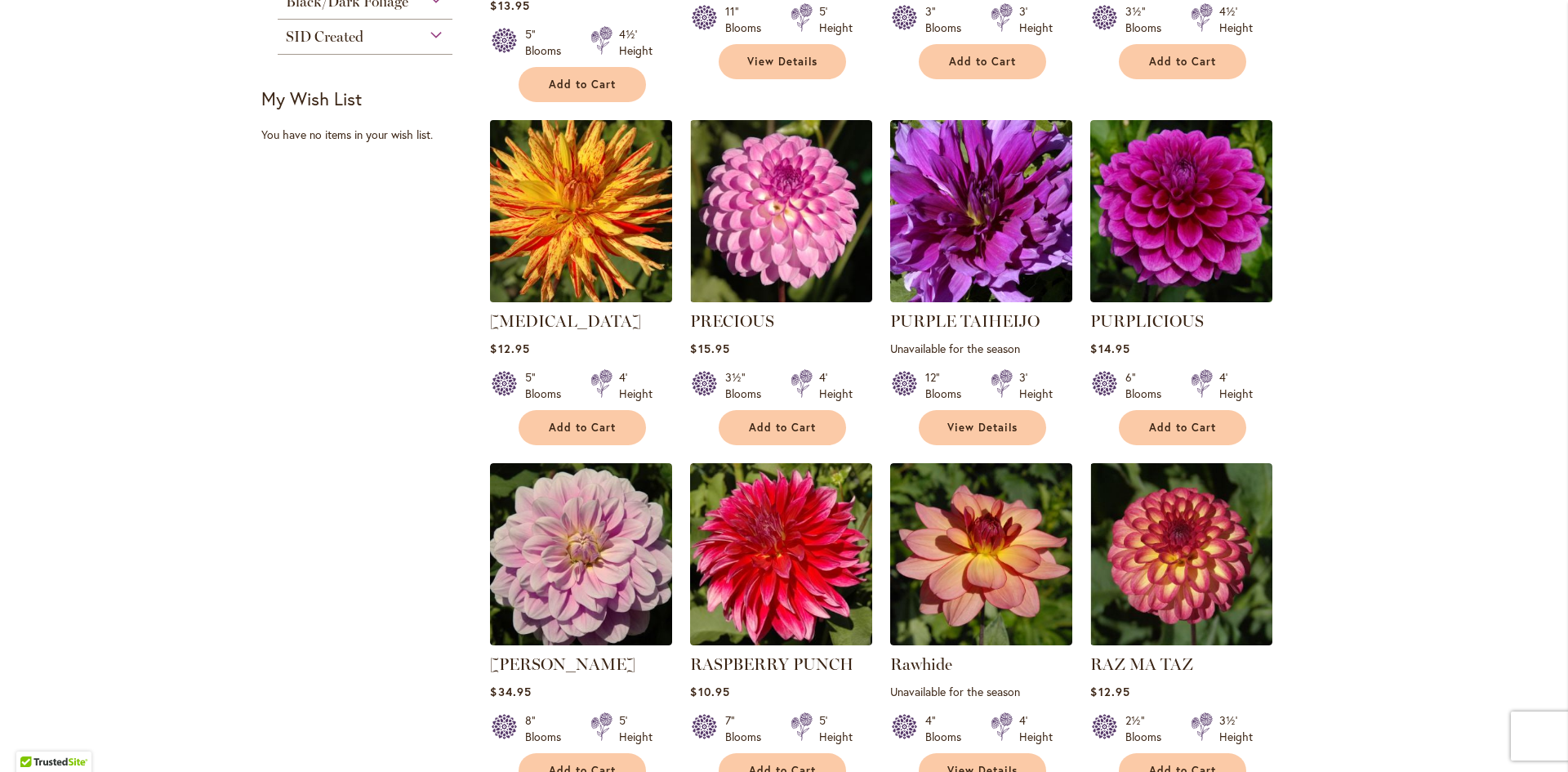
click at [576, 225] on img at bounding box center [581, 211] width 191 height 191
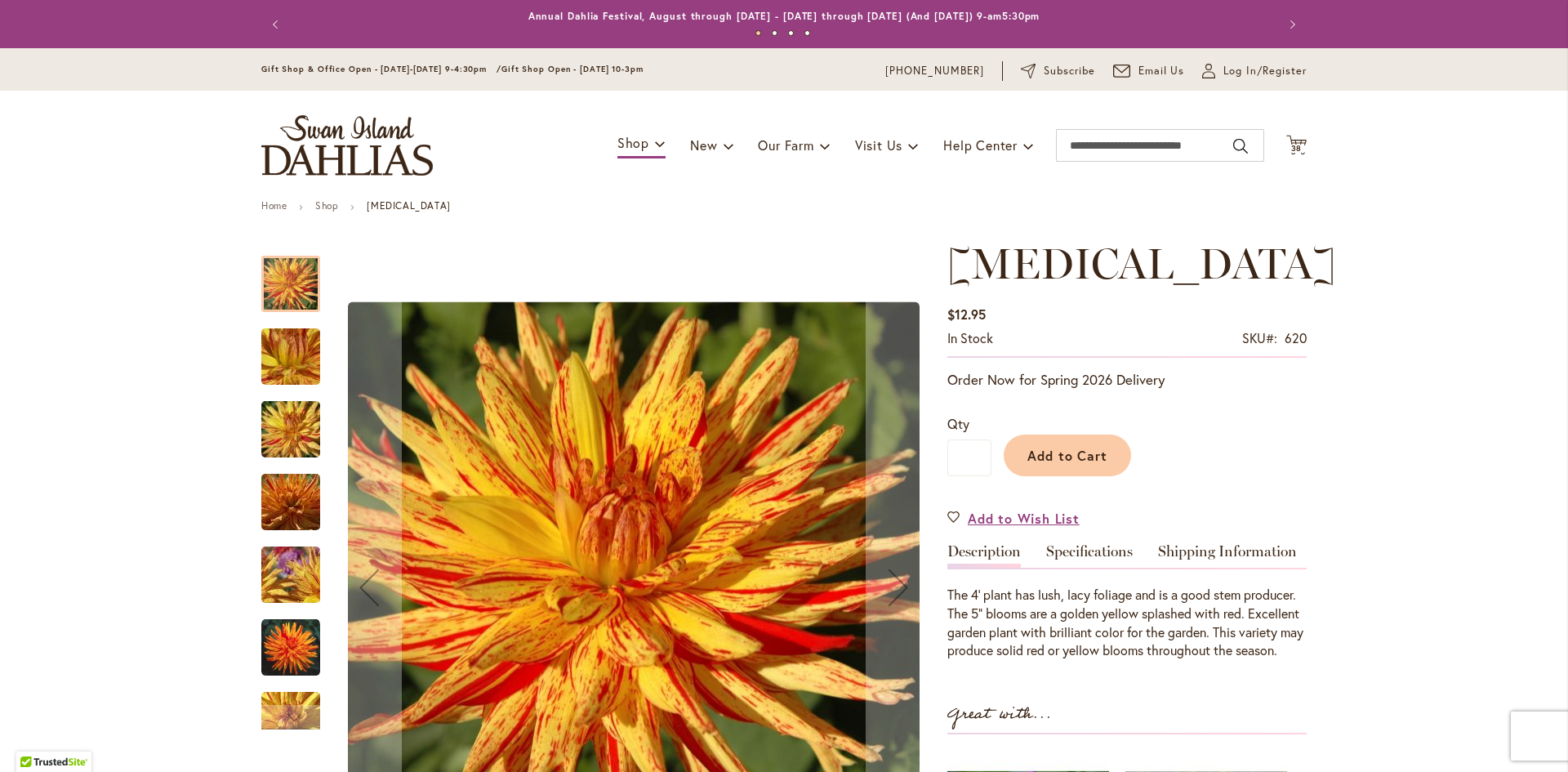
scroll to position [245, 0]
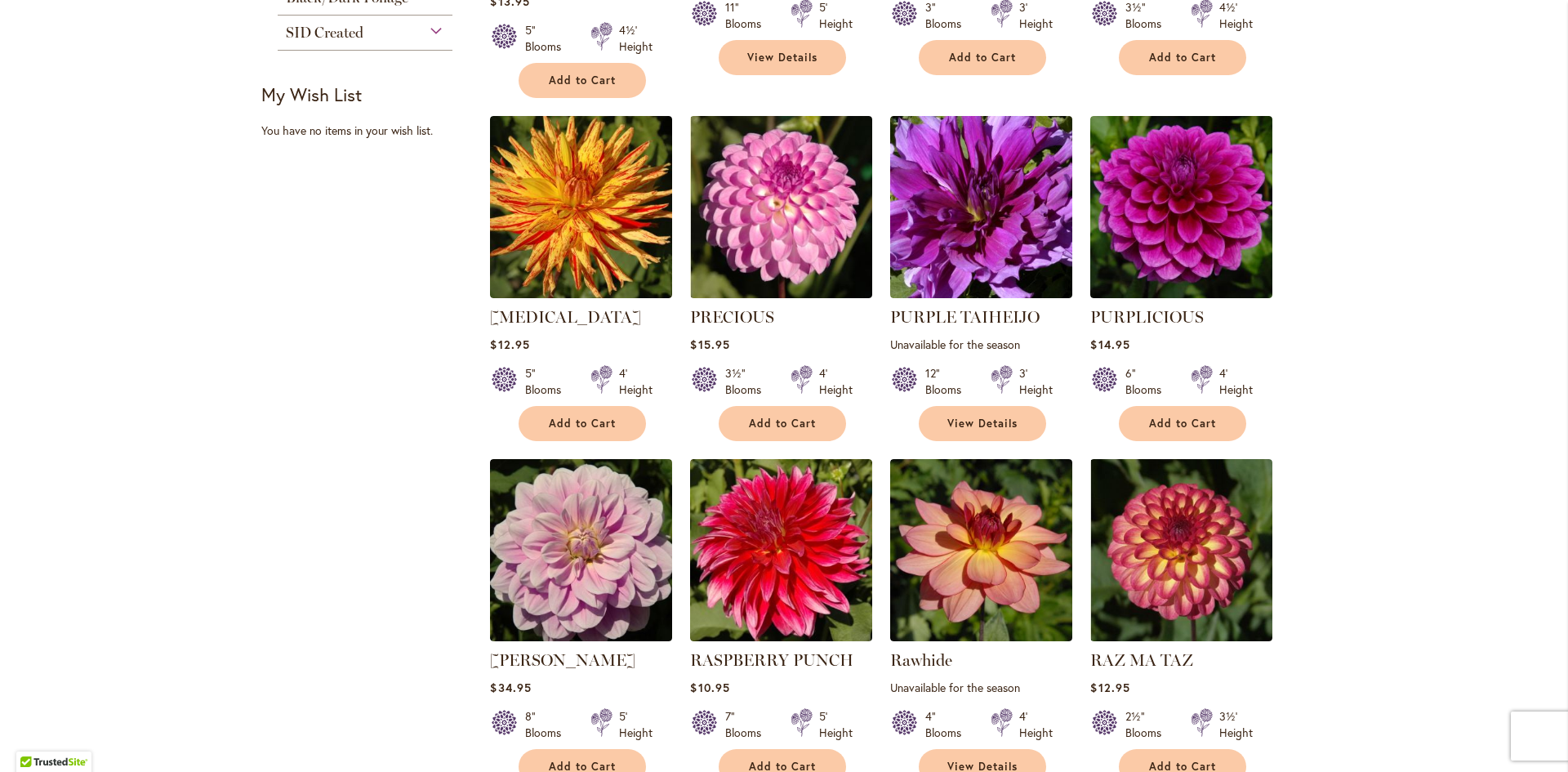
scroll to position [735, 0]
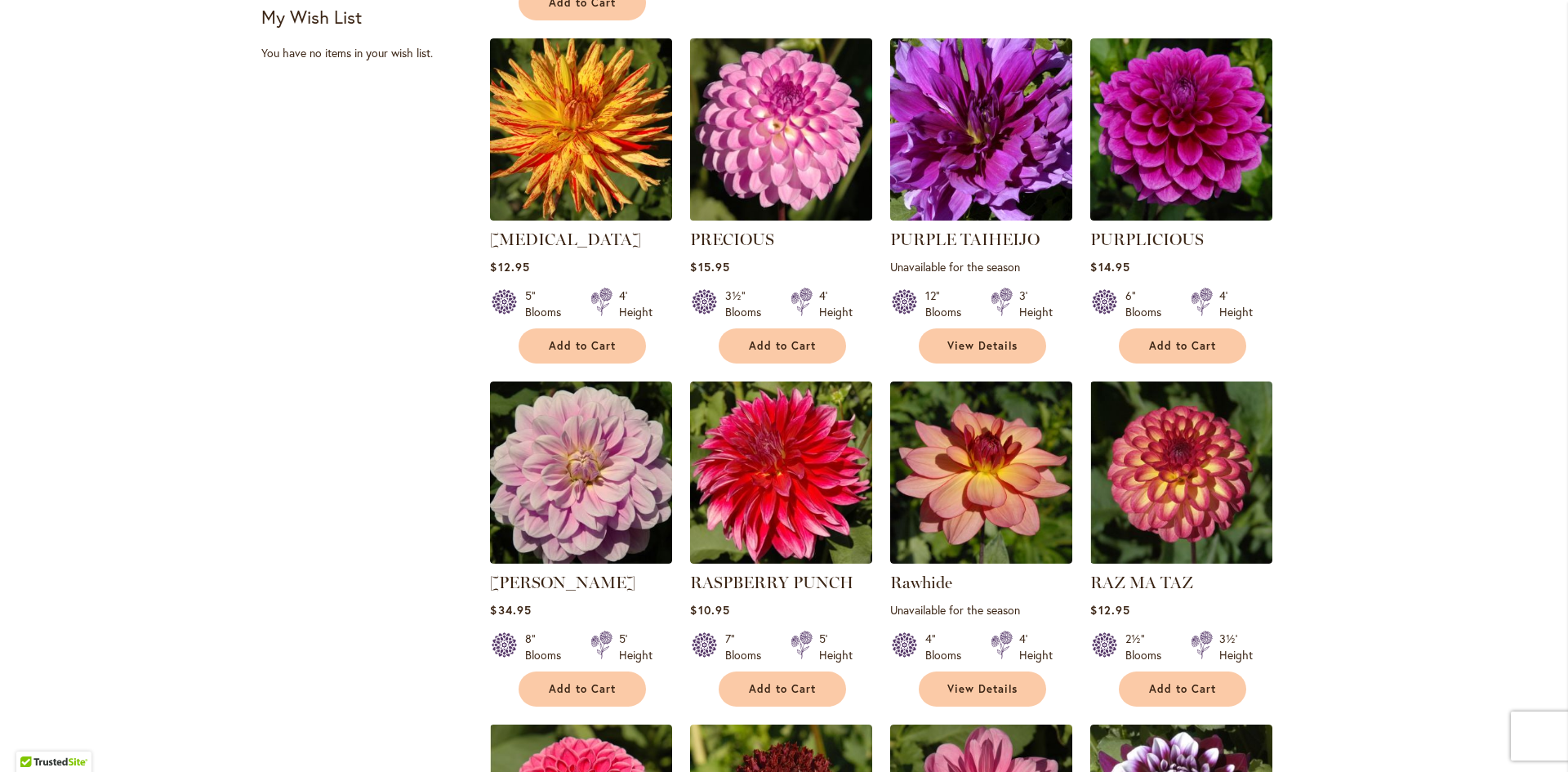
click at [783, 138] on img at bounding box center [781, 129] width 191 height 191
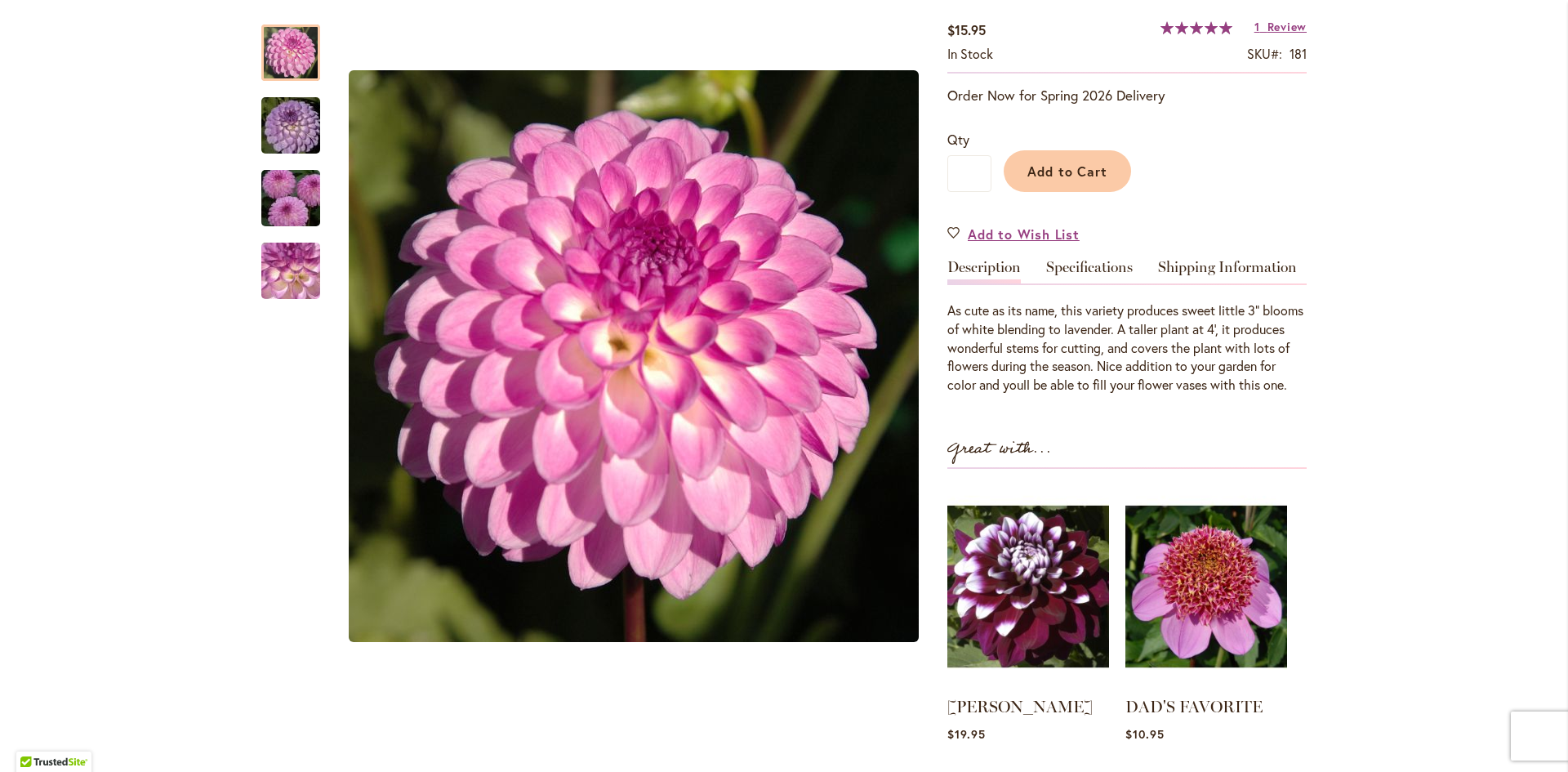
scroll to position [327, 0]
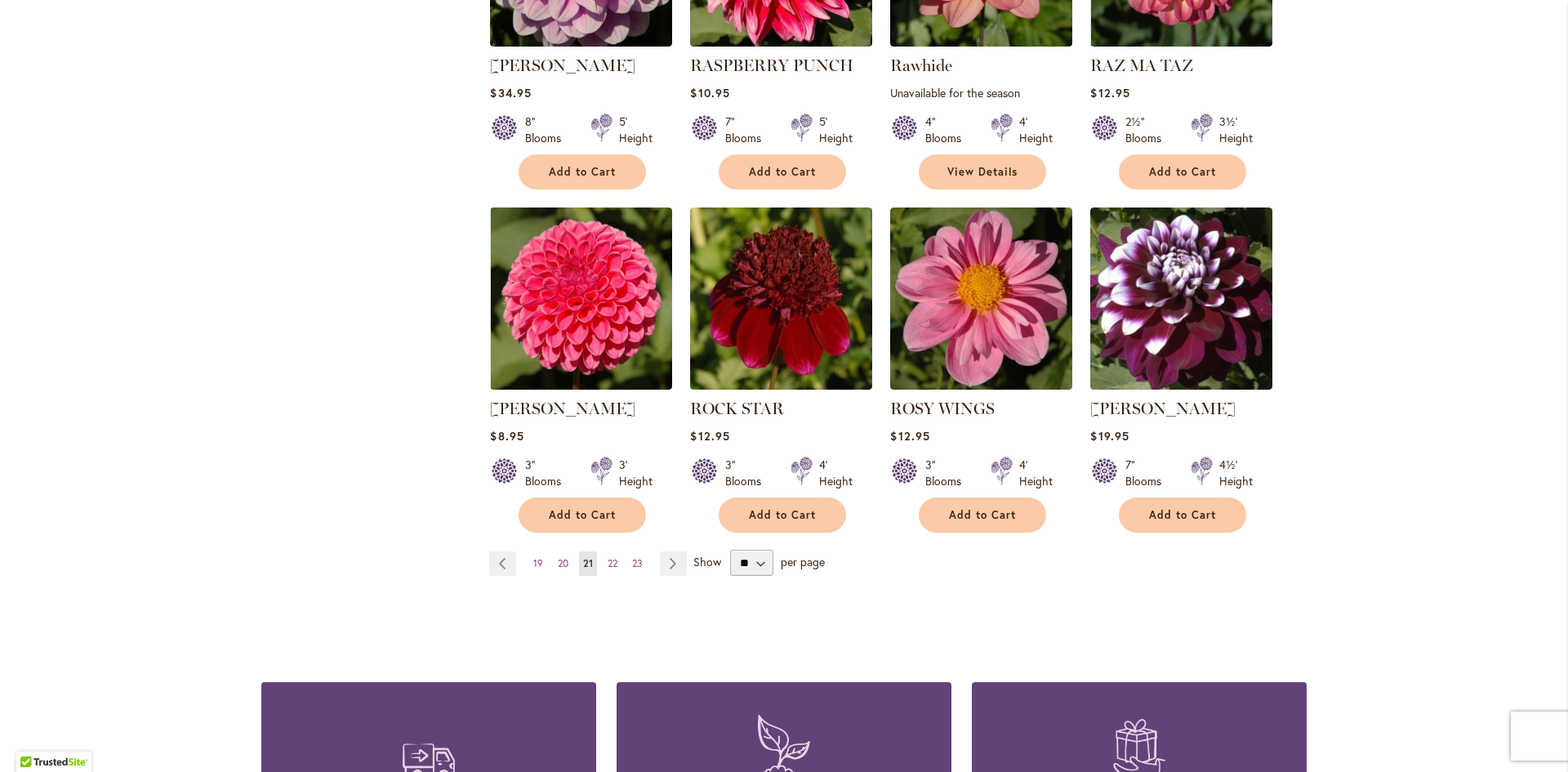
scroll to position [1307, 0]
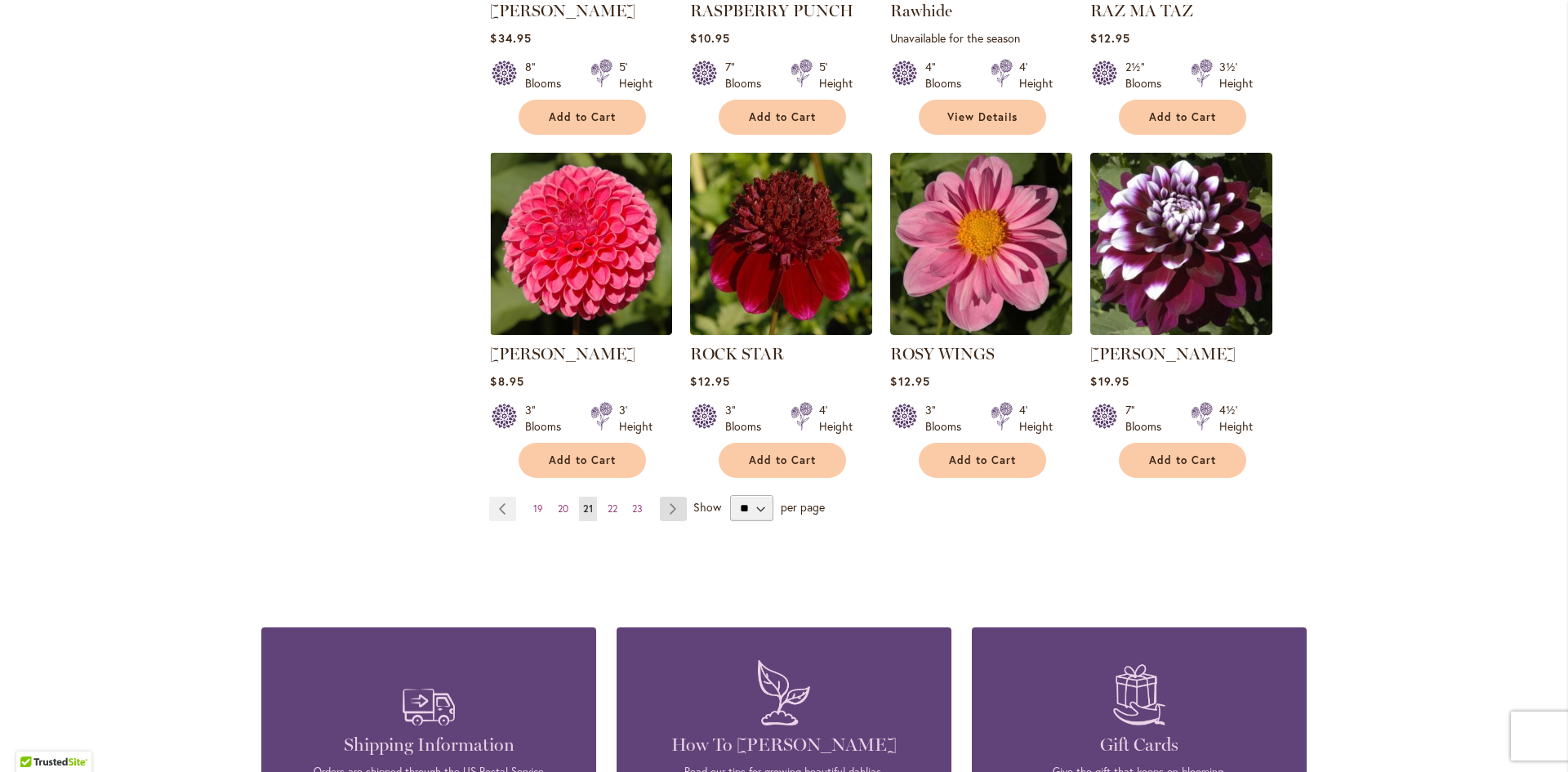
click at [664, 503] on link "Page Next" at bounding box center [673, 509] width 27 height 25
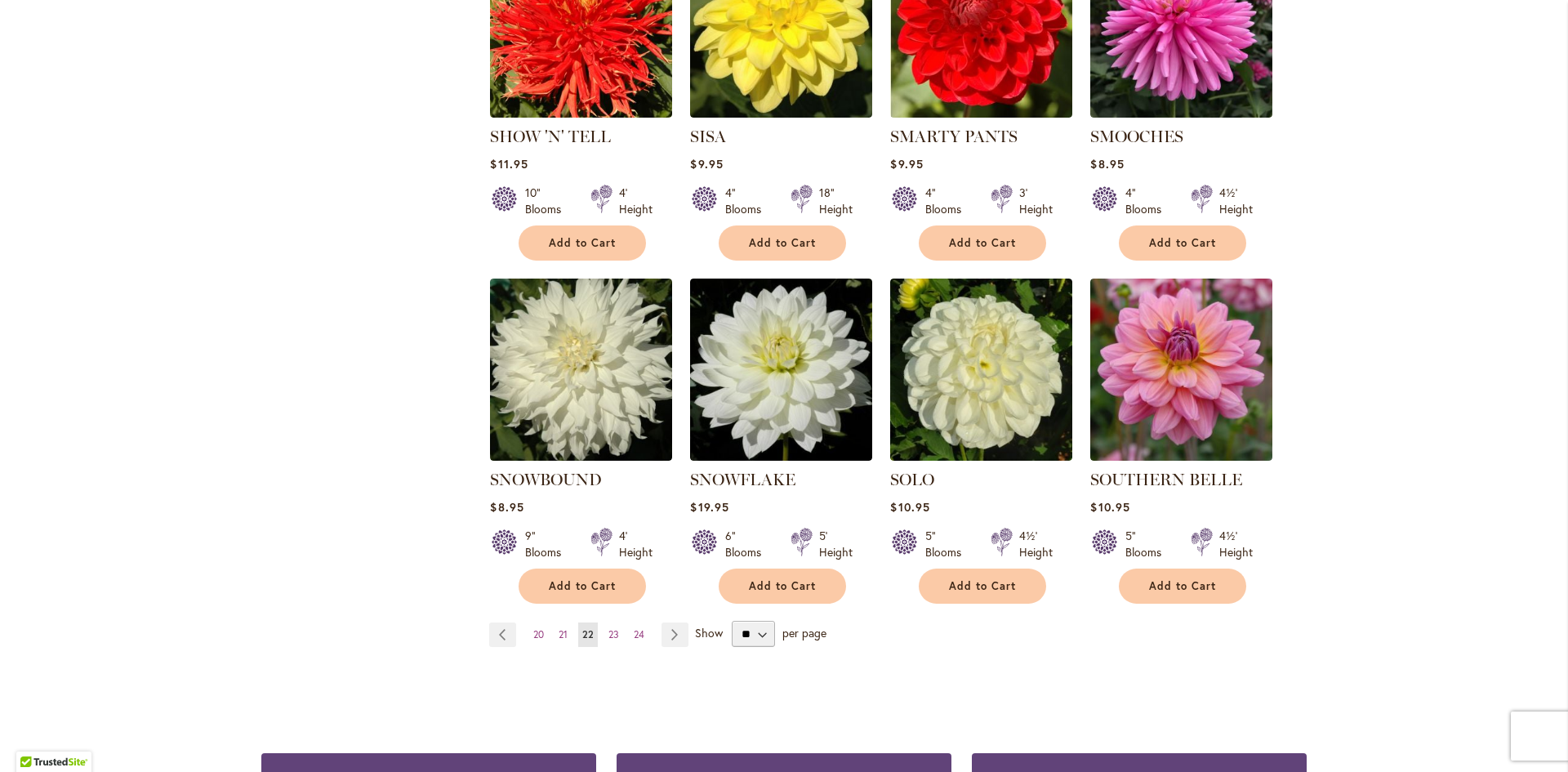
scroll to position [1226, 0]
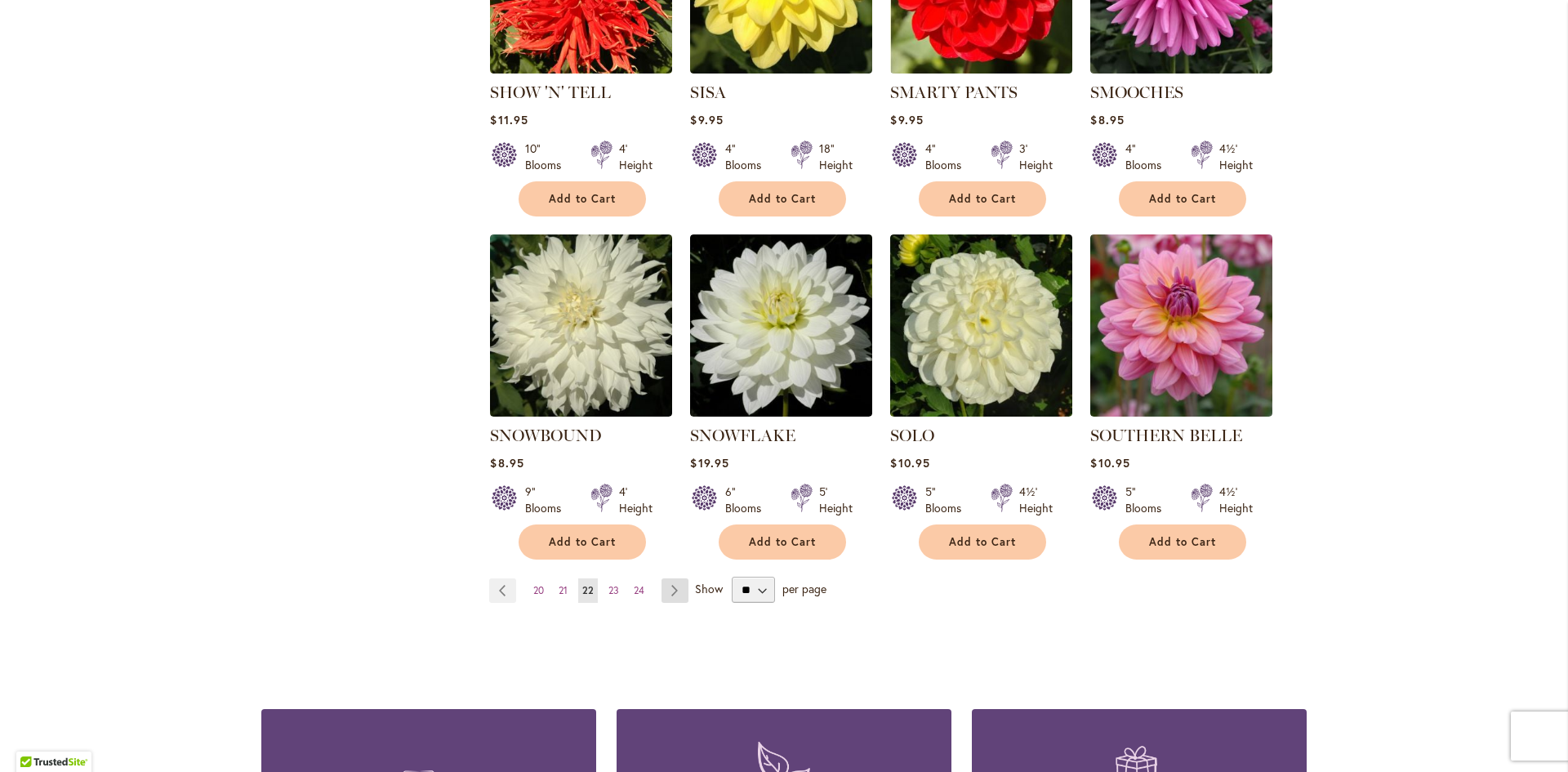
click at [672, 578] on link "Page Next" at bounding box center [675, 590] width 27 height 25
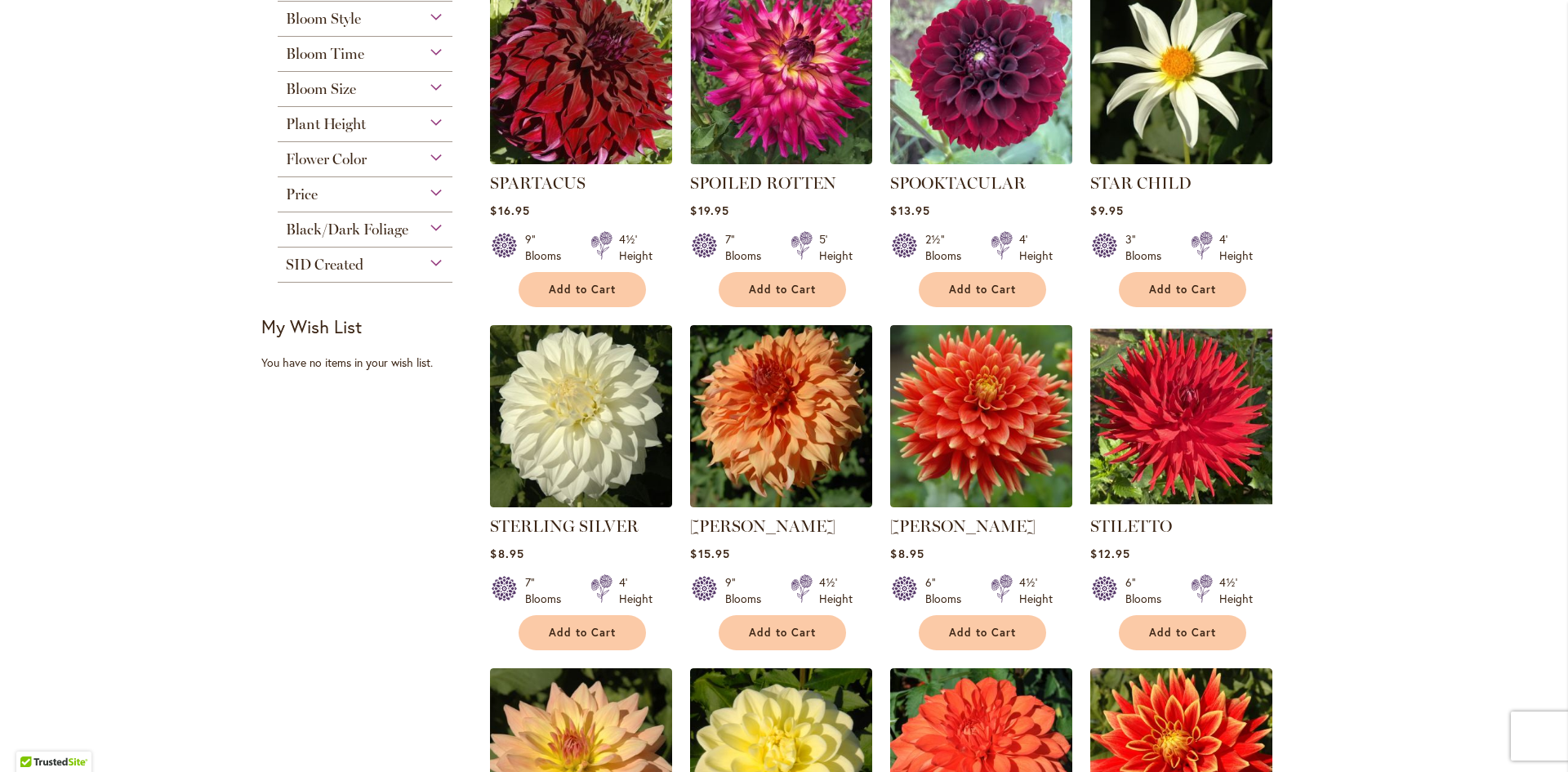
scroll to position [490, 0]
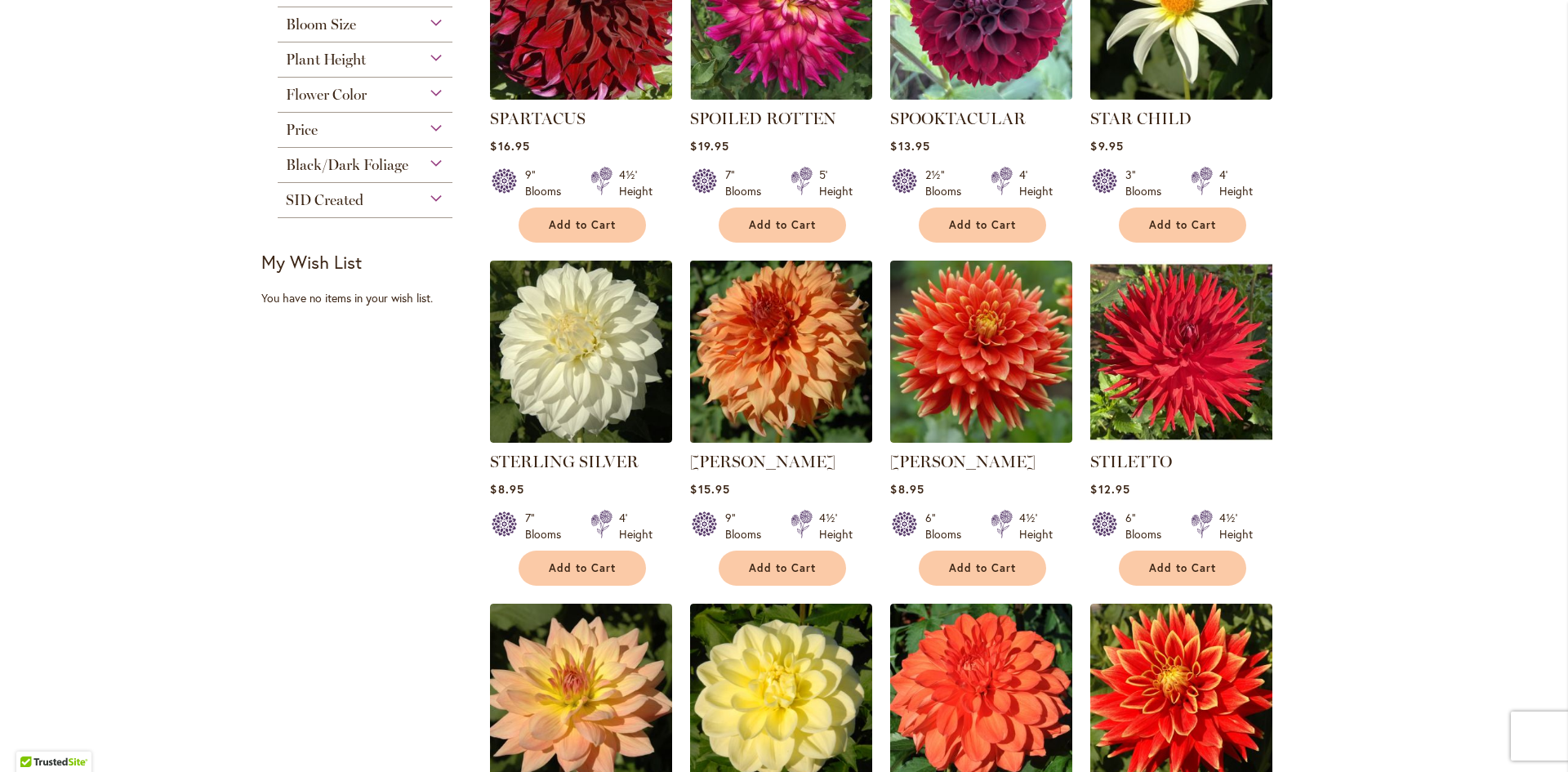
click at [783, 352] on img at bounding box center [781, 352] width 191 height 191
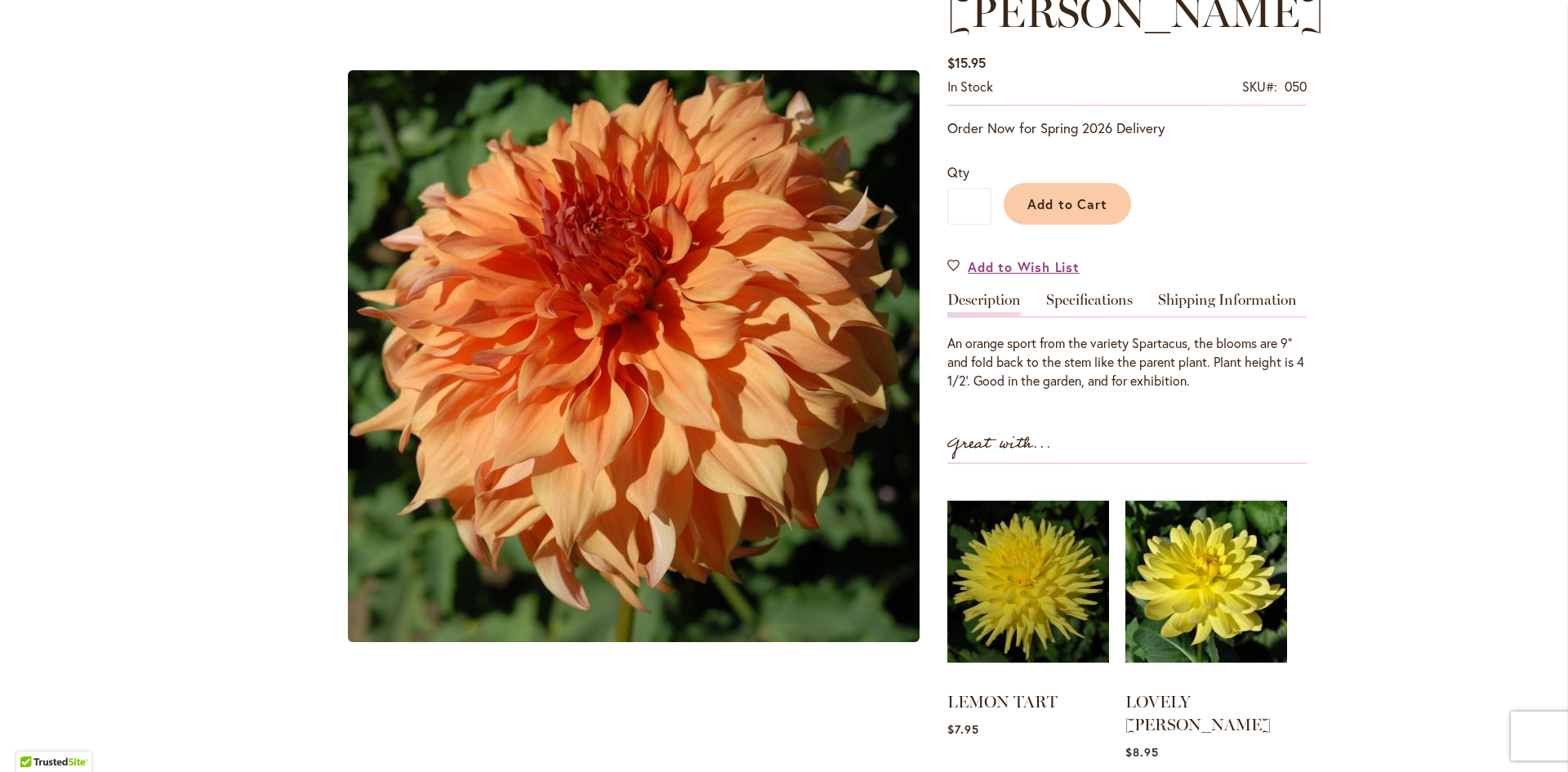
scroll to position [163, 0]
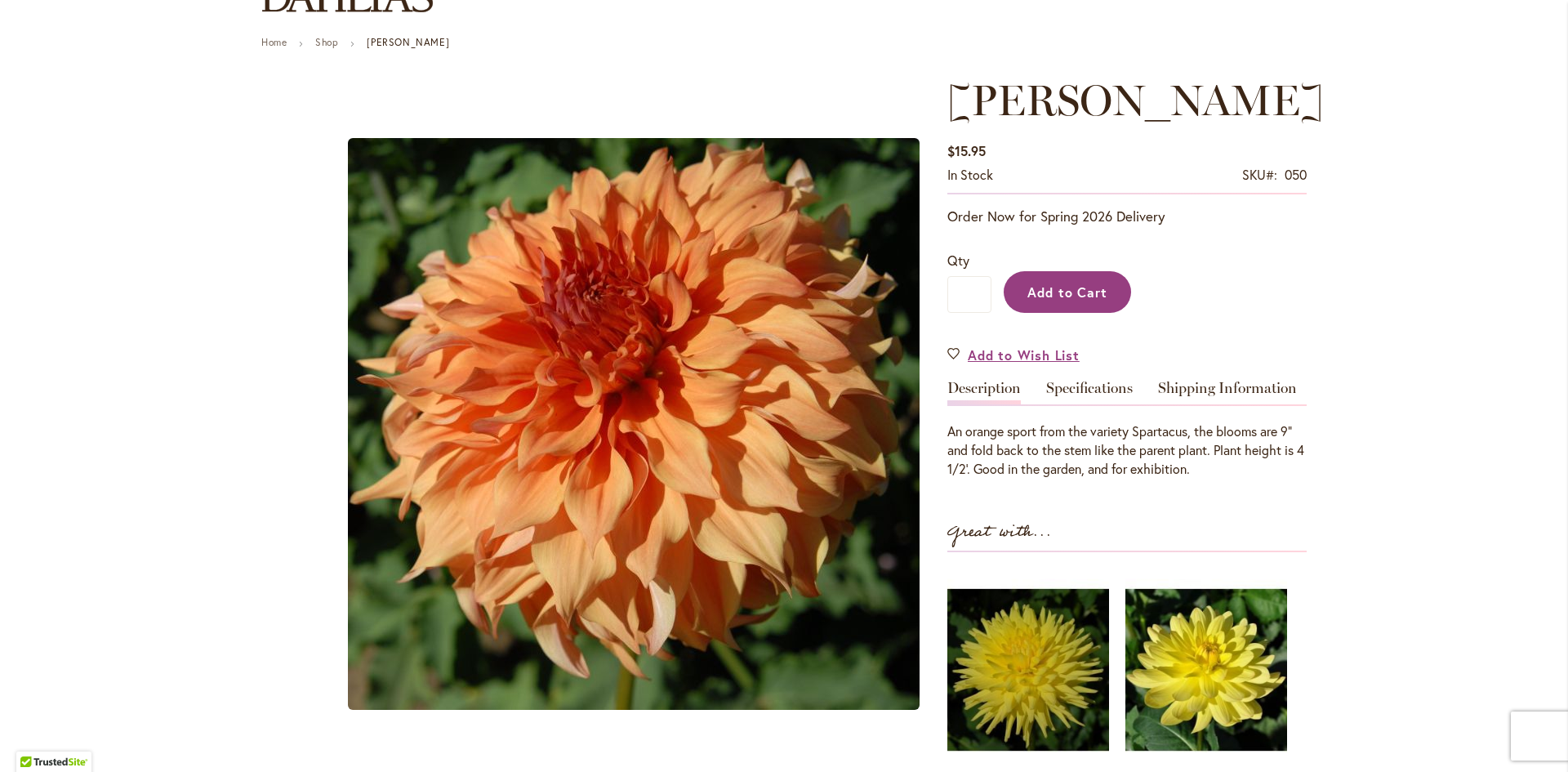
click at [1082, 290] on span "Add to Cart" at bounding box center [1067, 292] width 81 height 17
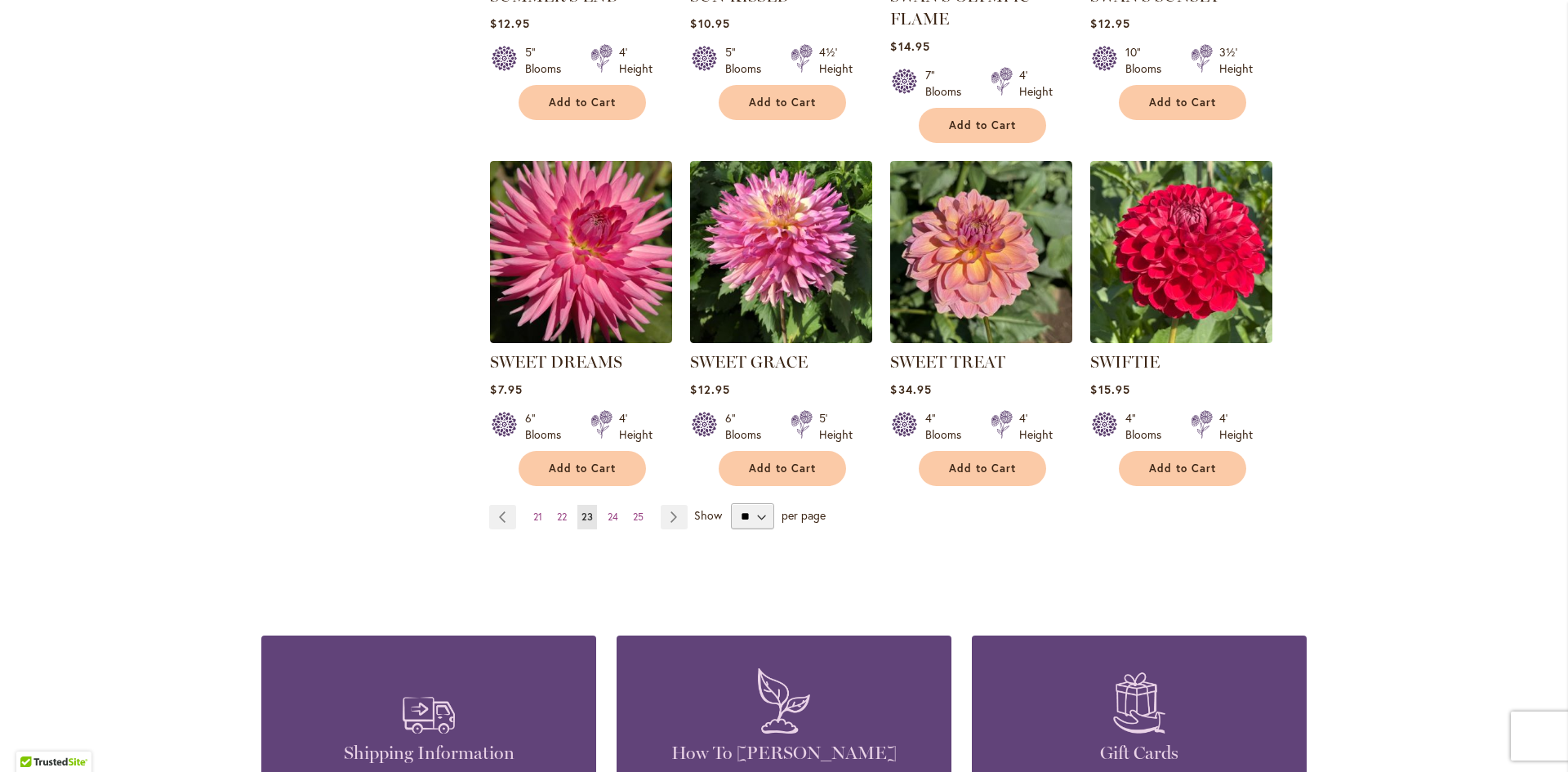
scroll to position [1307, 0]
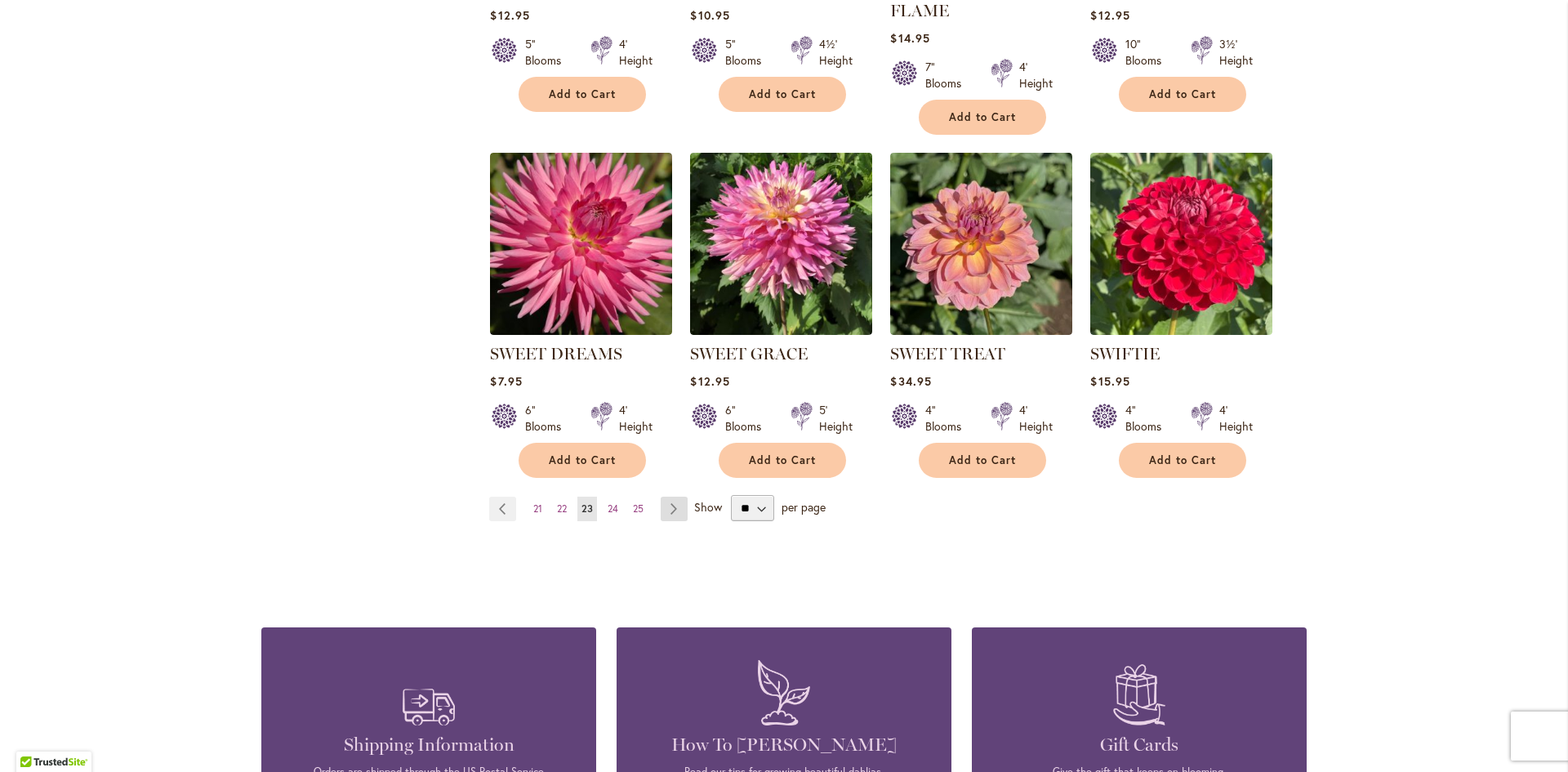
click at [670, 504] on link "Page Next" at bounding box center [674, 509] width 27 height 25
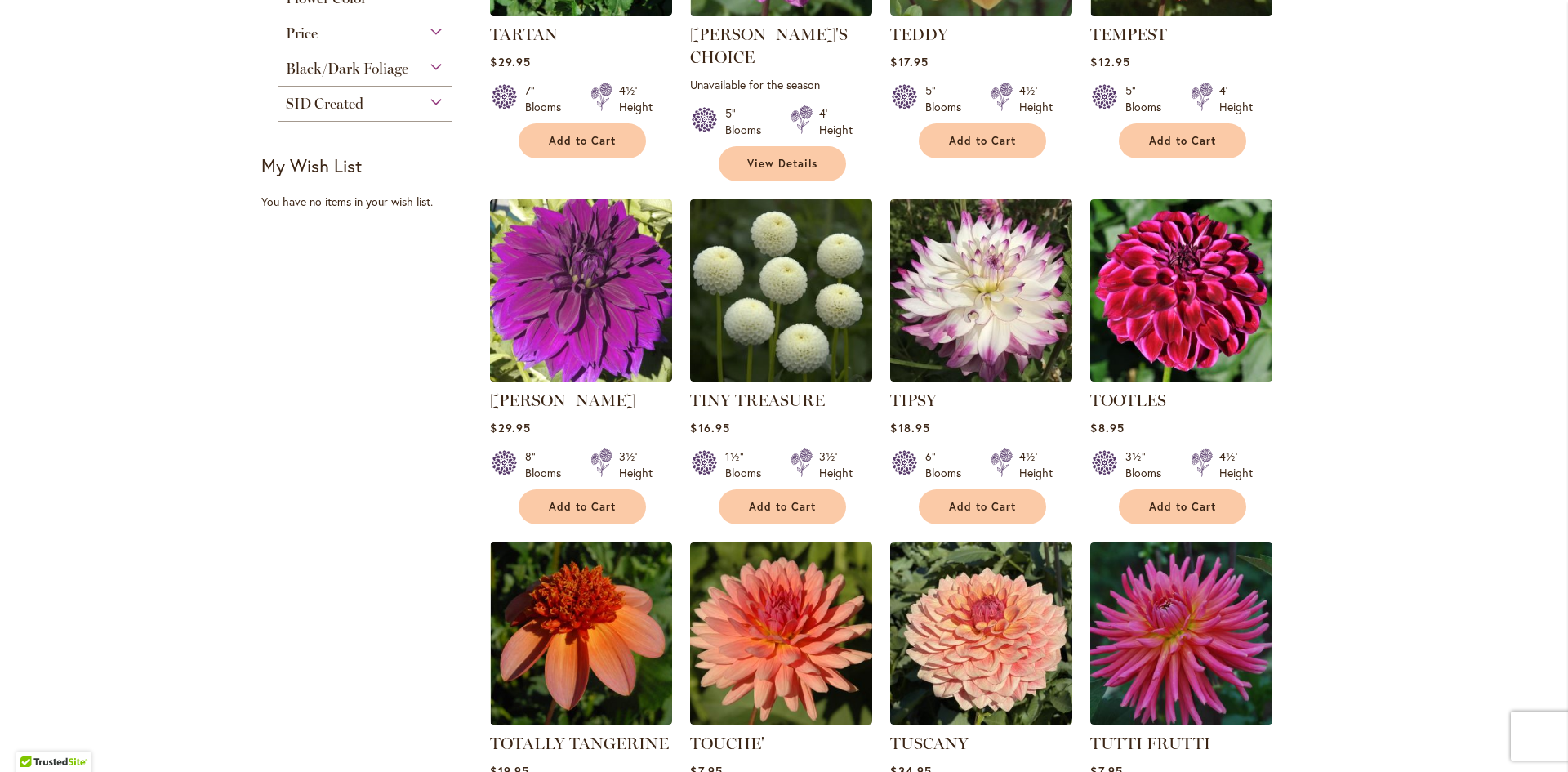
scroll to position [1144, 0]
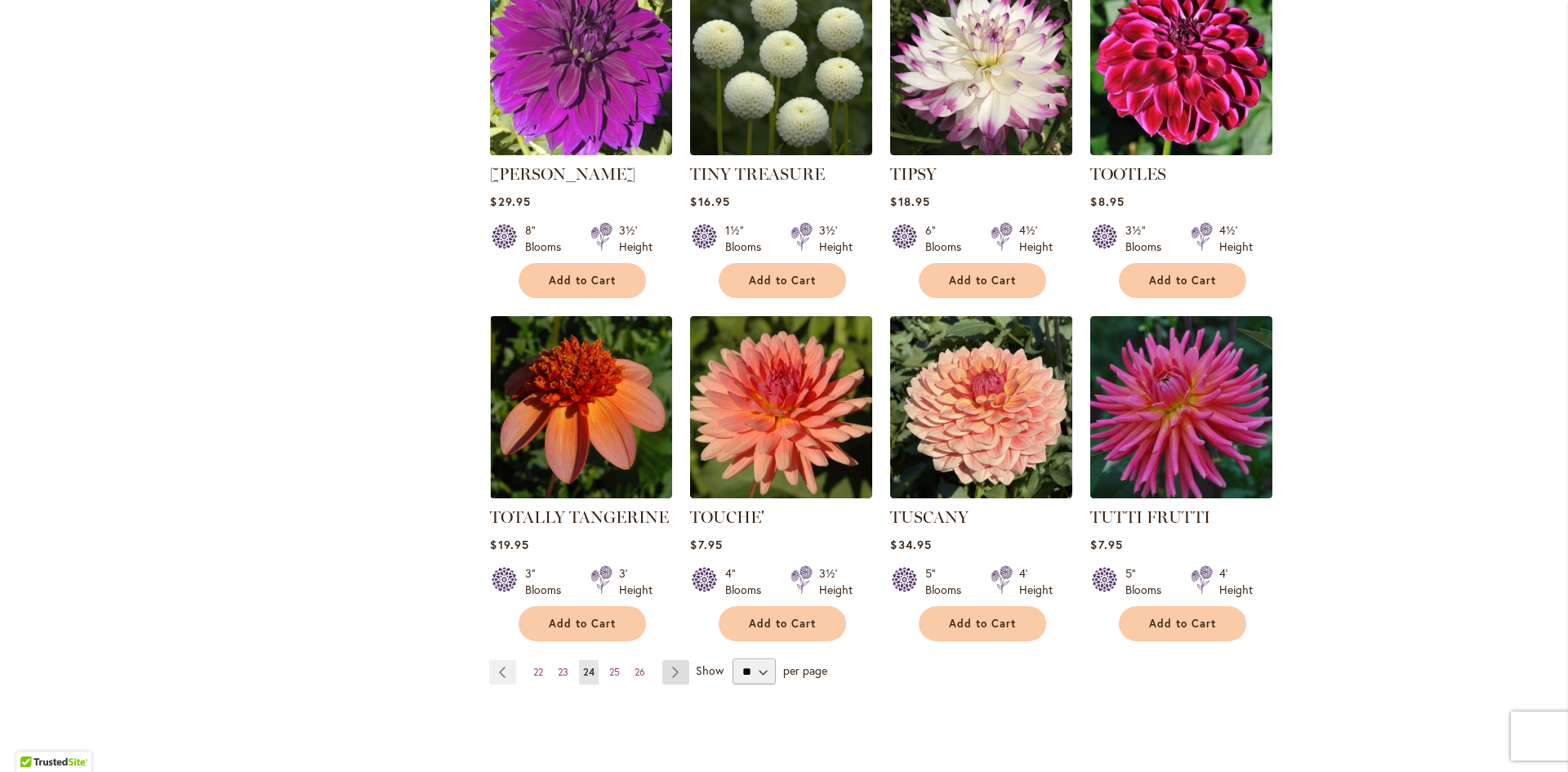
click at [666, 660] on link "Page Next" at bounding box center [676, 672] width 27 height 25
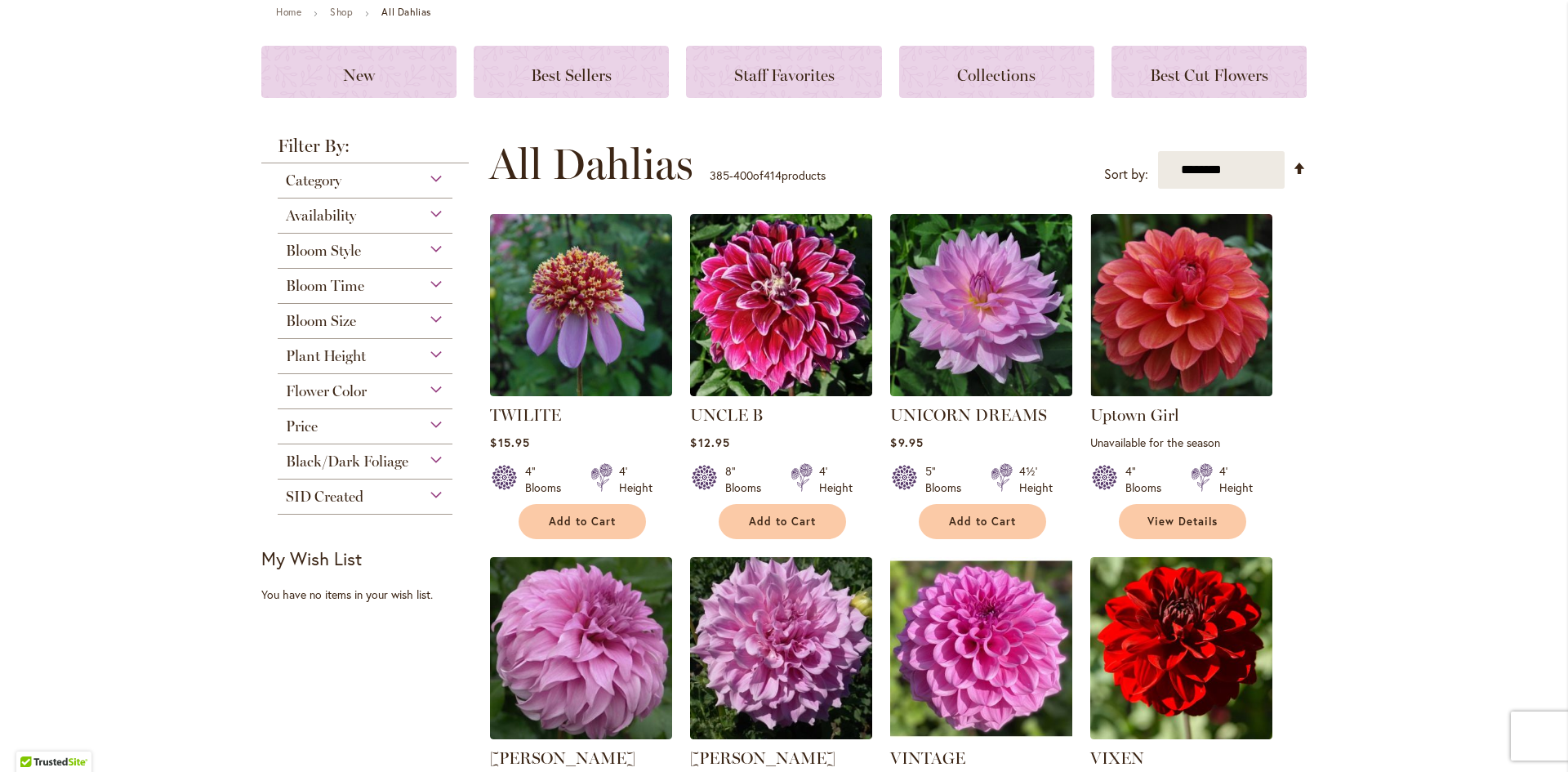
scroll to position [245, 0]
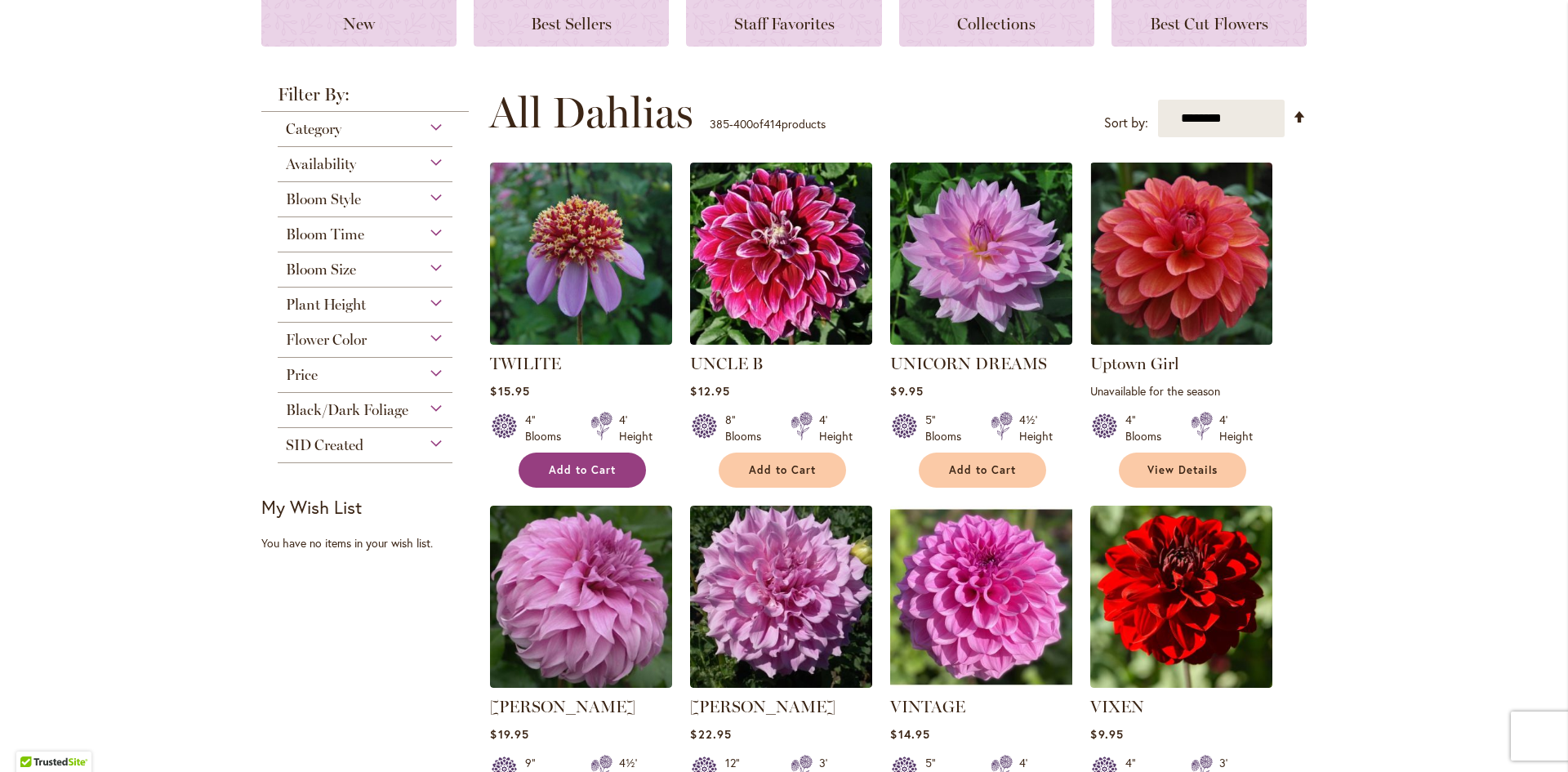
click at [595, 463] on span "Add to Cart" at bounding box center [582, 470] width 67 height 14
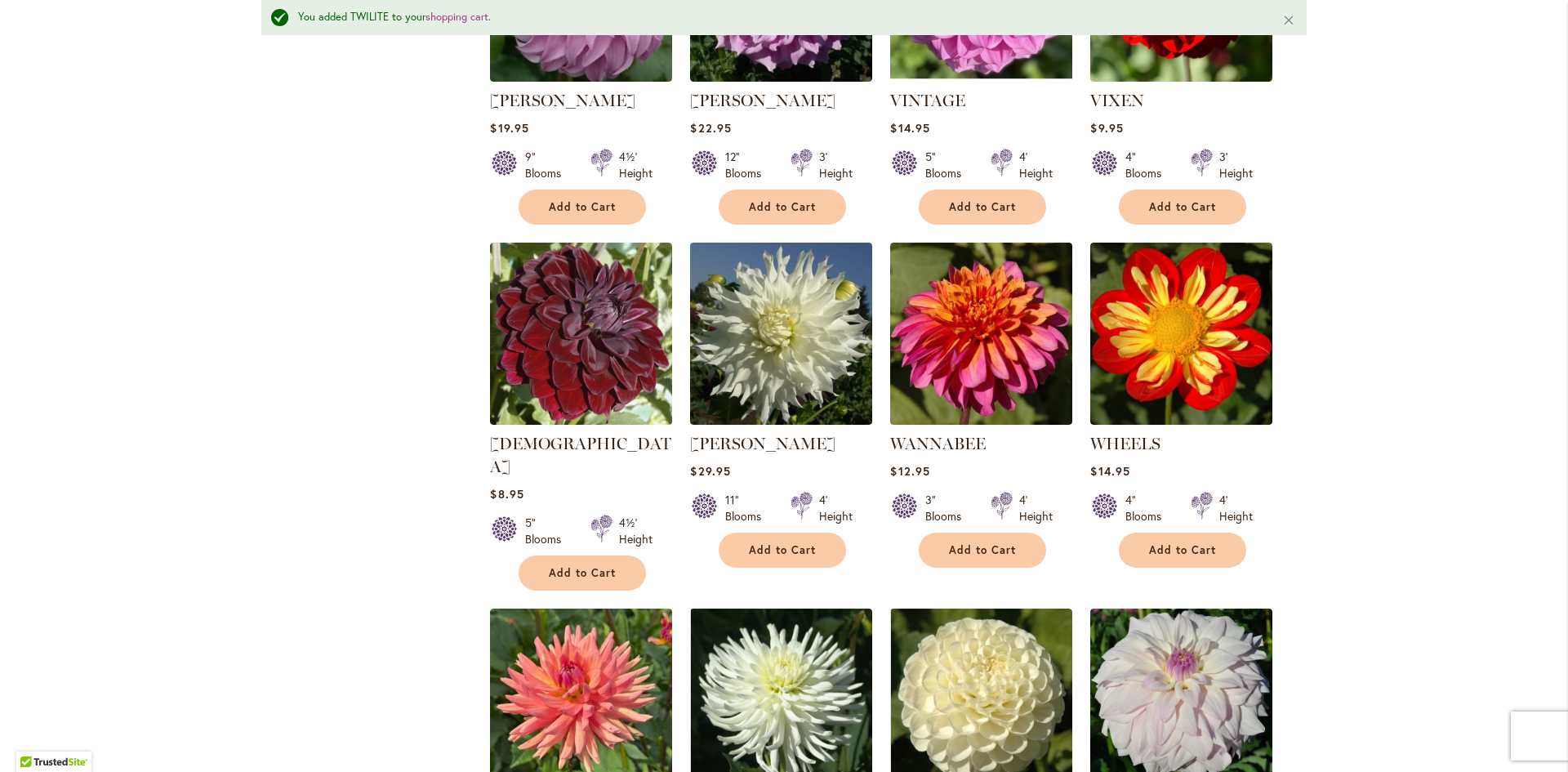
scroll to position [1023, 0]
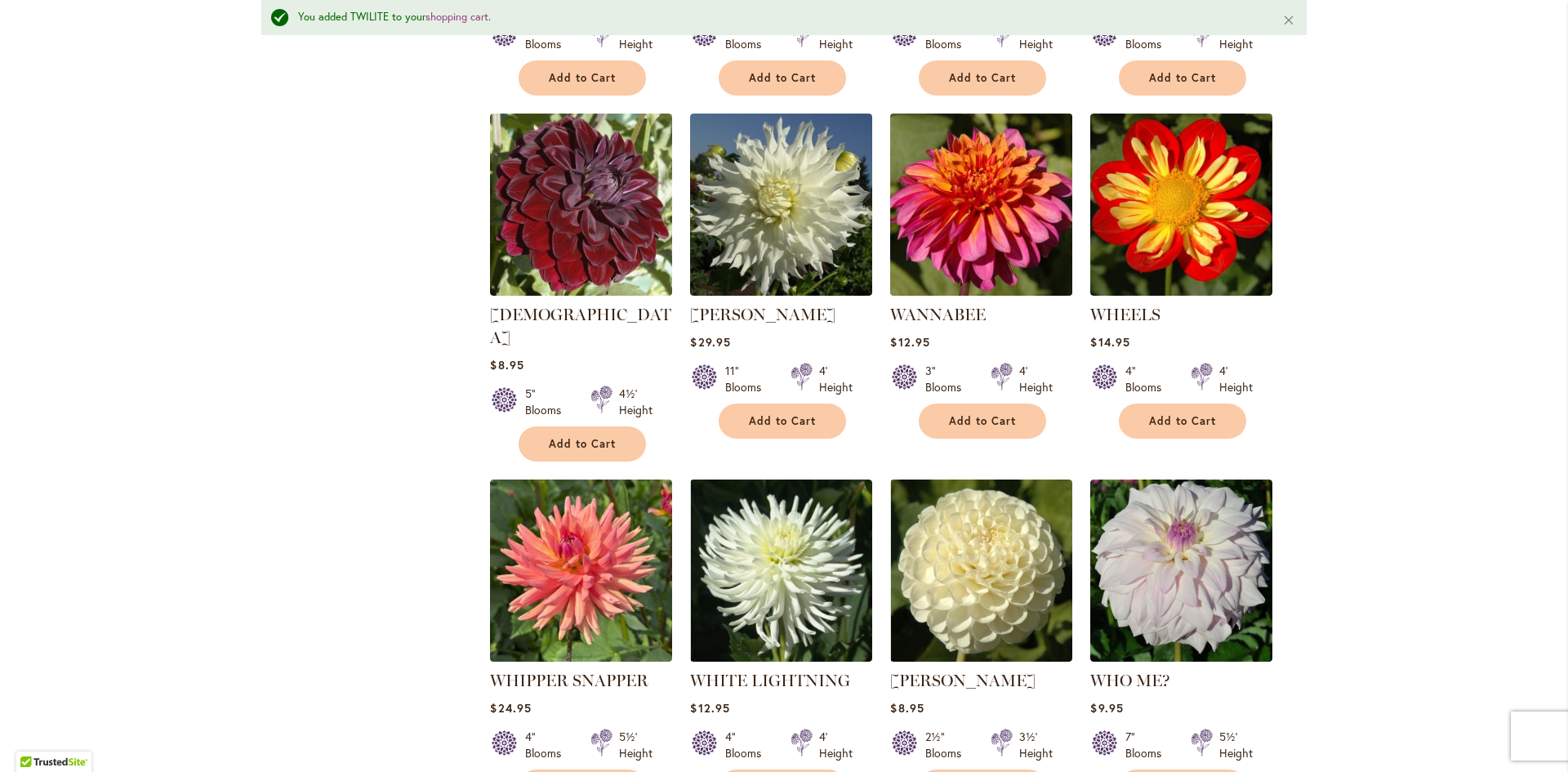
click at [976, 211] on img at bounding box center [981, 204] width 191 height 191
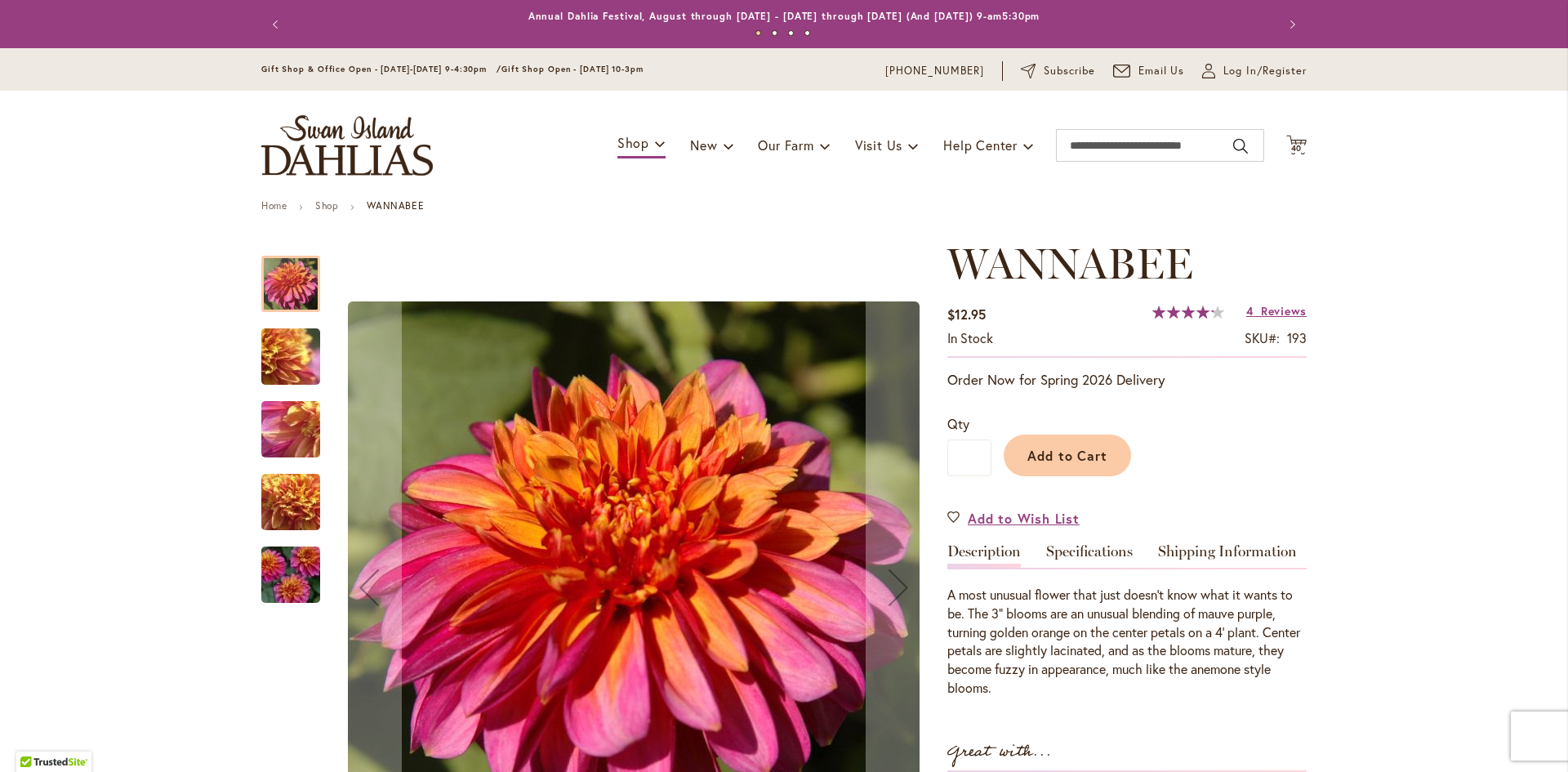
scroll to position [245, 0]
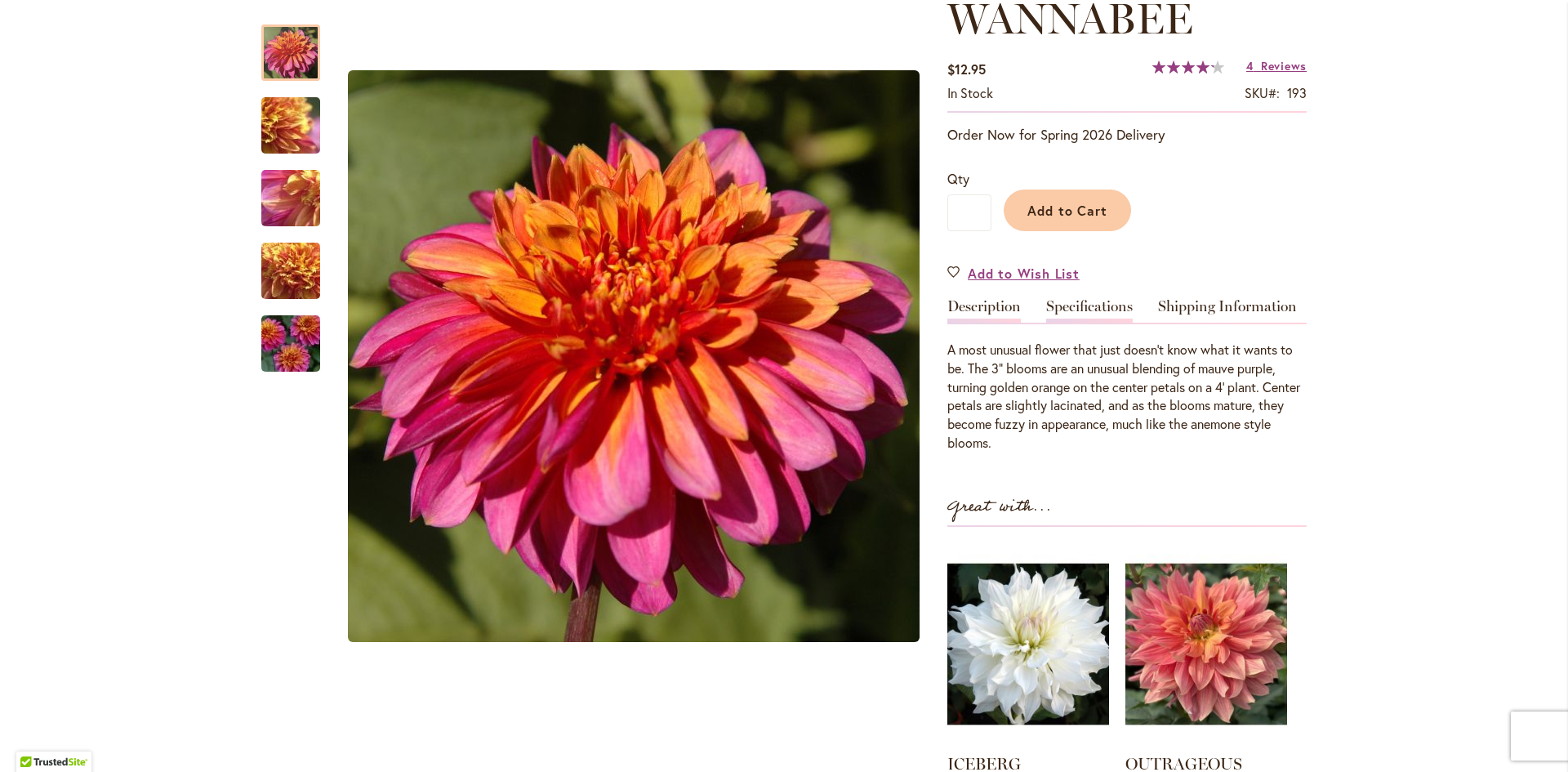
click at [1075, 311] on link "Specifications" at bounding box center [1089, 311] width 87 height 24
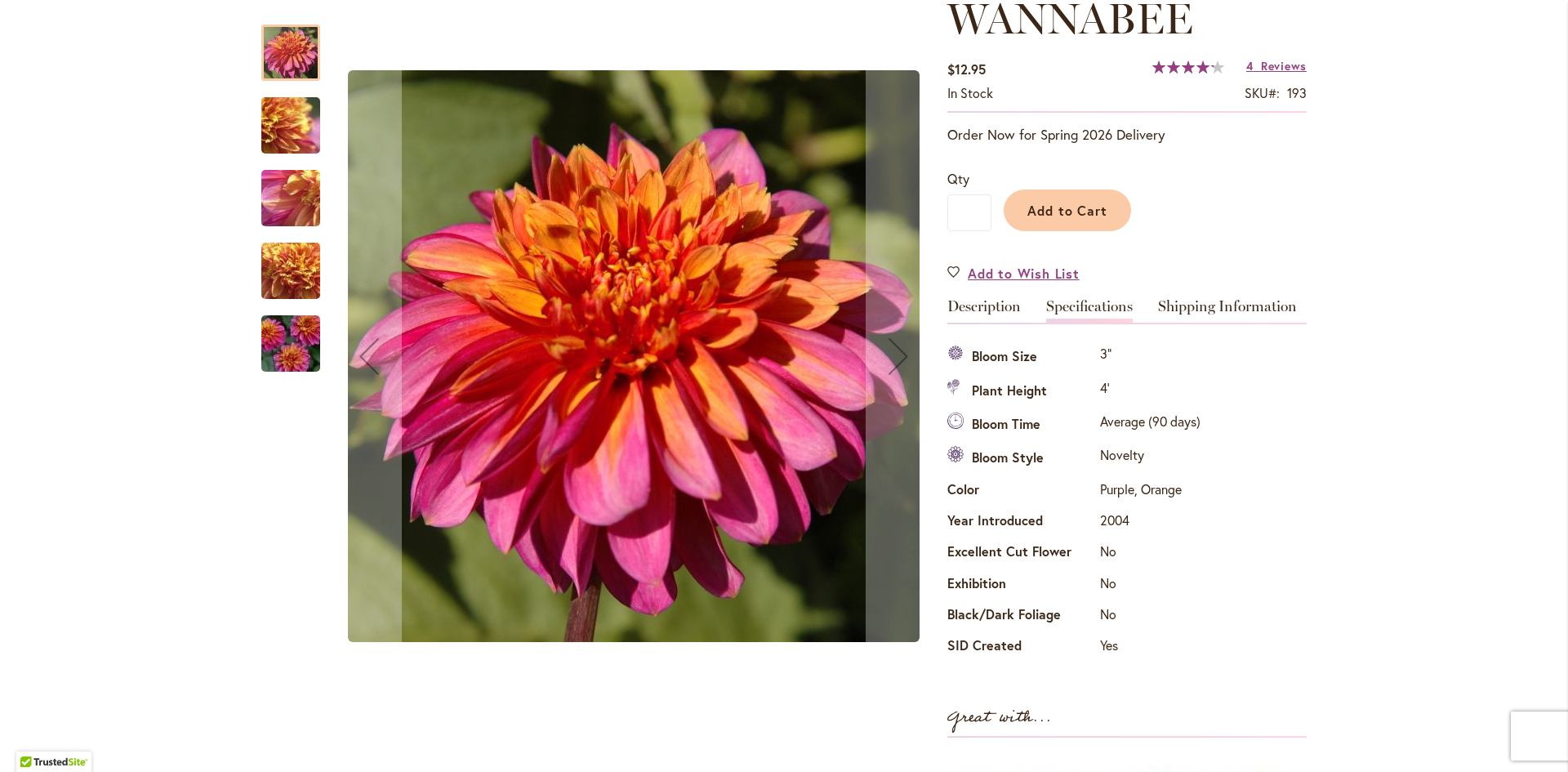
click at [270, 335] on img "WANNABEE" at bounding box center [290, 344] width 118 height 78
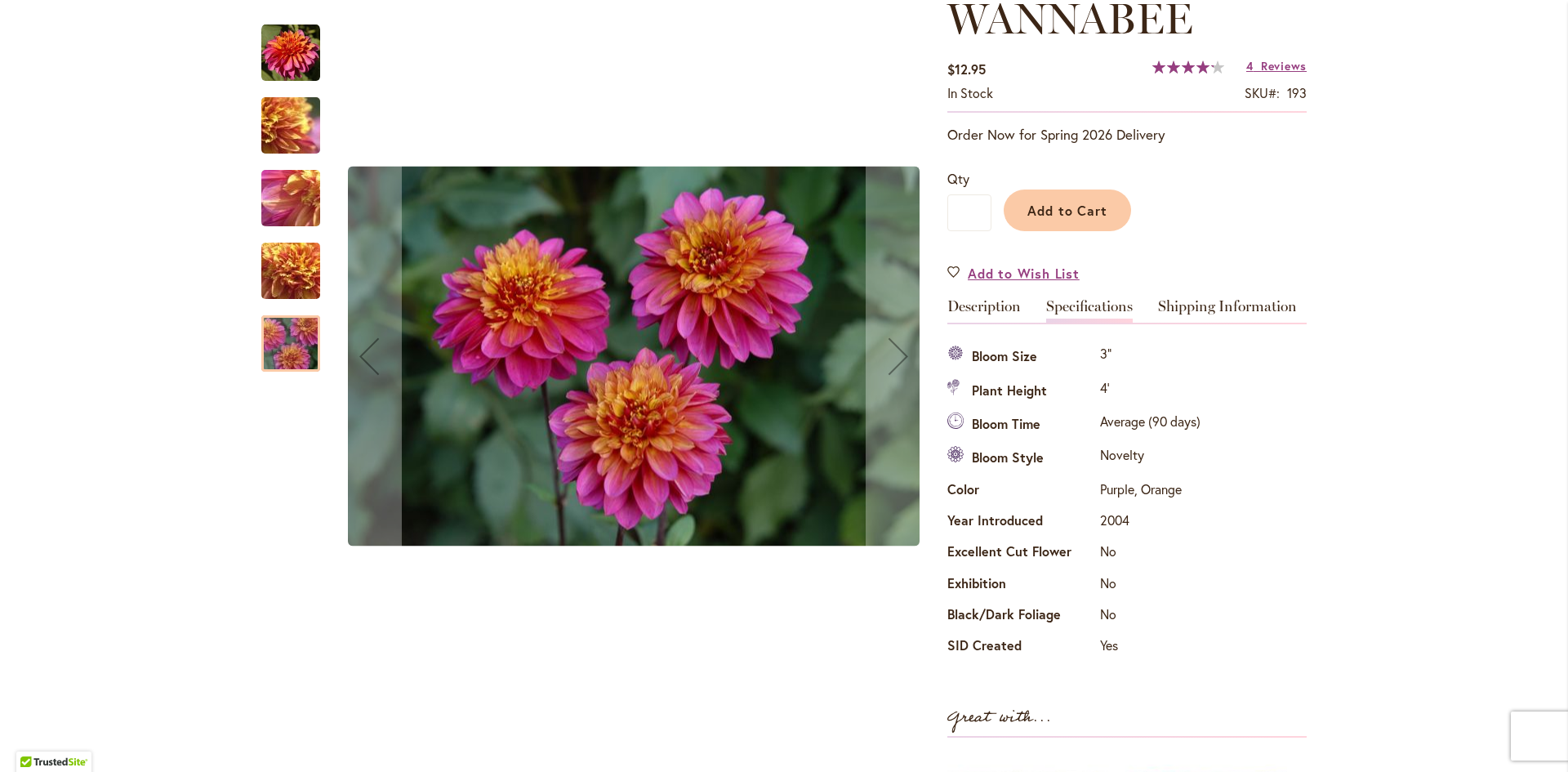
click at [301, 276] on img "WANNABEE" at bounding box center [290, 271] width 118 height 88
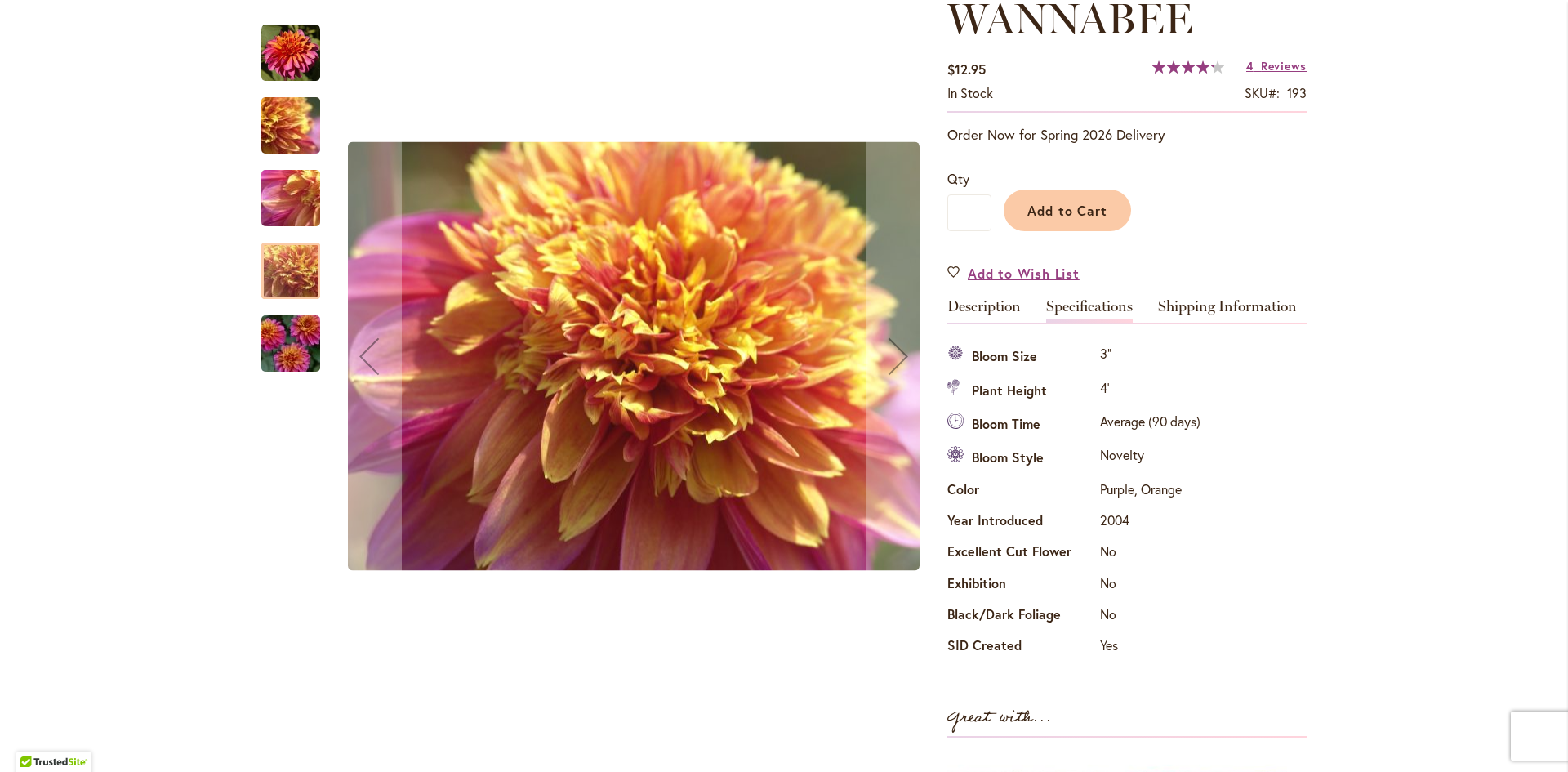
click at [291, 216] on img "WANNABEE" at bounding box center [290, 199] width 118 height 88
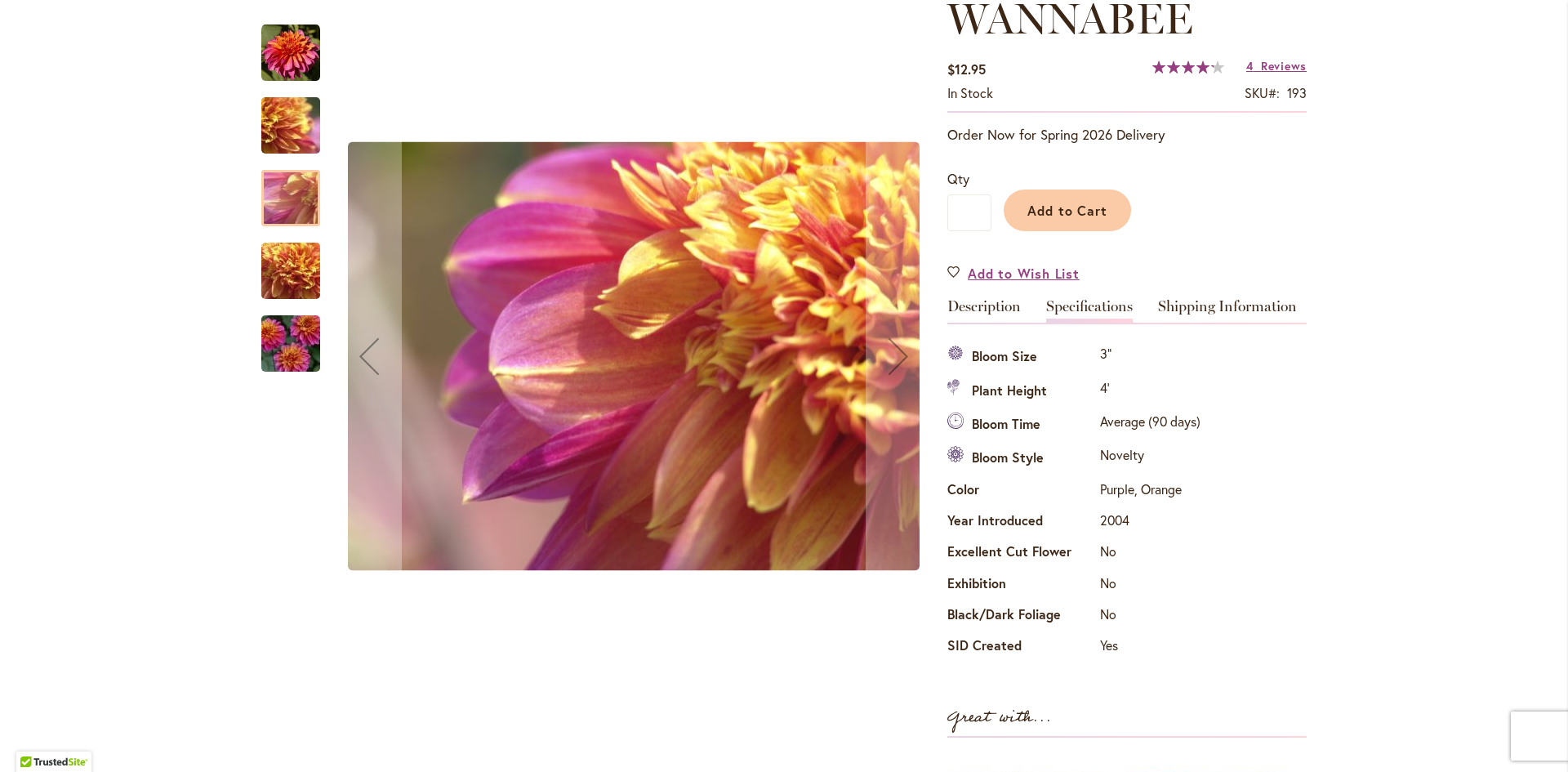
click at [292, 125] on img "WANNABEE" at bounding box center [290, 126] width 118 height 88
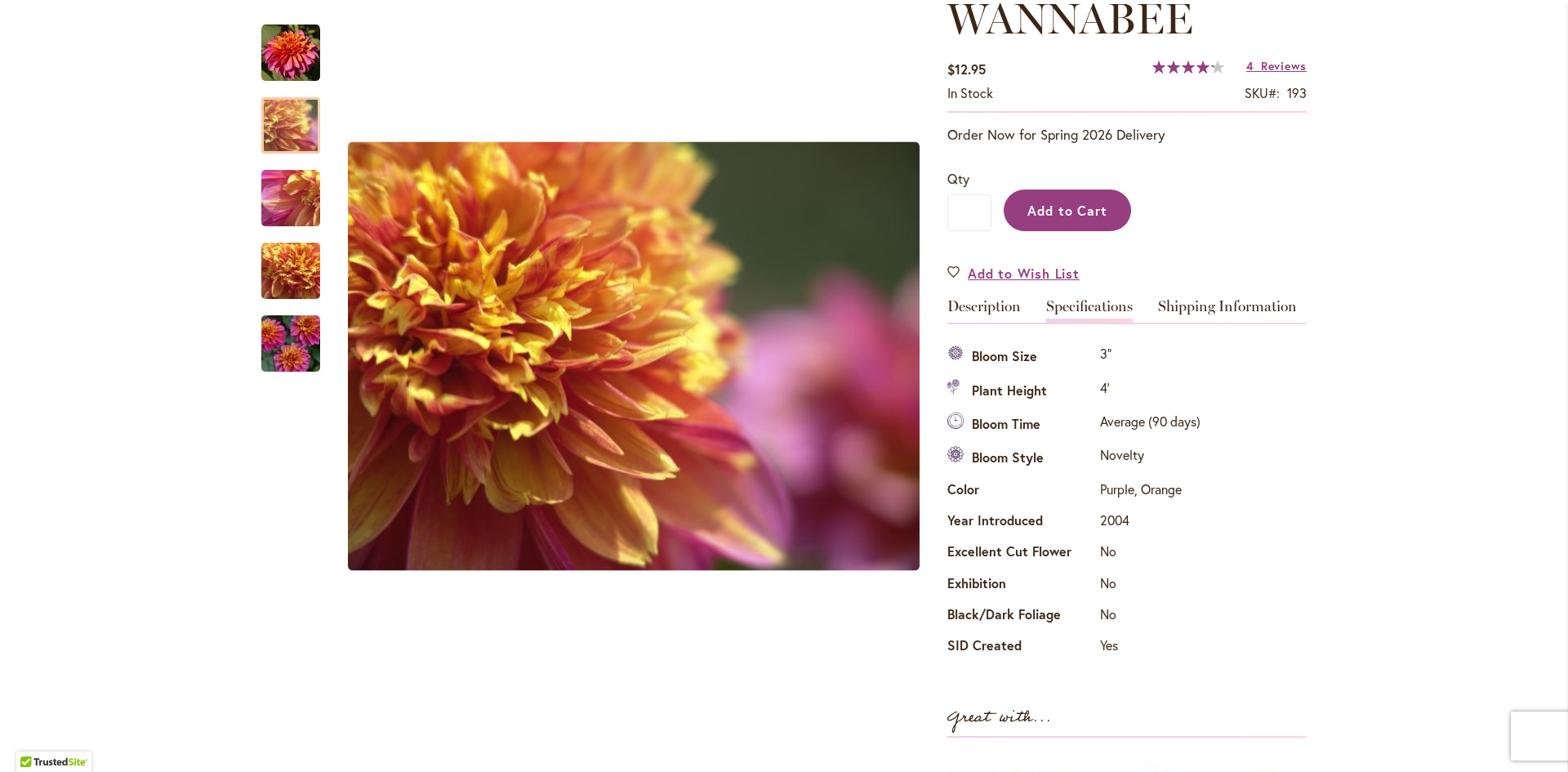
click at [1051, 213] on span "Add to Cart" at bounding box center [1067, 211] width 81 height 17
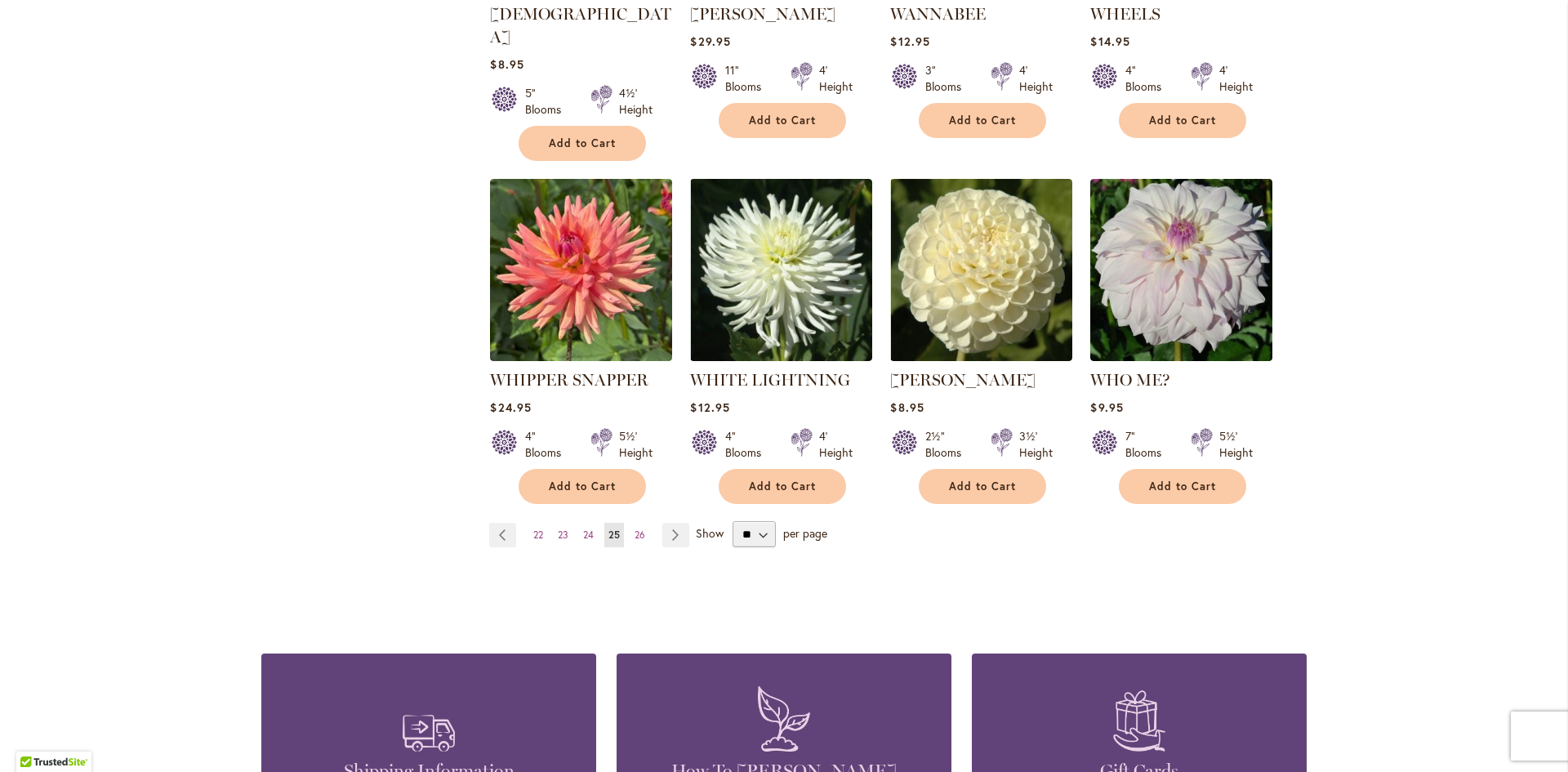
scroll to position [1389, 0]
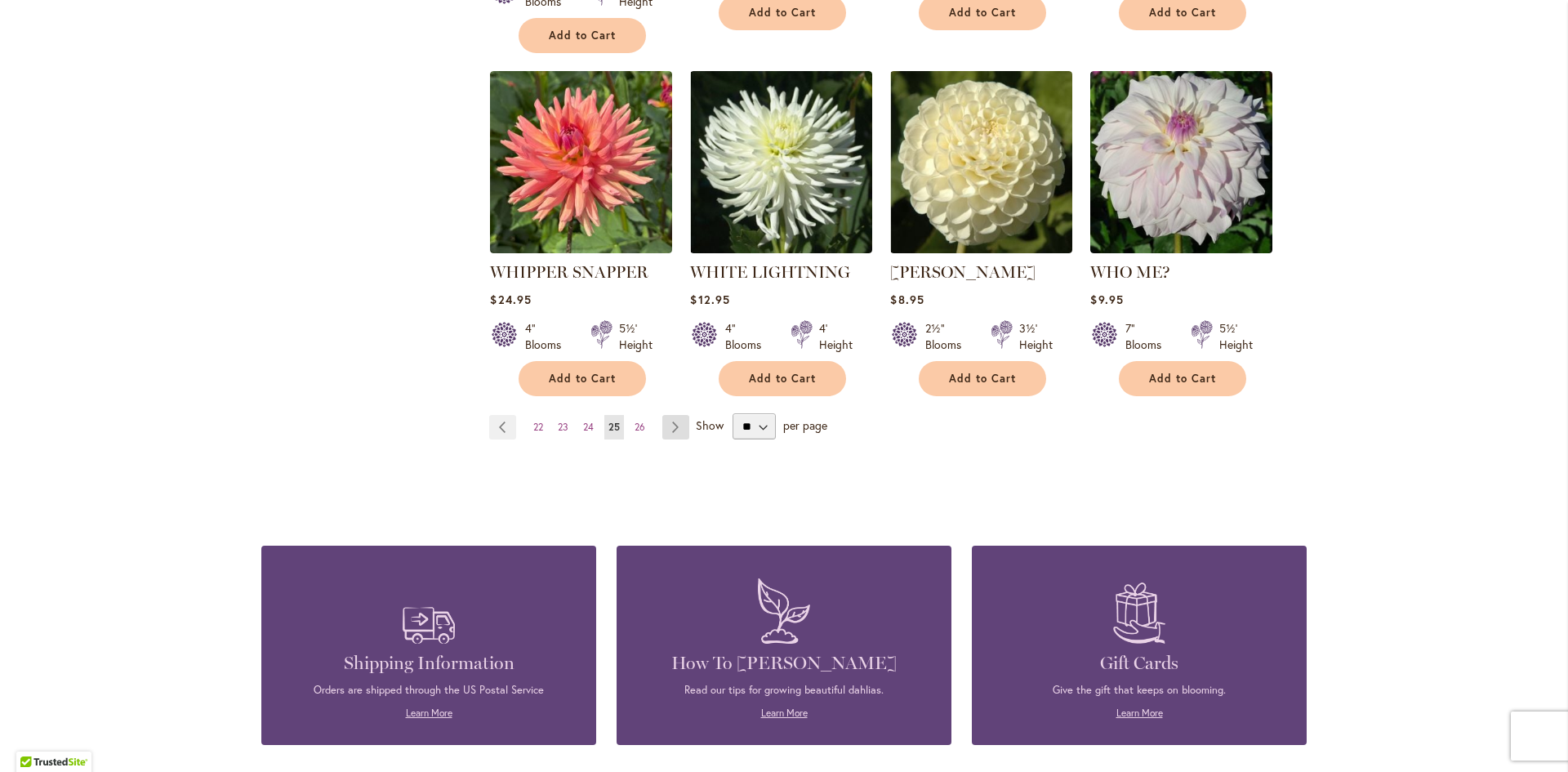
click at [666, 415] on link "Page Next" at bounding box center [676, 427] width 27 height 25
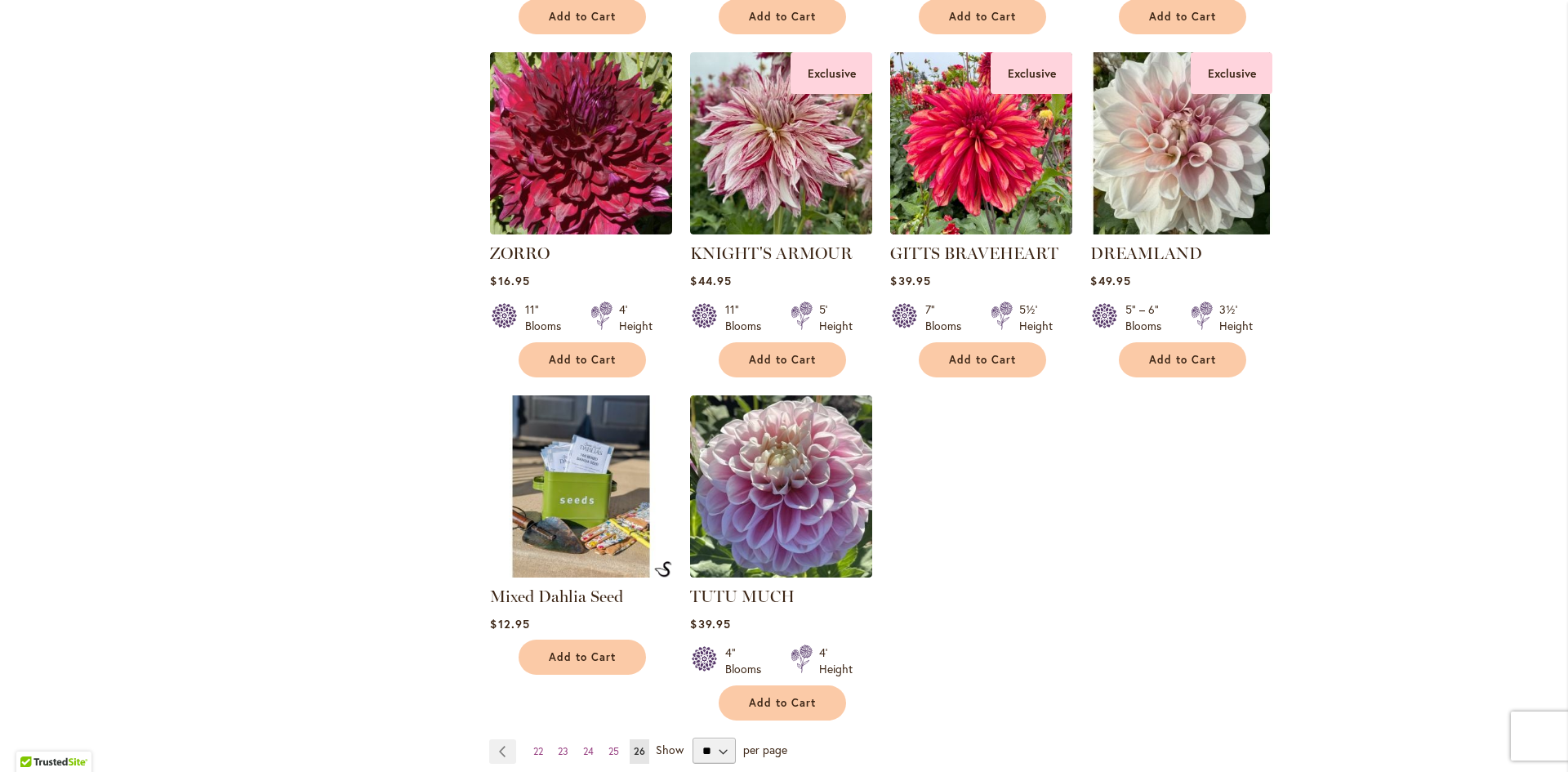
scroll to position [980, 0]
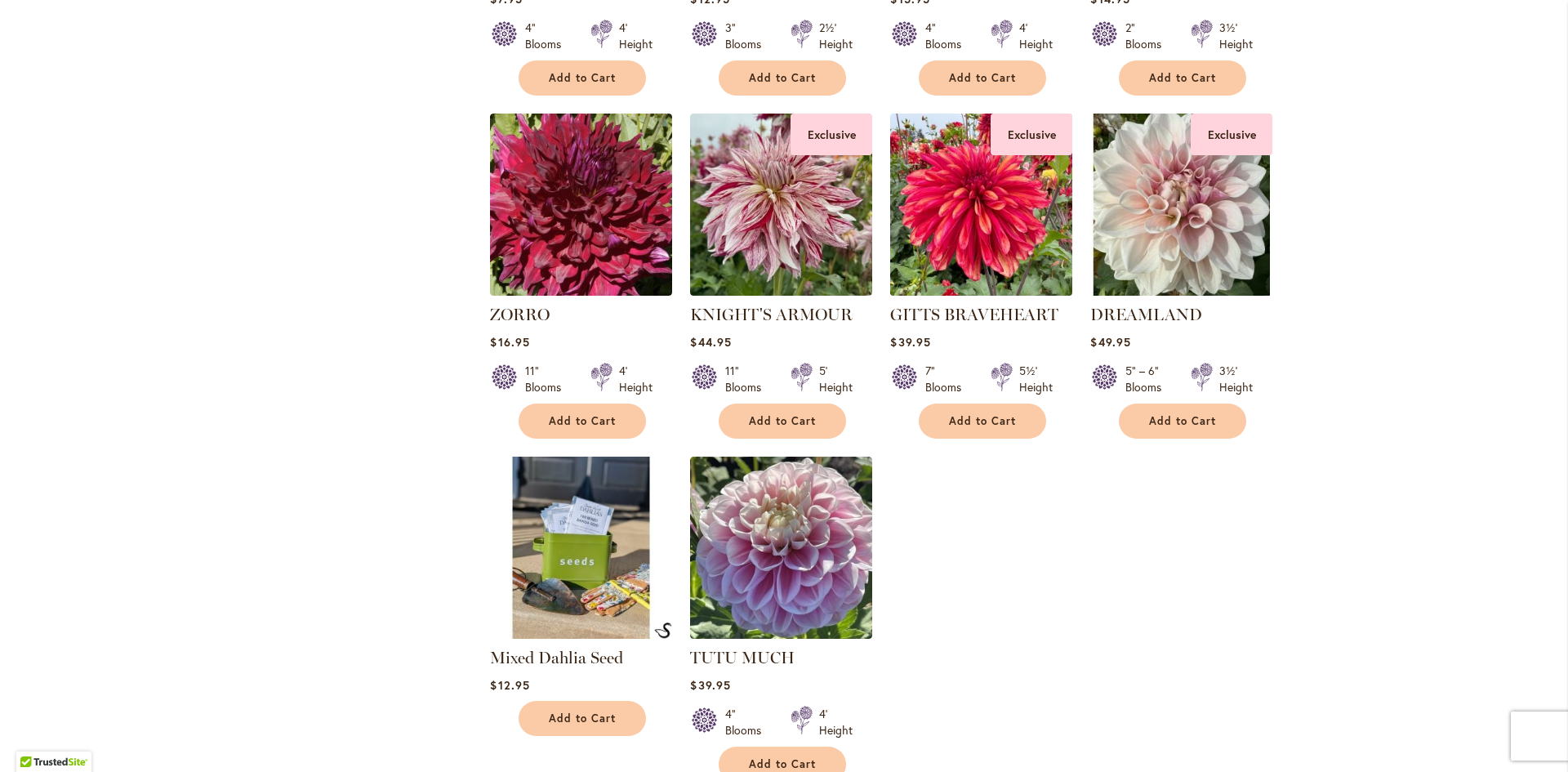
click at [983, 211] on img at bounding box center [981, 205] width 191 height 191
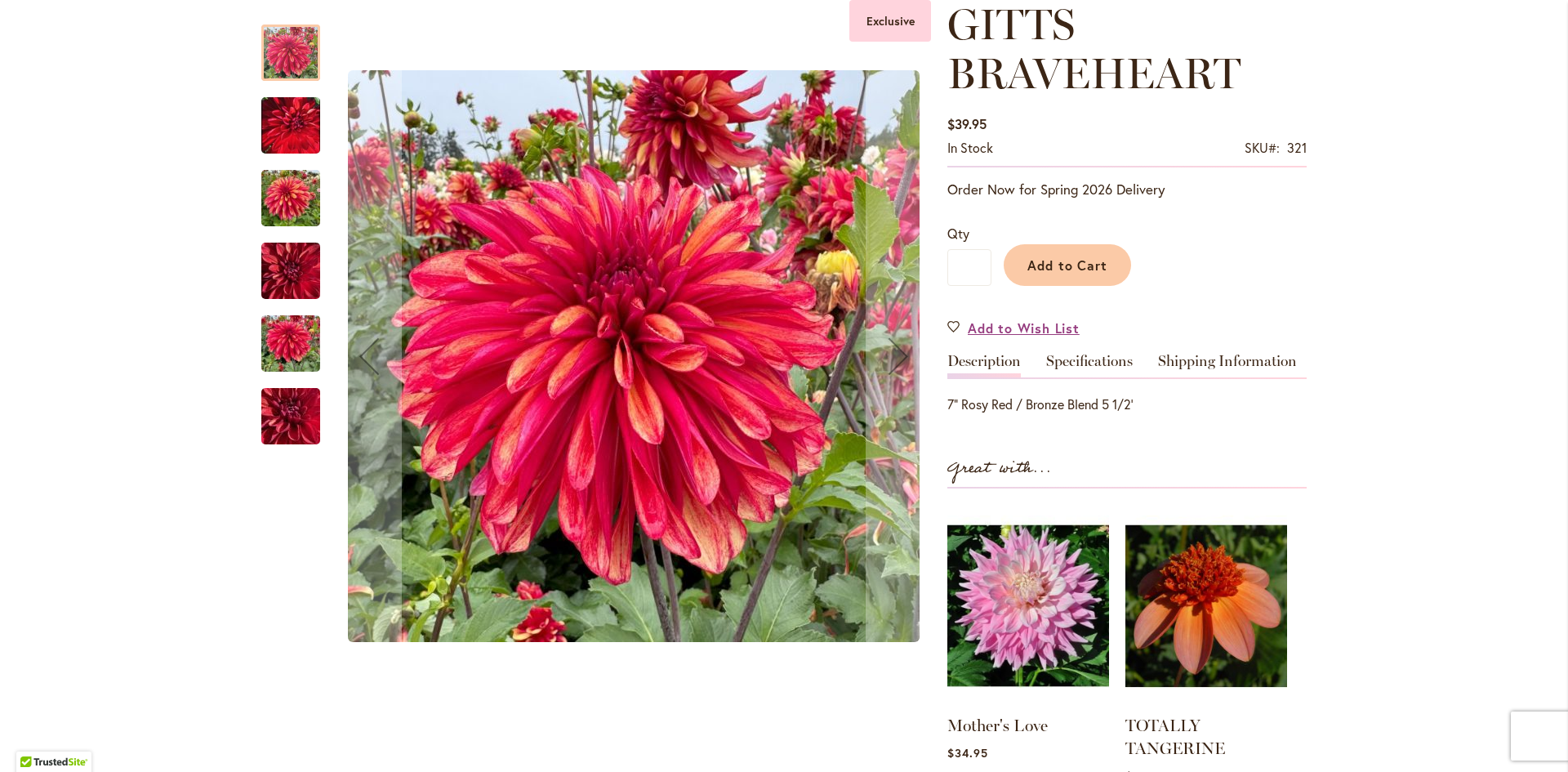
scroll to position [245, 0]
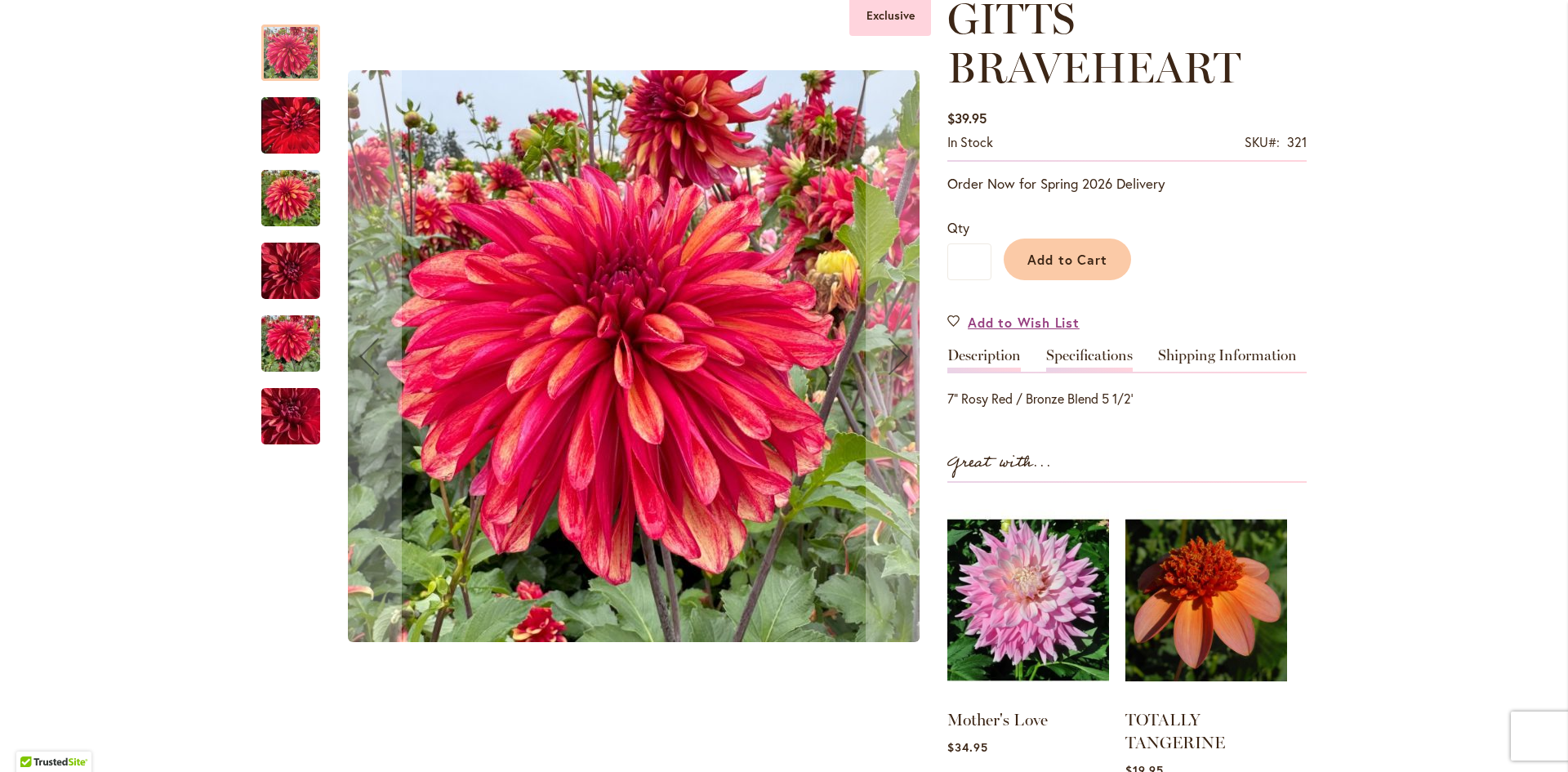
click at [1083, 348] on link "Specifications" at bounding box center [1089, 360] width 87 height 24
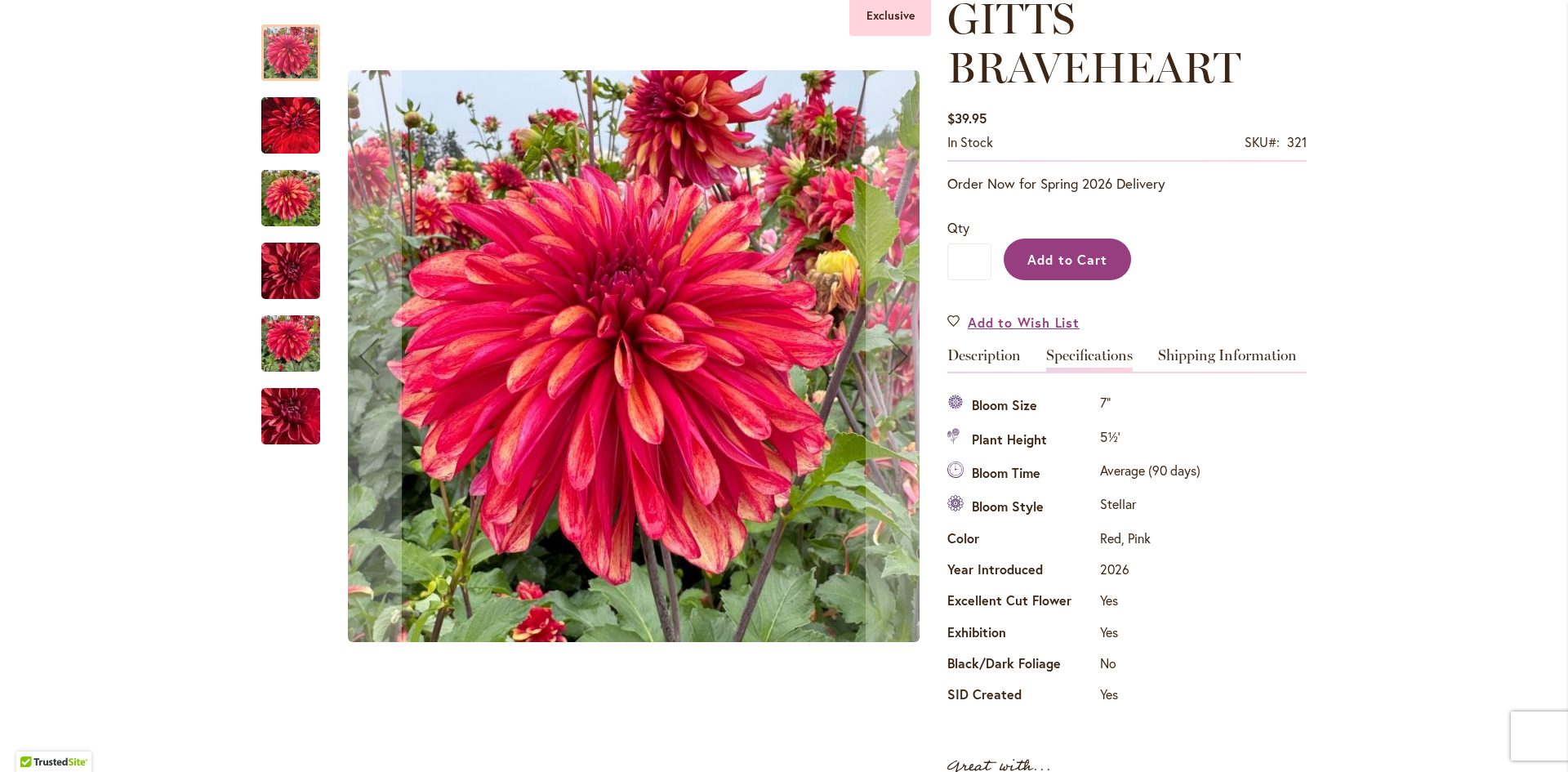
click at [1058, 258] on span "Add to Cart" at bounding box center [1067, 259] width 81 height 17
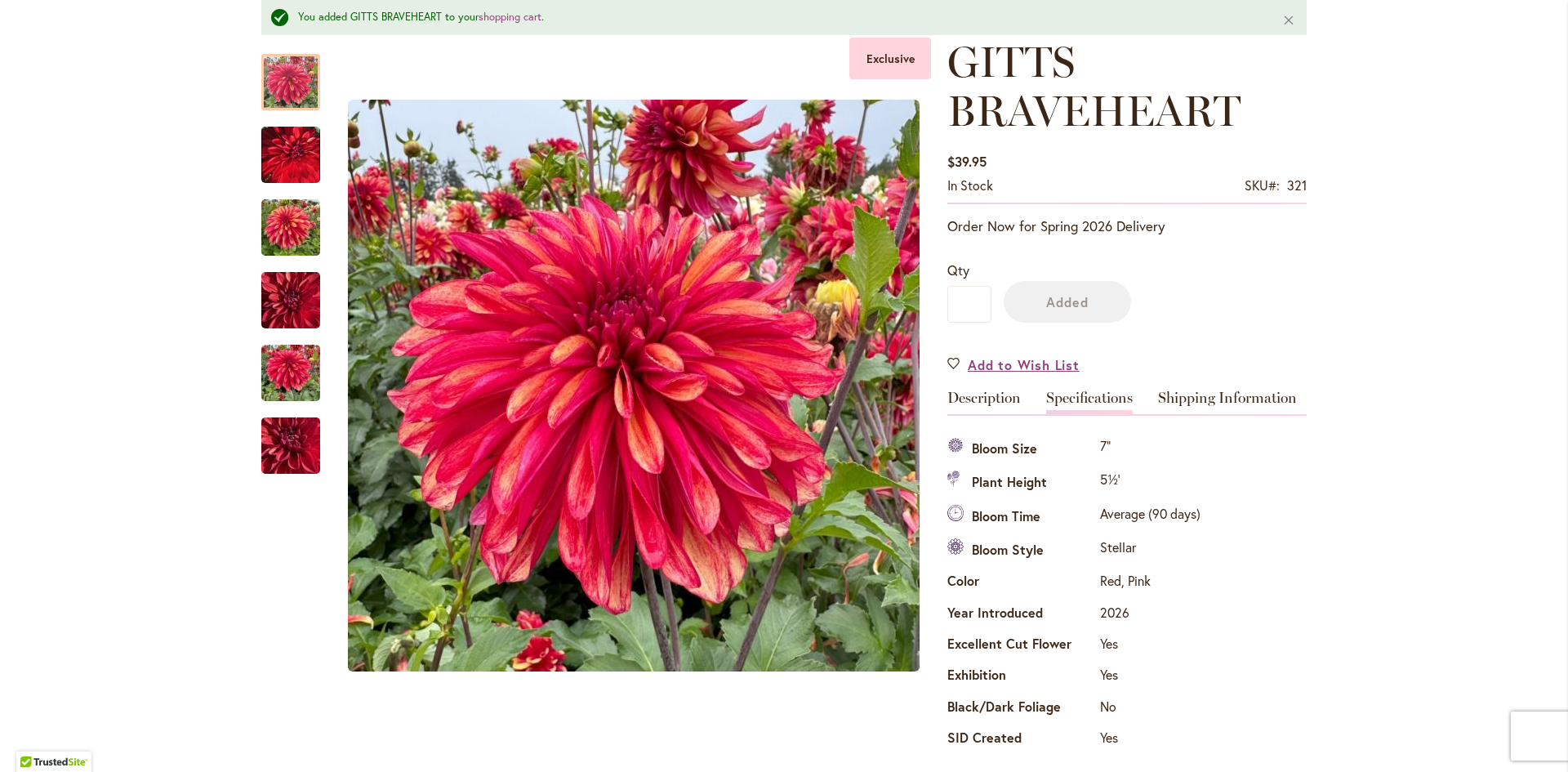
scroll to position [289, 0]
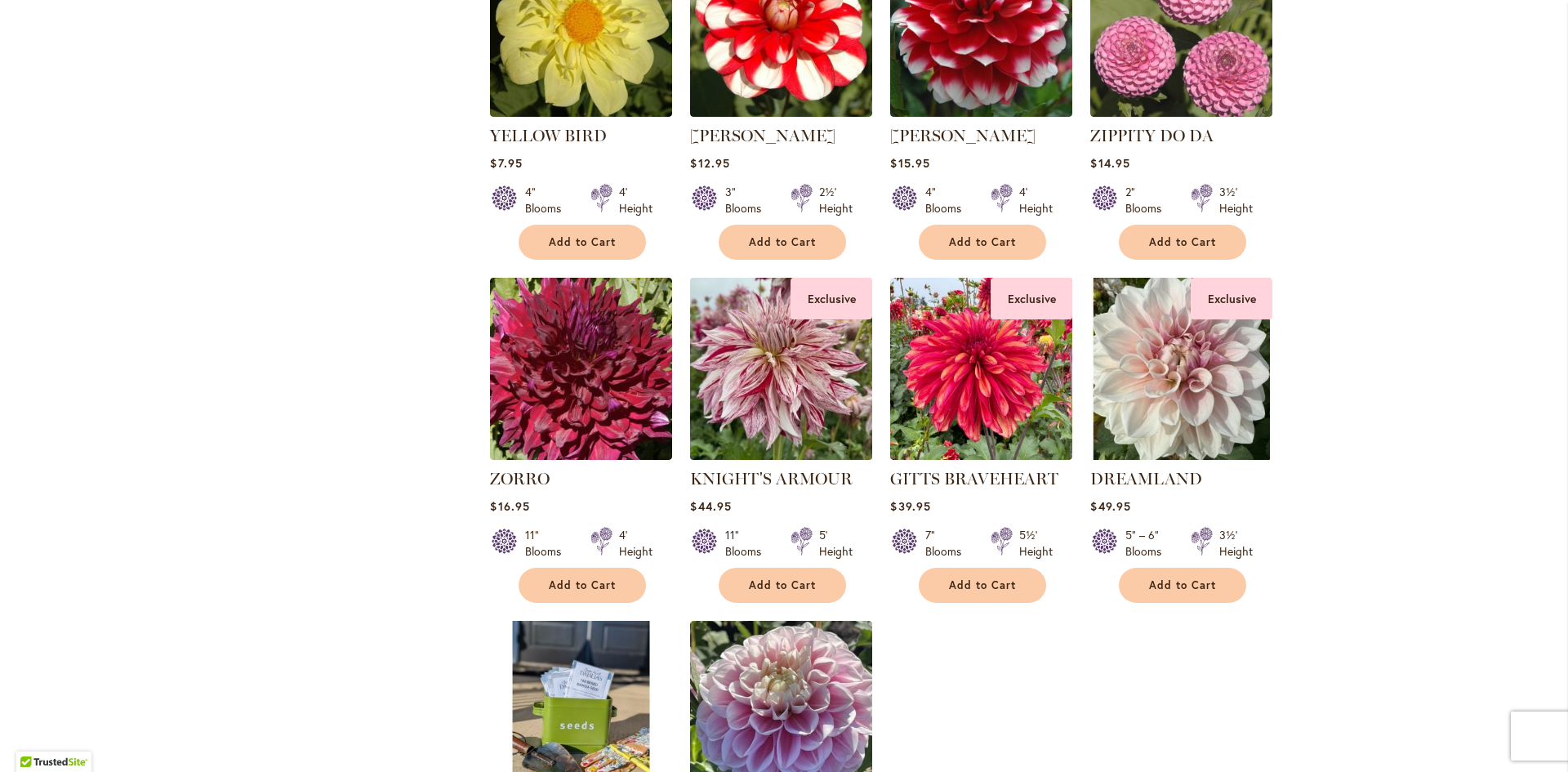
scroll to position [817, 0]
click at [770, 395] on img at bounding box center [781, 368] width 191 height 191
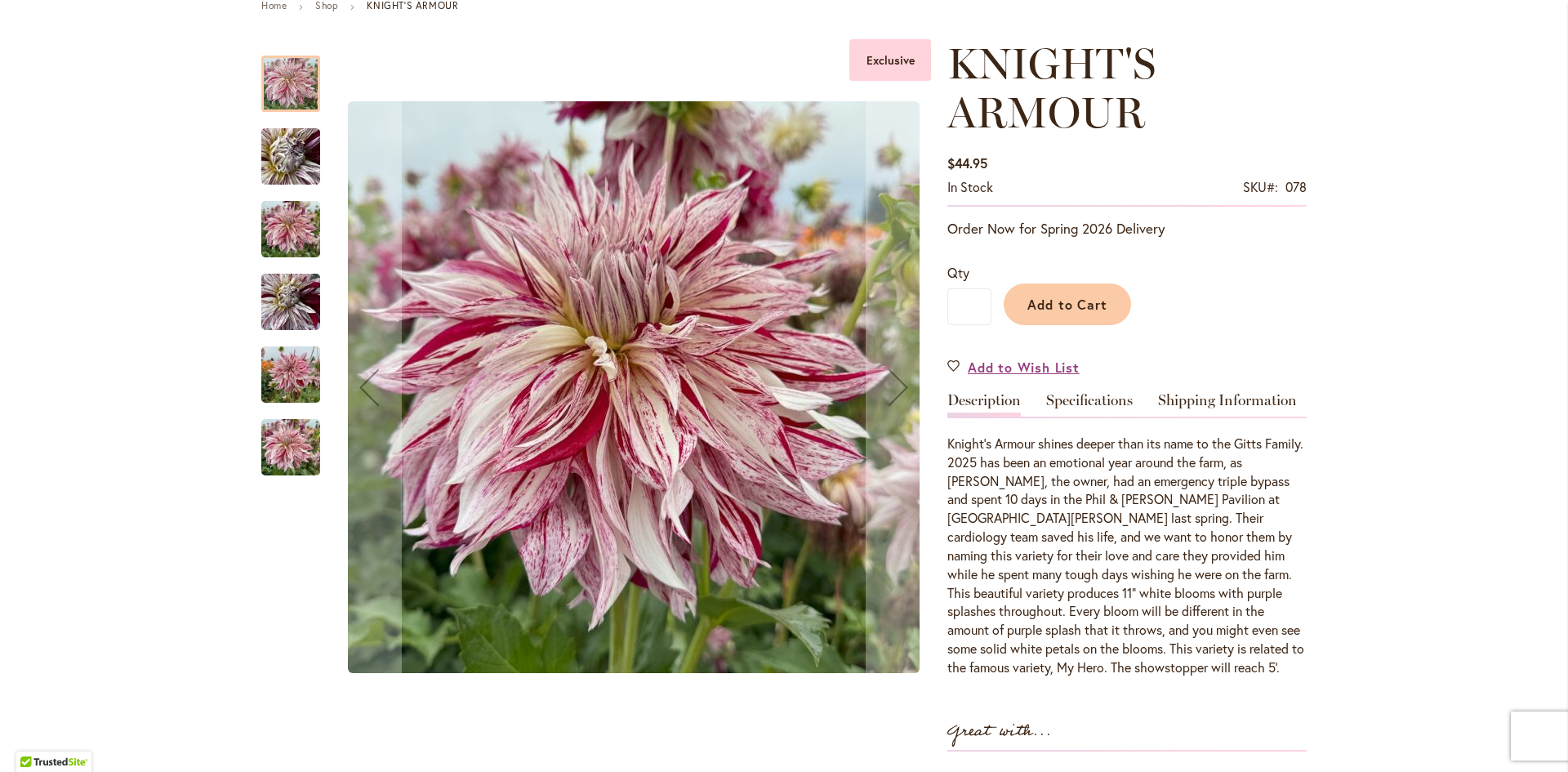
scroll to position [163, 0]
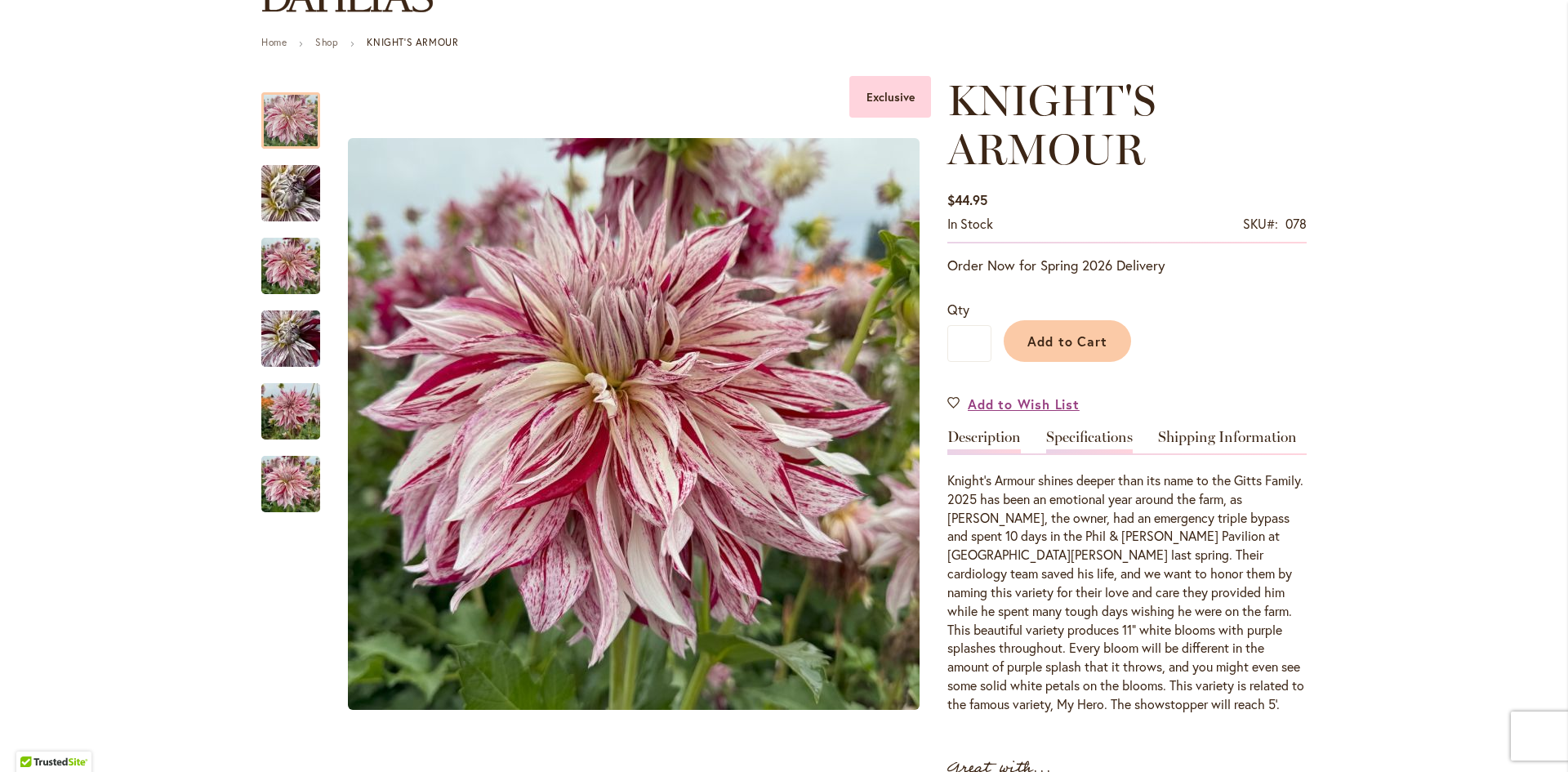
click at [1086, 434] on link "Specifications" at bounding box center [1089, 442] width 87 height 24
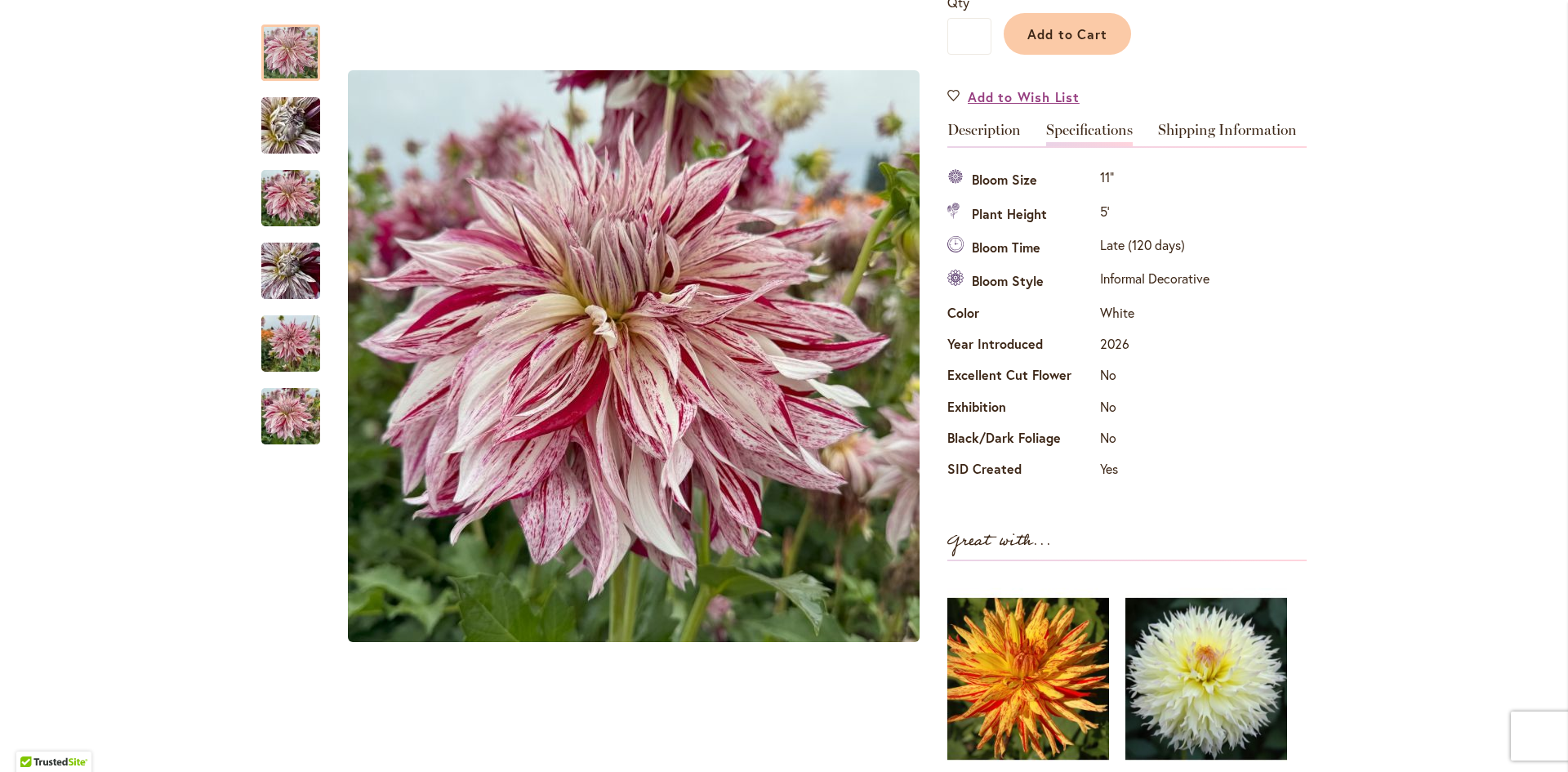
scroll to position [429, 0]
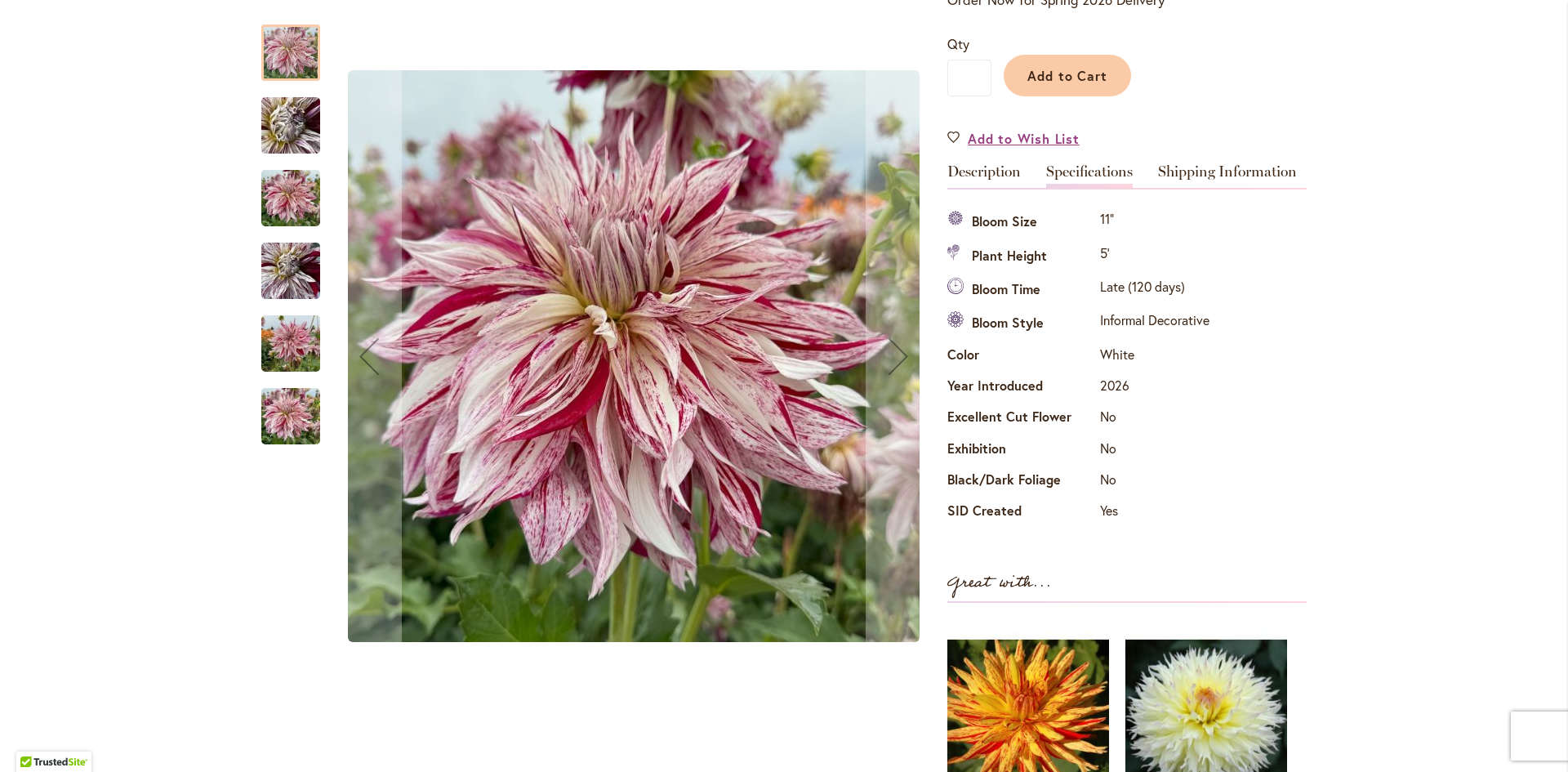
click at [280, 401] on img "KNIGHT'S ARMOUR" at bounding box center [290, 416] width 59 height 78
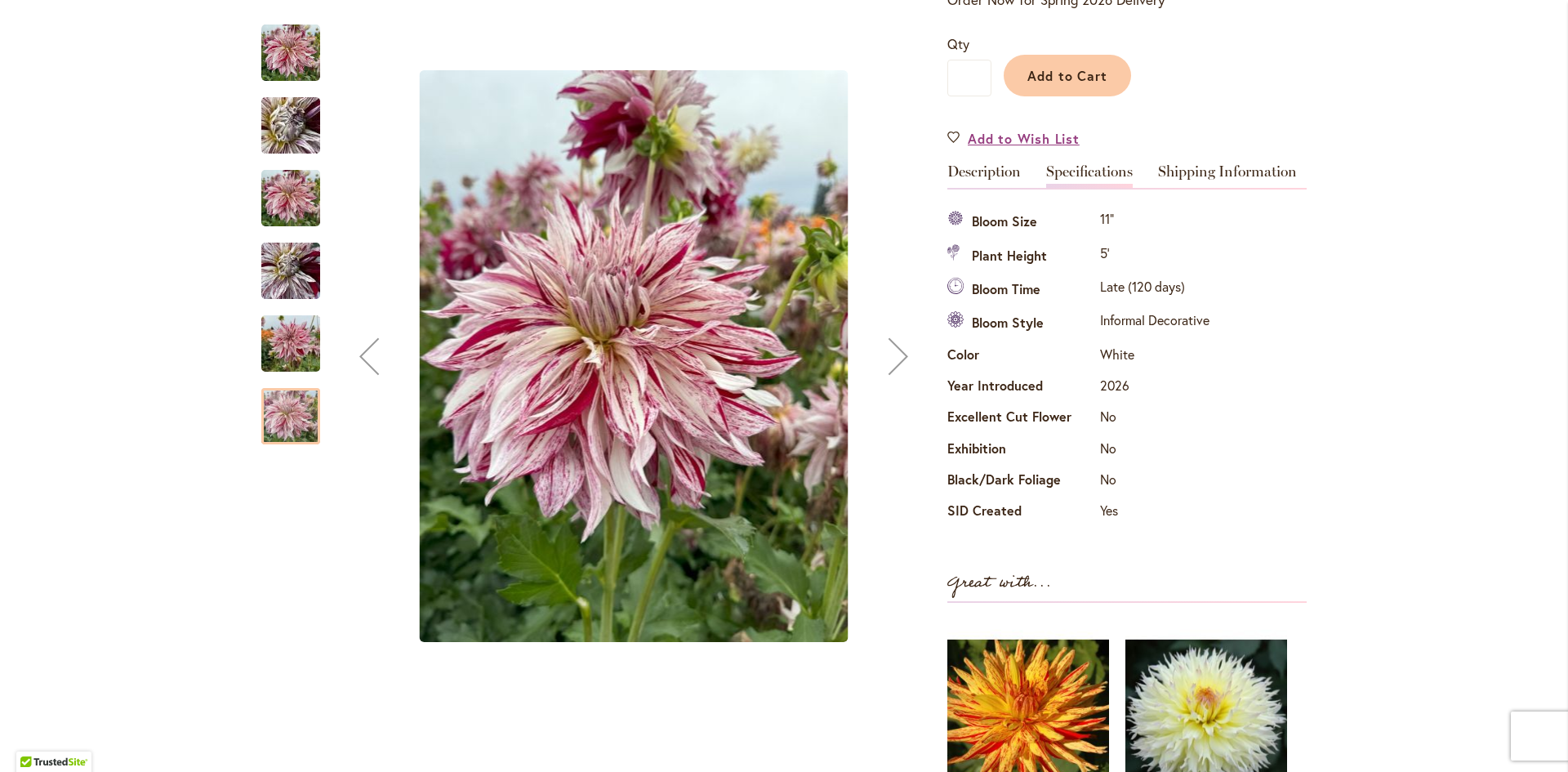
click at [288, 342] on img "KNIGHT'S ARMOUR" at bounding box center [290, 344] width 59 height 78
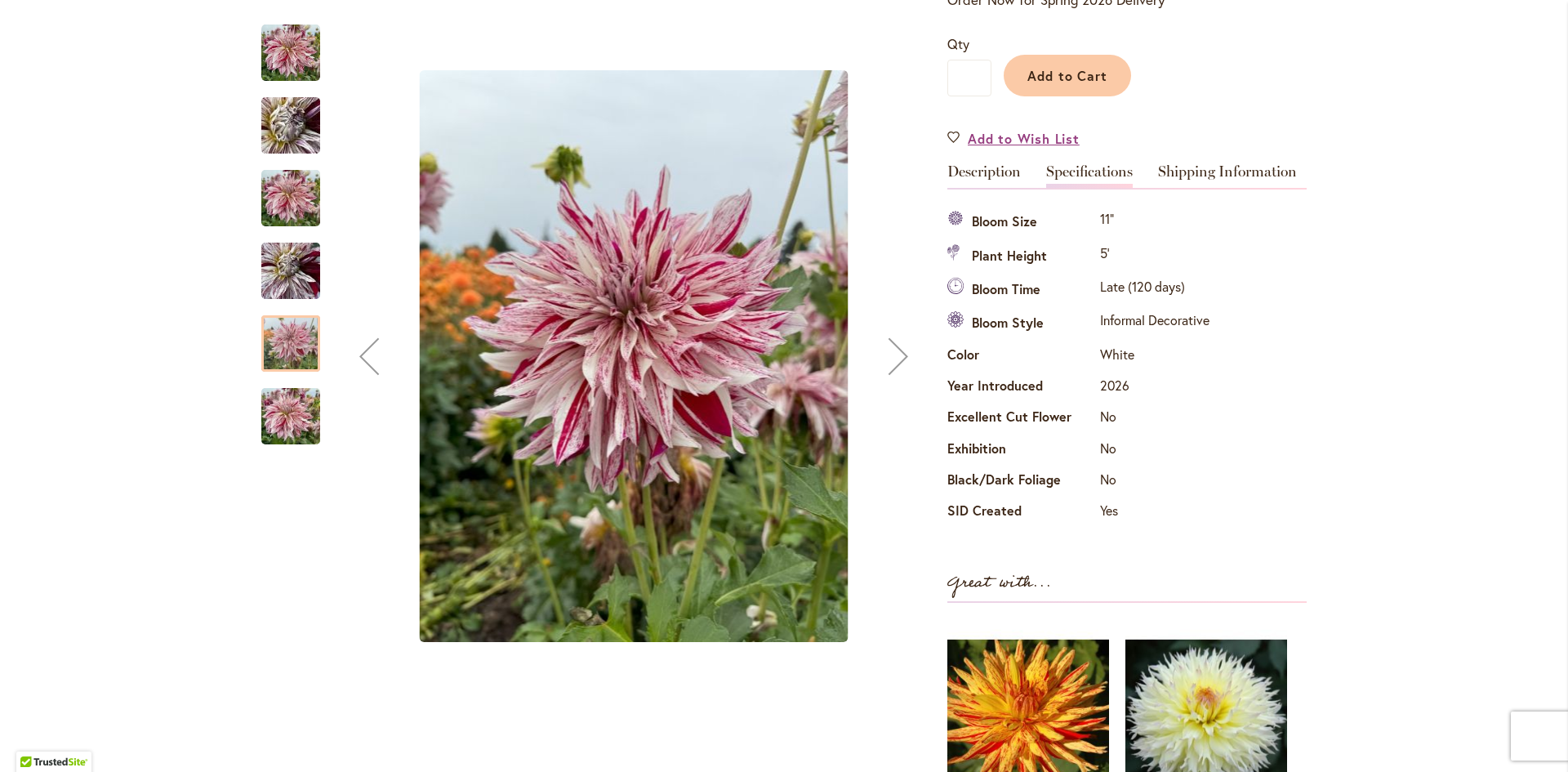
click at [895, 354] on div "Next" at bounding box center [898, 356] width 65 height 65
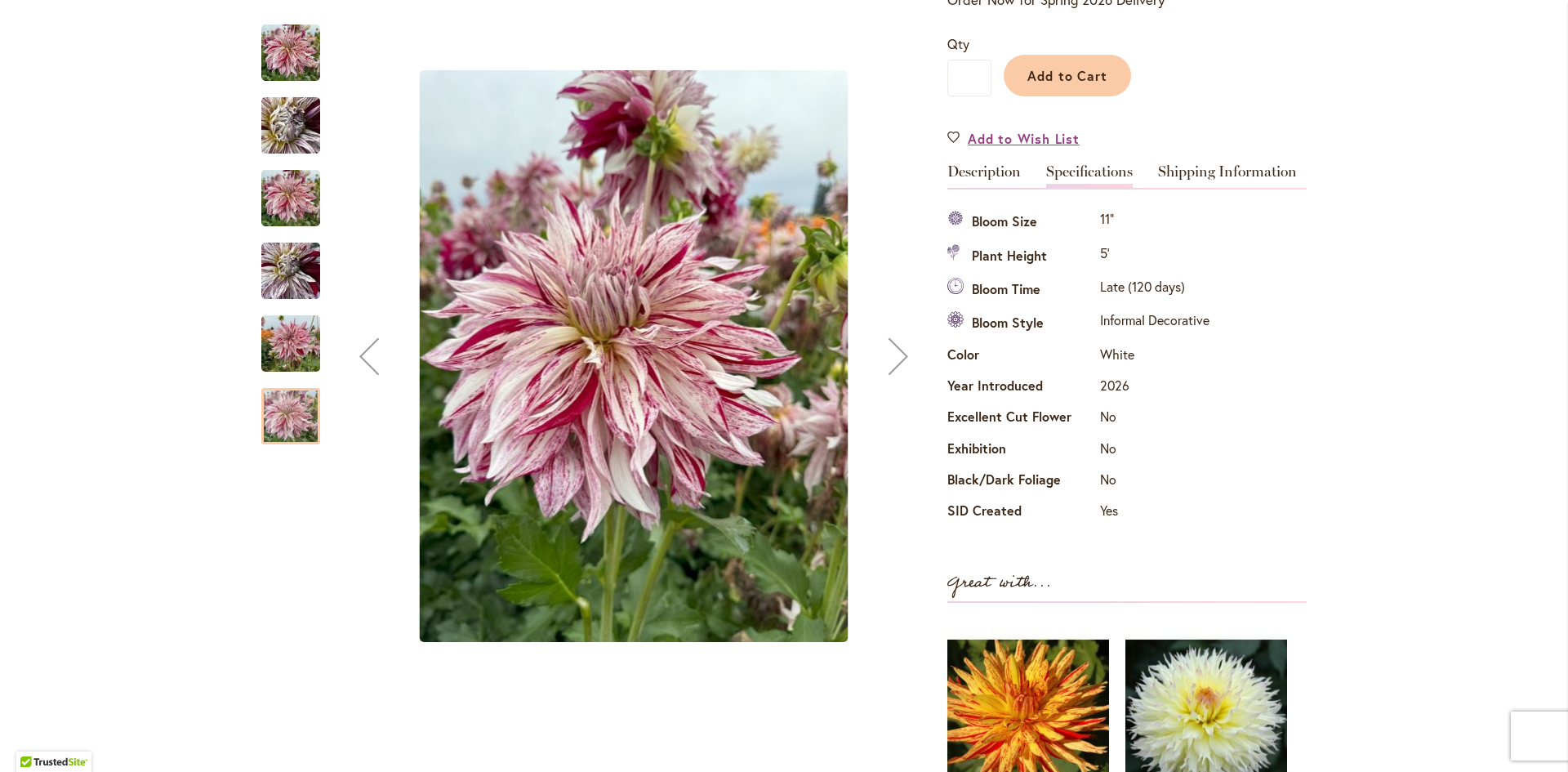
click at [895, 354] on div "Next" at bounding box center [898, 356] width 65 height 65
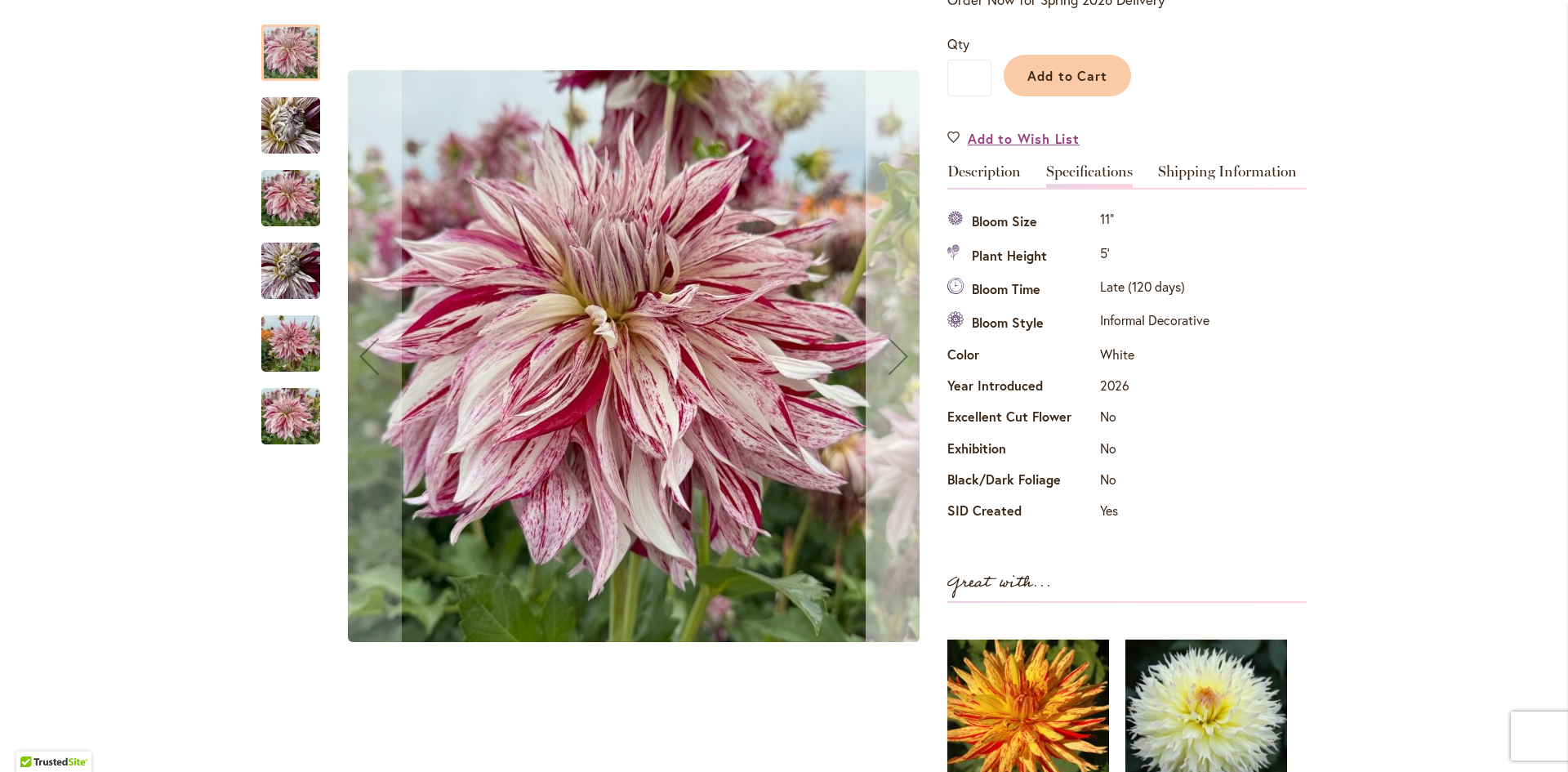
click at [895, 354] on div "Next" at bounding box center [898, 356] width 65 height 65
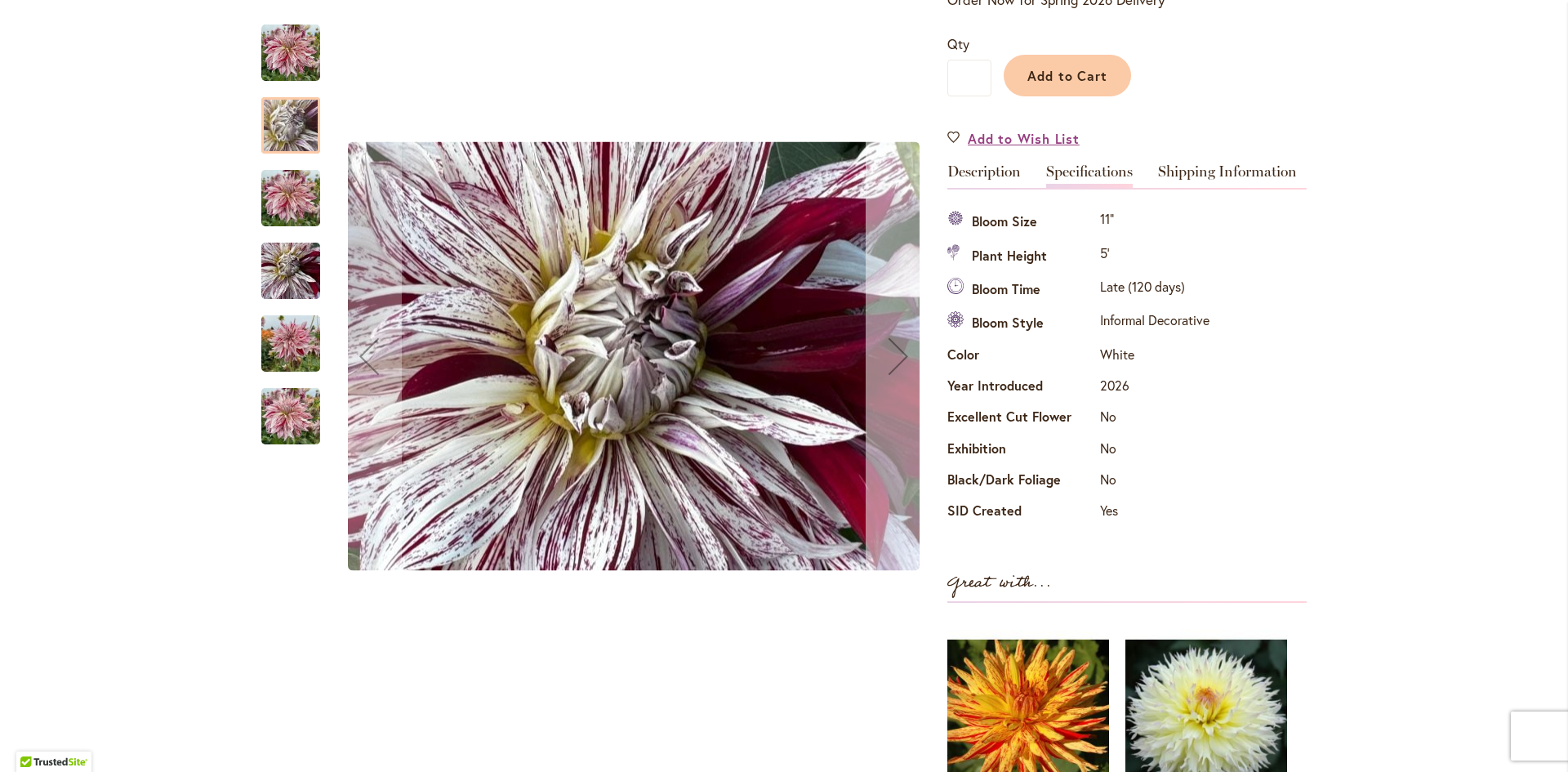
click at [895, 354] on div "Next" at bounding box center [898, 356] width 65 height 65
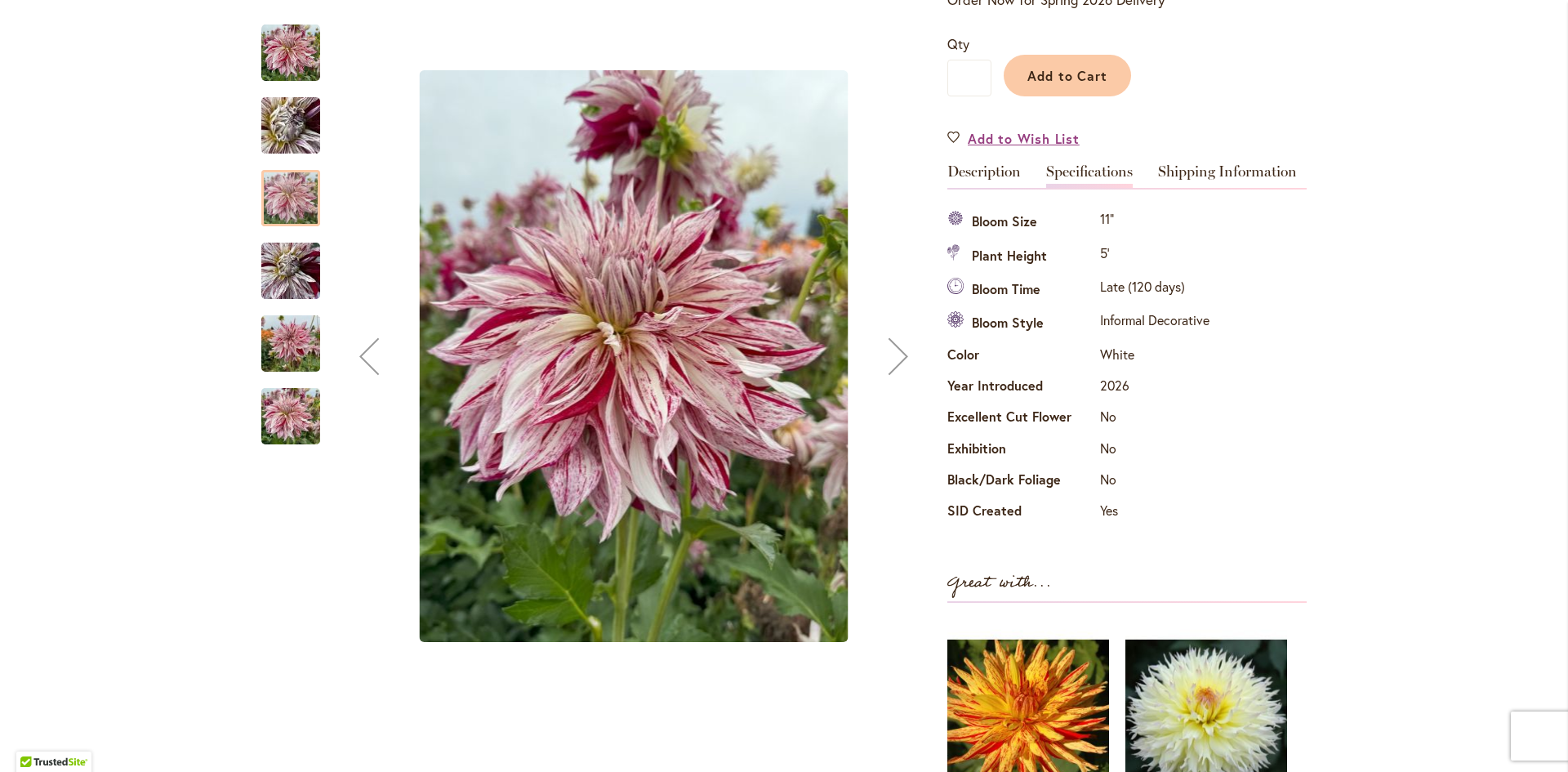
click at [895, 354] on div "Next" at bounding box center [898, 356] width 65 height 65
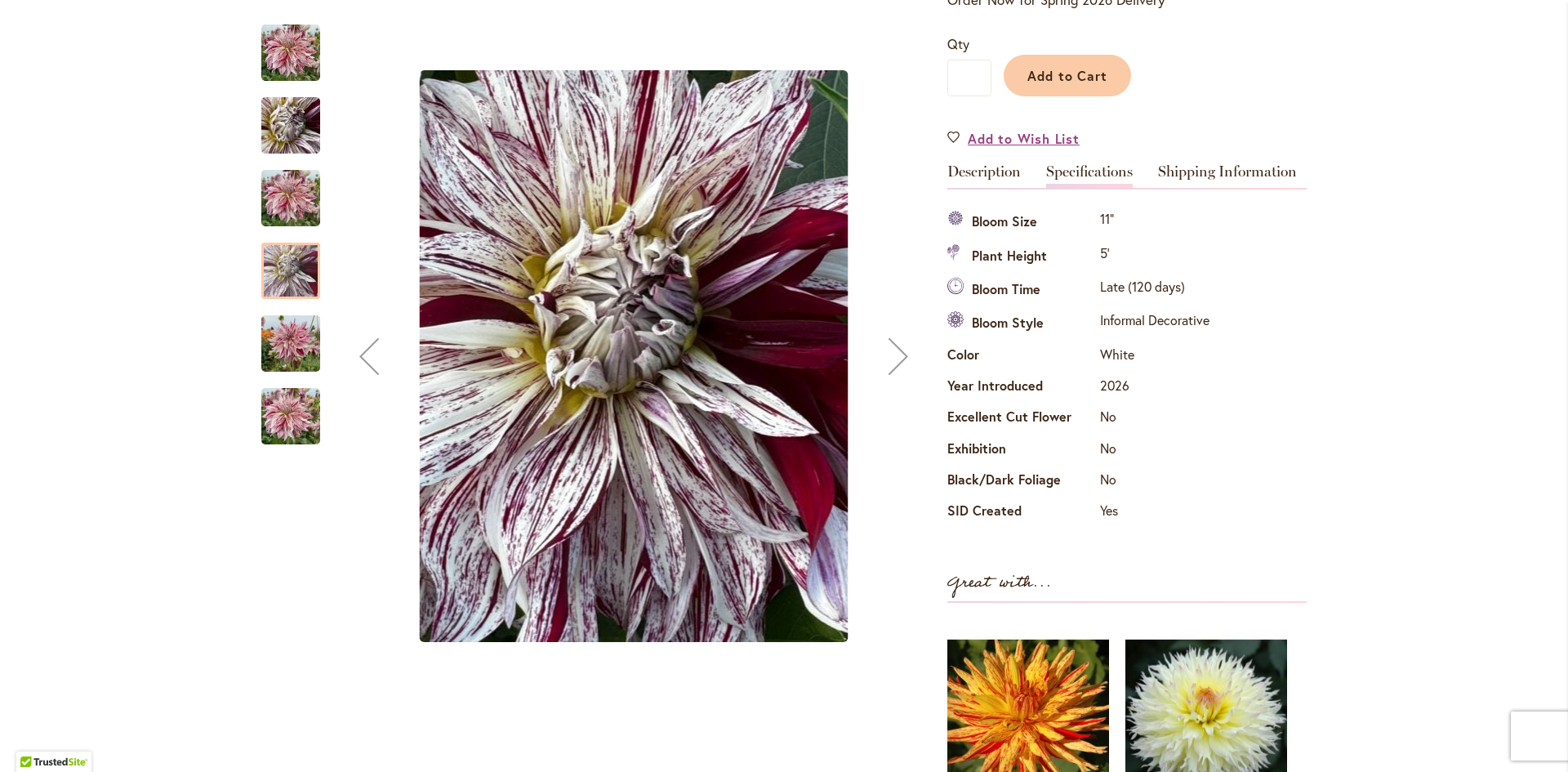
click at [895, 354] on div "Next" at bounding box center [898, 356] width 65 height 65
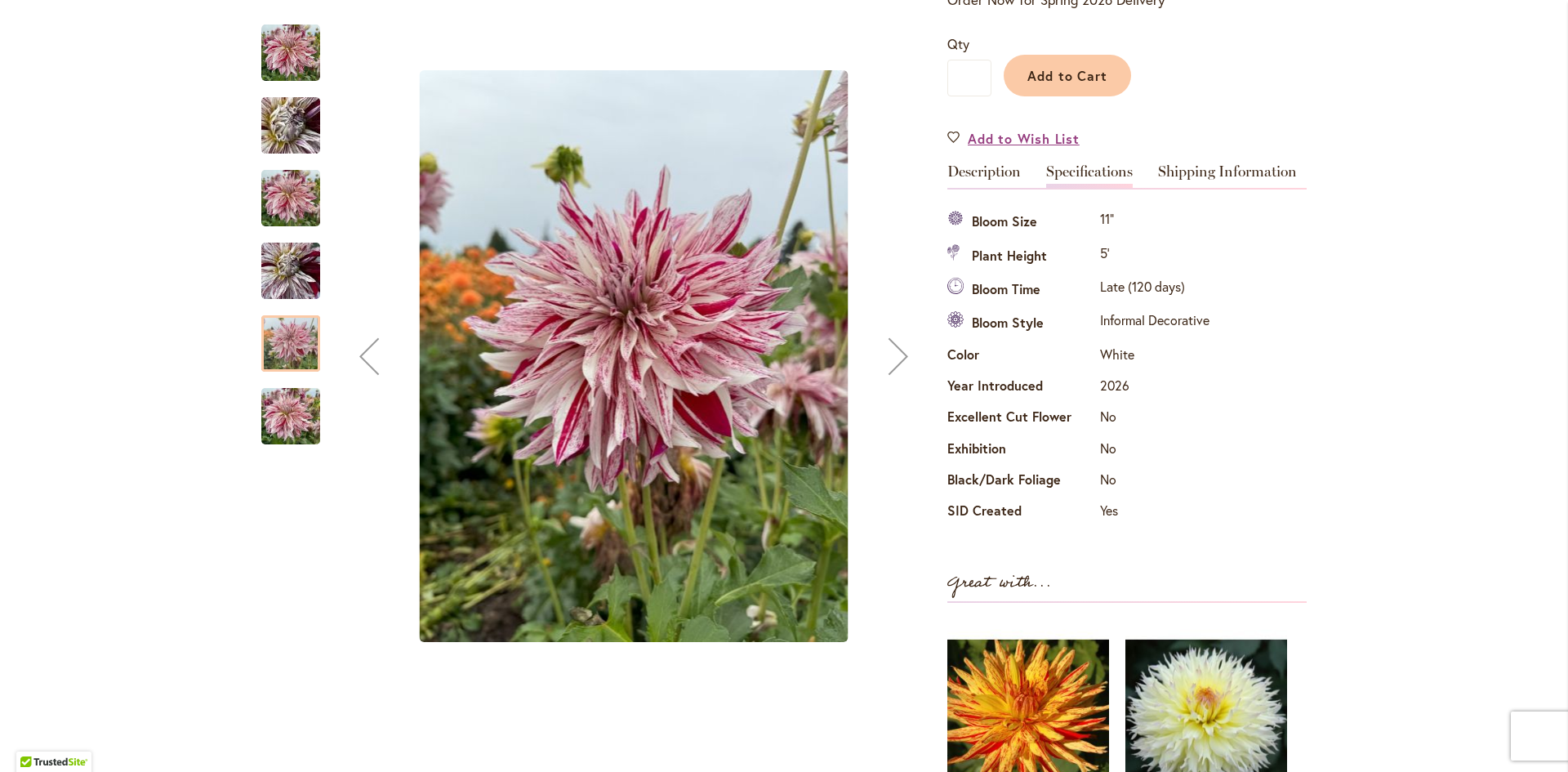
click at [895, 354] on div "Next" at bounding box center [898, 356] width 65 height 65
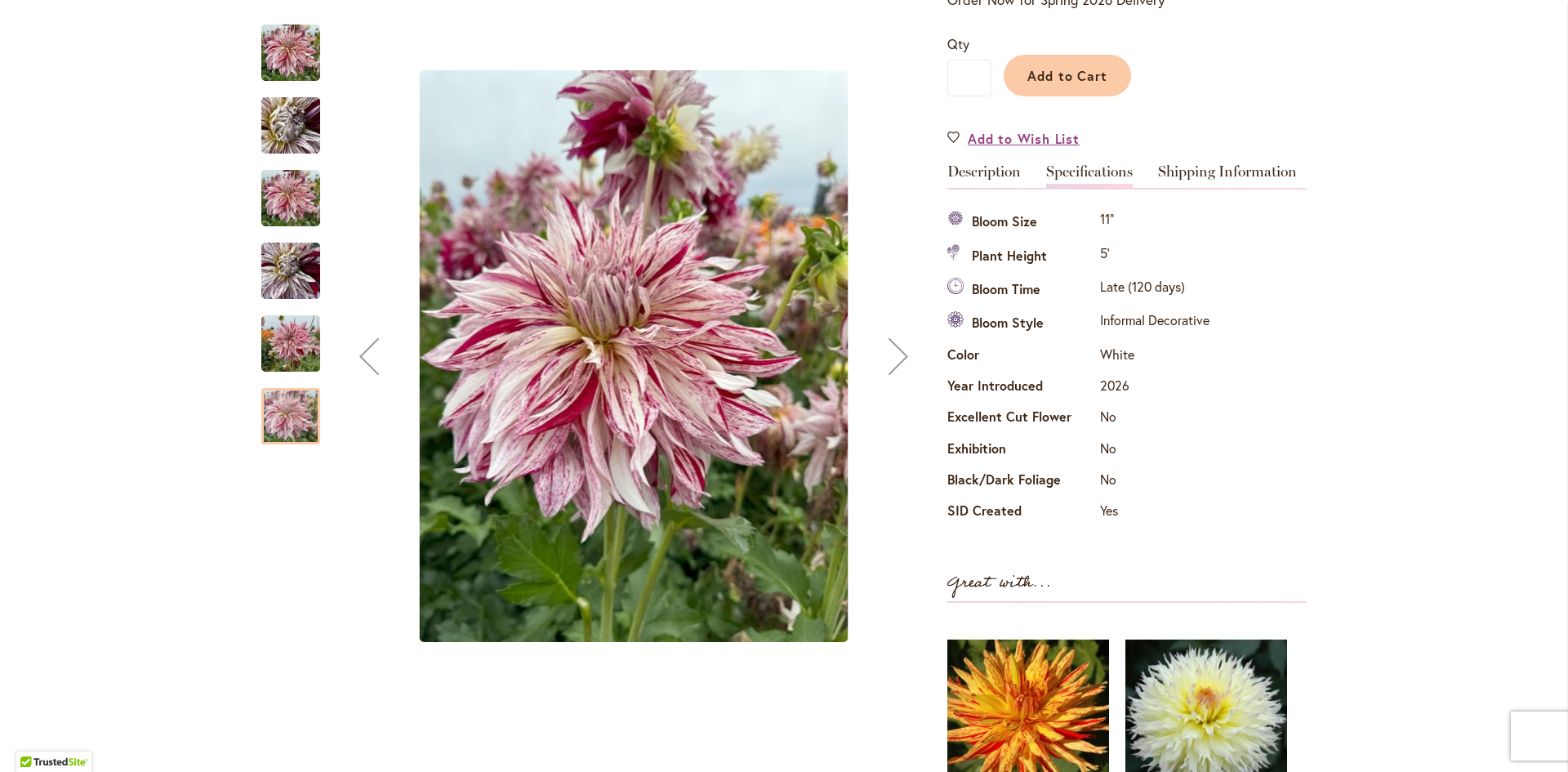
click at [895, 354] on div "Next" at bounding box center [898, 356] width 65 height 65
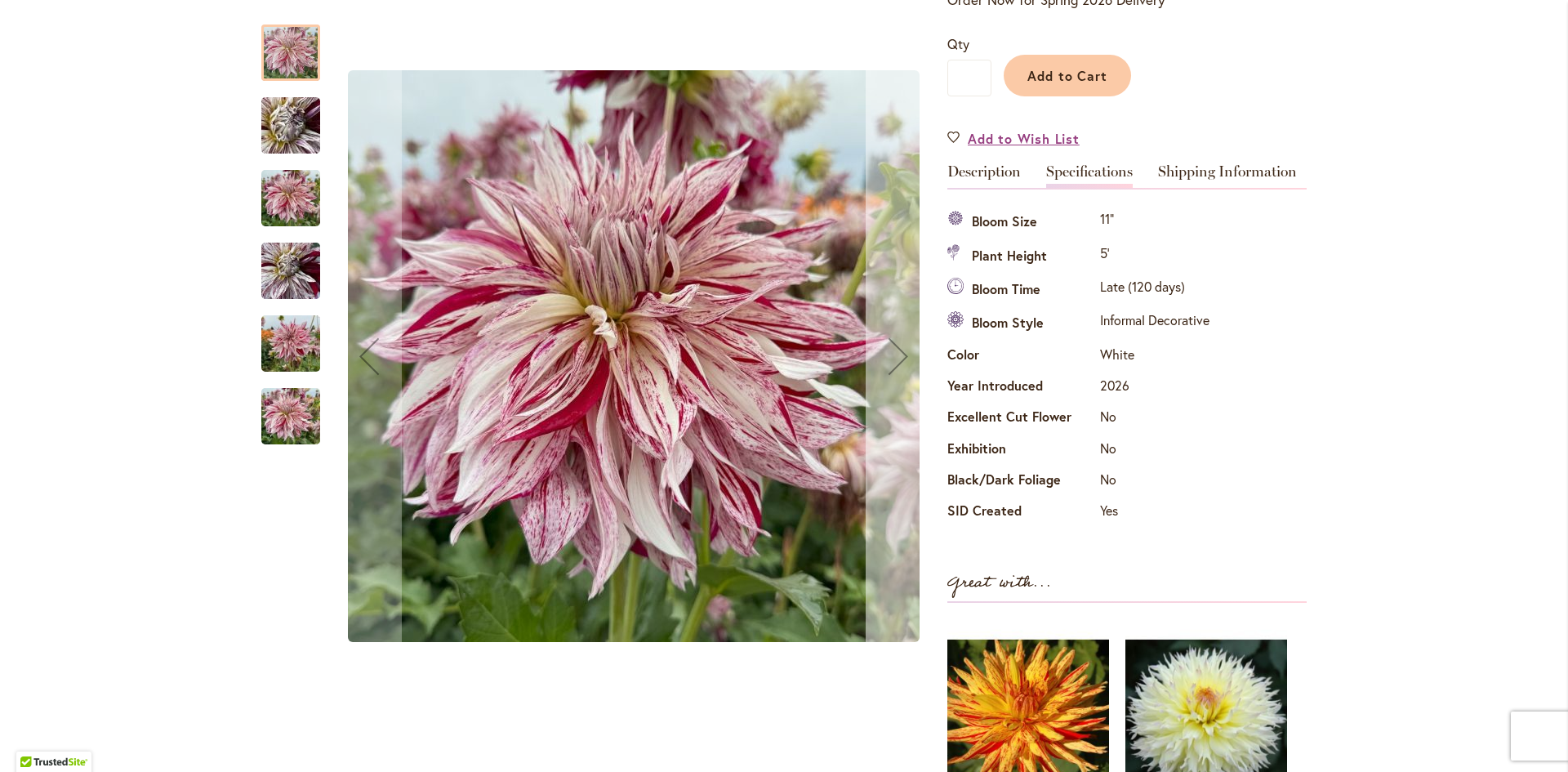
click at [895, 354] on div "Next" at bounding box center [898, 356] width 65 height 65
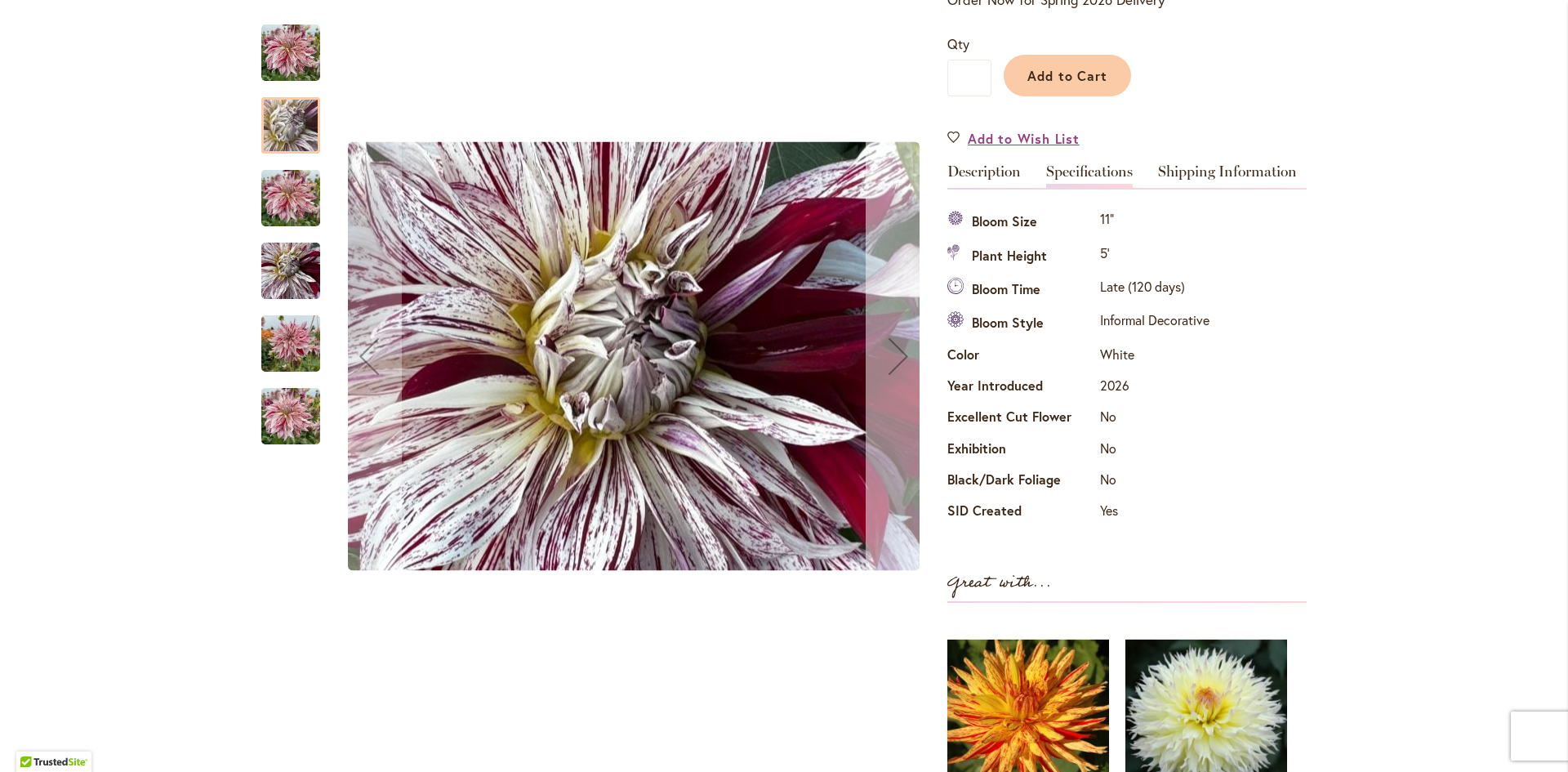
click at [895, 354] on div "Next" at bounding box center [898, 356] width 65 height 65
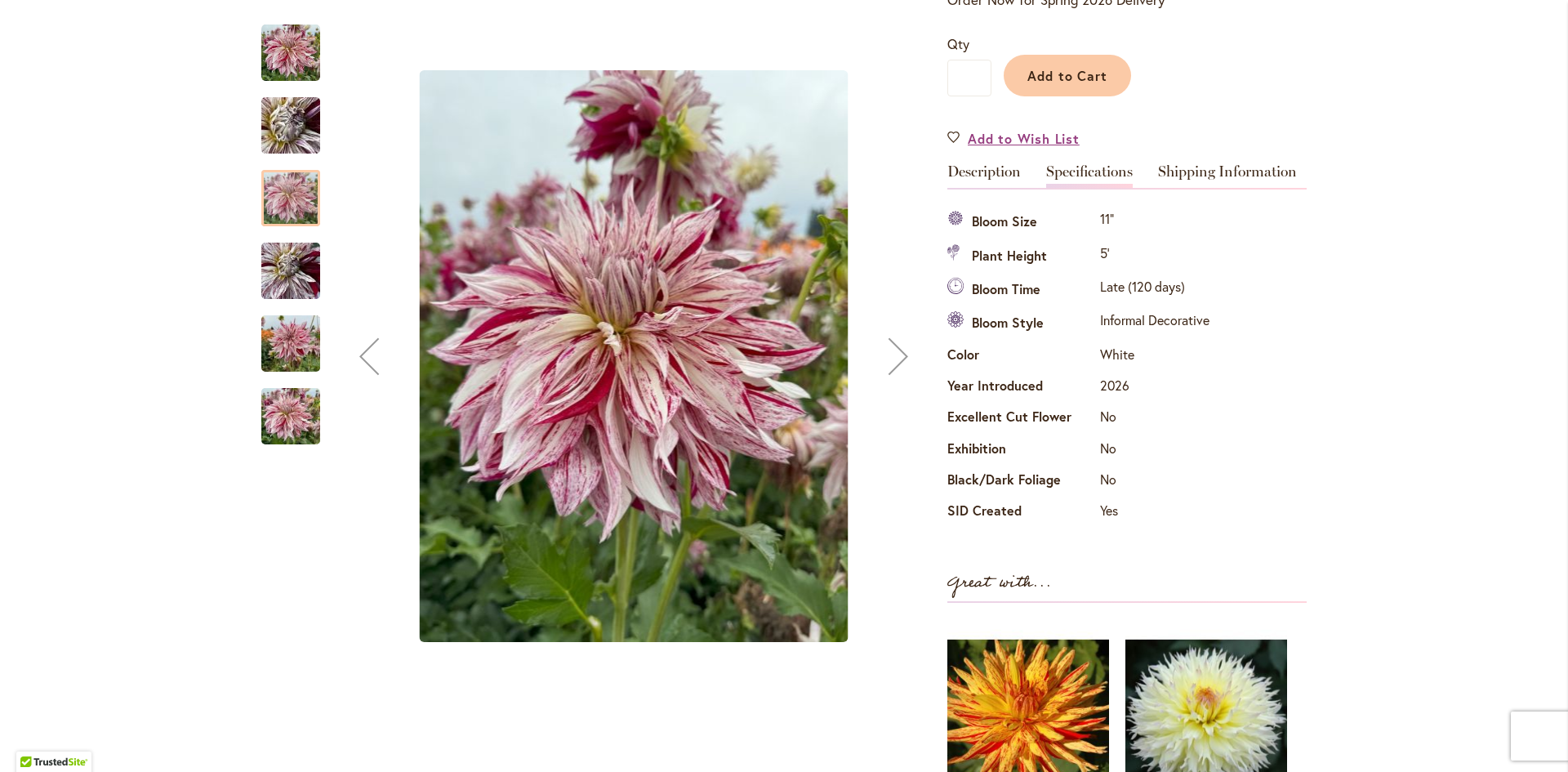
click at [895, 354] on div "Next" at bounding box center [898, 356] width 65 height 65
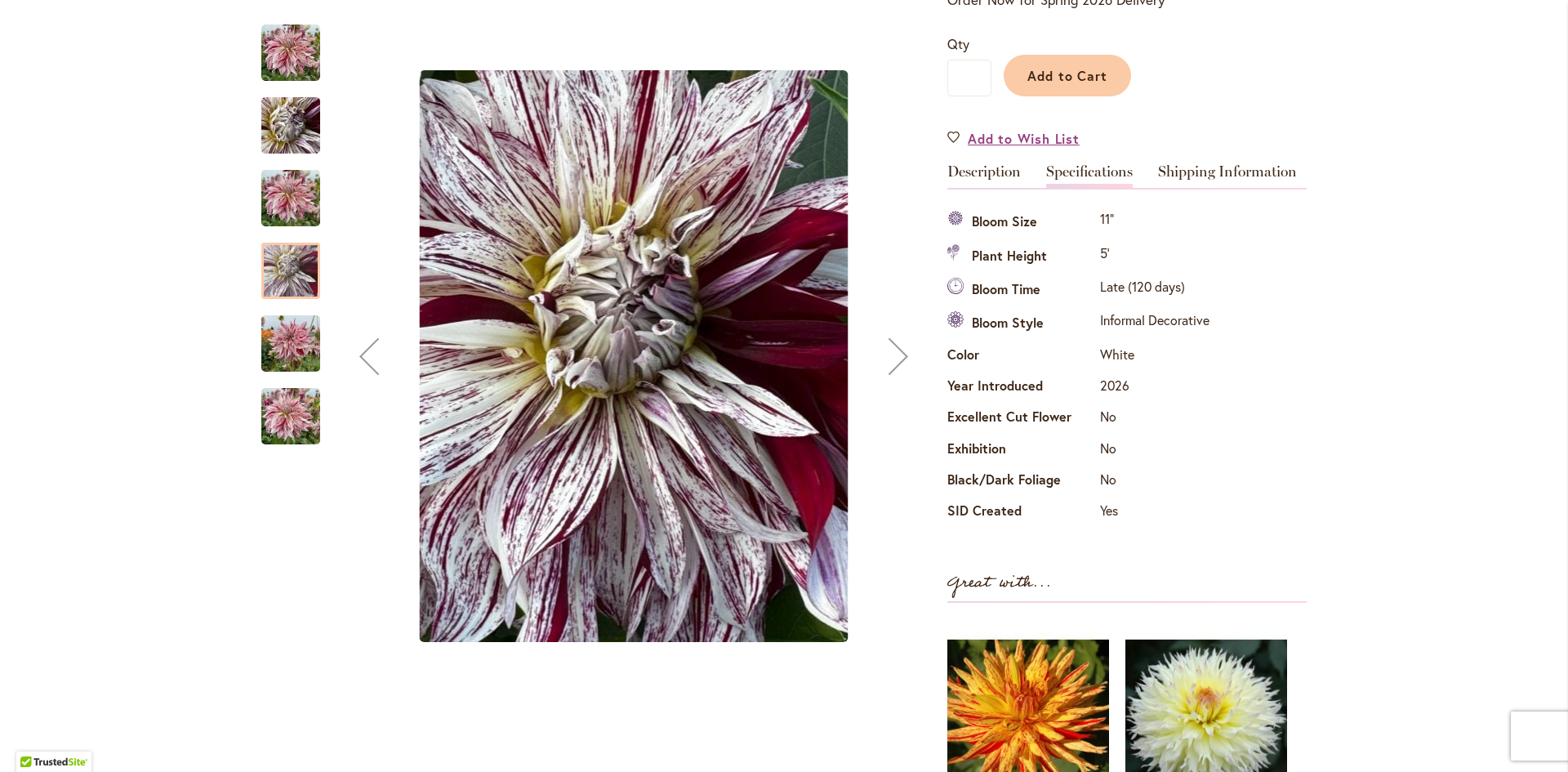
click at [895, 354] on div "Next" at bounding box center [898, 356] width 65 height 65
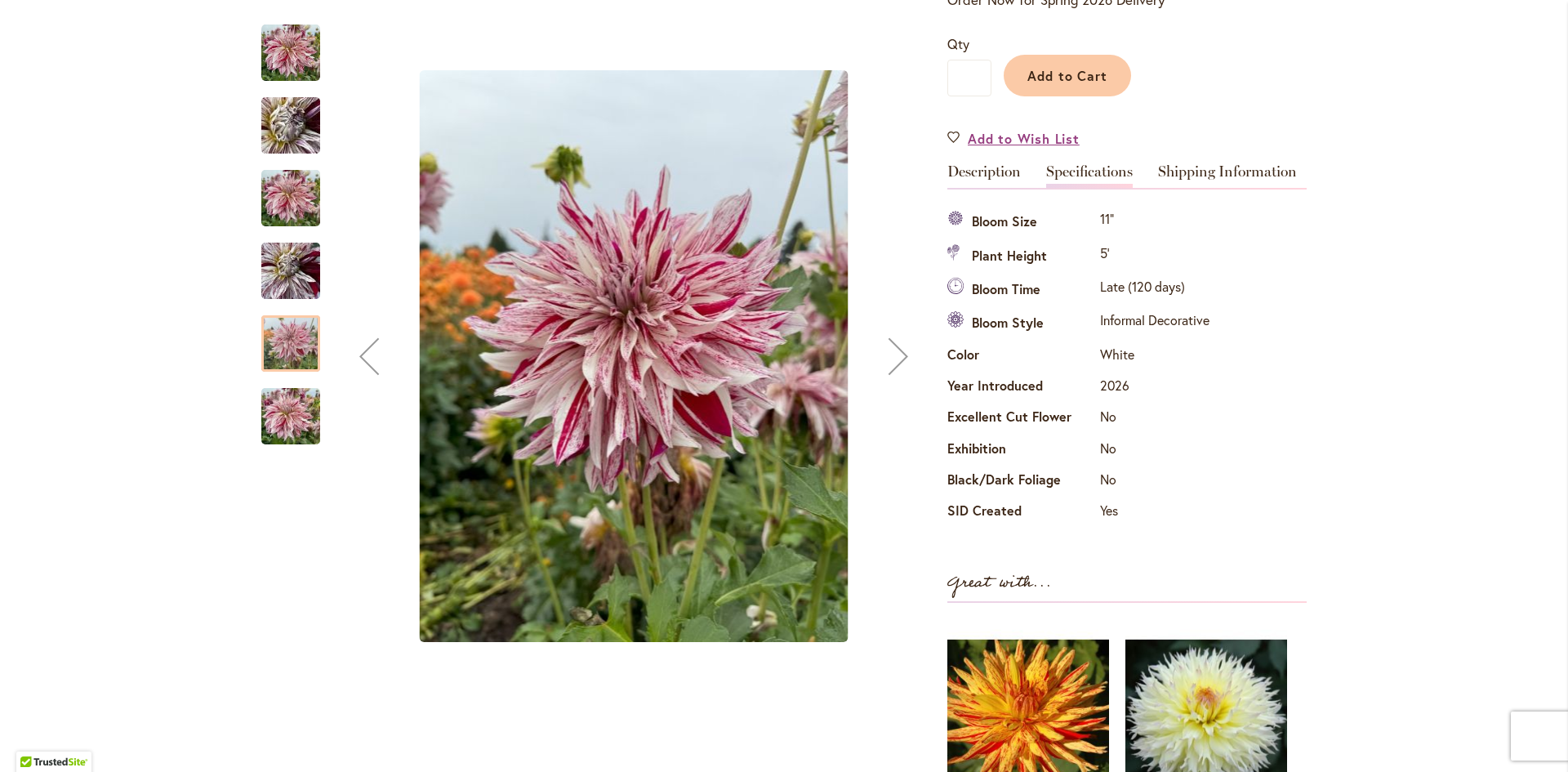
click at [895, 354] on div "Next" at bounding box center [898, 356] width 65 height 65
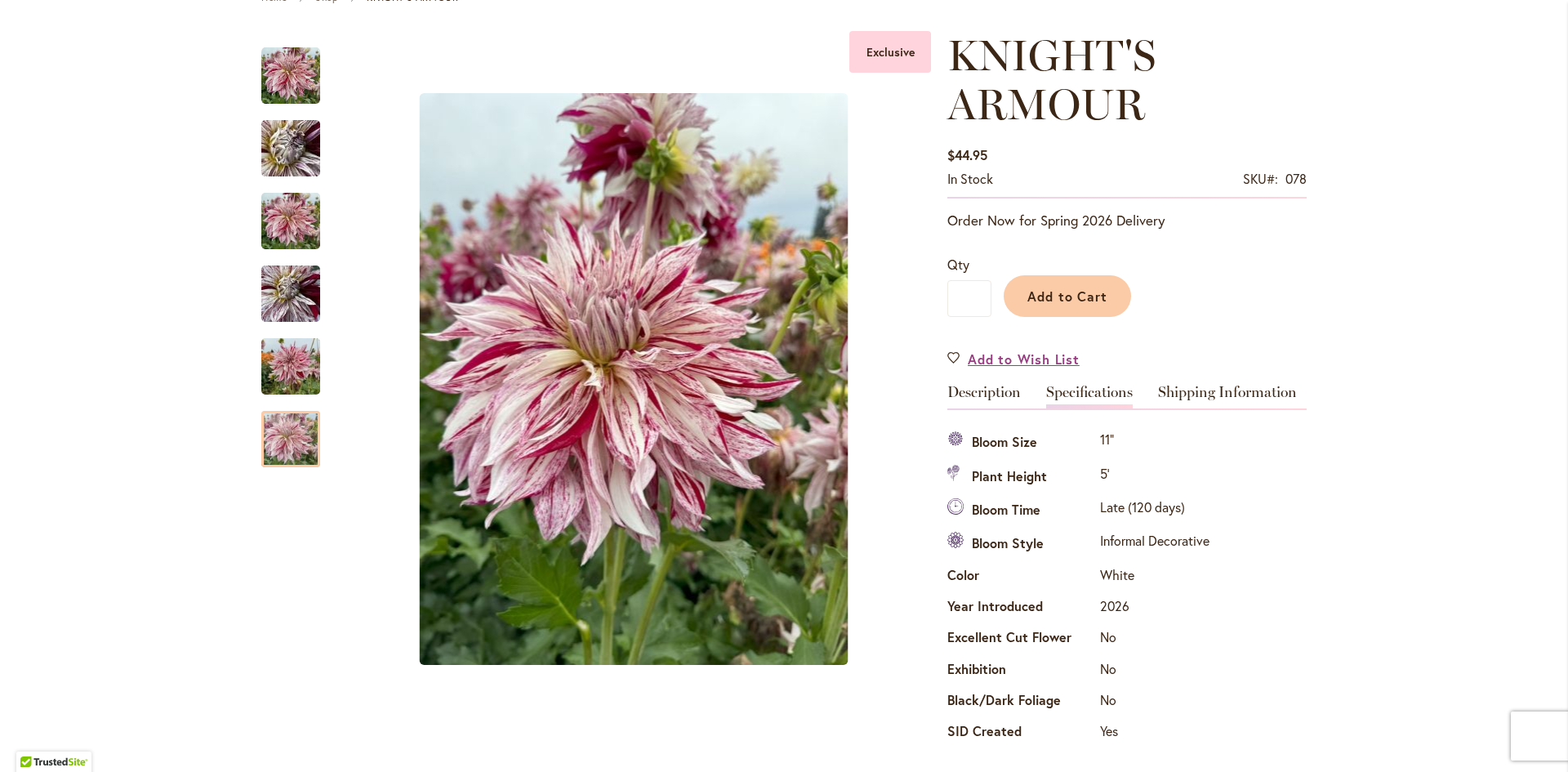
scroll to position [245, 0]
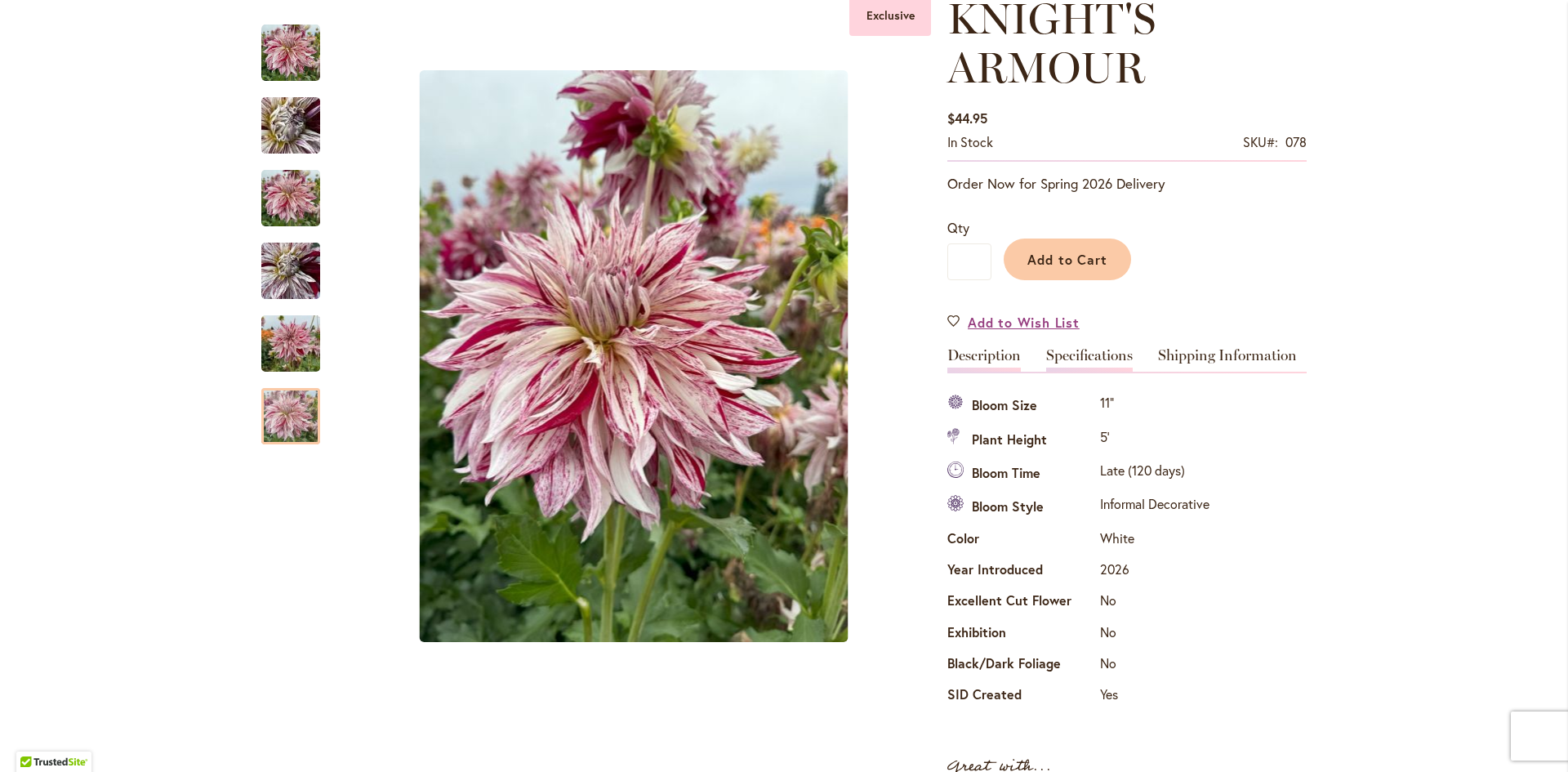
click at [954, 358] on link "Description" at bounding box center [984, 360] width 74 height 24
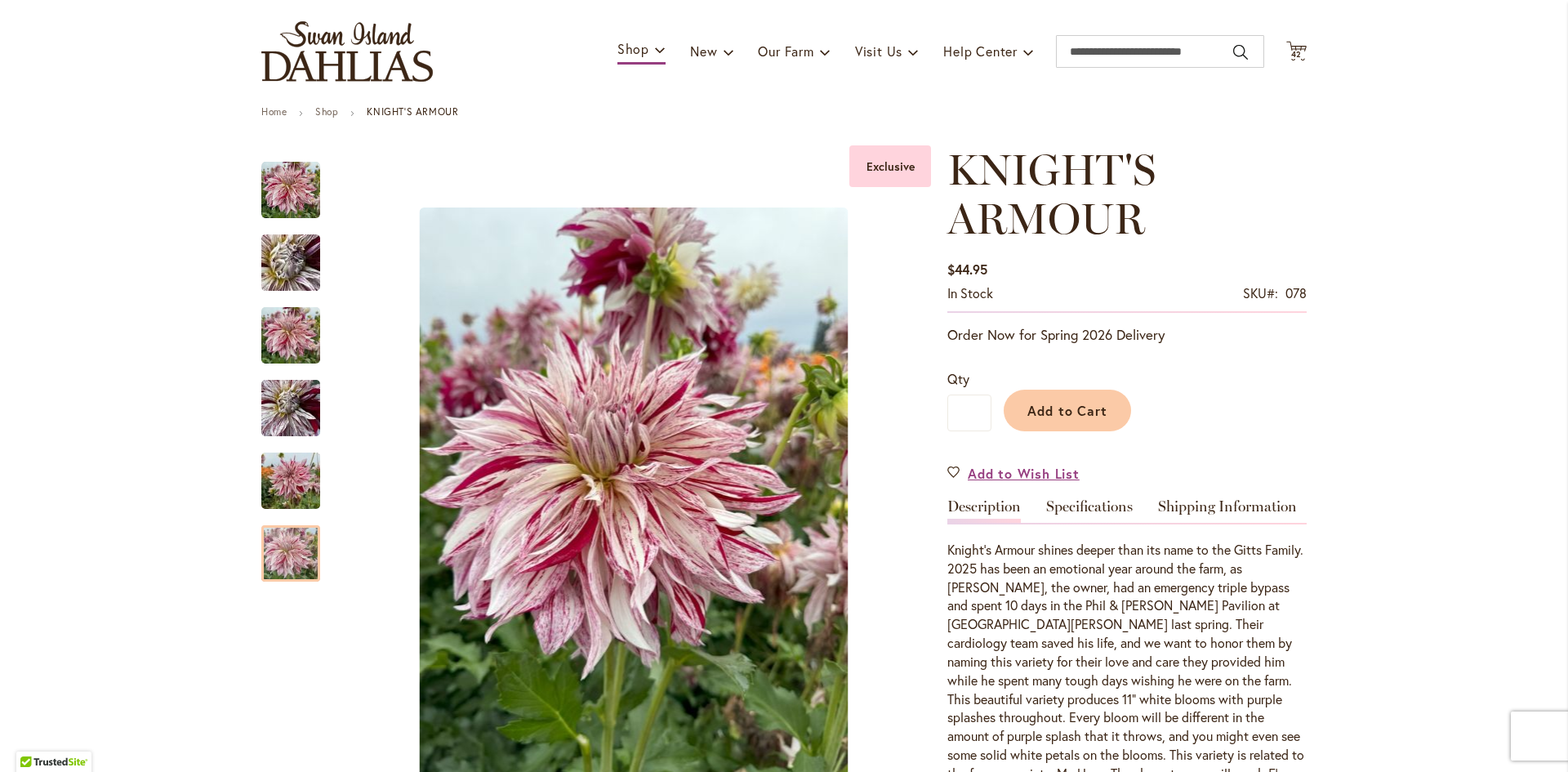
scroll to position [82, 0]
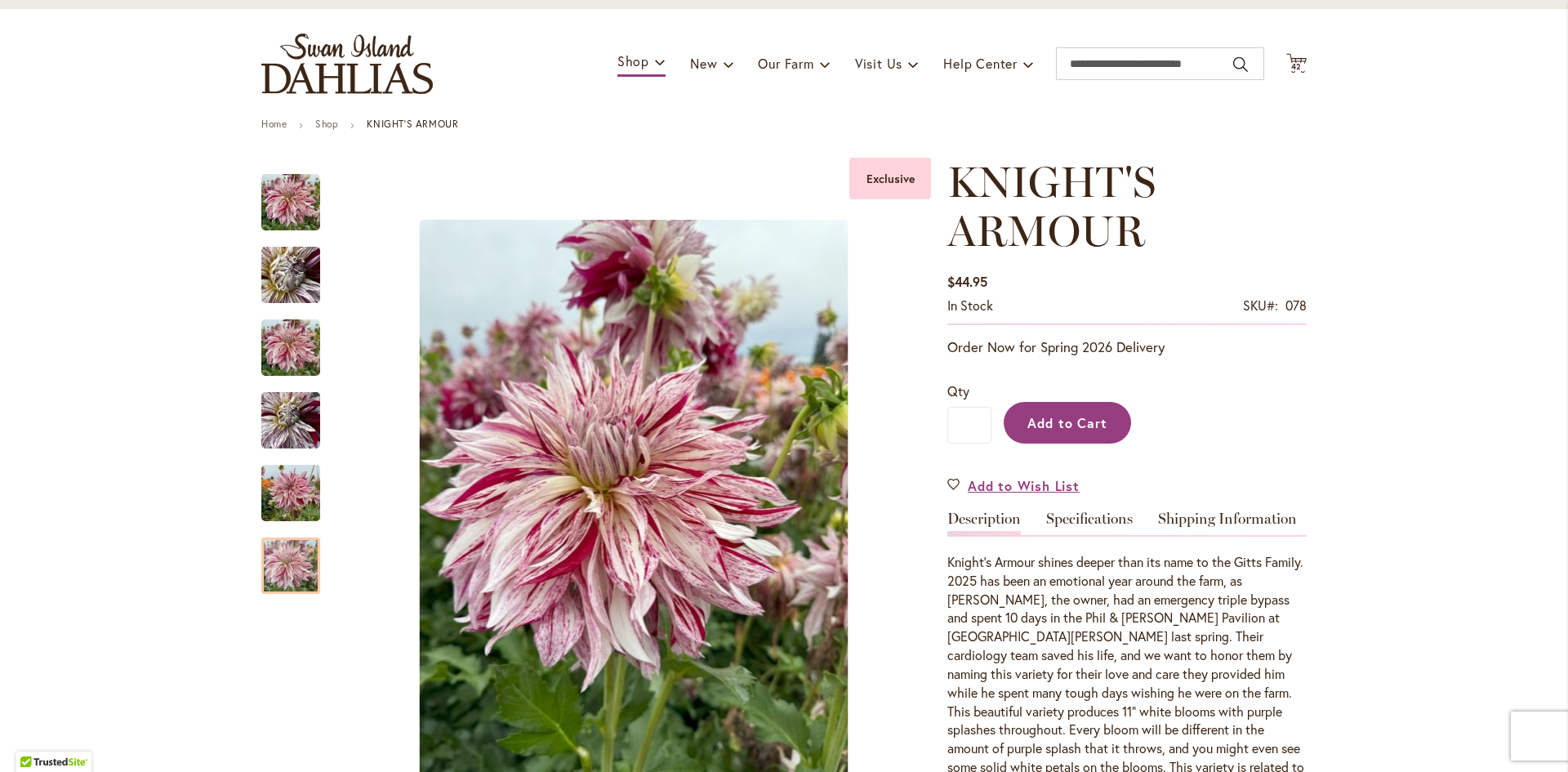
click at [1080, 420] on span "Add to Cart" at bounding box center [1067, 423] width 81 height 17
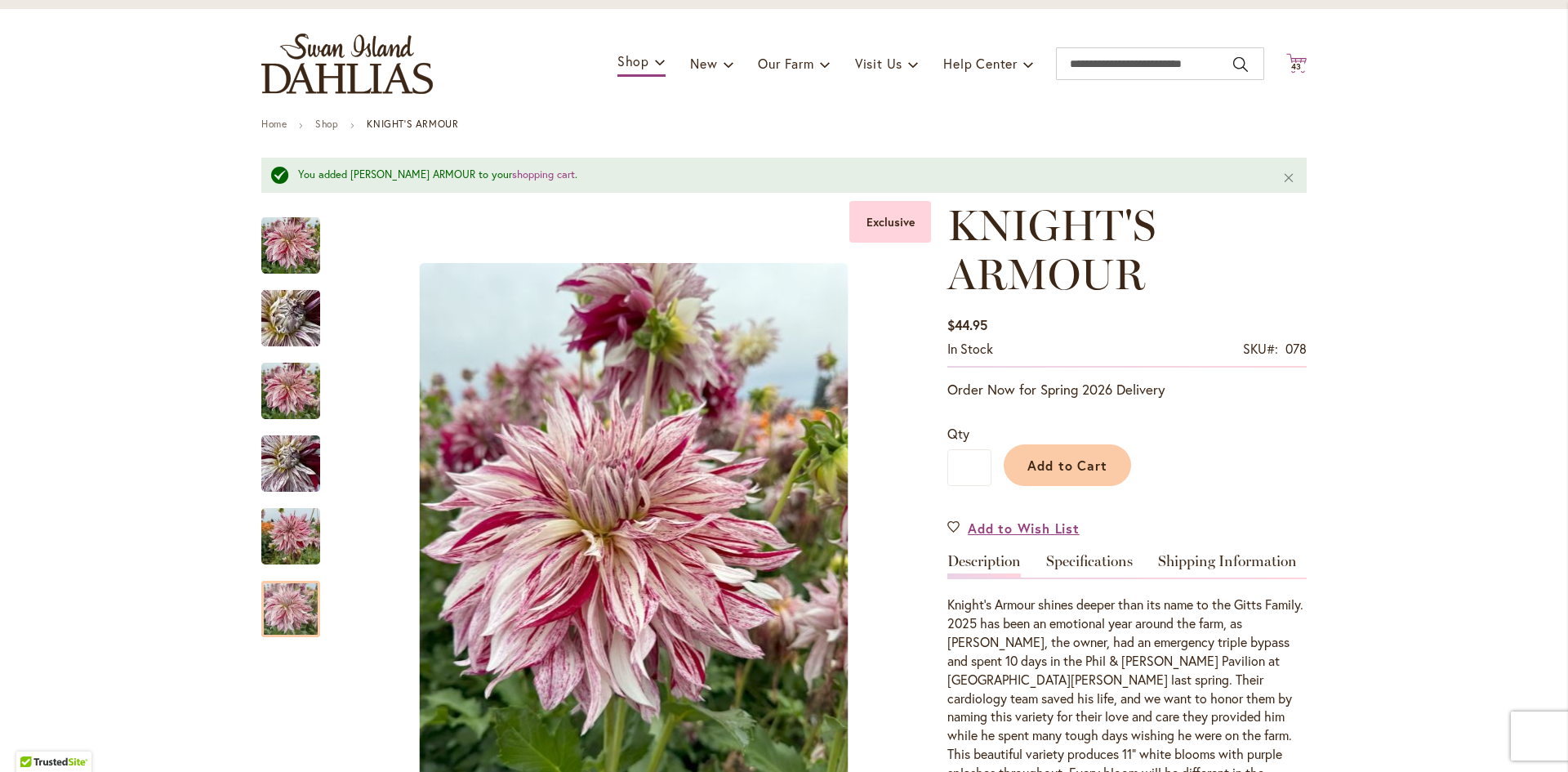
click at [1291, 65] on span "43" at bounding box center [1296, 66] width 11 height 11
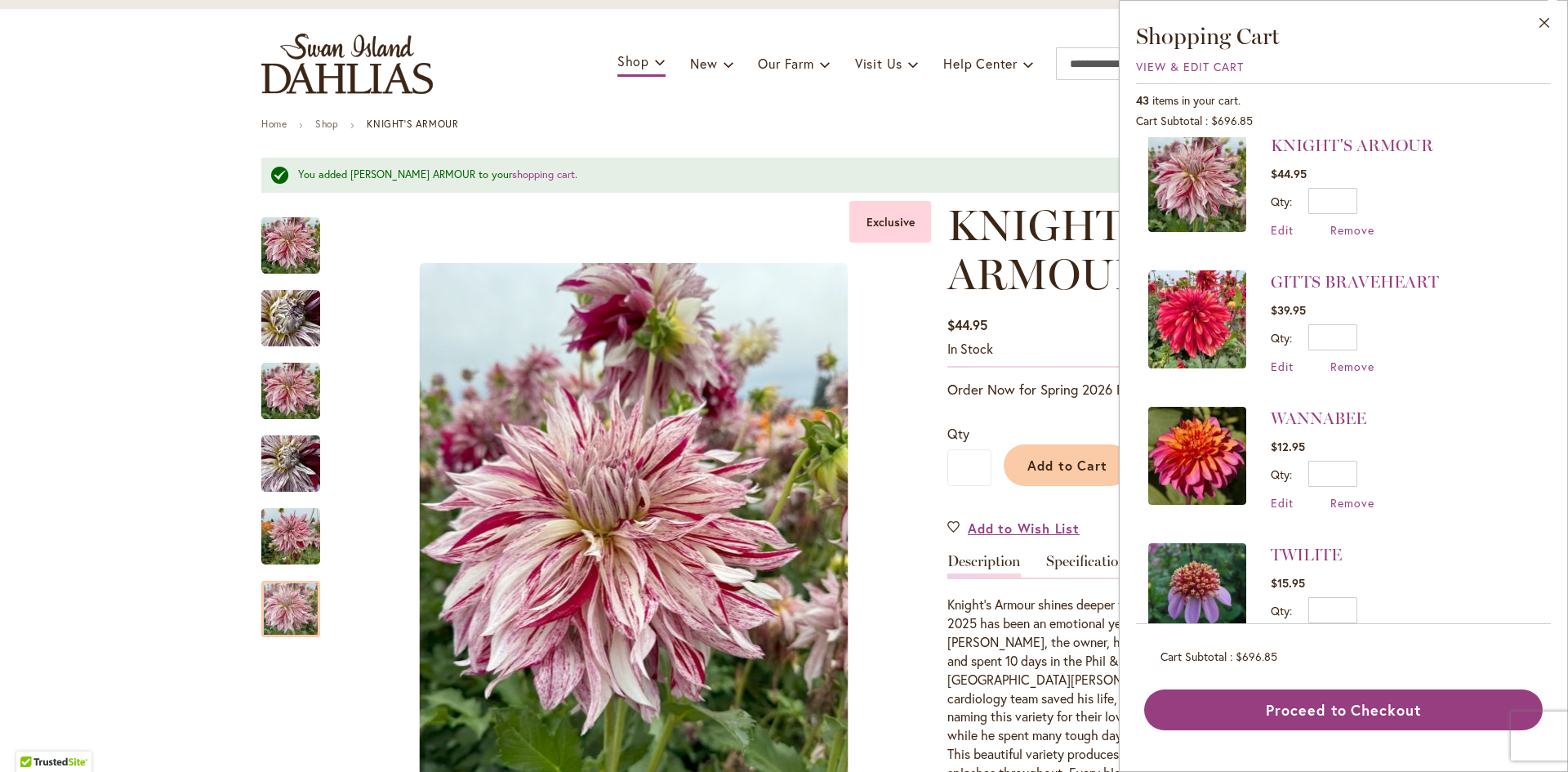
scroll to position [0, 0]
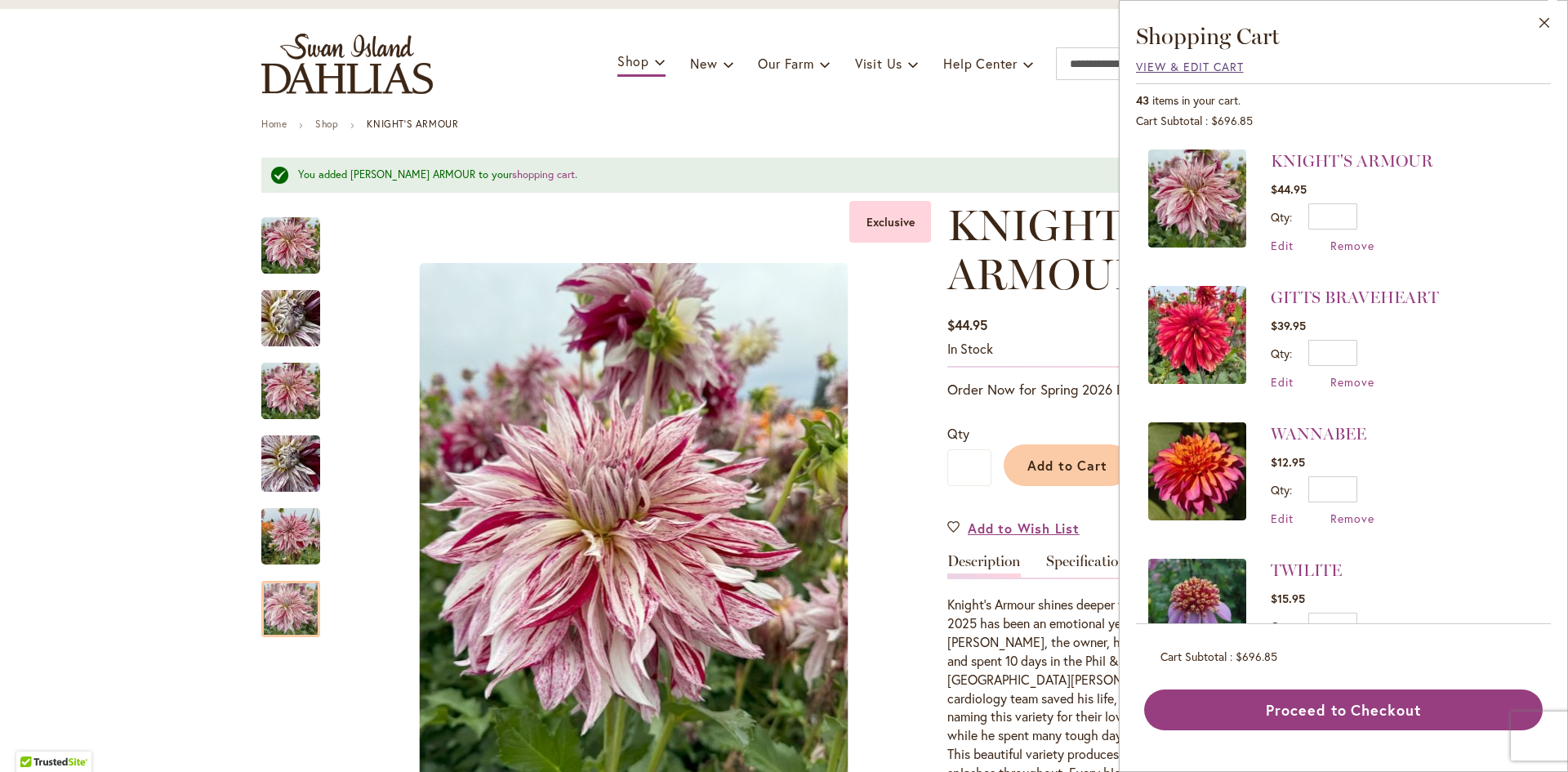
click at [1181, 68] on span "View & Edit Cart" at bounding box center [1189, 66] width 108 height 15
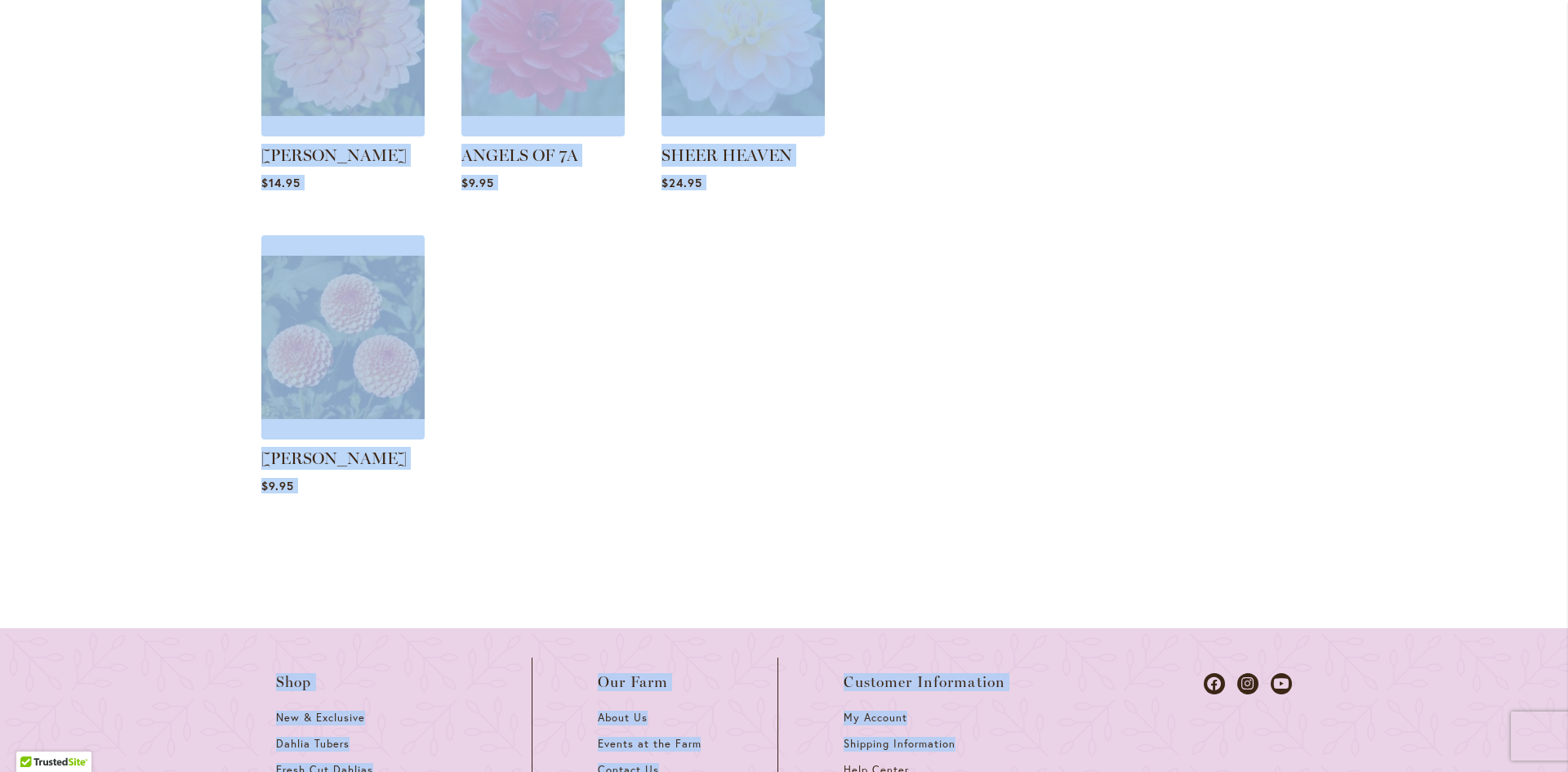
drag, startPoint x: 188, startPoint y: 319, endPoint x: 1023, endPoint y: 754, distance: 941.5
click at [1032, 771] on html "Skip to Accessibility Information The store will not work correctly in the case…" at bounding box center [784, 386] width 1568 height 772
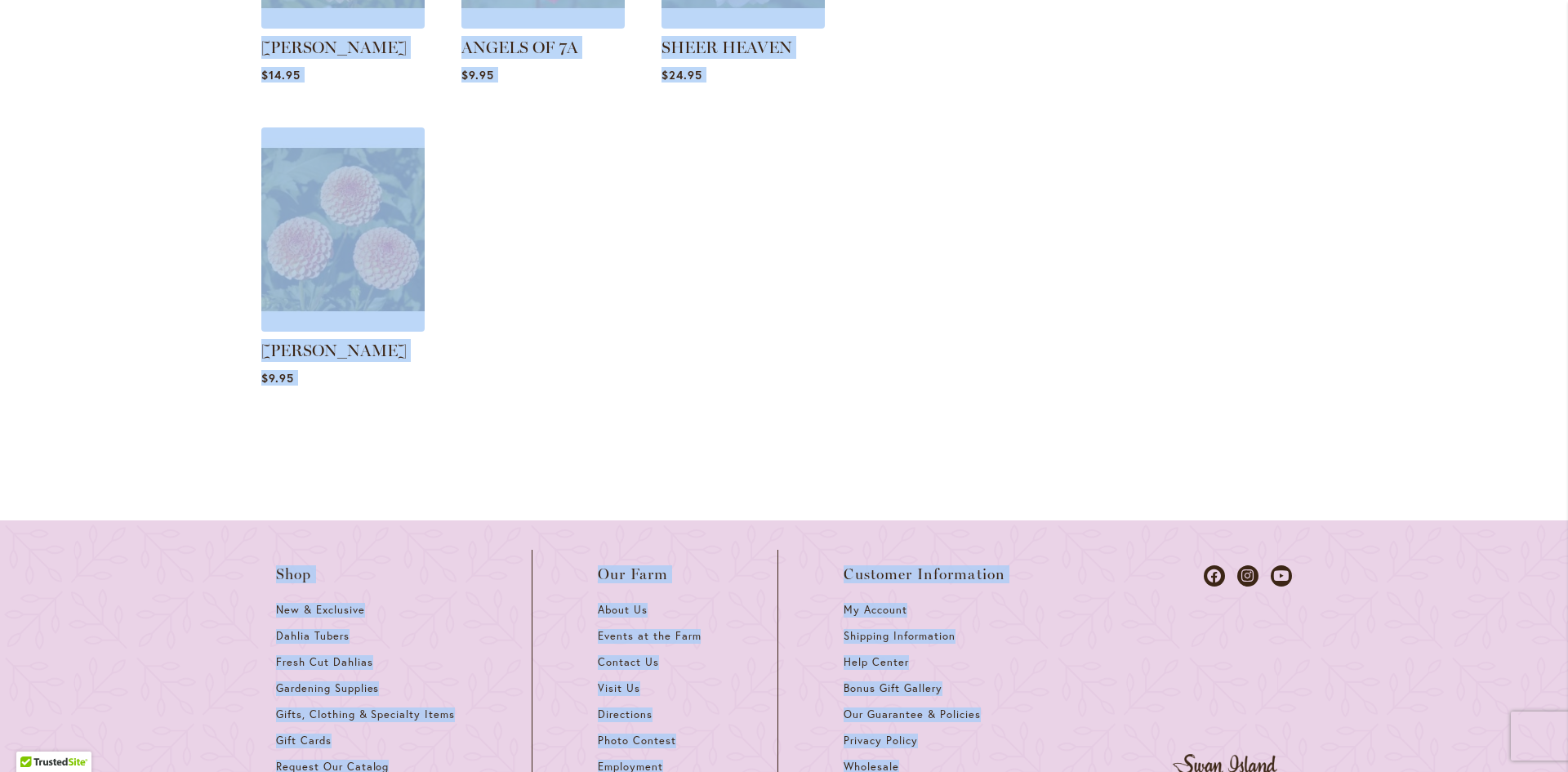
copy div "Shopping Cart Items Item Price Qty Subtotal BED HEAD $24.95 Qty $24.95 Edit Rem…"
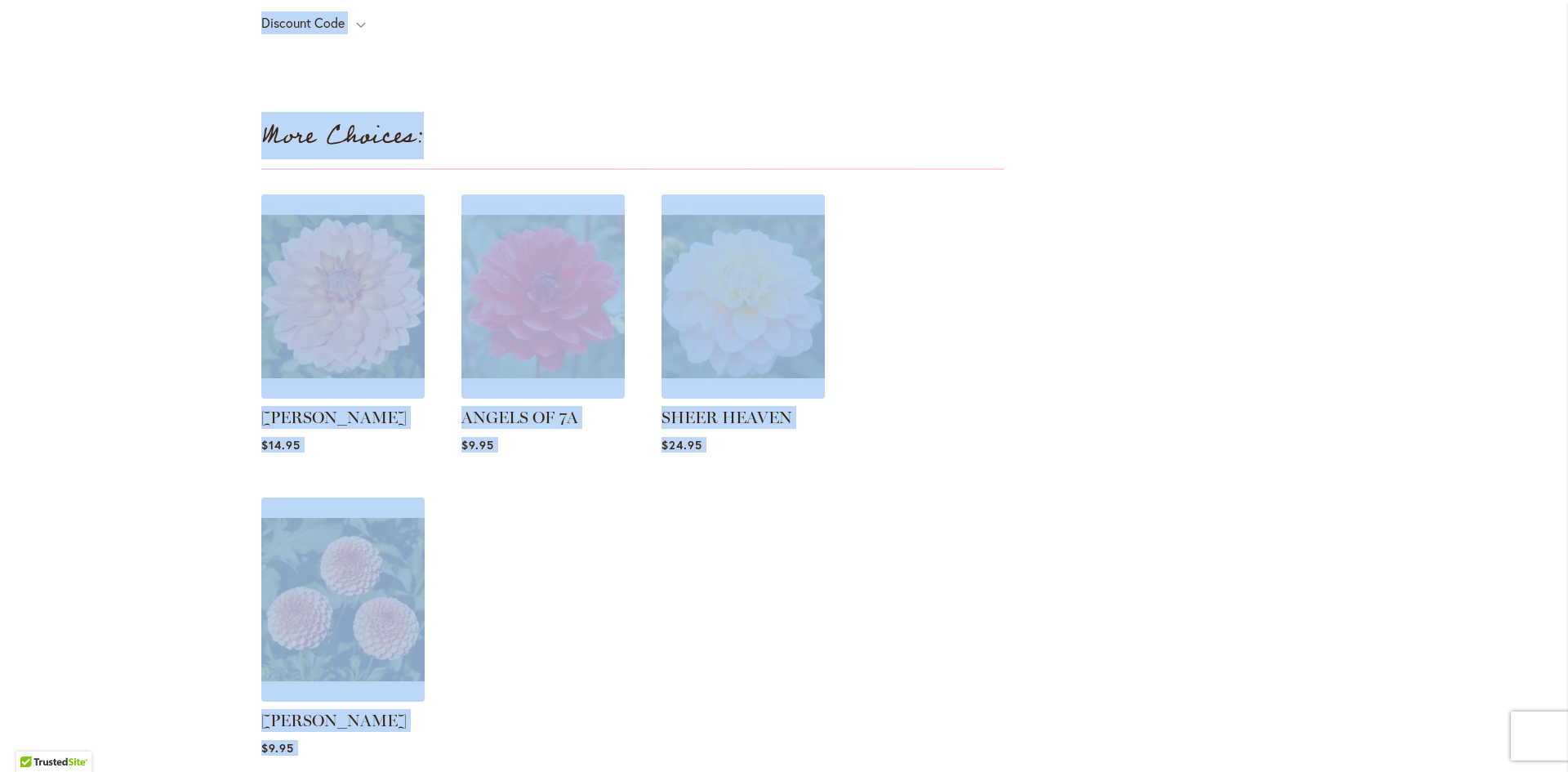
scroll to position [4579, 0]
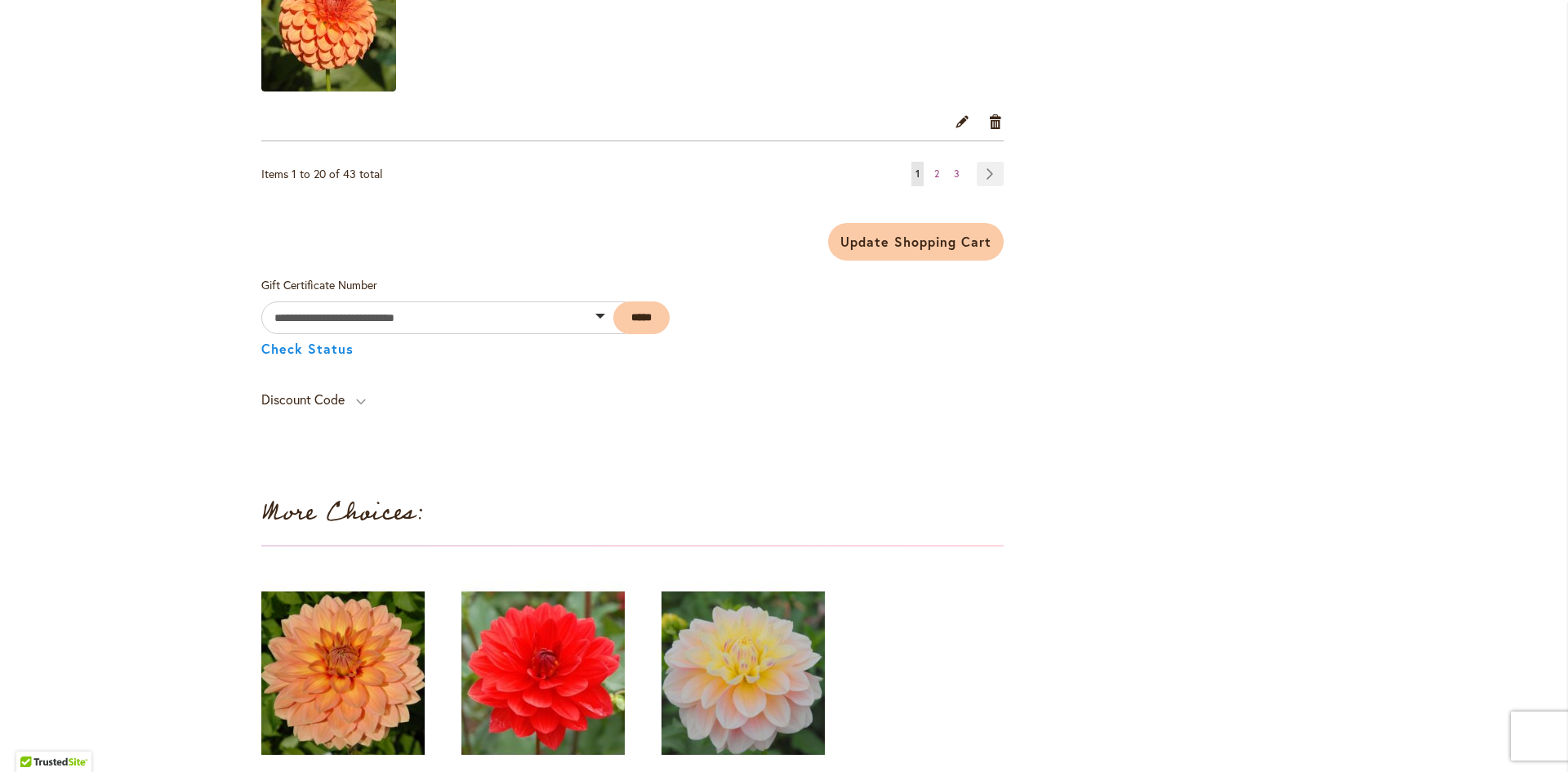
scroll to position [4171, 0]
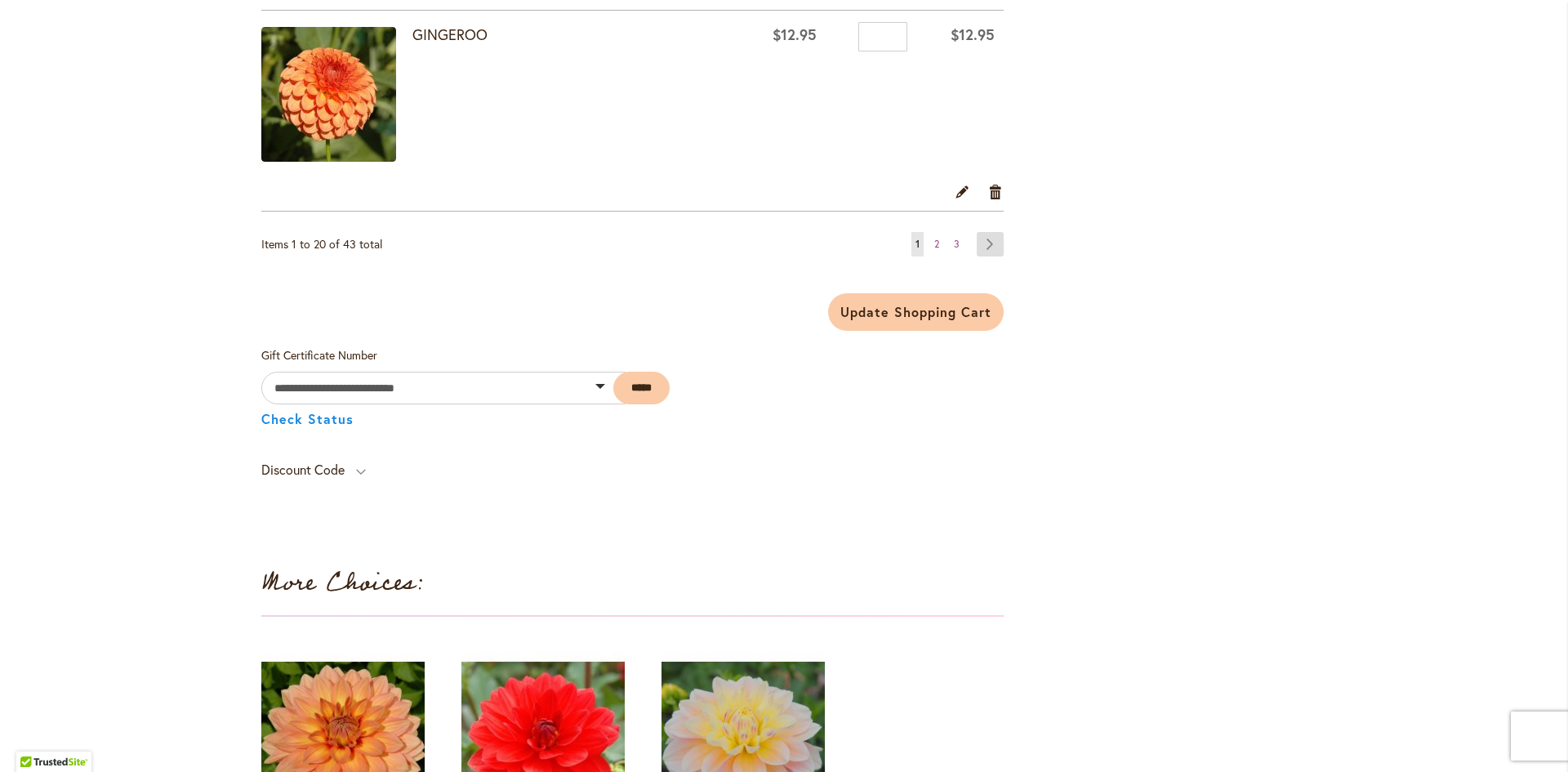
click at [982, 244] on link "Page Next" at bounding box center [990, 244] width 27 height 25
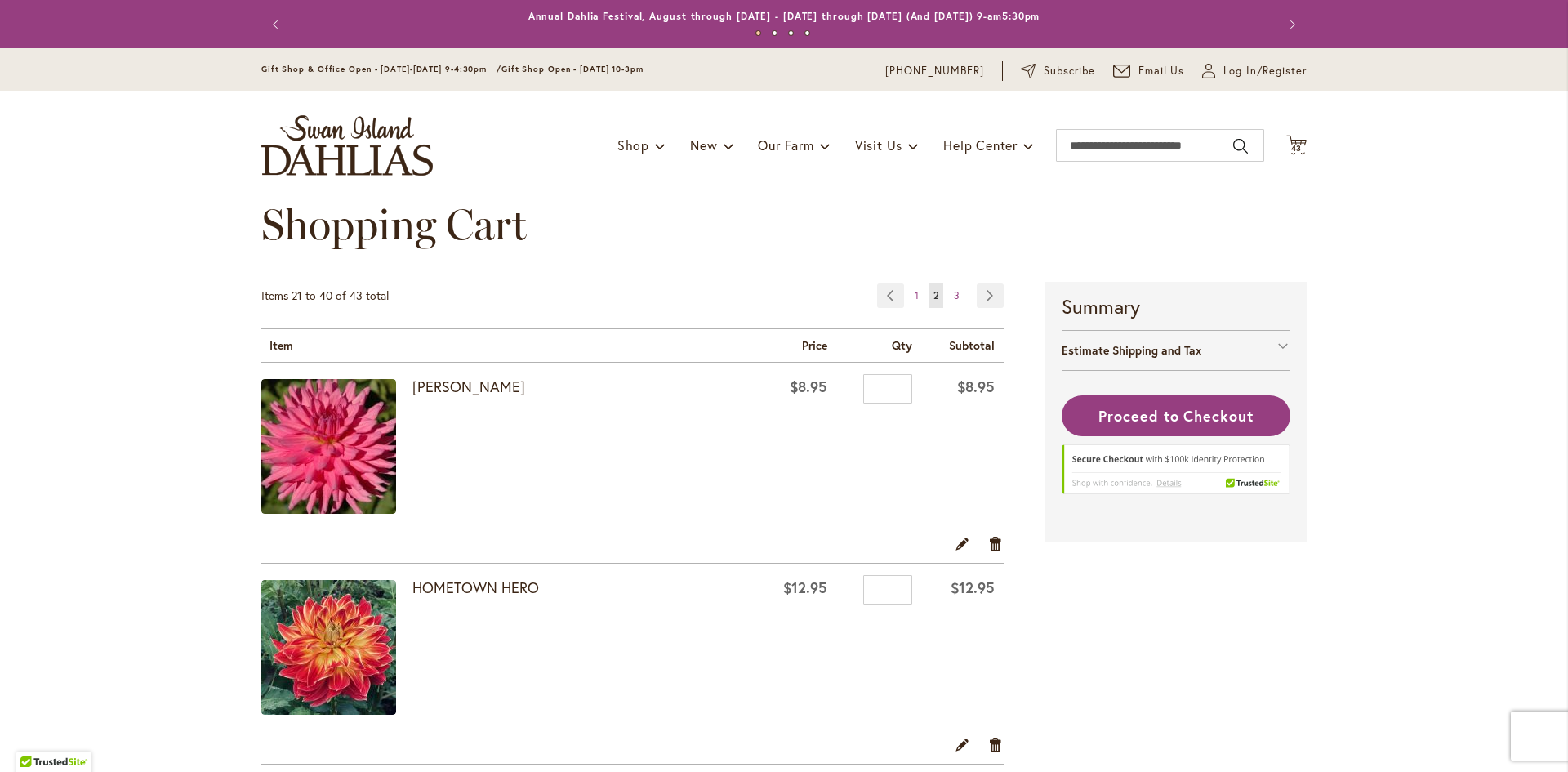
drag, startPoint x: 180, startPoint y: 343, endPoint x: 265, endPoint y: 353, distance: 85.6
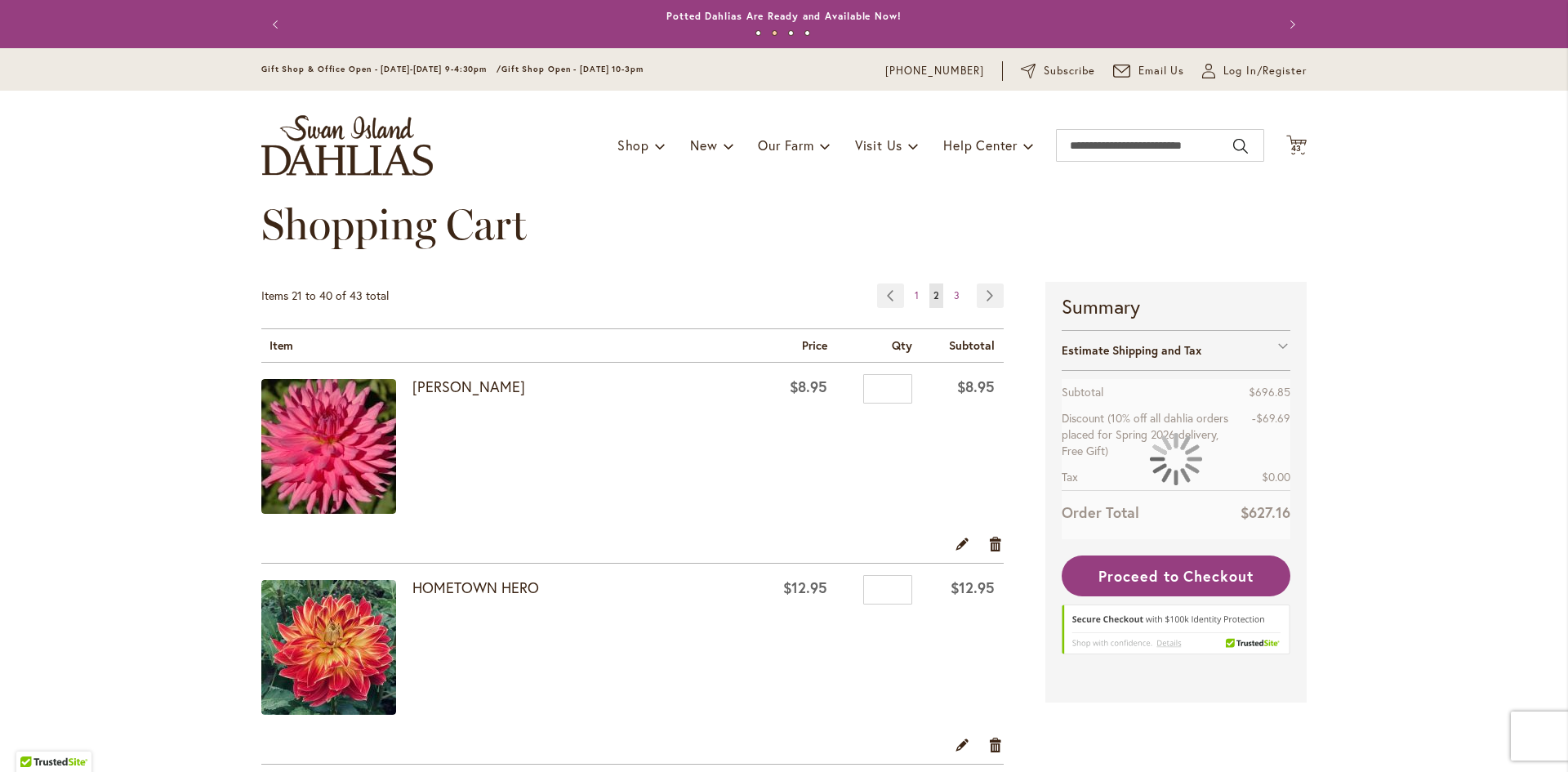
drag, startPoint x: 128, startPoint y: 267, endPoint x: 126, endPoint y: 220, distance: 47.0
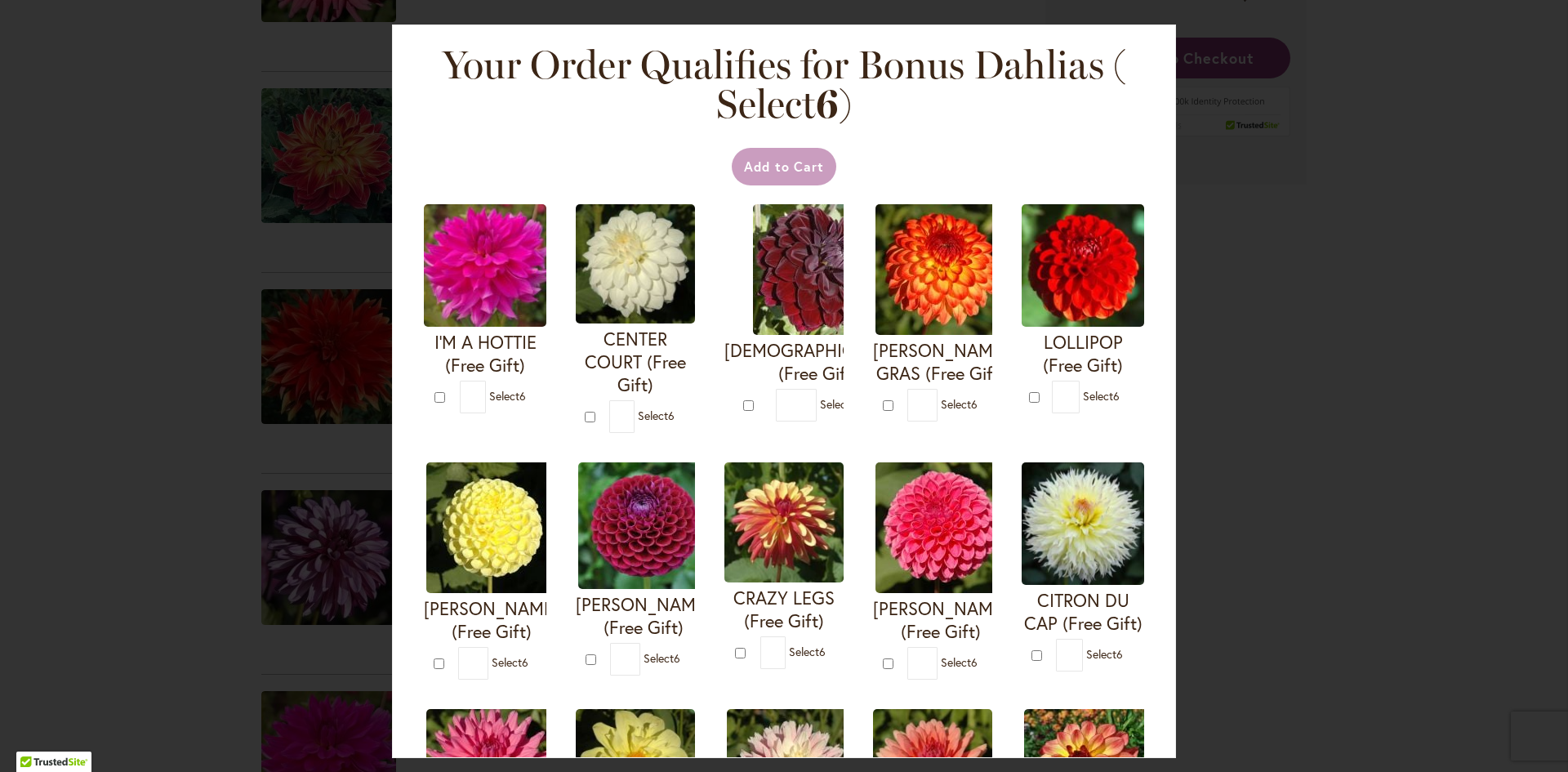
scroll to position [576, 0]
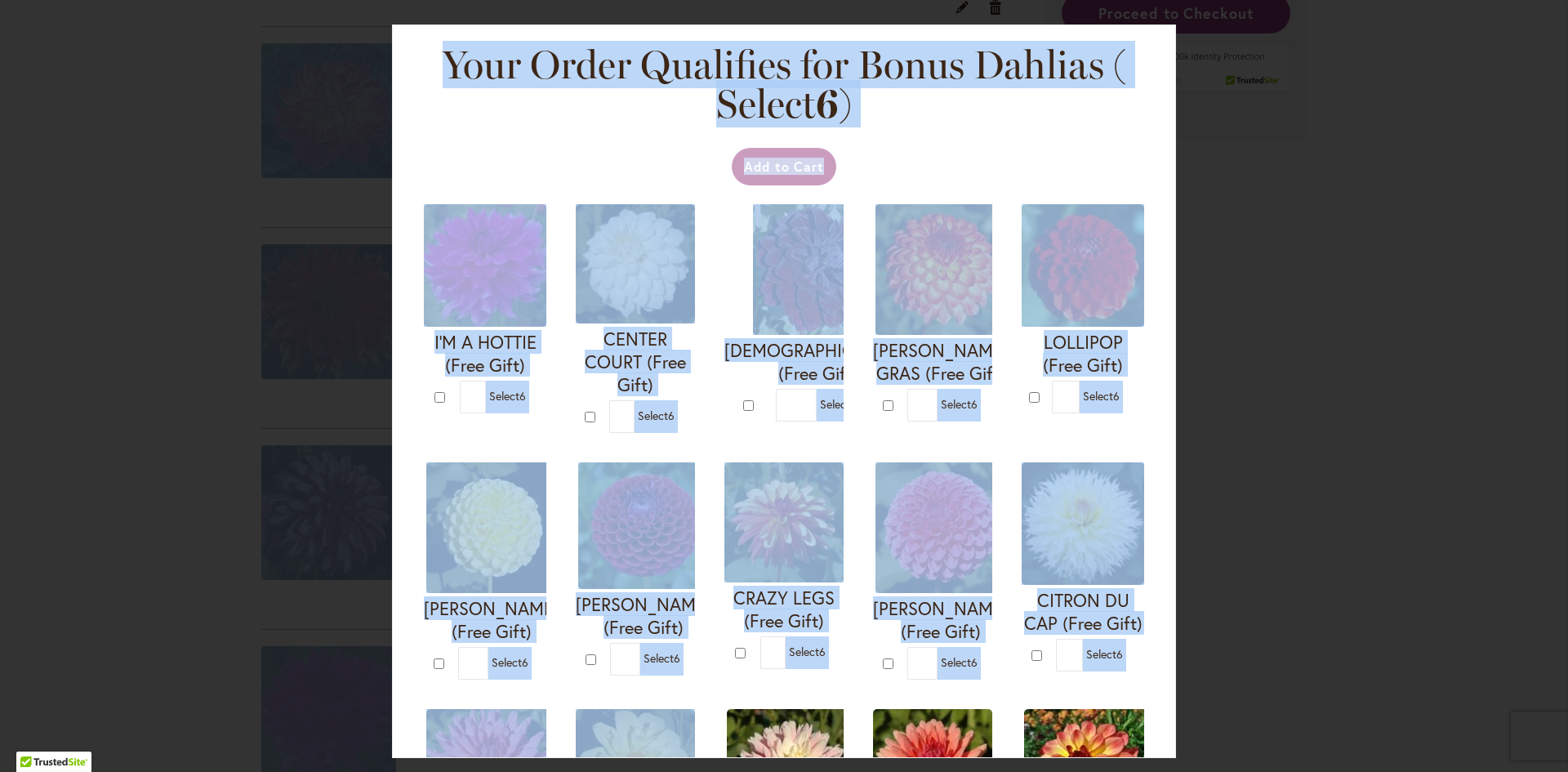
drag, startPoint x: 232, startPoint y: 383, endPoint x: 1054, endPoint y: 718, distance: 887.6
type input "*"
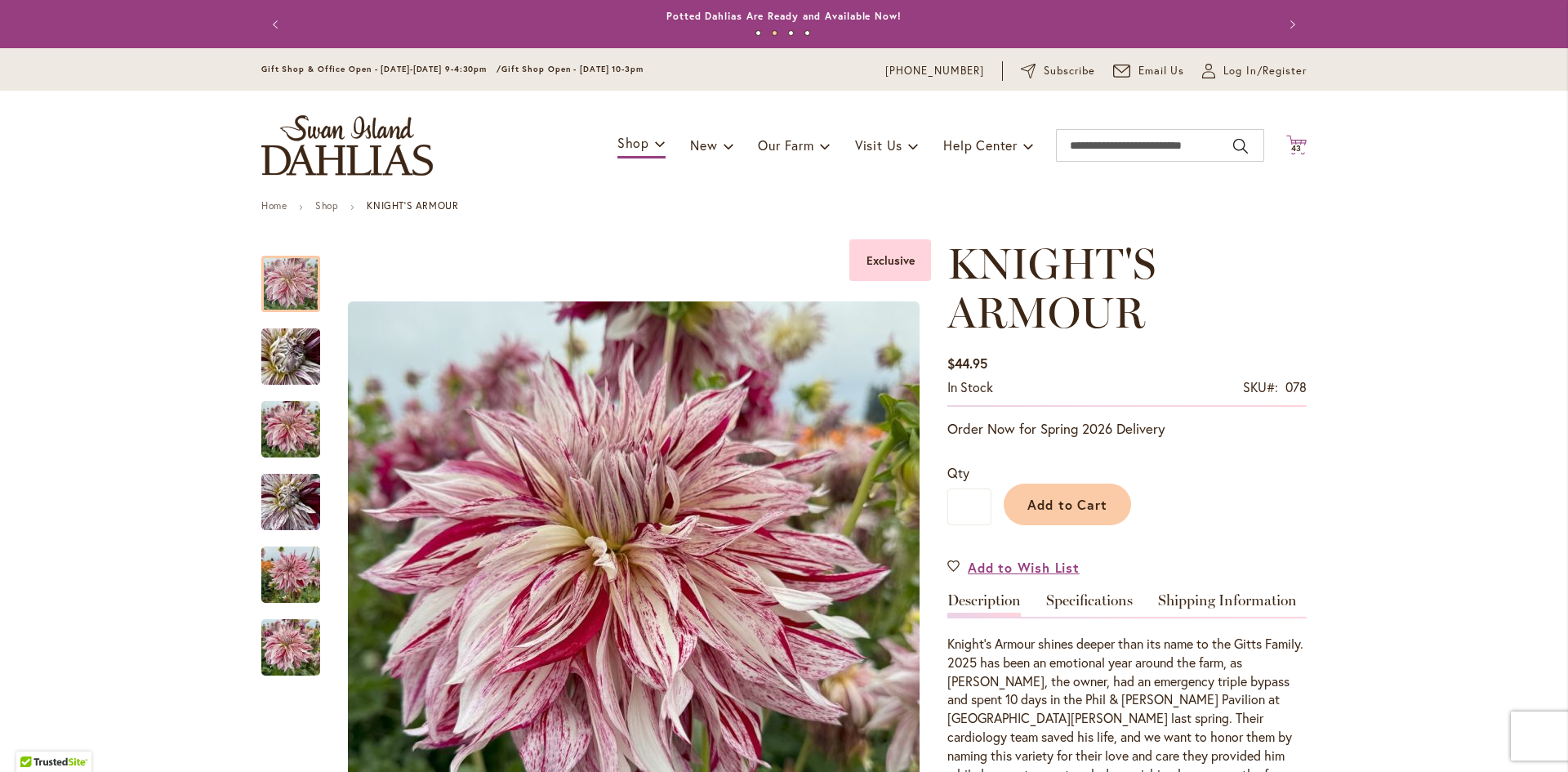
click at [1295, 144] on span "43" at bounding box center [1296, 148] width 11 height 11
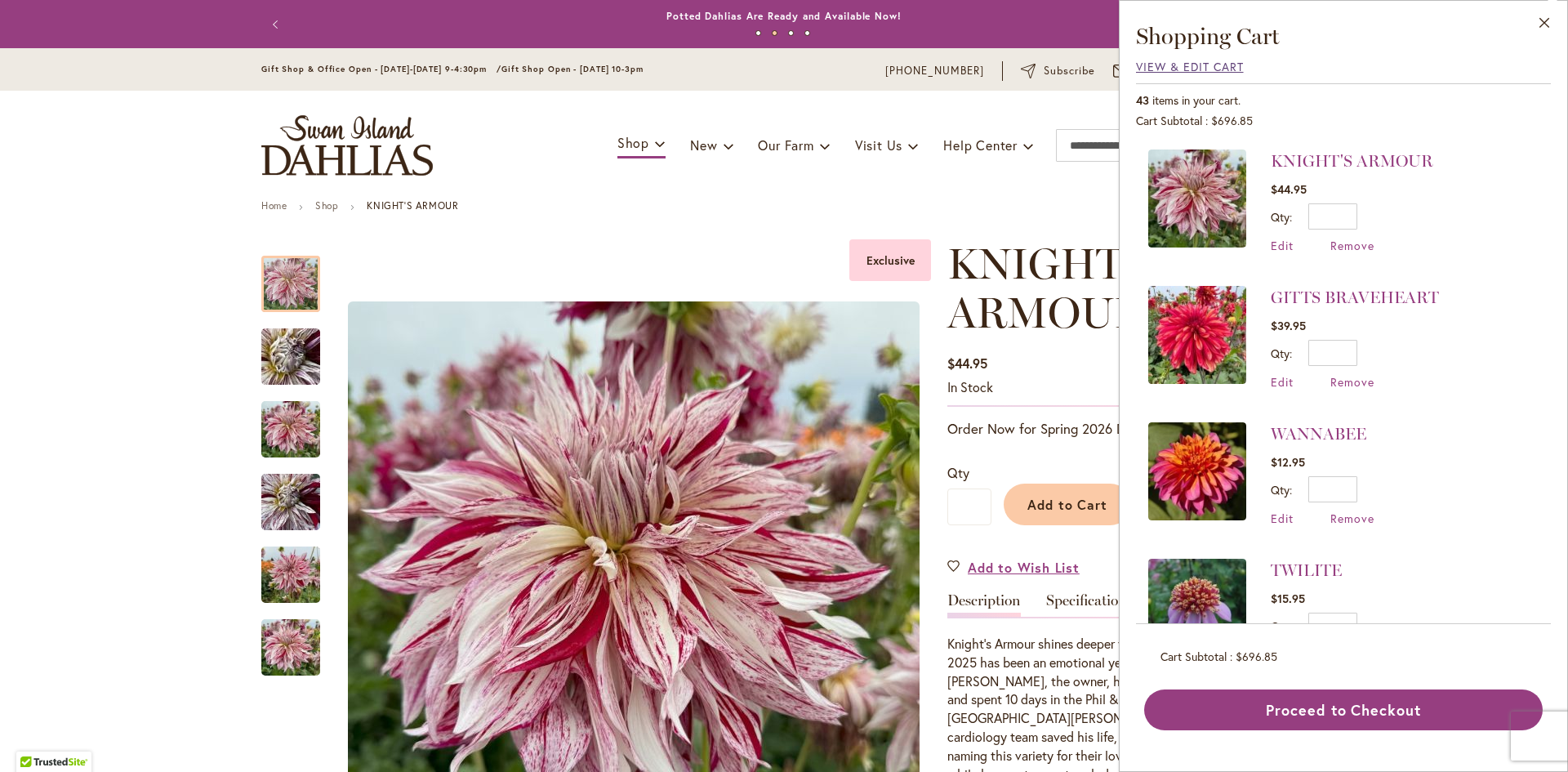
click at [1173, 67] on span "View & Edit Cart" at bounding box center [1189, 66] width 108 height 15
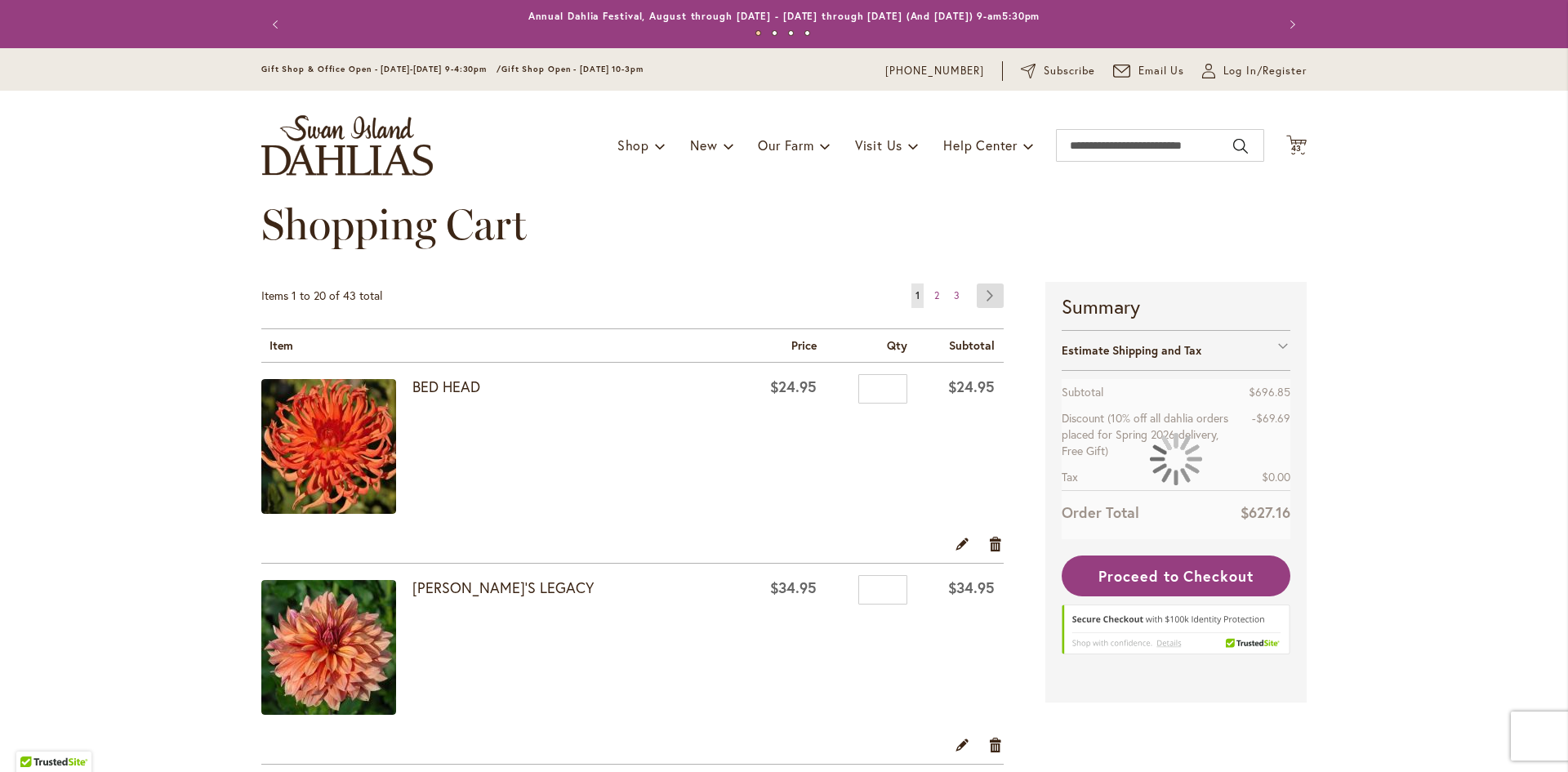
click at [987, 296] on link "Page Next" at bounding box center [990, 296] width 27 height 25
click at [981, 294] on link "Page Next" at bounding box center [990, 296] width 27 height 25
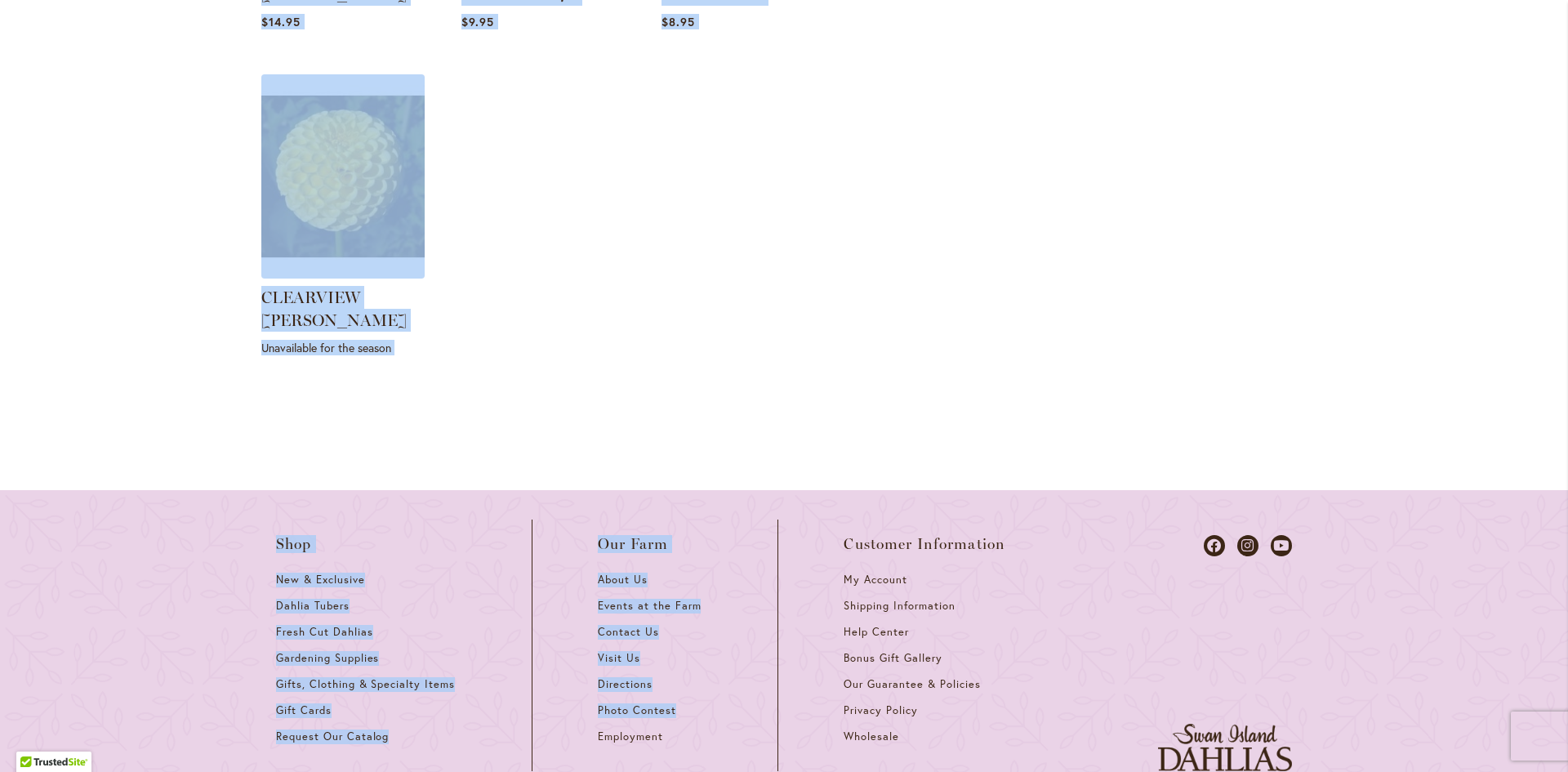
scroll to position [5269, 0]
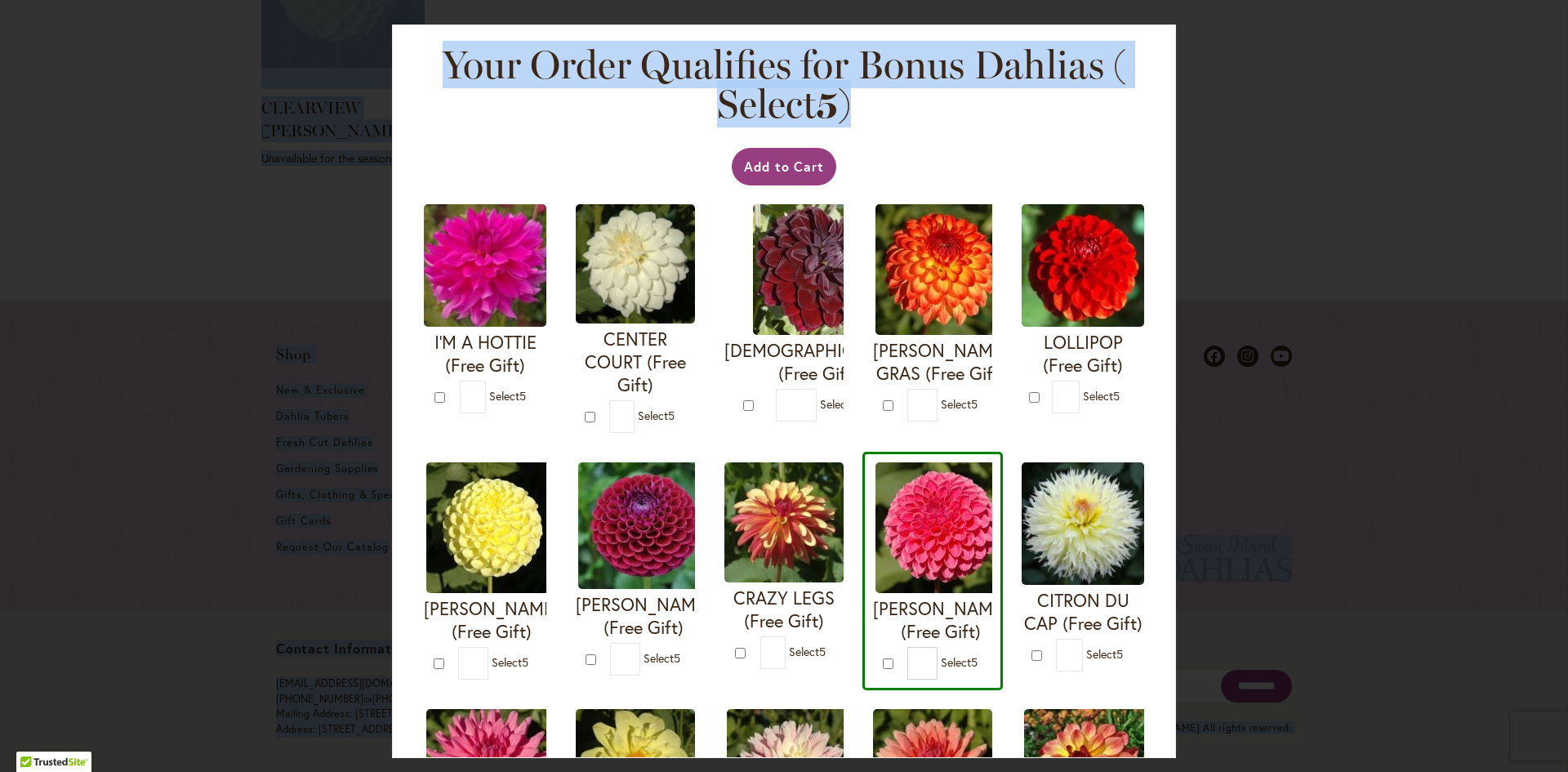
copy div "Shopping Cart Items Item Price Qty Subtotal HERBERT SMITH $8.95 Qty $8.95 Edit …"
click at [153, 248] on div "Your Order Qualifies for Bonus Dahlias ( Select 5 ) Add to Cart I'M A HOTTIE (F…" at bounding box center [784, 386] width 1568 height 772
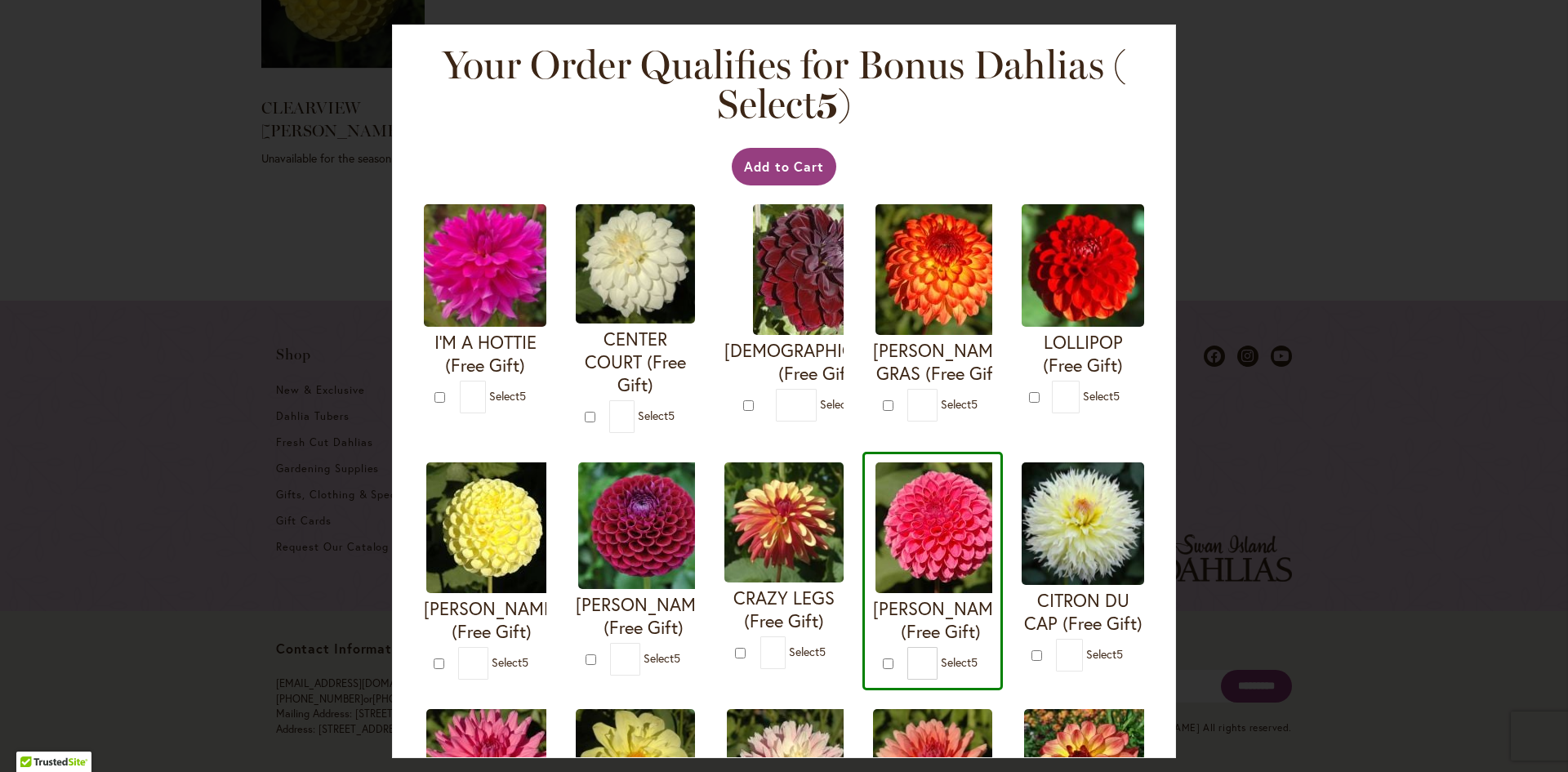
click at [178, 207] on div "Your Order Qualifies for Bonus Dahlias ( Select 5 ) Add to Cart I'M A HOTTIE (F…" at bounding box center [784, 386] width 1568 height 772
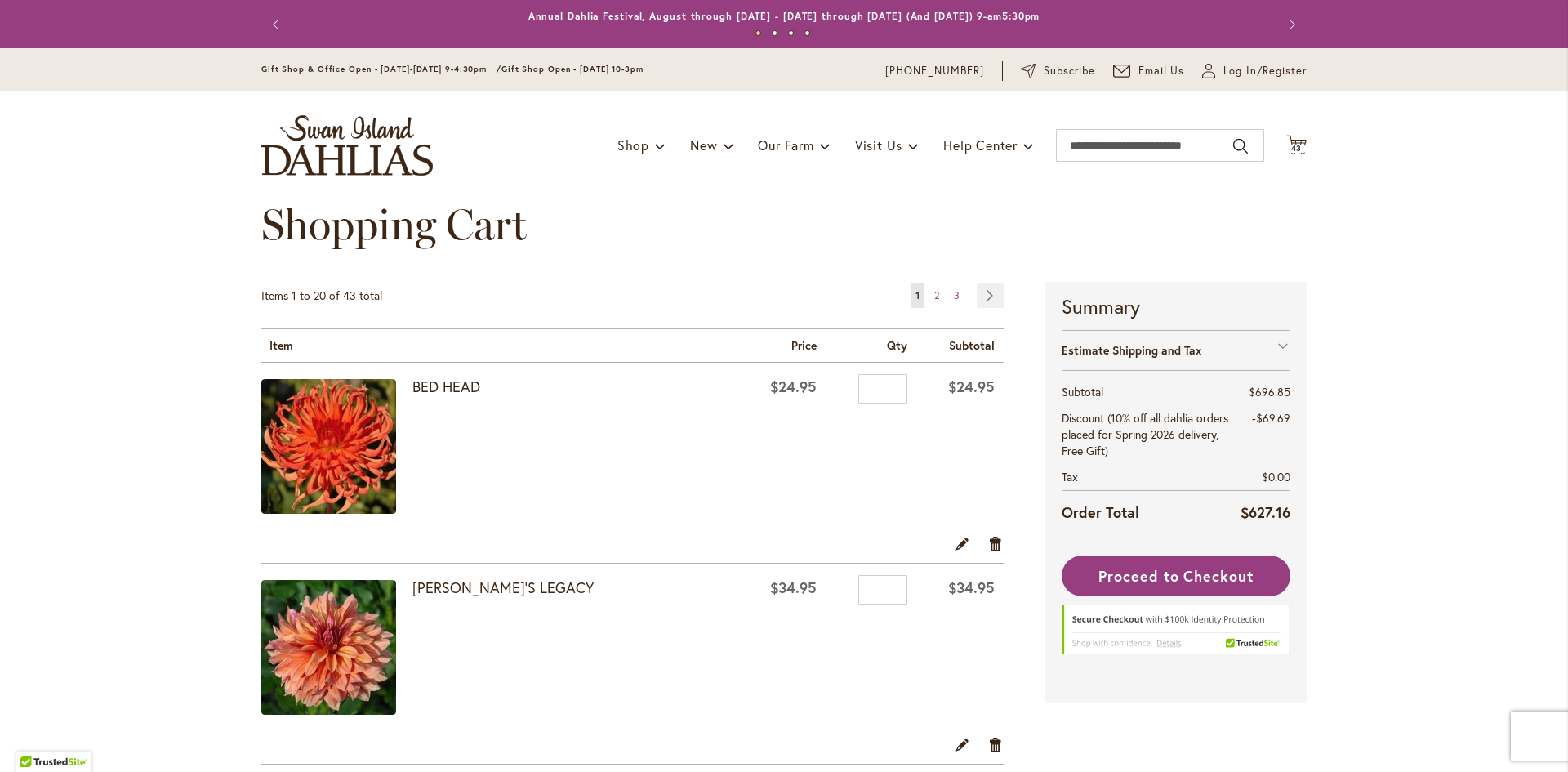
click at [985, 297] on link "Page Next" at bounding box center [990, 296] width 27 height 25
click at [954, 293] on span "3" at bounding box center [957, 296] width 6 height 12
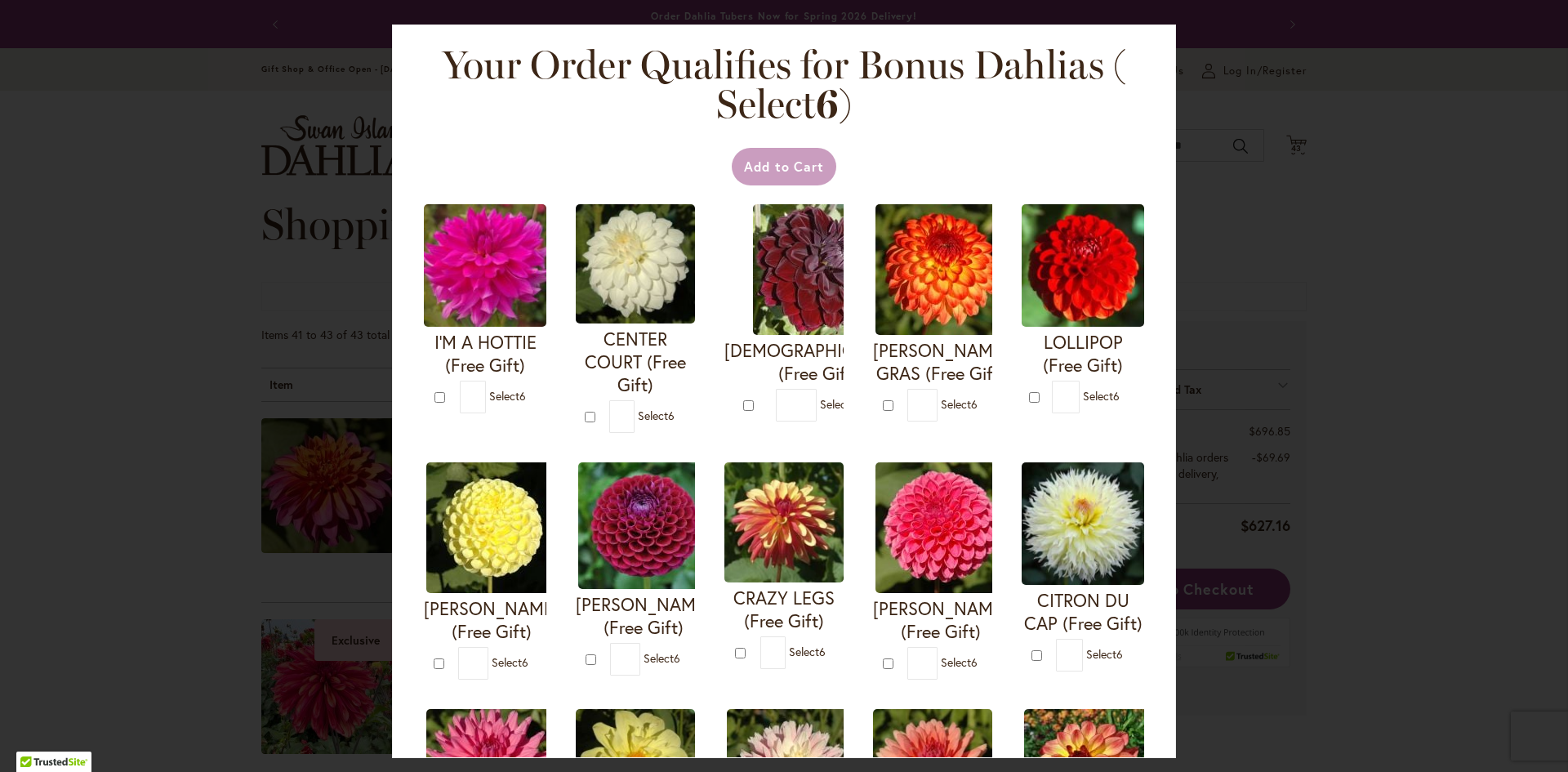
scroll to position [409, 0]
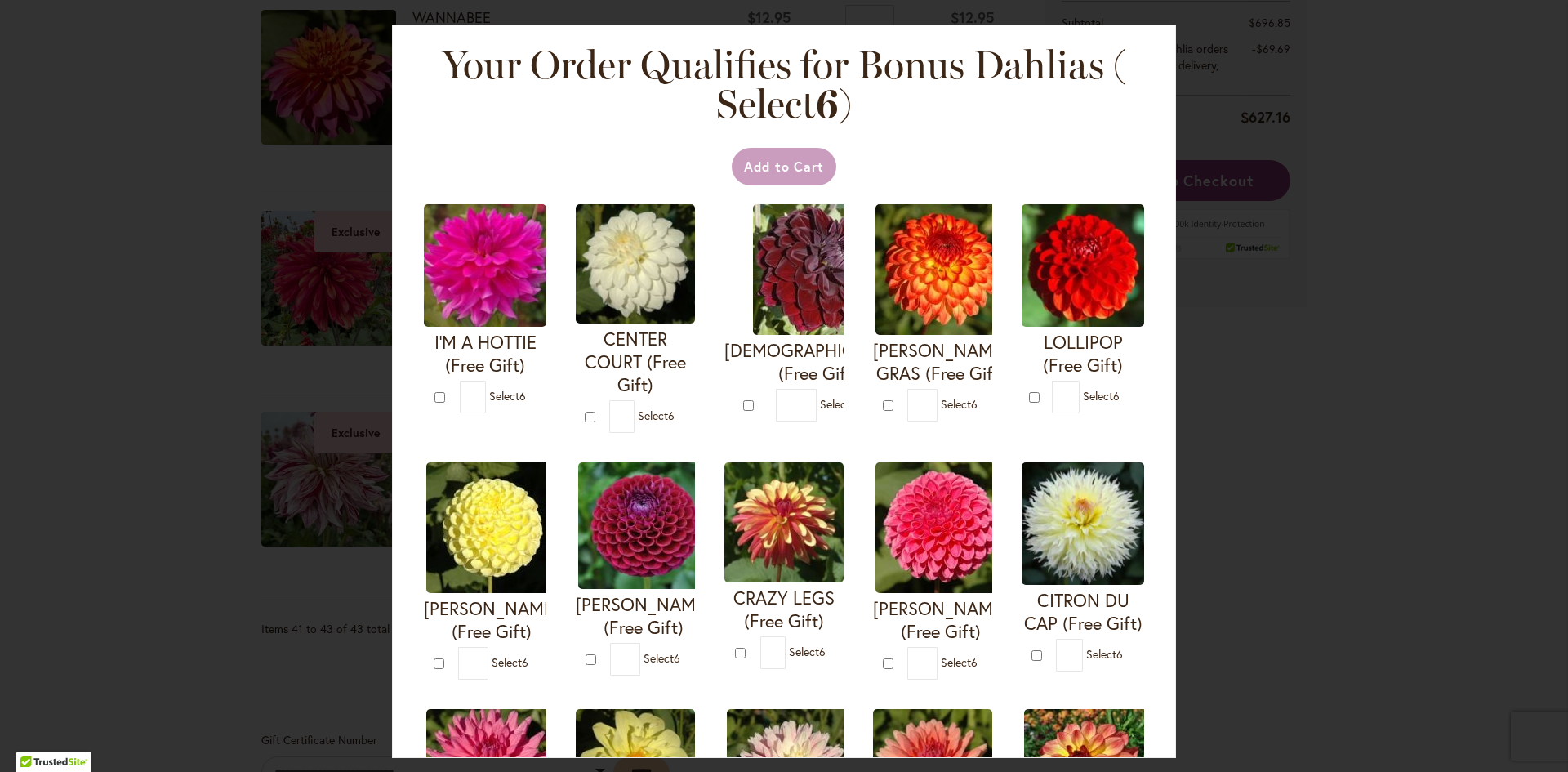
click at [189, 197] on div "Your Order Qualifies for Bonus Dahlias ( Select 6 ) Add to Cart I'M A HOTTIE (F…" at bounding box center [784, 386] width 1568 height 772
type input "*"
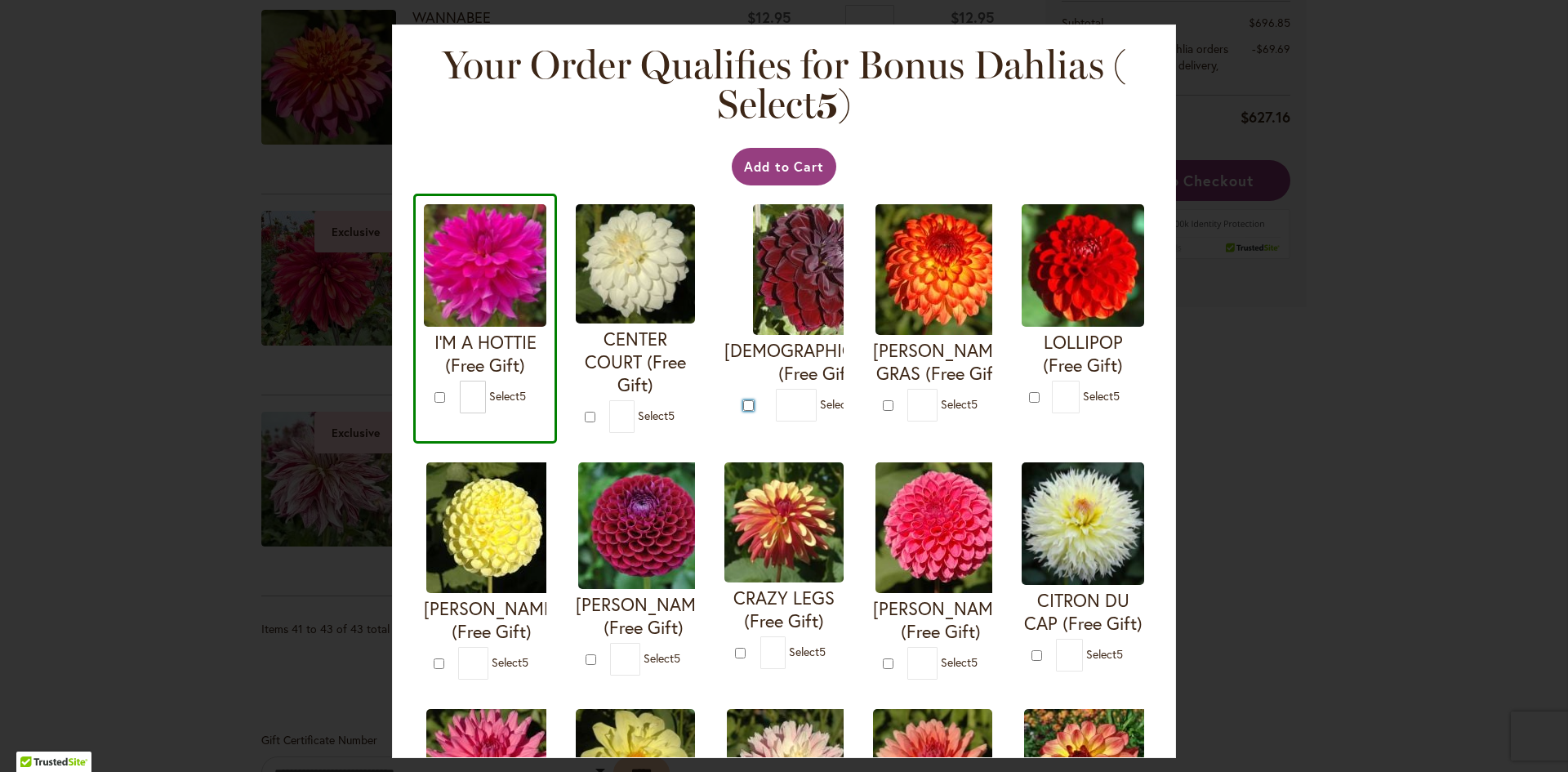
type input "*"
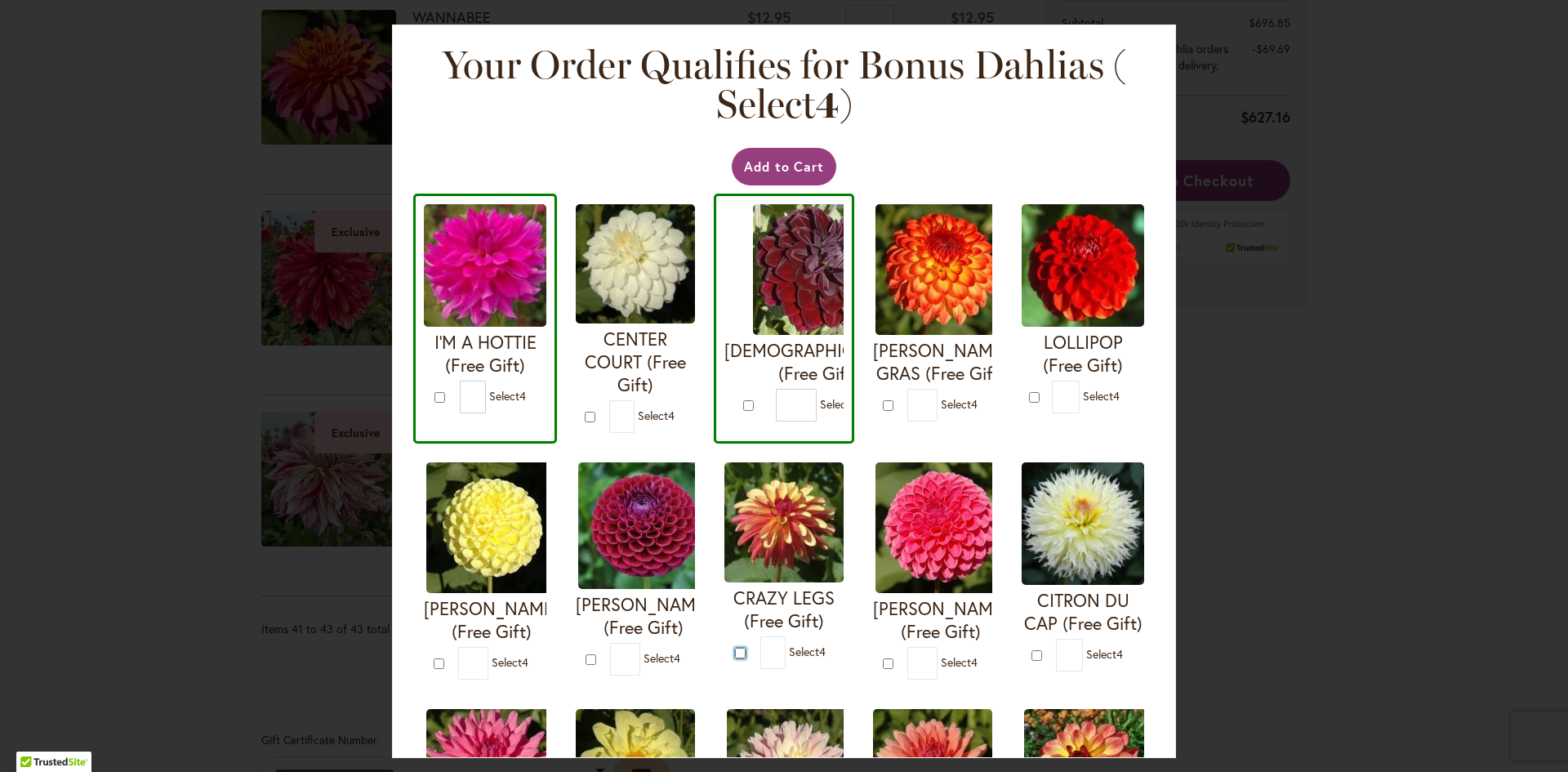
type input "*"
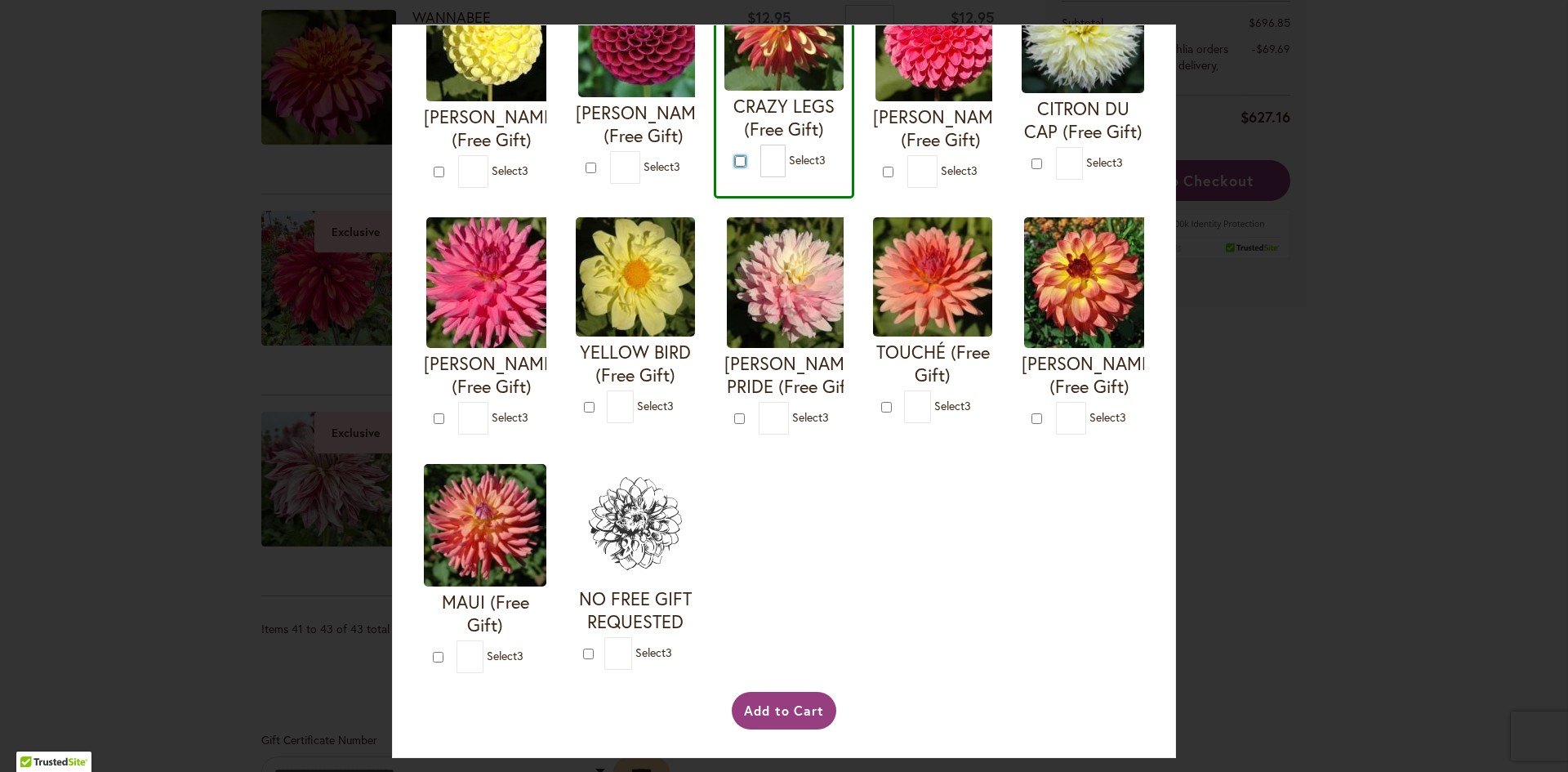
scroll to position [572, 0]
type input "*"
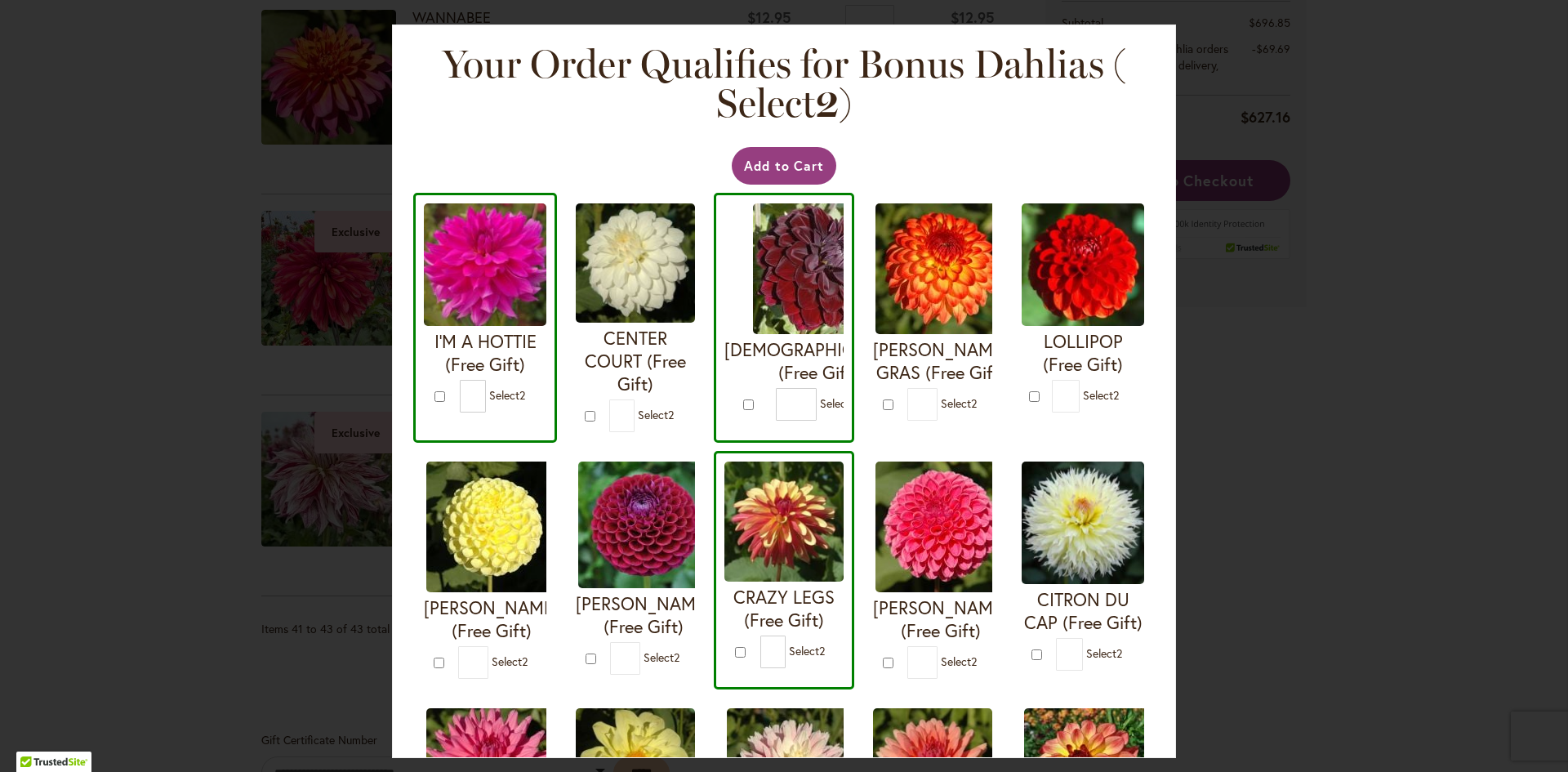
scroll to position [0, 0]
click at [160, 288] on div "Your Order Qualifies for Bonus Dahlias ( Select 2 ) Add to Cart I'M A HOTTIE (F…" at bounding box center [784, 386] width 1568 height 772
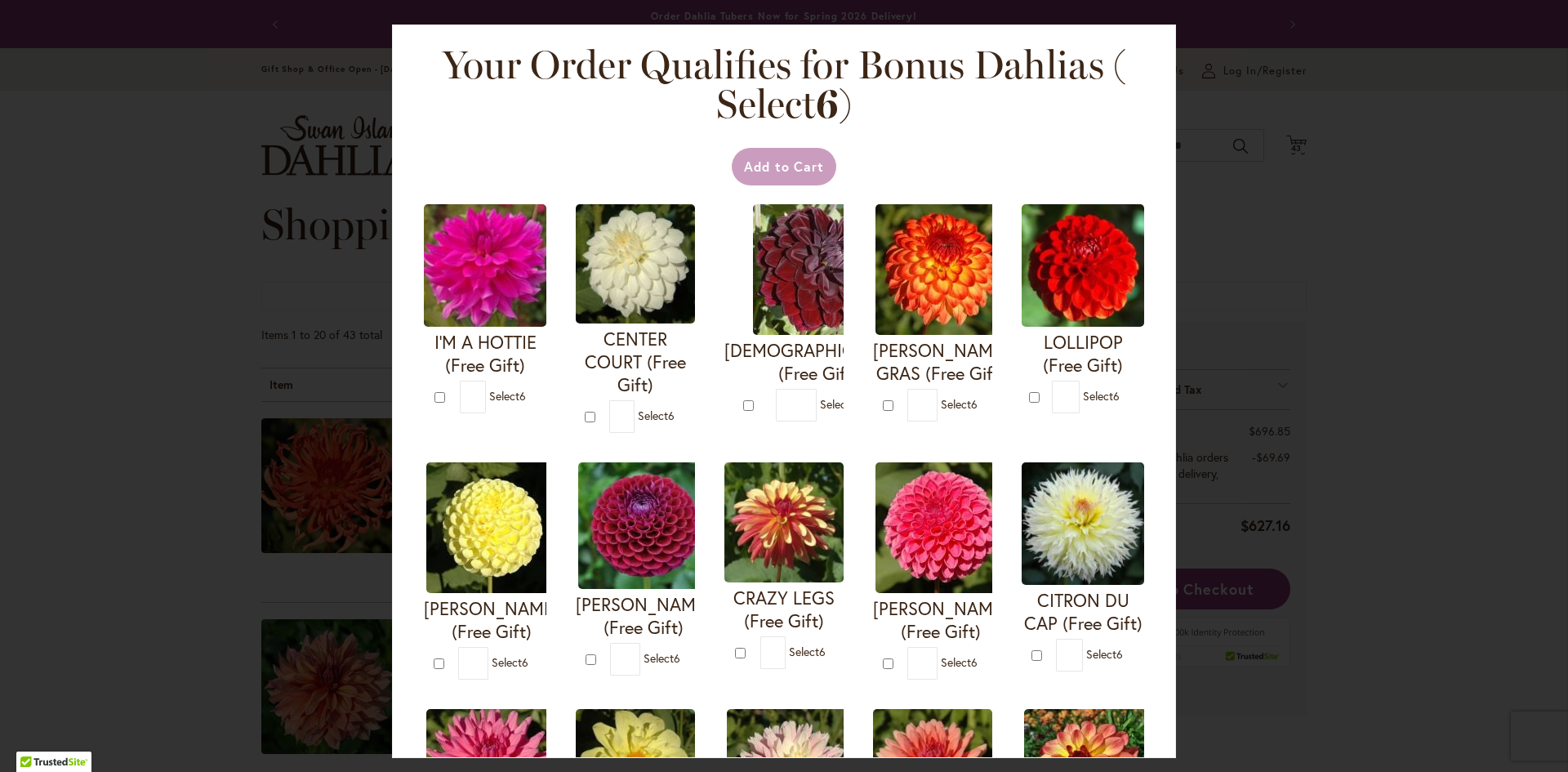
click at [854, 295] on div "[DEMOGRAPHIC_DATA] (Free Gift) *" at bounding box center [784, 318] width 140 height 250
type input "*"
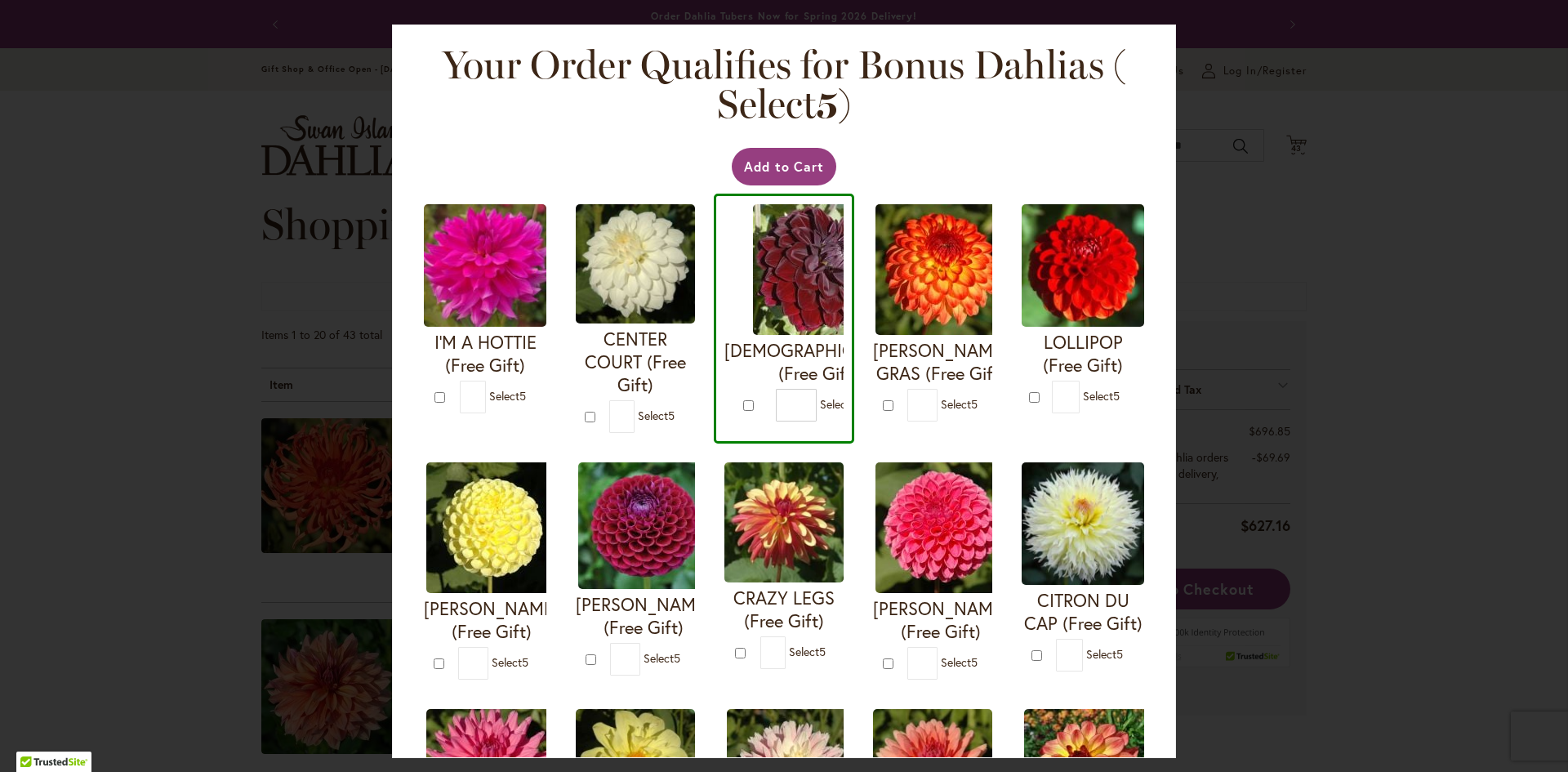
click at [155, 179] on div "Your Order Qualifies for Bonus Dahlias ( Select 5 ) Add to Cart I'M A HOTTIE (F…" at bounding box center [784, 386] width 1568 height 772
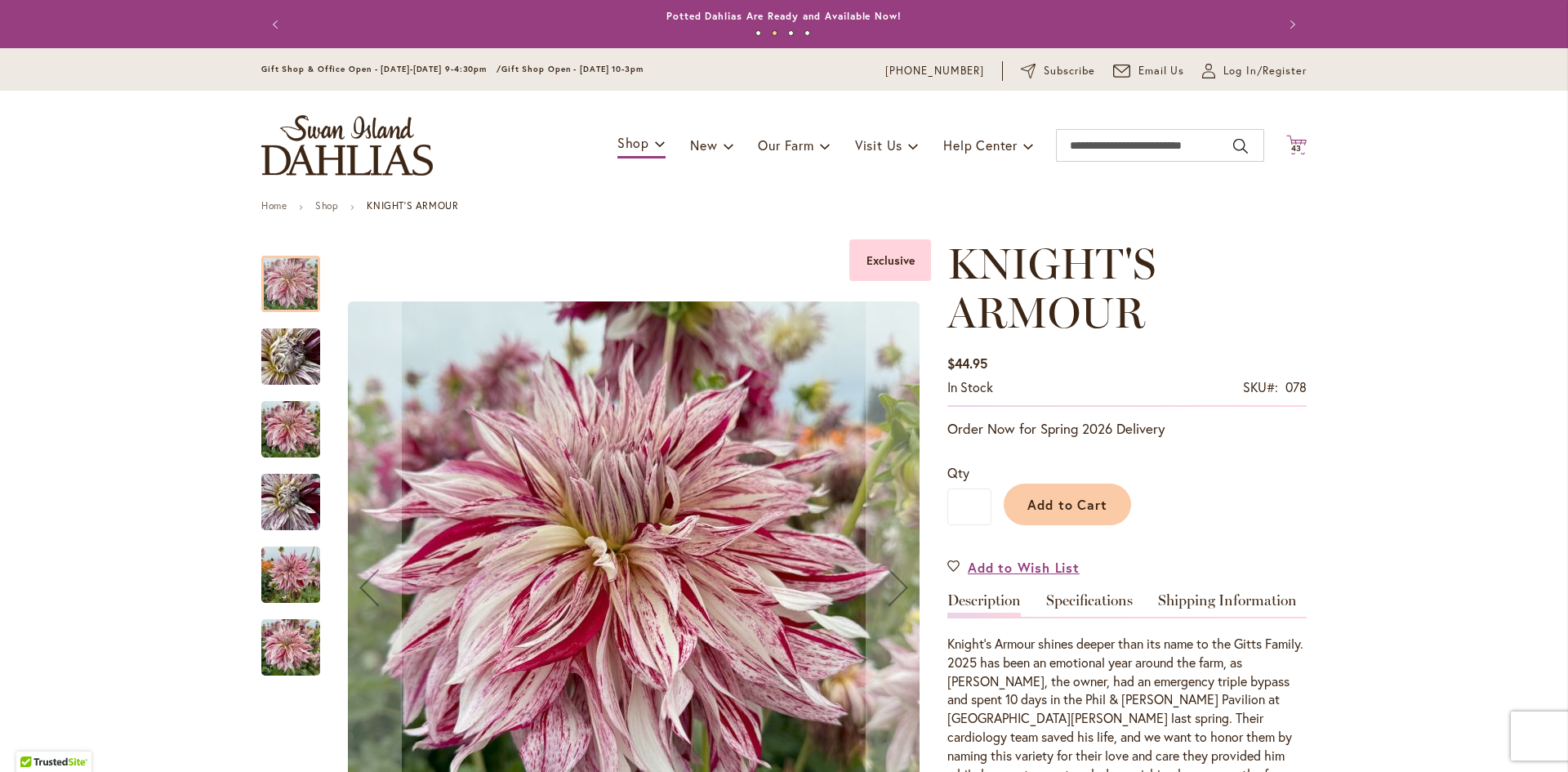
click at [1290, 143] on icon "Cart .cls-1 { fill: #231f20; }" at bounding box center [1296, 145] width 20 height 20
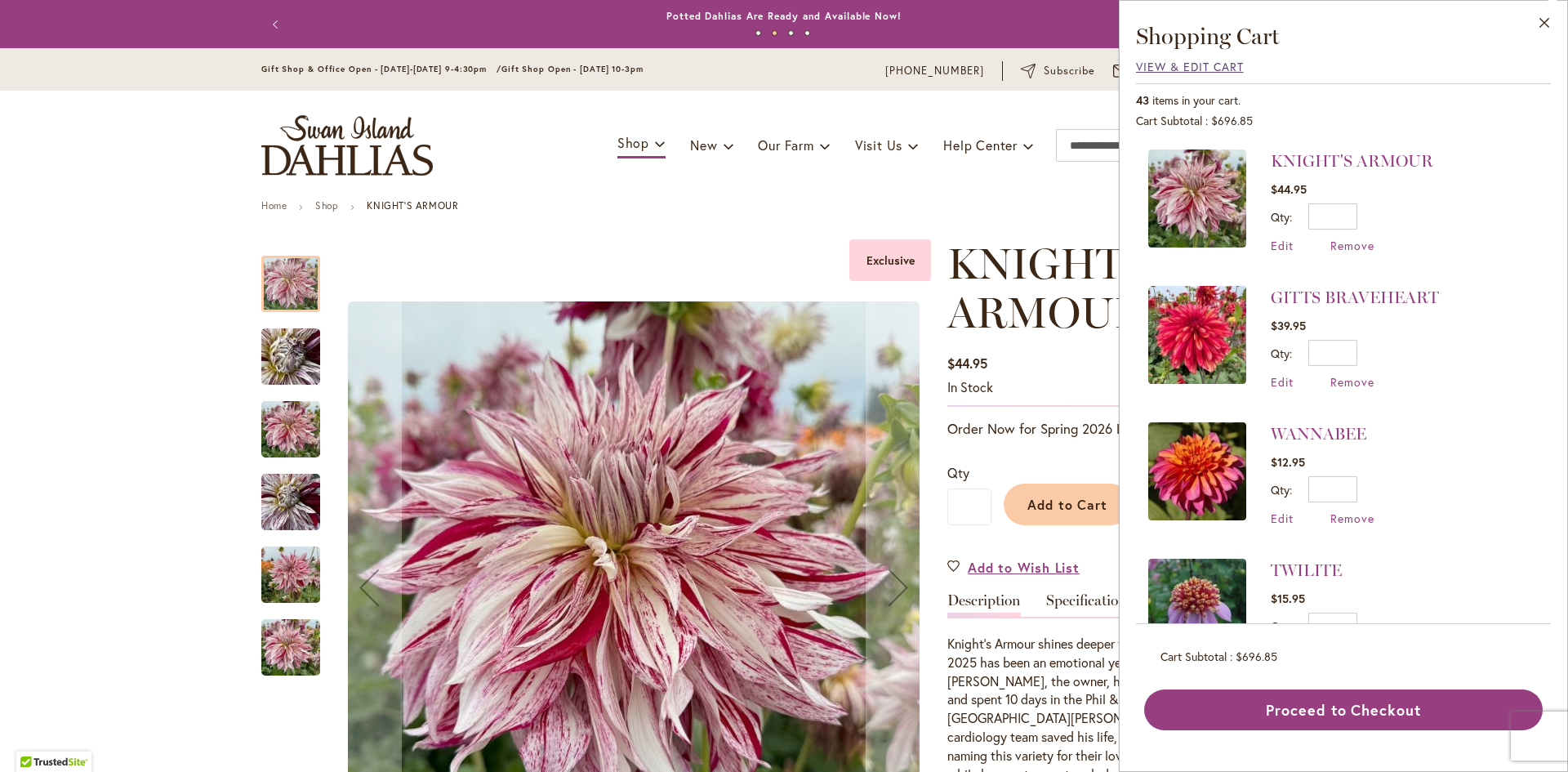
click at [1206, 68] on span "View & Edit Cart" at bounding box center [1189, 66] width 108 height 15
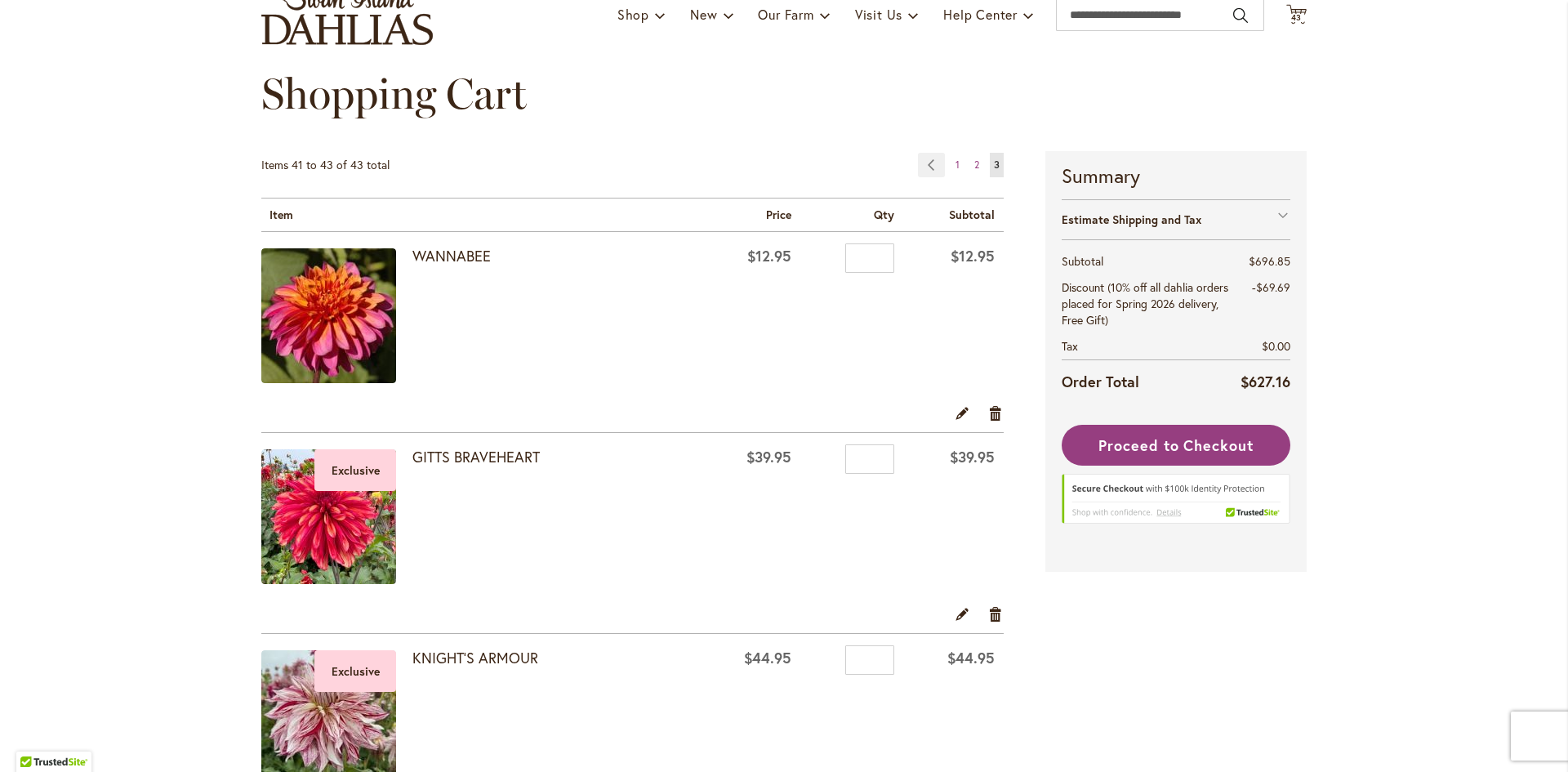
scroll to position [245, 0]
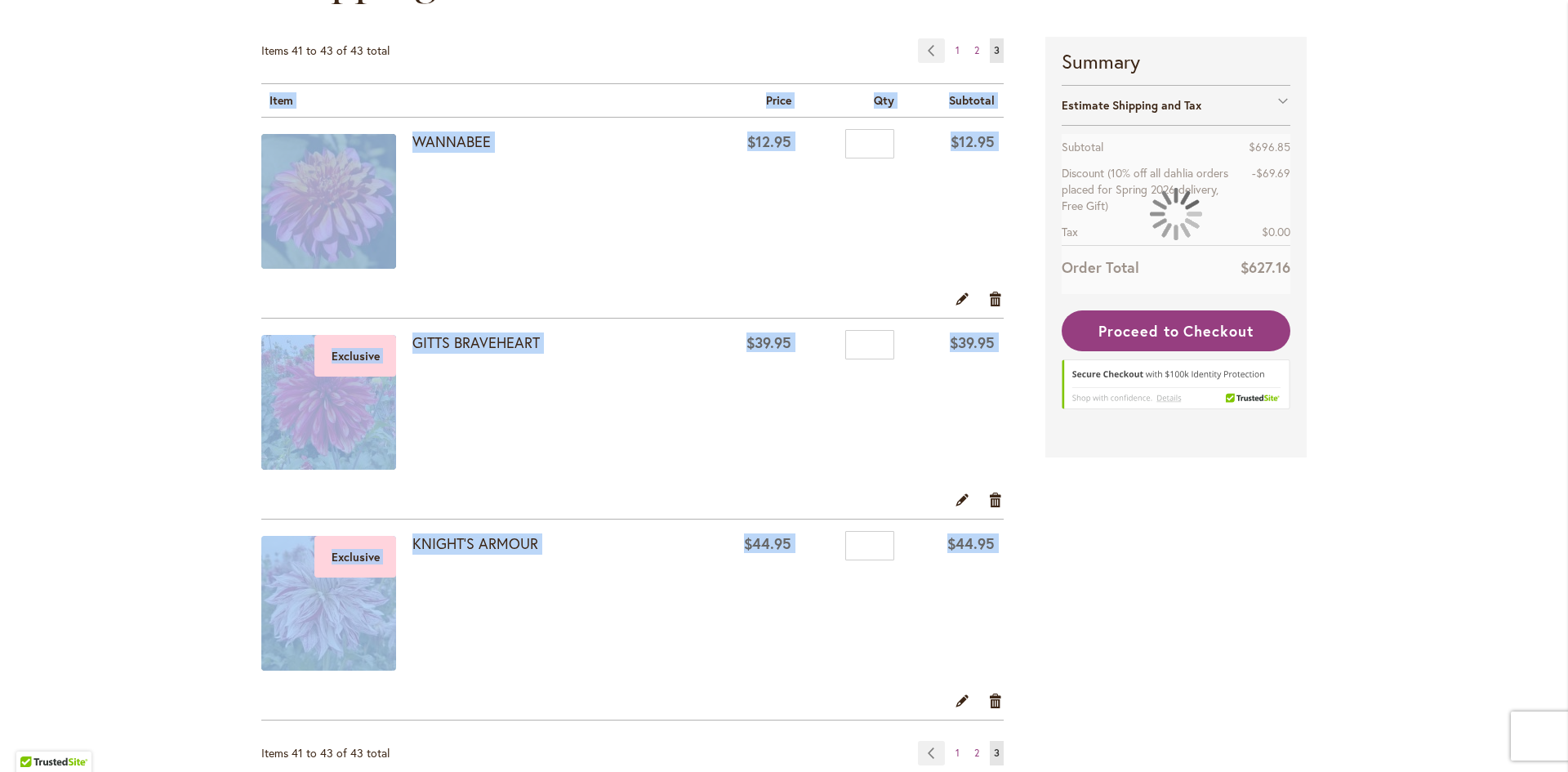
drag, startPoint x: 172, startPoint y: 120, endPoint x: 751, endPoint y: 723, distance: 836.0
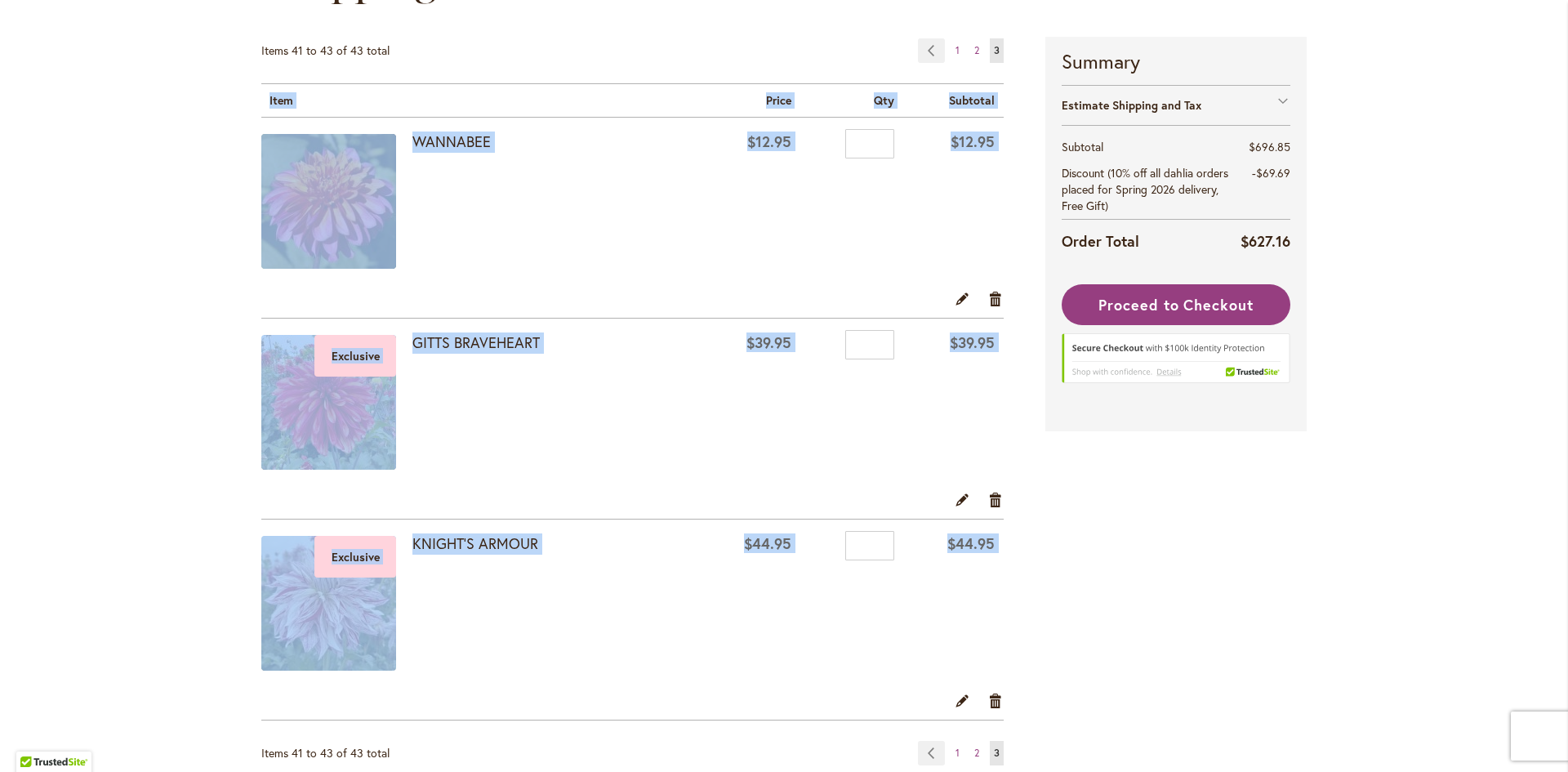
copy div "Shopping Cart Items Item Price Qty Subtotal WANNABEE $12.95 Qty $12.95 Edit Rem…"
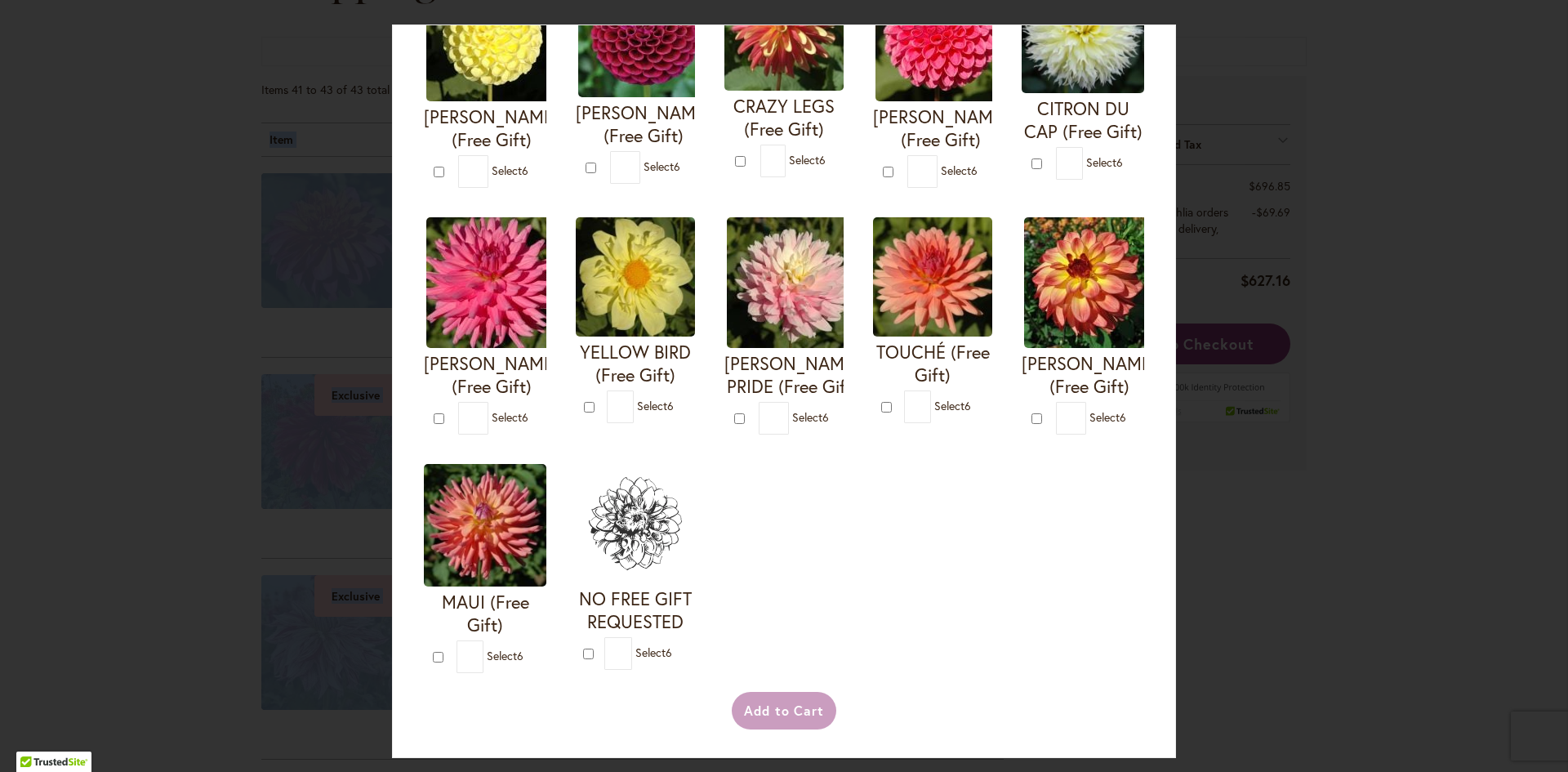
scroll to position [654, 0]
type input "*"
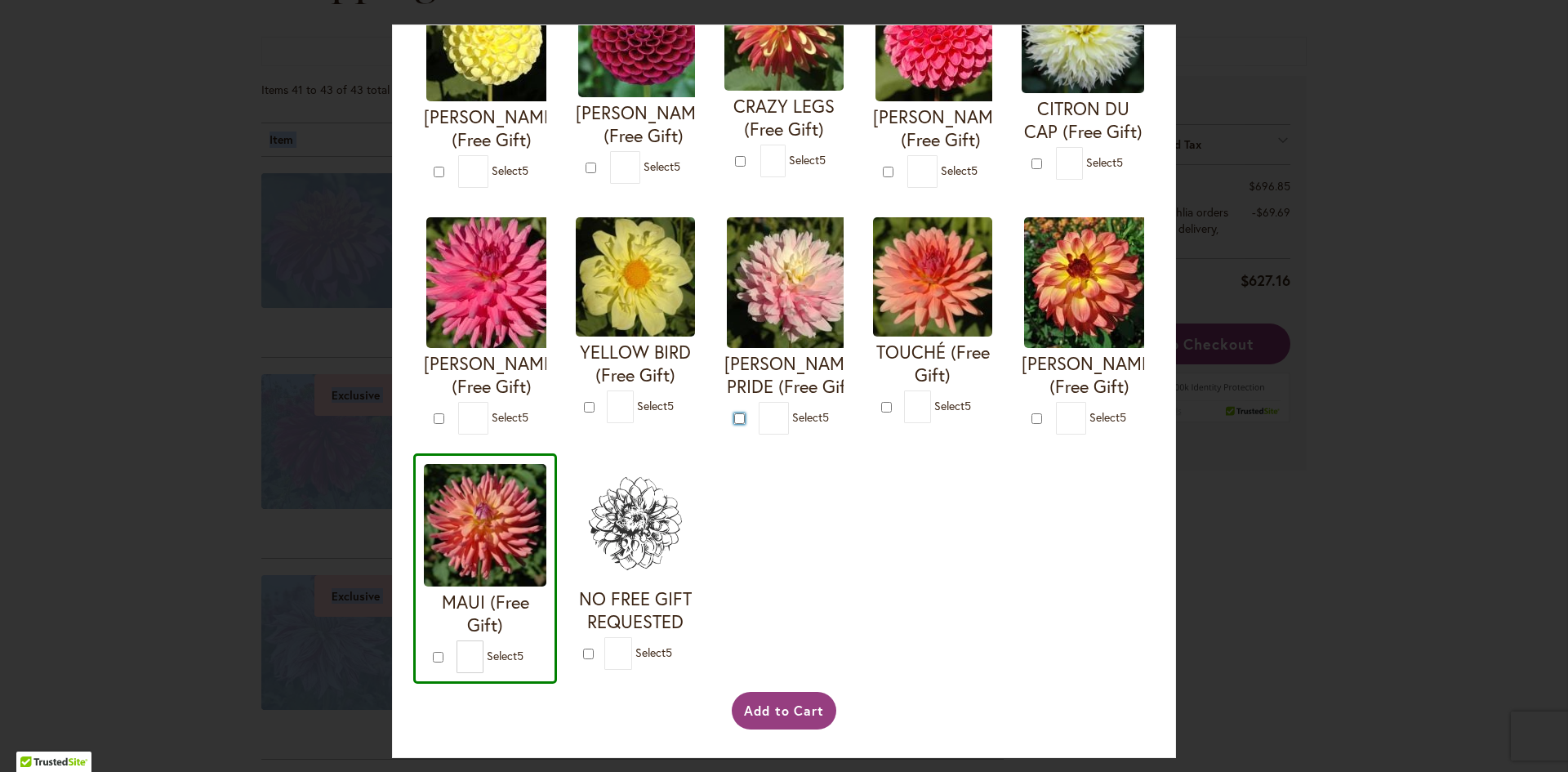
type input "*"
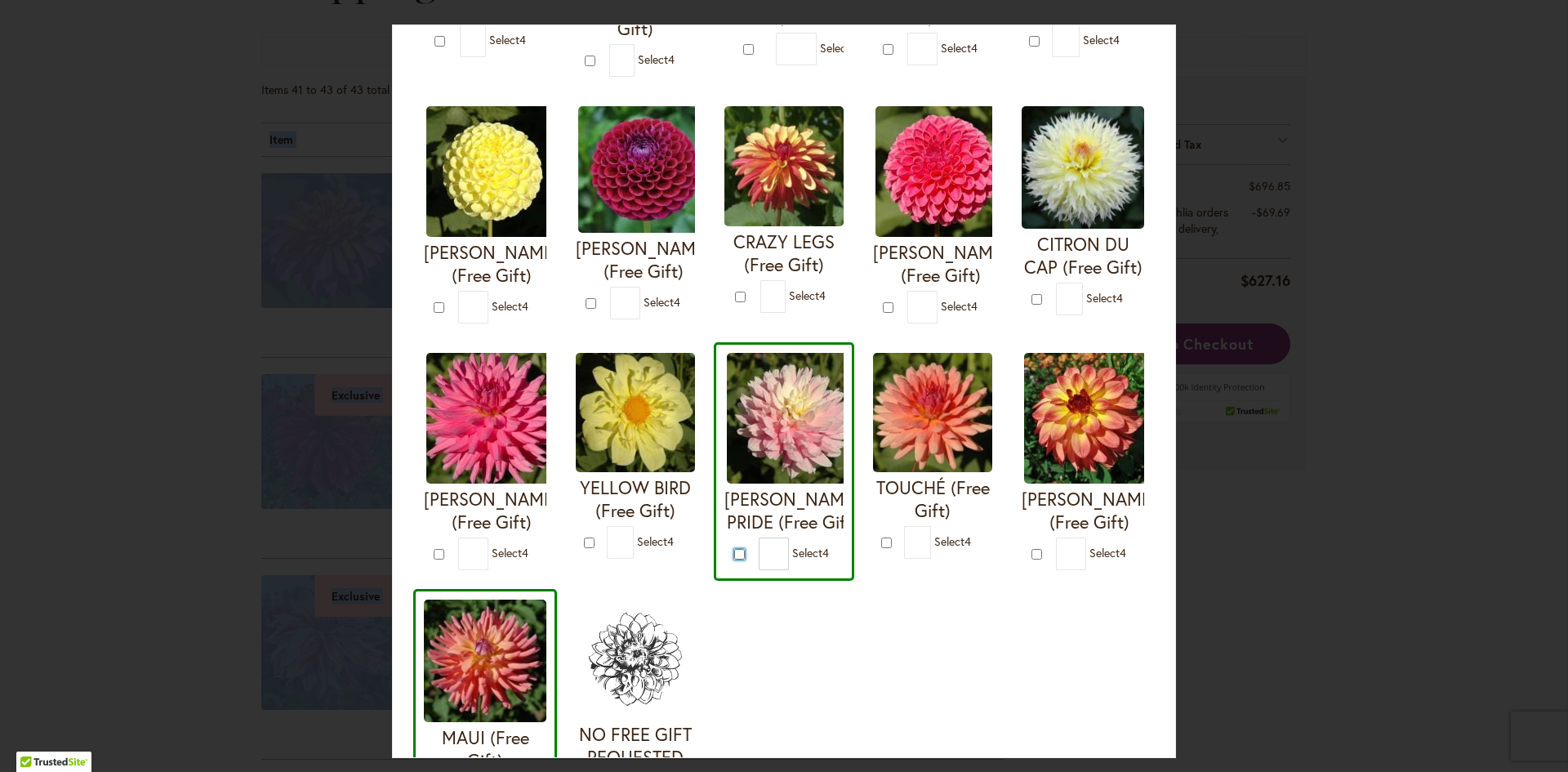
scroll to position [327, 0]
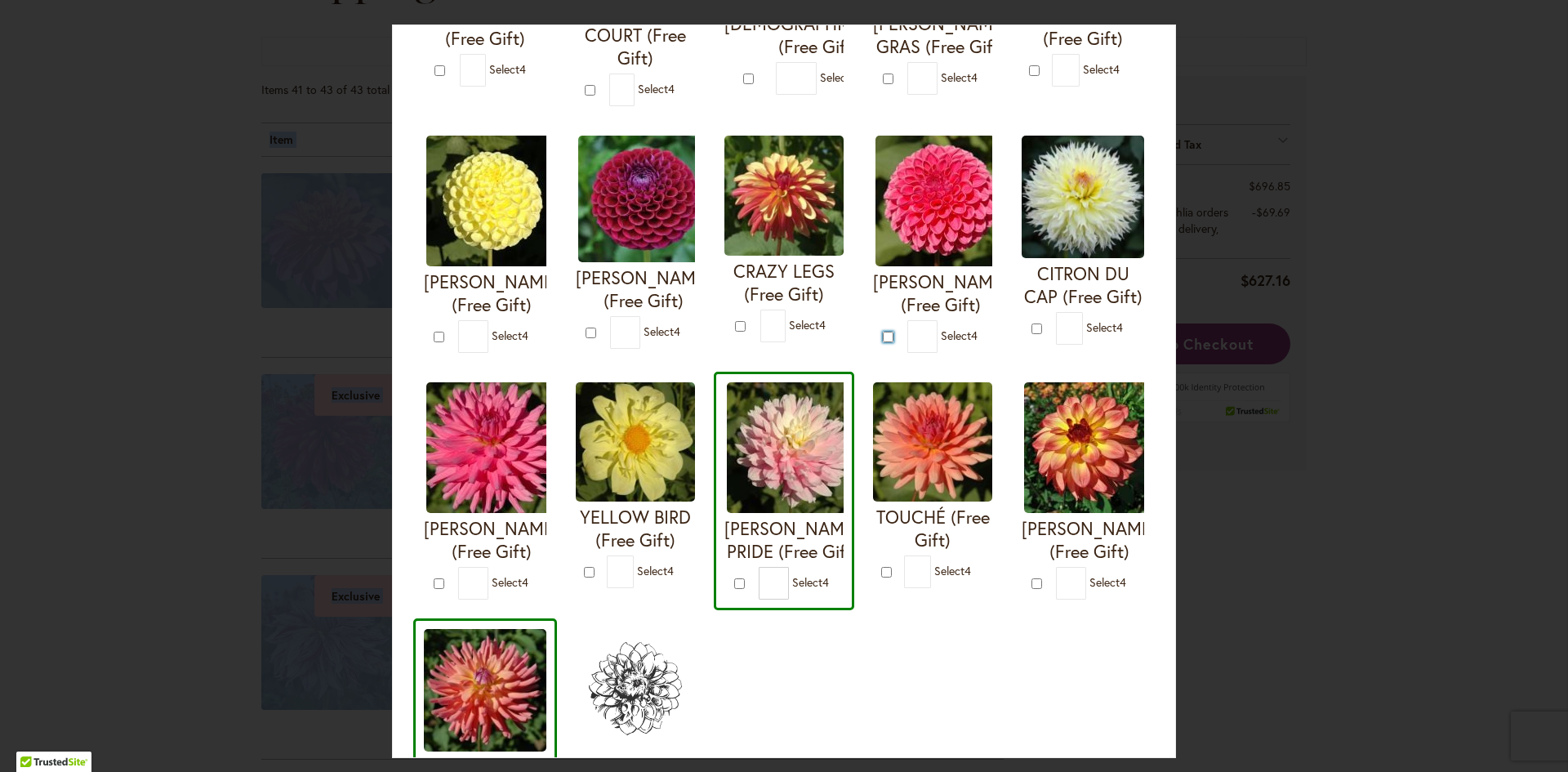
type input "*"
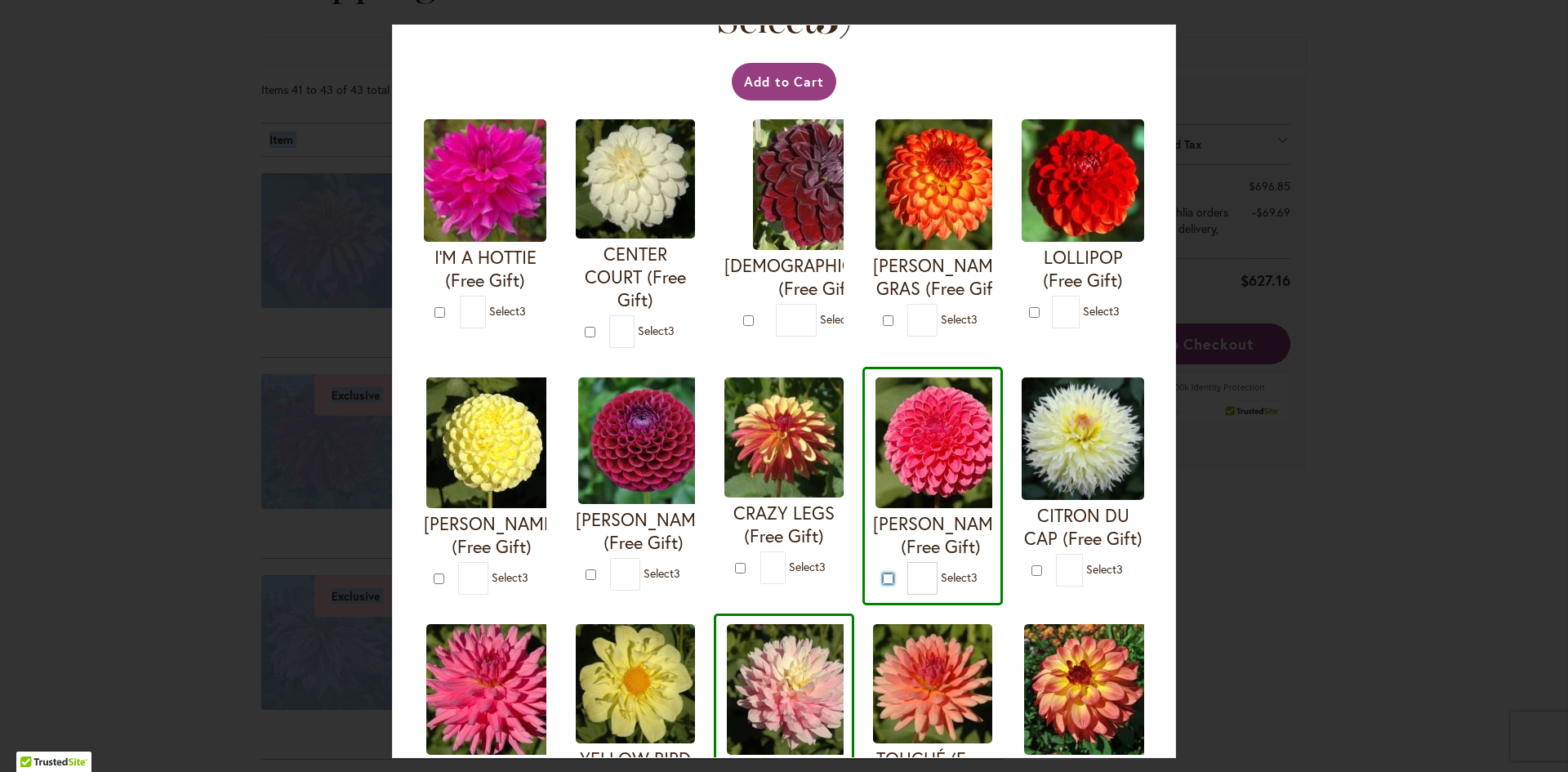
scroll to position [82, 0]
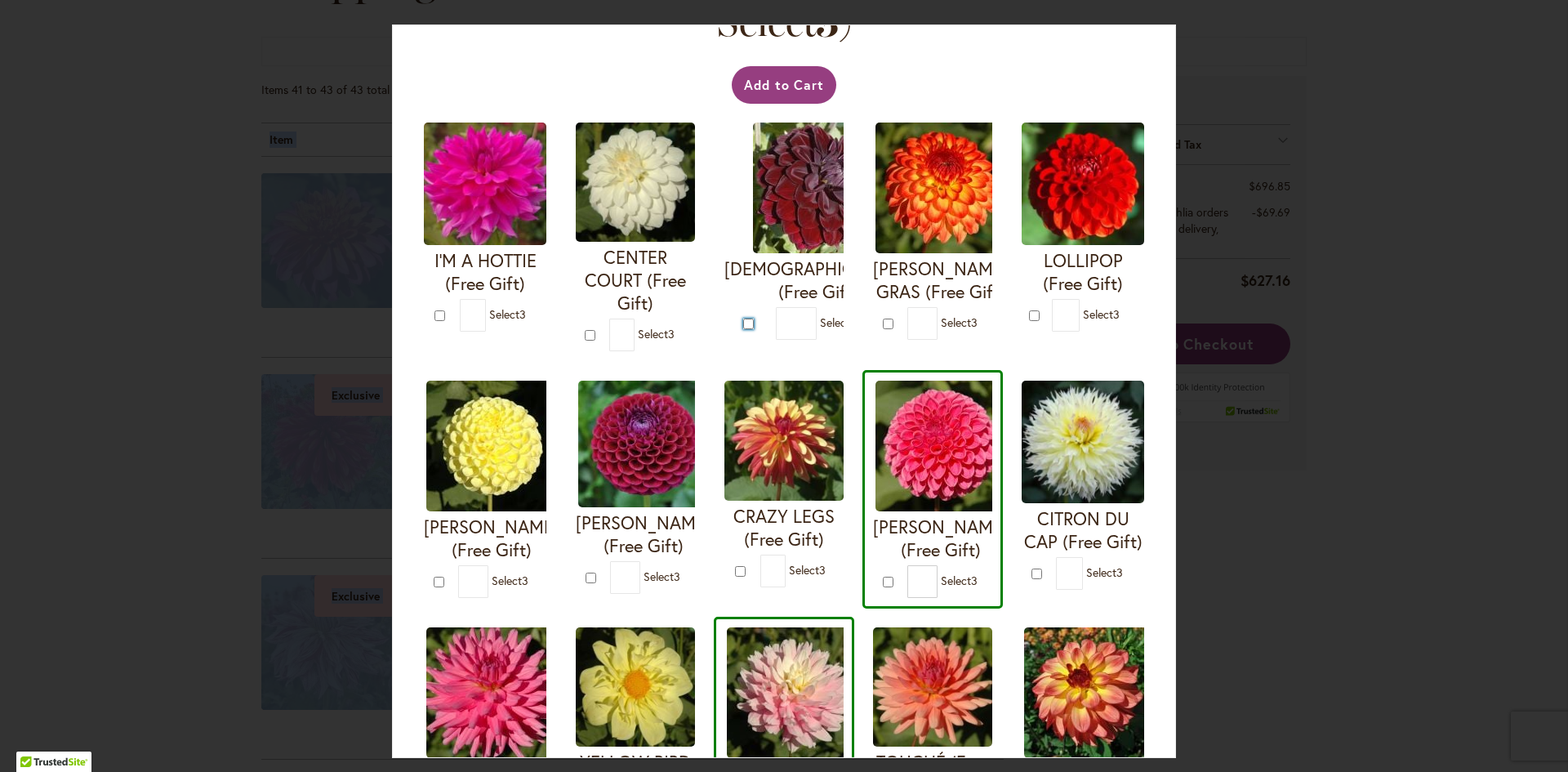
type input "*"
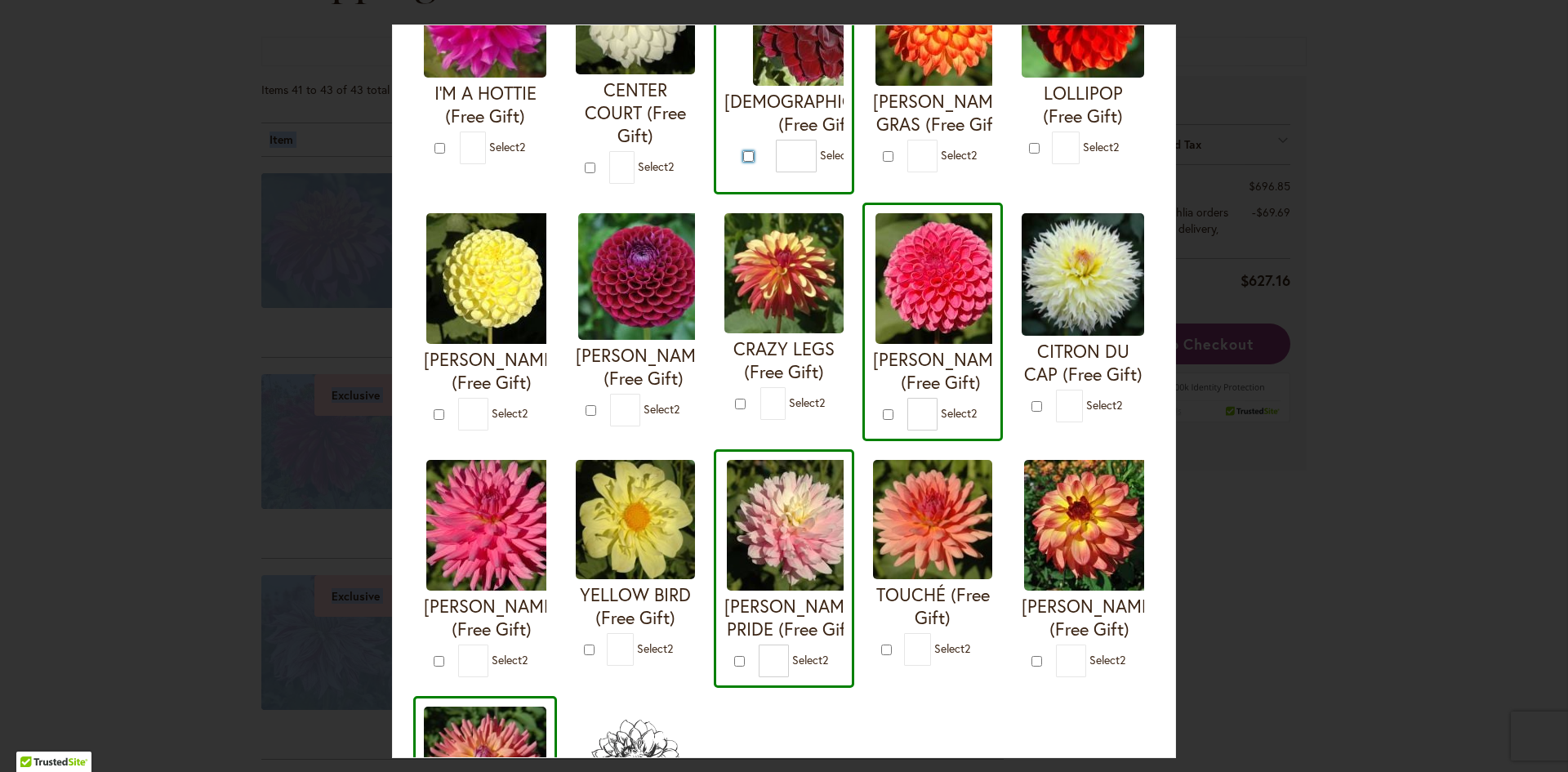
scroll to position [327, 0]
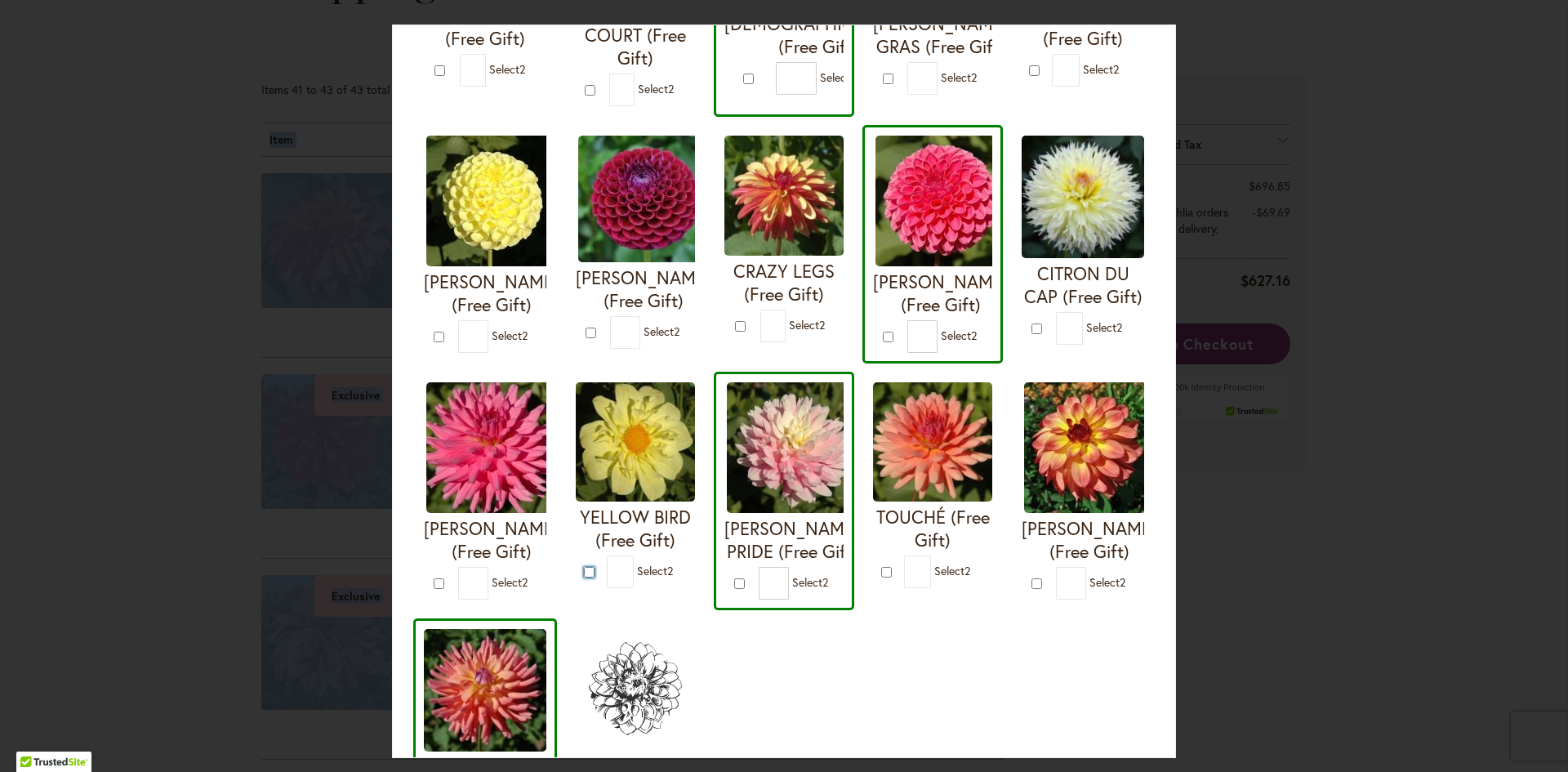
type input "*"
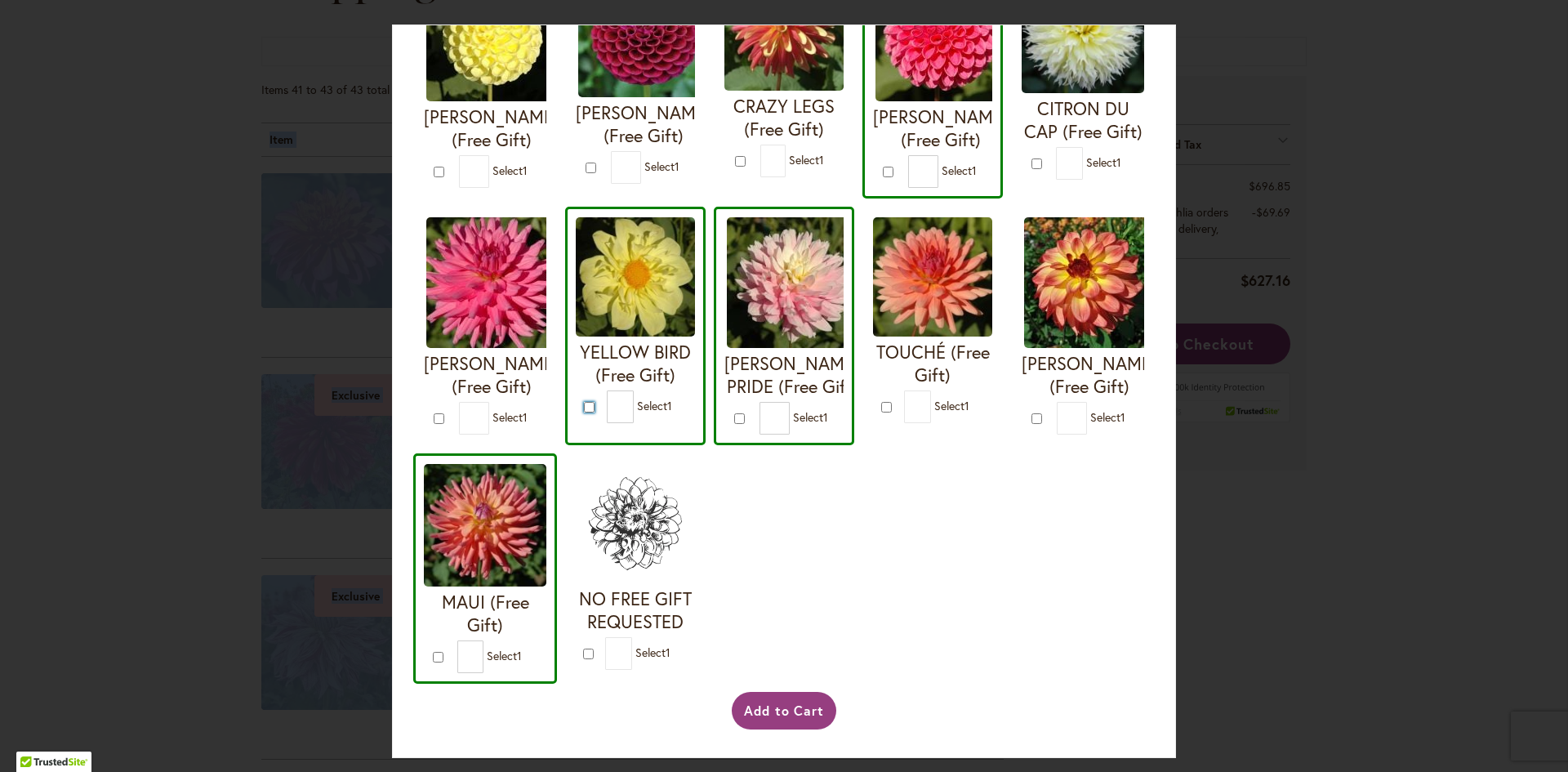
scroll to position [735, 0]
type input "*"
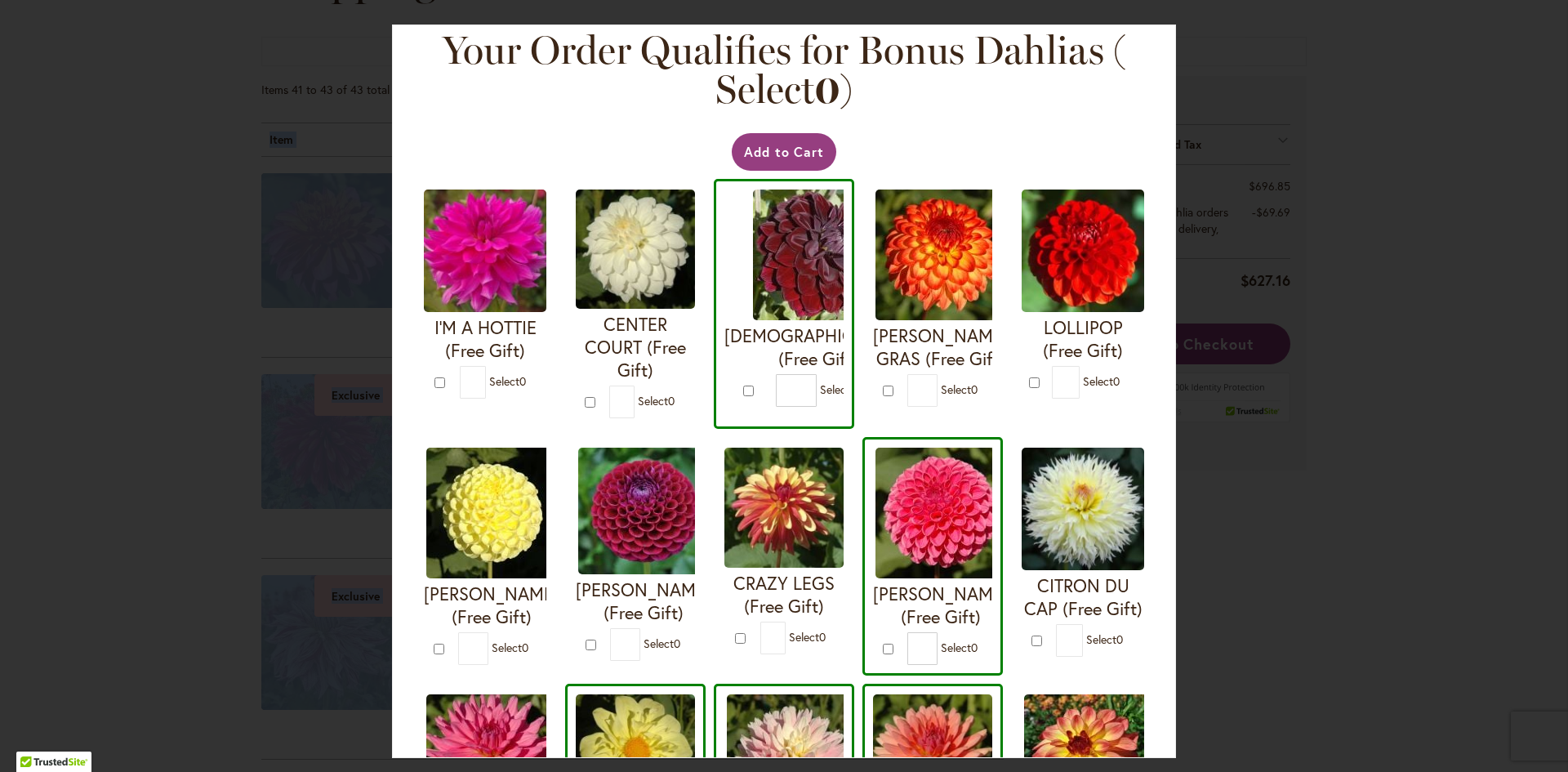
scroll to position [0, 0]
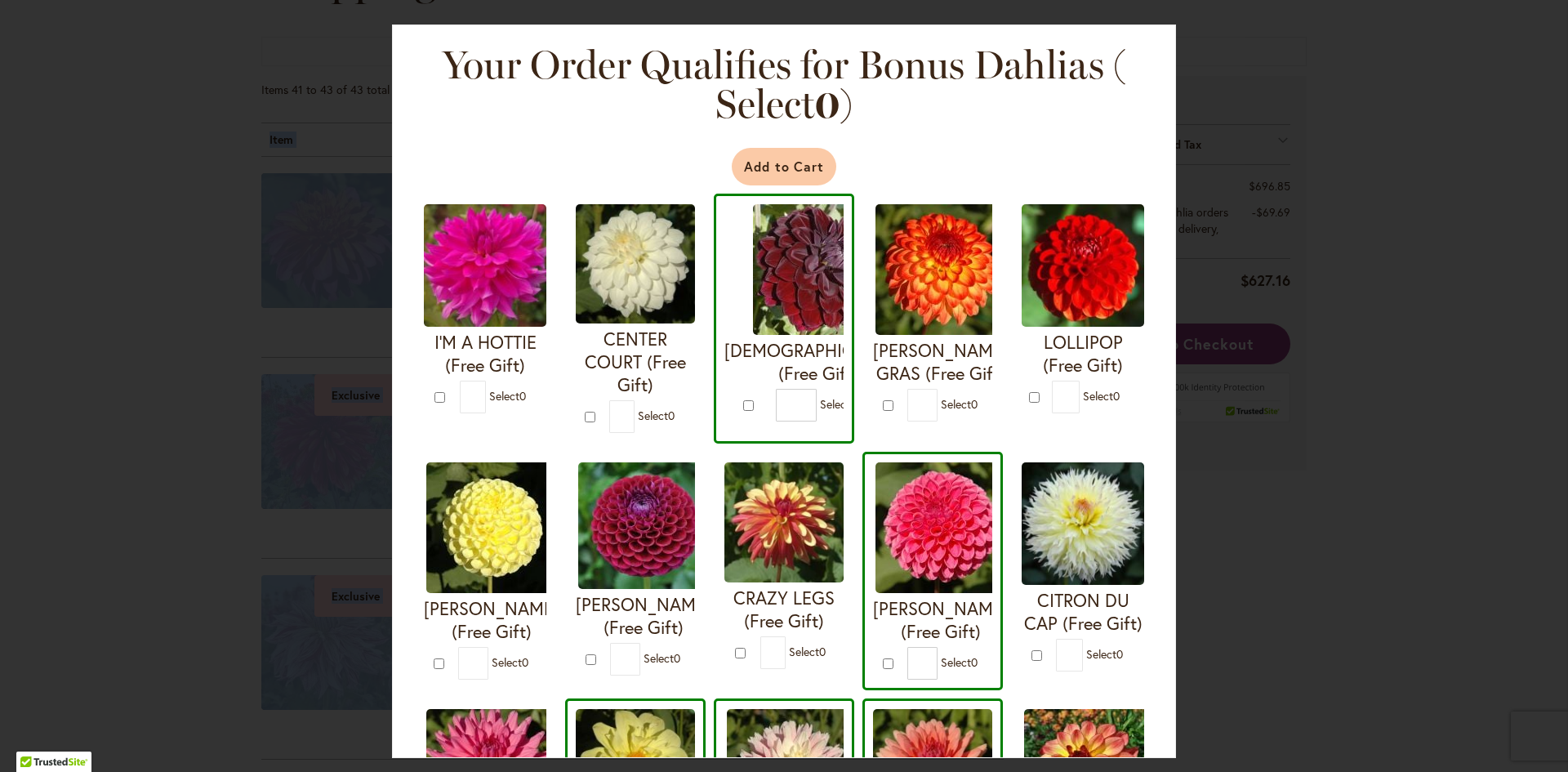
click at [776, 165] on button "Add to Cart" at bounding box center [784, 166] width 105 height 37
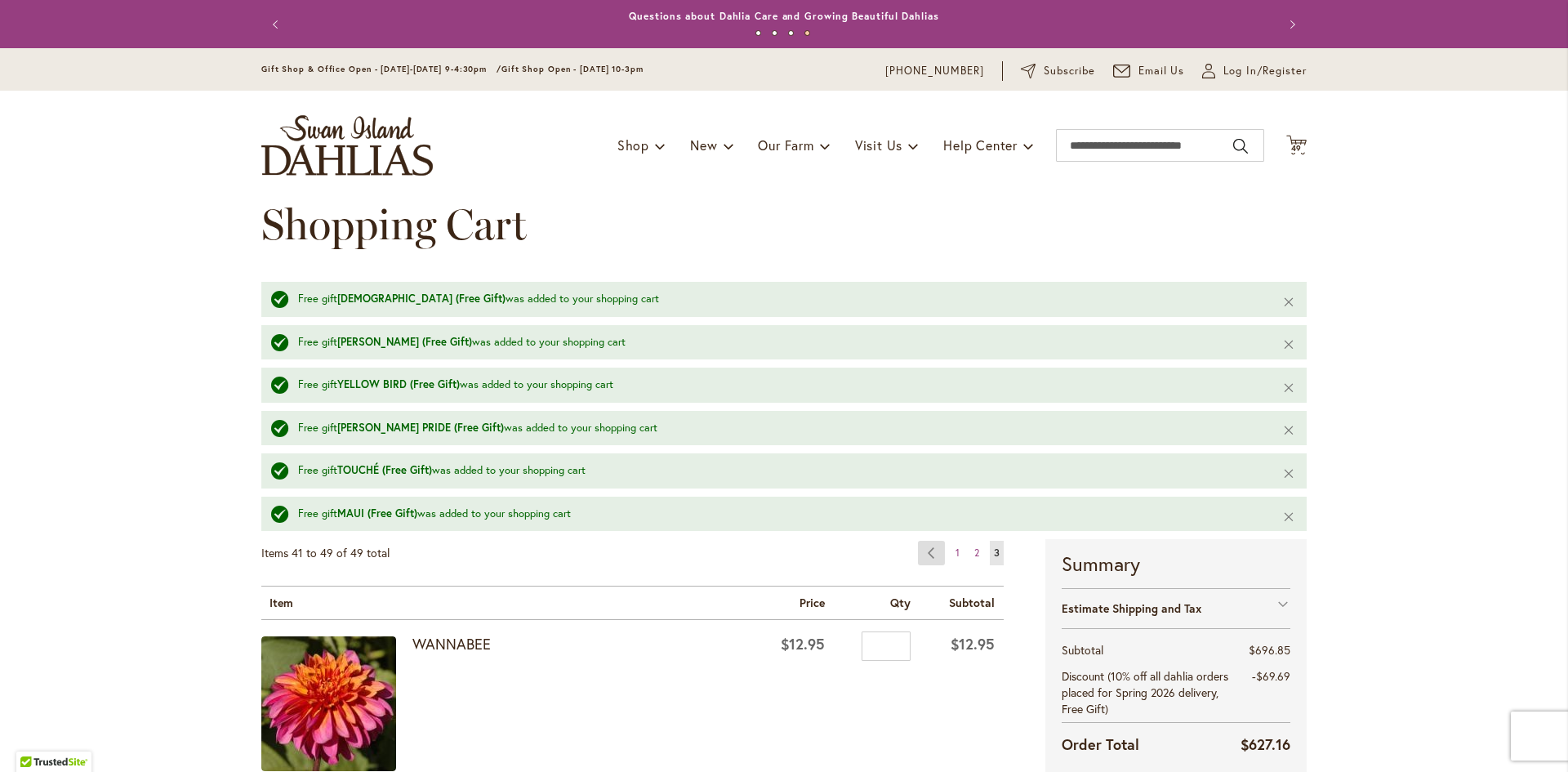
click at [929, 561] on link "Page Previous" at bounding box center [931, 553] width 27 height 25
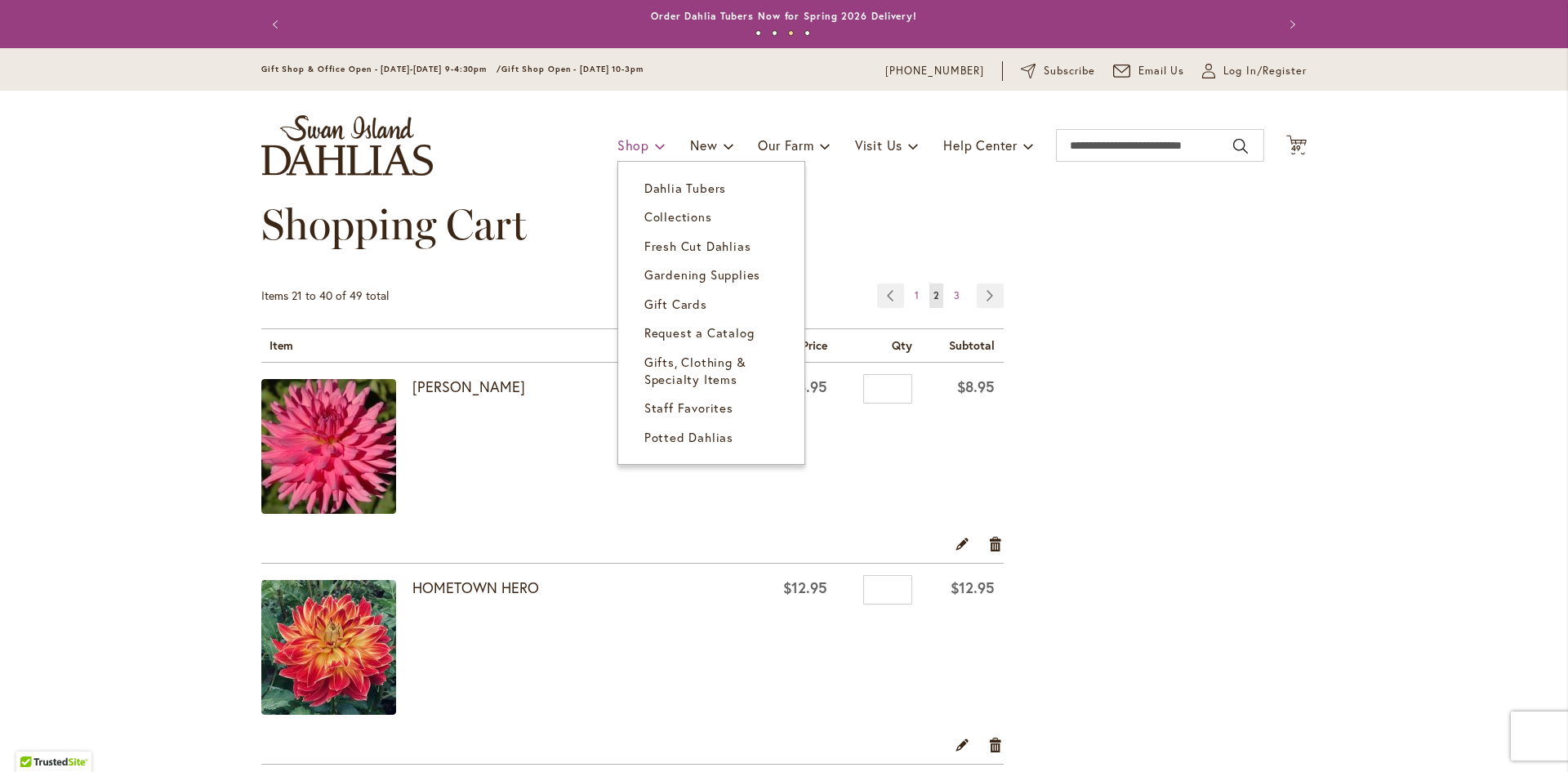
click at [632, 139] on span "Shop" at bounding box center [633, 145] width 32 height 17
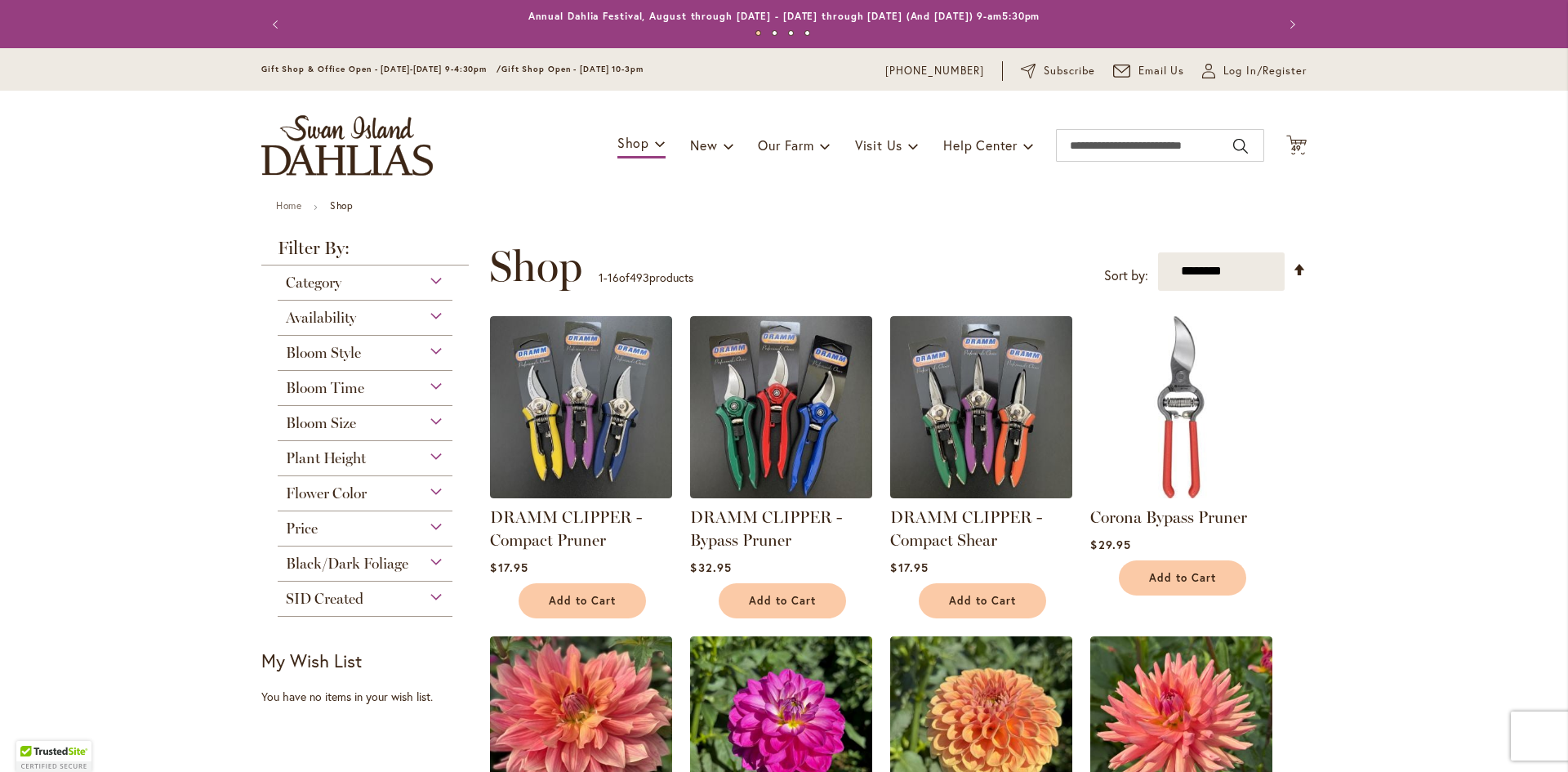
scroll to position [327, 0]
